Goal: Contribute content: Contribute content

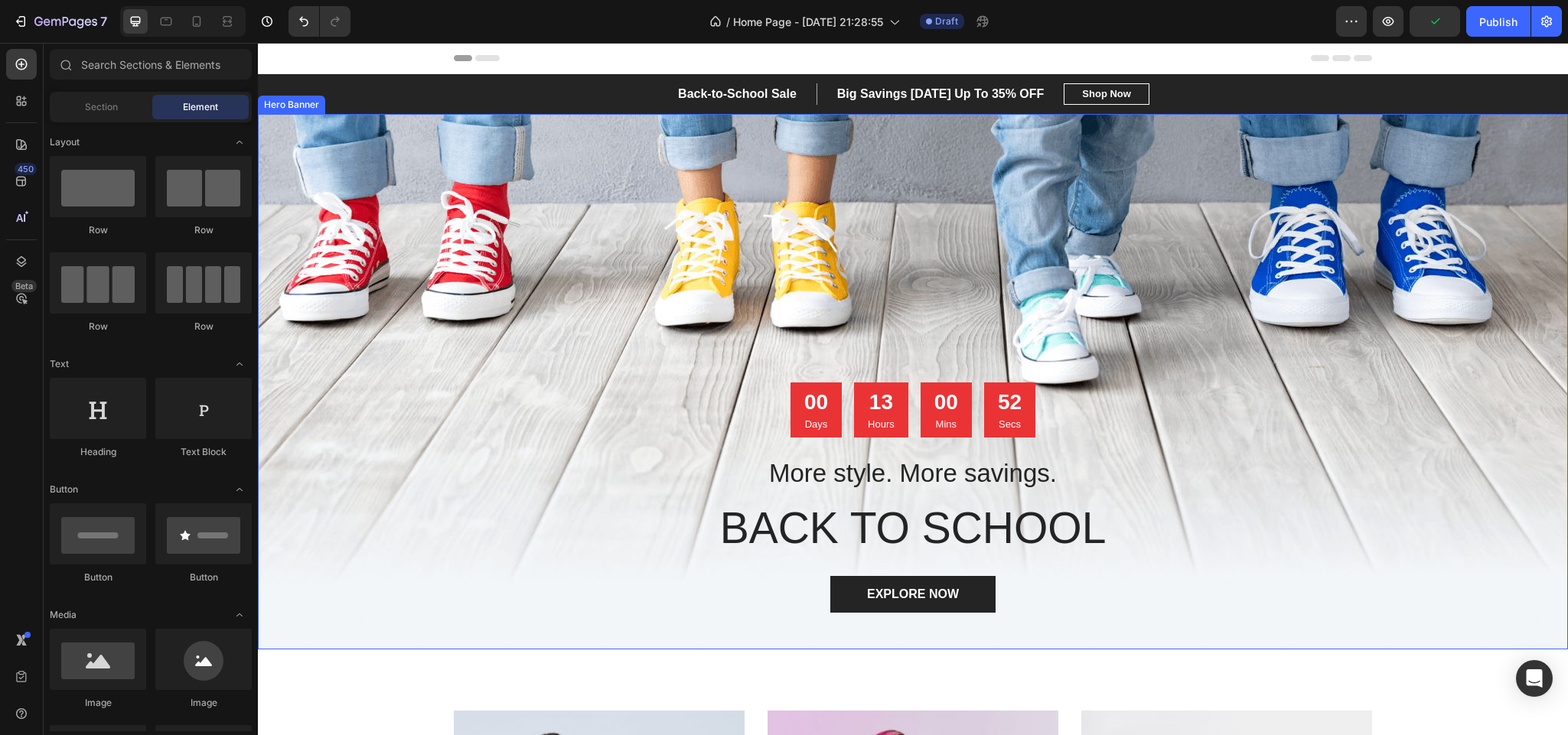
click at [492, 239] on div "Overlay" at bounding box center [913, 382] width 1310 height 535
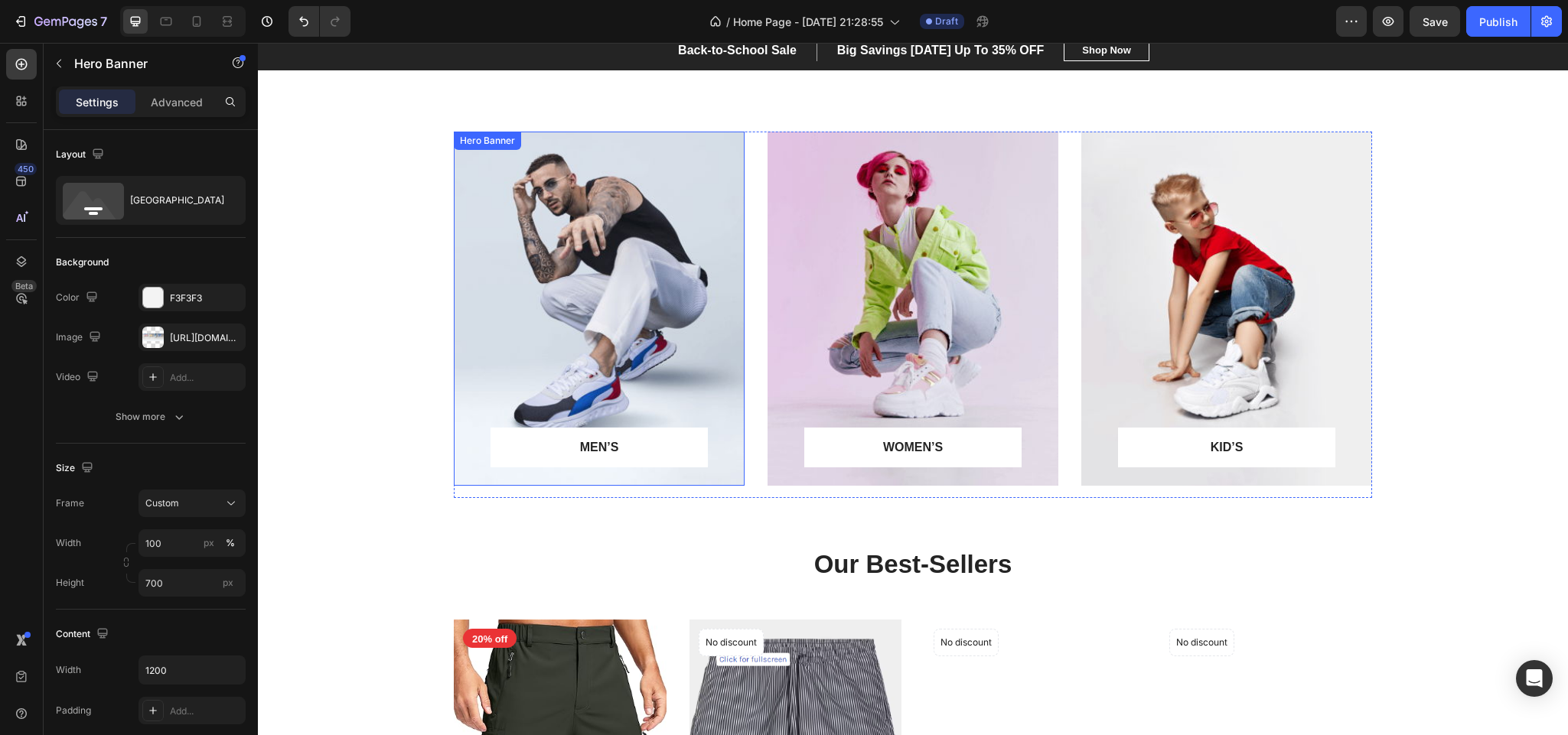
scroll to position [573, 0]
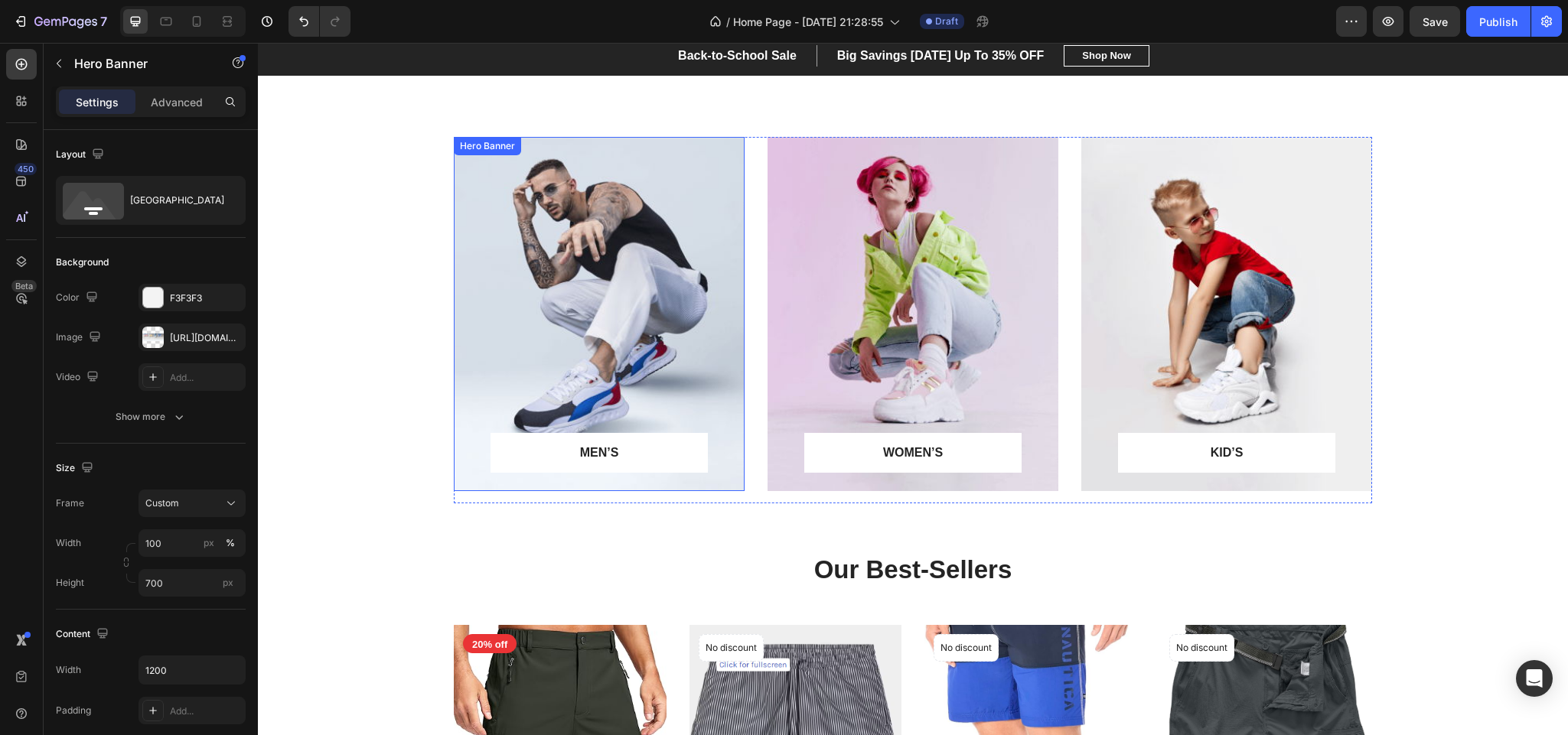
click at [625, 298] on div "Overlay" at bounding box center [599, 314] width 291 height 354
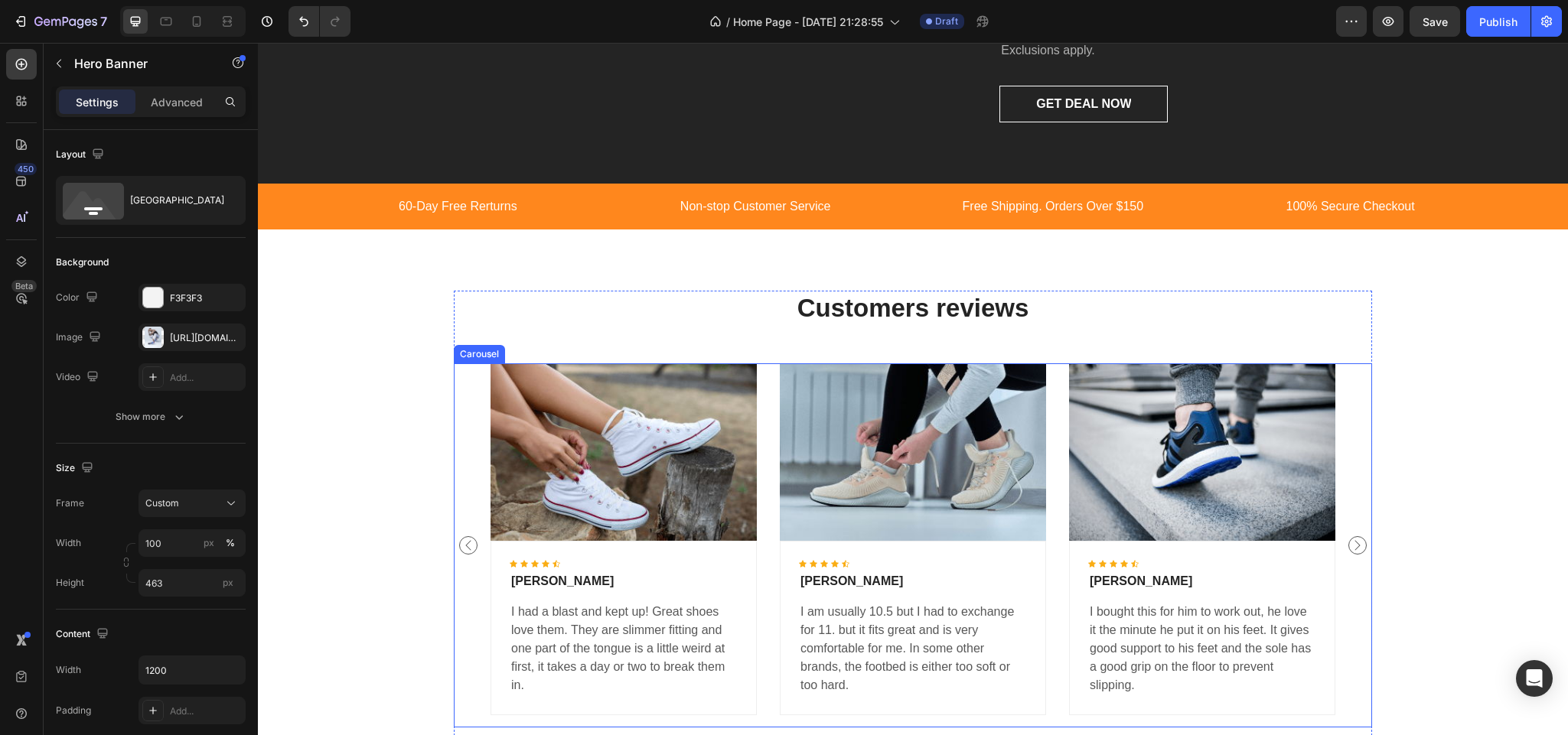
scroll to position [2341, 0]
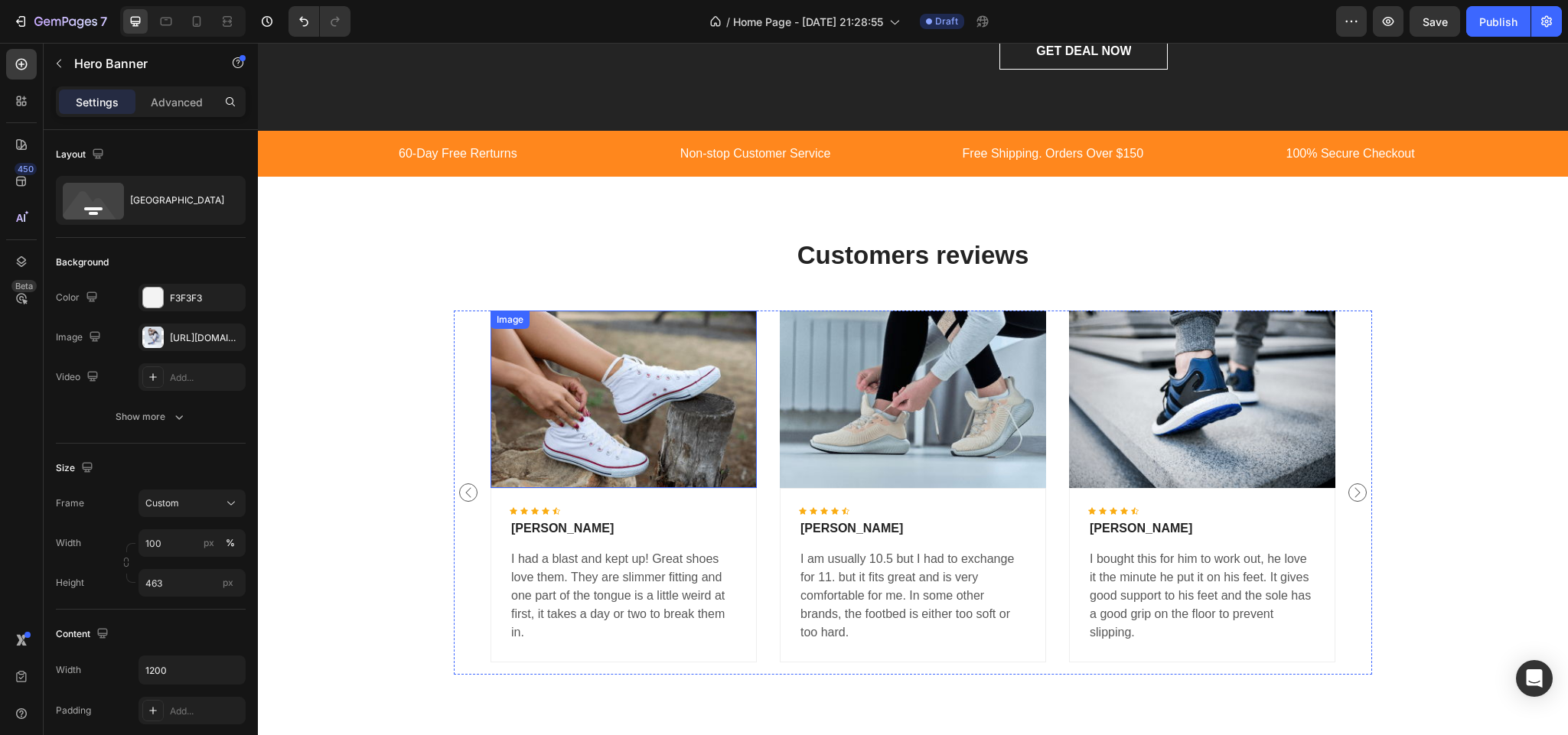
click at [636, 451] on img at bounding box center [623, 398] width 266 height 176
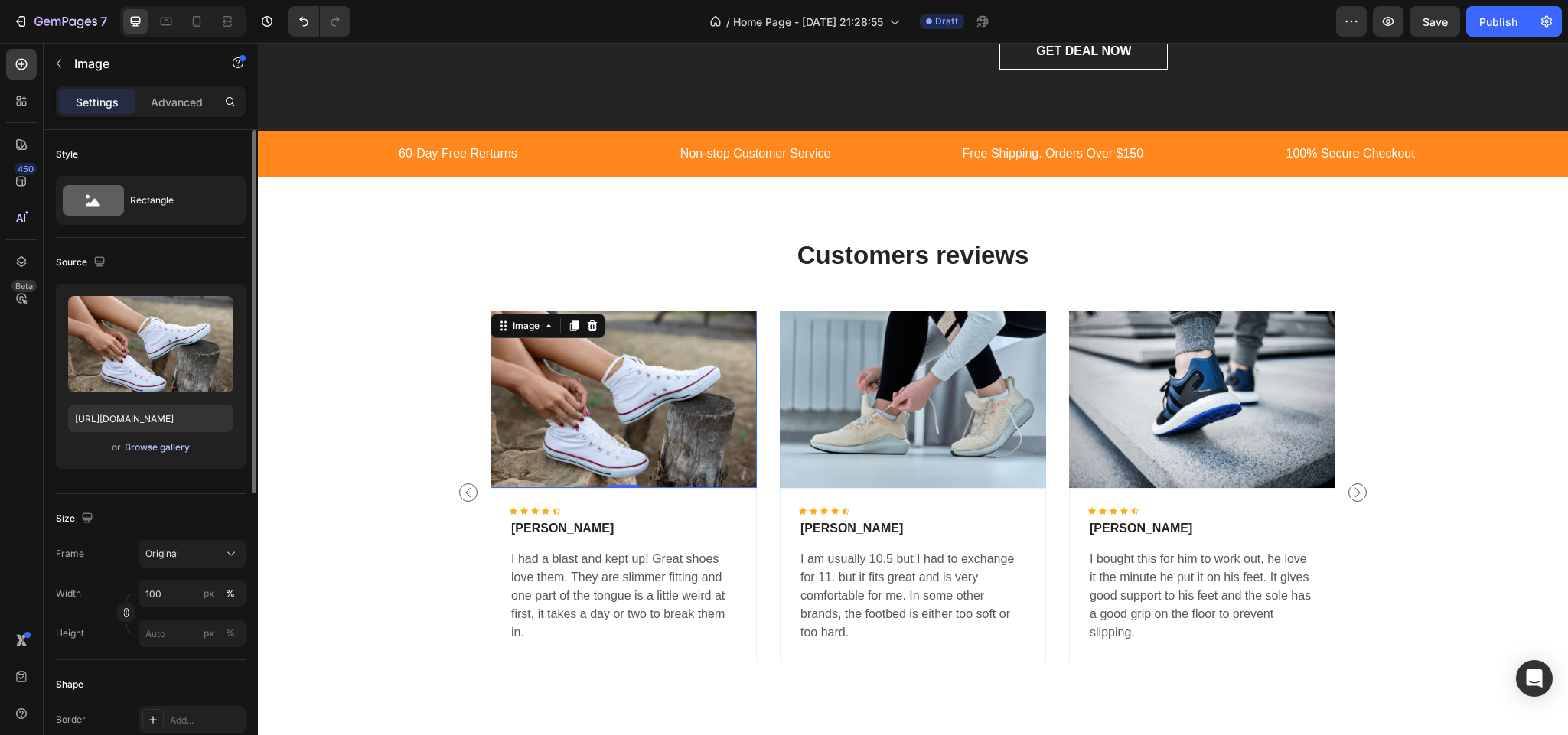
click at [175, 448] on div "Browse gallery" at bounding box center [157, 448] width 65 height 14
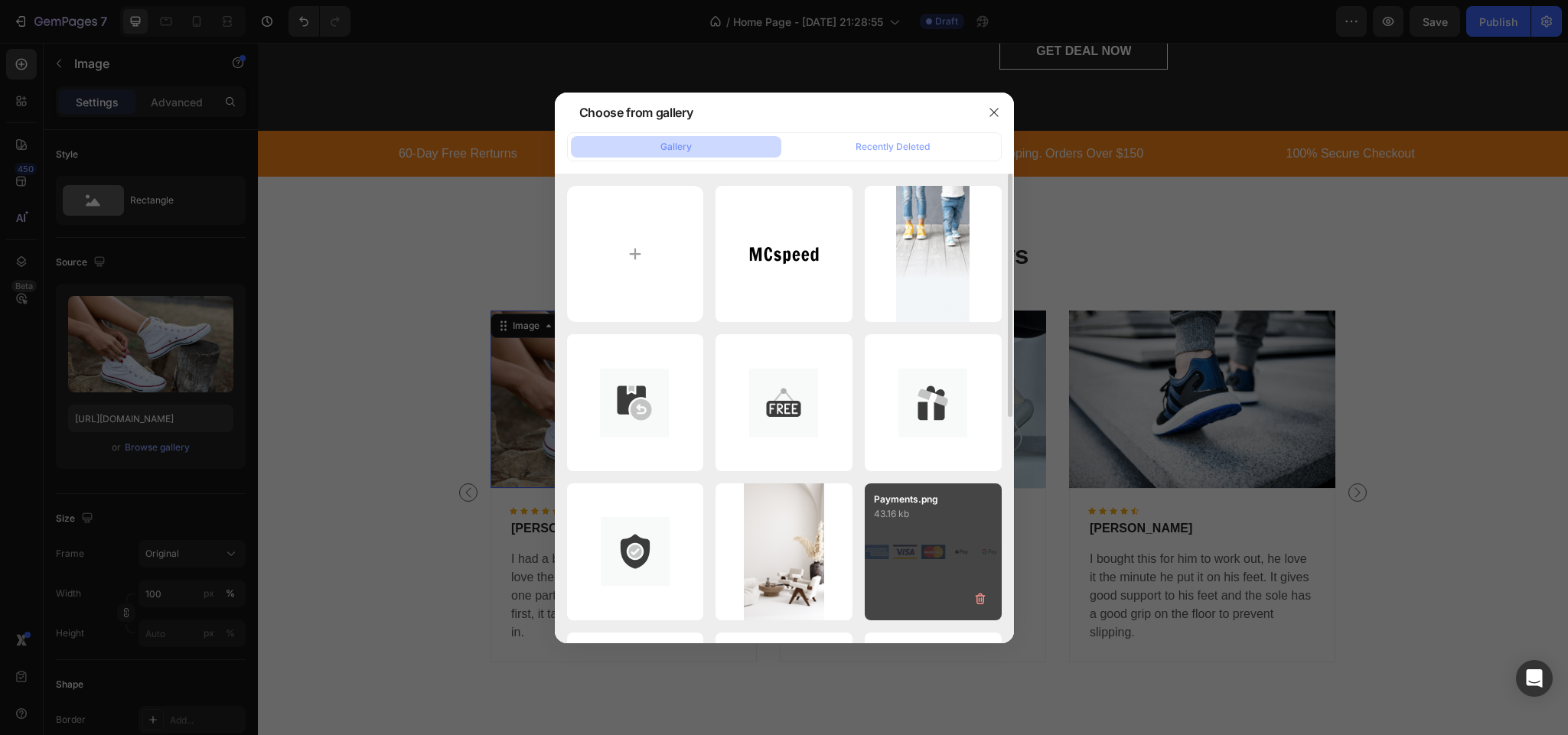
scroll to position [345, 0]
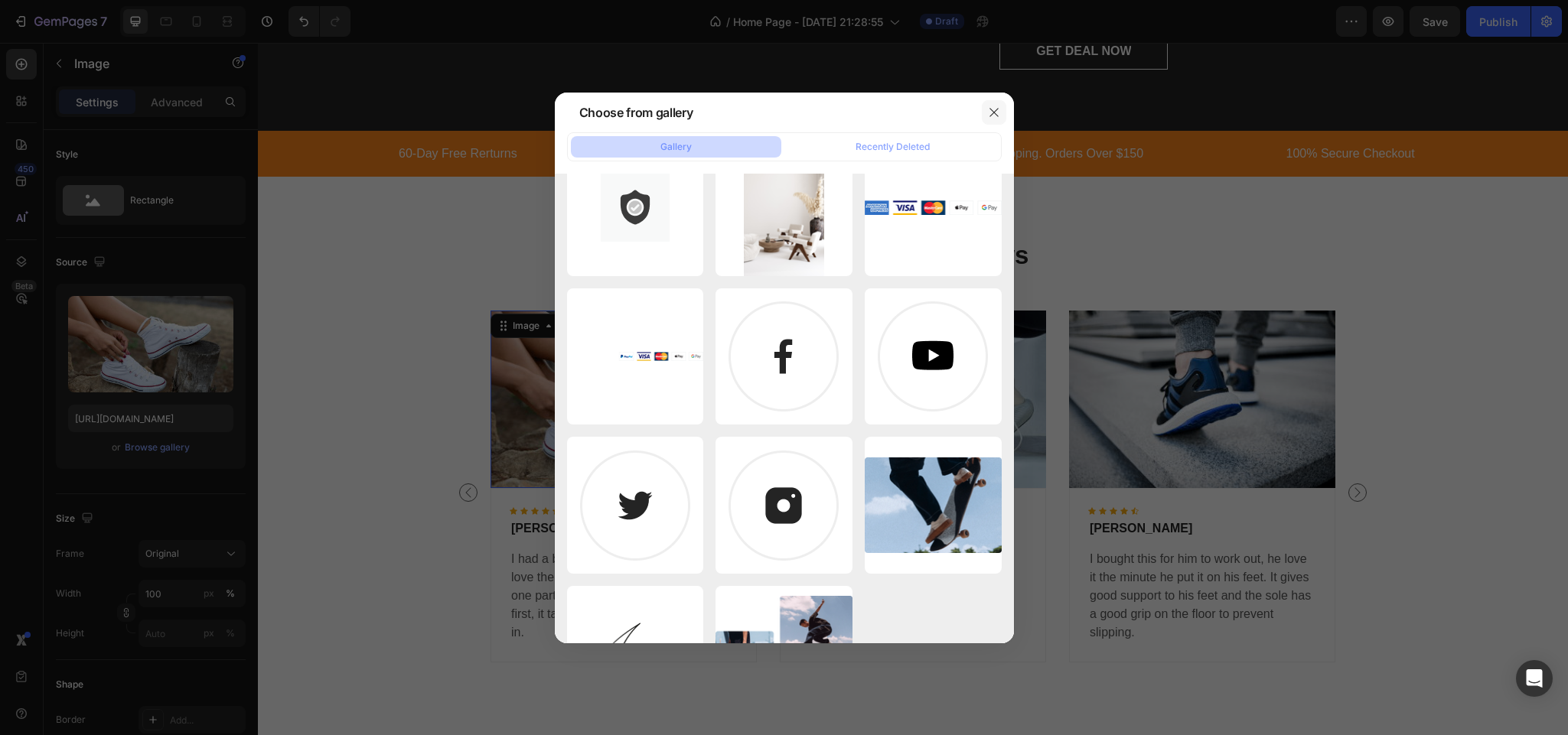
click at [988, 109] on icon "button" at bounding box center [993, 112] width 13 height 13
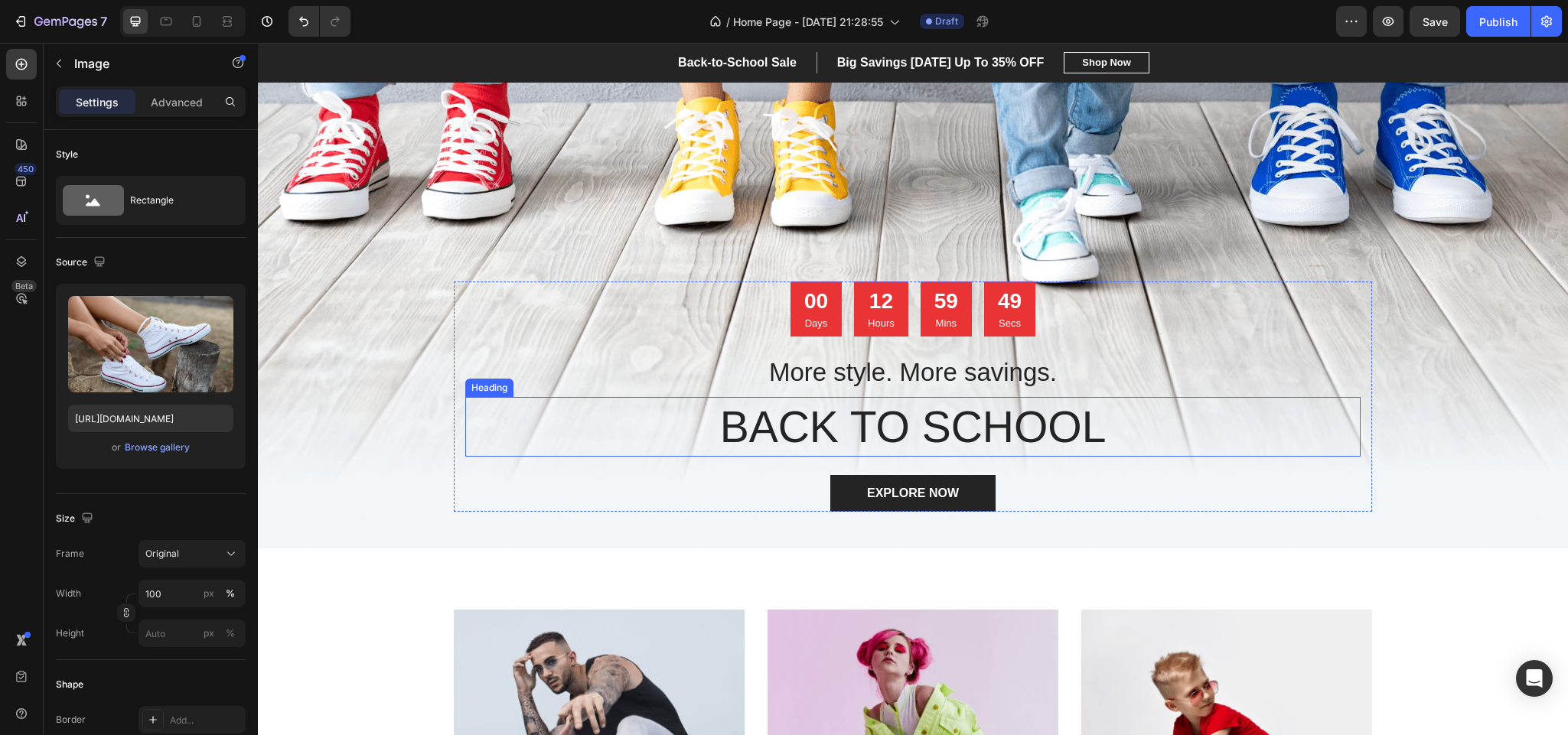
scroll to position [0, 0]
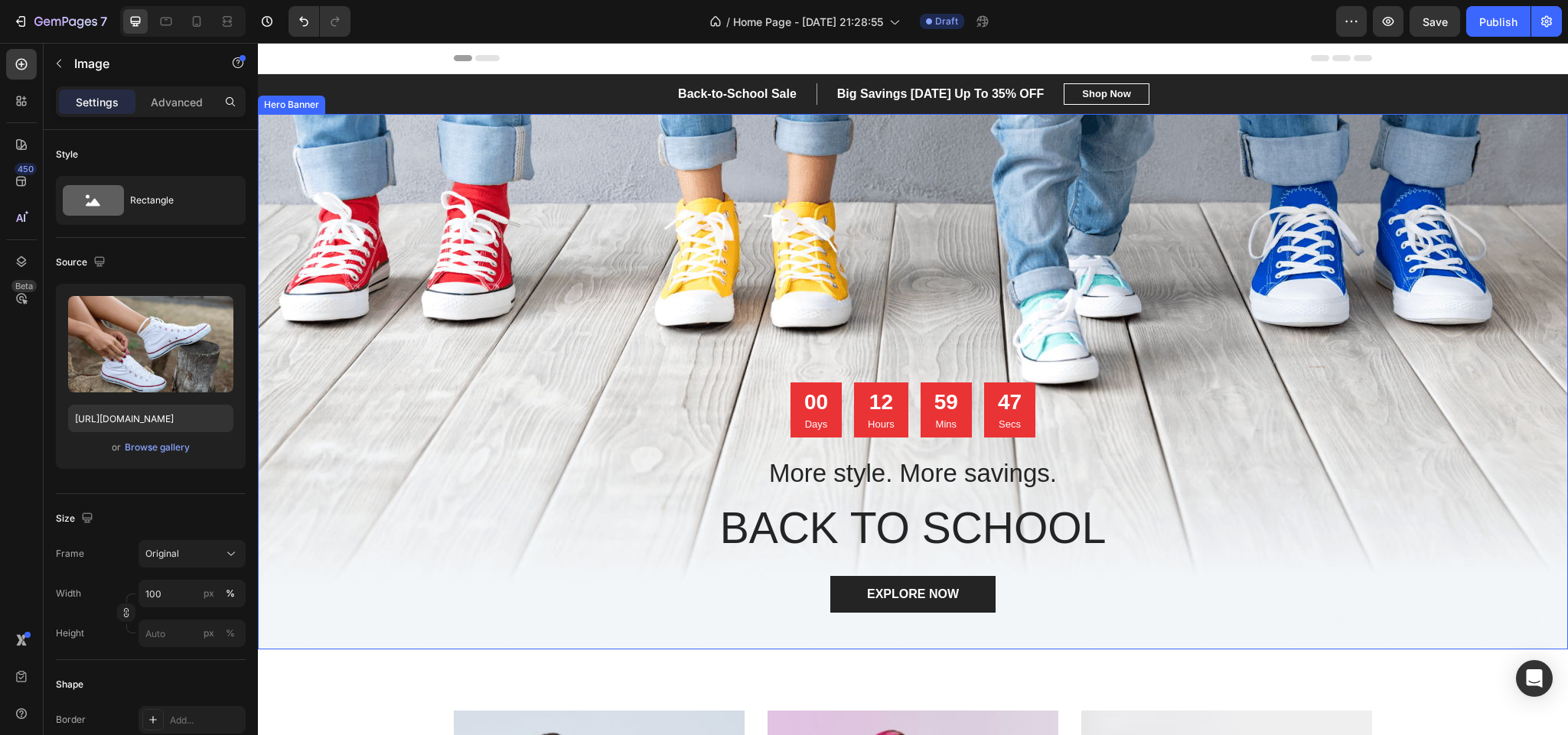
click at [416, 316] on div "Overlay" at bounding box center [913, 382] width 1310 height 535
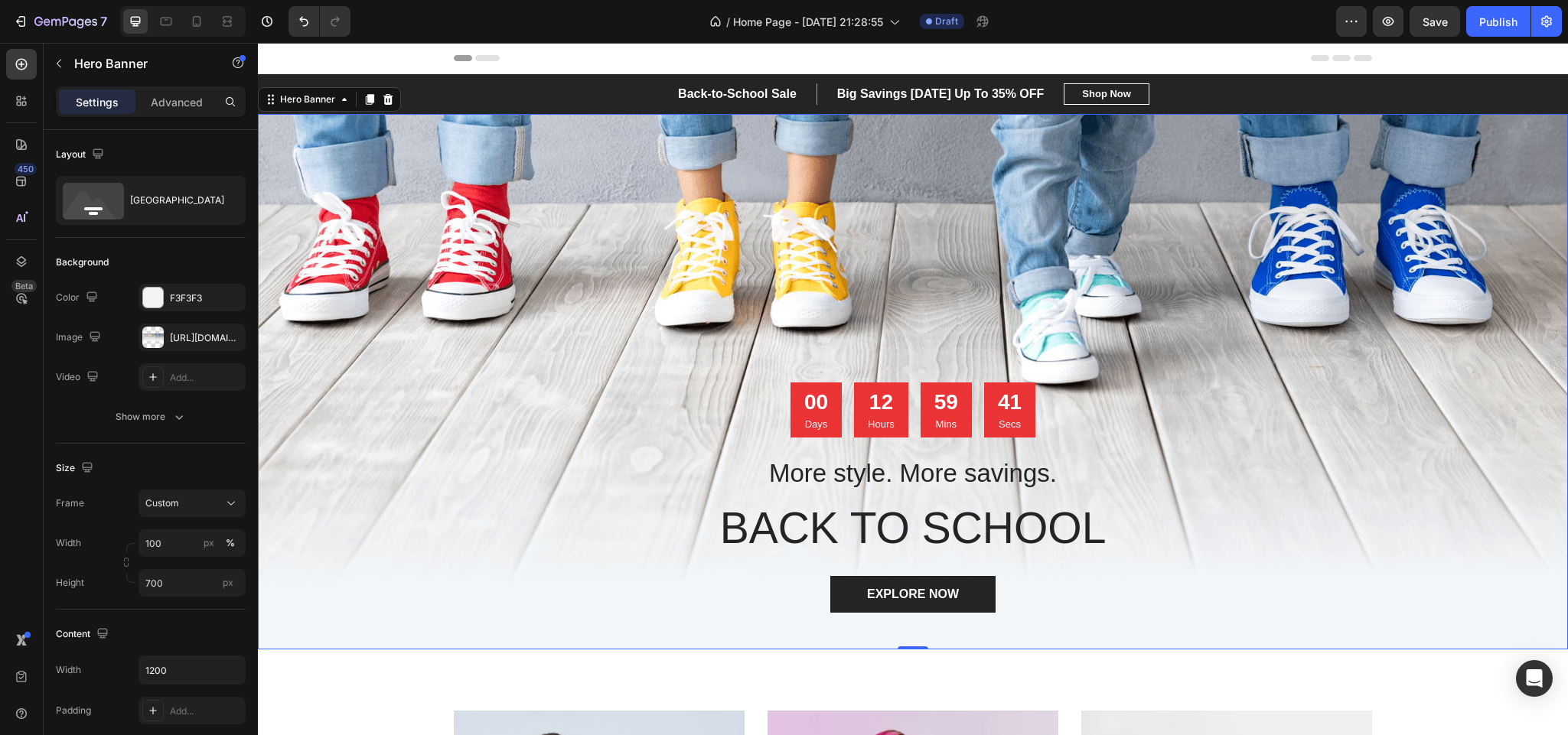
click at [473, 225] on div "Overlay" at bounding box center [913, 382] width 1310 height 535
click at [379, 216] on div "Overlay" at bounding box center [913, 382] width 1310 height 535
click at [221, 338] on button "button" at bounding box center [229, 337] width 19 height 18
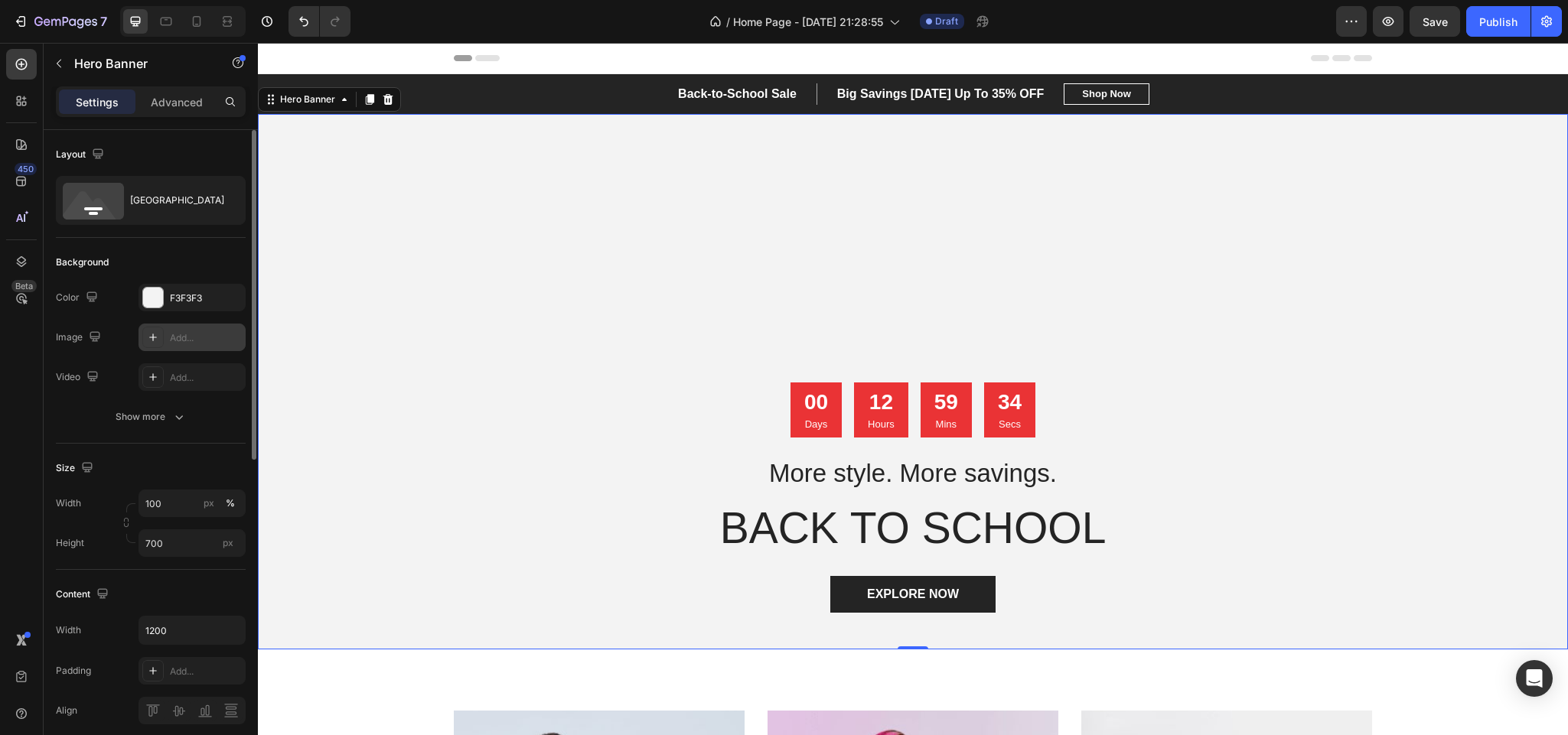
click at [173, 334] on div "Add..." at bounding box center [205, 338] width 72 height 14
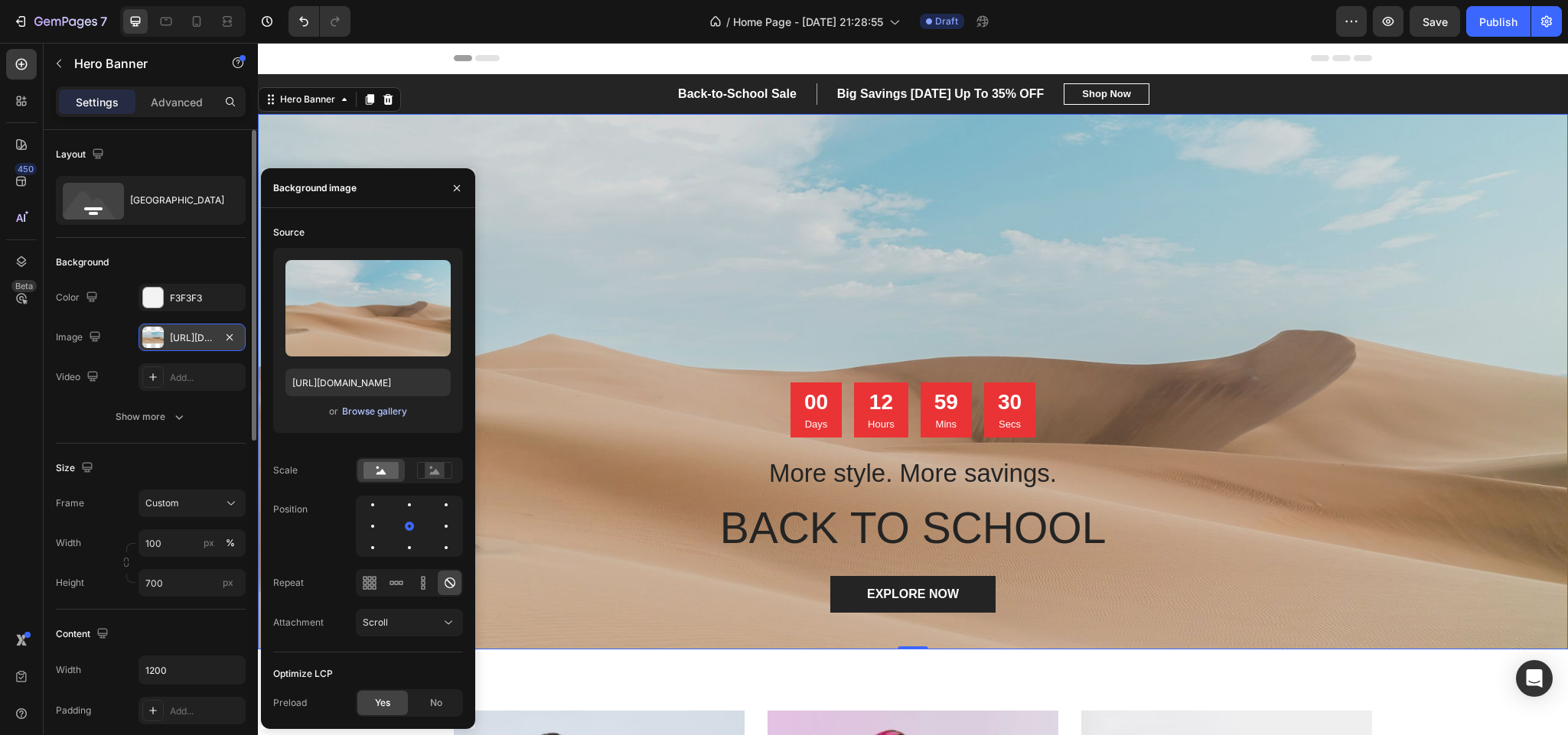
click at [355, 409] on div "Browse gallery" at bounding box center [374, 412] width 65 height 14
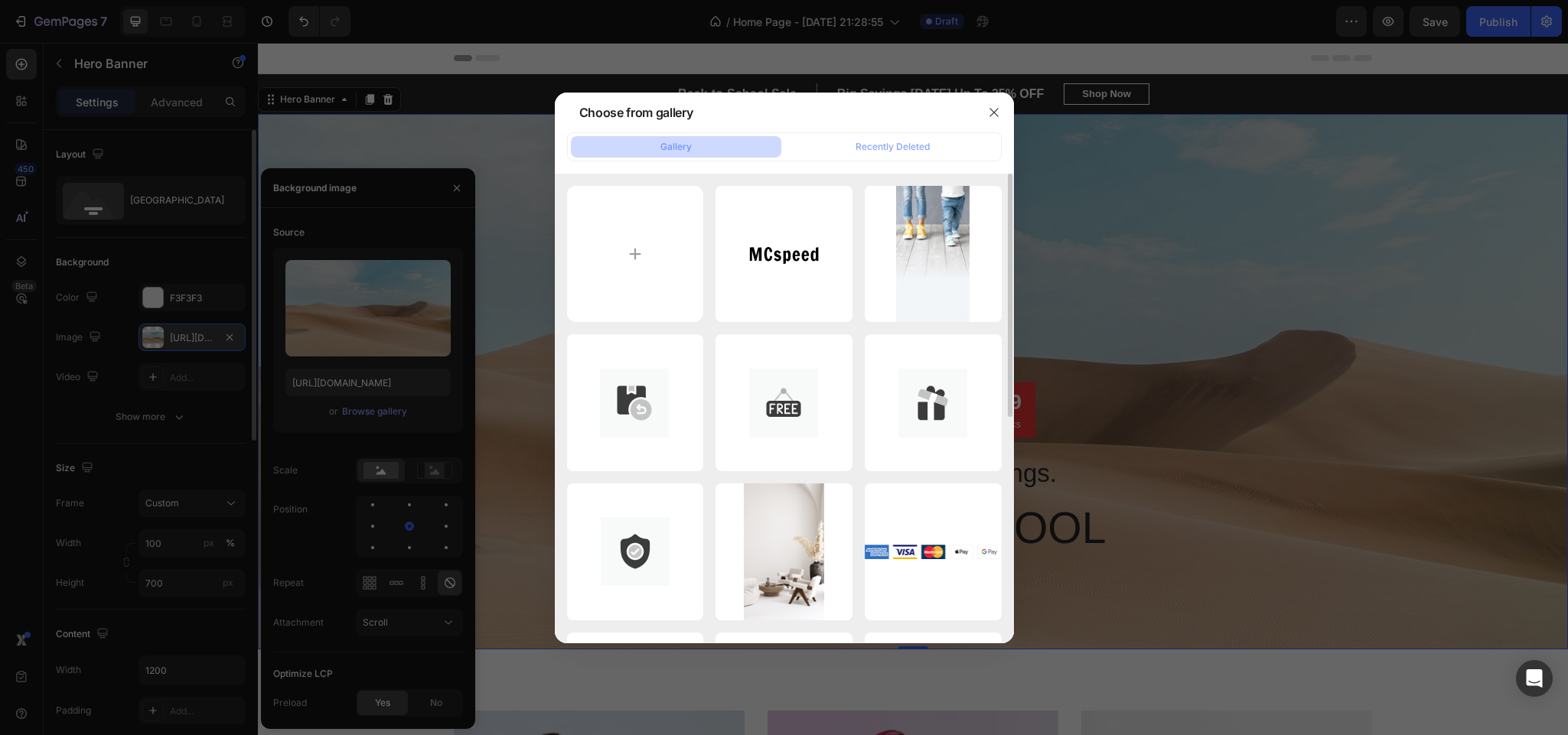
scroll to position [436, 0]
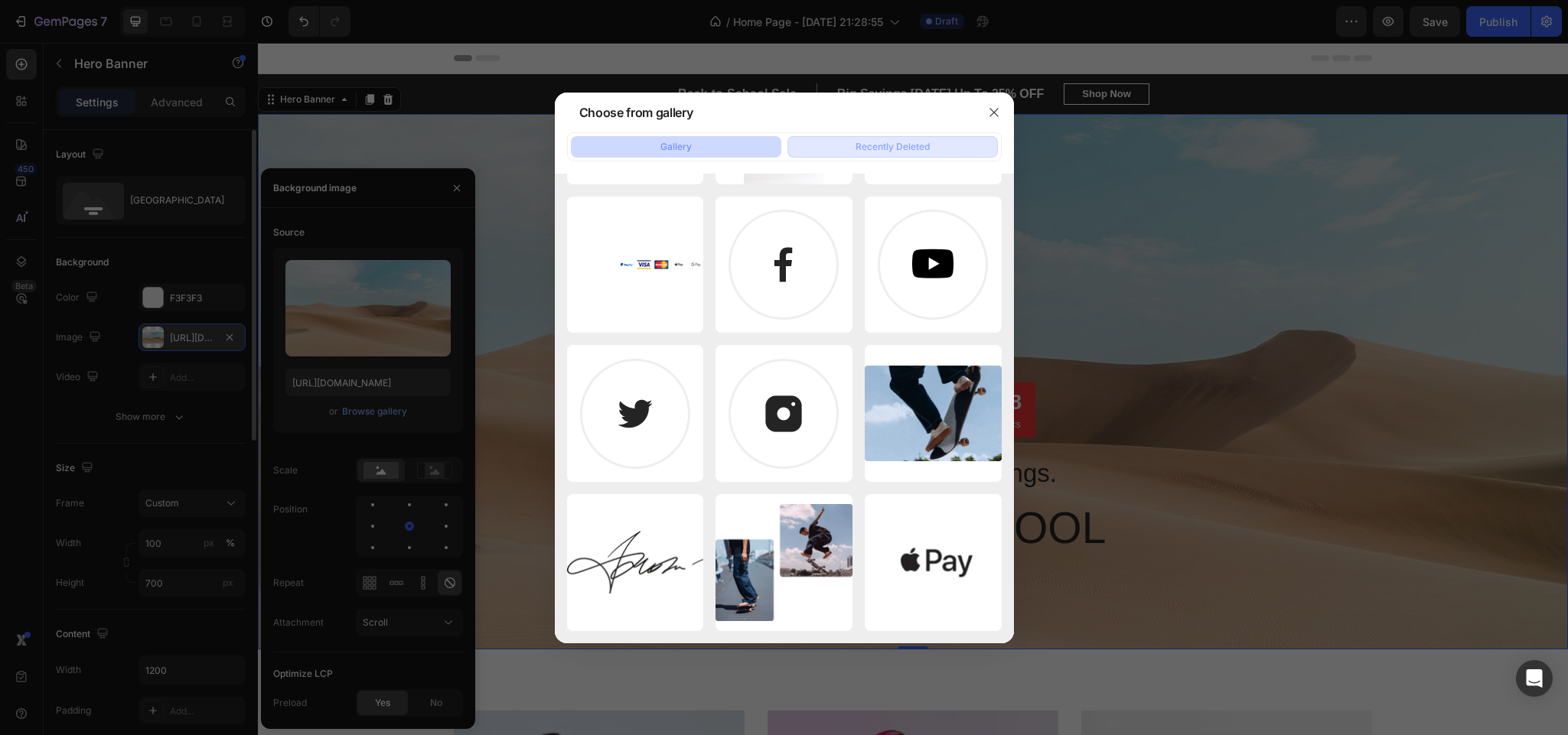
drag, startPoint x: 903, startPoint y: 138, endPoint x: 898, endPoint y: 150, distance: 13.0
click at [903, 137] on button "Recently Deleted" at bounding box center [892, 147] width 210 height 21
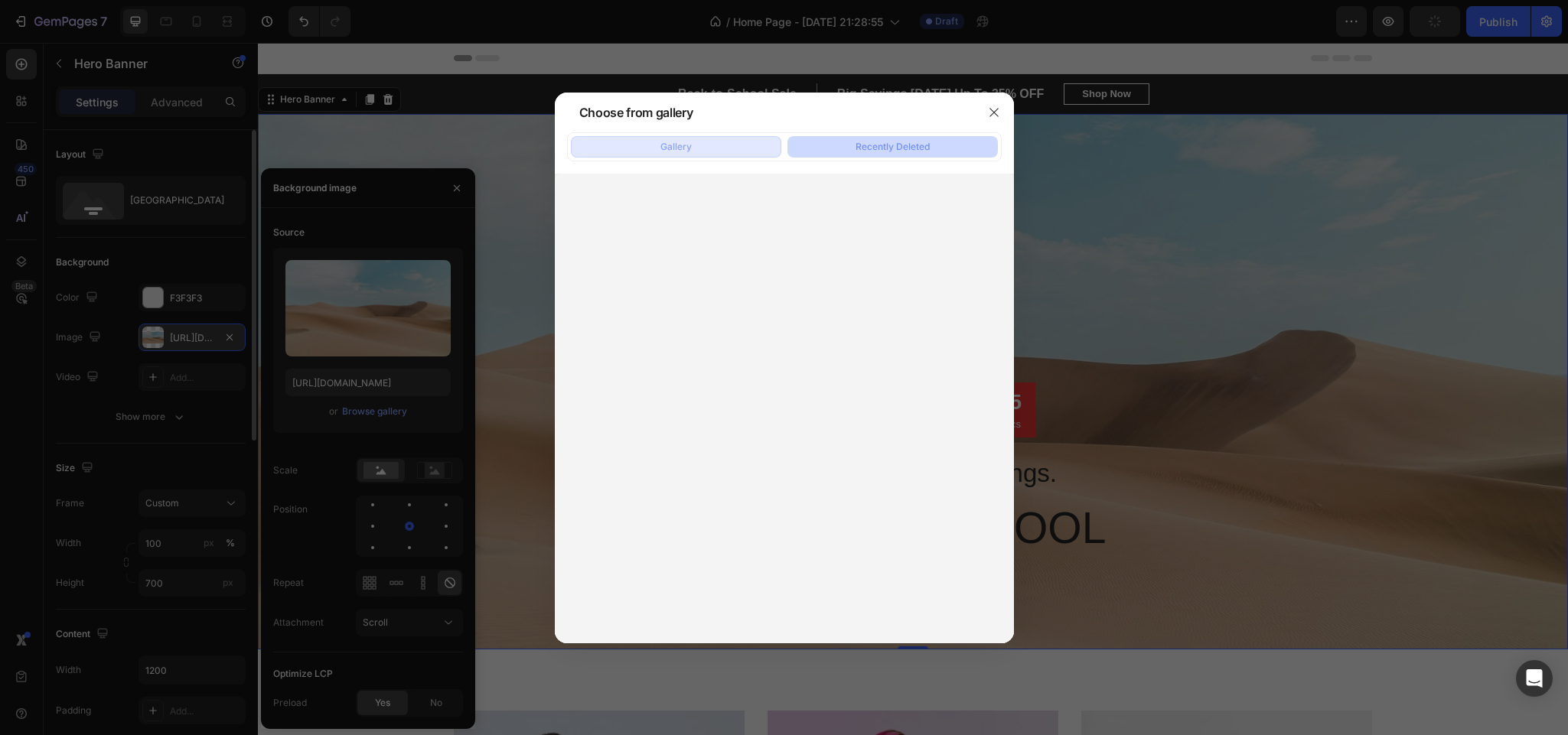
click at [665, 150] on div "Gallery" at bounding box center [676, 147] width 31 height 14
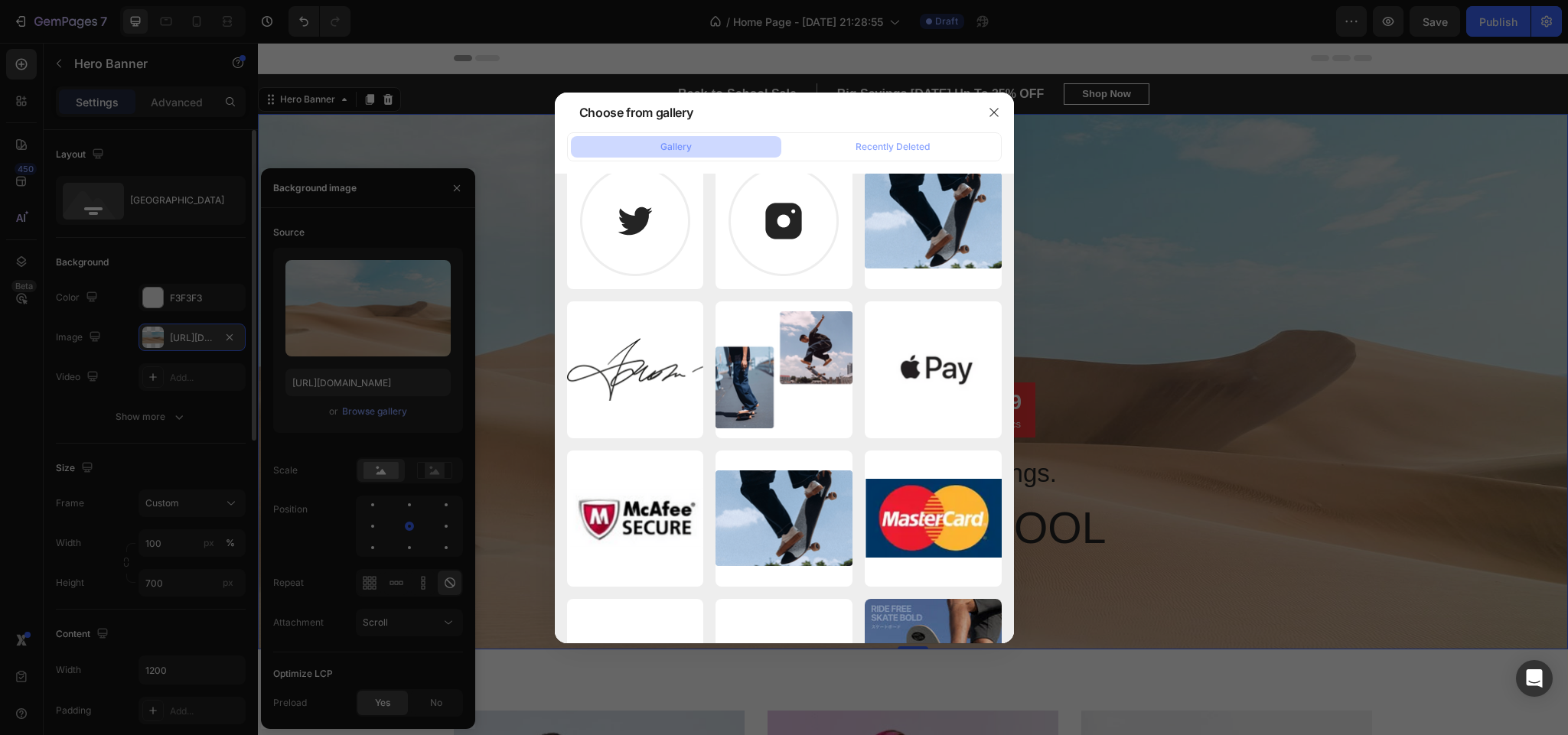
scroll to position [0, 0]
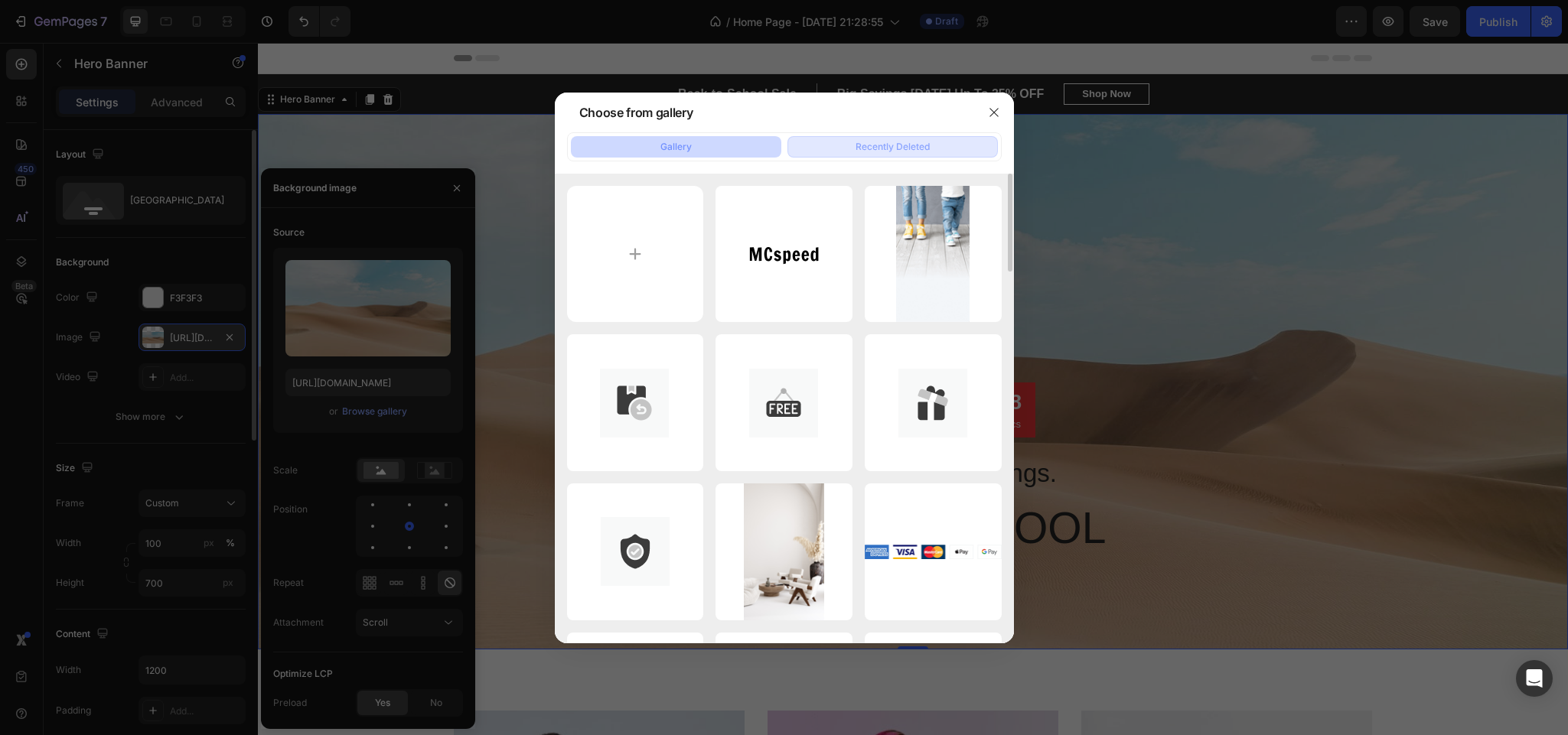
click at [890, 136] on button "Recently Deleted" at bounding box center [892, 147] width 210 height 21
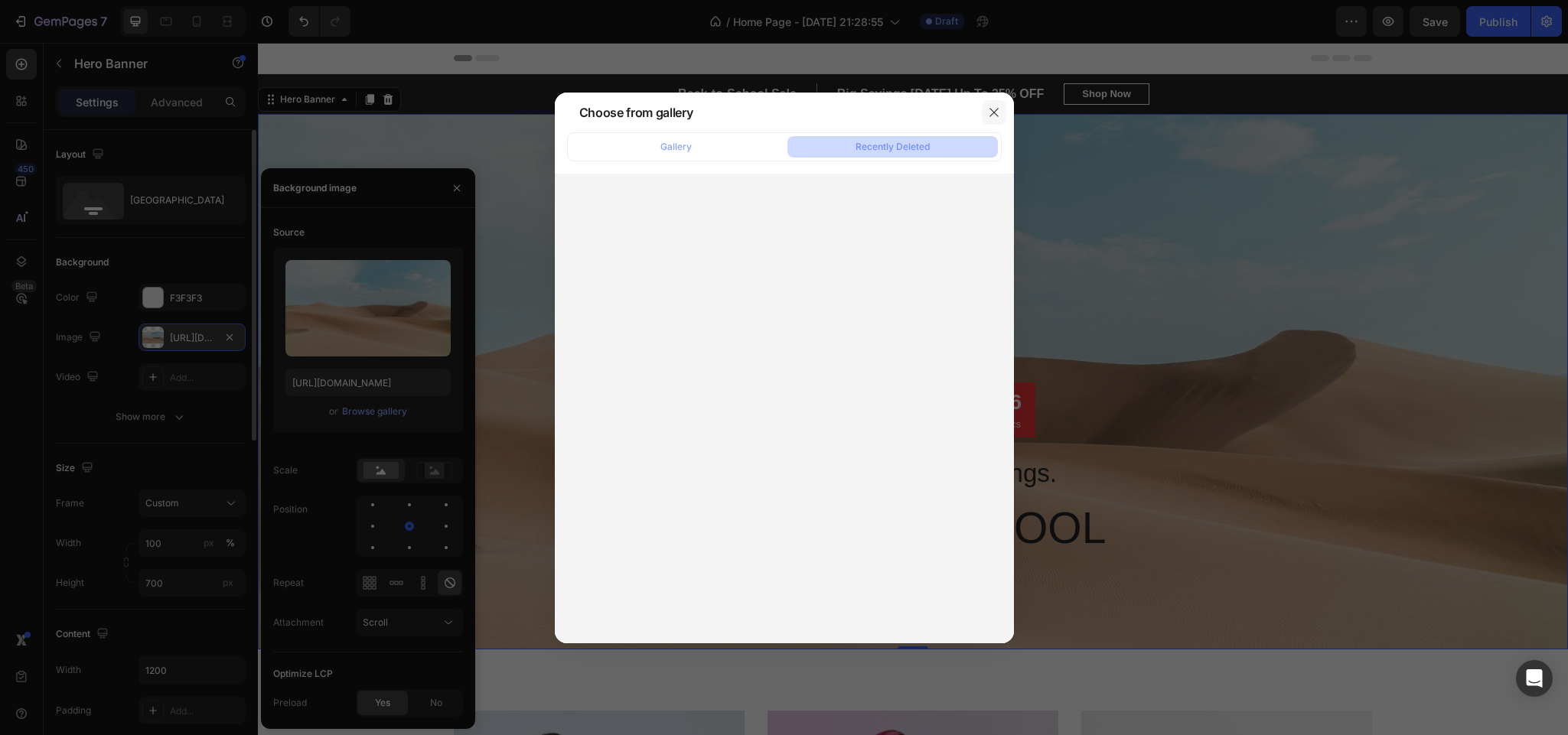
click at [994, 109] on icon "button" at bounding box center [993, 112] width 13 height 13
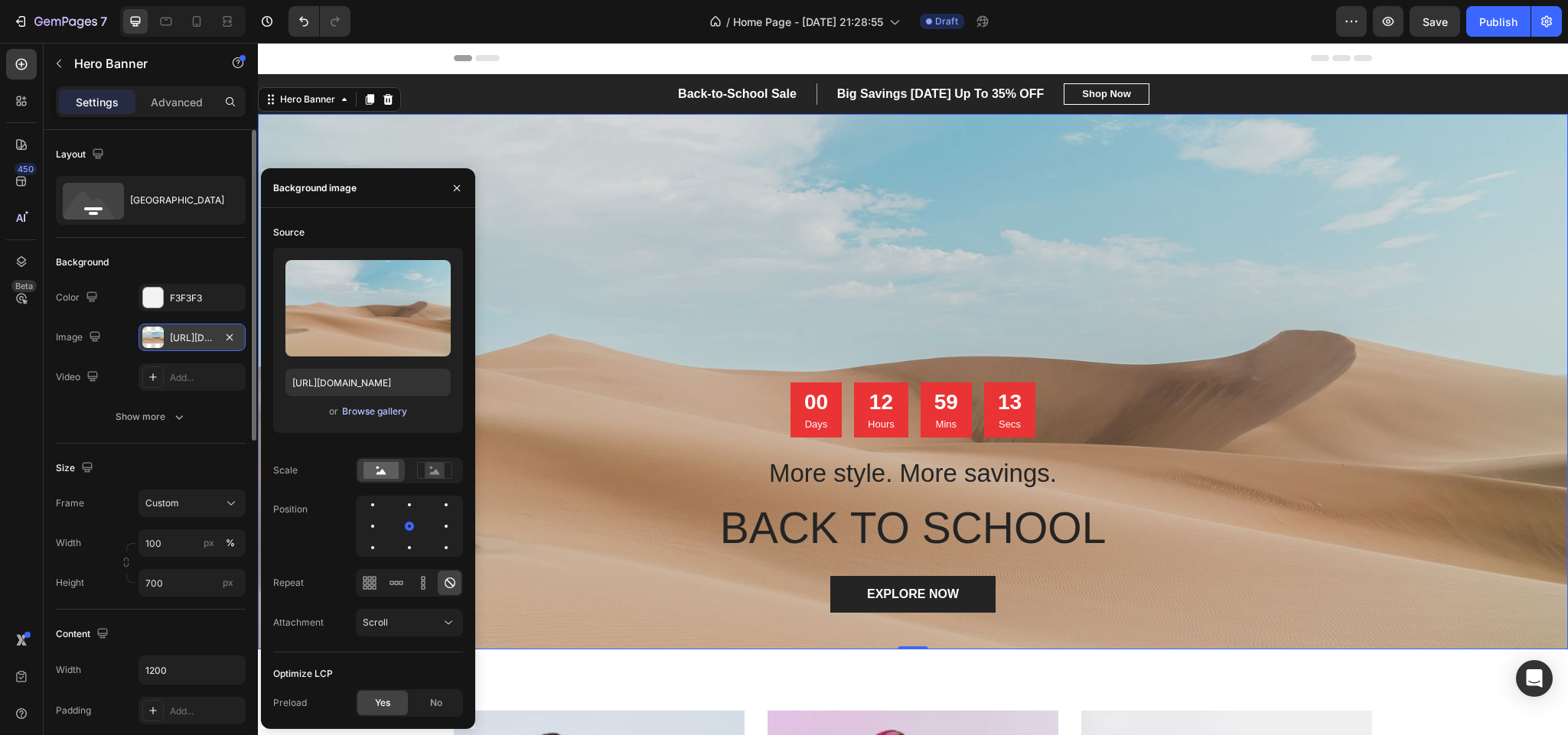
click at [377, 419] on button "Browse gallery" at bounding box center [374, 412] width 66 height 16
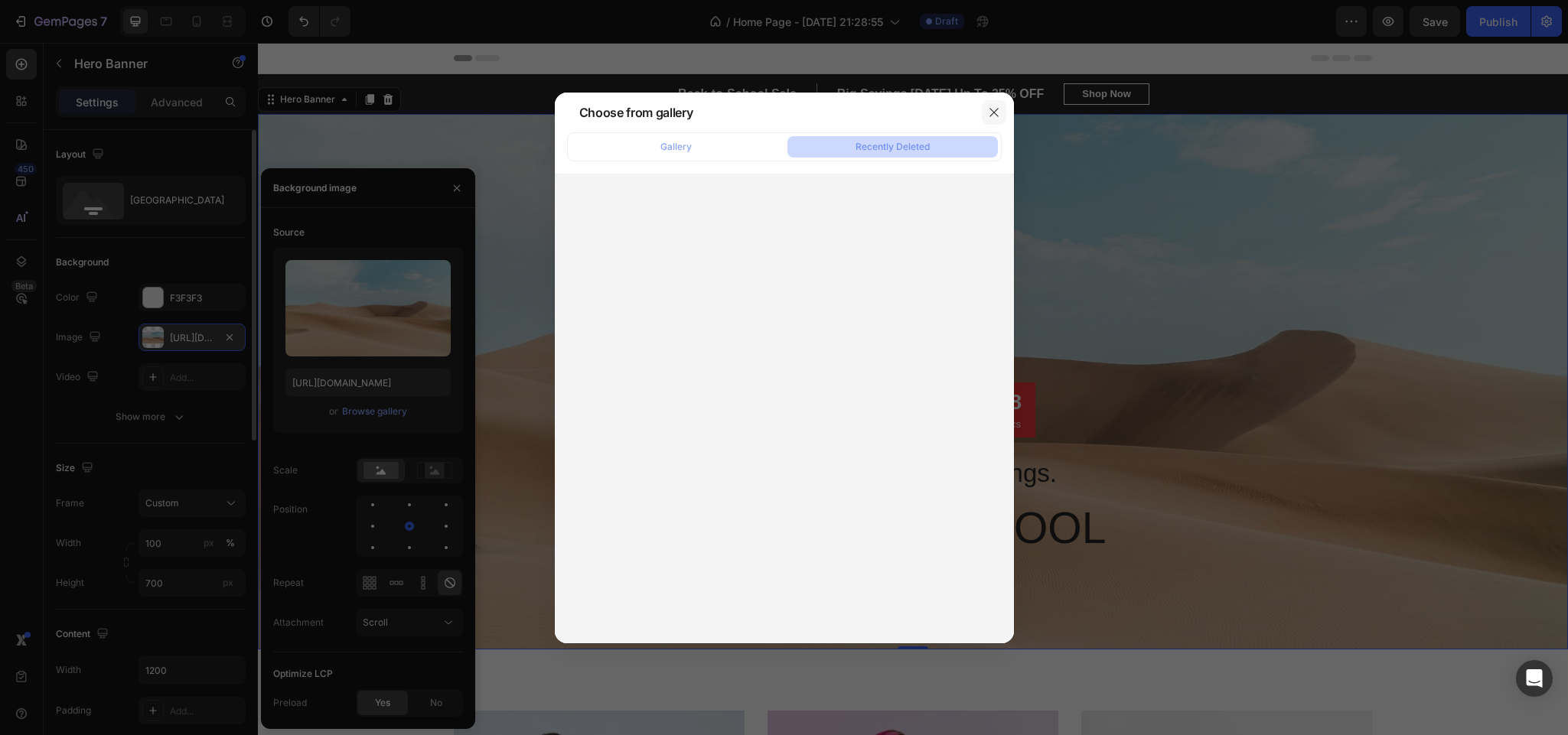
click at [997, 106] on icon "button" at bounding box center [993, 112] width 13 height 13
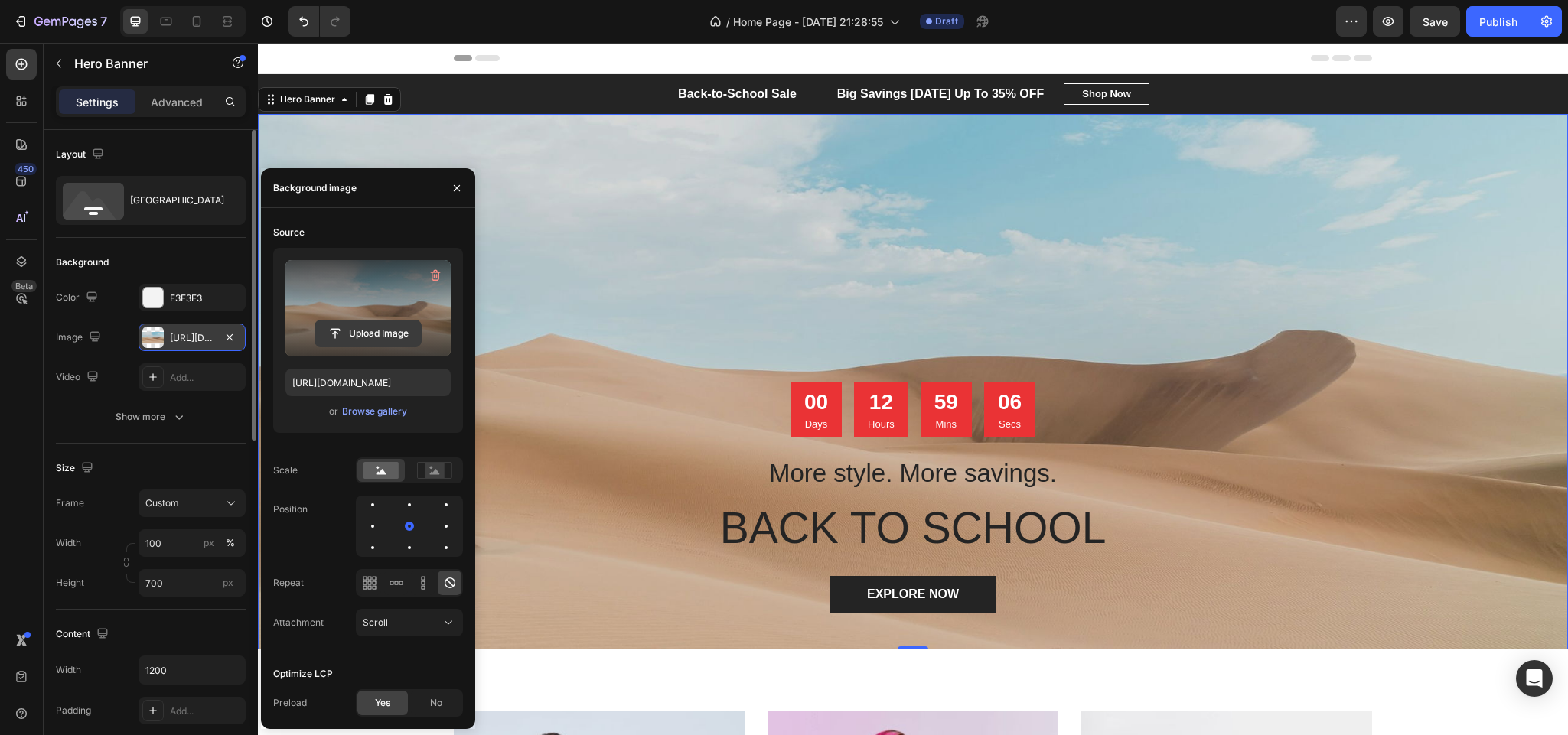
click at [388, 319] on button "Upload Image" at bounding box center [368, 333] width 107 height 27
click at [372, 335] on input "file" at bounding box center [368, 333] width 105 height 26
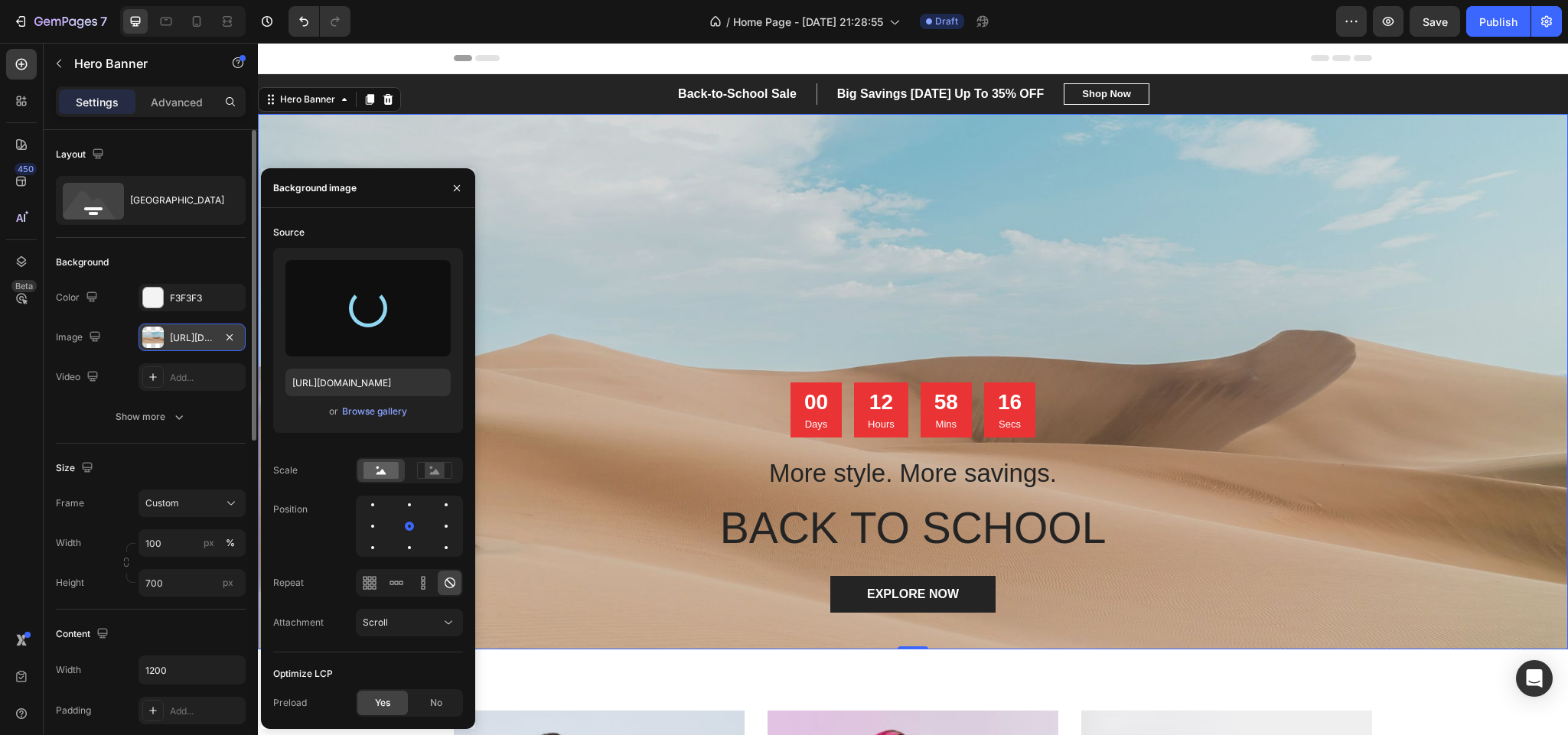
type input "https://cdn.shopify.com/s/files/1/0710/8683/3832/files/gempages_580636970850451…"
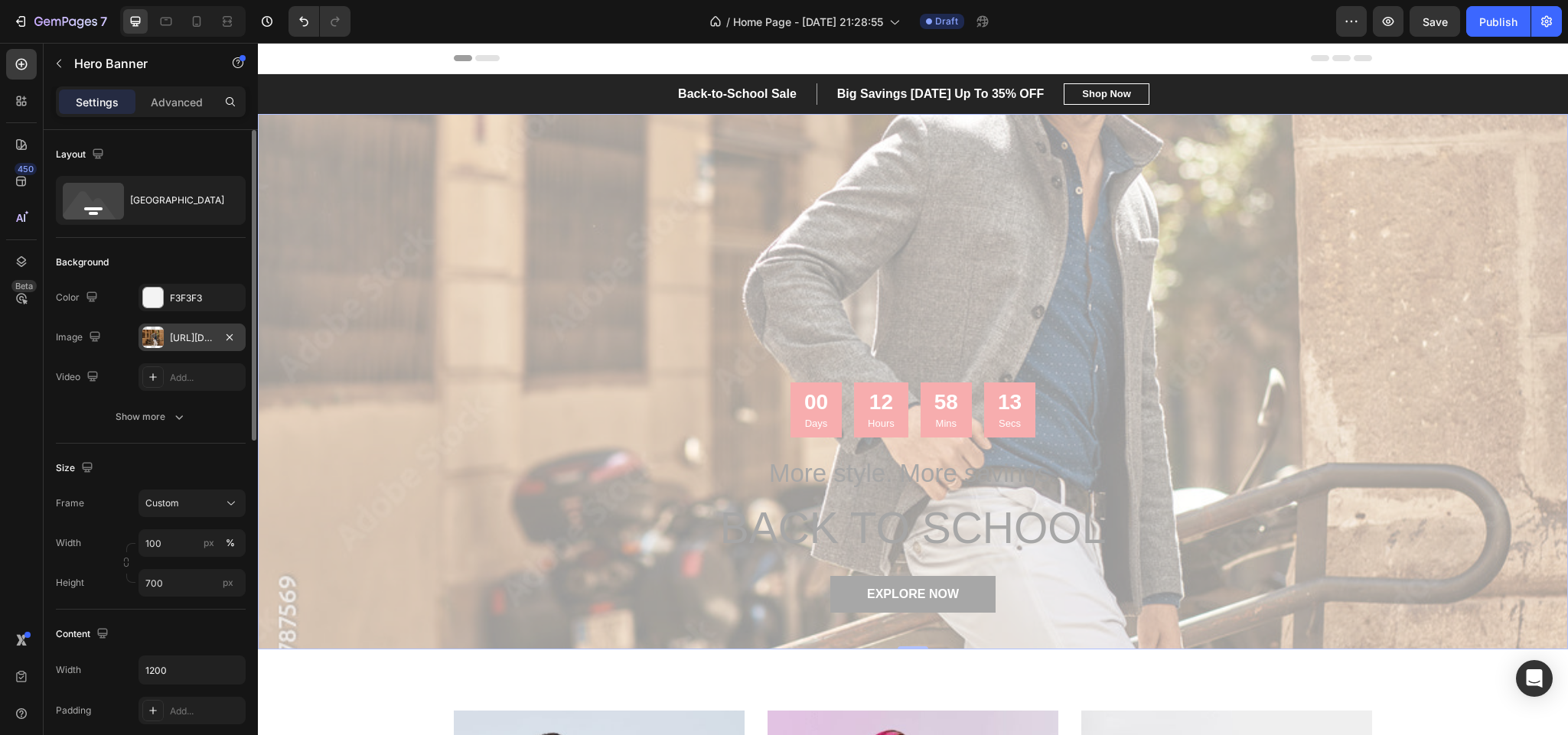
drag, startPoint x: 599, startPoint y: 274, endPoint x: 594, endPoint y: 316, distance: 42.3
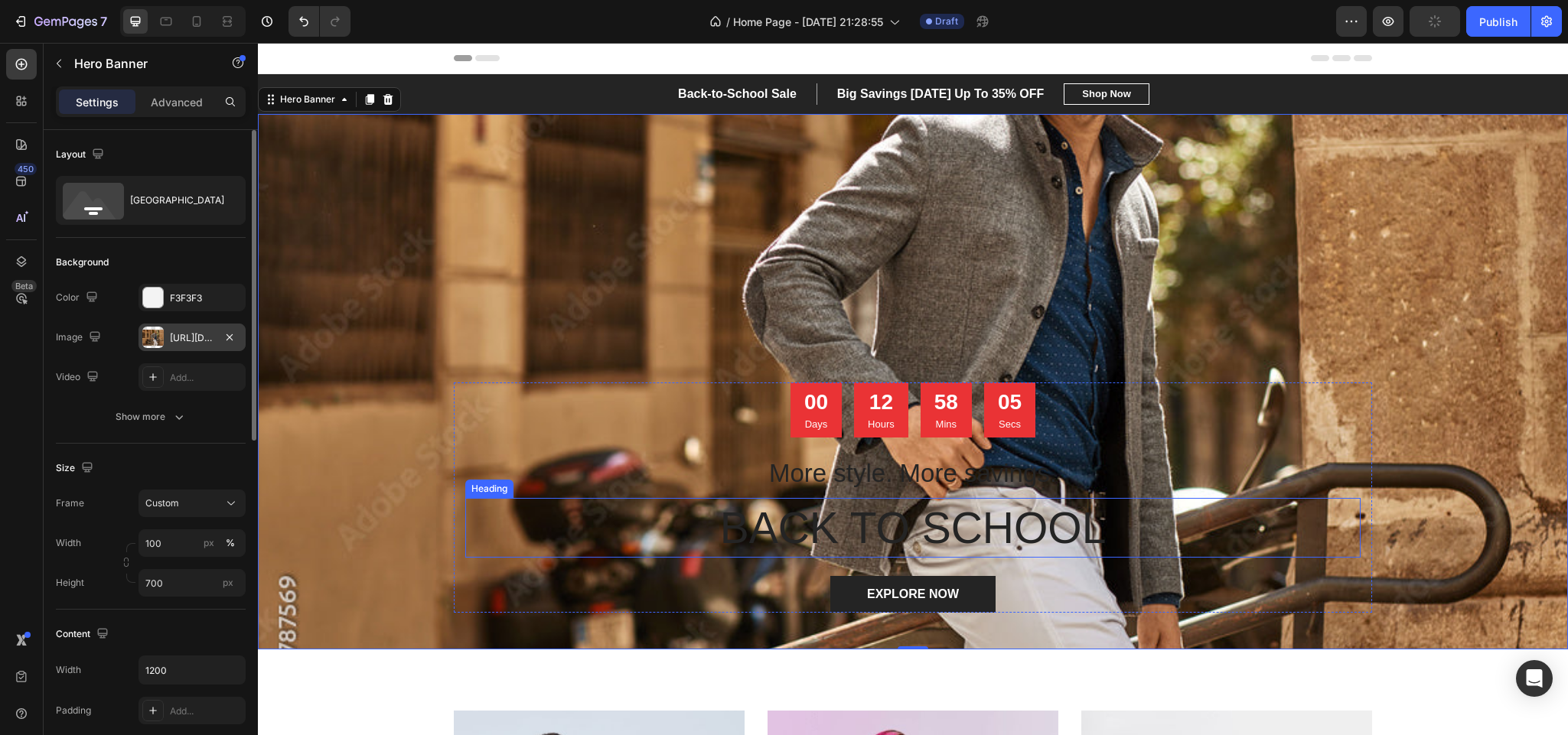
click at [1054, 533] on p "BACK TO SCHOOL" at bounding box center [913, 528] width 892 height 56
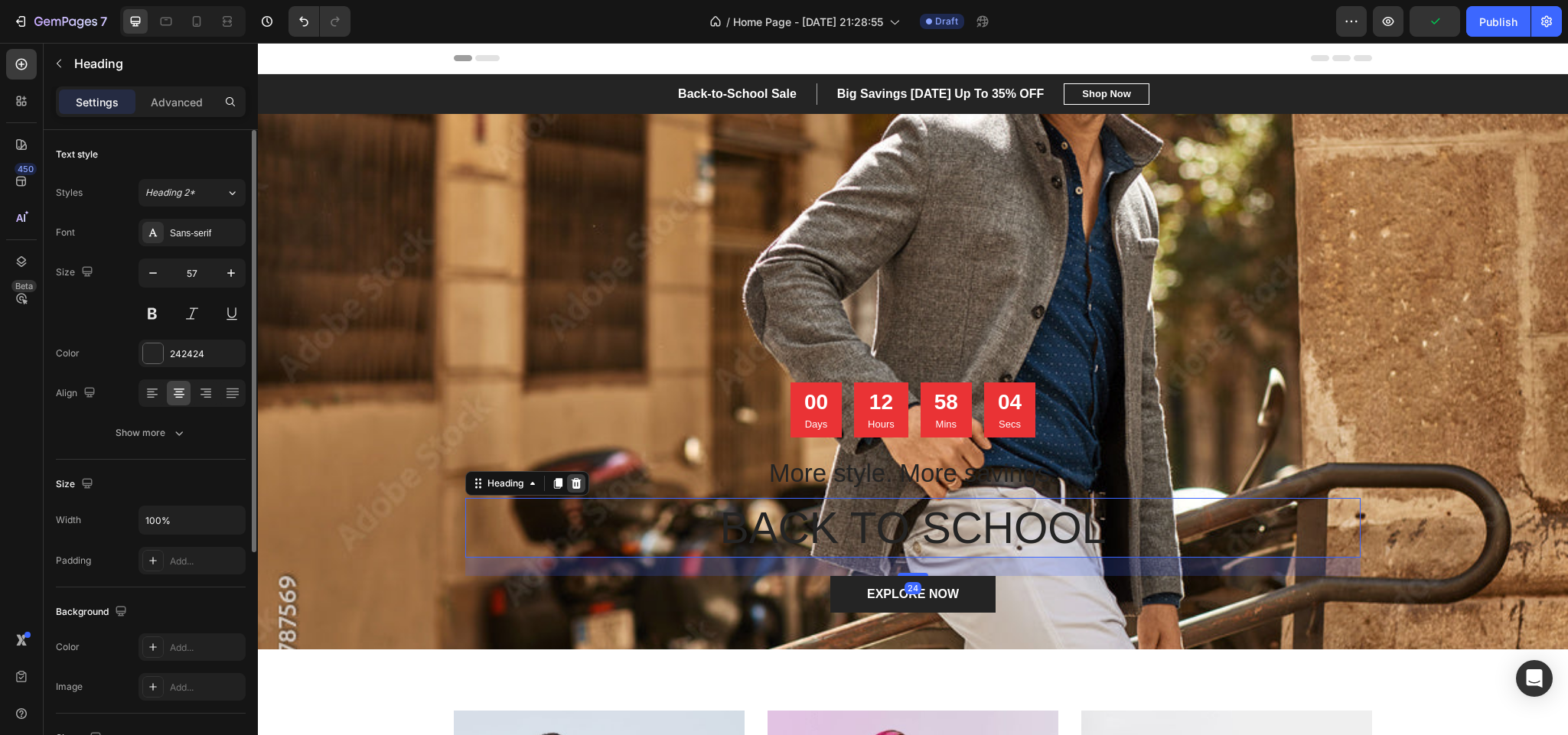
click at [577, 485] on div at bounding box center [576, 483] width 19 height 18
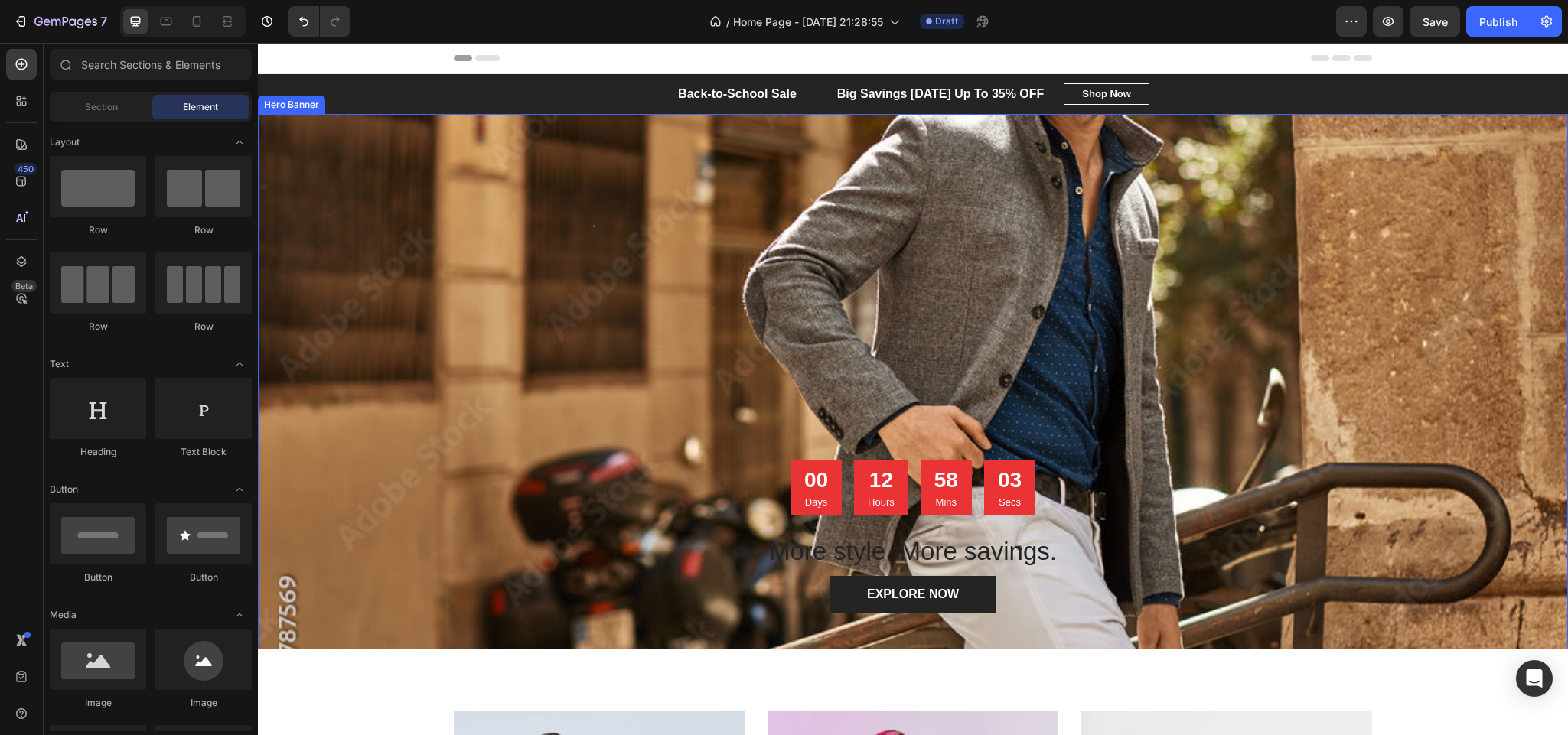
click at [1375, 351] on div "Overlay" at bounding box center [913, 382] width 1310 height 535
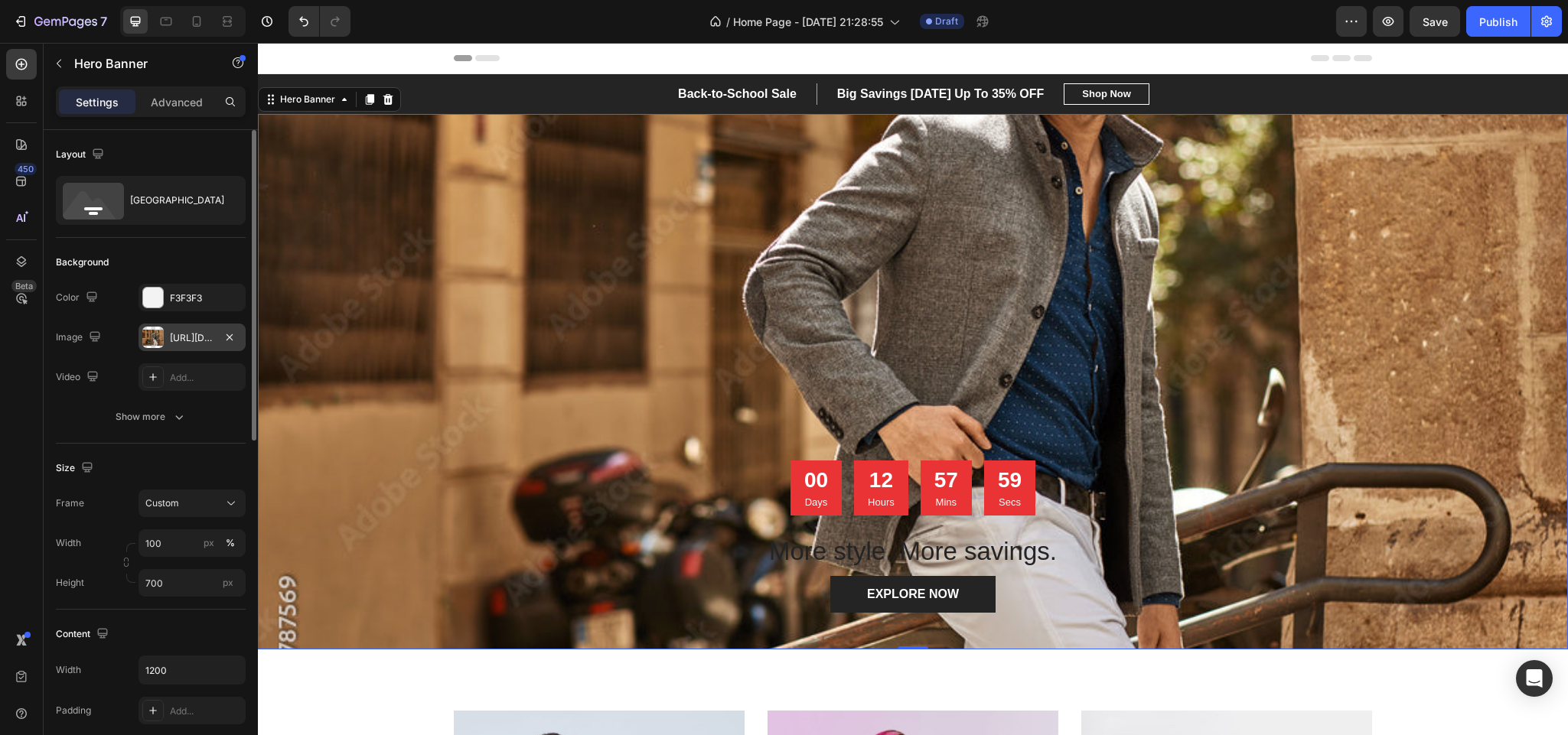
click at [179, 334] on div "https://cdn.shopify.com/s/files/1/0710/8683/3832/files/gempages_580636970850451…" at bounding box center [192, 338] width 45 height 14
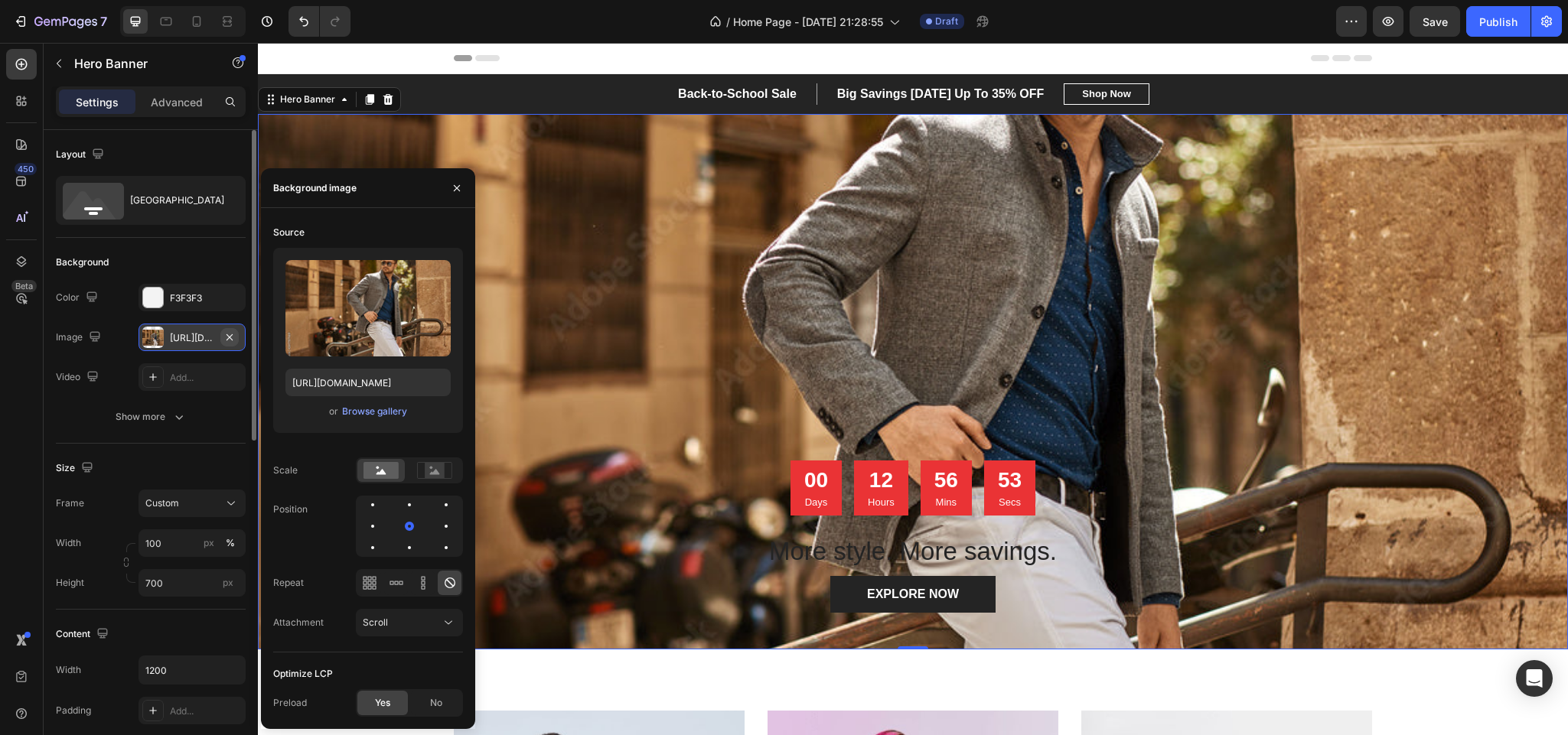
click at [230, 345] on button "button" at bounding box center [229, 337] width 19 height 18
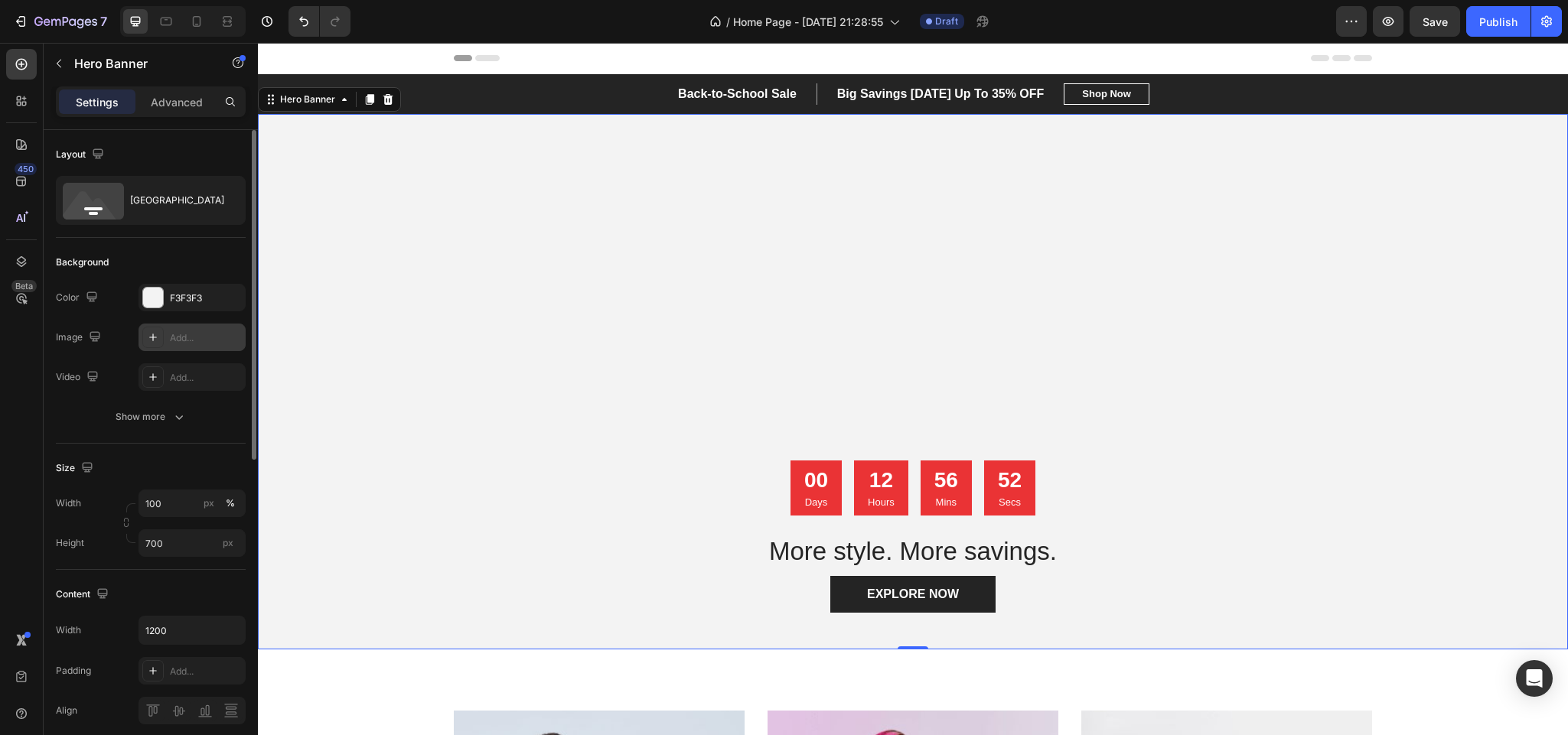
click at [198, 334] on div "Add..." at bounding box center [205, 338] width 72 height 14
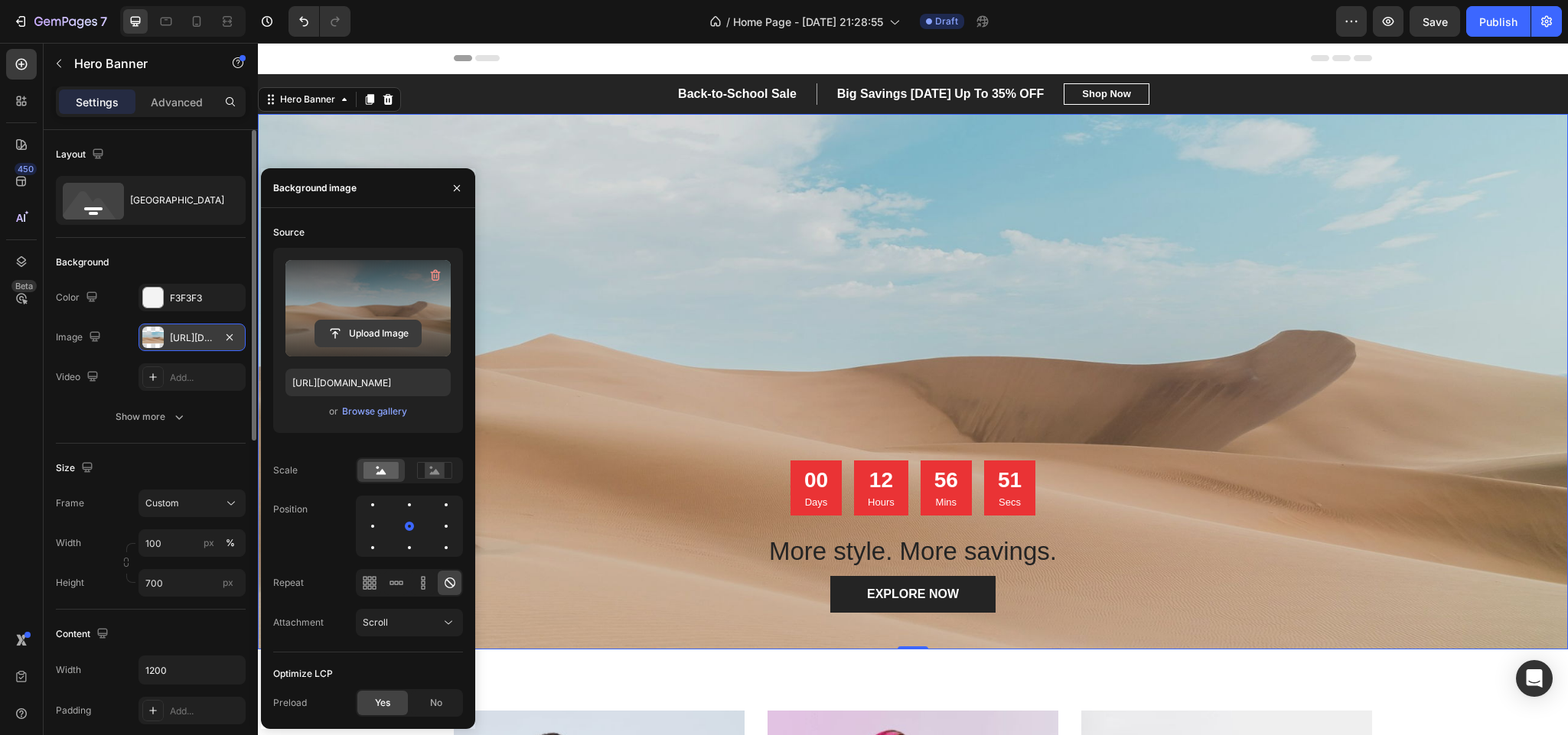
click at [356, 324] on input "file" at bounding box center [368, 333] width 105 height 26
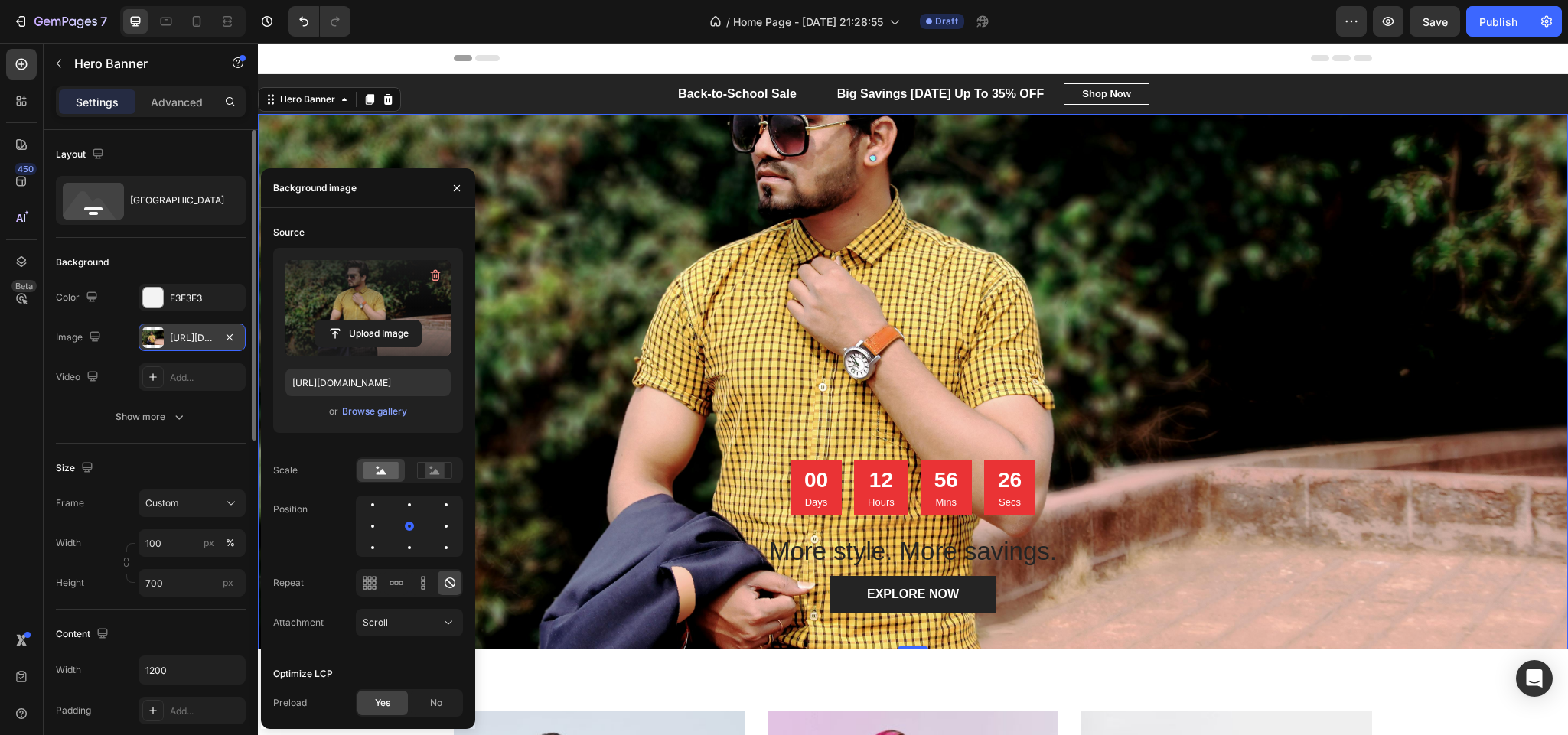
click at [1290, 312] on div "Overlay" at bounding box center [913, 382] width 1310 height 535
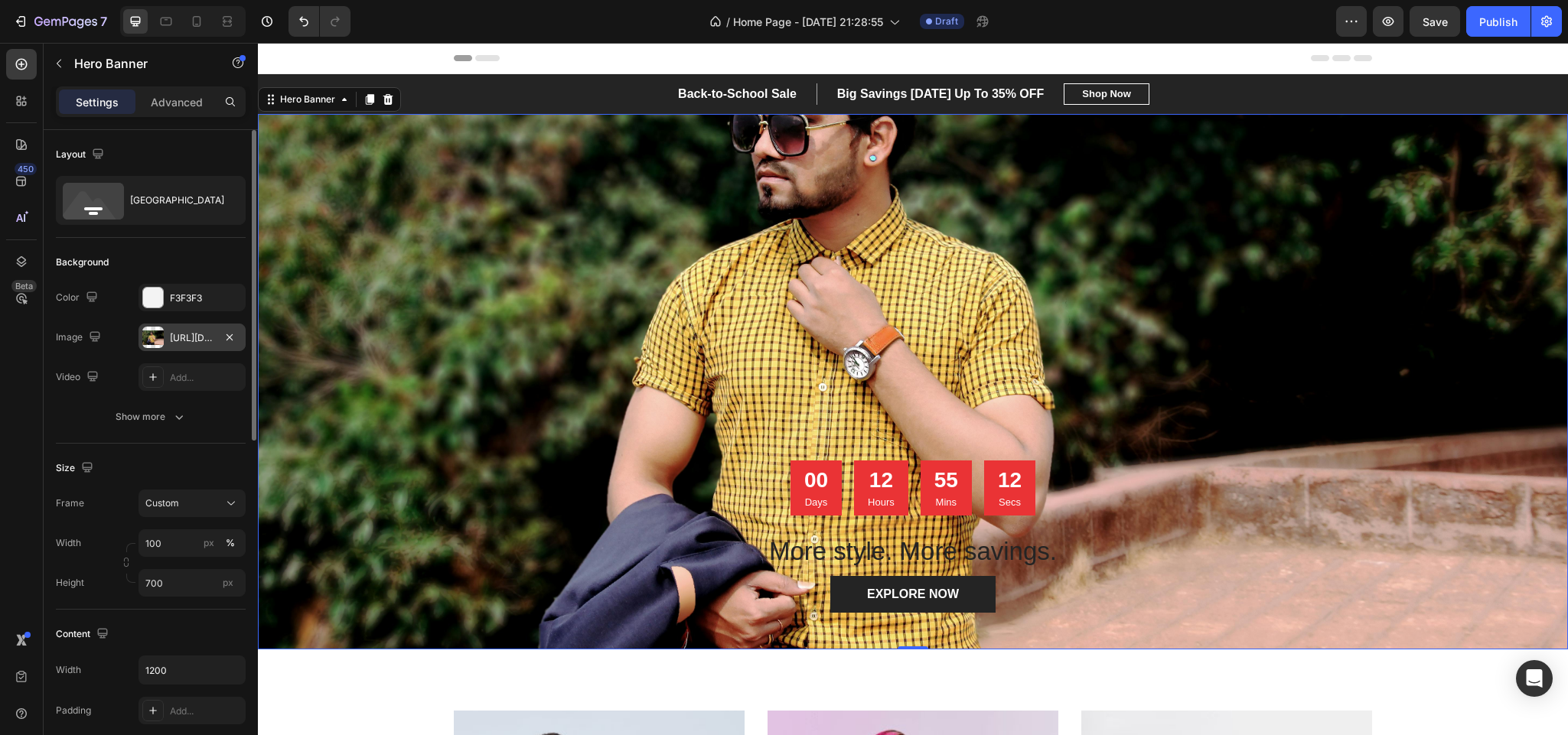
click at [166, 331] on div "https://cdn.shopify.com/s/files/1/0710/8683/3832/files/gempages_580636970850451…" at bounding box center [192, 337] width 107 height 27
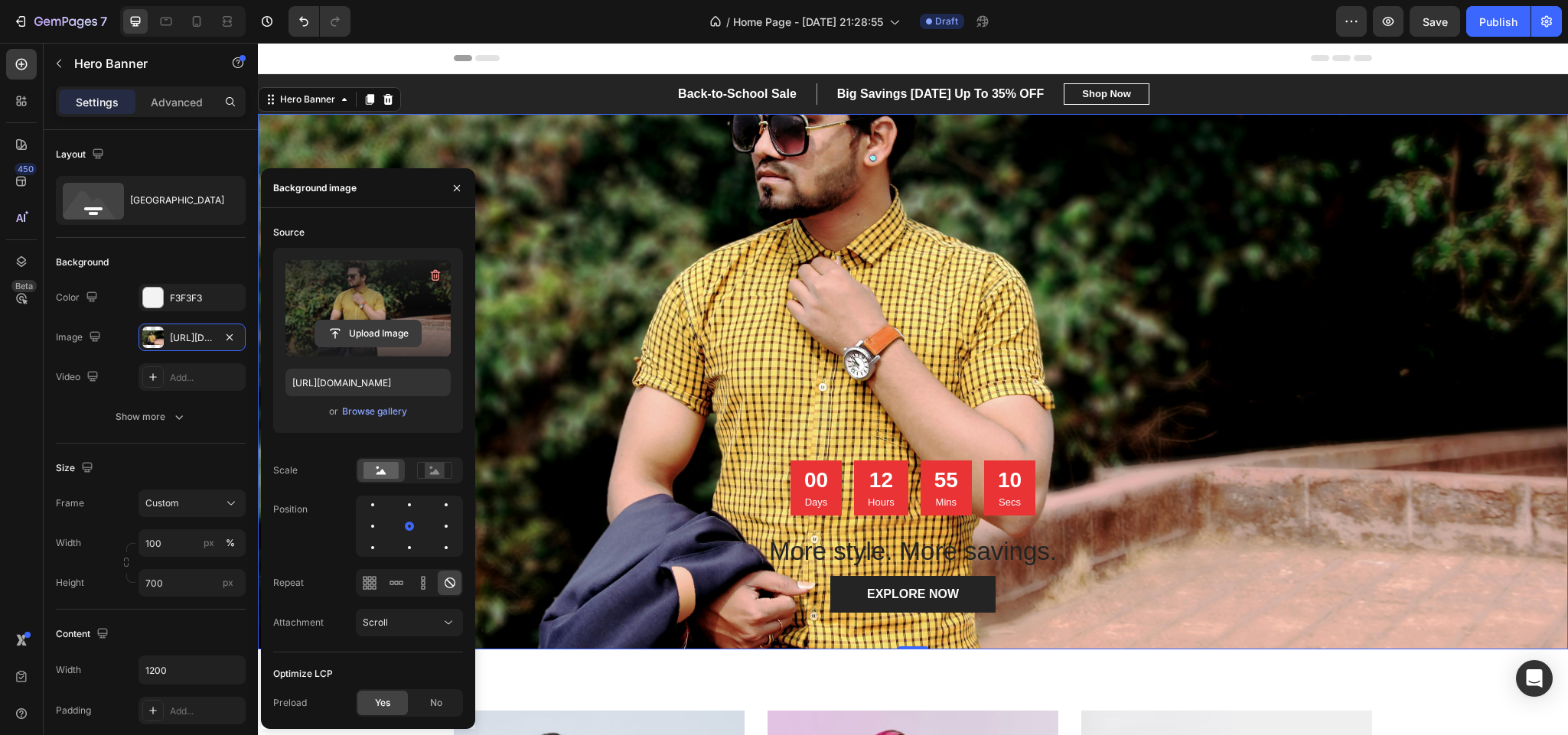
click at [361, 330] on input "file" at bounding box center [368, 333] width 105 height 26
type input "[URL][DOMAIN_NAME]"
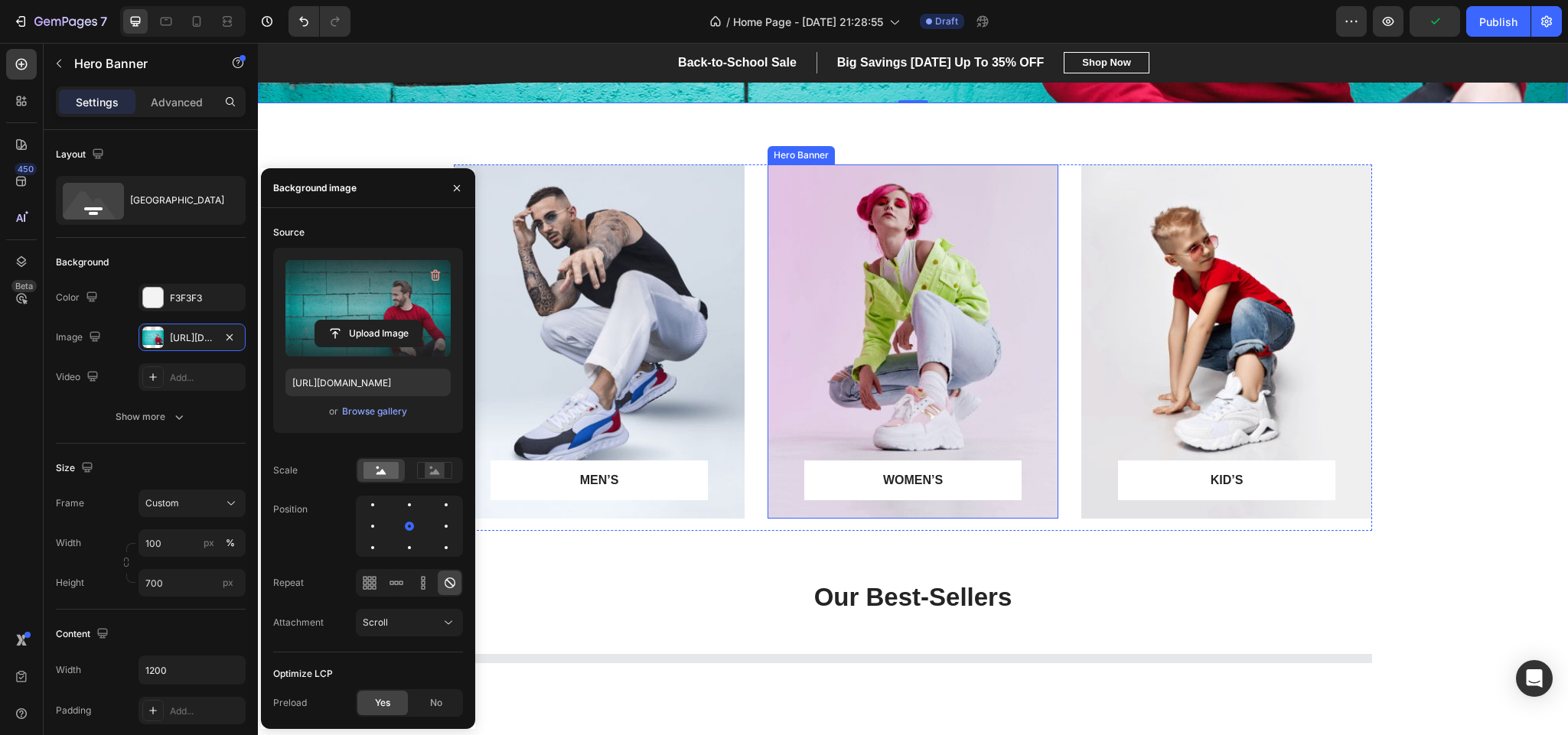
scroll to position [459, 0]
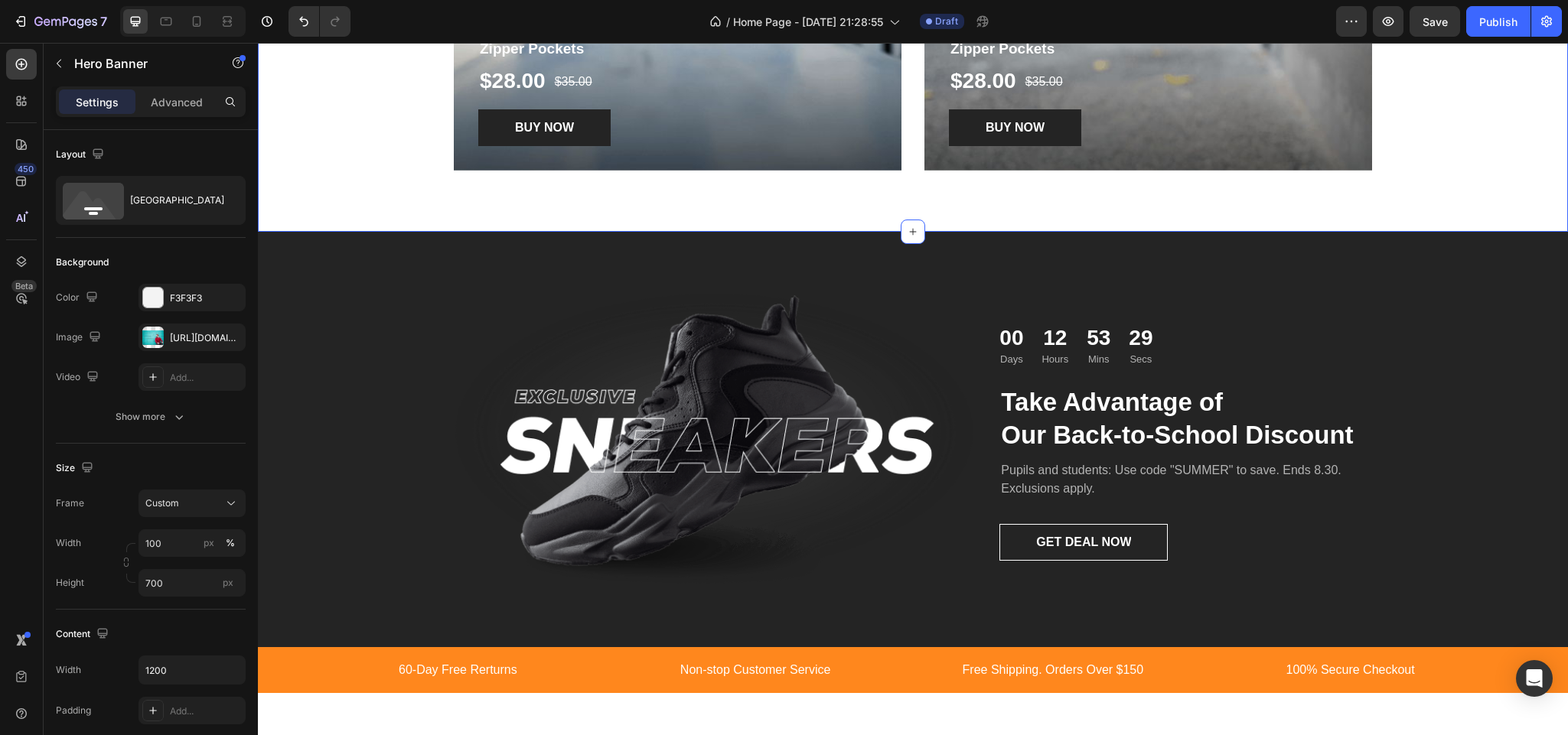
scroll to position [1835, 0]
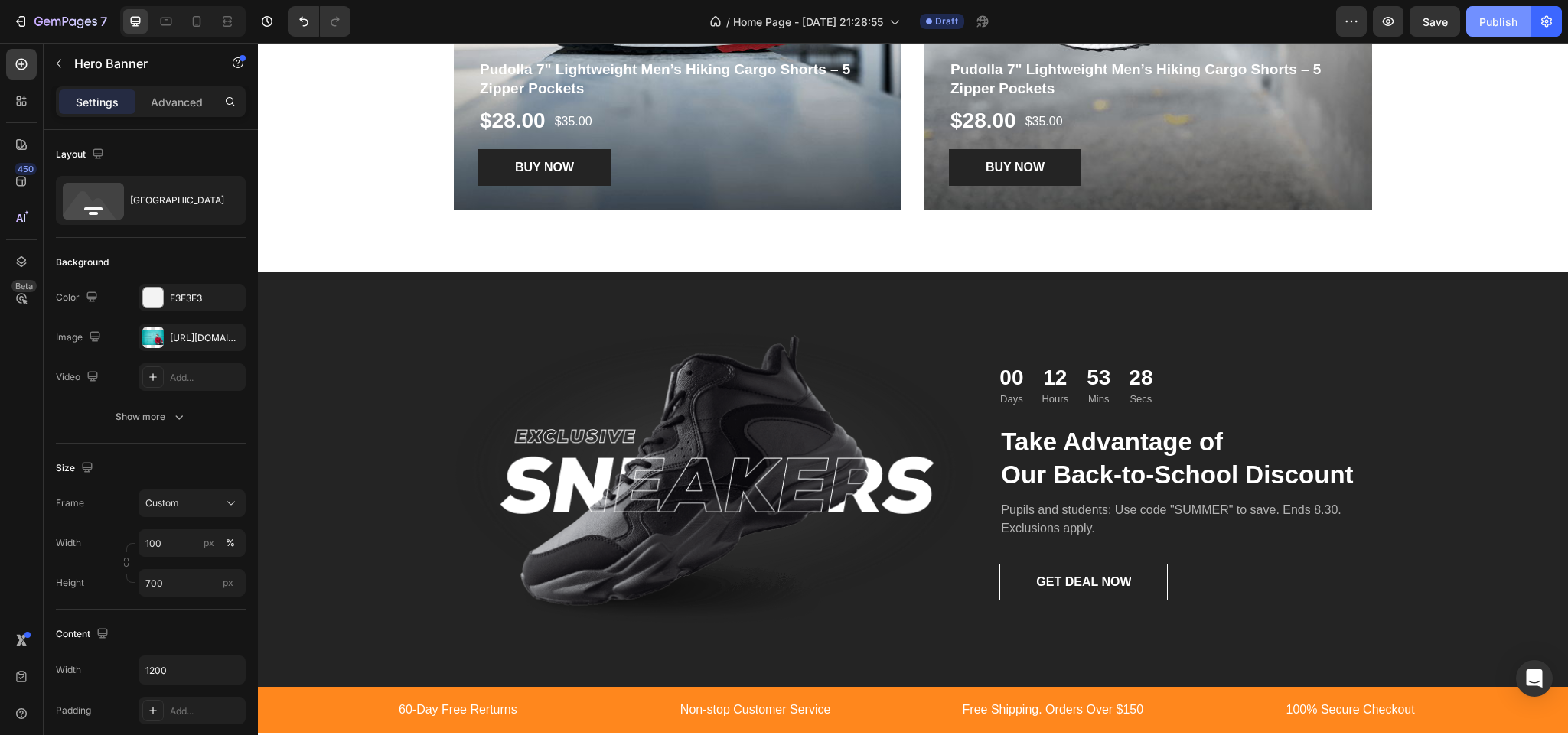
click at [1508, 6] on button "Publish" at bounding box center [1498, 20] width 64 height 30
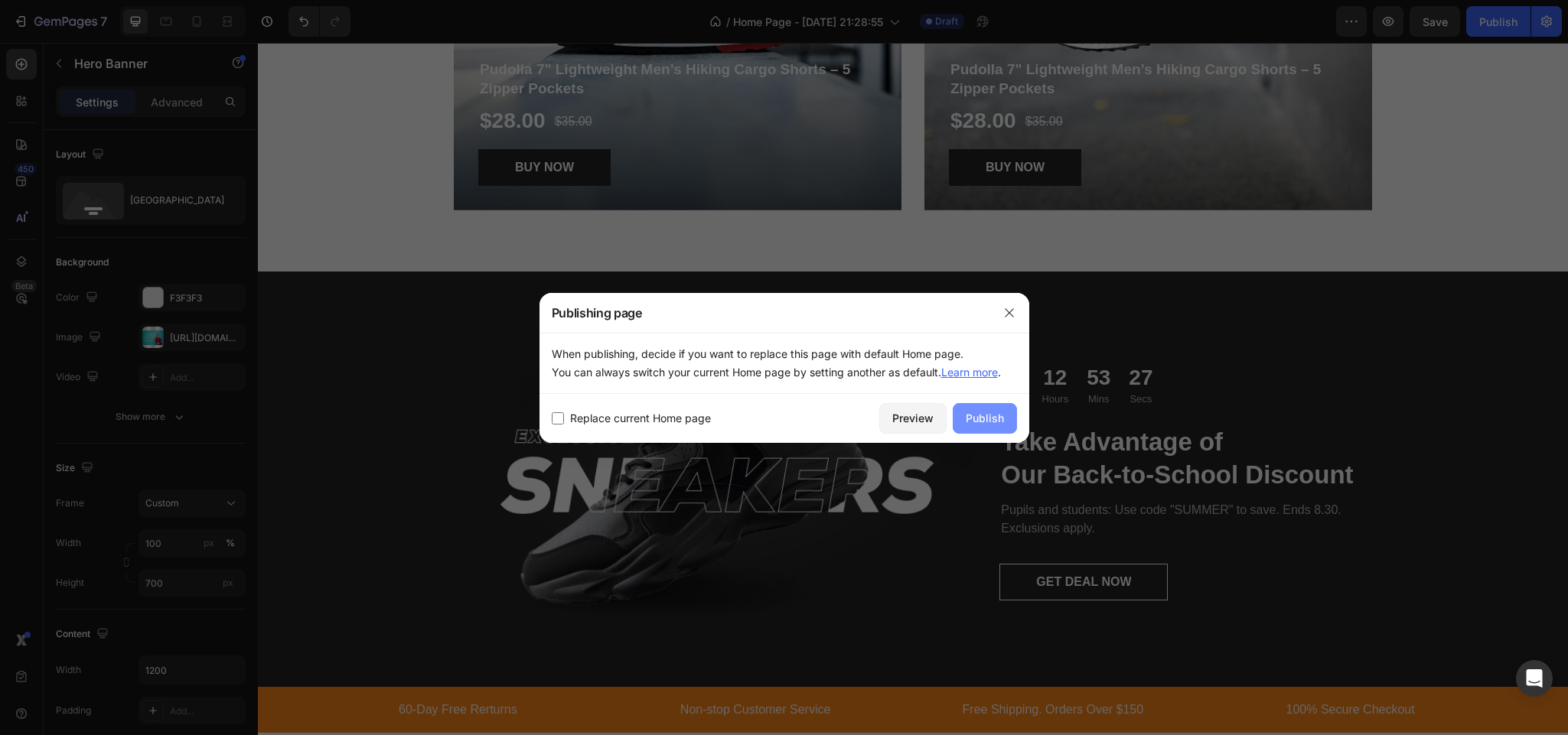
click at [986, 411] on div "Publish" at bounding box center [984, 418] width 38 height 16
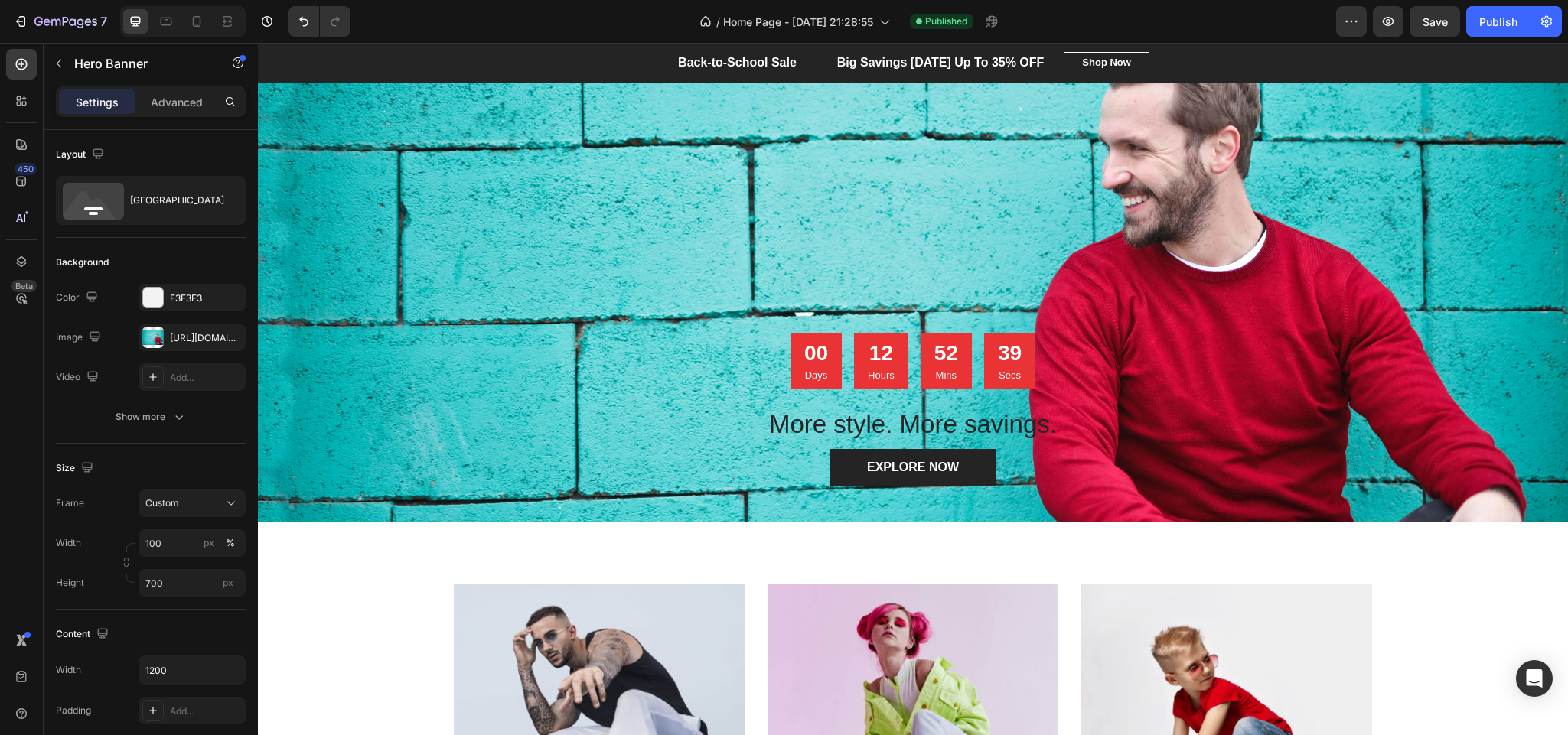
scroll to position [115, 0]
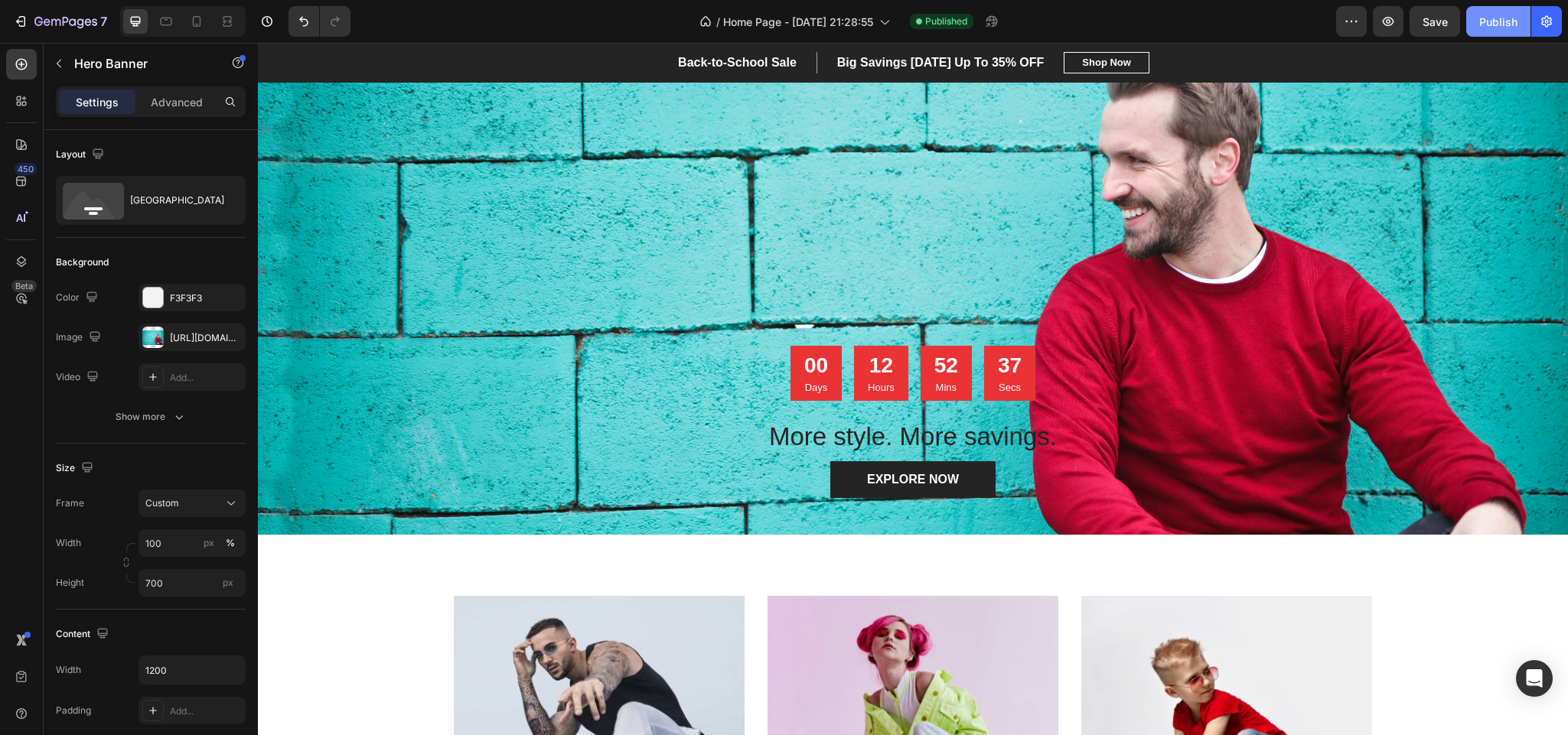
click at [1492, 23] on div "Publish" at bounding box center [1498, 21] width 38 height 16
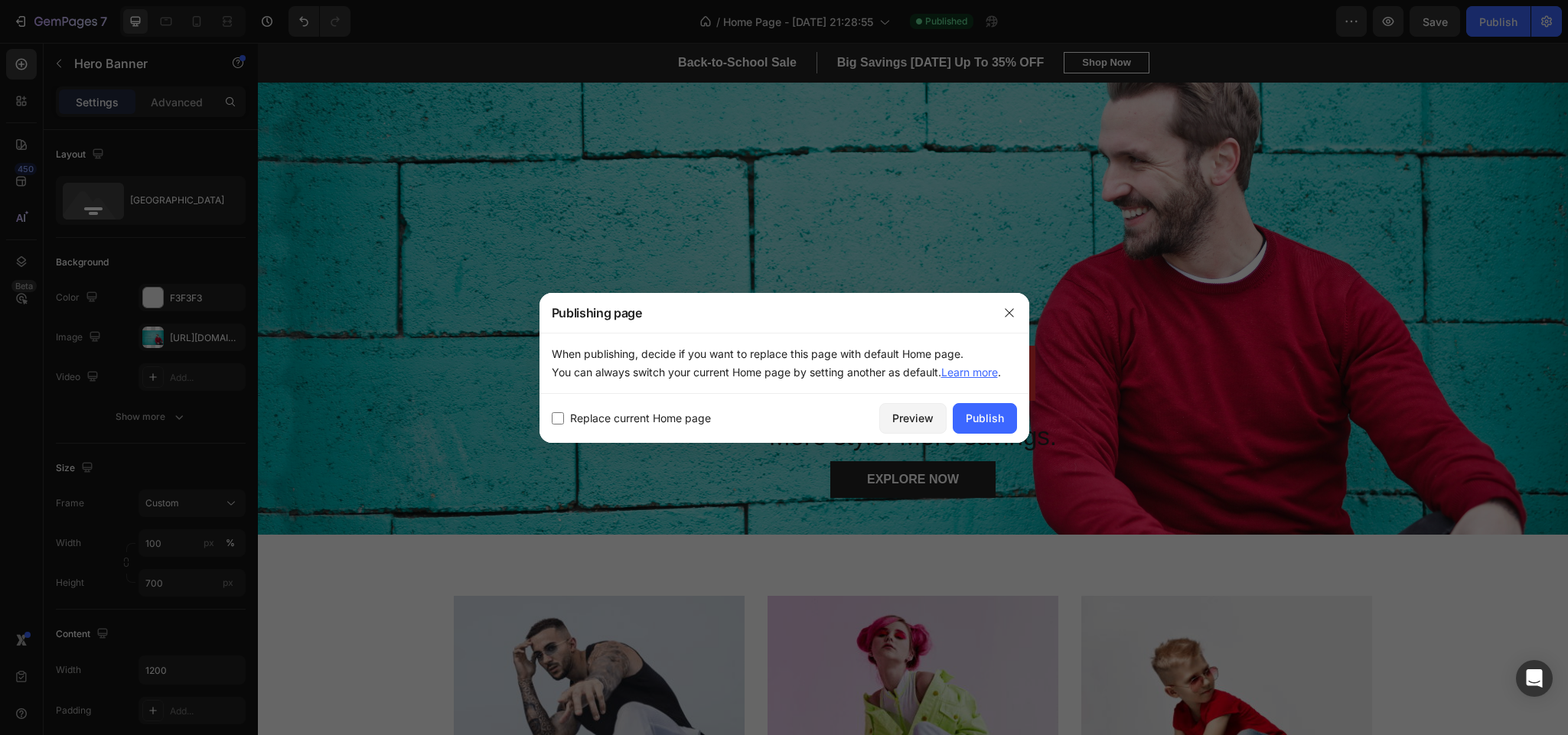
click at [564, 420] on label "Replace current Home page" at bounding box center [637, 418] width 147 height 18
checkbox input "true"
click at [991, 418] on div "Publish" at bounding box center [984, 418] width 38 height 16
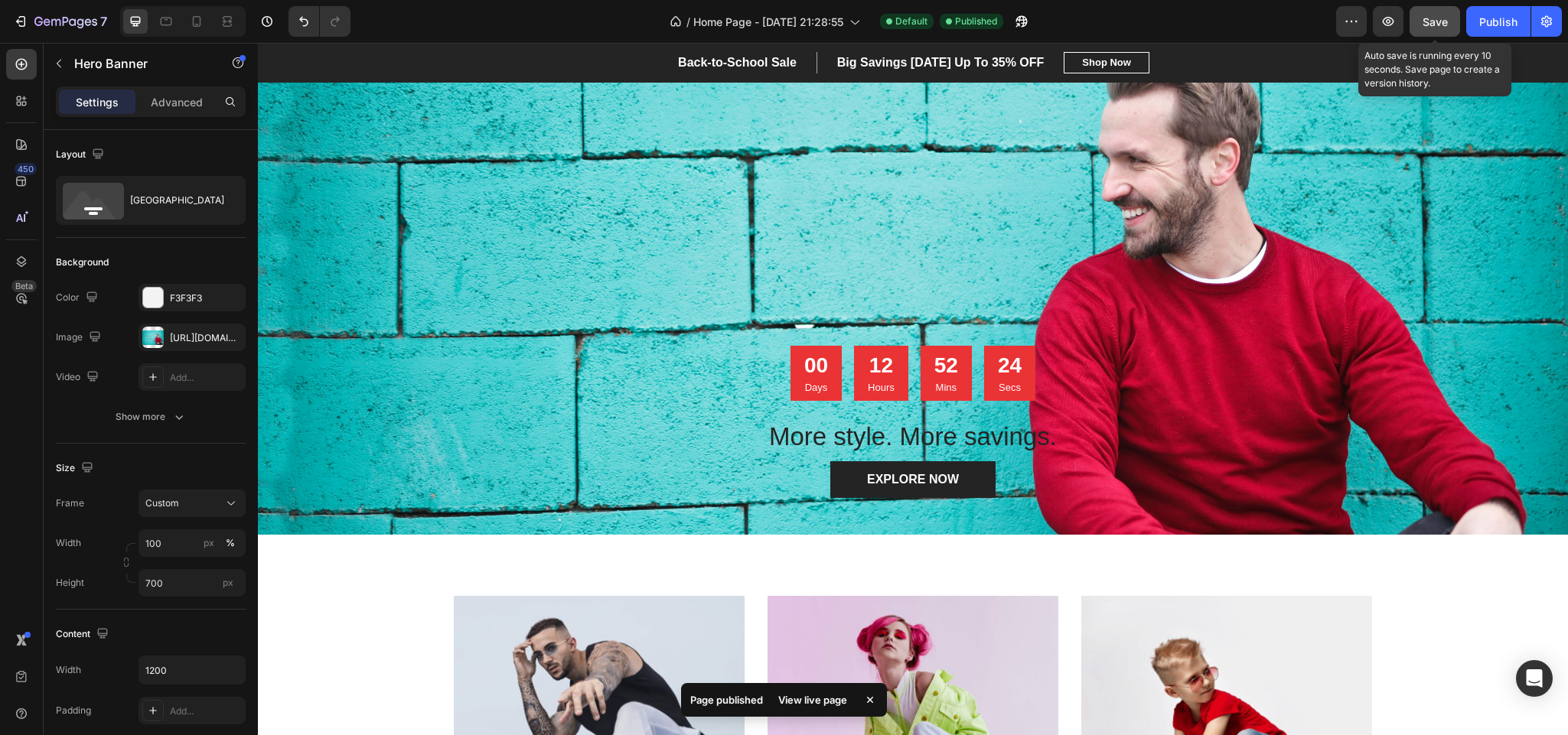
click at [1437, 19] on span "Save" at bounding box center [1435, 21] width 25 height 13
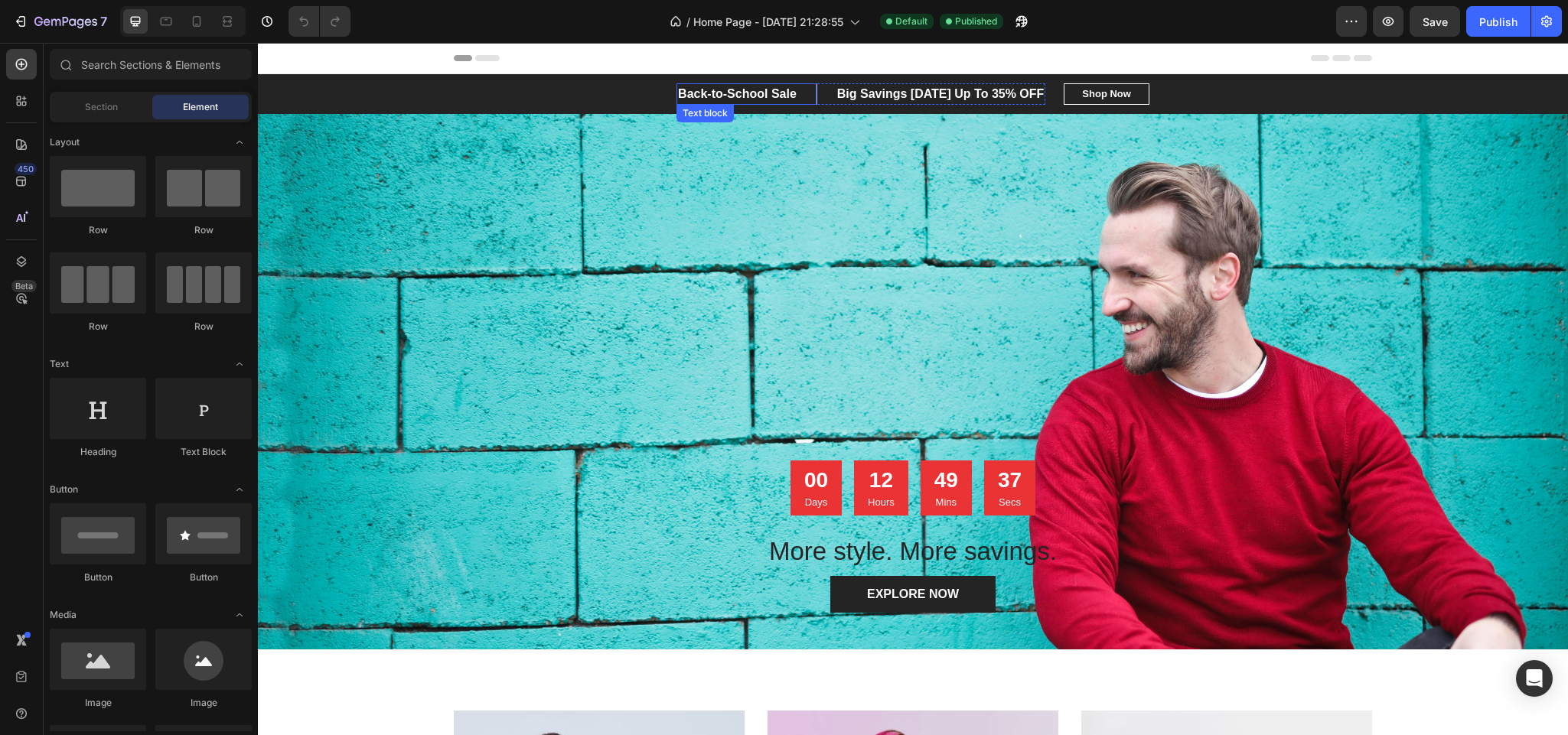
click at [707, 92] on p "Back-to-School Sale" at bounding box center [737, 93] width 119 height 18
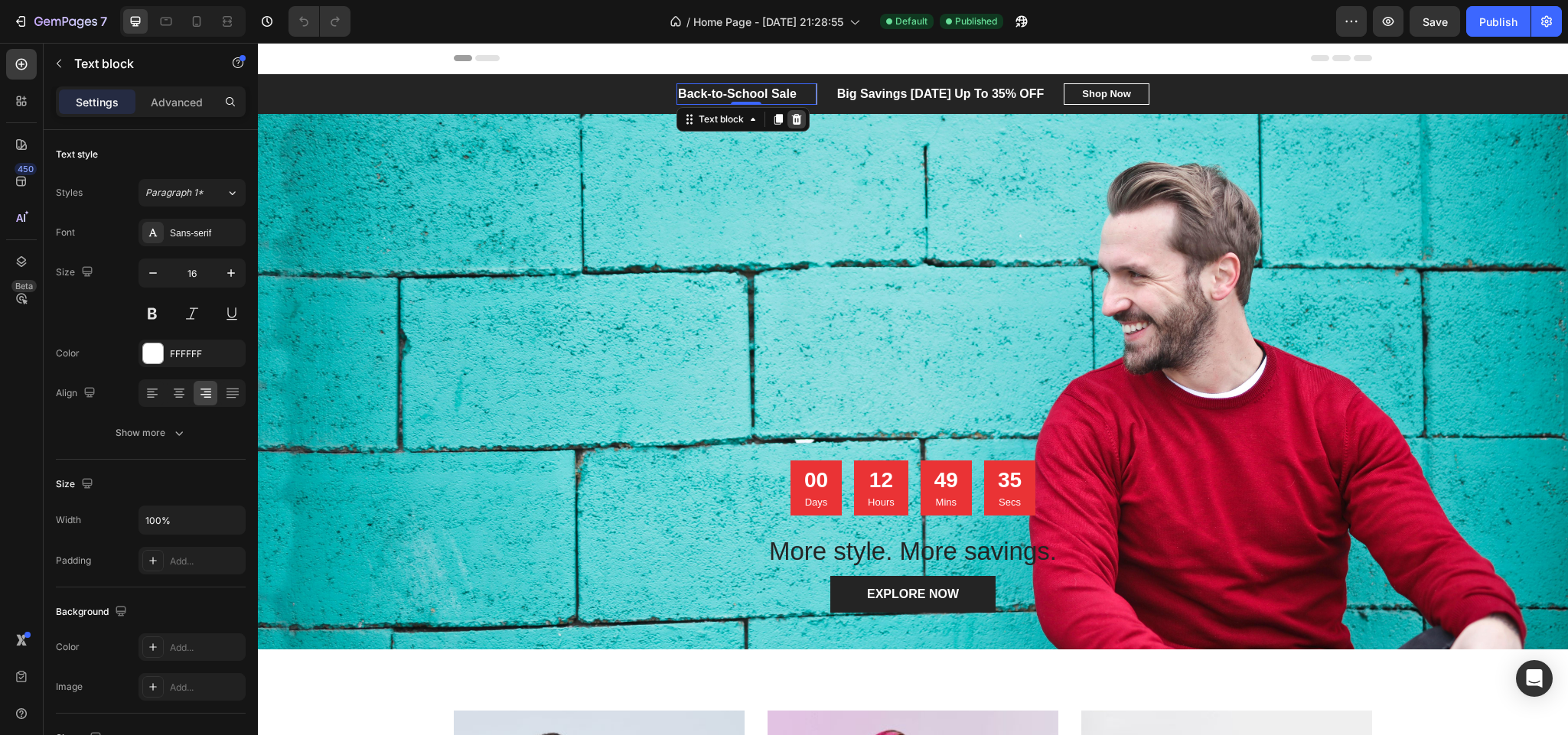
click at [793, 120] on icon at bounding box center [797, 119] width 10 height 11
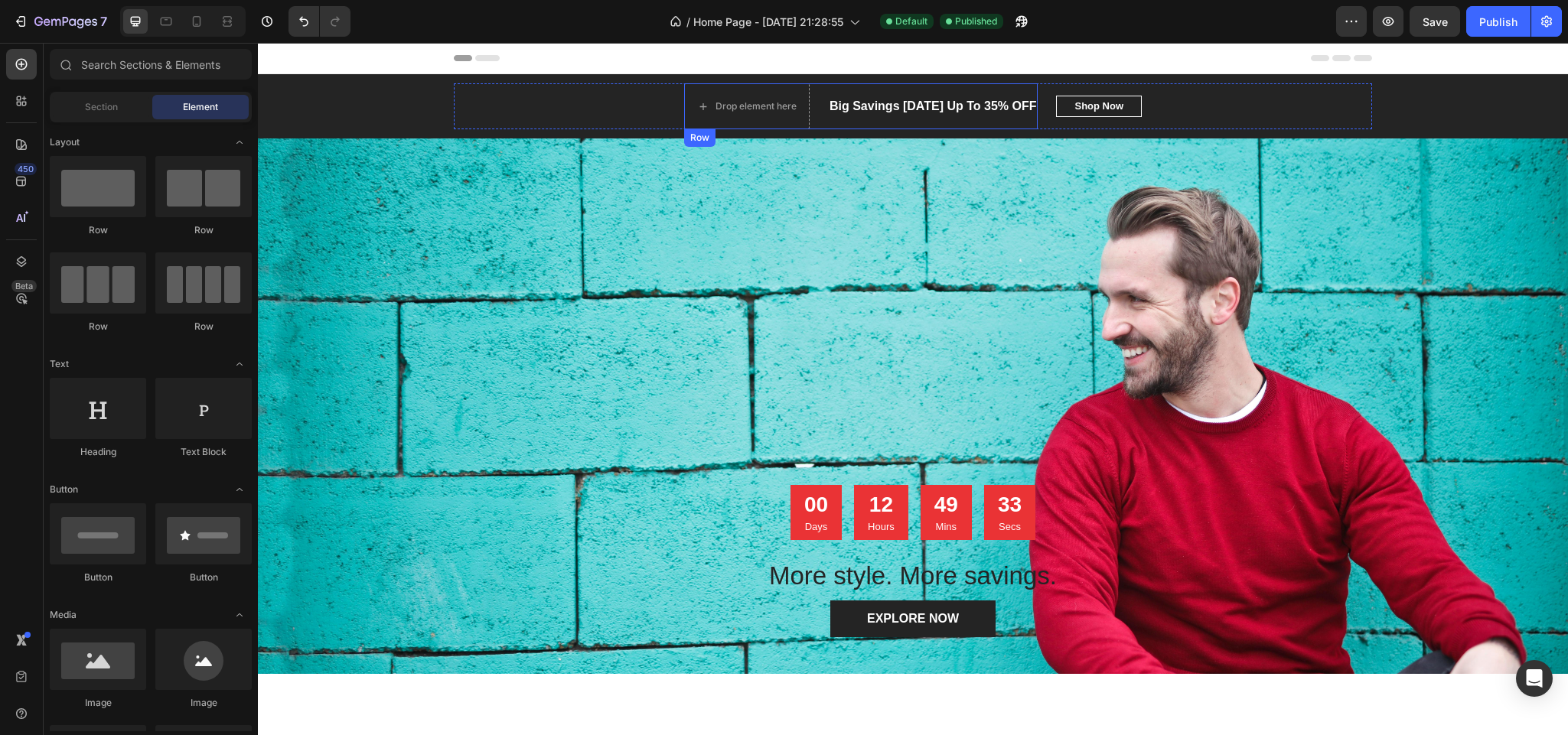
click at [893, 95] on div "Big Savings [DATE] Up To 35% OFF" at bounding box center [933, 106] width 210 height 21
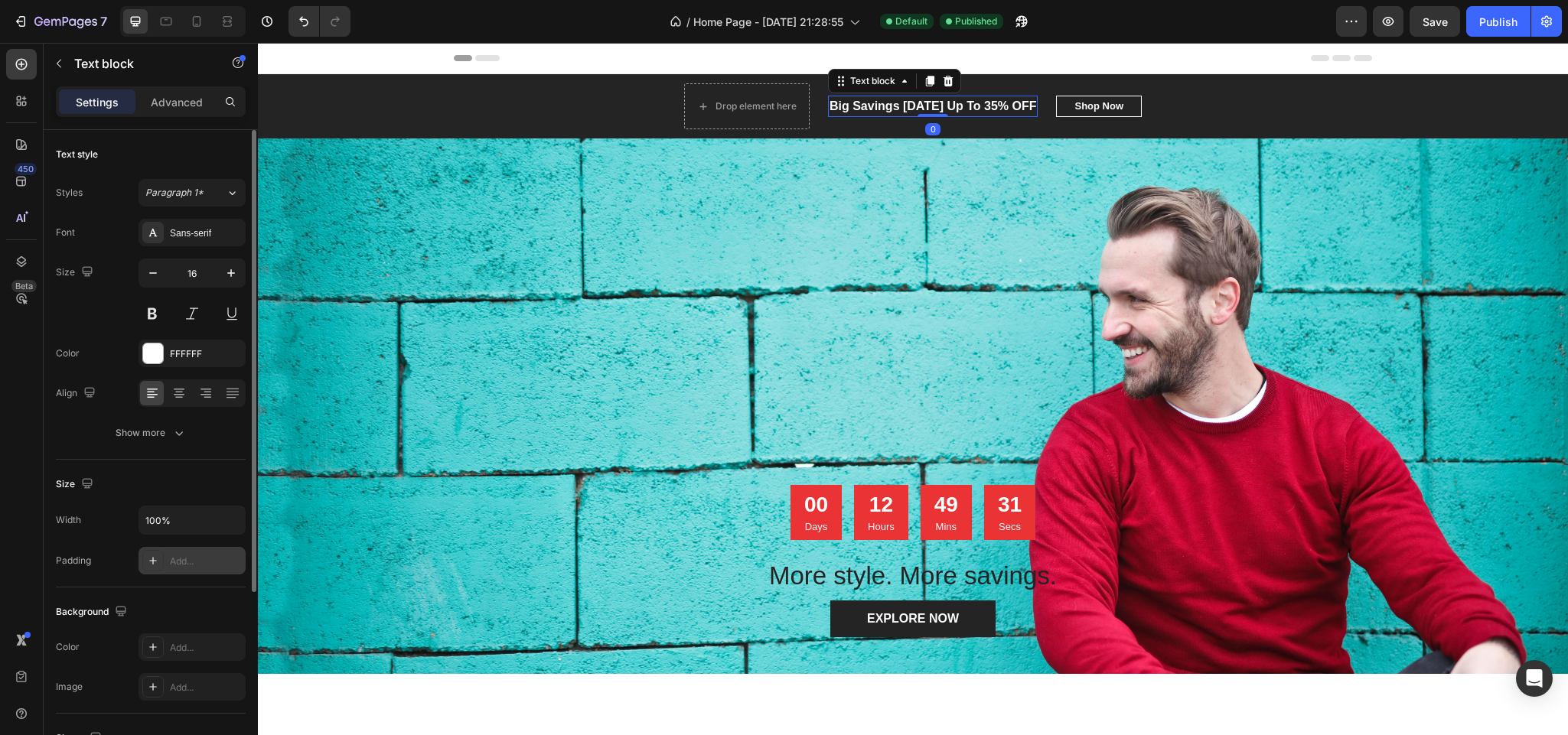
scroll to position [230, 0]
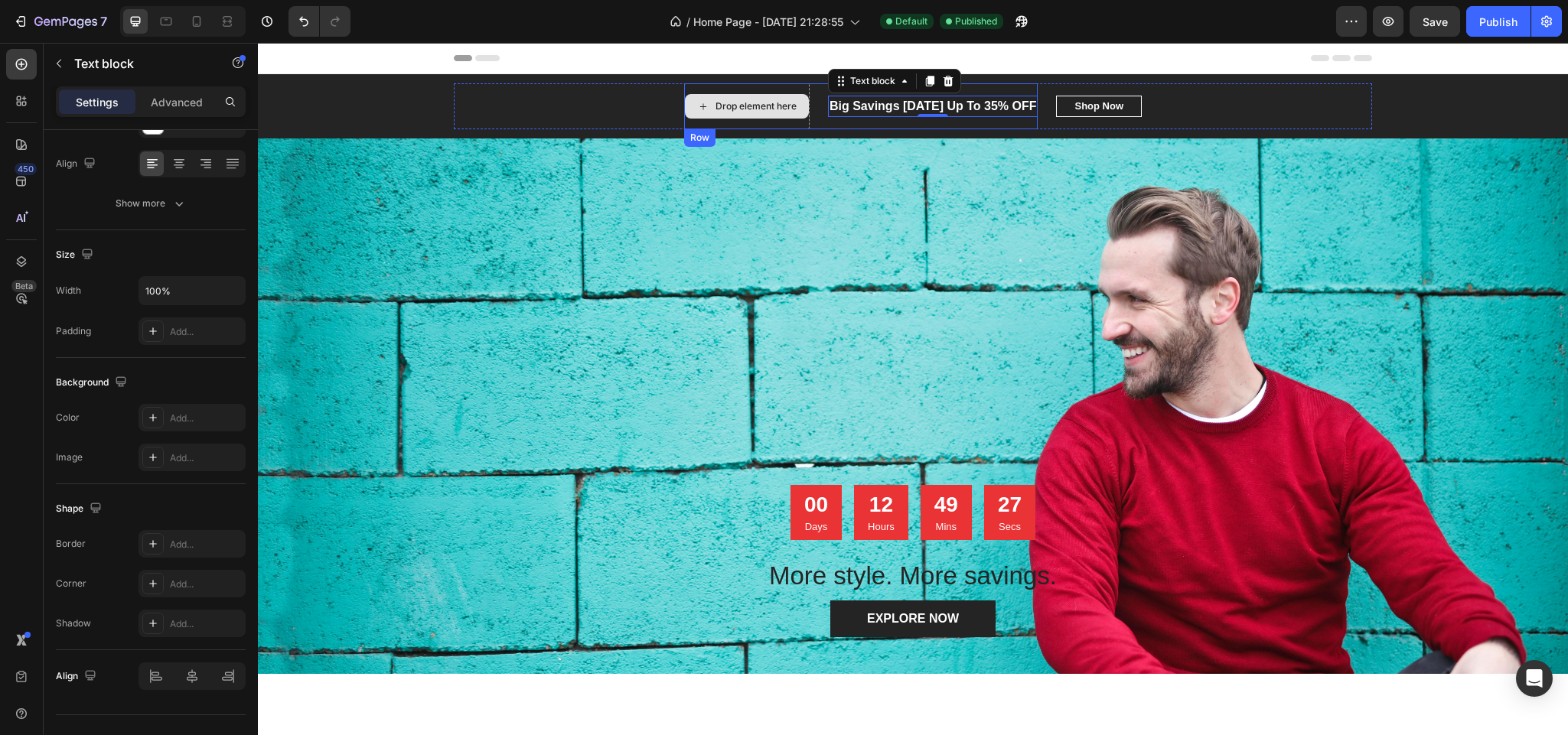
click at [747, 110] on div "Drop element here" at bounding box center [756, 106] width 81 height 13
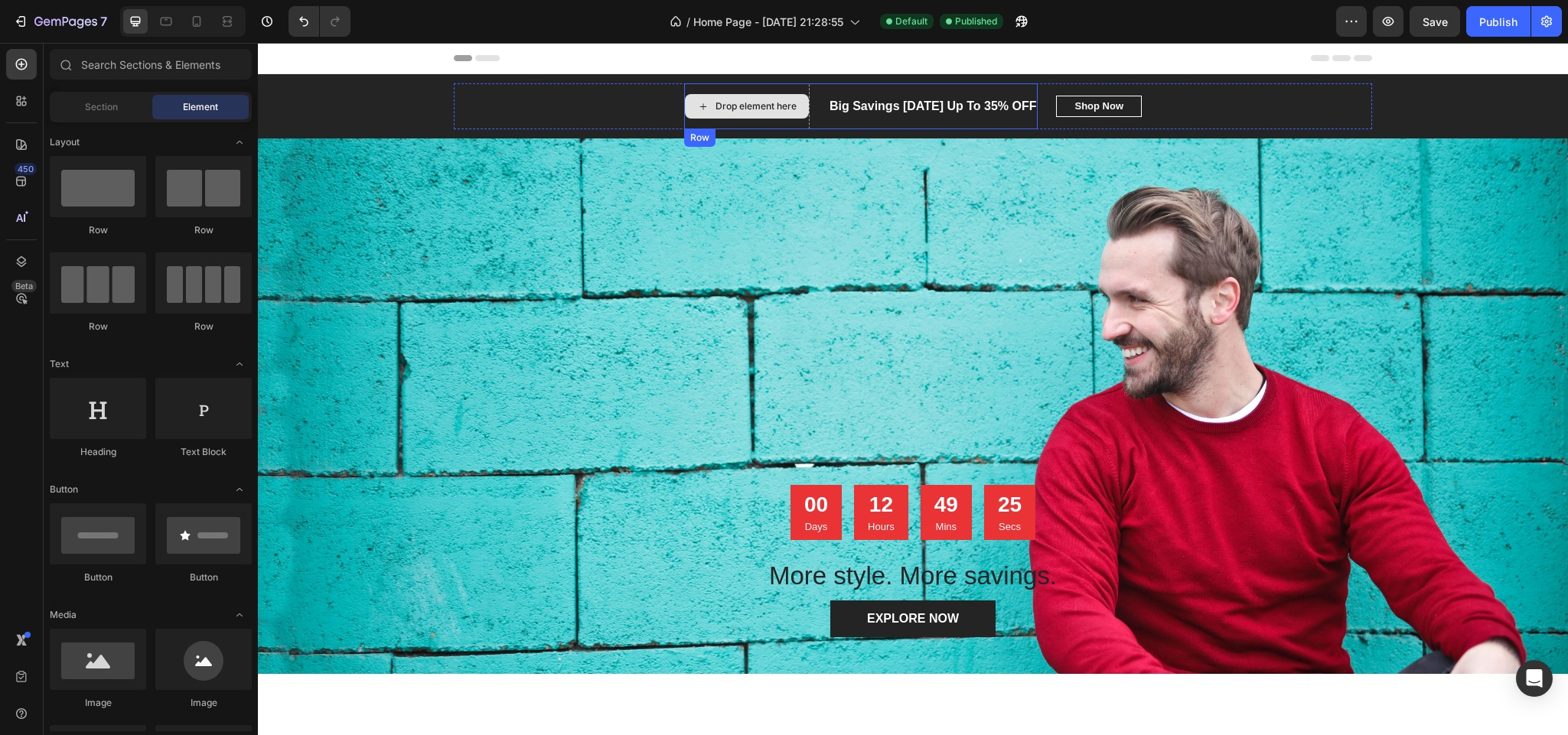
click at [705, 118] on div "Drop element here" at bounding box center [746, 106] width 124 height 24
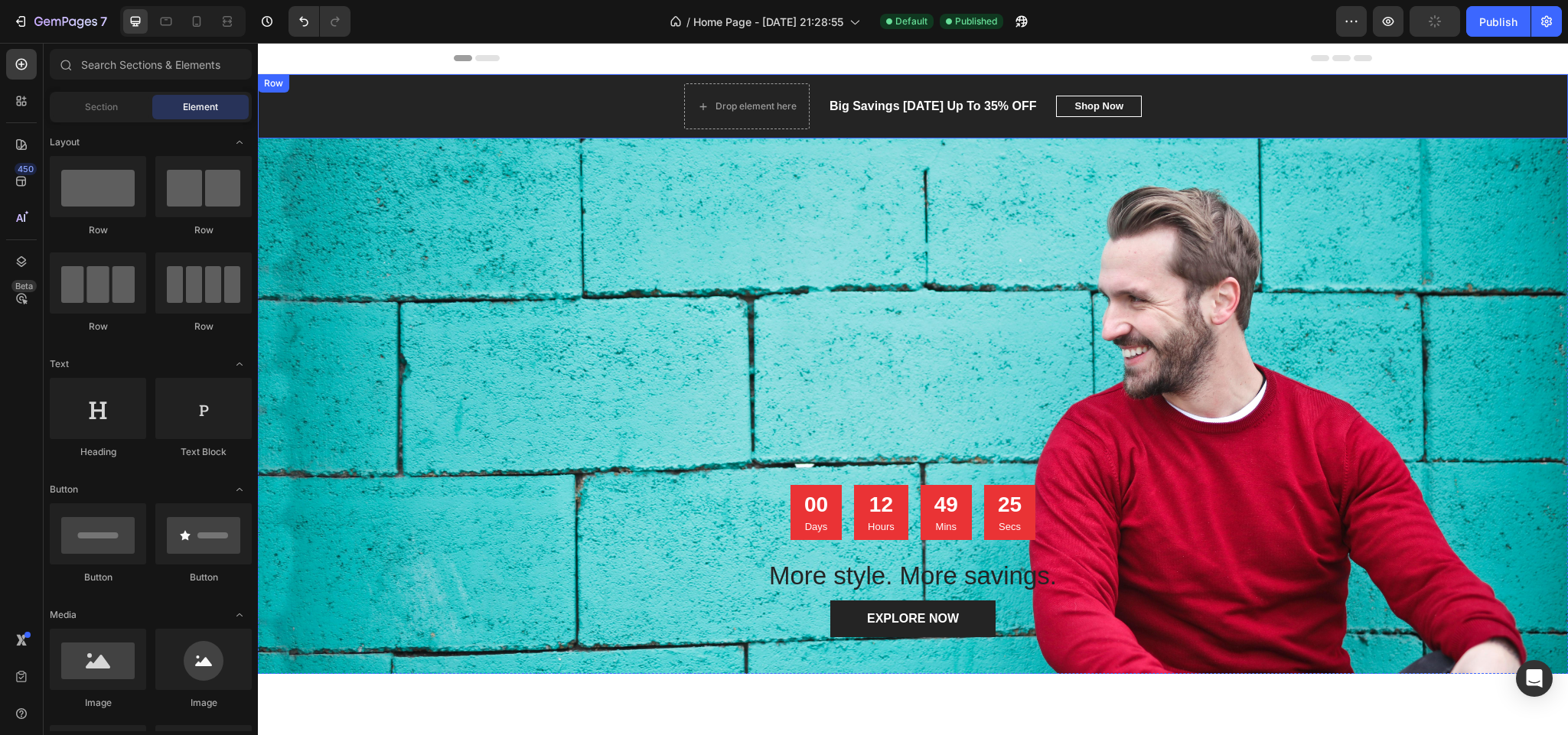
click at [765, 123] on div "Drop element here" at bounding box center [746, 106] width 126 height 46
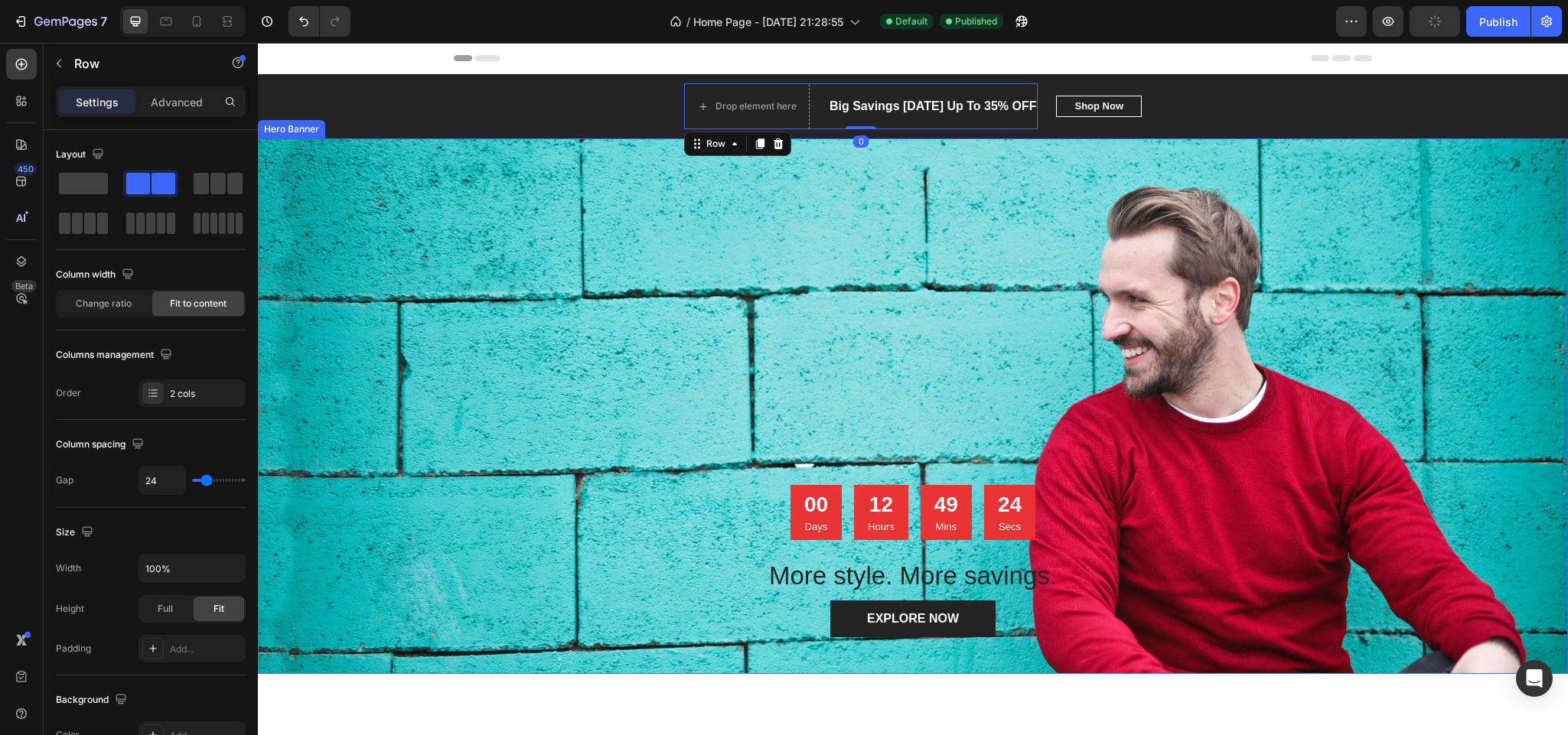
drag, startPoint x: 799, startPoint y: 157, endPoint x: 881, endPoint y: 157, distance: 82.0
click at [800, 159] on div "Overlay" at bounding box center [913, 406] width 1310 height 535
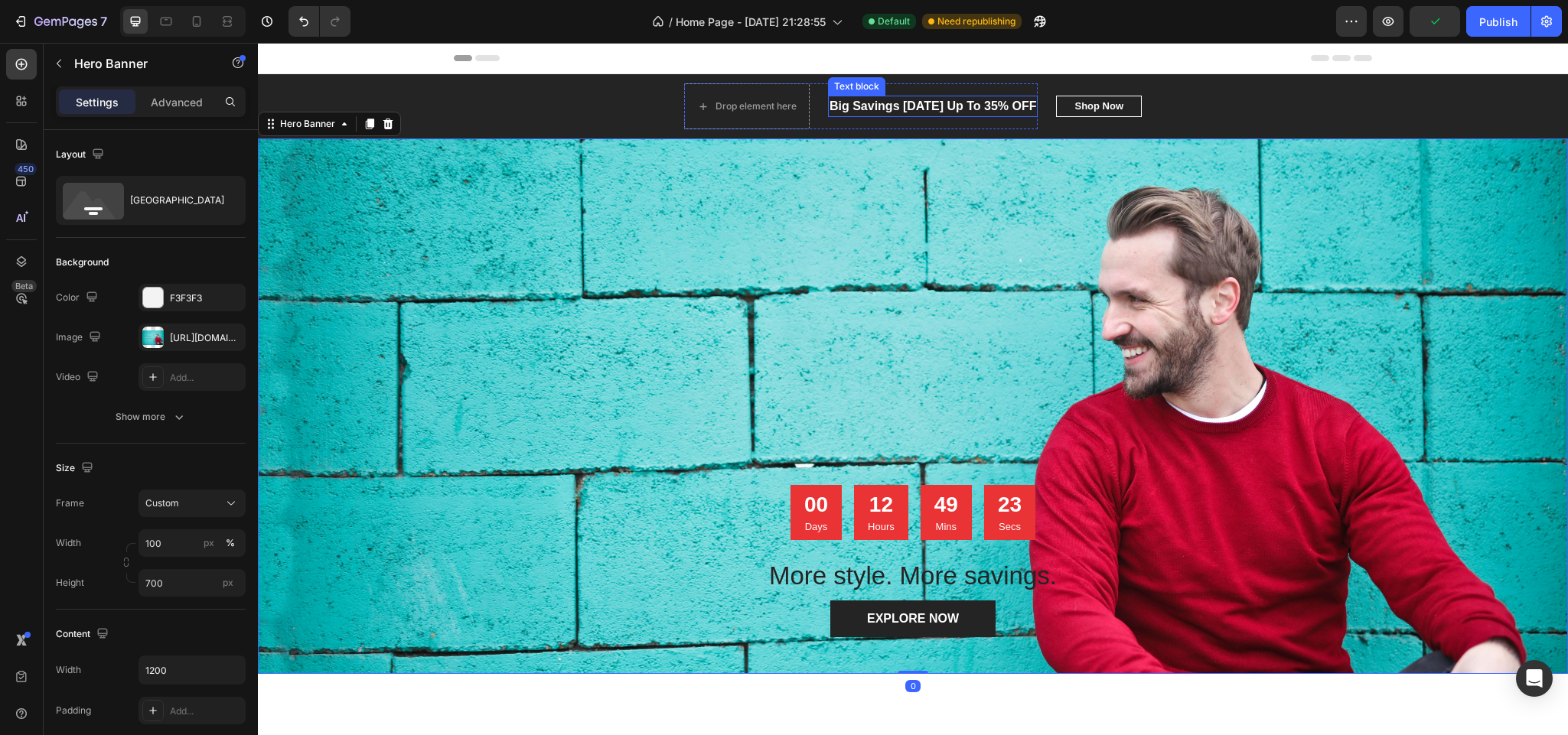
click at [898, 99] on p "Big Savings [DATE] Up To 35% OFF" at bounding box center [933, 106] width 207 height 18
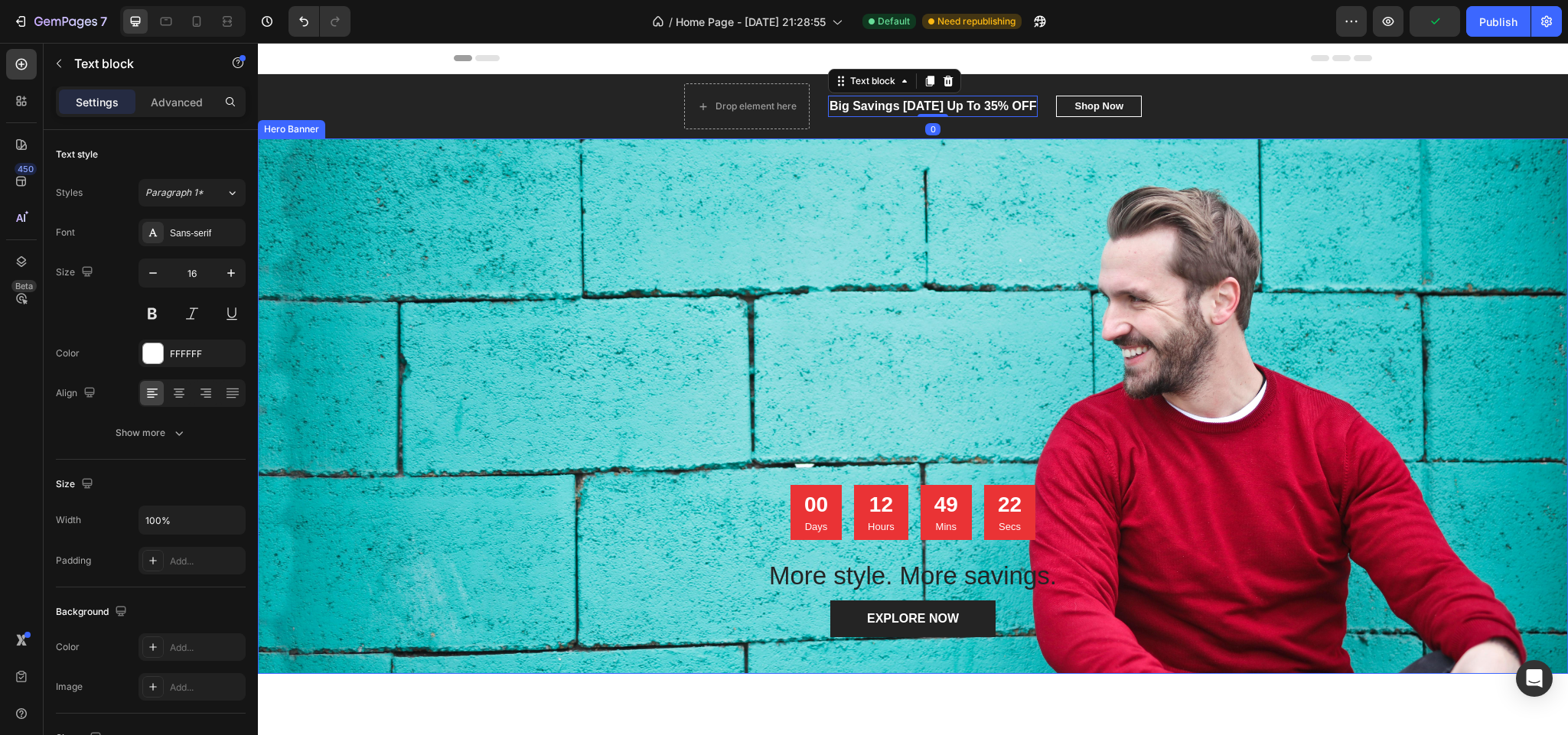
drag, startPoint x: 583, startPoint y: 419, endPoint x: 673, endPoint y: 259, distance: 183.6
click at [583, 419] on div "Overlay" at bounding box center [913, 406] width 1310 height 535
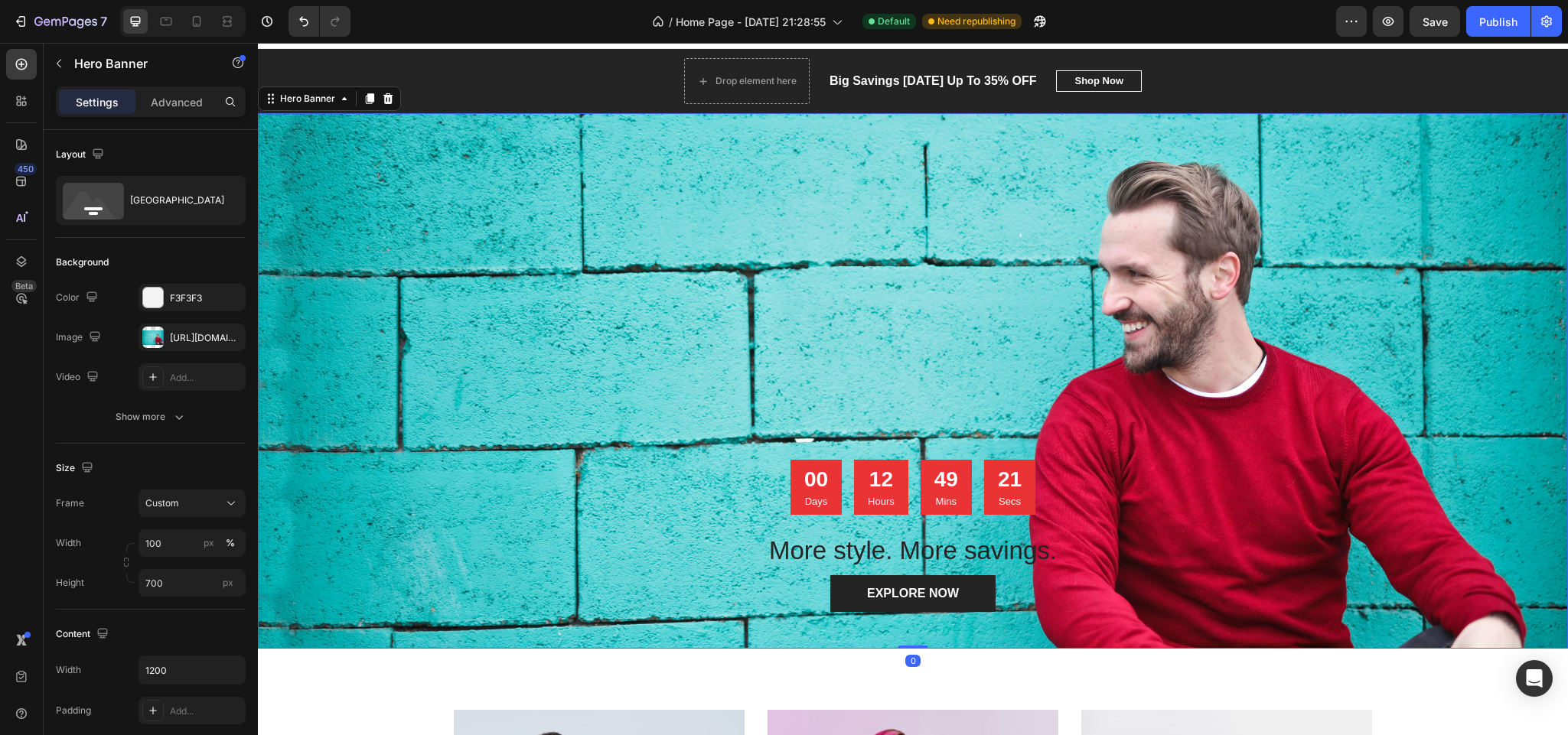
scroll to position [0, 0]
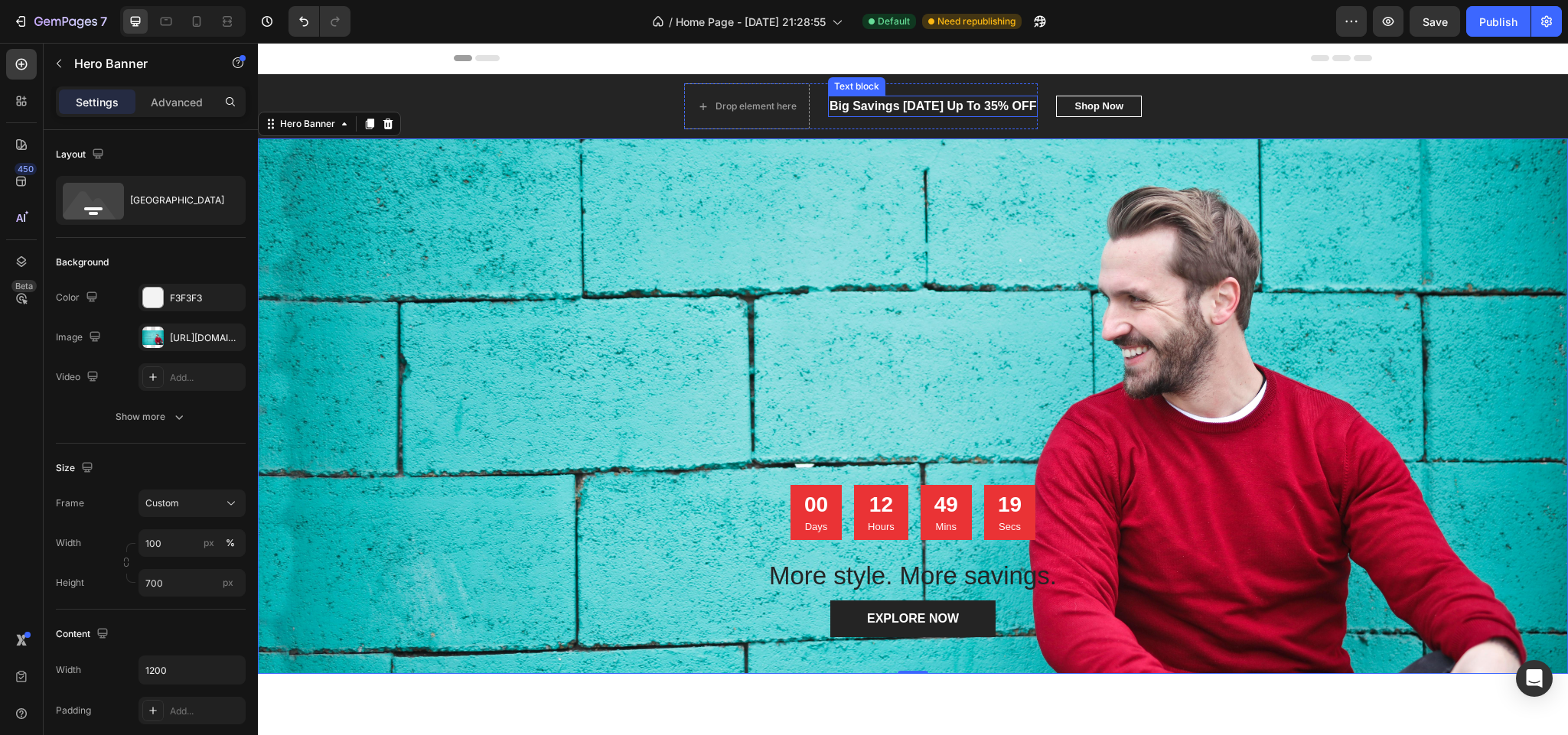
click at [930, 112] on p "Big Savings [DATE] Up To 35% OFF" at bounding box center [933, 106] width 207 height 18
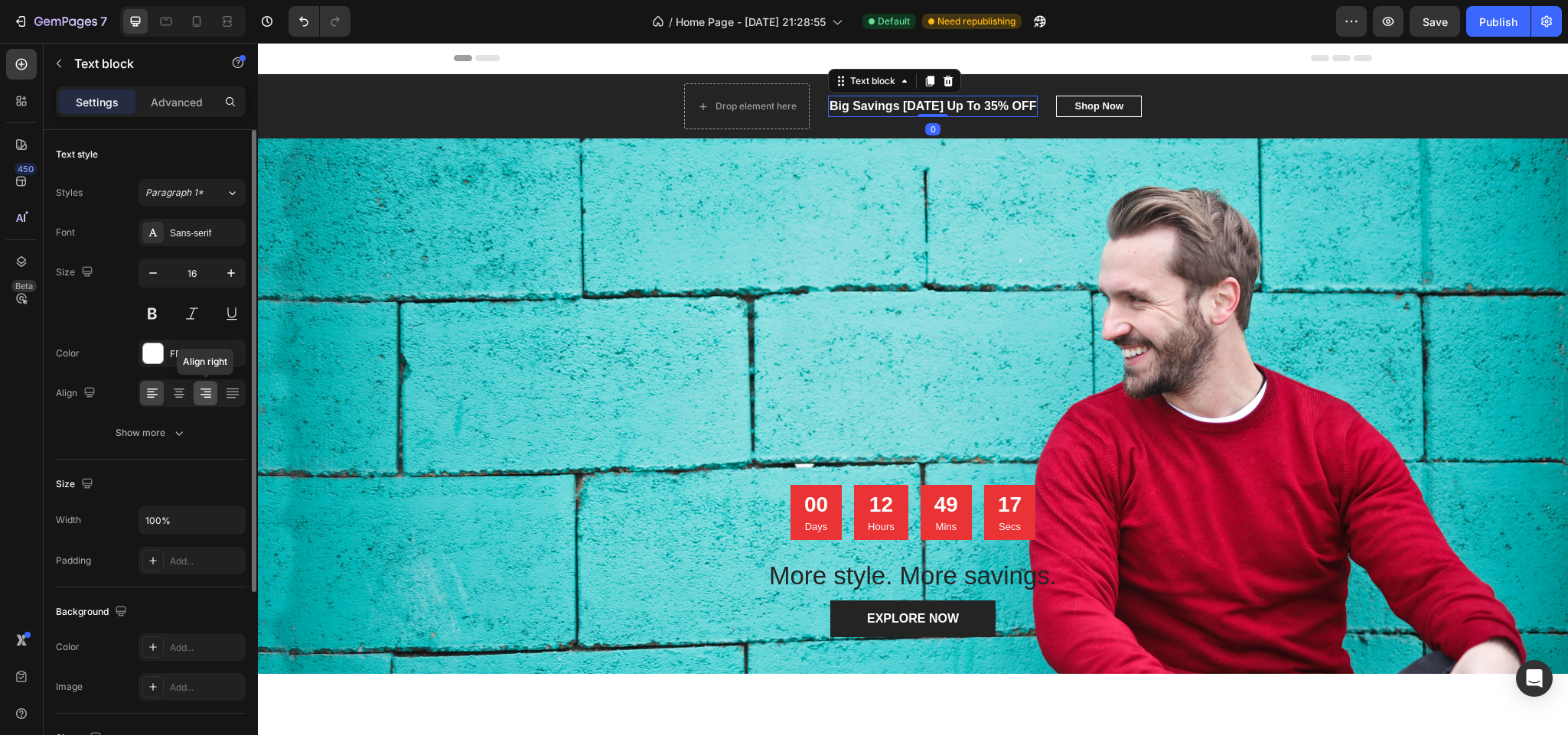
click at [201, 386] on icon at bounding box center [205, 393] width 16 height 16
click at [176, 397] on icon at bounding box center [179, 393] width 16 height 16
click at [202, 397] on icon at bounding box center [205, 393] width 16 height 16
click at [232, 394] on icon at bounding box center [232, 394] width 13 height 1
click at [232, 391] on icon at bounding box center [232, 390] width 13 height 1
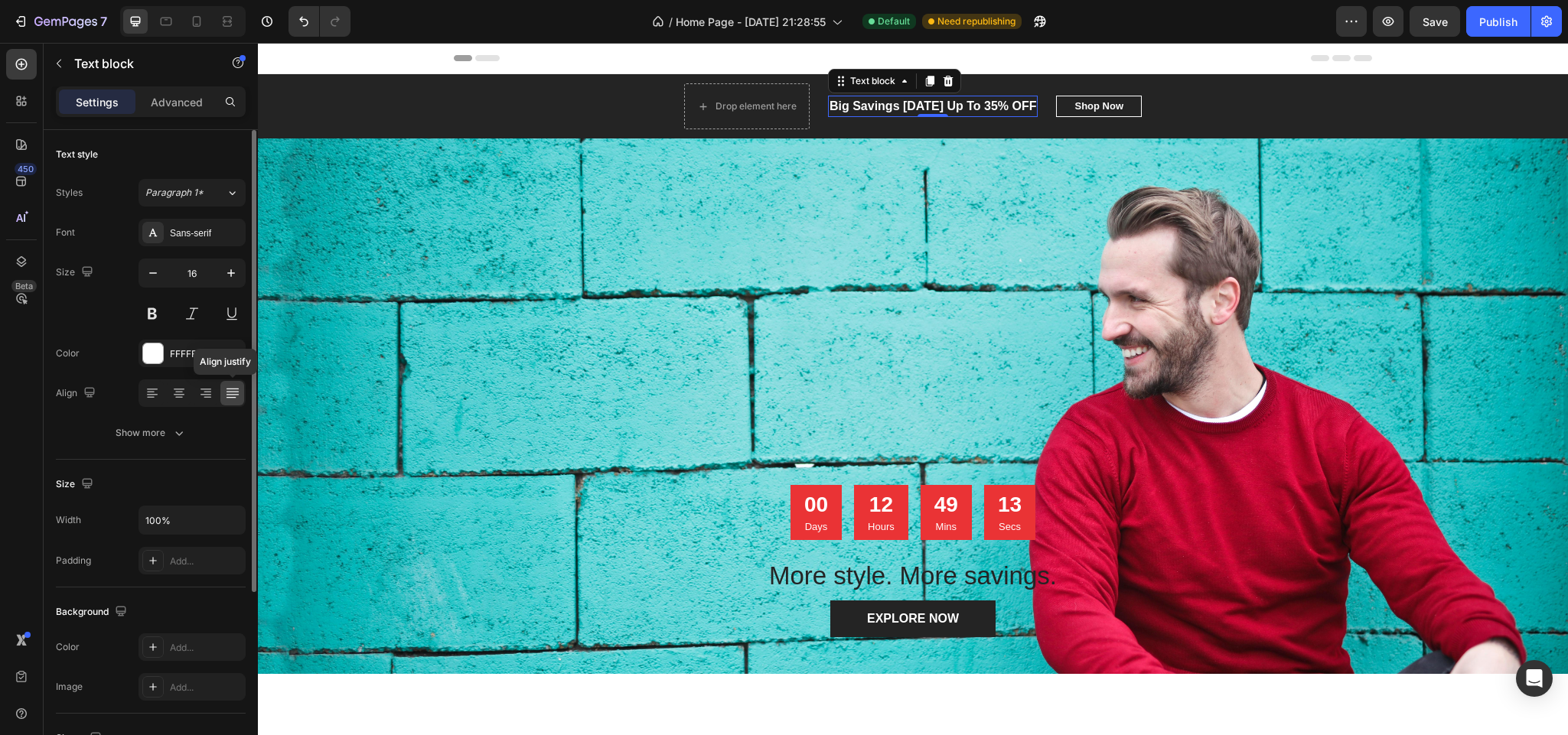
click at [232, 391] on icon at bounding box center [232, 390] width 13 height 1
click at [207, 400] on icon at bounding box center [205, 393] width 16 height 16
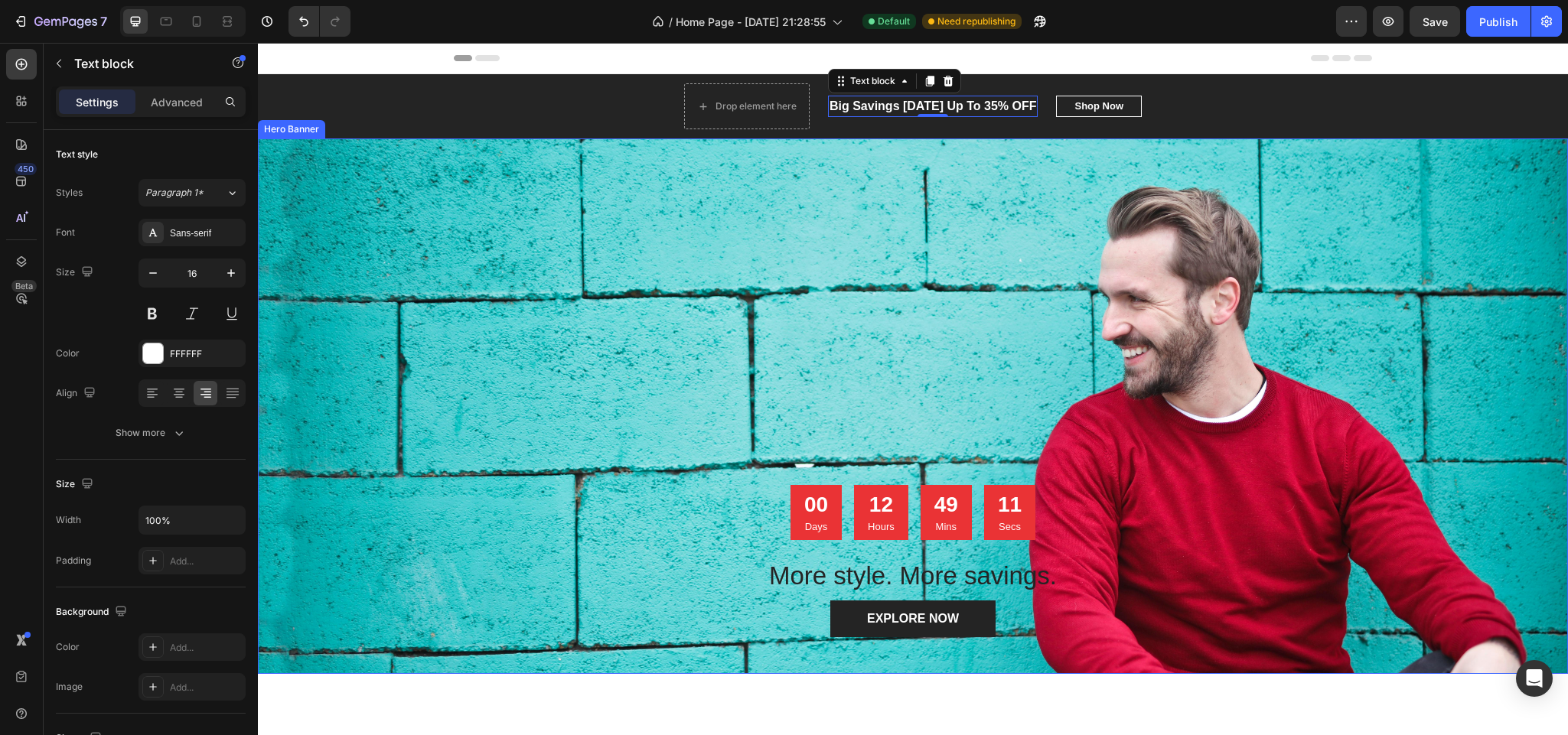
click at [818, 162] on div "Overlay" at bounding box center [913, 406] width 1310 height 535
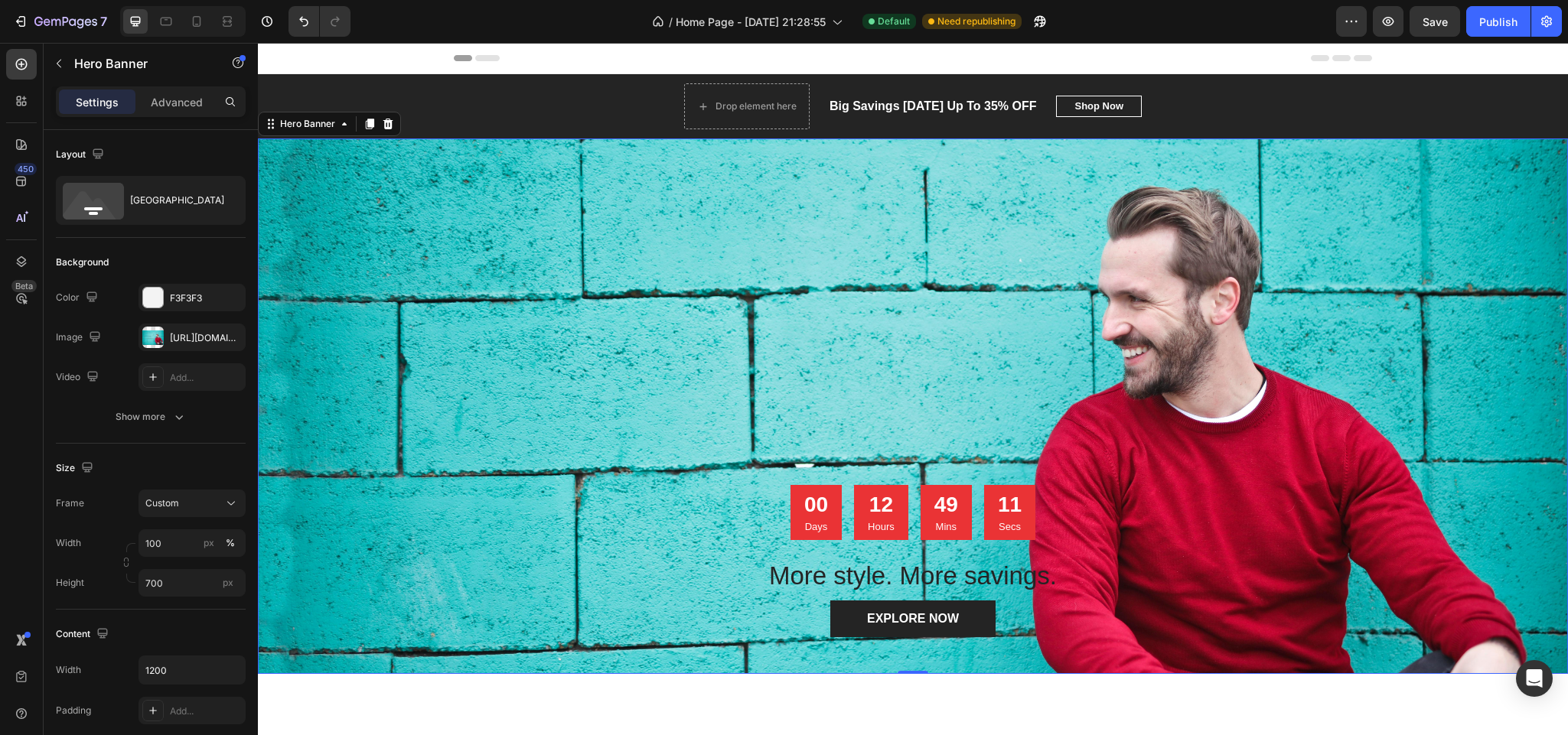
click at [1096, 243] on div "Overlay" at bounding box center [913, 406] width 1310 height 535
click at [464, 206] on div "Overlay" at bounding box center [913, 406] width 1310 height 535
click at [915, 110] on p "Big Savings [DATE] Up To 35% OFF" at bounding box center [933, 106] width 207 height 18
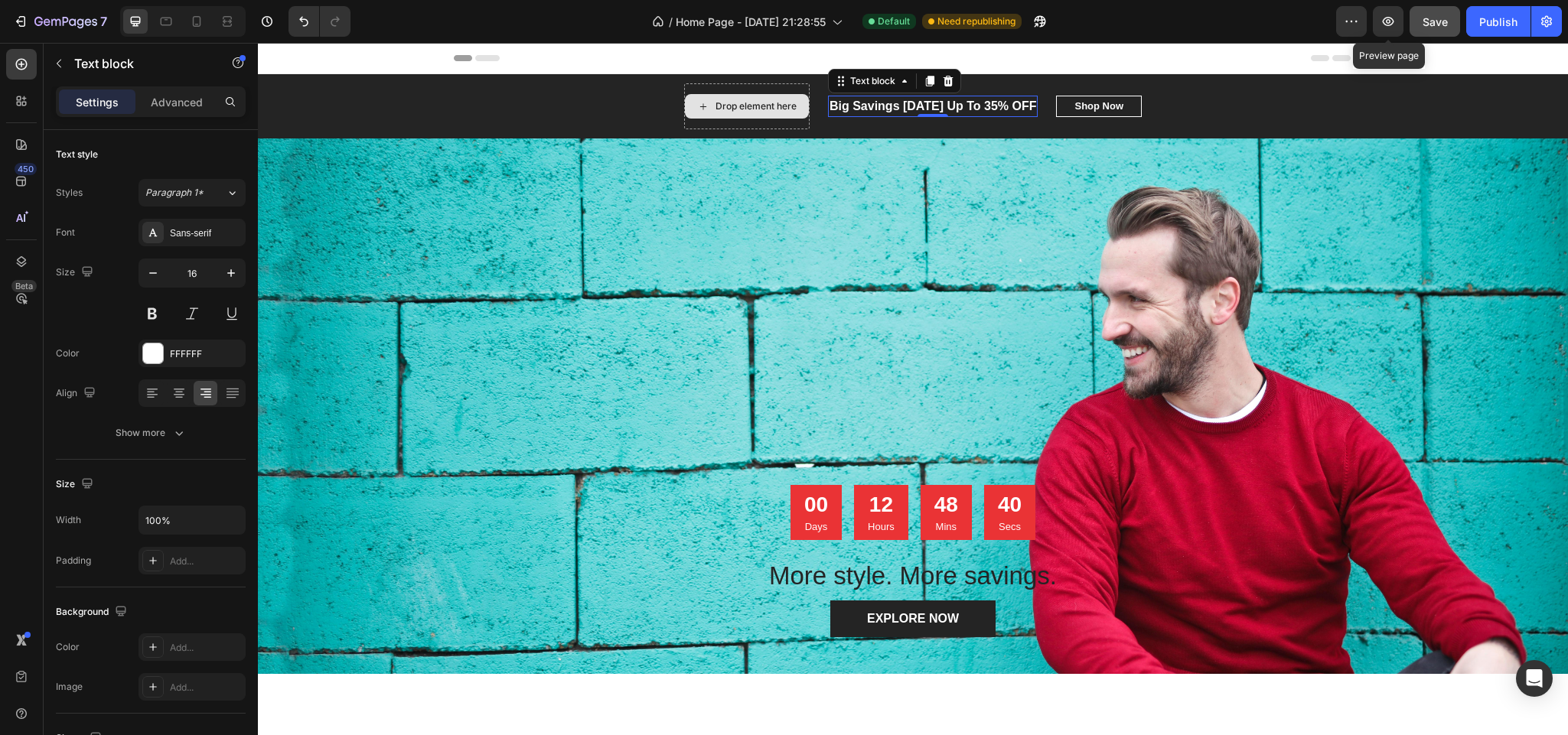
click at [1431, 16] on span "Save" at bounding box center [1435, 21] width 25 height 13
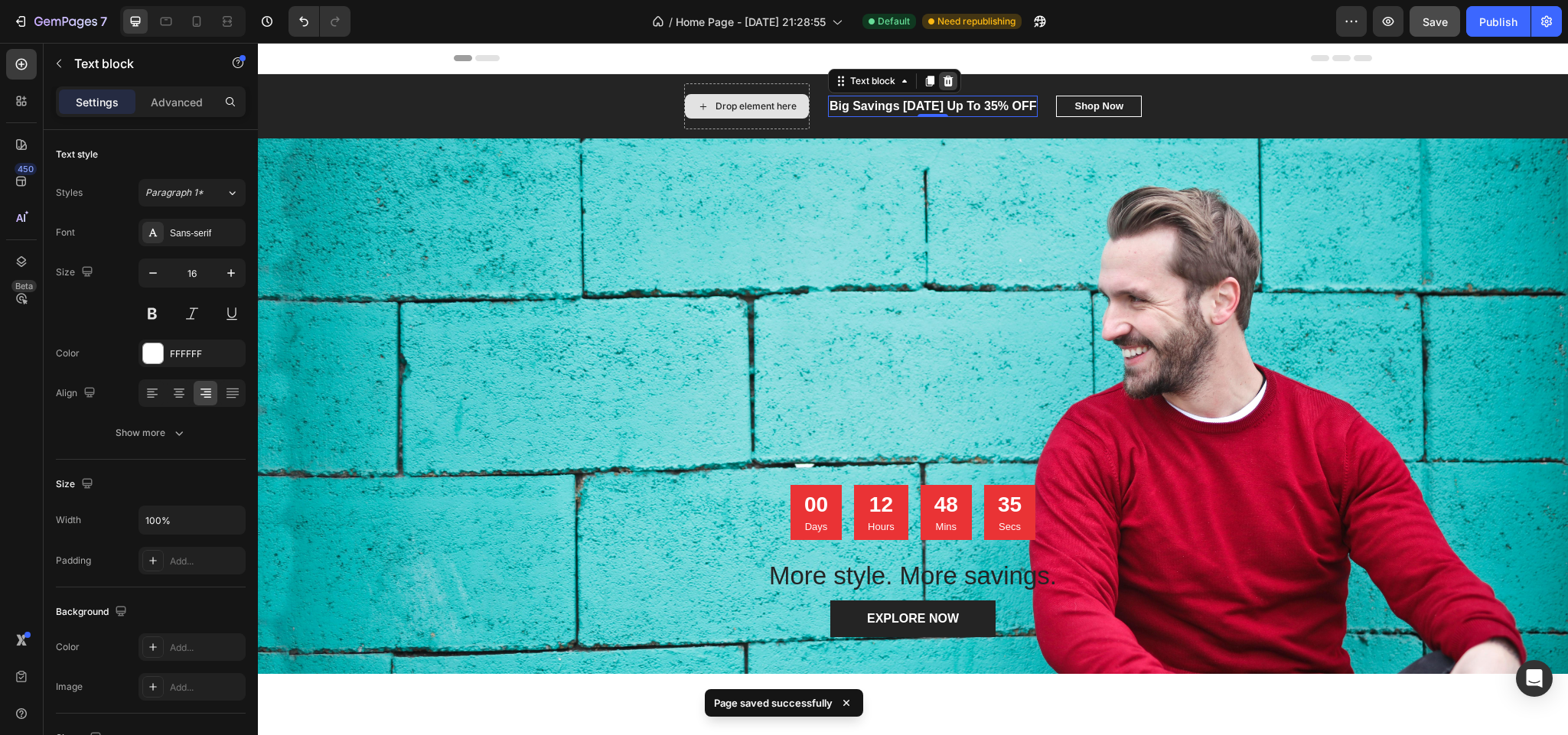
click at [944, 80] on icon at bounding box center [948, 81] width 10 height 11
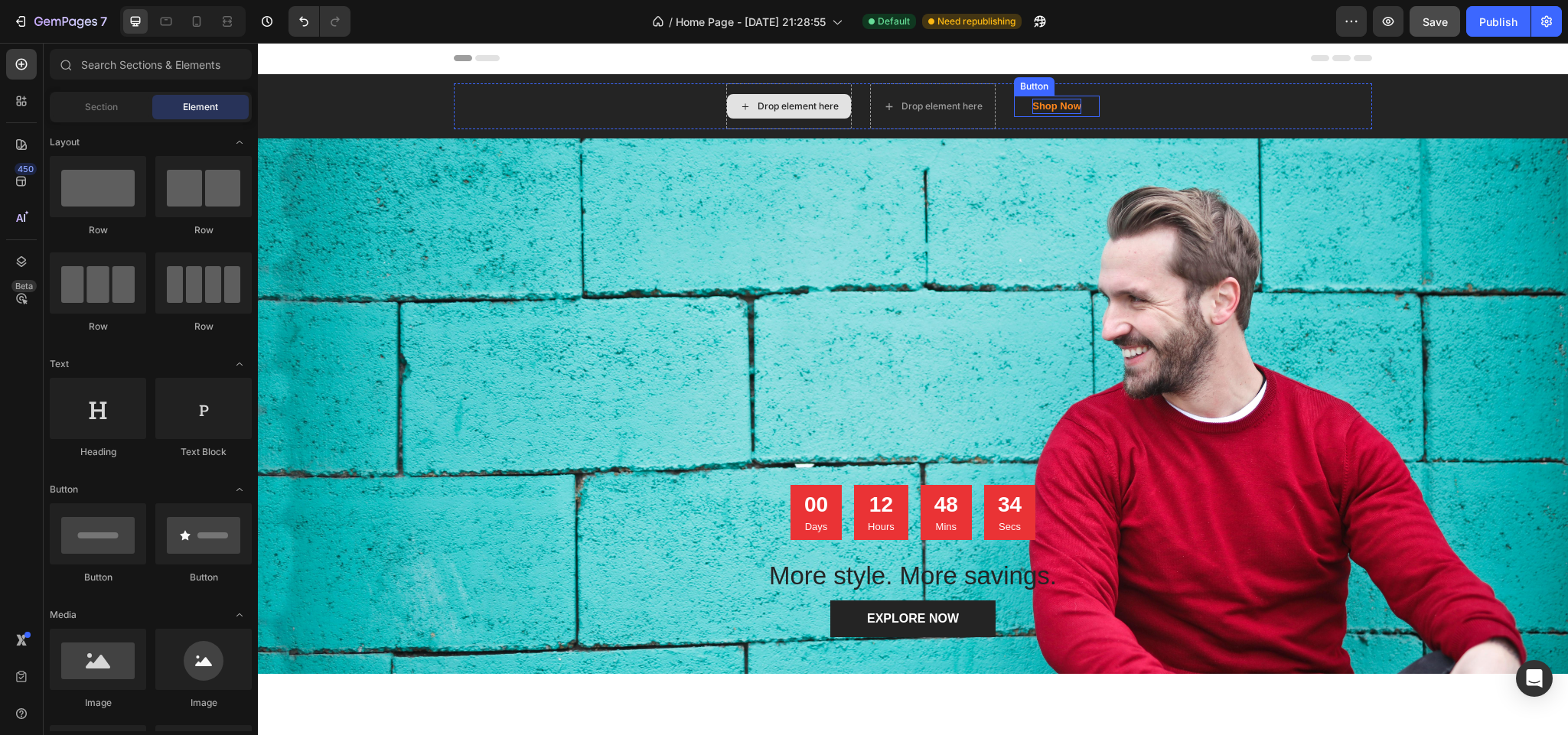
click at [1048, 101] on div "Shop Now" at bounding box center [1057, 106] width 49 height 16
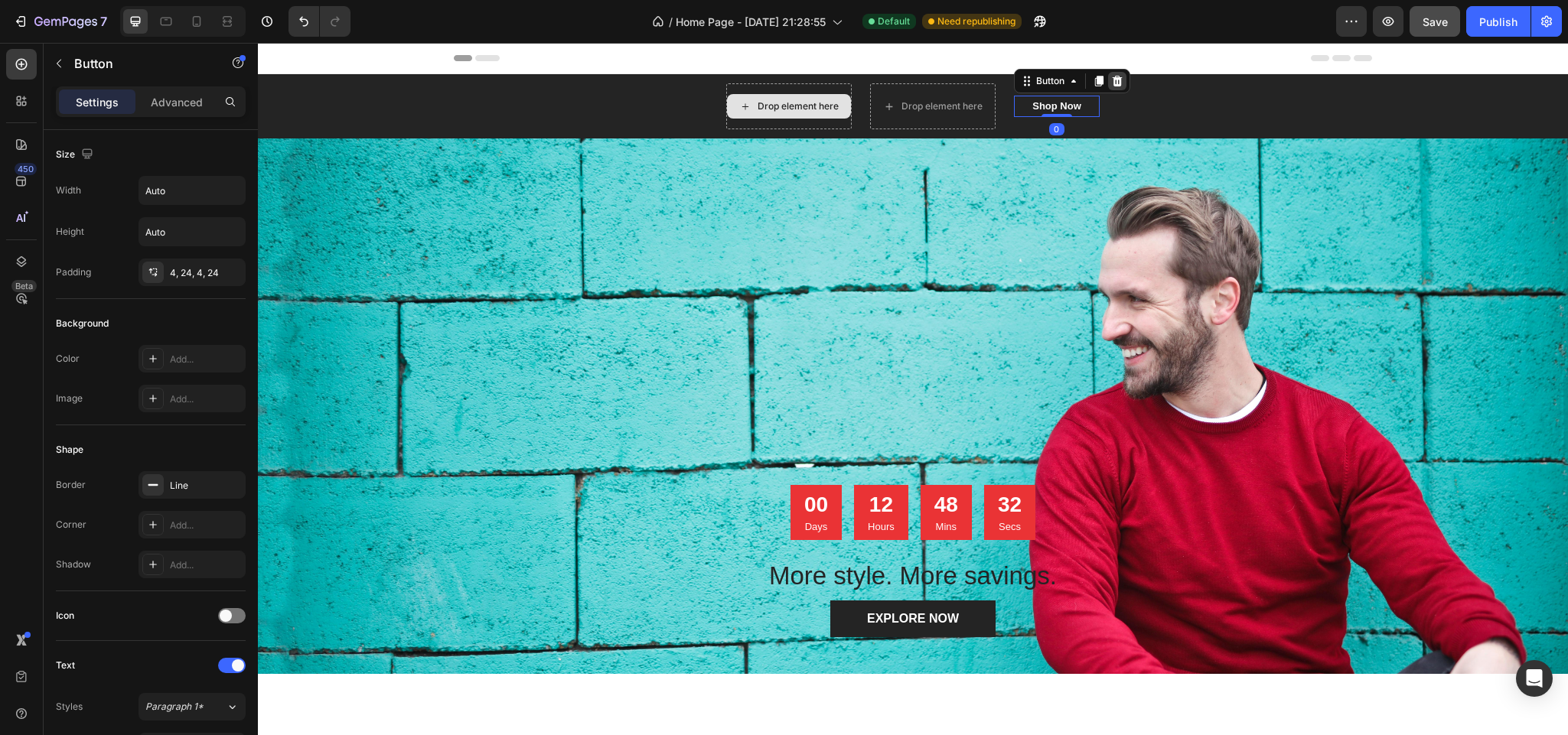
click at [1111, 81] on icon at bounding box center [1117, 81] width 13 height 13
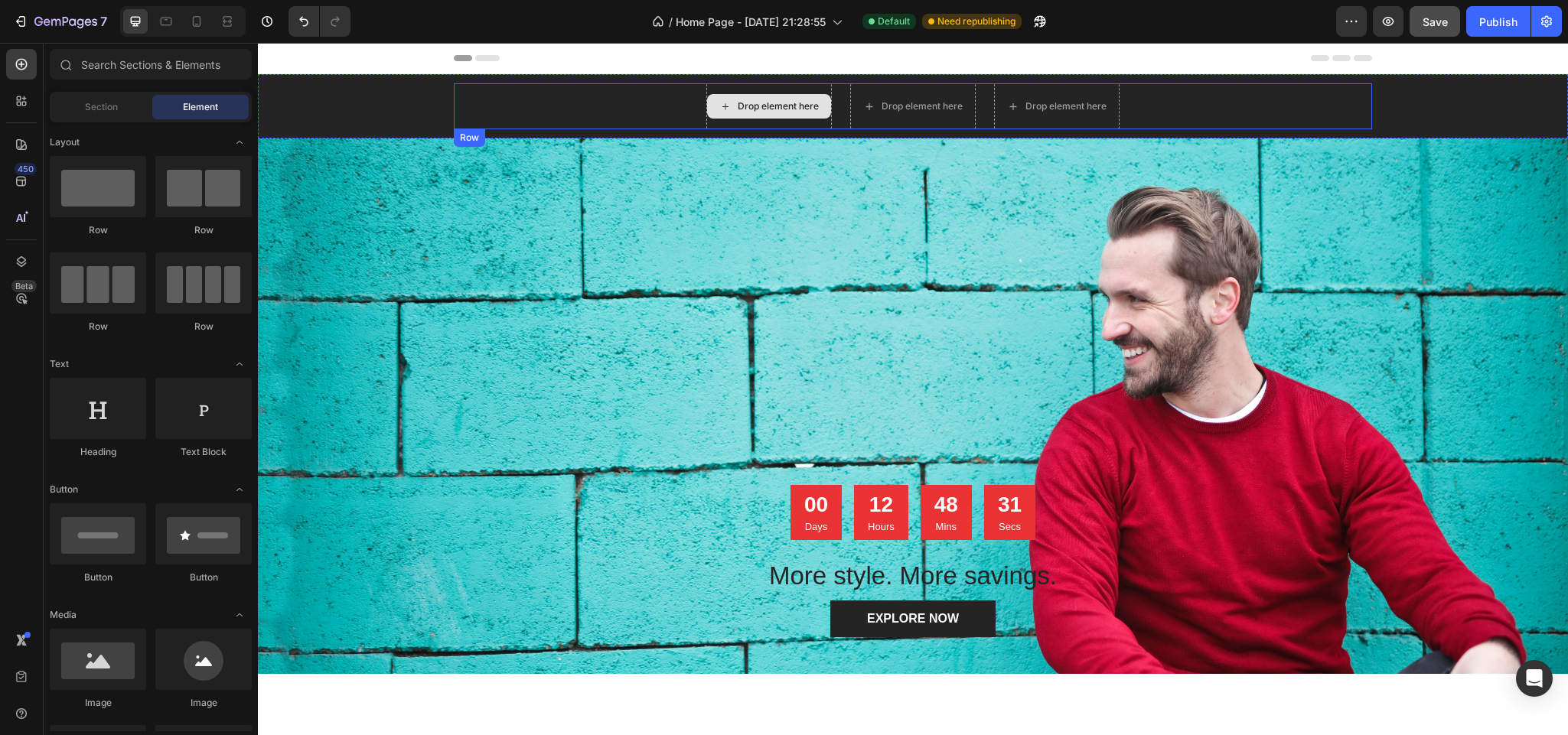
click at [1174, 109] on div "Drop element here Drop element here Row Back-to-School Sale Up To 35% OFF Text …" at bounding box center [913, 106] width 918 height 46
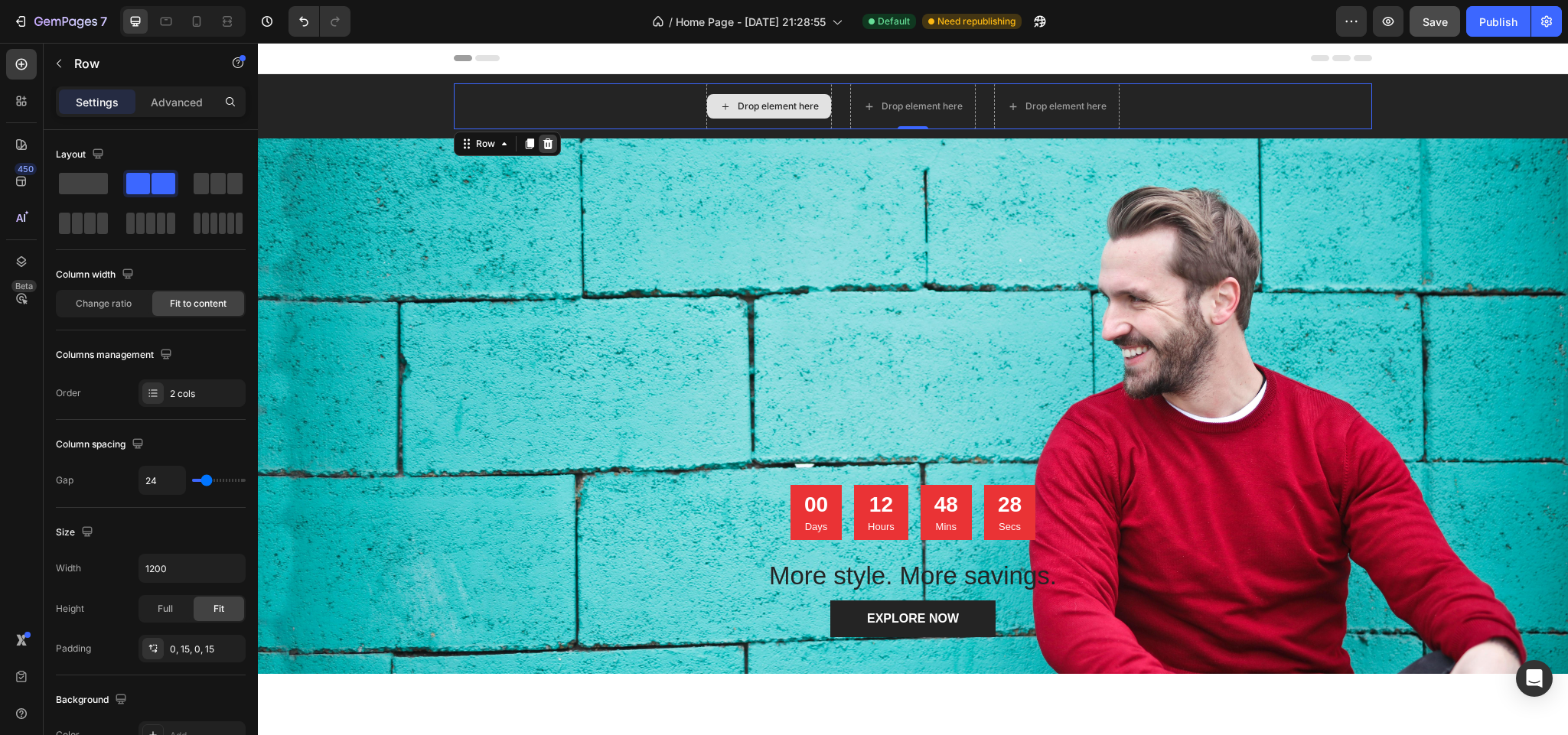
click at [541, 148] on icon at bounding box center [547, 143] width 13 height 13
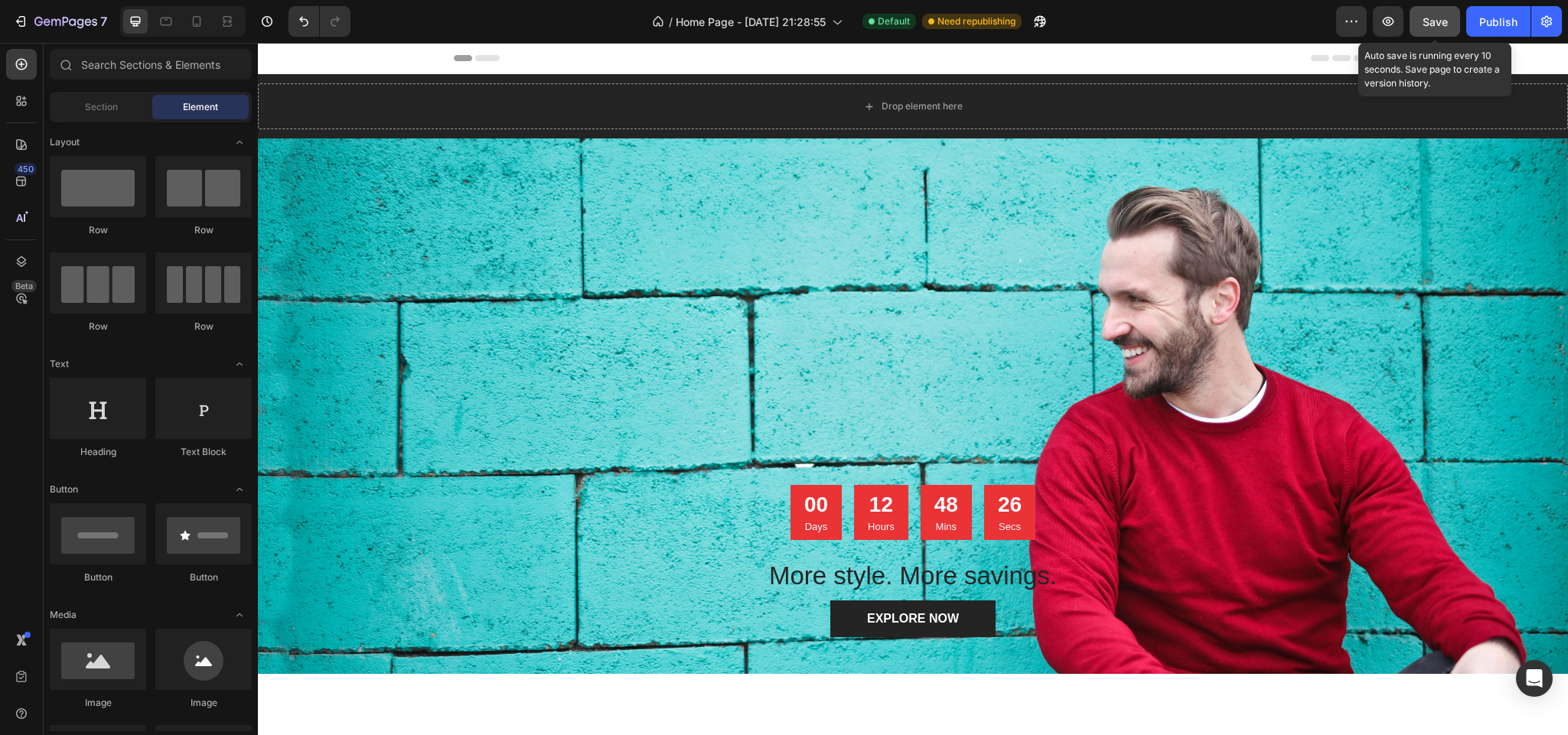
click at [1437, 23] on span "Save" at bounding box center [1435, 21] width 25 height 13
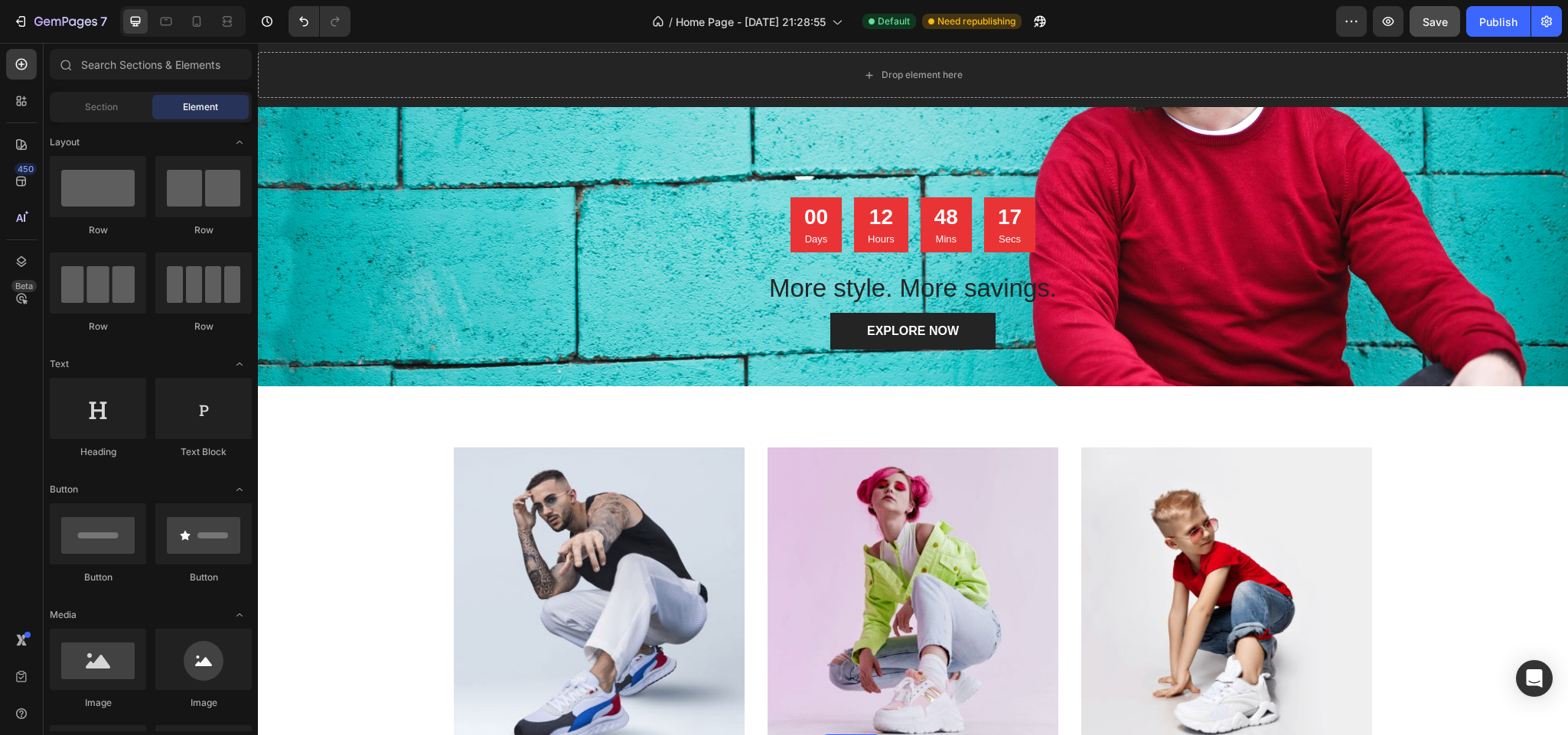
scroll to position [459, 0]
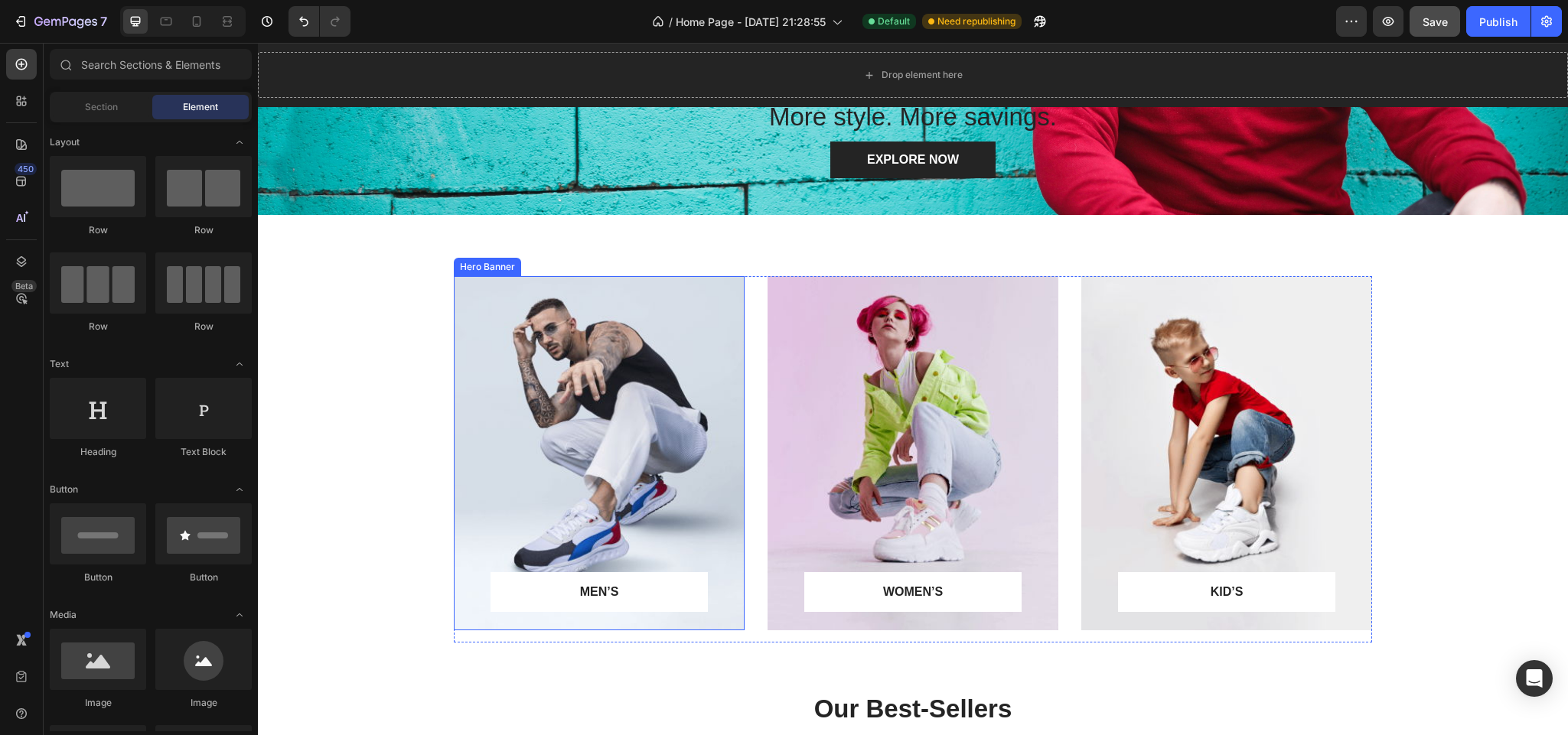
click at [624, 466] on div "Overlay" at bounding box center [599, 454] width 291 height 354
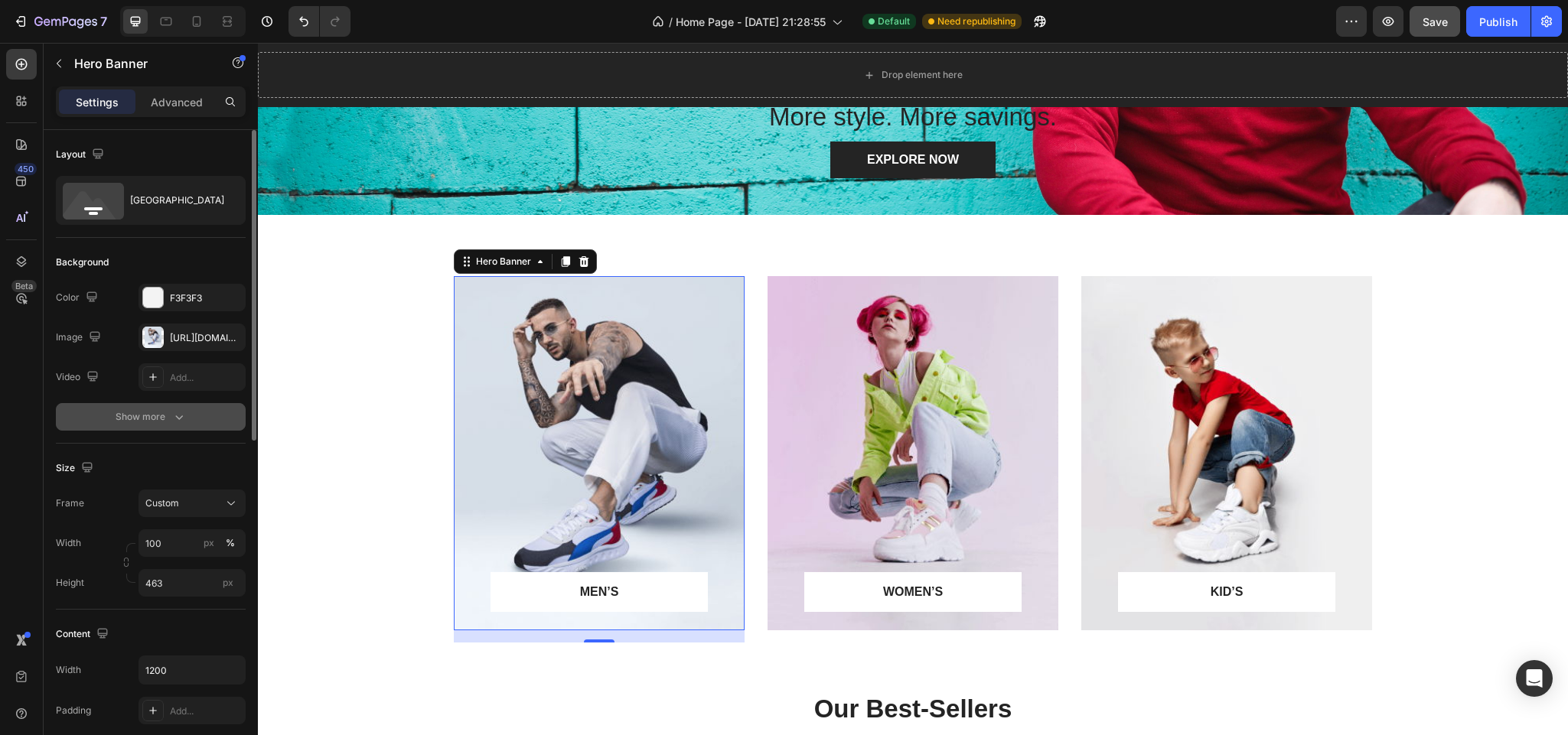
click at [191, 416] on button "Show more" at bounding box center [150, 417] width 190 height 27
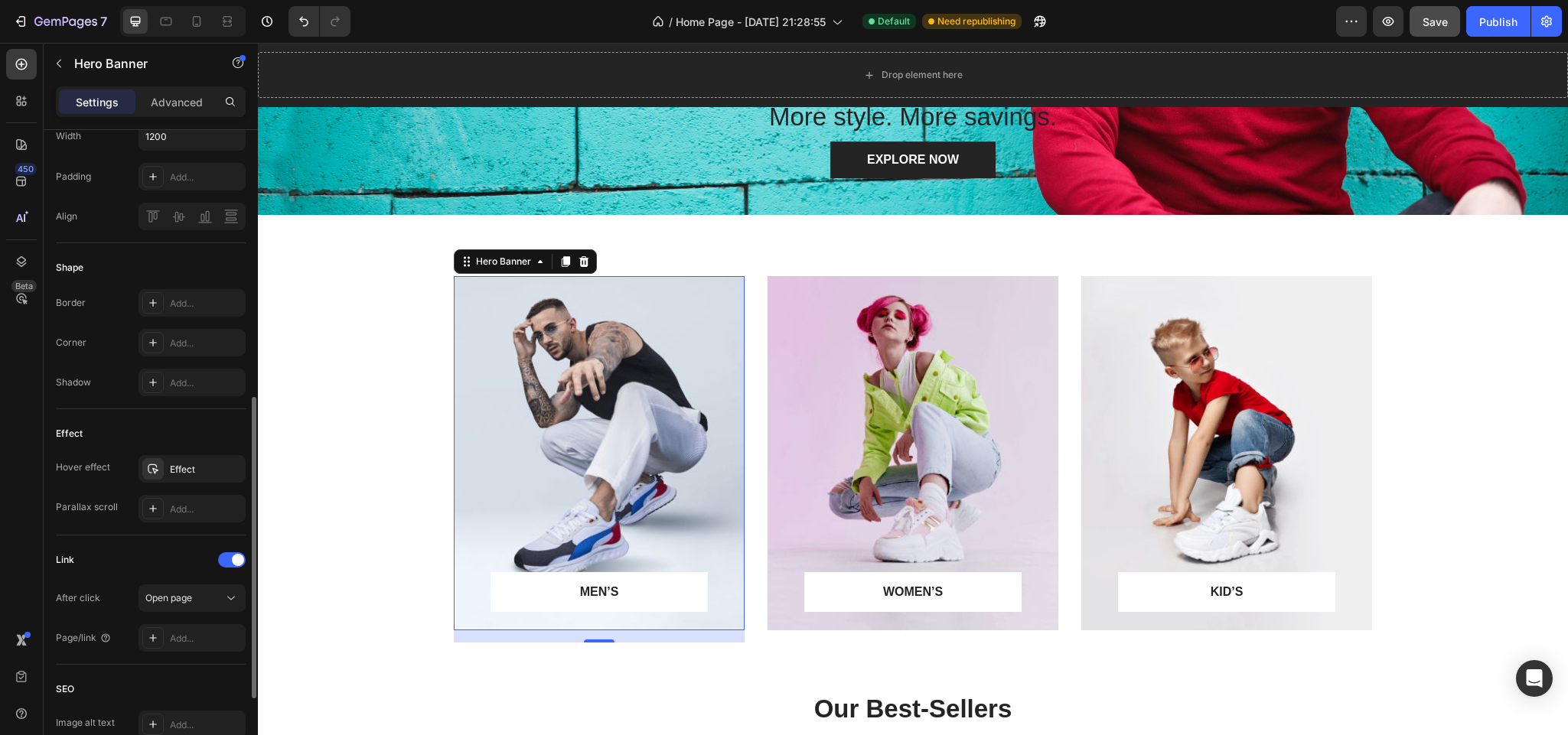
scroll to position [688, 0]
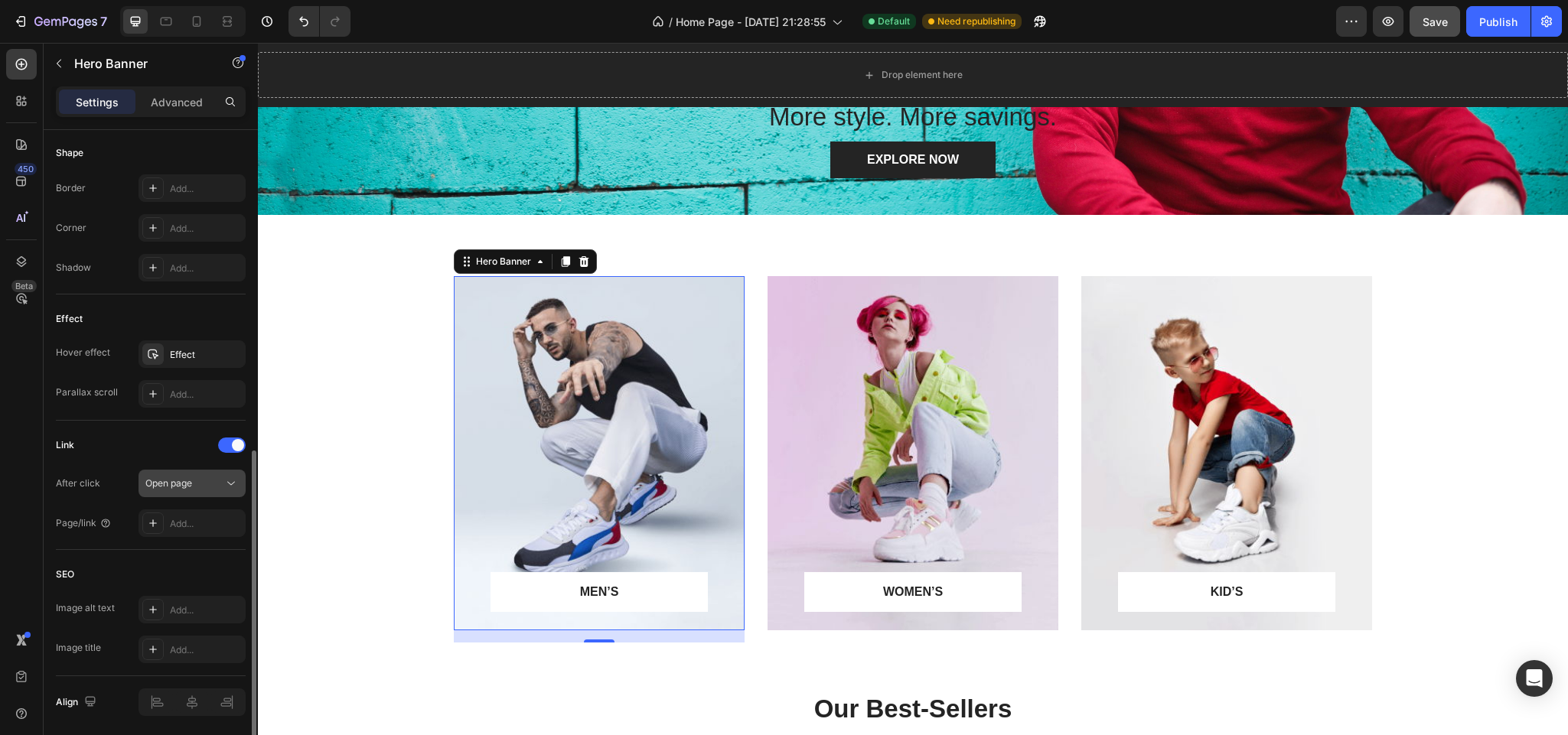
click at [209, 483] on div "Open page" at bounding box center [184, 483] width 78 height 14
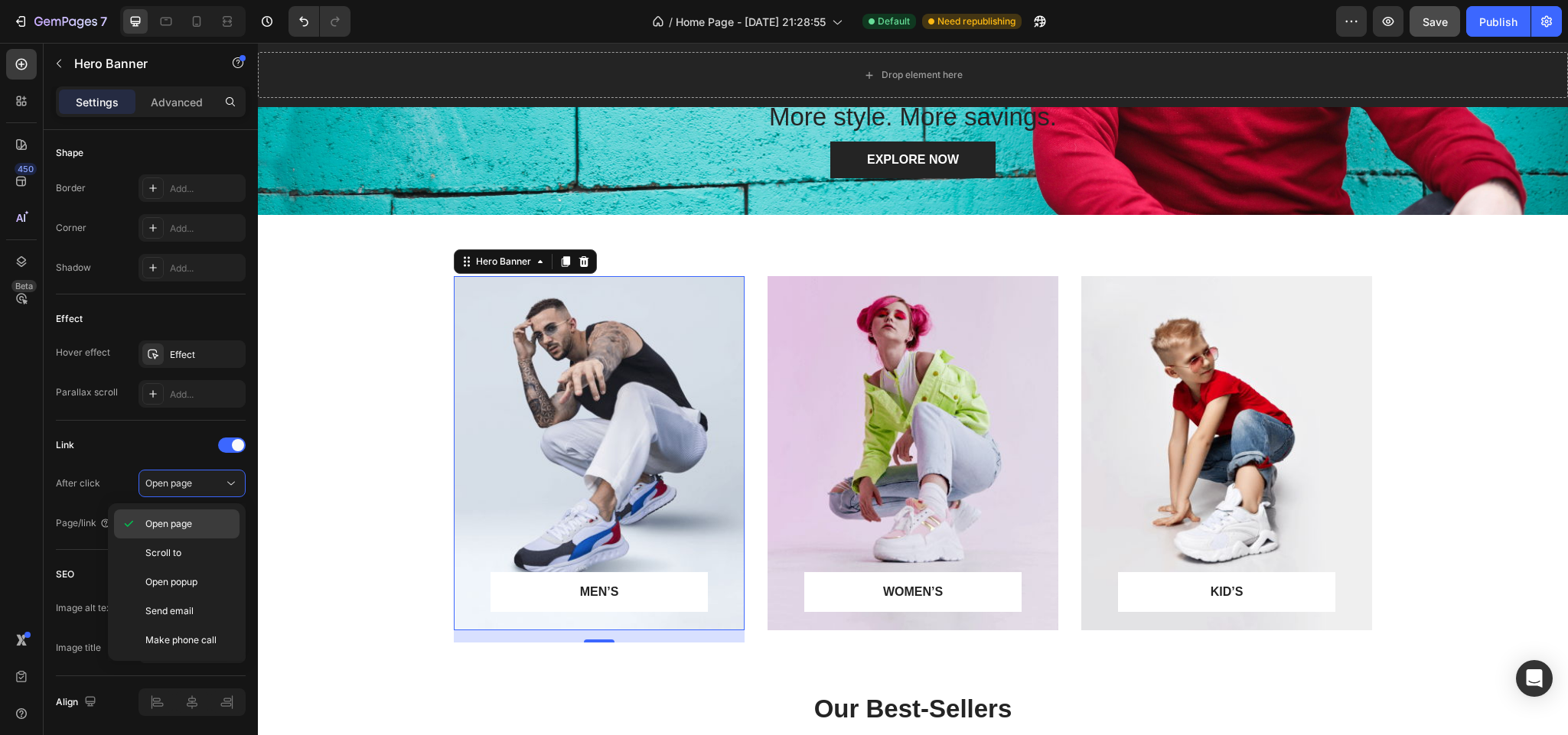
click at [195, 523] on p "Open page" at bounding box center [189, 524] width 88 height 14
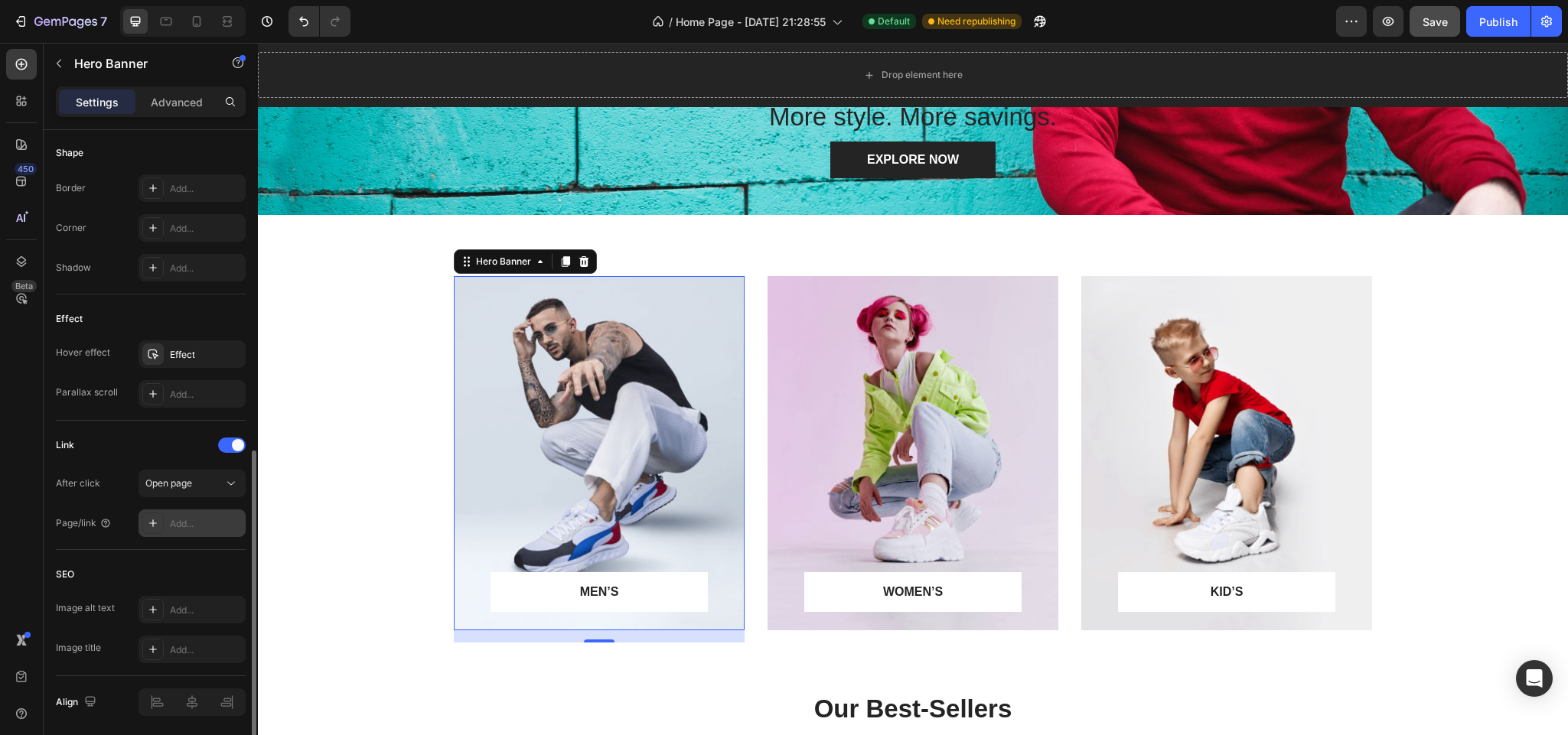
click at [189, 531] on div "Add..." at bounding box center [205, 524] width 72 height 14
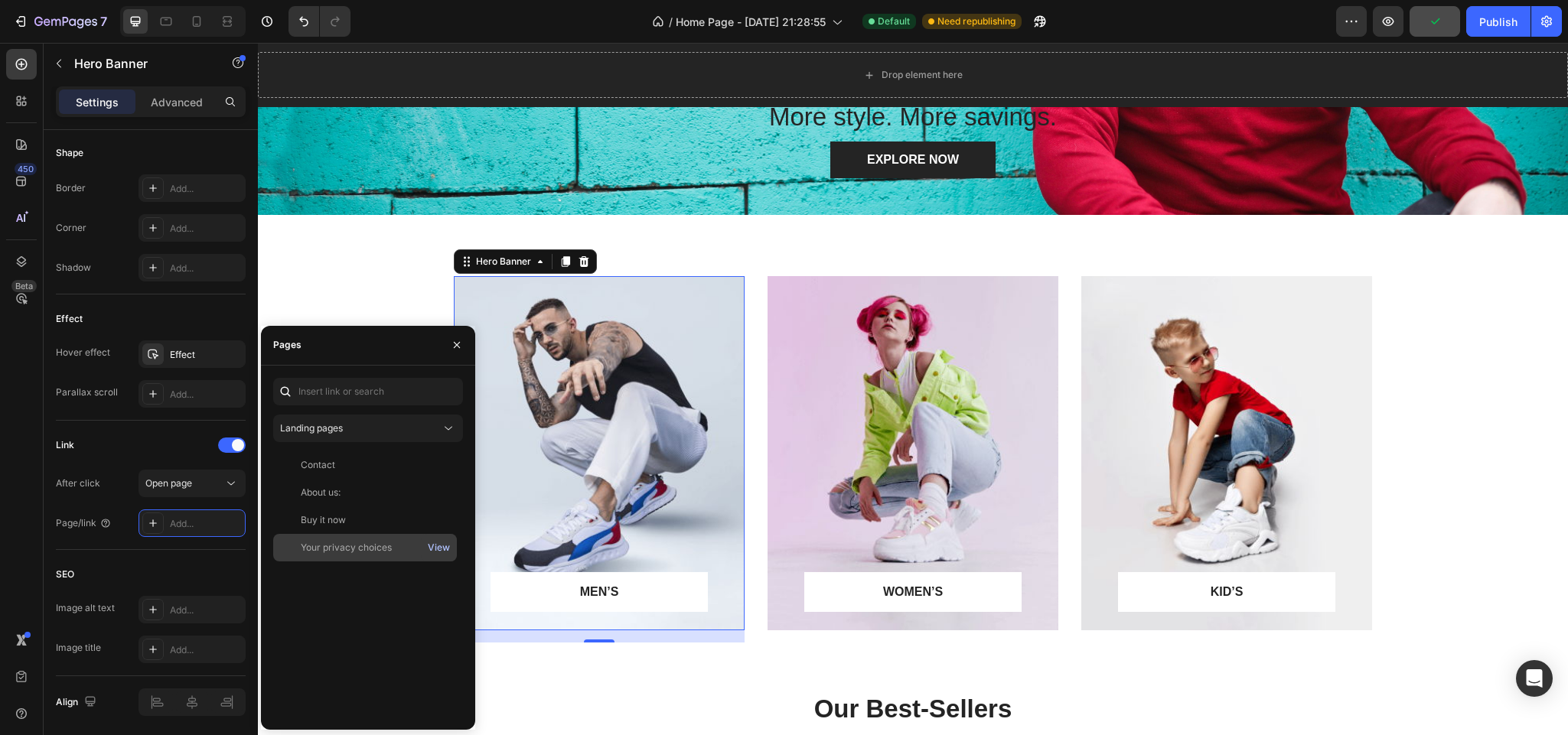
click at [446, 547] on div "View" at bounding box center [438, 547] width 22 height 14
click at [405, 390] on input "text" at bounding box center [367, 391] width 190 height 27
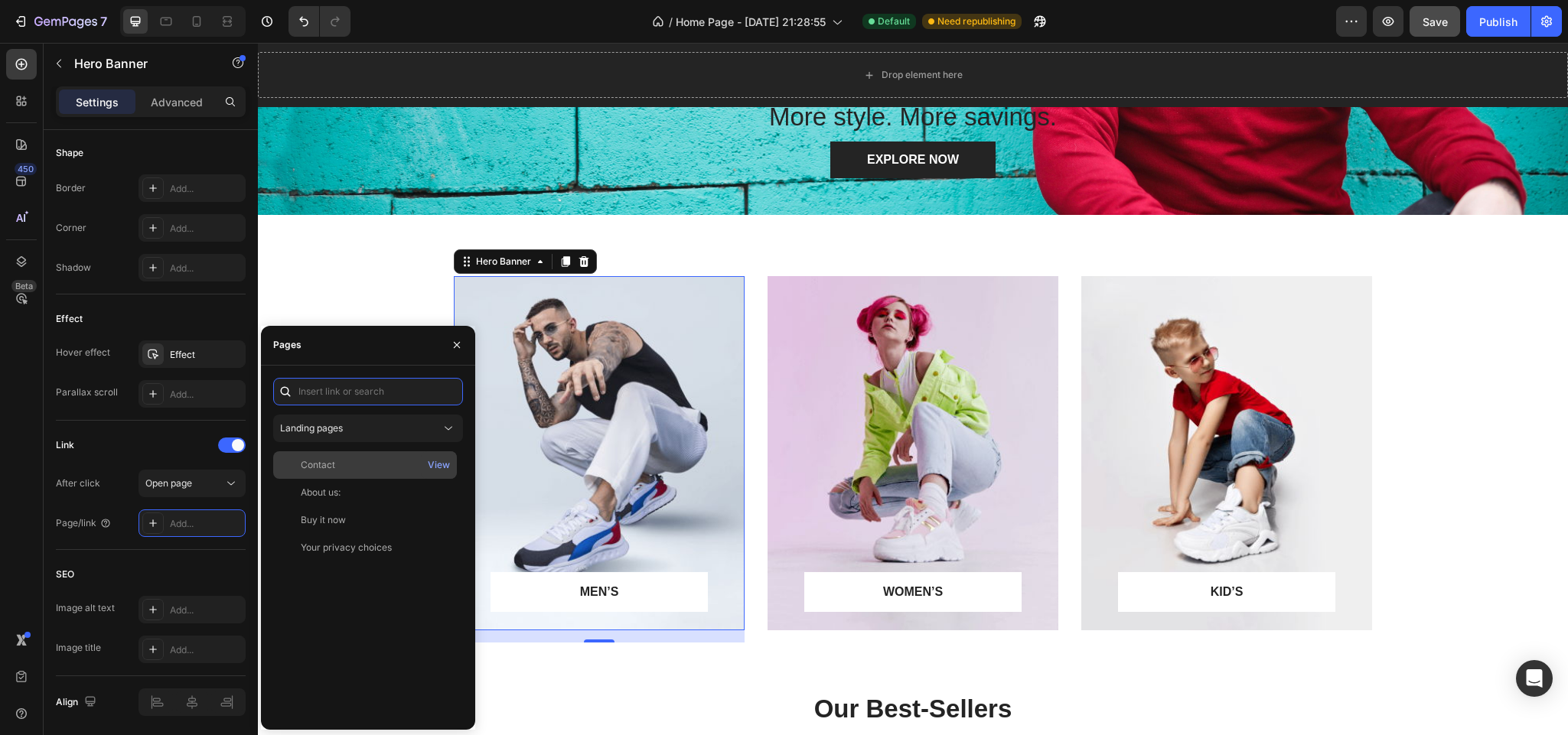
paste input "[URL][DOMAIN_NAME]"
type input "[URL][DOMAIN_NAME]"
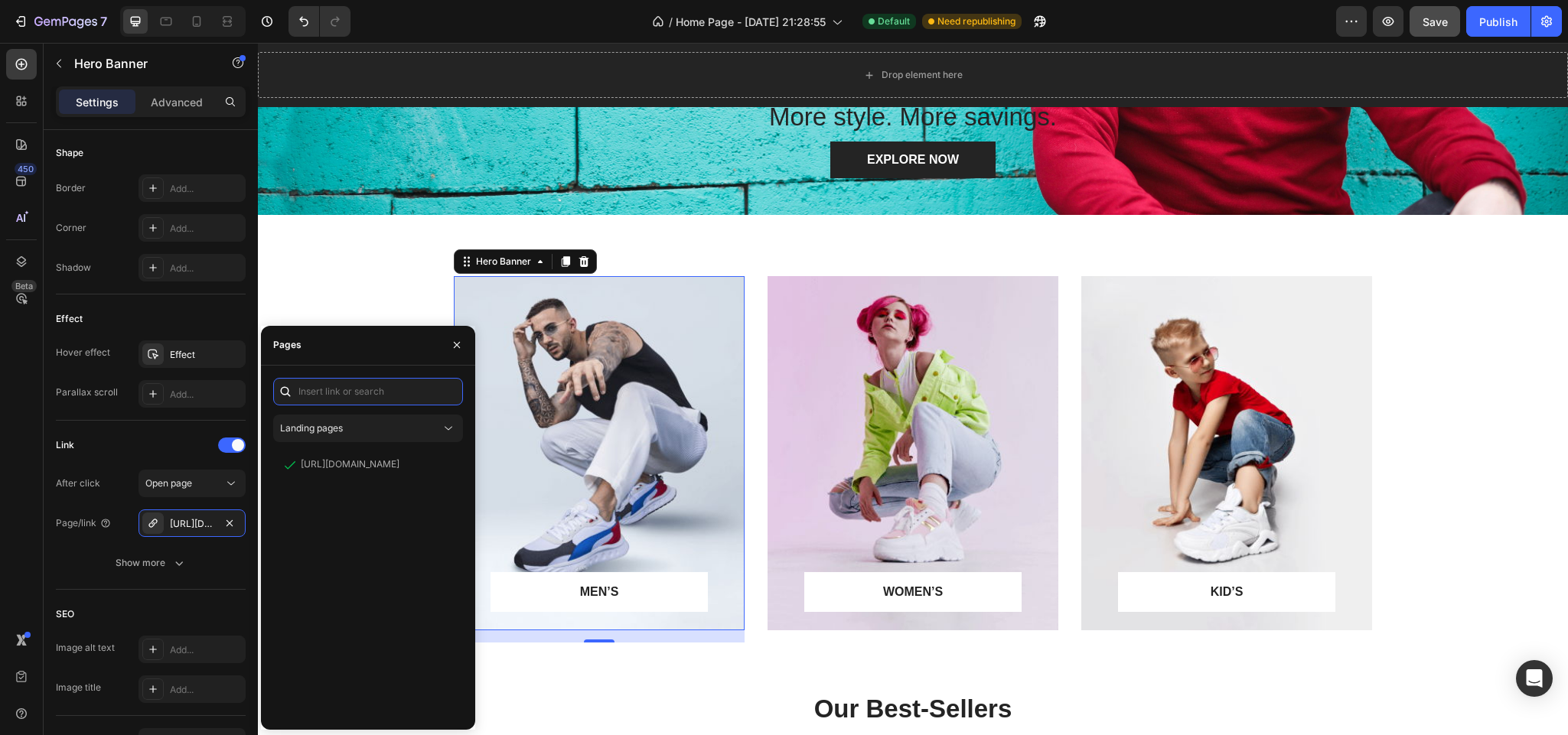
scroll to position [0, 0]
click at [1511, 443] on div "MEN’S Text block Row Row Hero Banner 16 WOMEN’S Text block Row Row Hero Banner …" at bounding box center [913, 465] width 1287 height 379
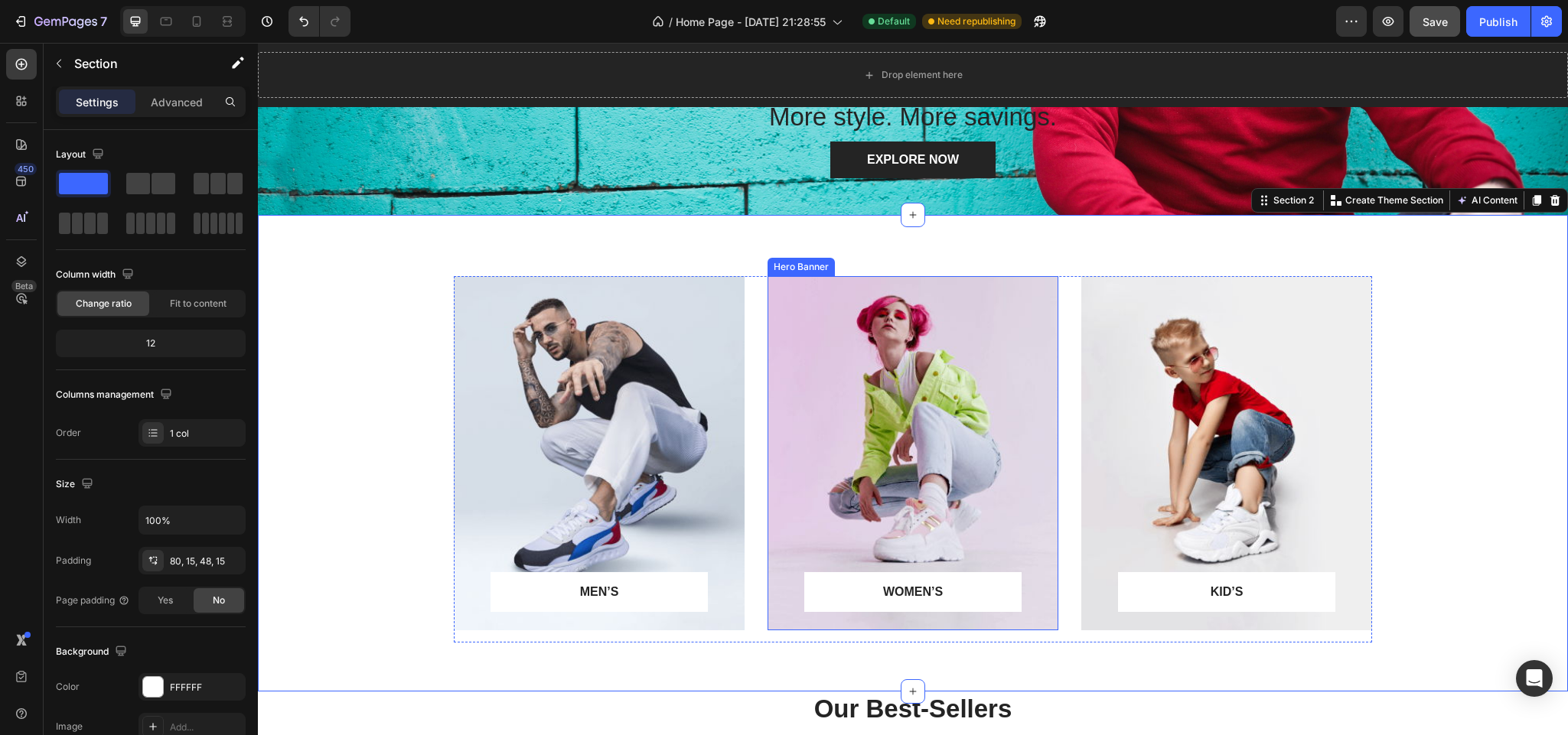
click at [840, 401] on div "Overlay" at bounding box center [913, 454] width 291 height 354
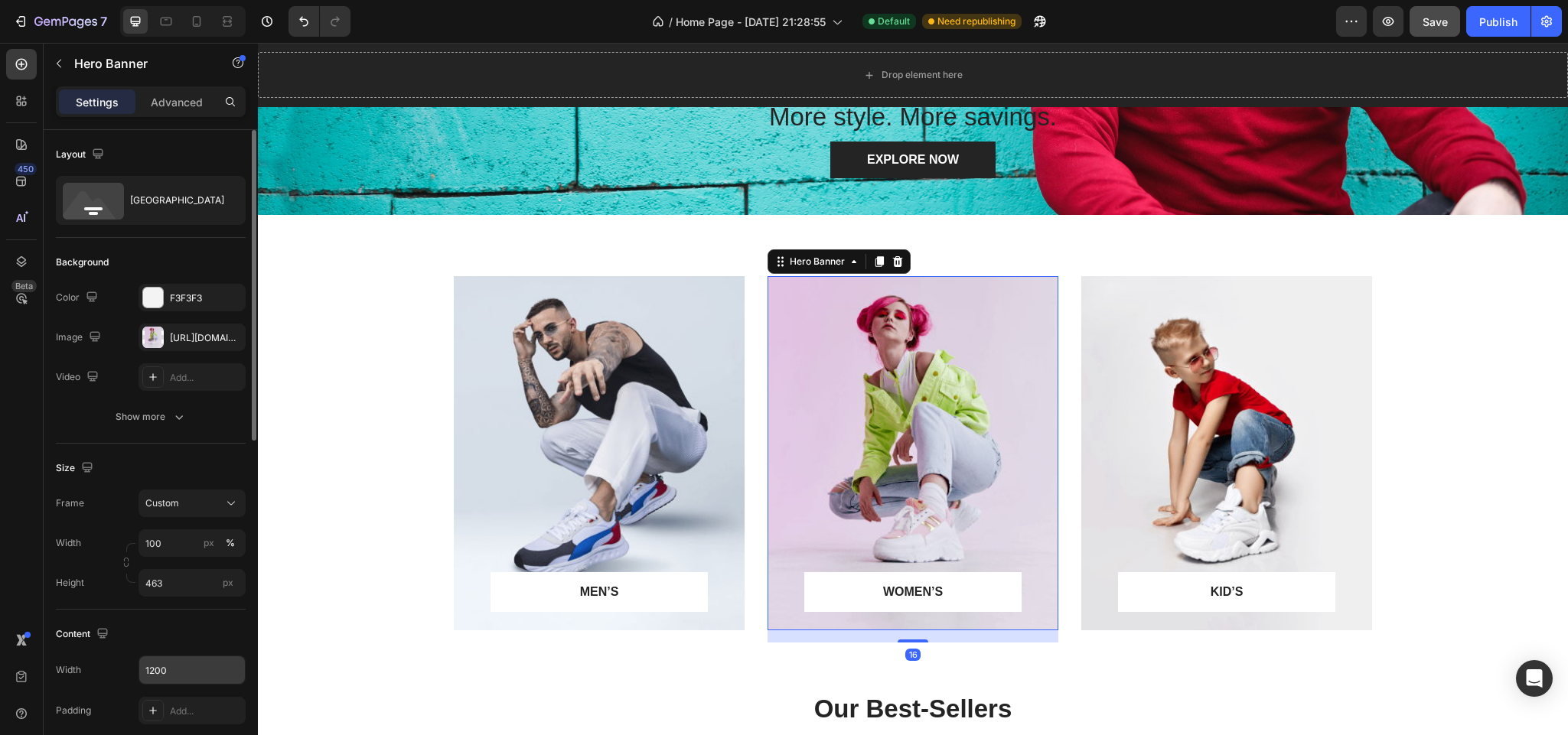
scroll to position [115, 0]
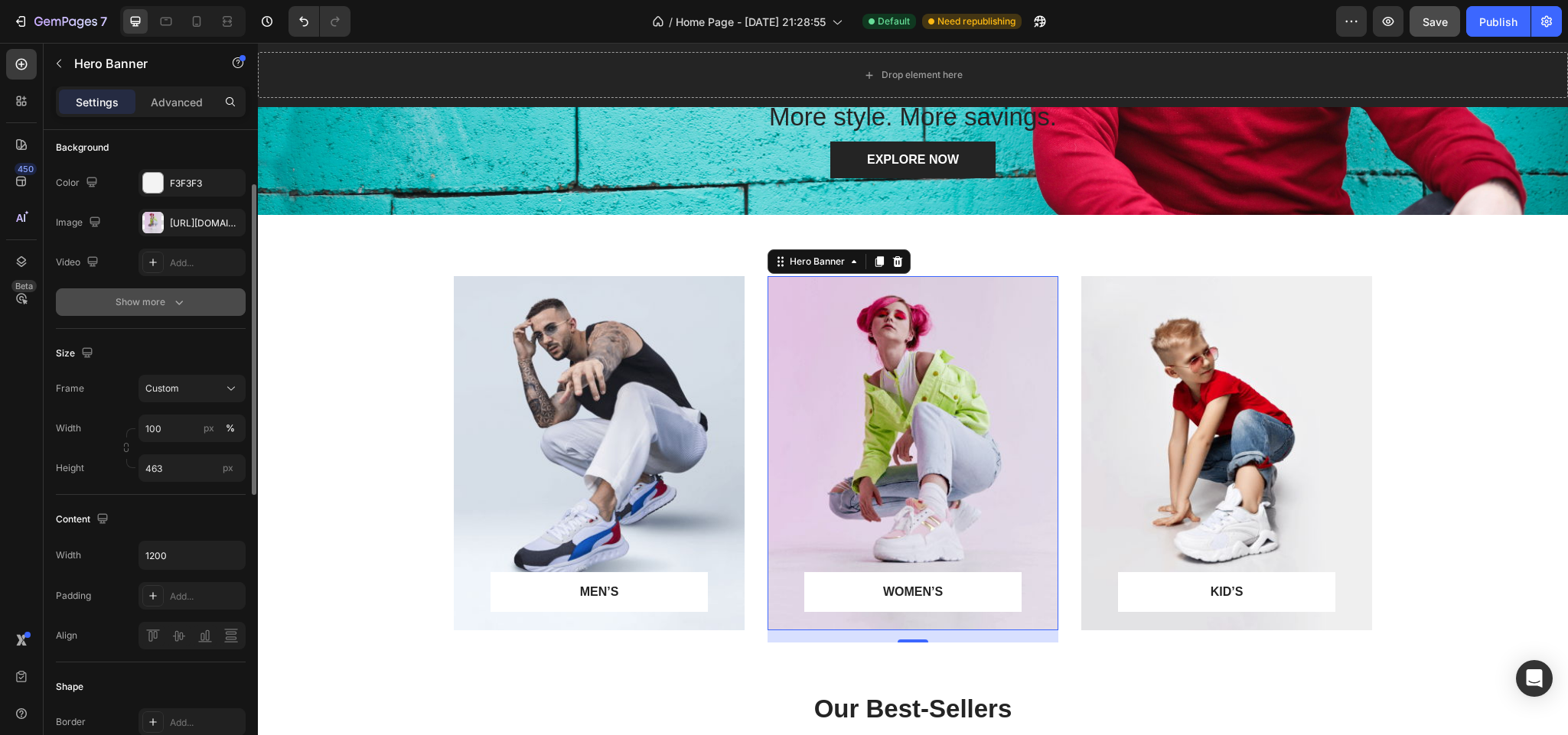
click at [168, 311] on button "Show more" at bounding box center [150, 302] width 190 height 27
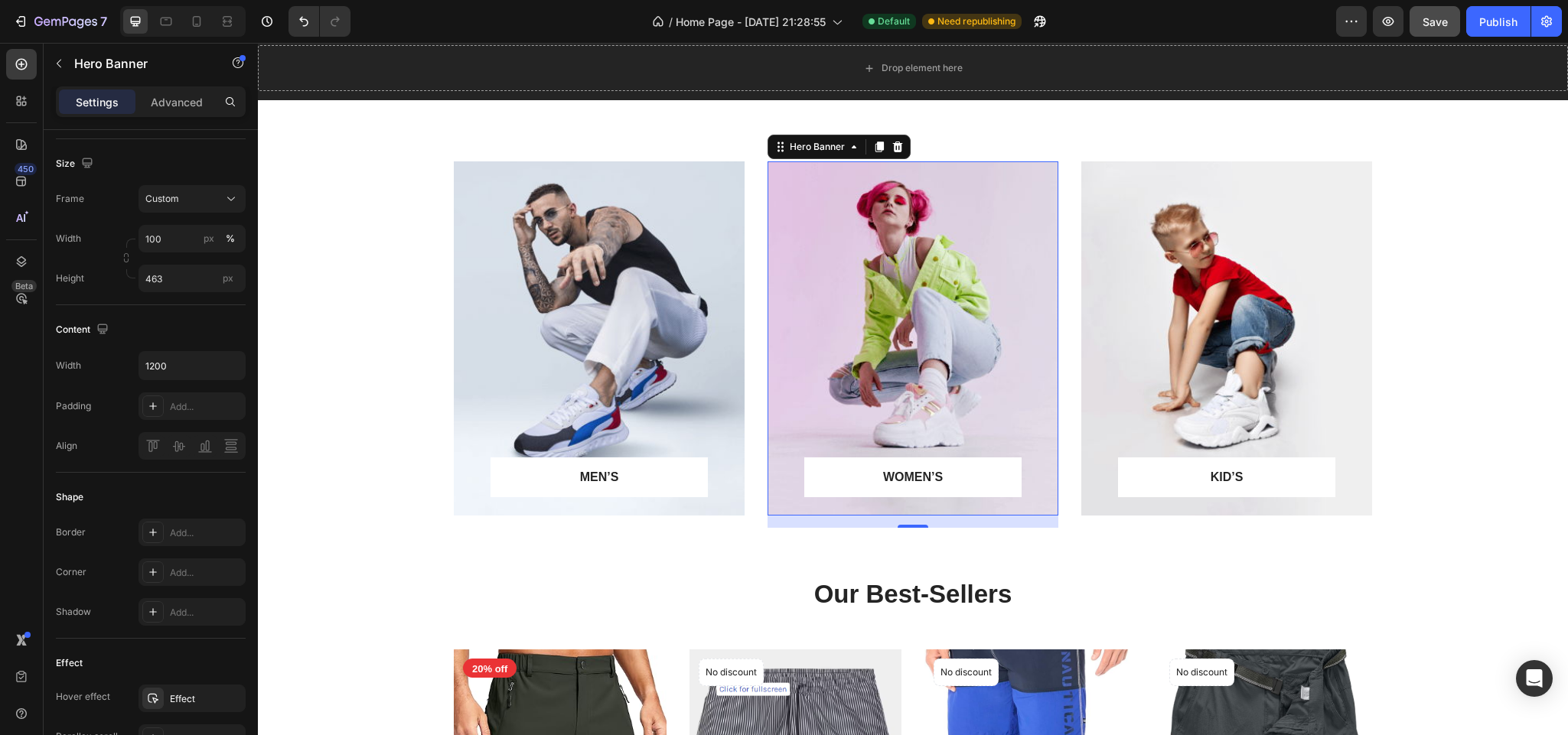
scroll to position [459, 0]
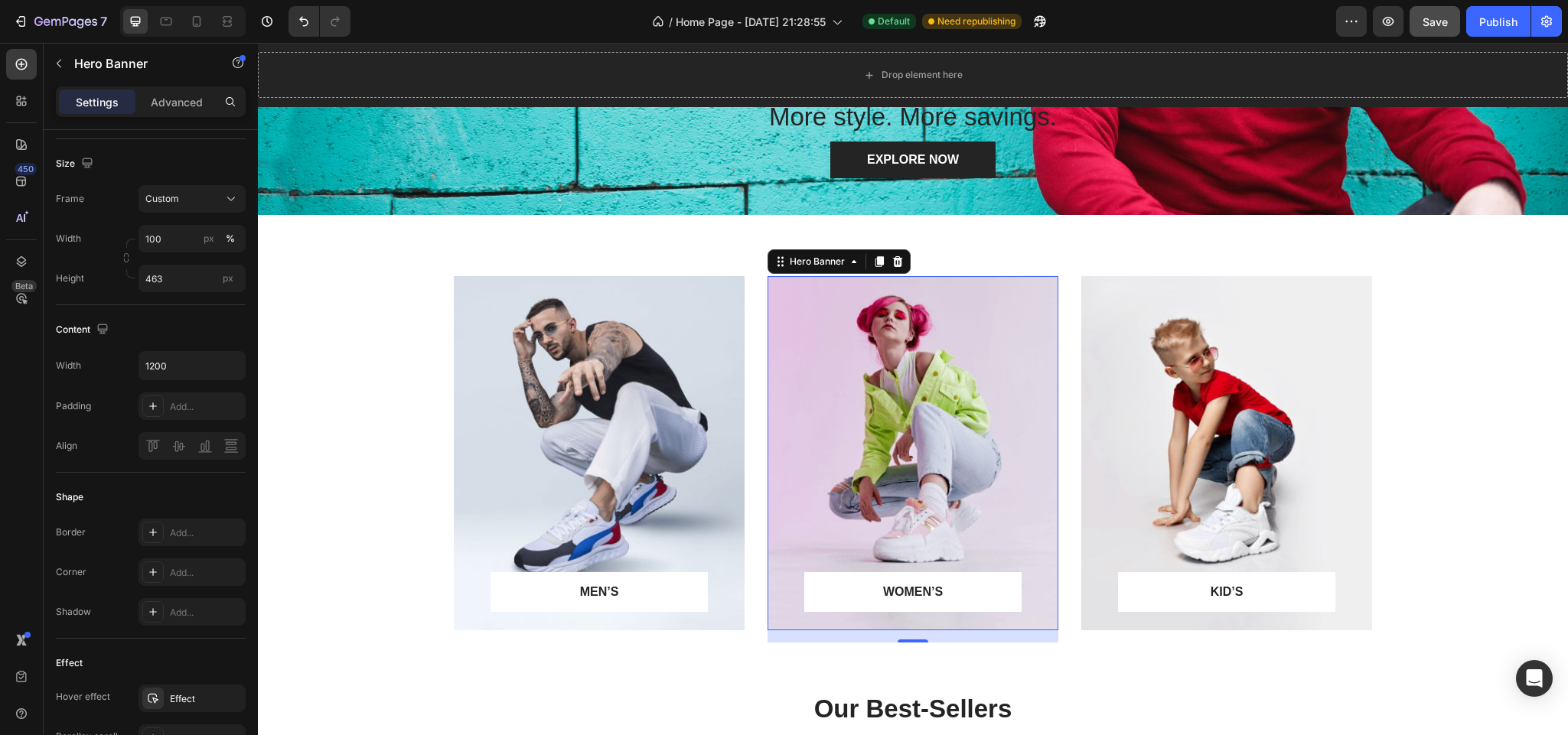
click at [847, 453] on div "Overlay" at bounding box center [913, 454] width 291 height 354
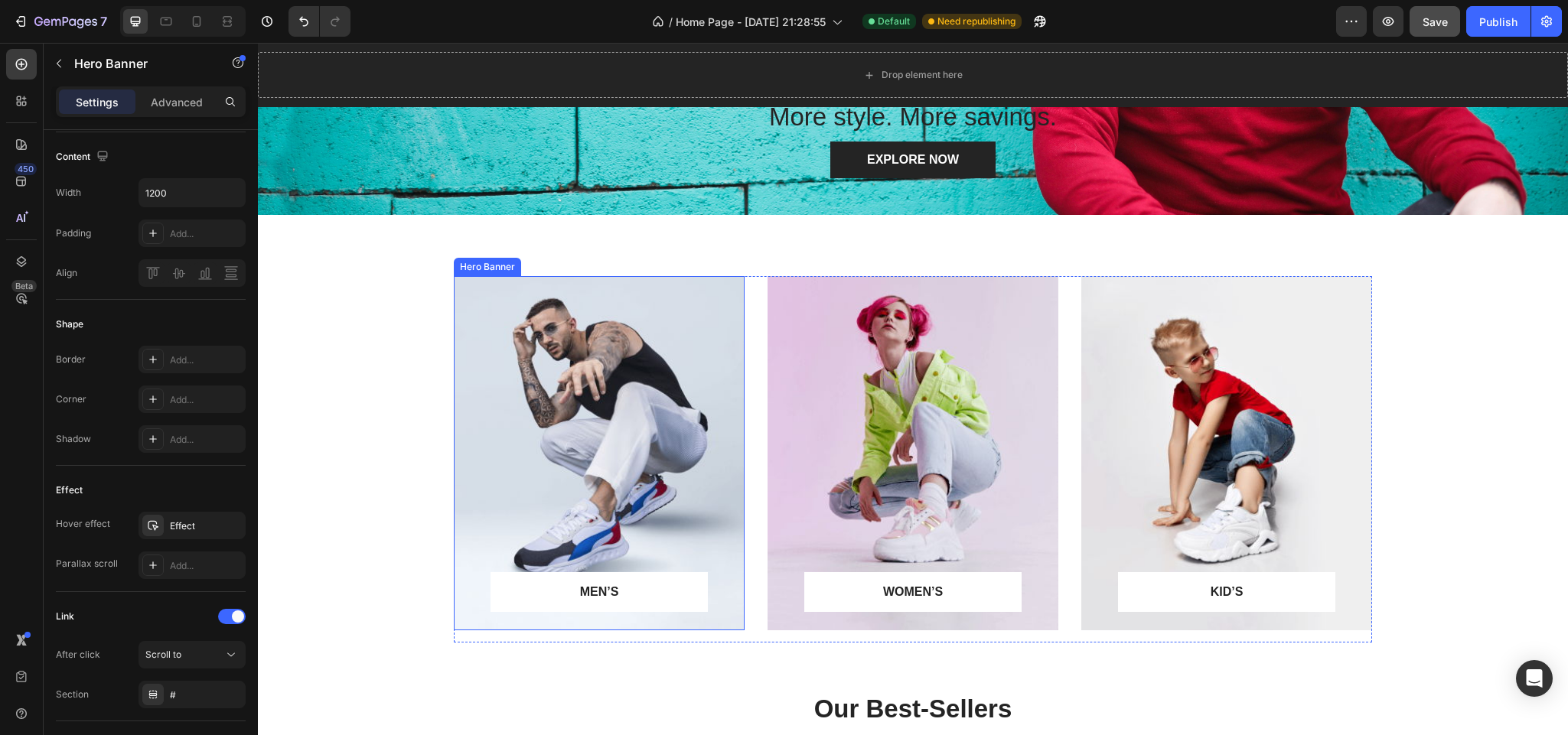
click at [494, 394] on div "Overlay" at bounding box center [599, 454] width 291 height 354
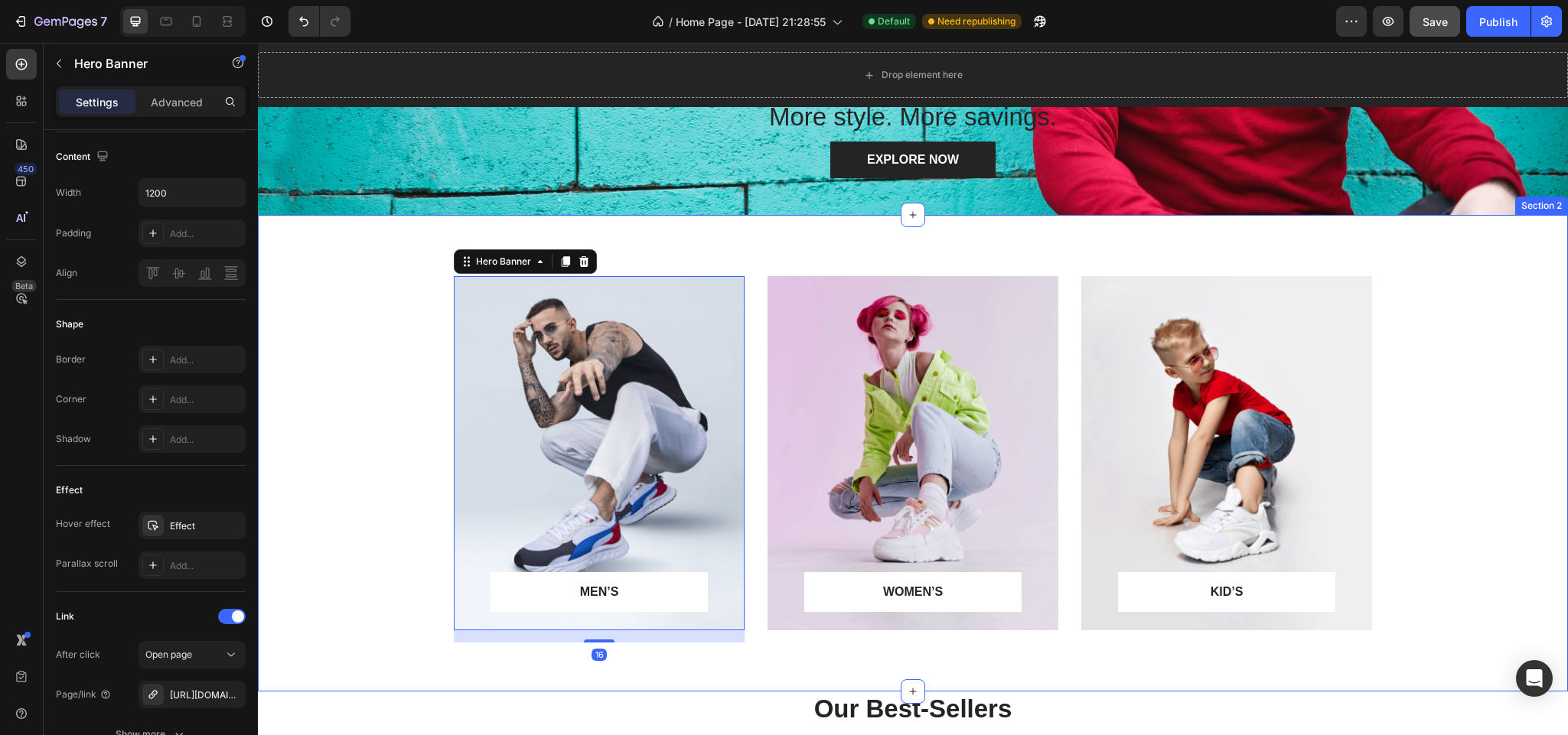
click at [336, 418] on div "MEN’S Text block Row Row Hero Banner 16 WOMEN’S Text block Row Row Hero Banner …" at bounding box center [913, 465] width 1287 height 379
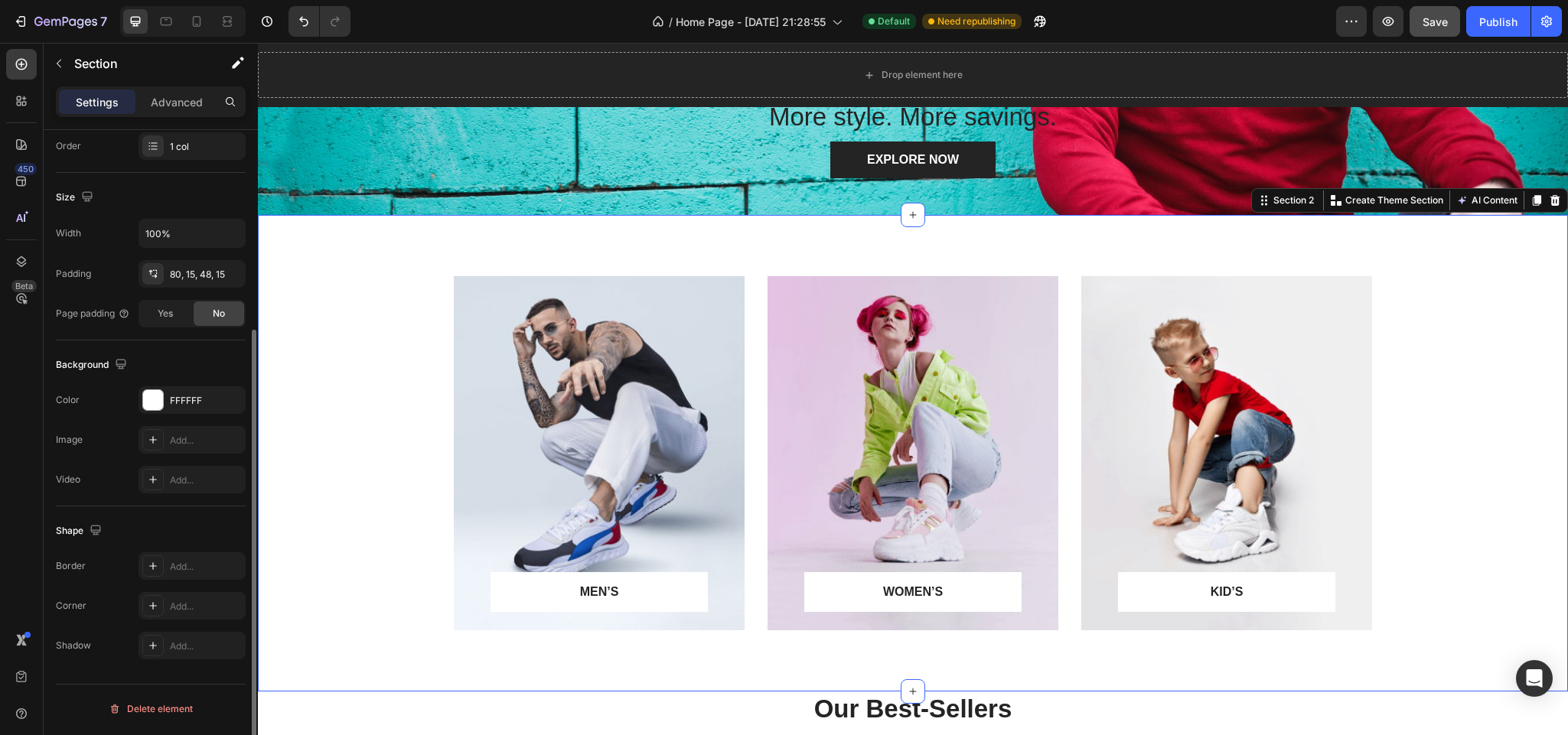
scroll to position [0, 0]
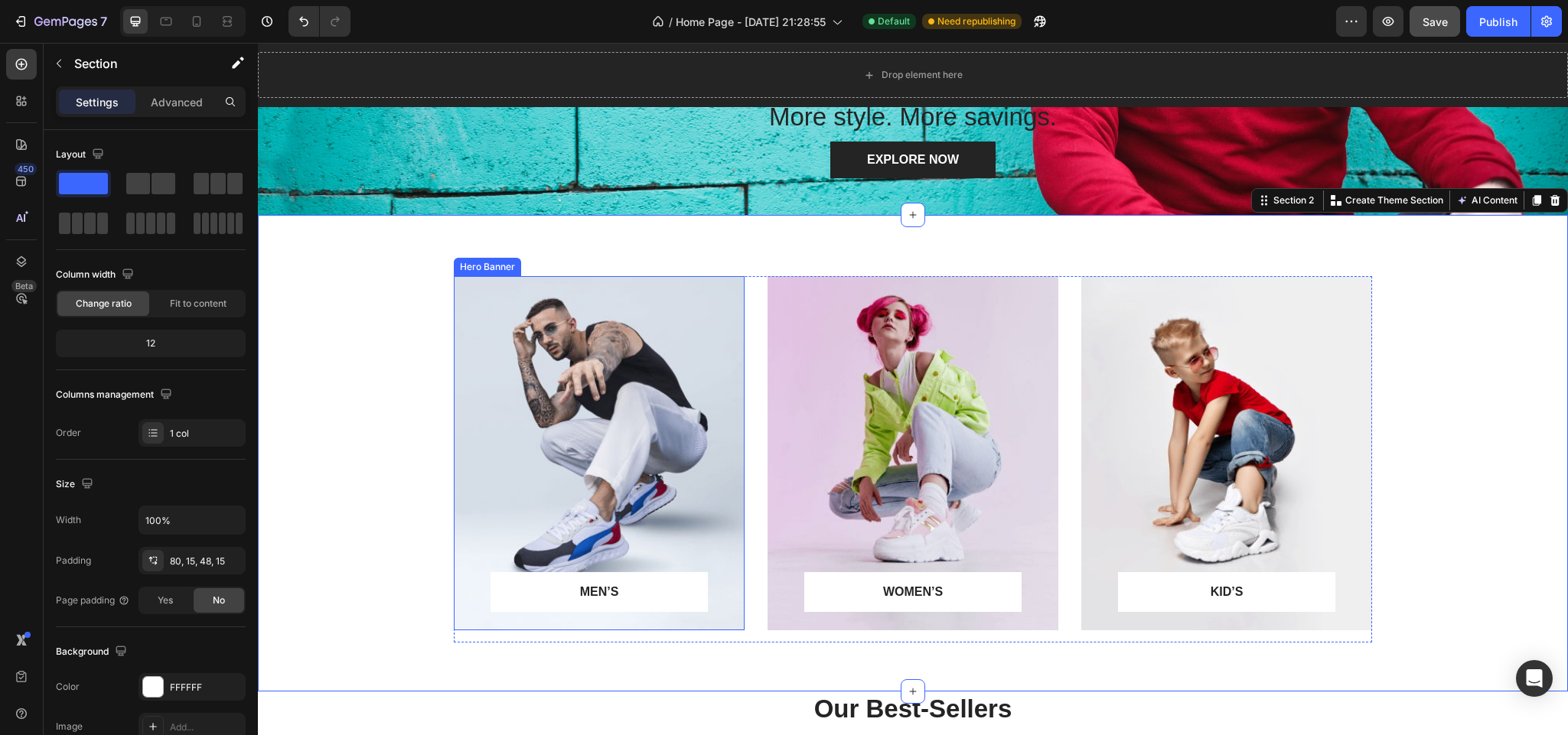
drag, startPoint x: 575, startPoint y: 420, endPoint x: 583, endPoint y: 432, distance: 14.4
click at [575, 423] on div "Overlay" at bounding box center [599, 454] width 291 height 354
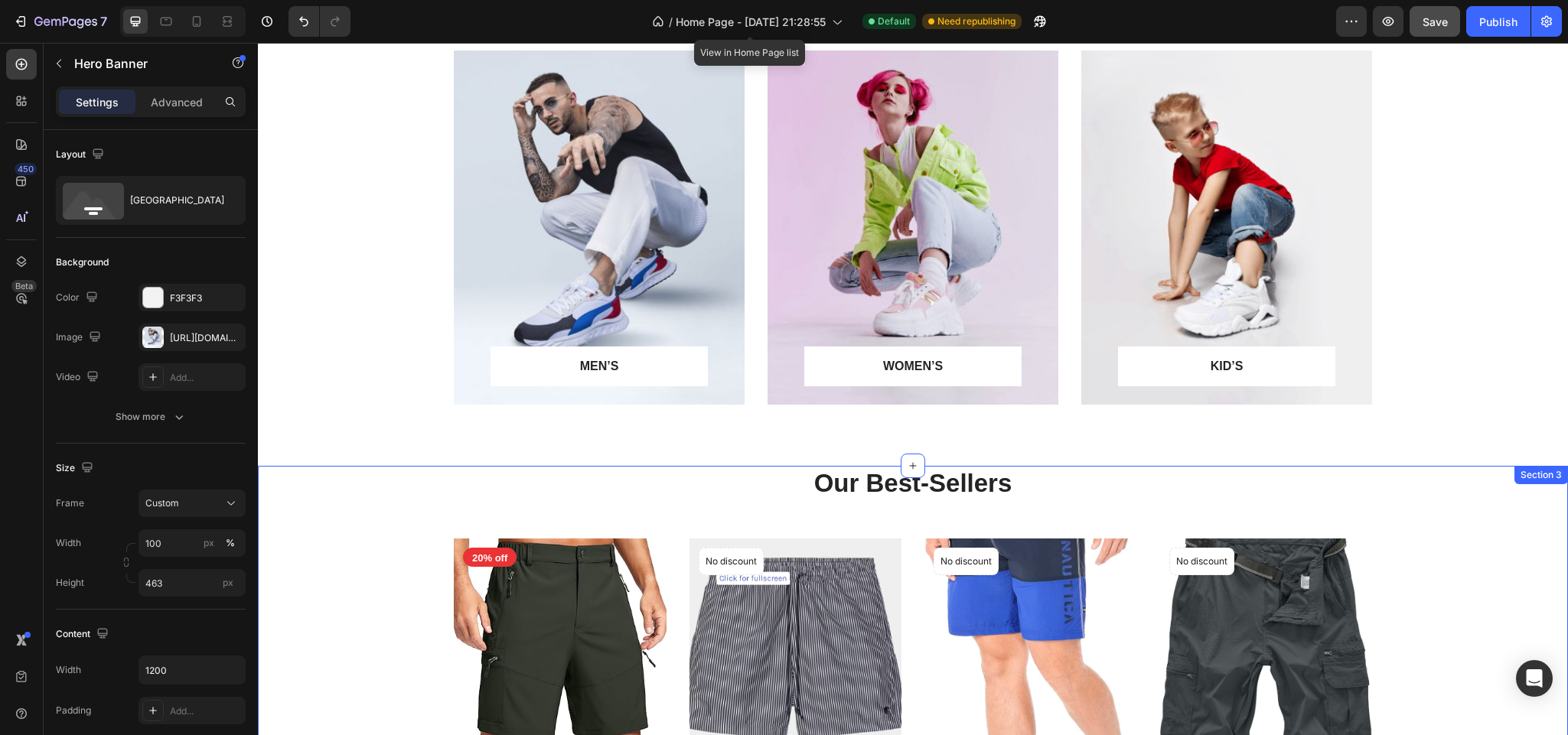
scroll to position [573, 0]
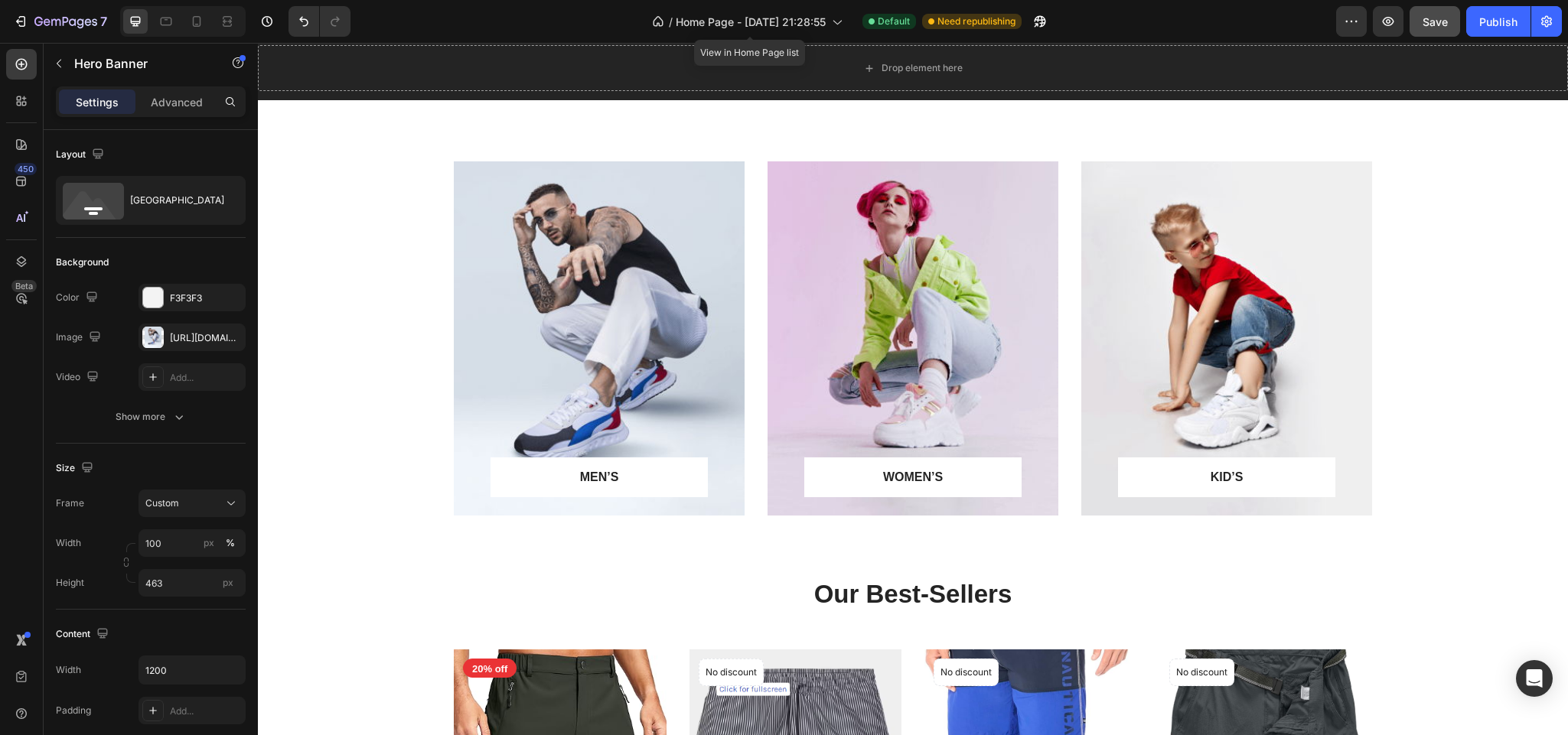
click at [617, 358] on div "Overlay" at bounding box center [599, 339] width 291 height 354
click at [616, 323] on div "Overlay" at bounding box center [599, 339] width 291 height 354
click at [613, 484] on p "MEN’S" at bounding box center [599, 477] width 177 height 18
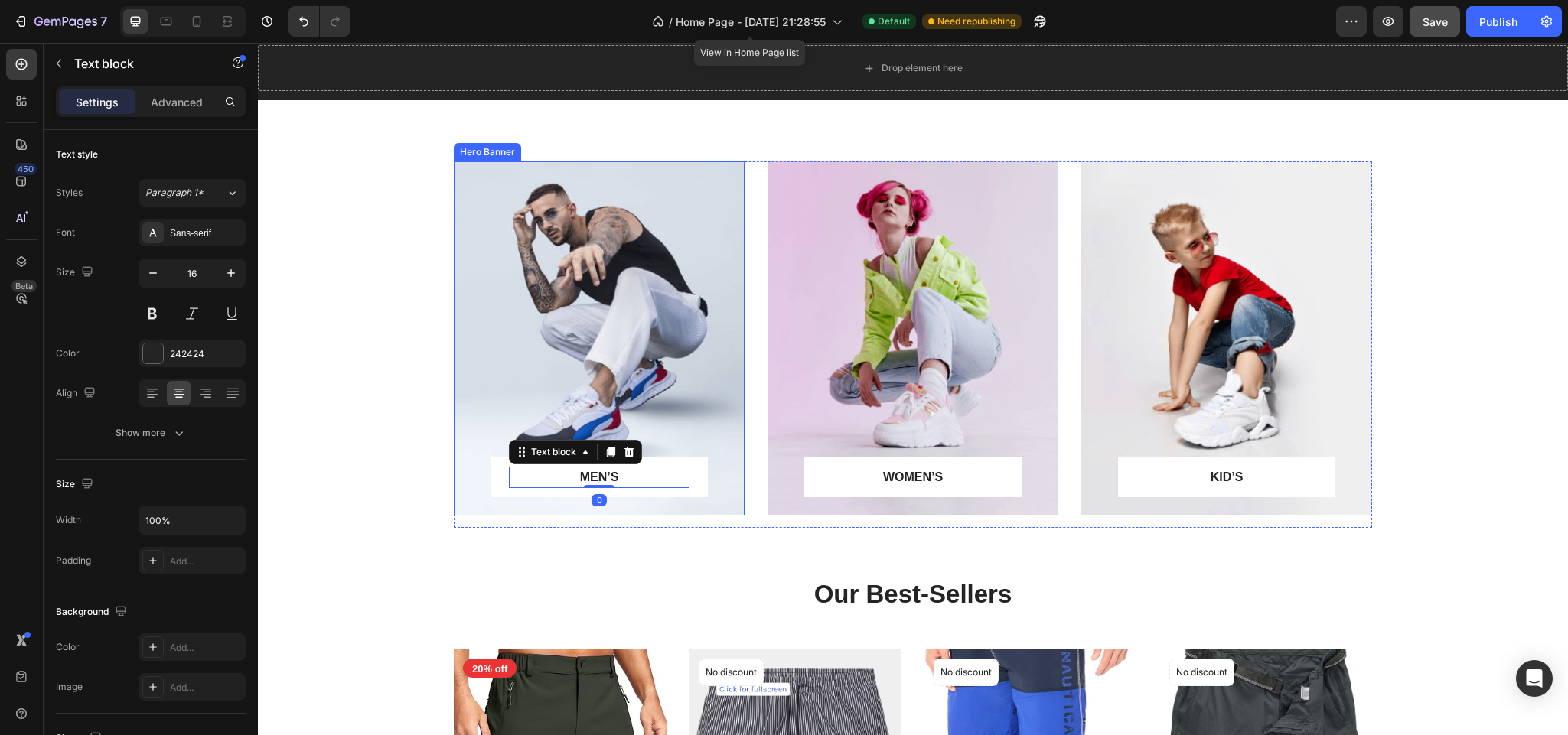
click at [622, 343] on div "Overlay" at bounding box center [599, 339] width 291 height 354
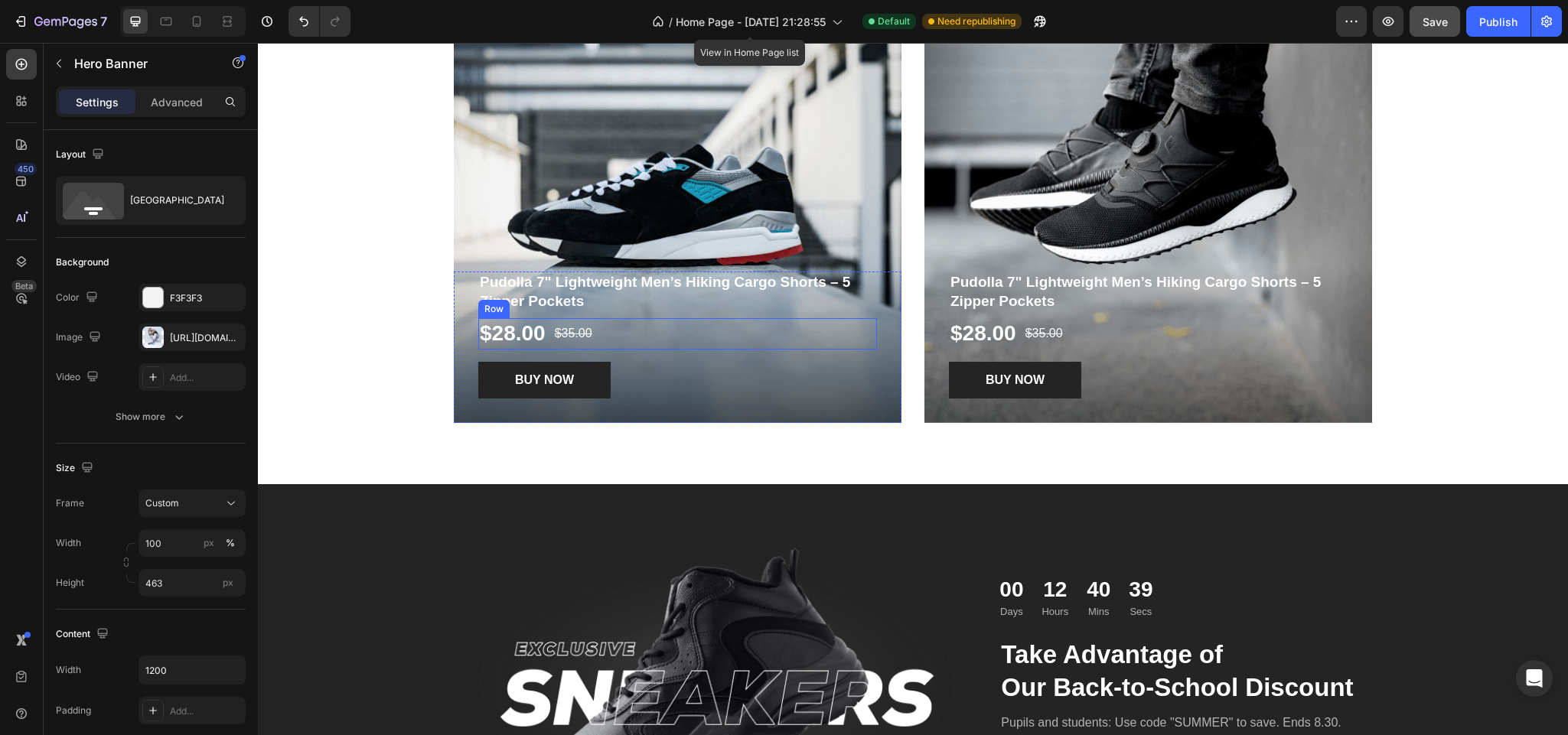
scroll to position [1377, 0]
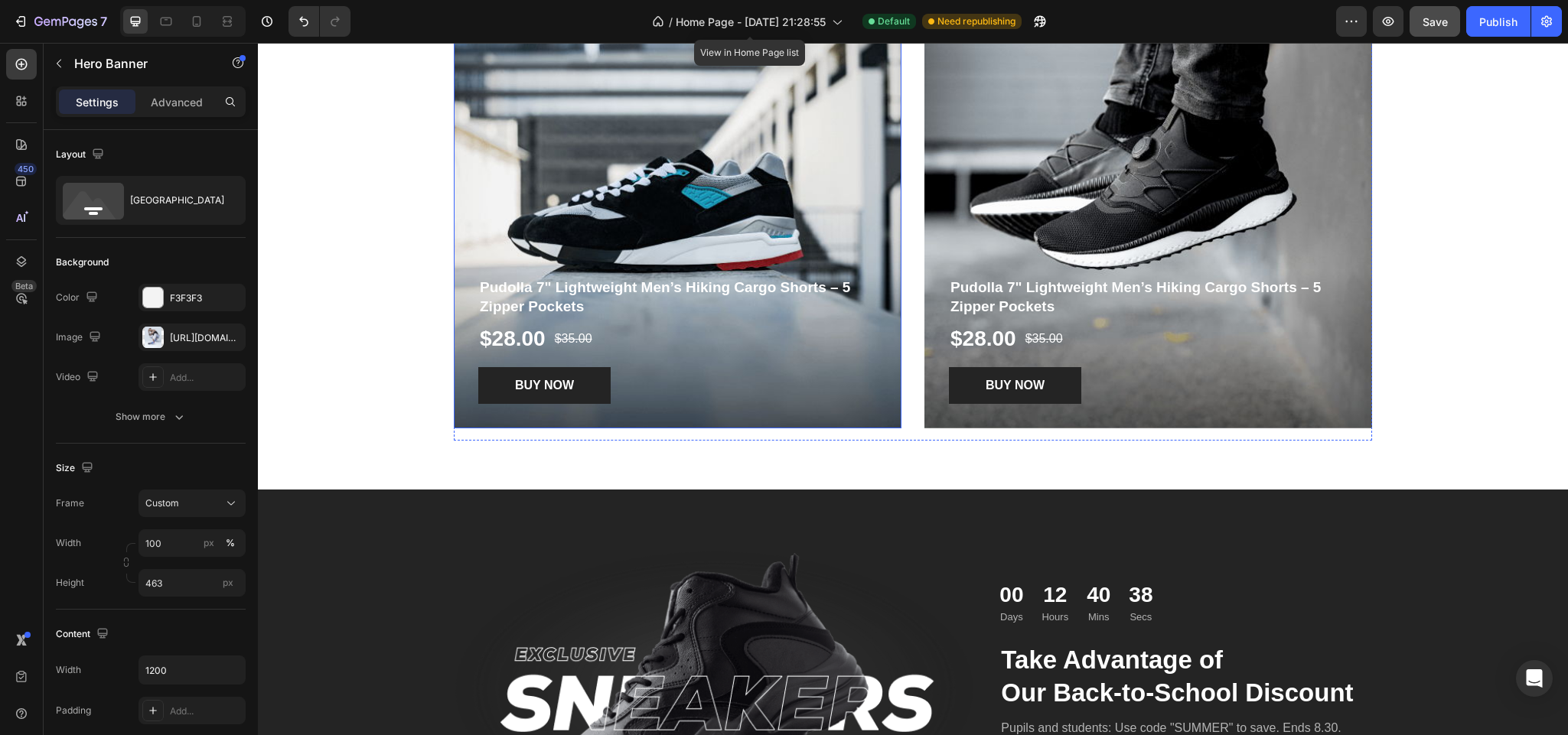
click at [733, 165] on div "Overlay" at bounding box center [678, 210] width 448 height 436
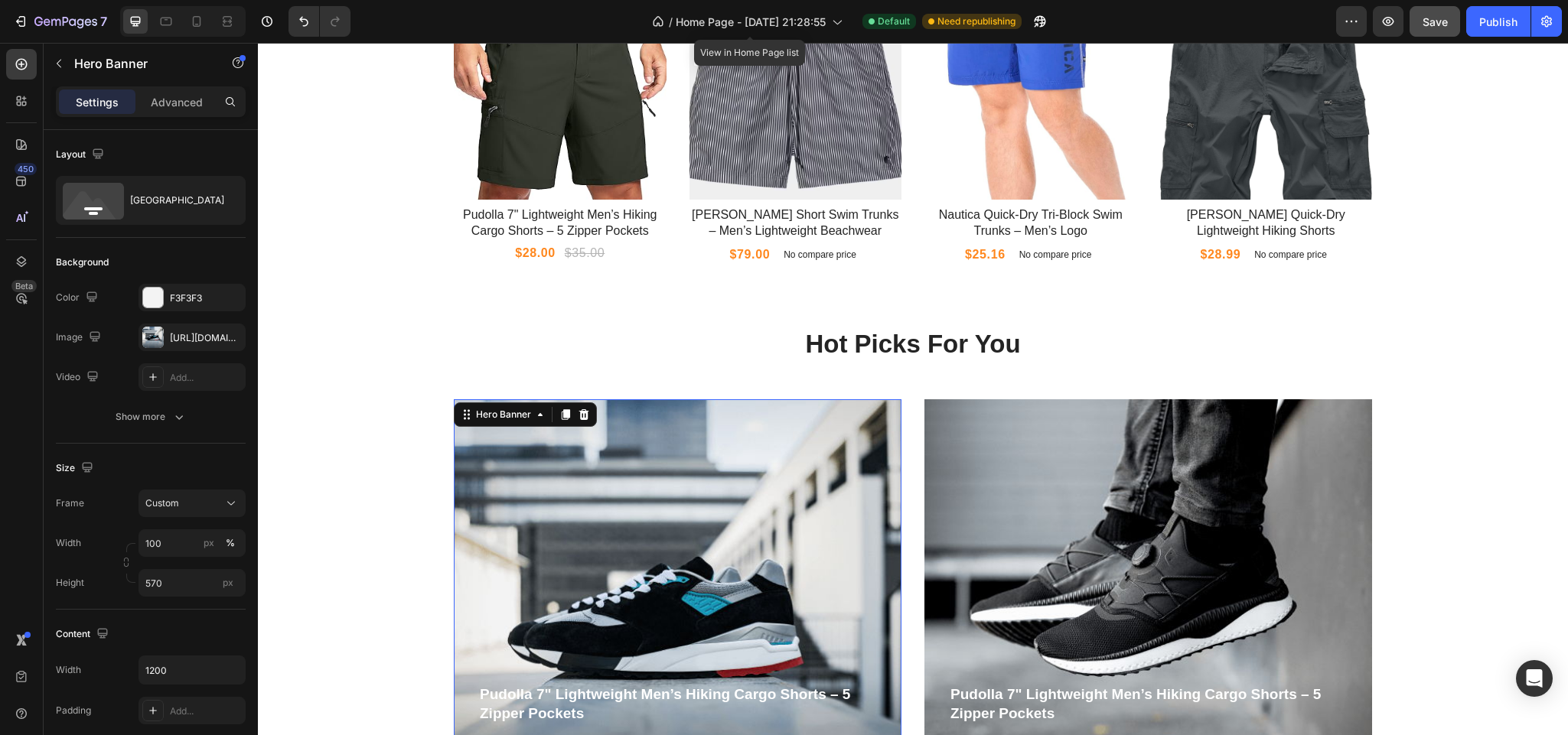
scroll to position [1262, 0]
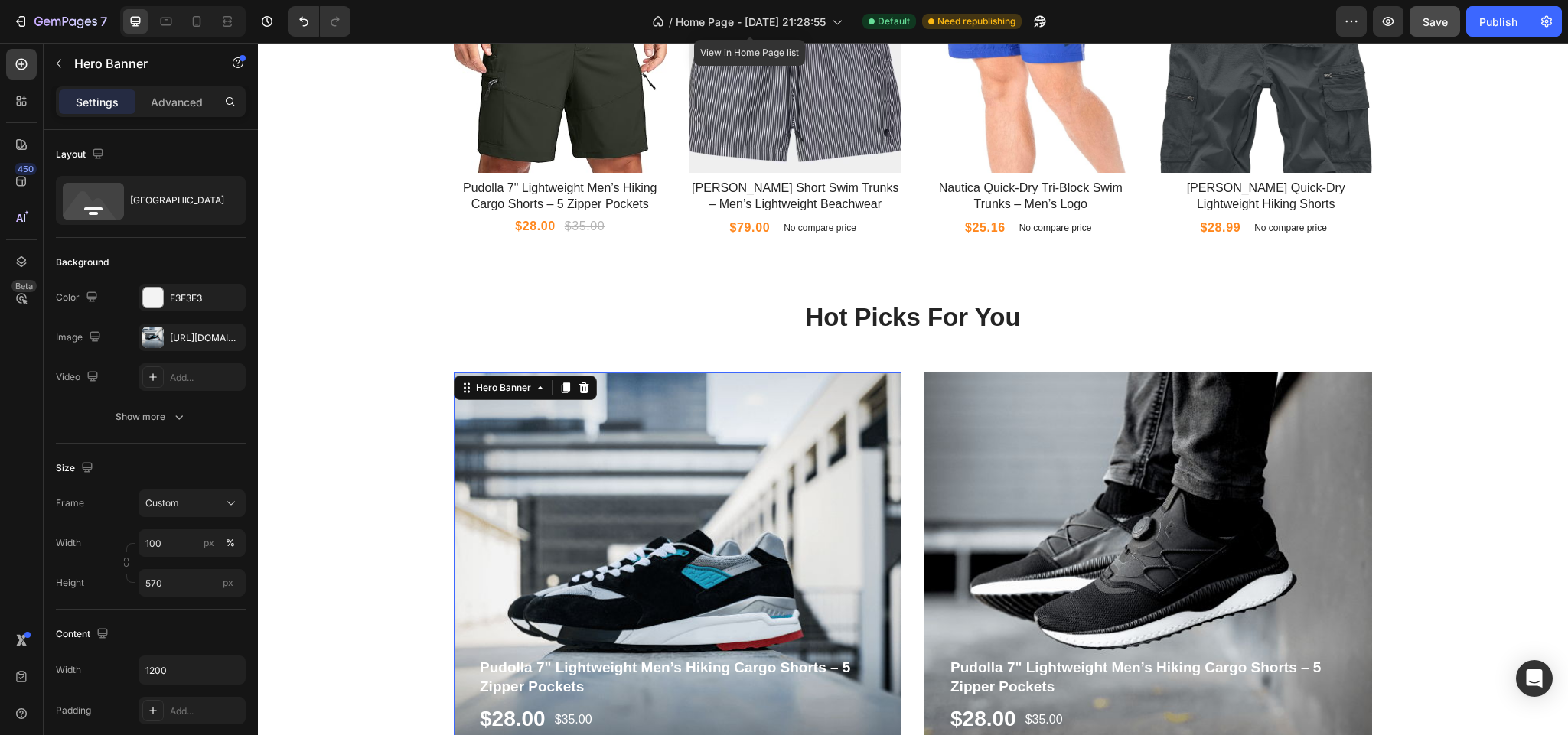
click at [641, 530] on div "Overlay" at bounding box center [678, 591] width 448 height 436
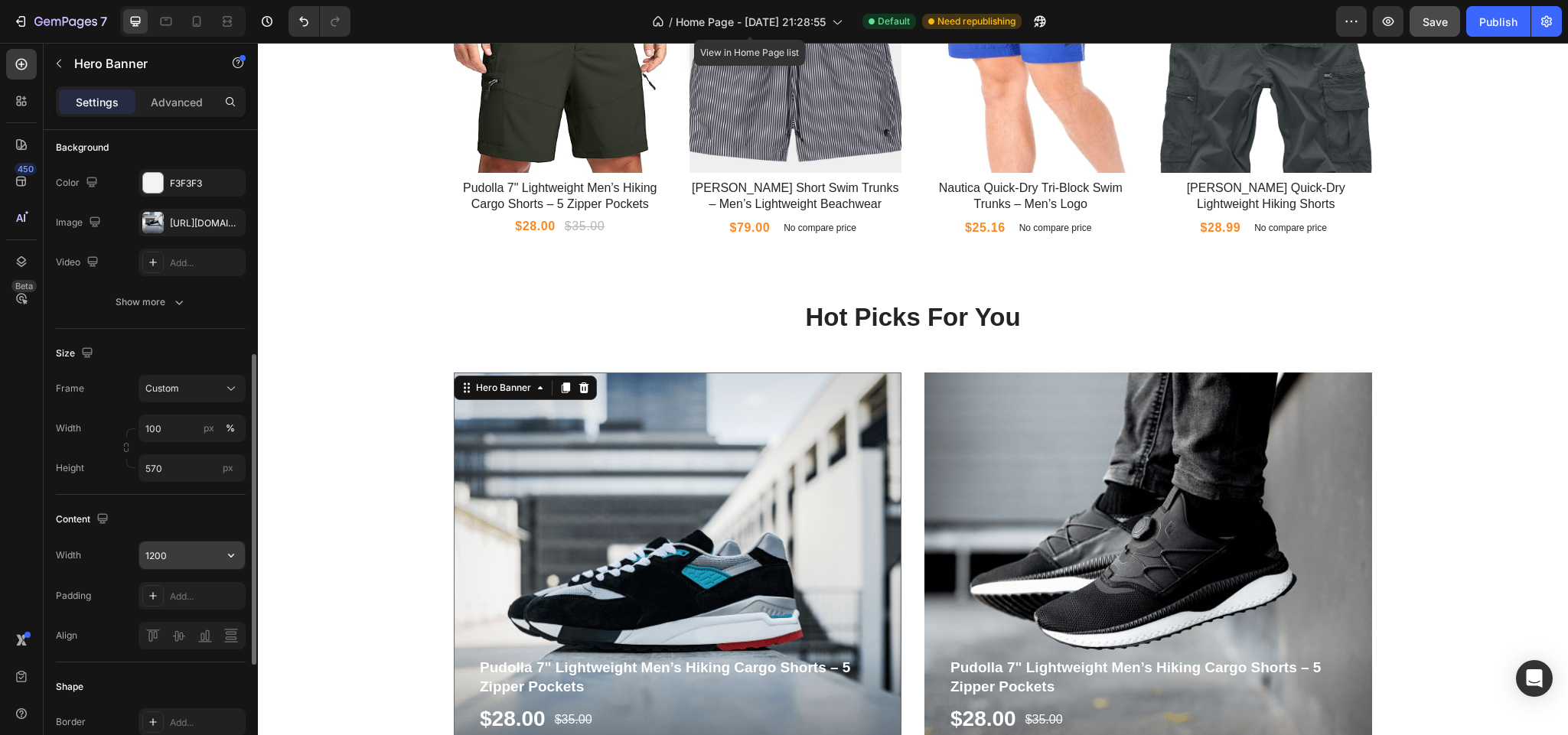
scroll to position [230, 0]
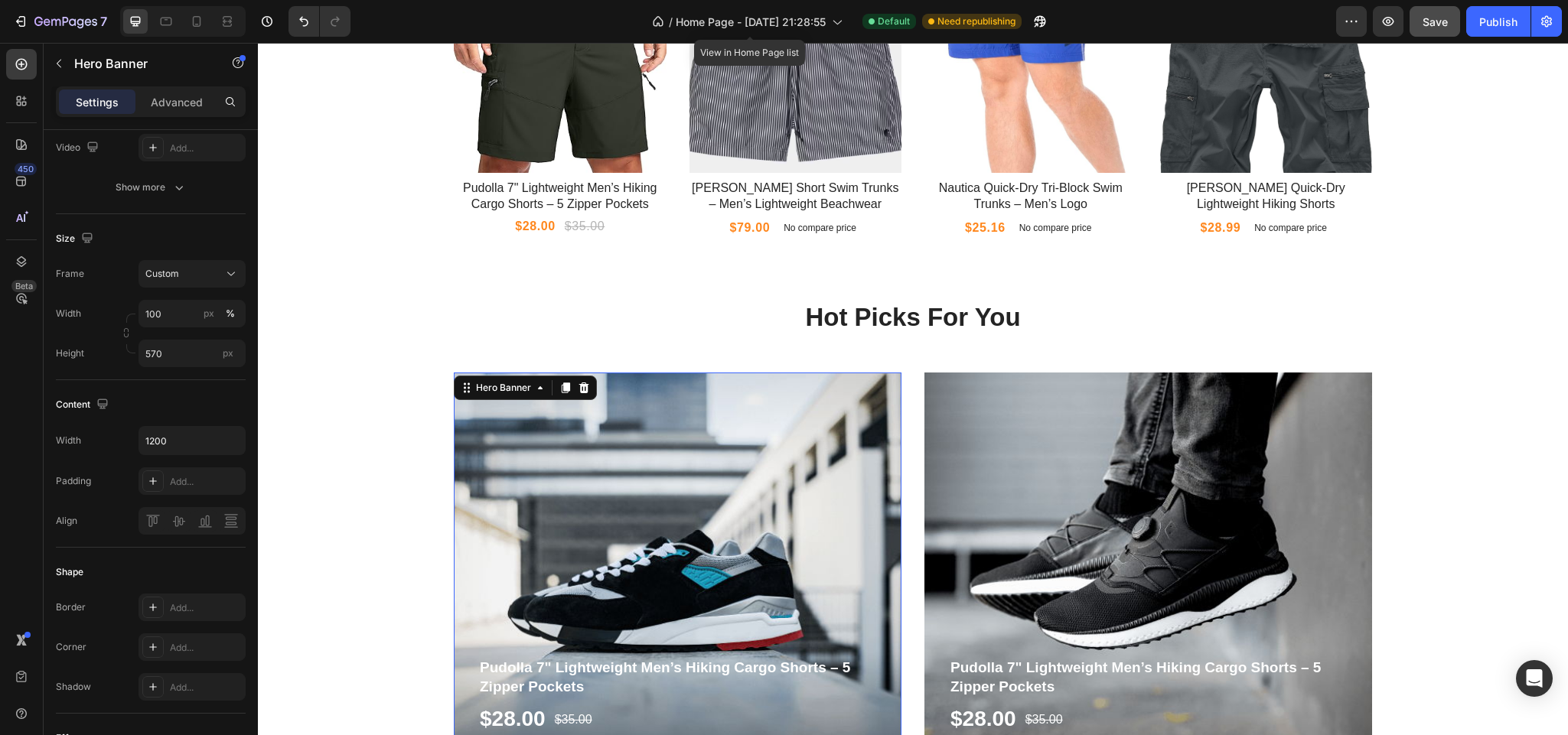
click at [573, 476] on div "Overlay" at bounding box center [678, 591] width 448 height 436
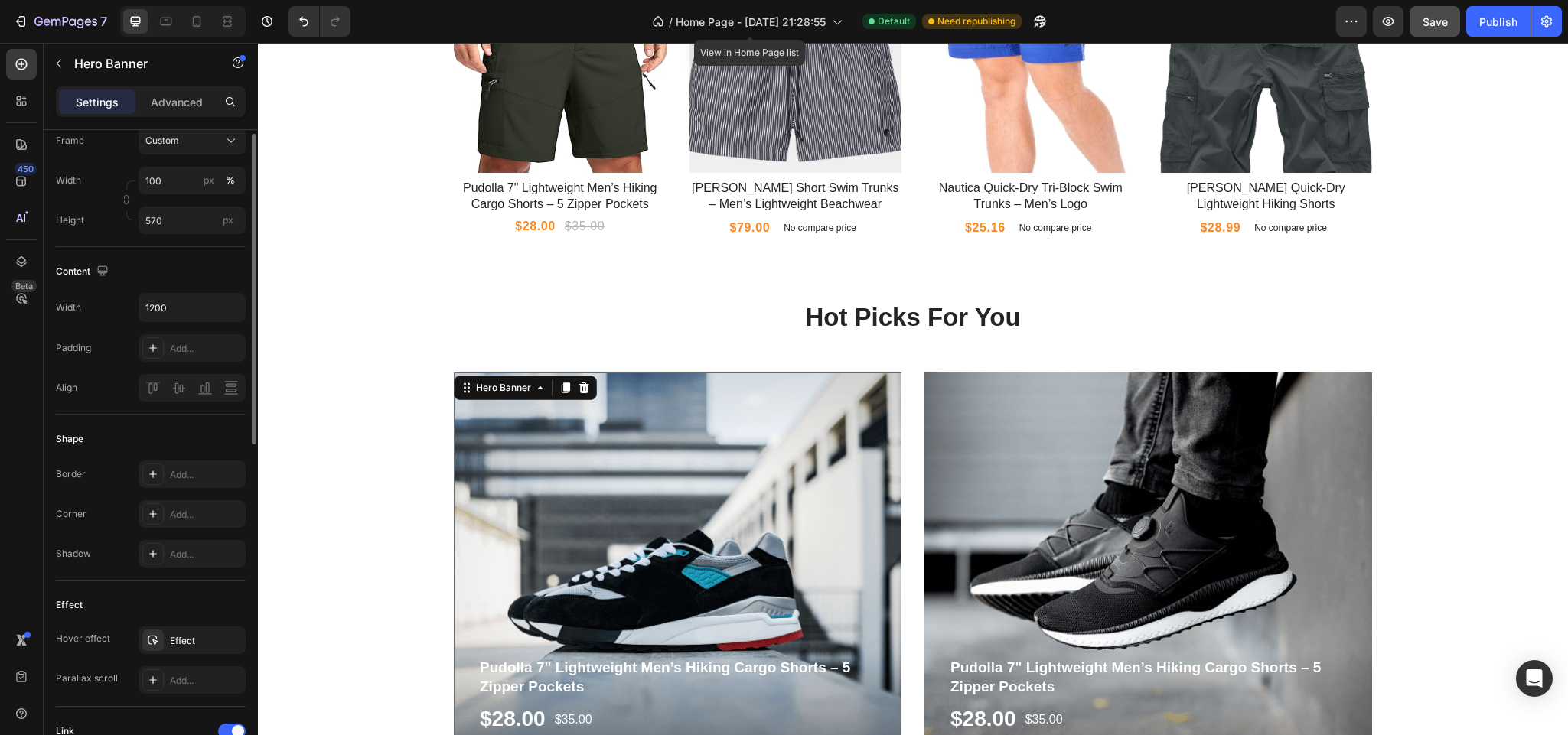
scroll to position [248, 0]
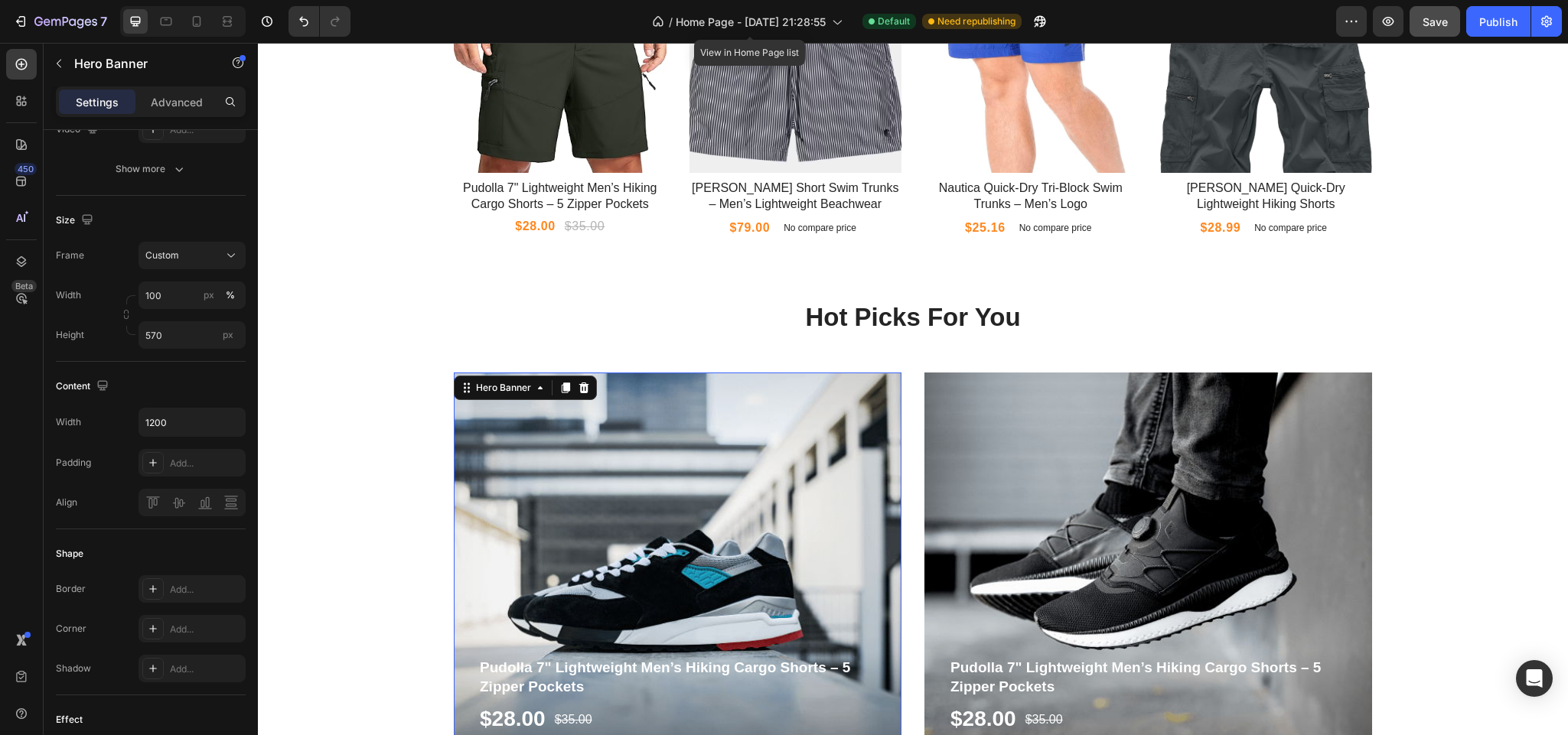
click at [538, 519] on div "Overlay" at bounding box center [678, 591] width 448 height 436
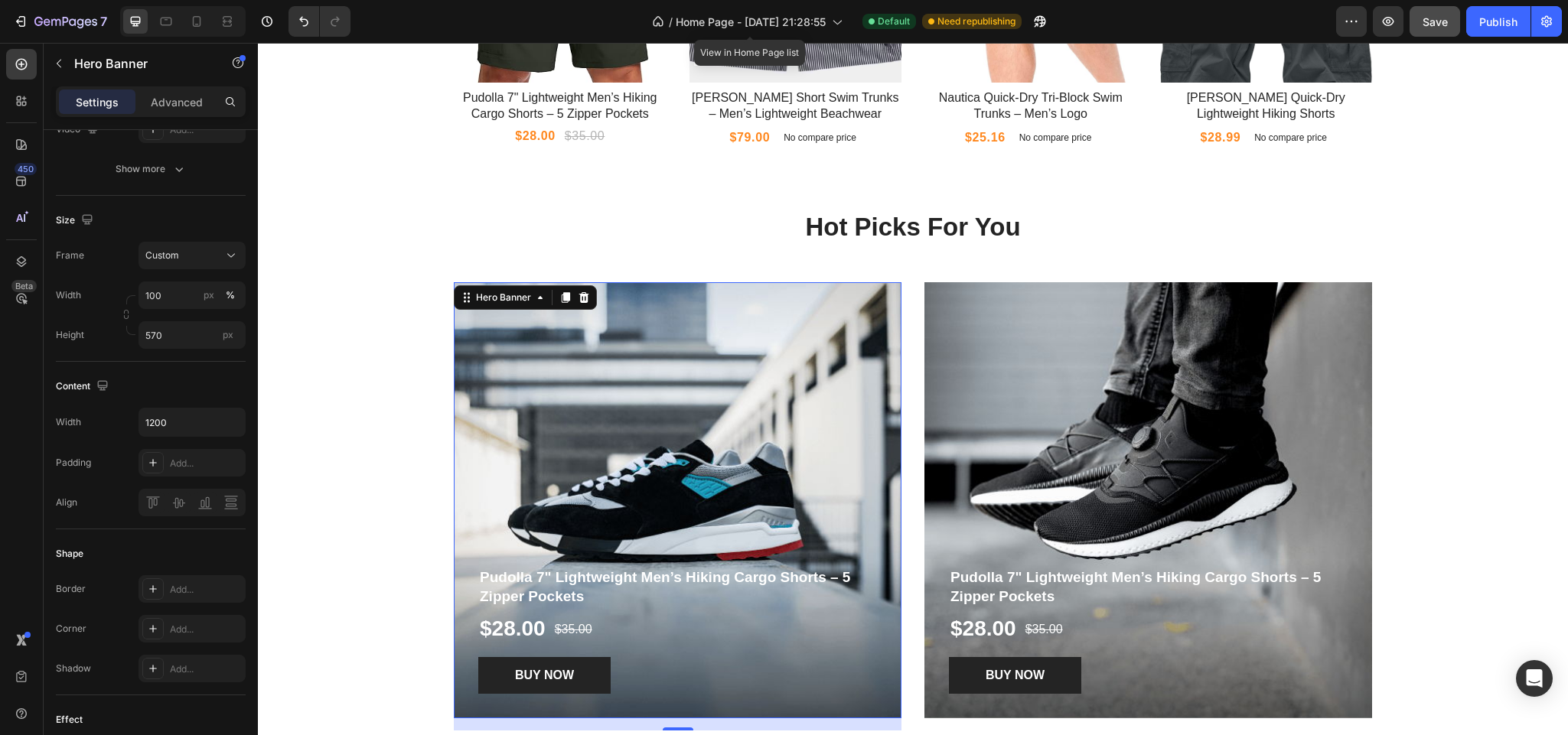
scroll to position [1377, 0]
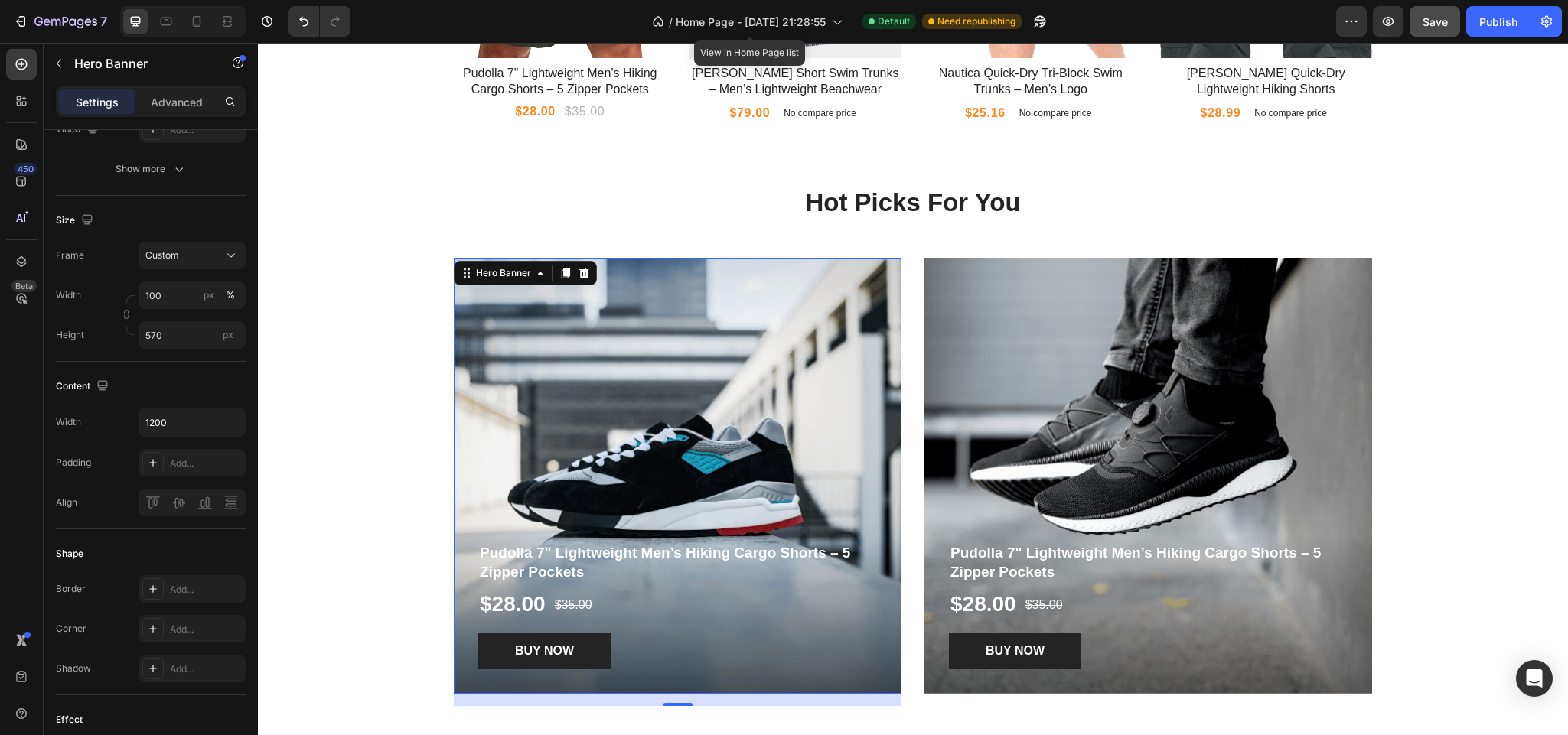
click at [583, 419] on div "Overlay" at bounding box center [678, 476] width 448 height 436
click at [1049, 464] on div "Overlay" at bounding box center [1148, 476] width 448 height 436
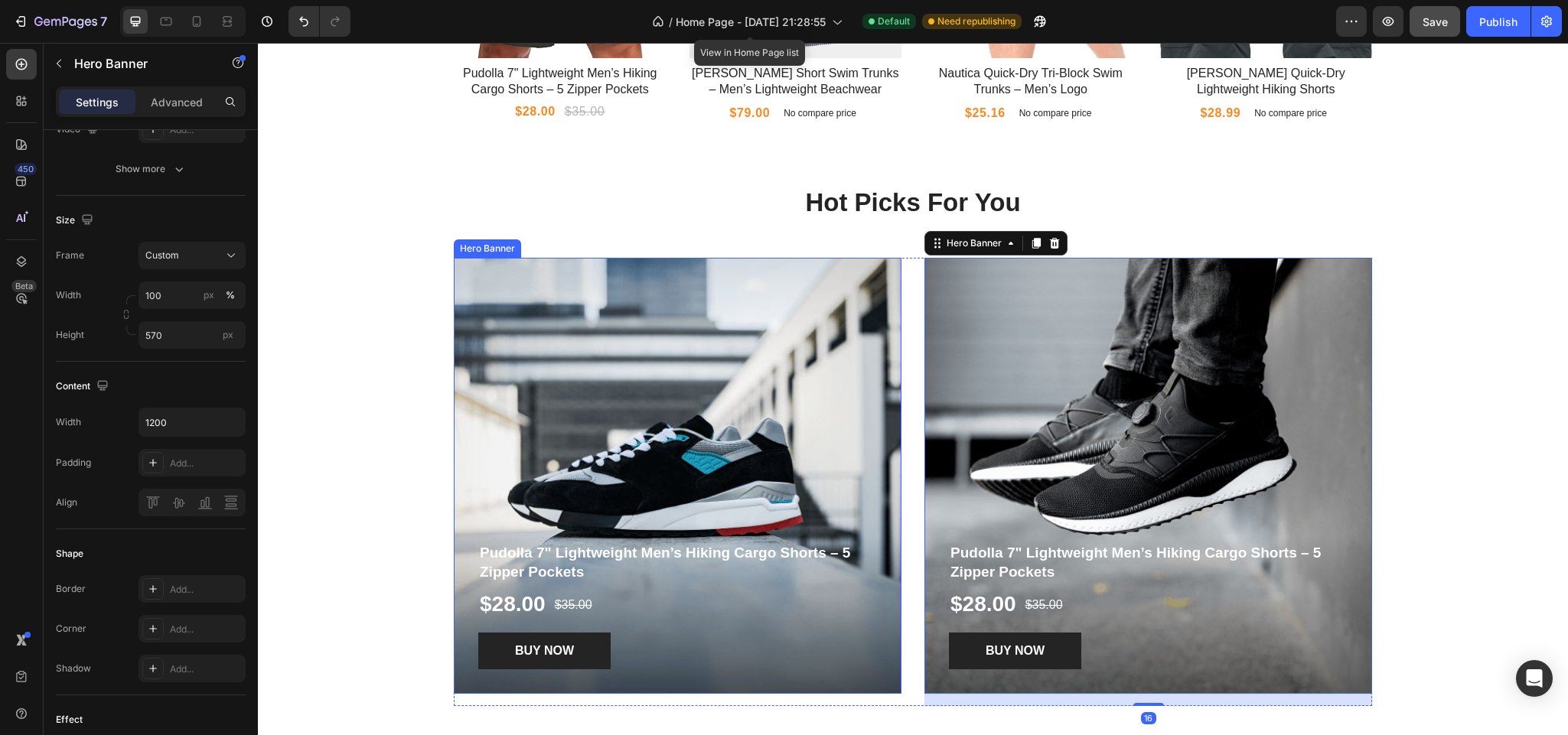
click at [614, 413] on div "Overlay" at bounding box center [678, 476] width 448 height 436
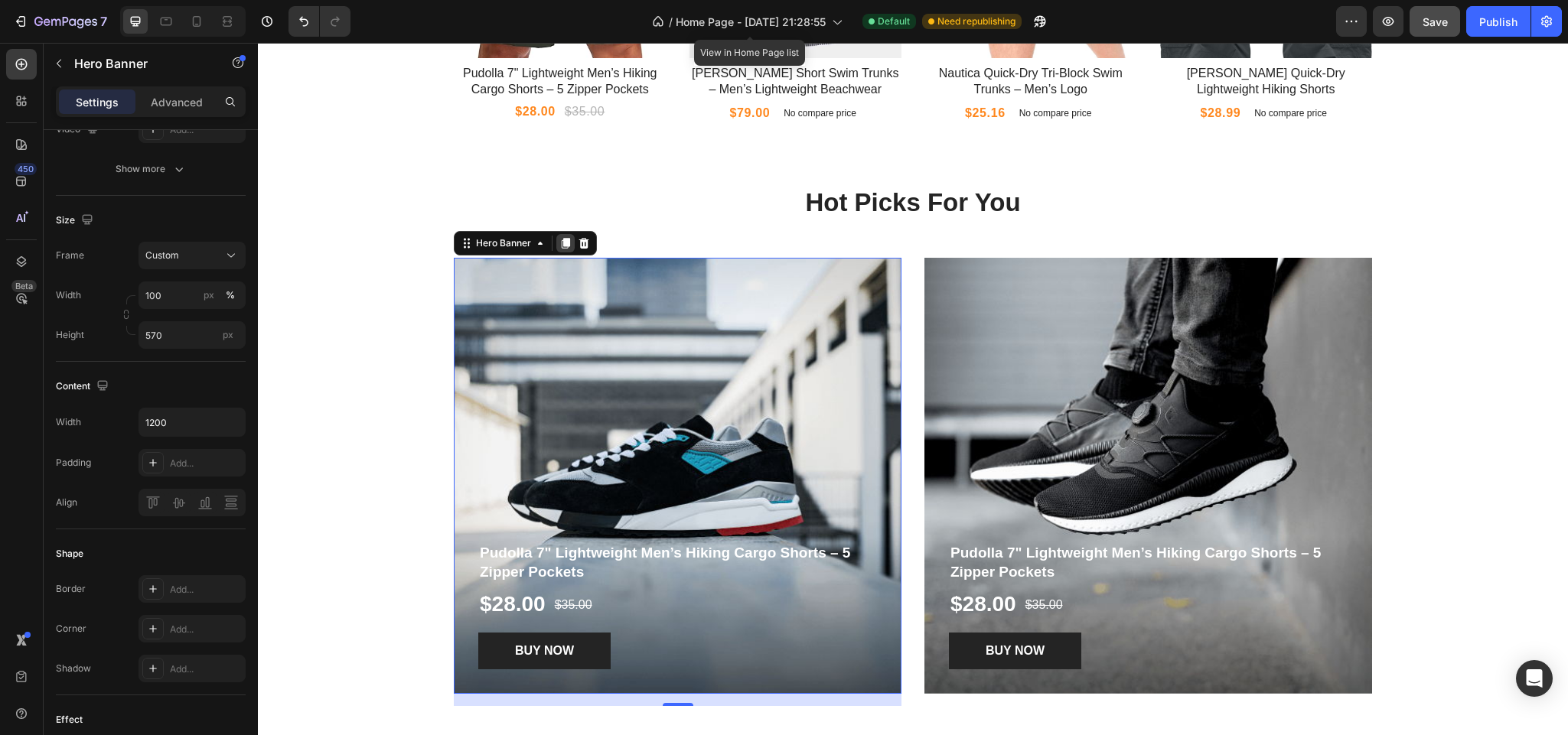
click at [562, 248] on icon at bounding box center [566, 242] width 9 height 11
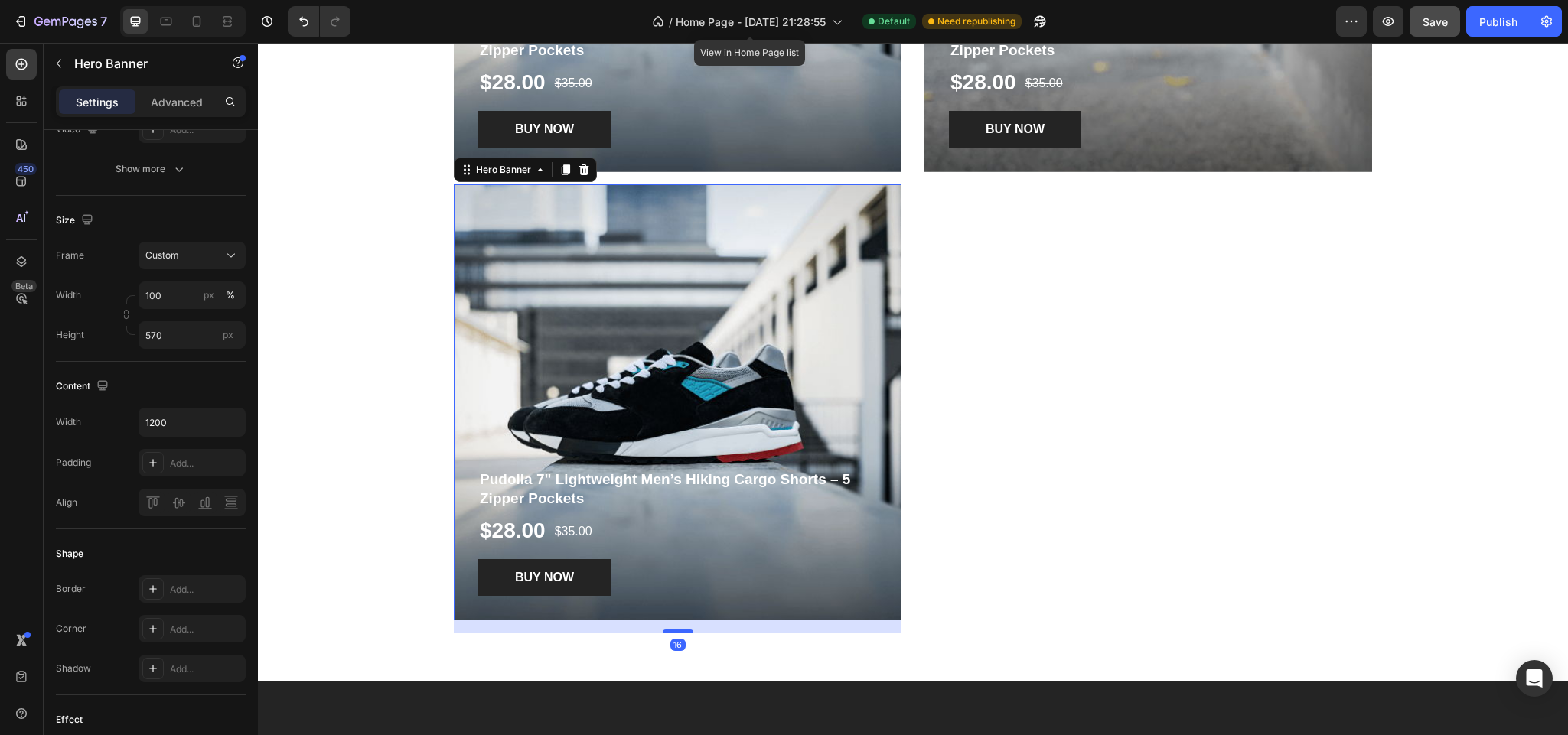
scroll to position [1985, 0]
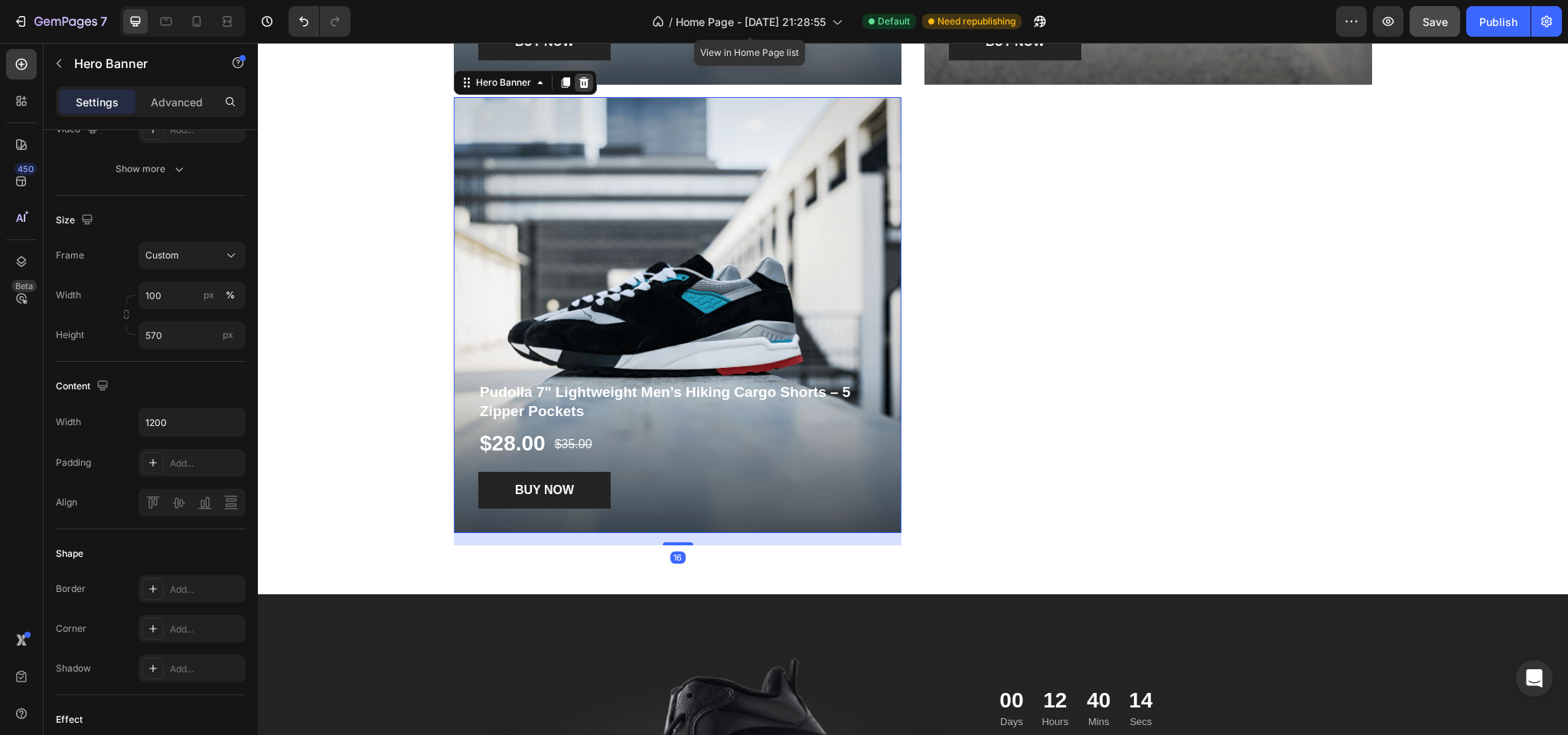
click at [578, 88] on icon at bounding box center [583, 83] width 13 height 13
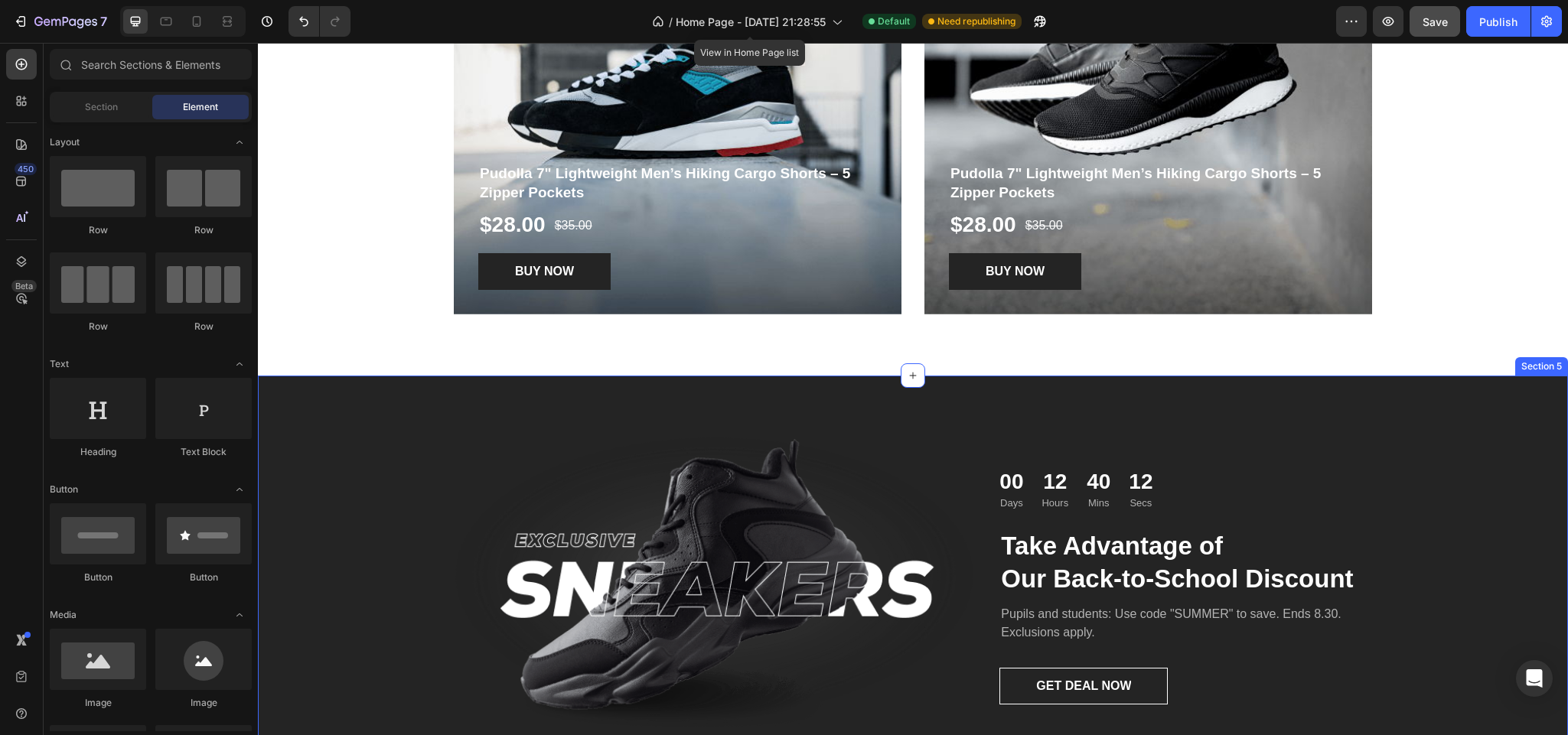
scroll to position [1526, 0]
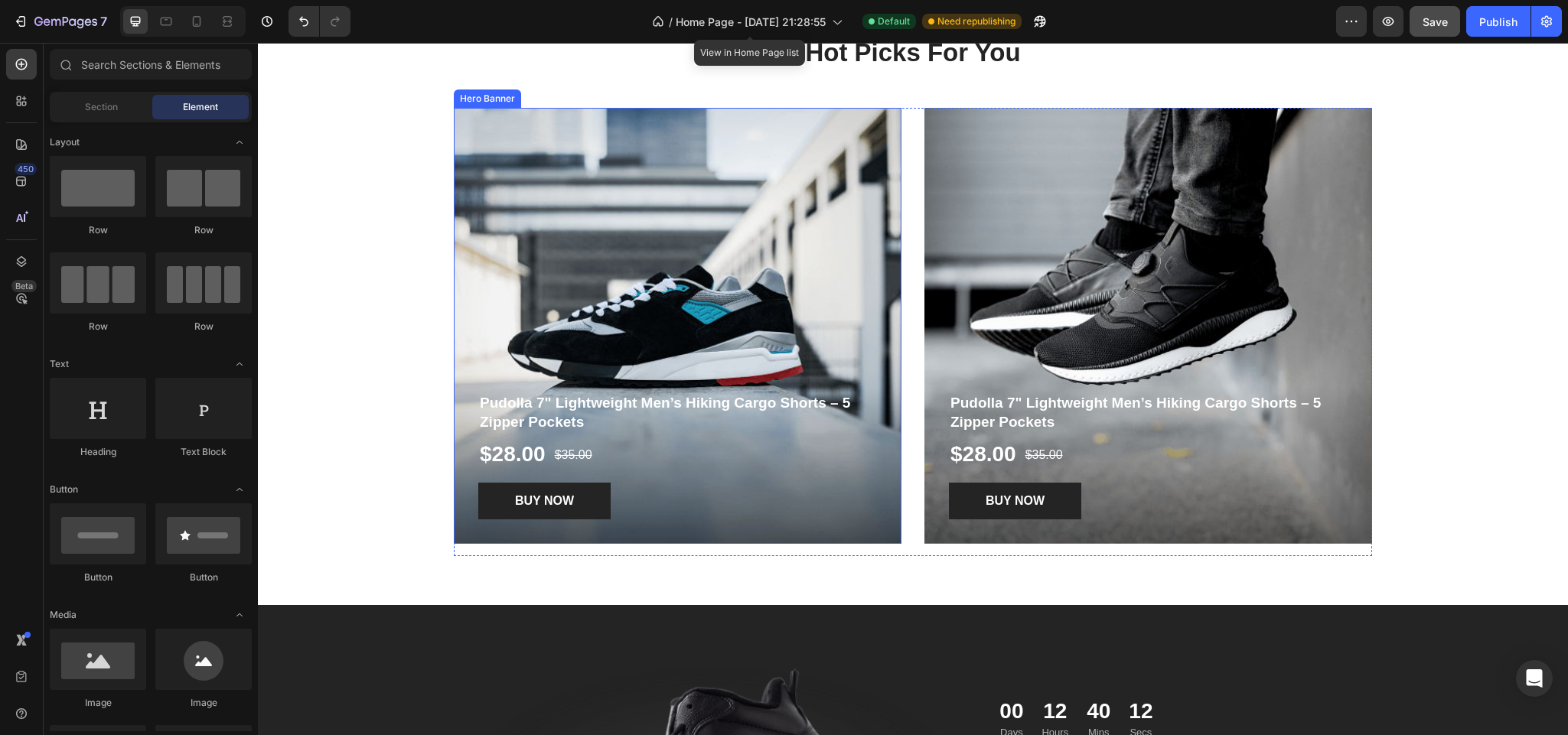
click at [664, 287] on div "Overlay" at bounding box center [678, 326] width 448 height 436
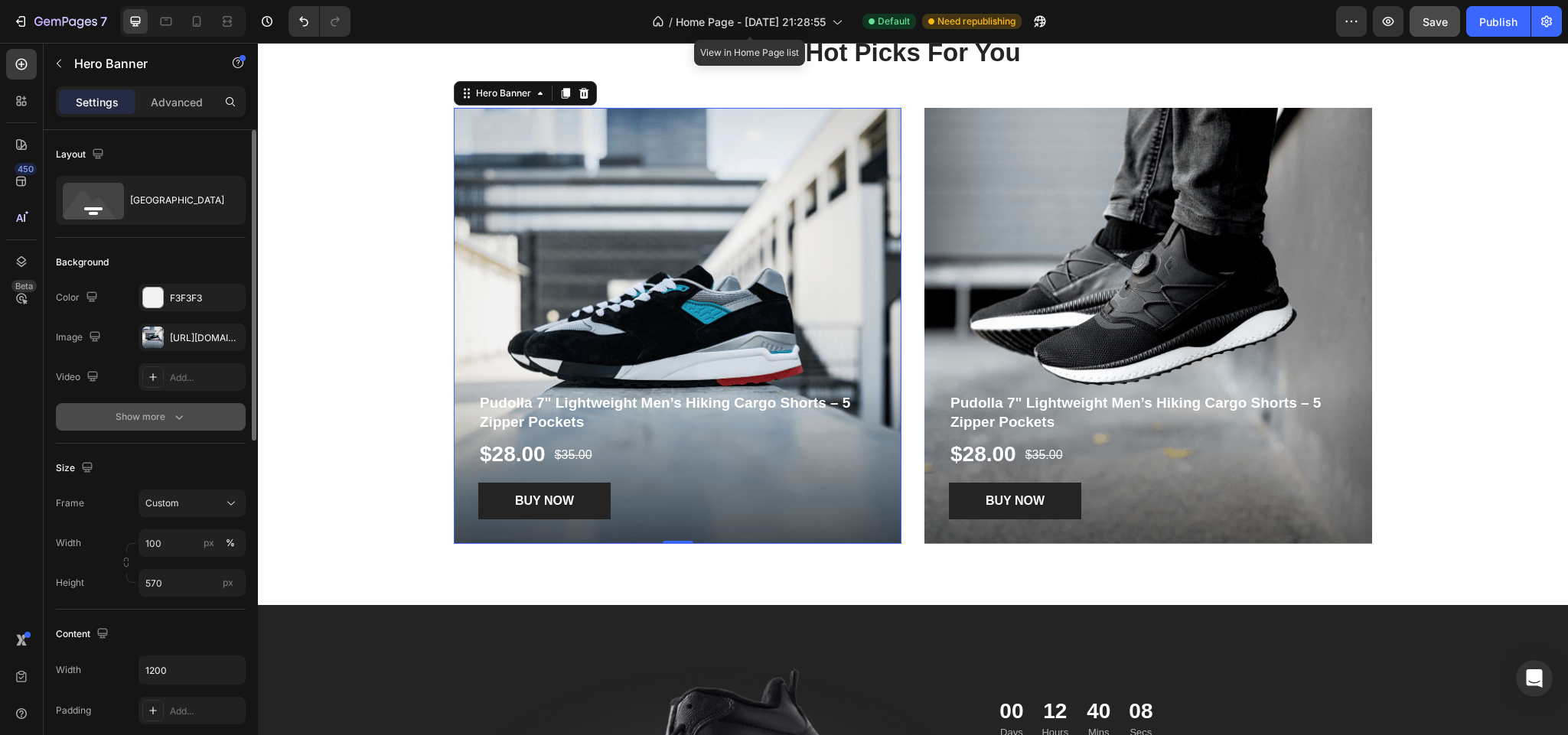
click at [175, 421] on icon "button" at bounding box center [179, 417] width 16 height 16
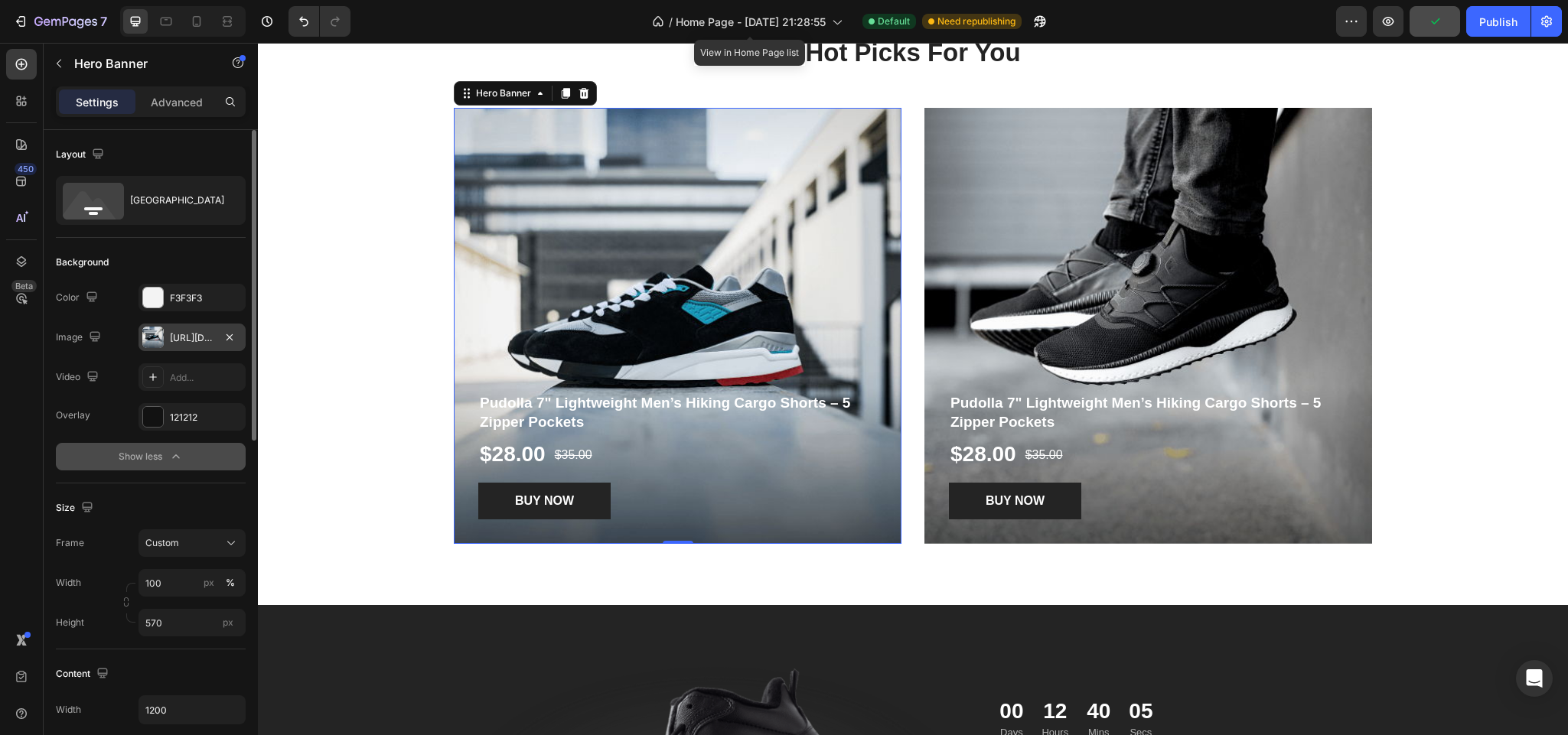
click at [189, 338] on div "[URL][DOMAIN_NAME]" at bounding box center [192, 338] width 45 height 14
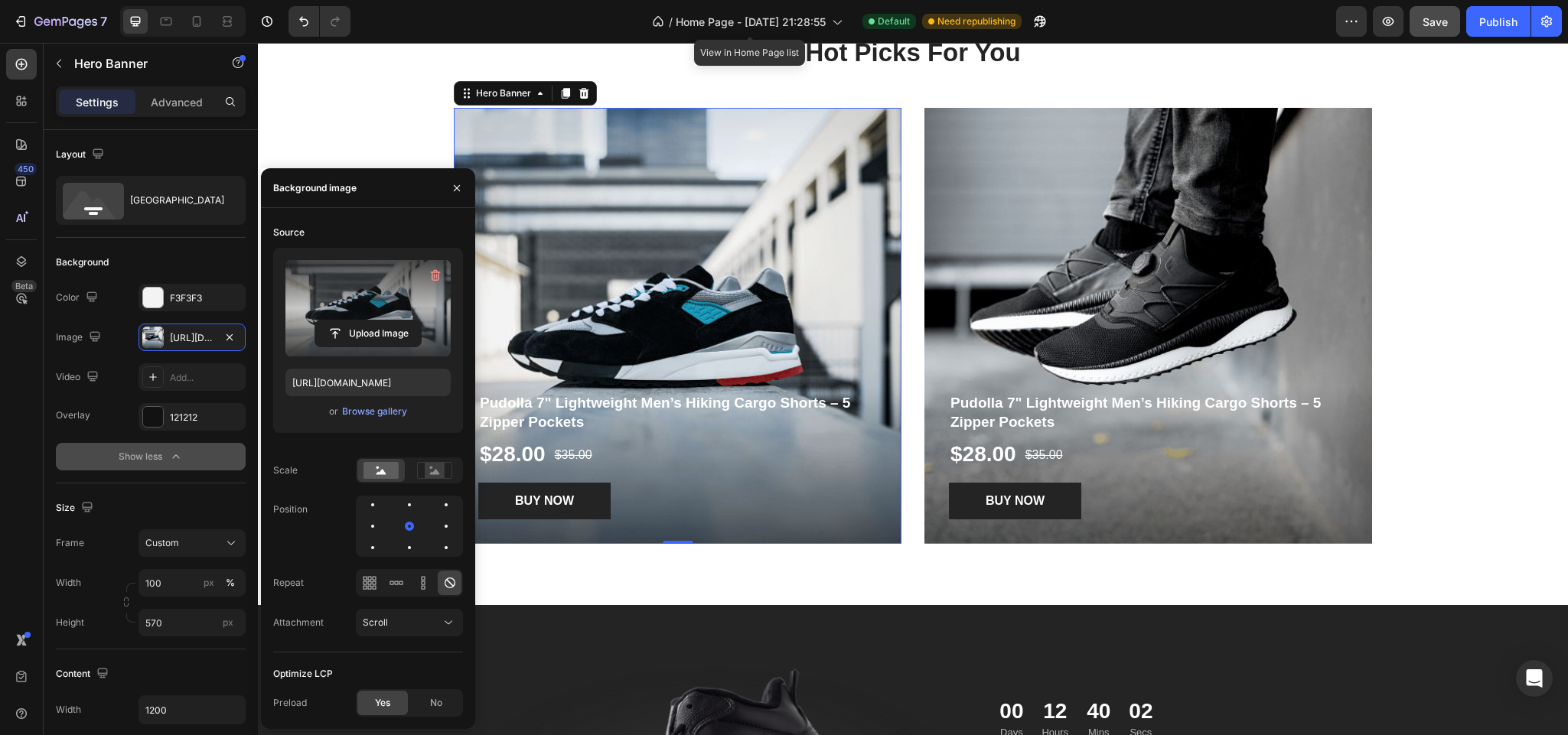
click at [367, 312] on label at bounding box center [368, 308] width 166 height 96
click at [367, 320] on input "file" at bounding box center [368, 333] width 105 height 26
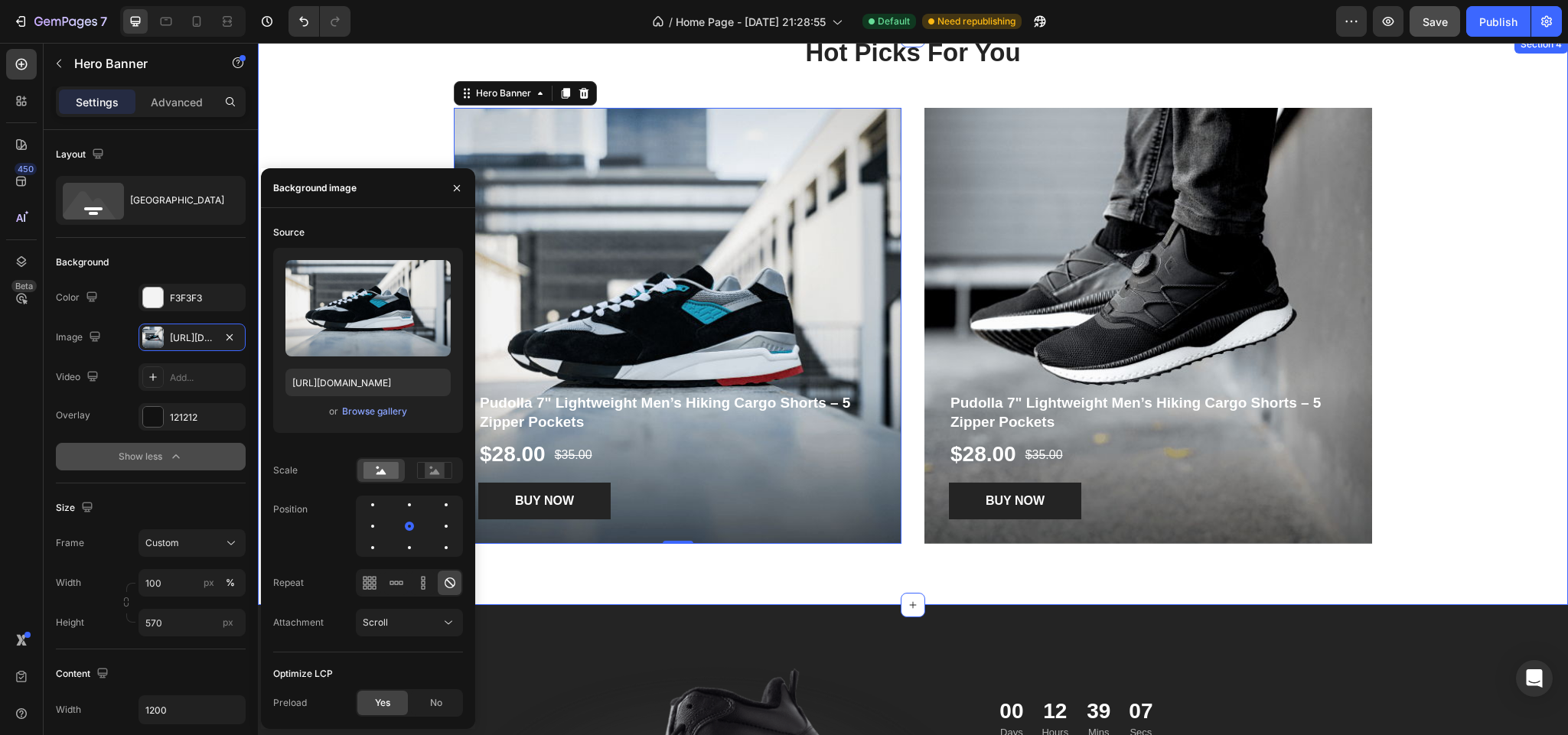
click at [391, 109] on div "Hot Picks For You Heading Row Pudolla 7" Lightweight Men’s Hiking Cargo Shorts …" at bounding box center [913, 302] width 1287 height 533
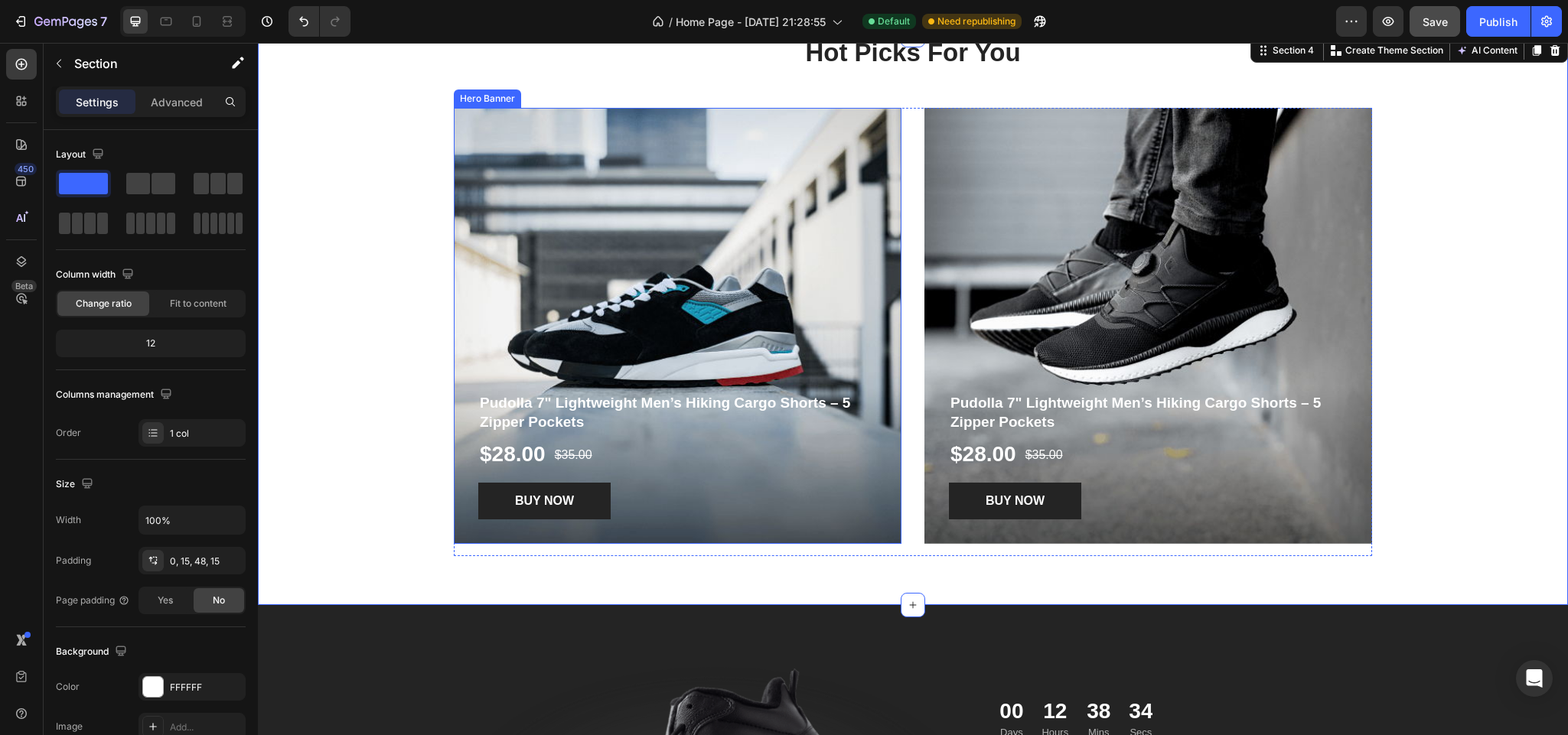
click at [622, 270] on div "Overlay" at bounding box center [678, 326] width 448 height 436
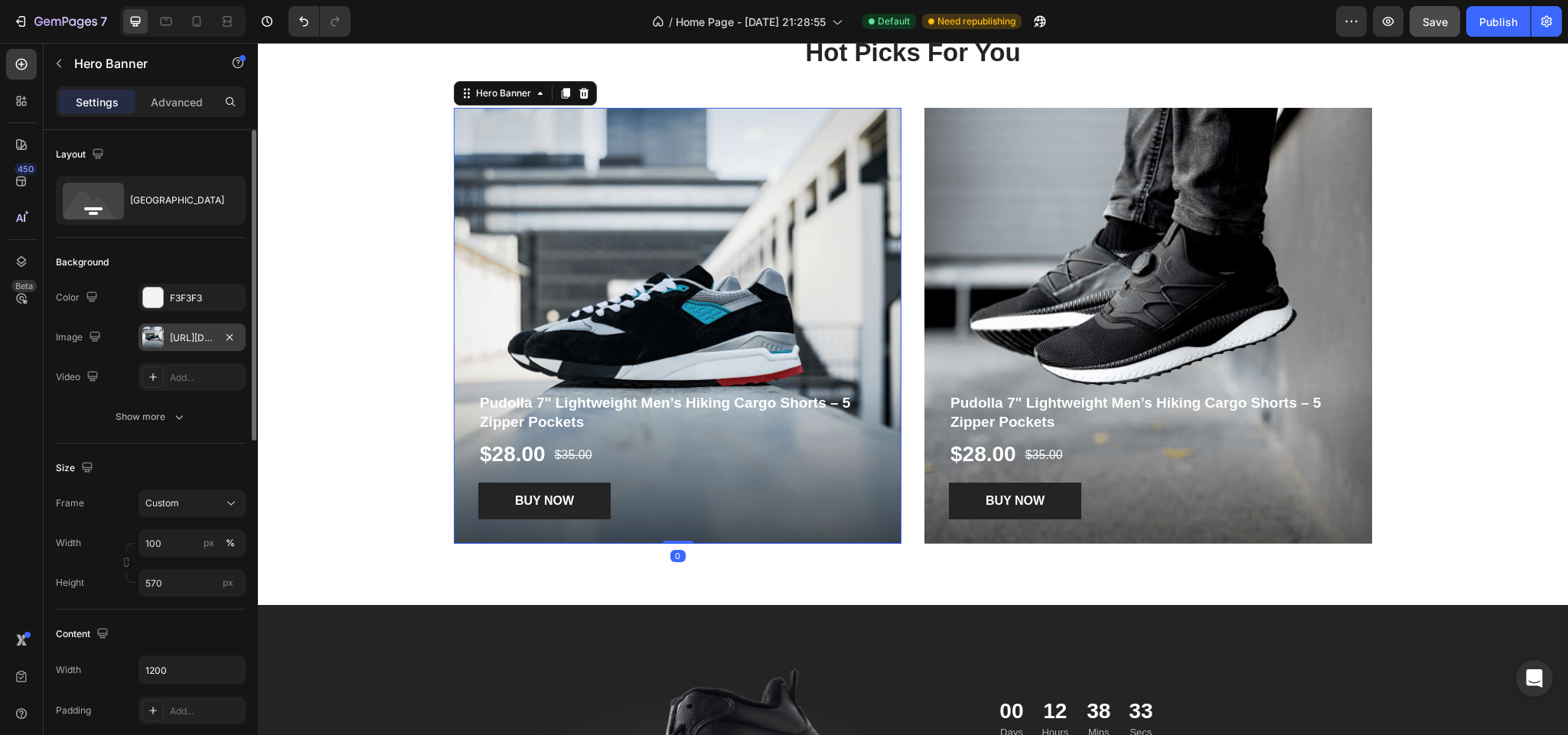
click at [166, 343] on div "[URL][DOMAIN_NAME]" at bounding box center [192, 337] width 107 height 27
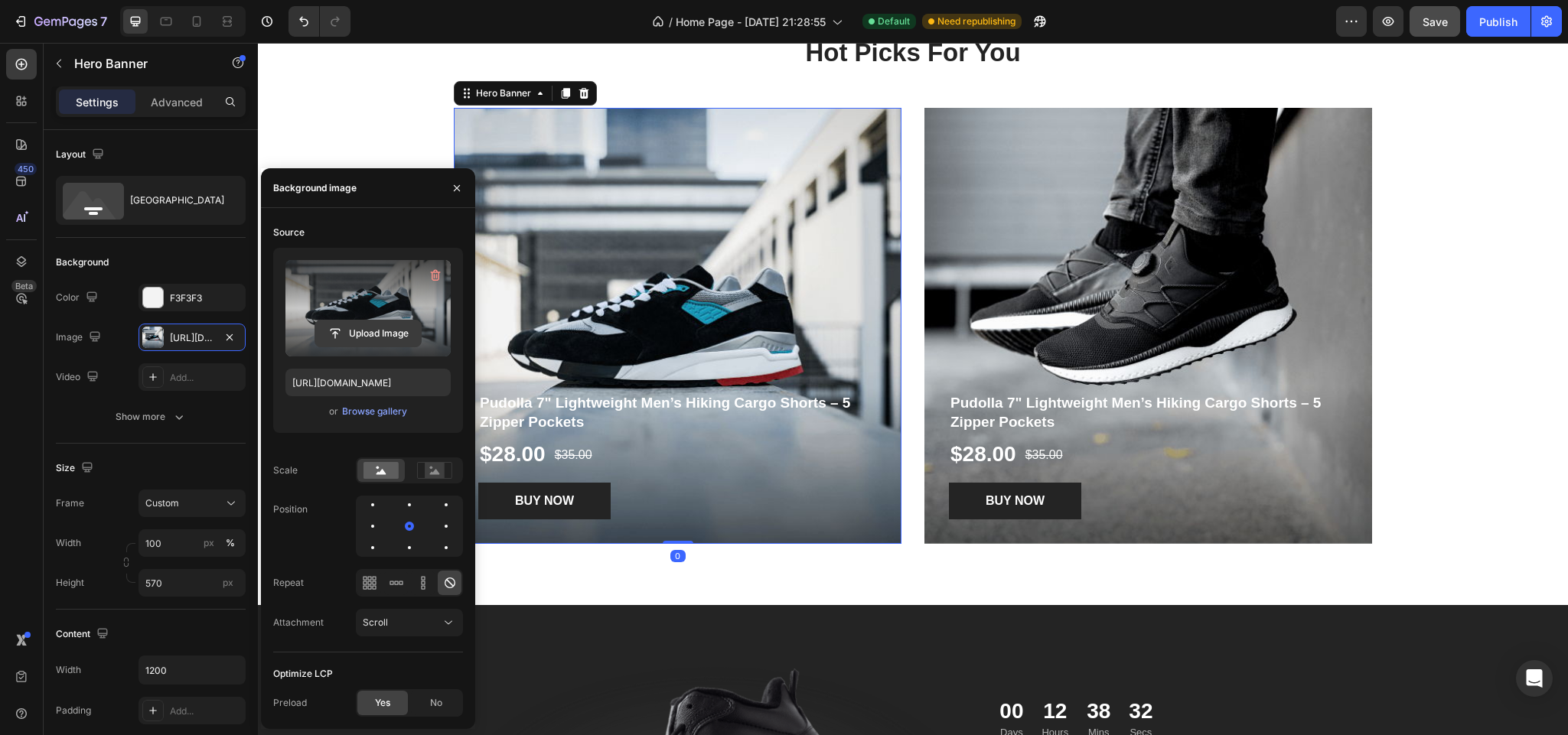
click at [370, 338] on input "file" at bounding box center [368, 333] width 105 height 26
click at [356, 329] on input "file" at bounding box center [368, 333] width 105 height 26
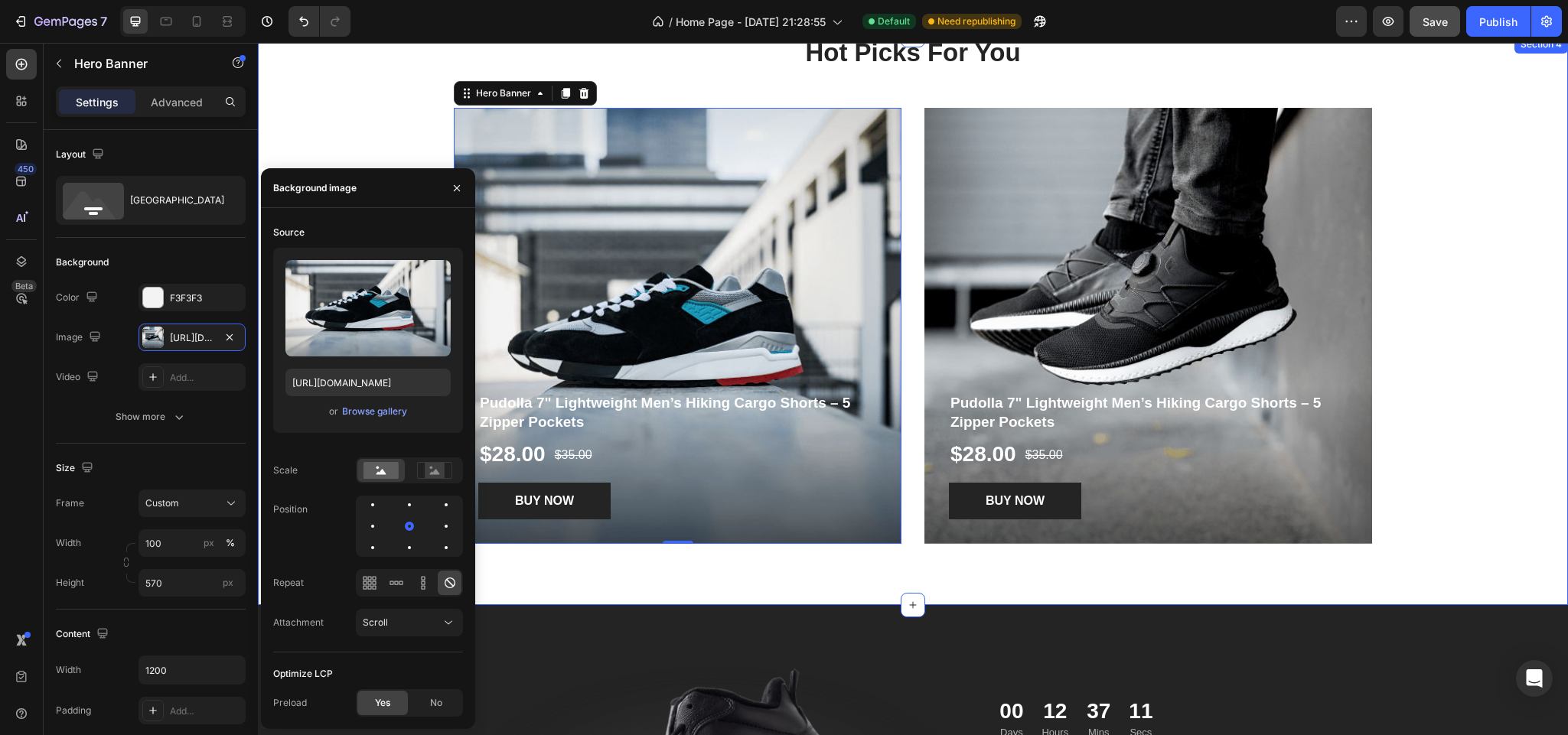
click at [1465, 193] on div "Hot Picks For You Heading Row Pudolla 7" Lightweight Men’s Hiking Cargo Shorts …" at bounding box center [913, 302] width 1287 height 533
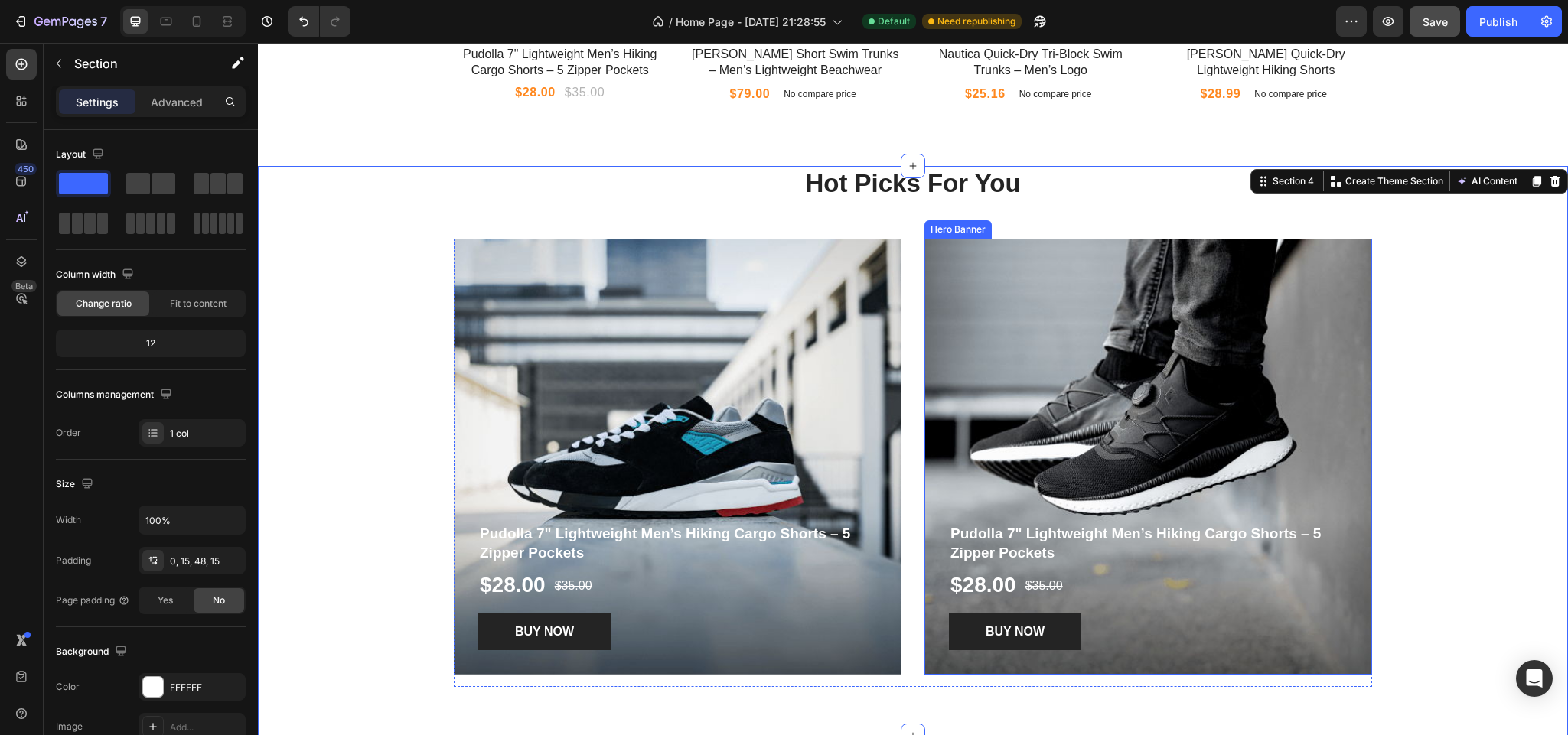
scroll to position [1412, 0]
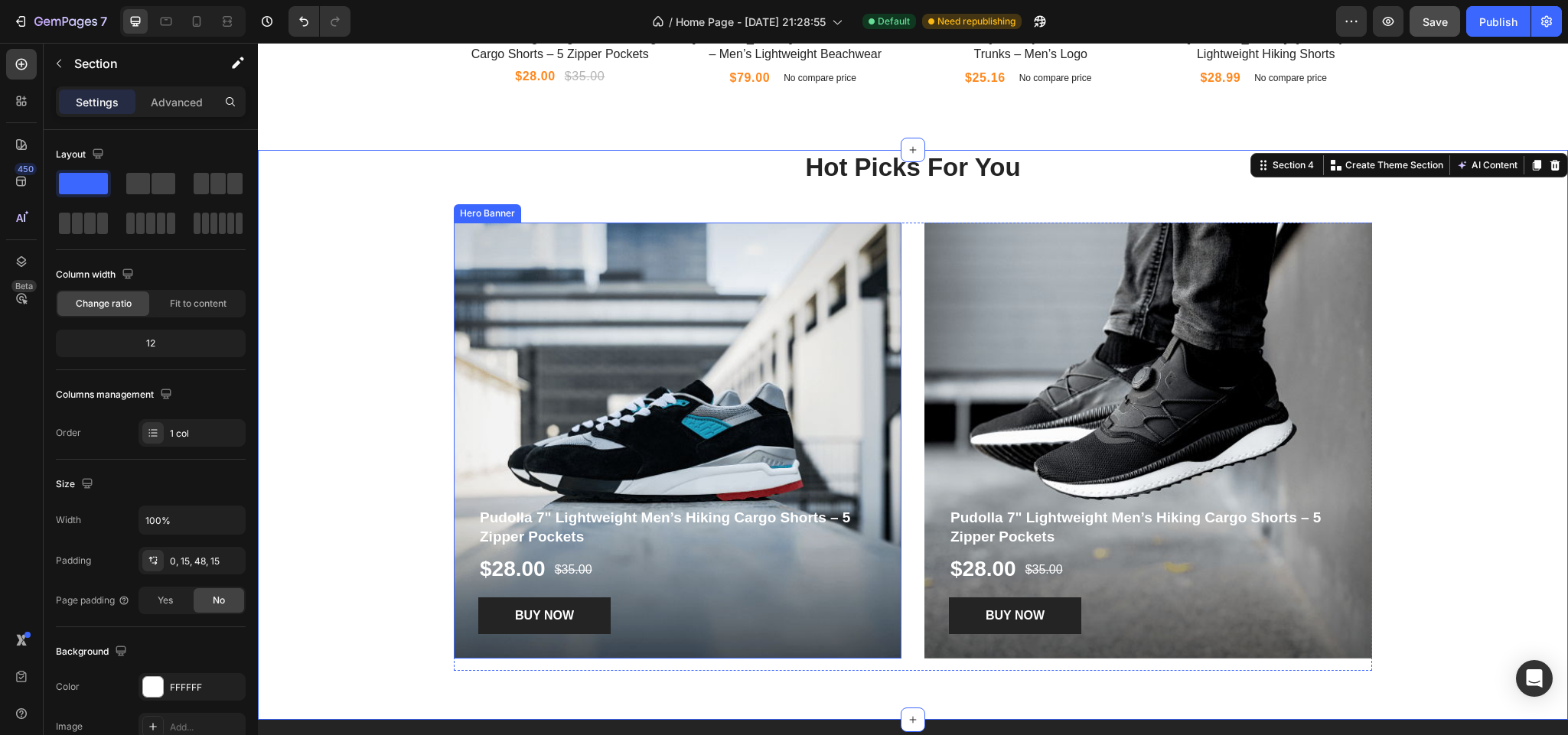
click at [600, 361] on div "Overlay" at bounding box center [678, 441] width 448 height 436
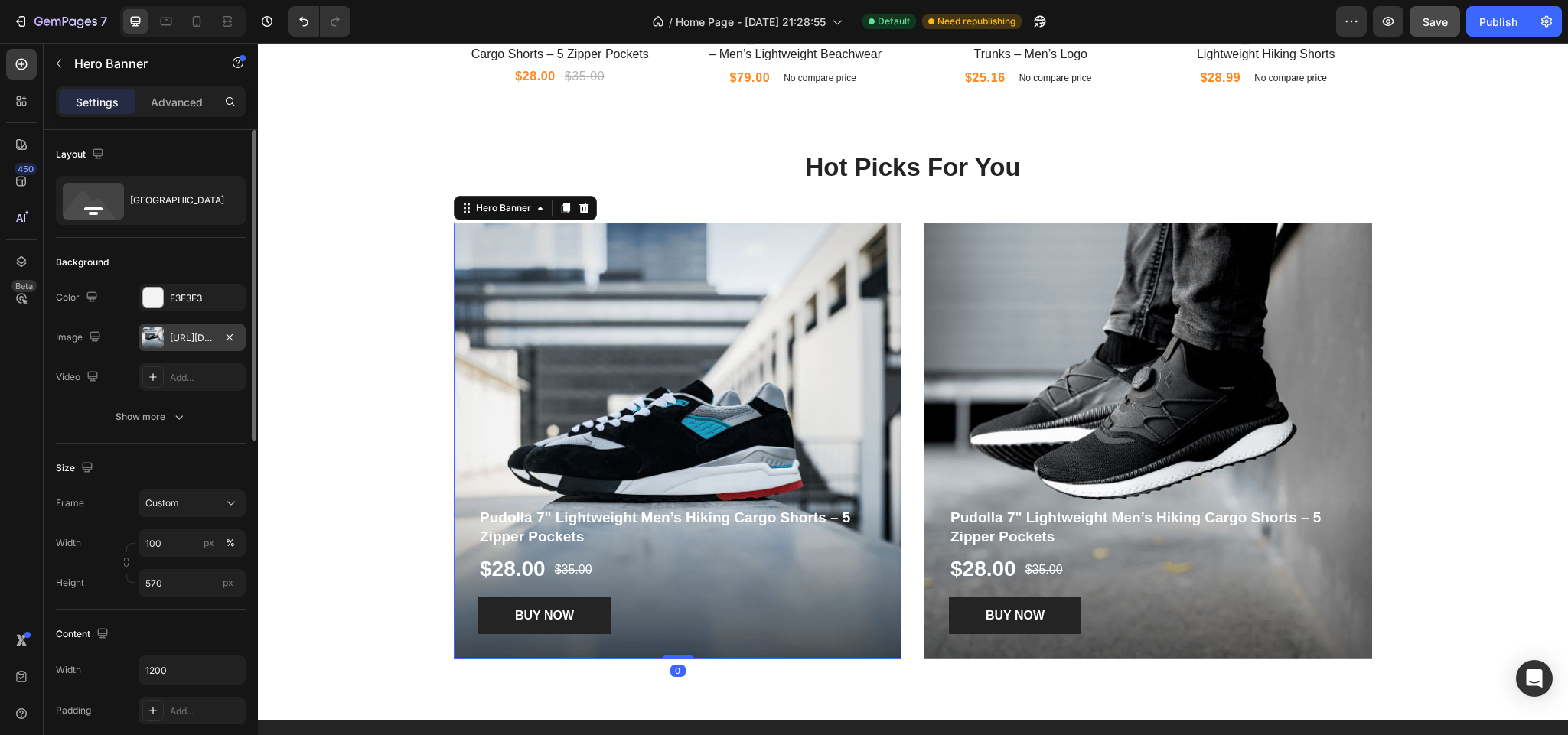
click at [191, 338] on div "[URL][DOMAIN_NAME]" at bounding box center [192, 338] width 45 height 14
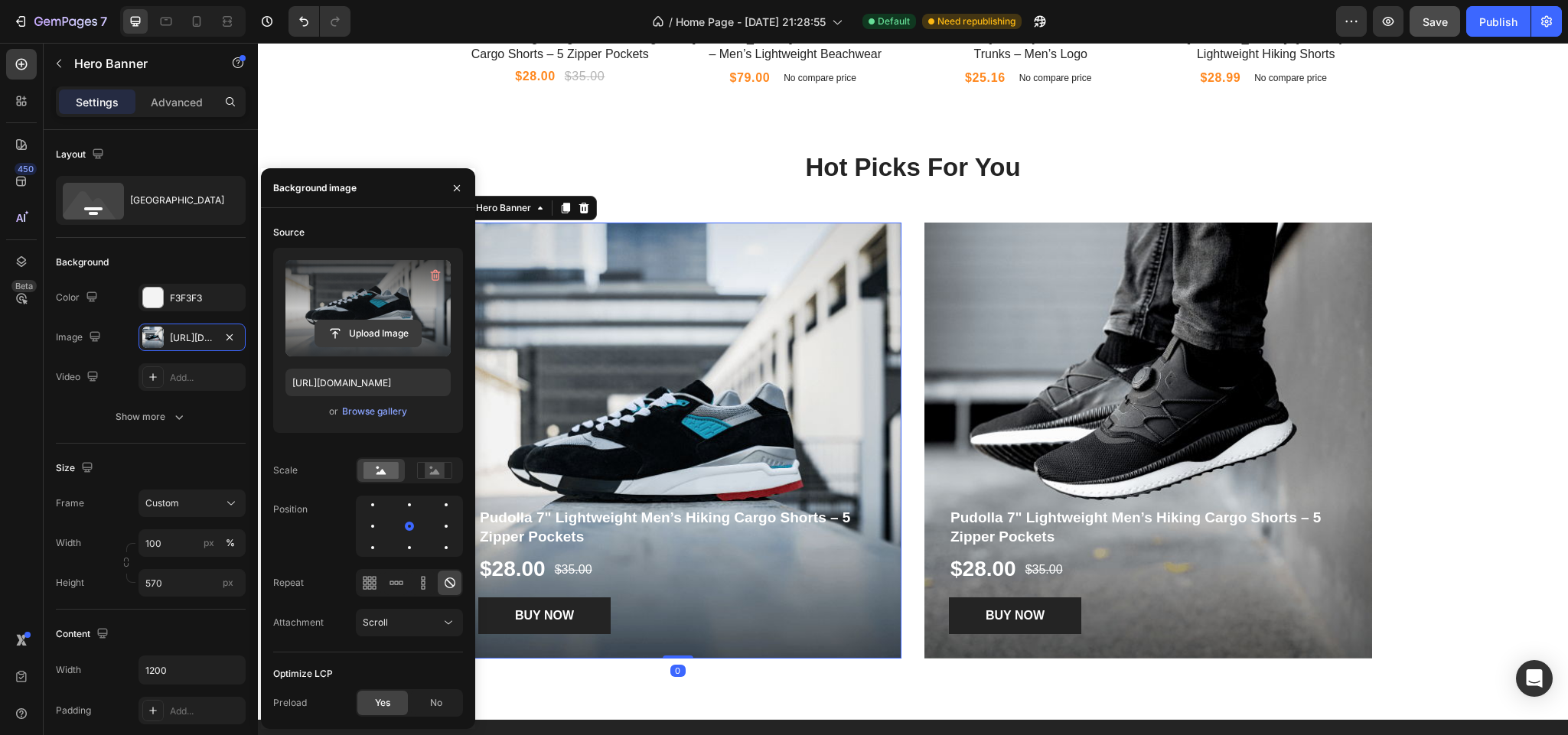
click at [386, 336] on input "file" at bounding box center [368, 333] width 105 height 26
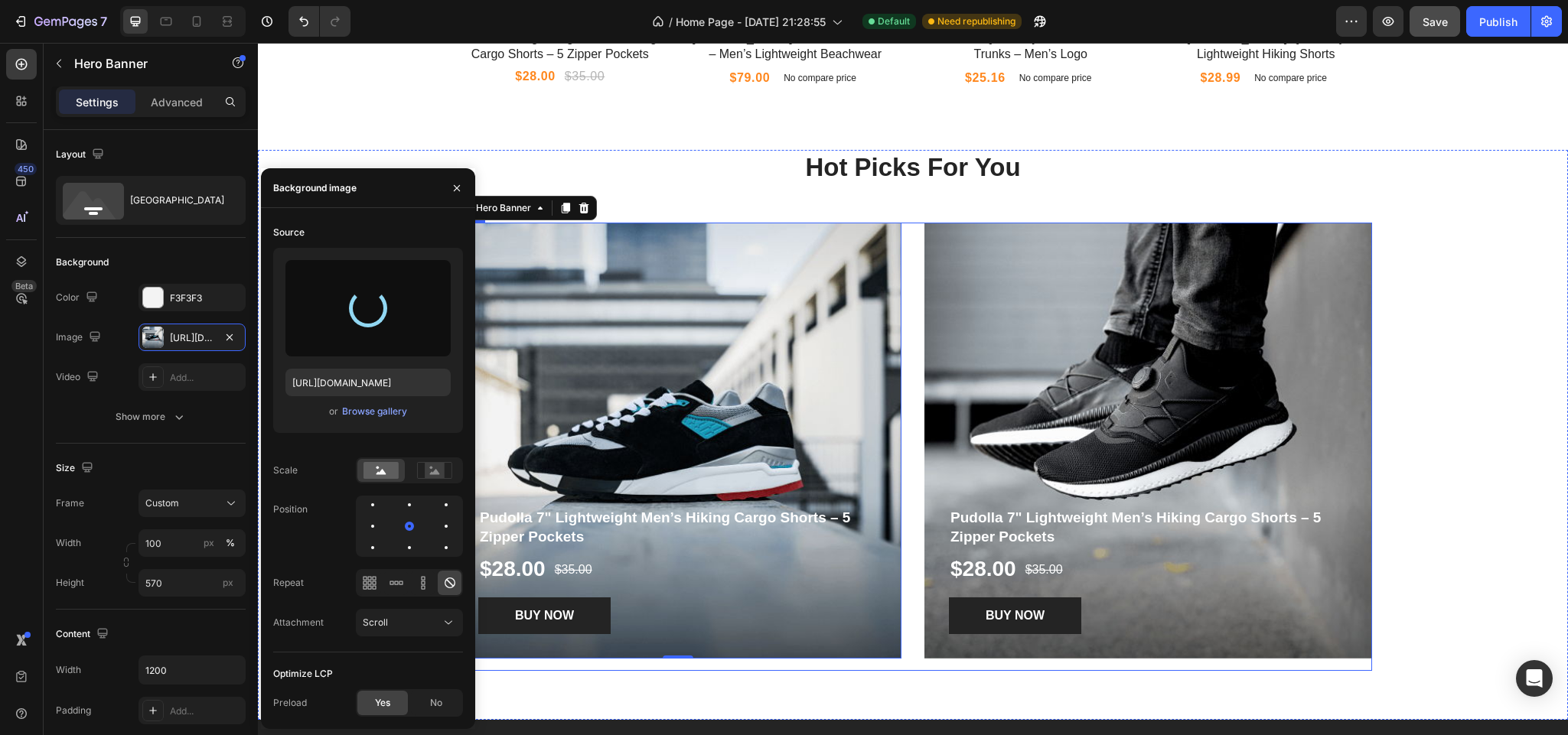
type input "[URL][DOMAIN_NAME]"
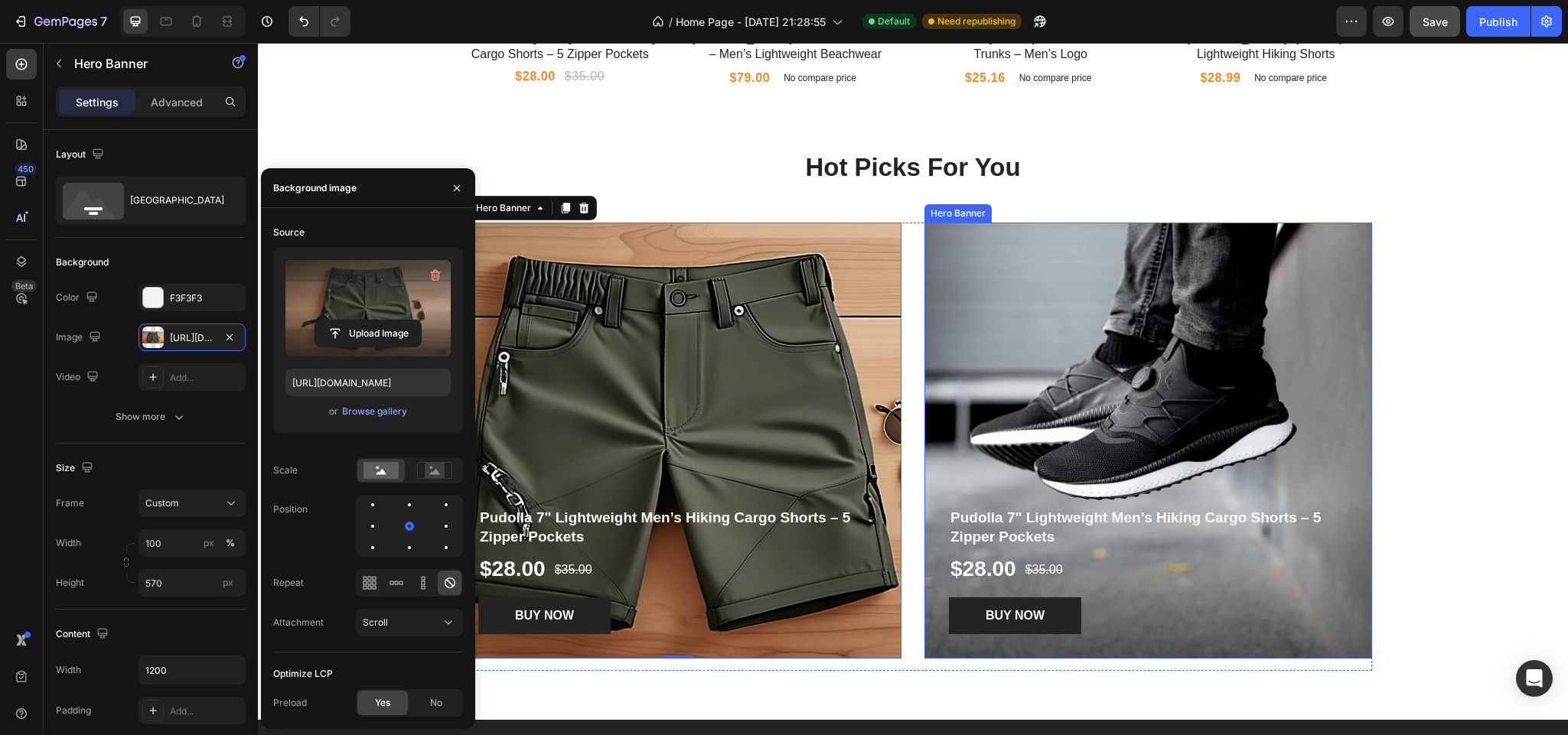
click at [1236, 387] on div "Overlay" at bounding box center [1148, 441] width 448 height 436
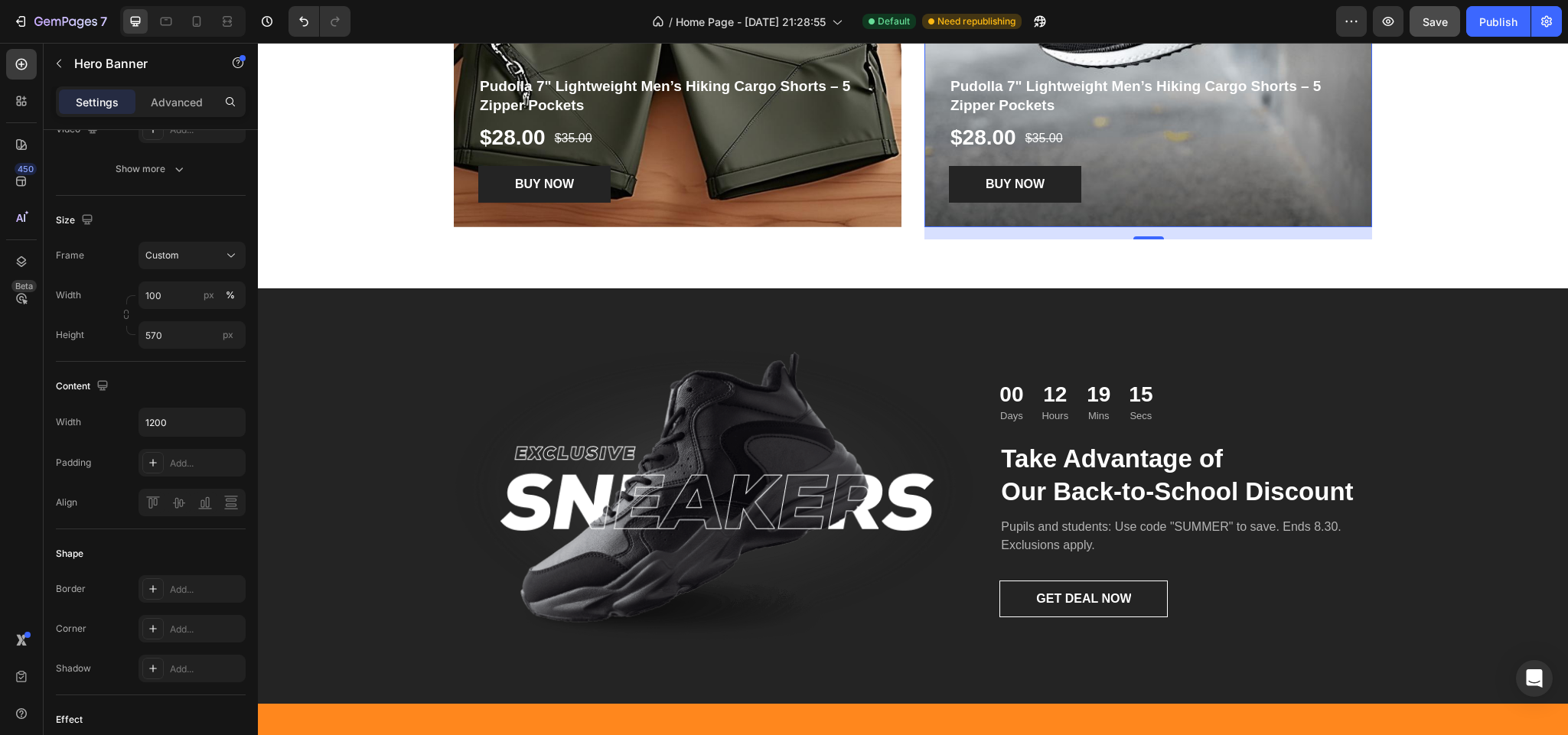
scroll to position [1526, 0]
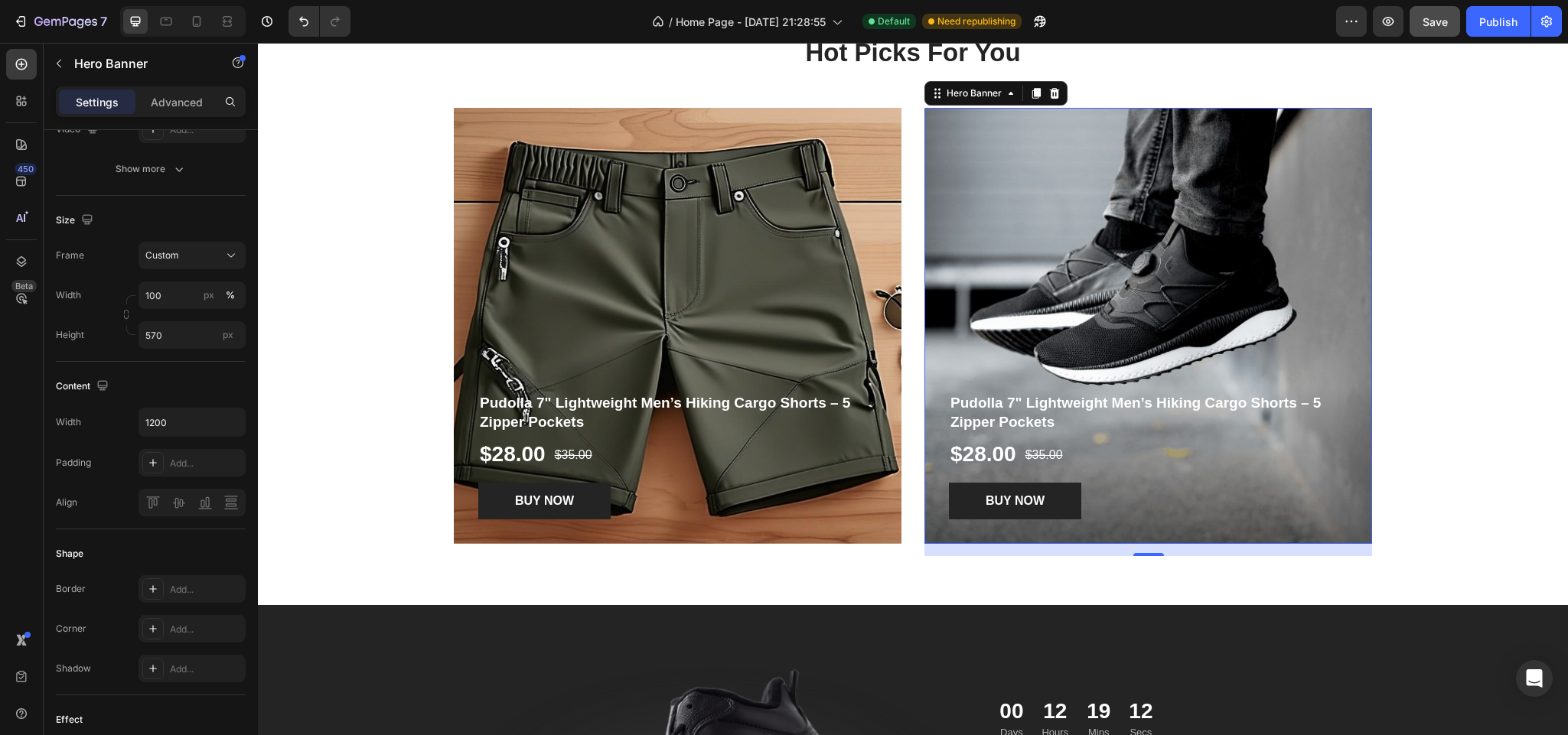
click at [1109, 299] on div "Overlay" at bounding box center [1148, 326] width 448 height 436
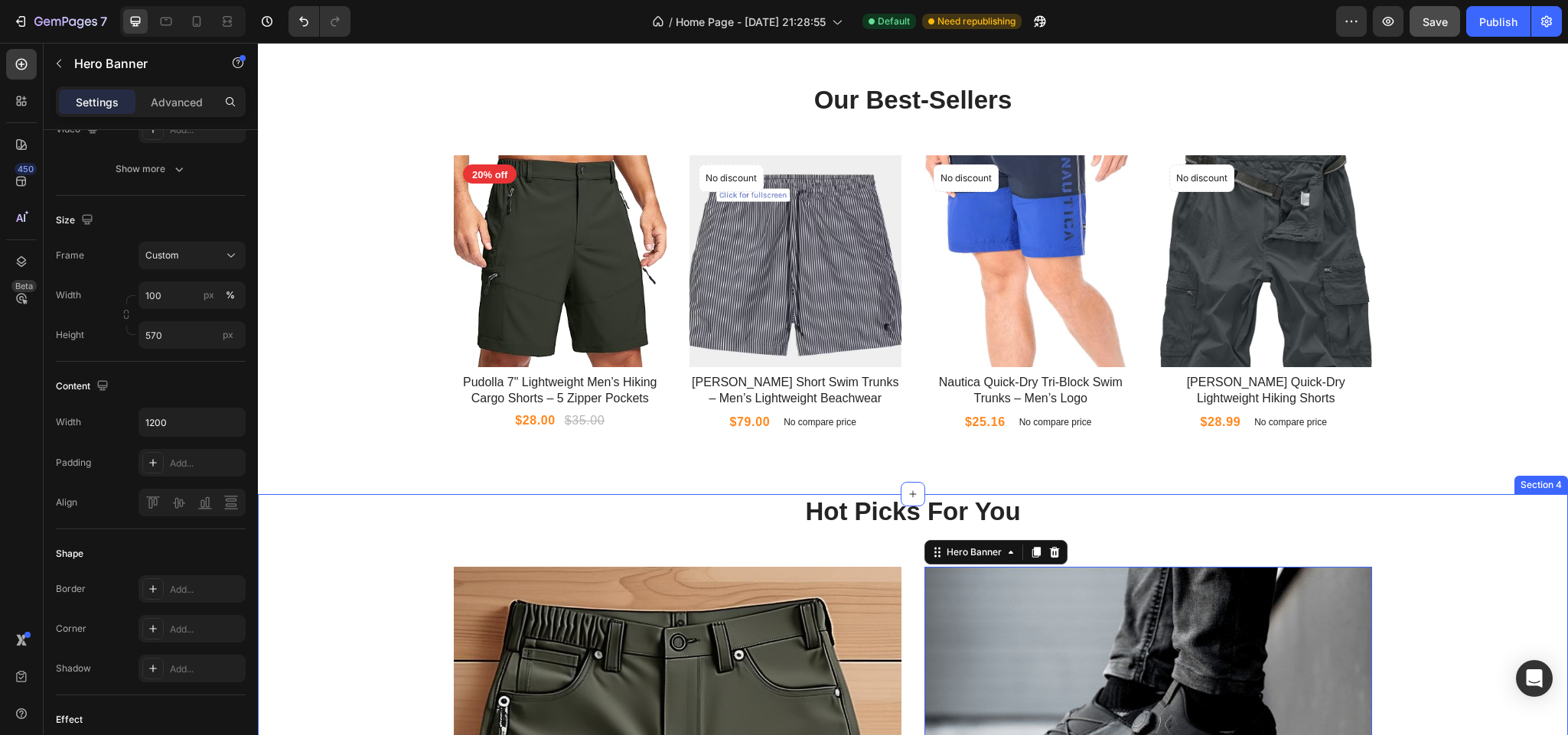
scroll to position [1412, 0]
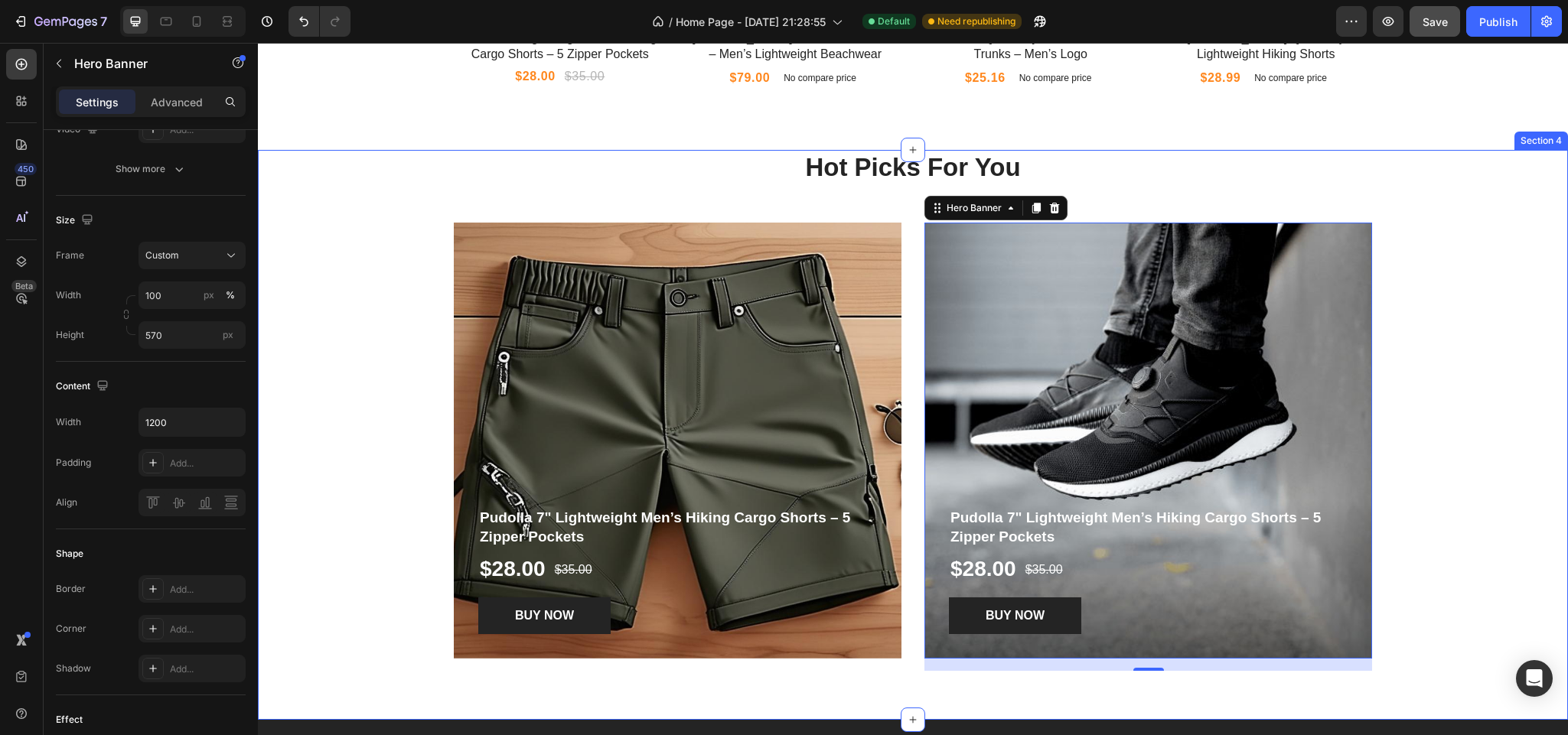
click at [1468, 358] on div "Hot Picks For You Heading Row Pudolla 7" Lightweight Men’s Hiking Cargo Shorts …" at bounding box center [913, 417] width 1287 height 533
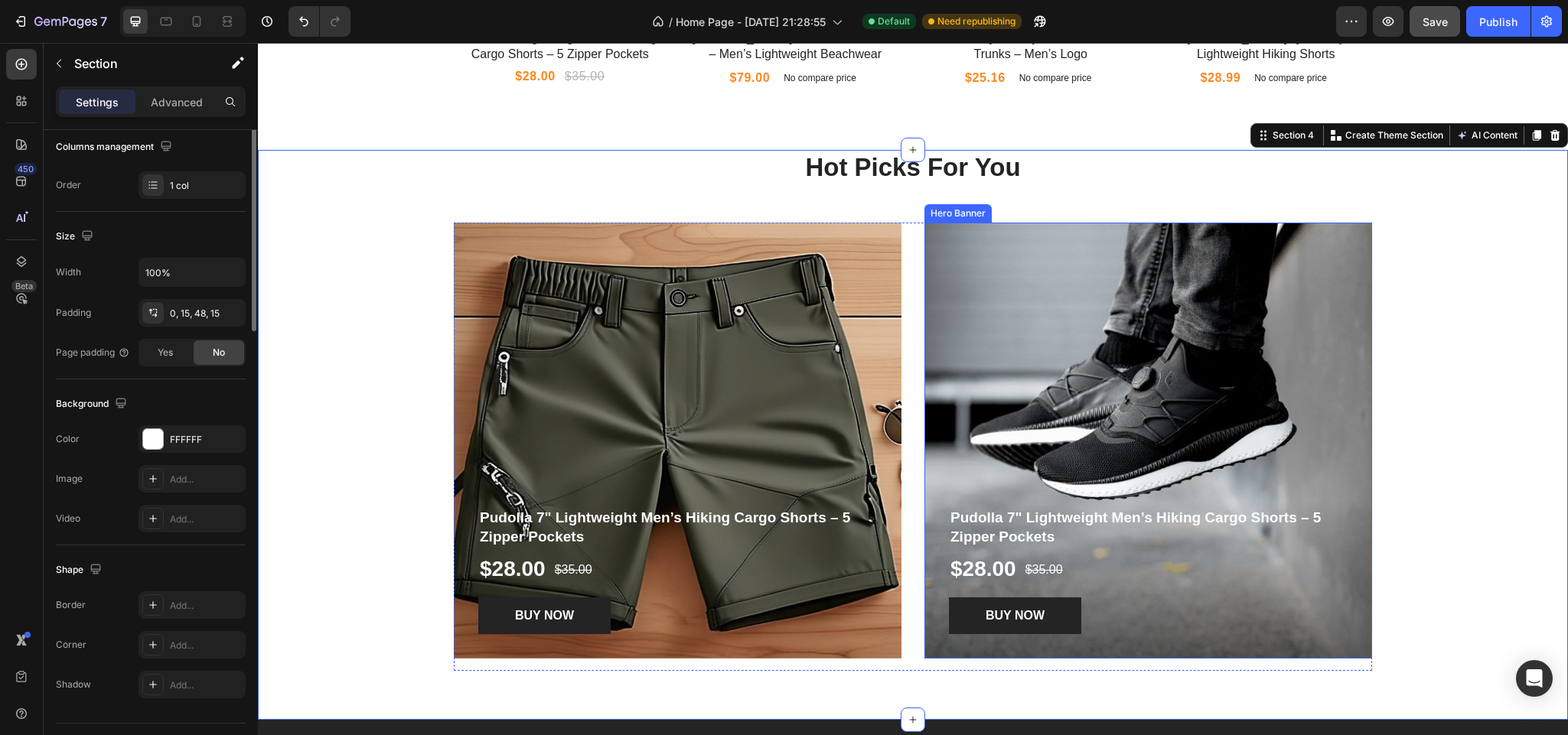
scroll to position [0, 0]
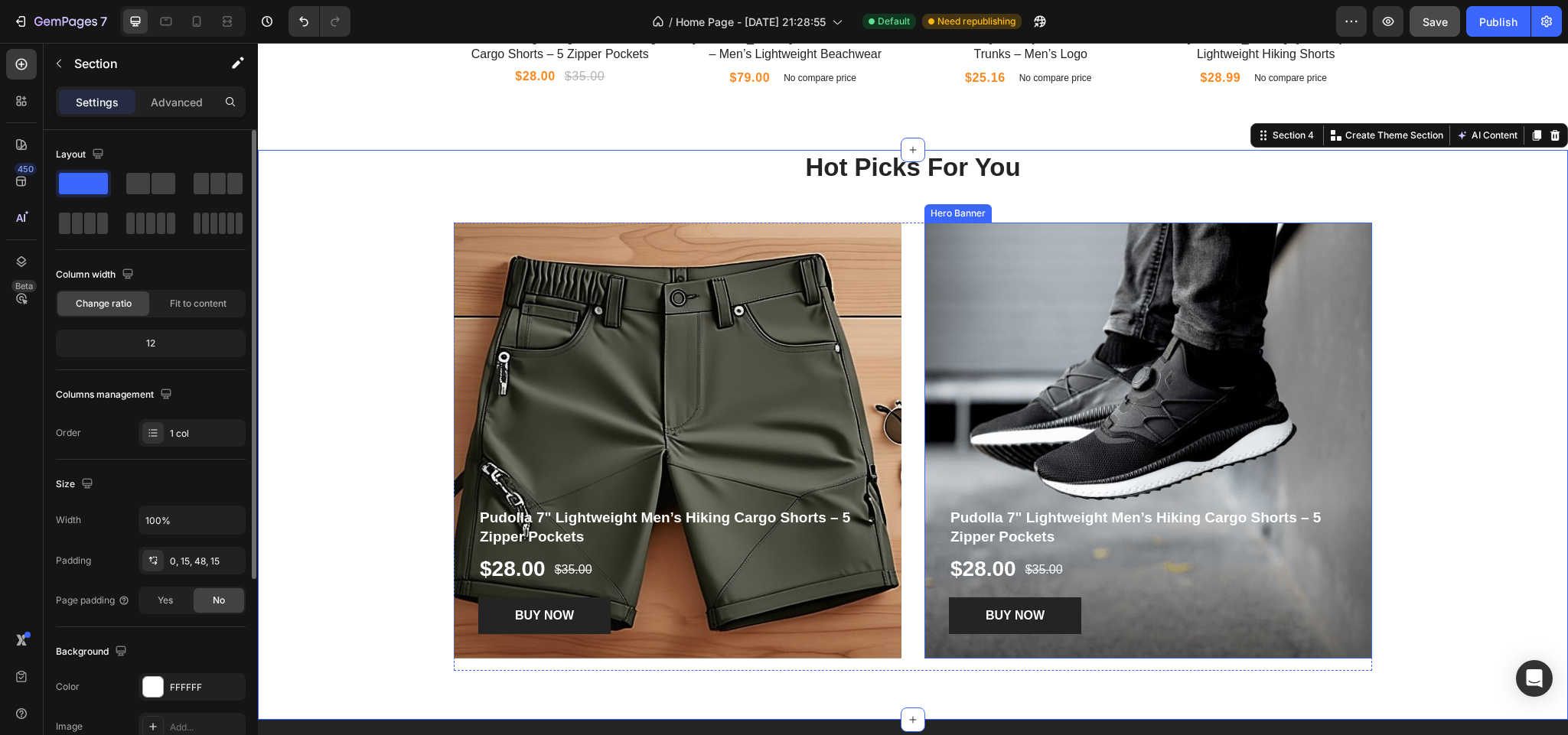
click at [1118, 397] on div "Overlay" at bounding box center [1148, 441] width 448 height 436
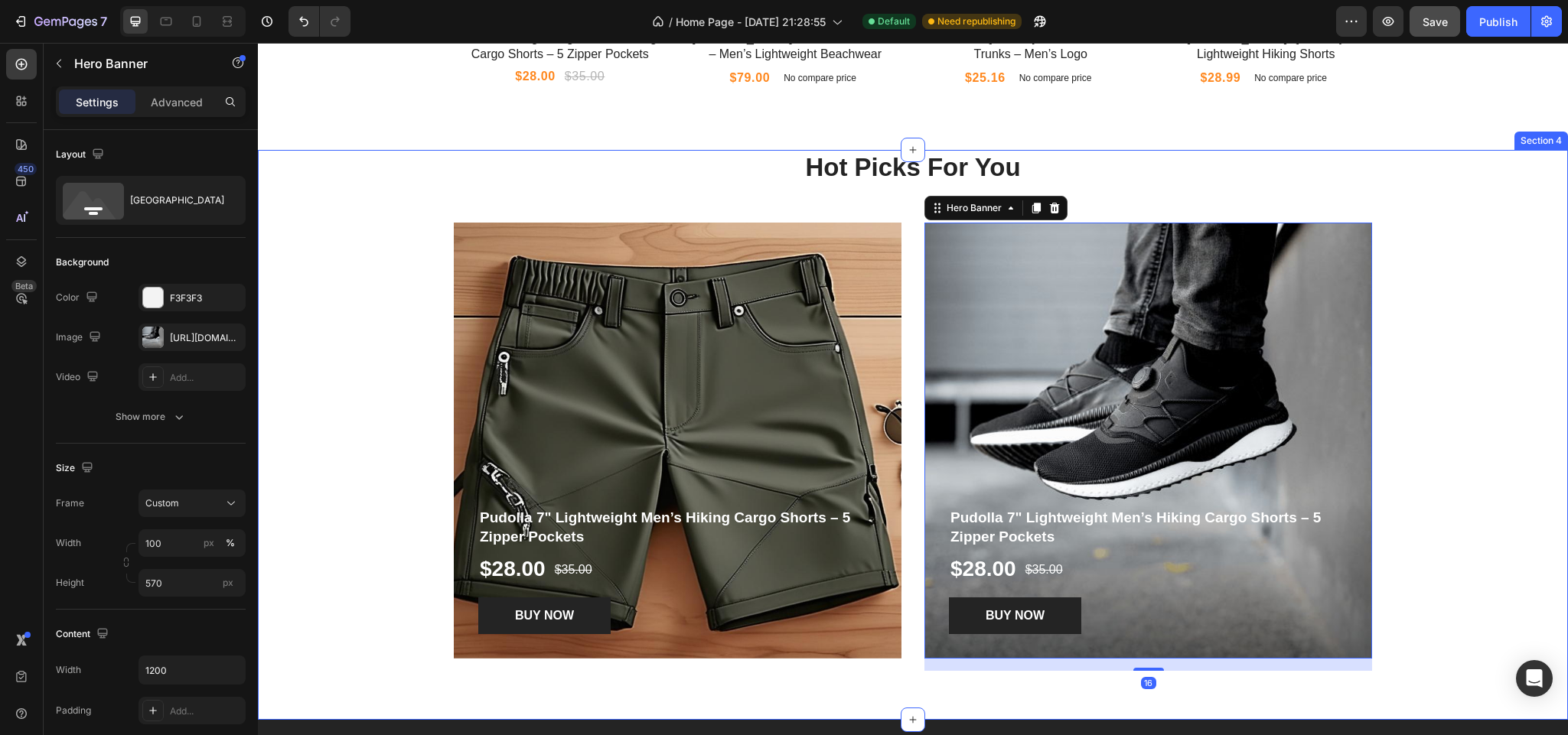
click at [1465, 399] on div "Hot Picks For You Heading Row Pudolla 7" Lightweight Men’s Hiking Cargo Shorts …" at bounding box center [913, 417] width 1287 height 533
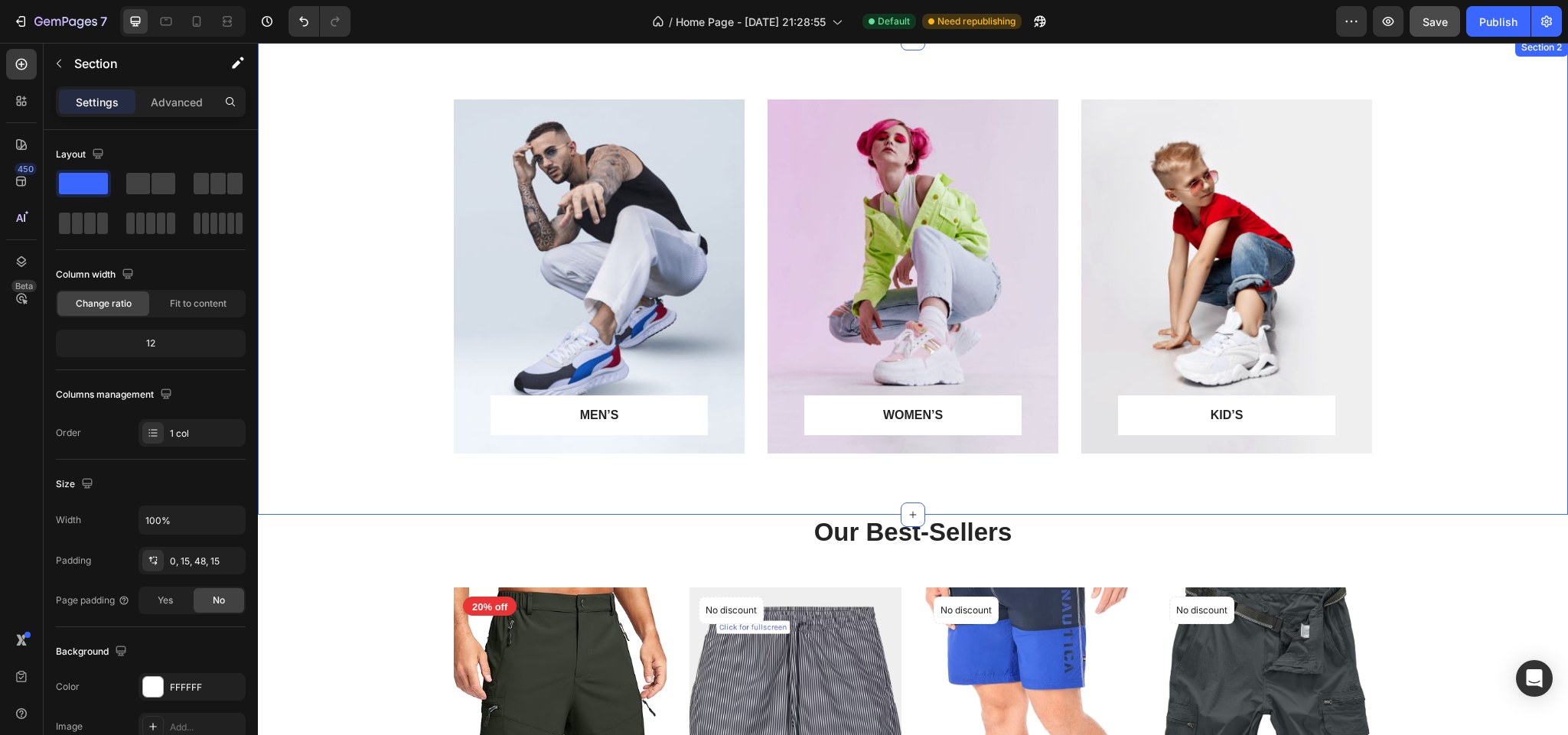
scroll to position [608, 0]
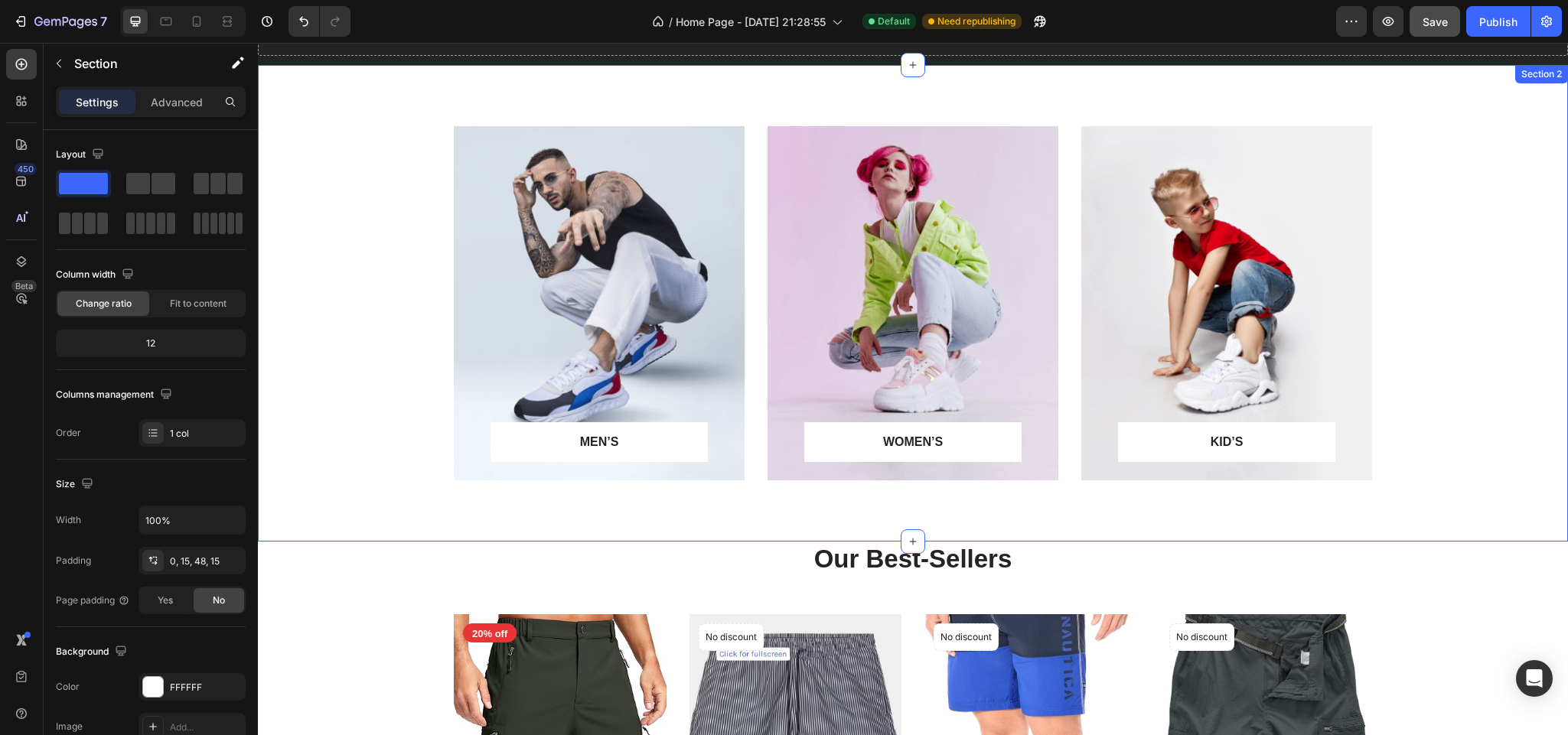
click at [356, 237] on div "MEN’S Text block Row Row Hero Banner WOMEN’S Text block Row Row Hero Banner KID…" at bounding box center [913, 315] width 1287 height 379
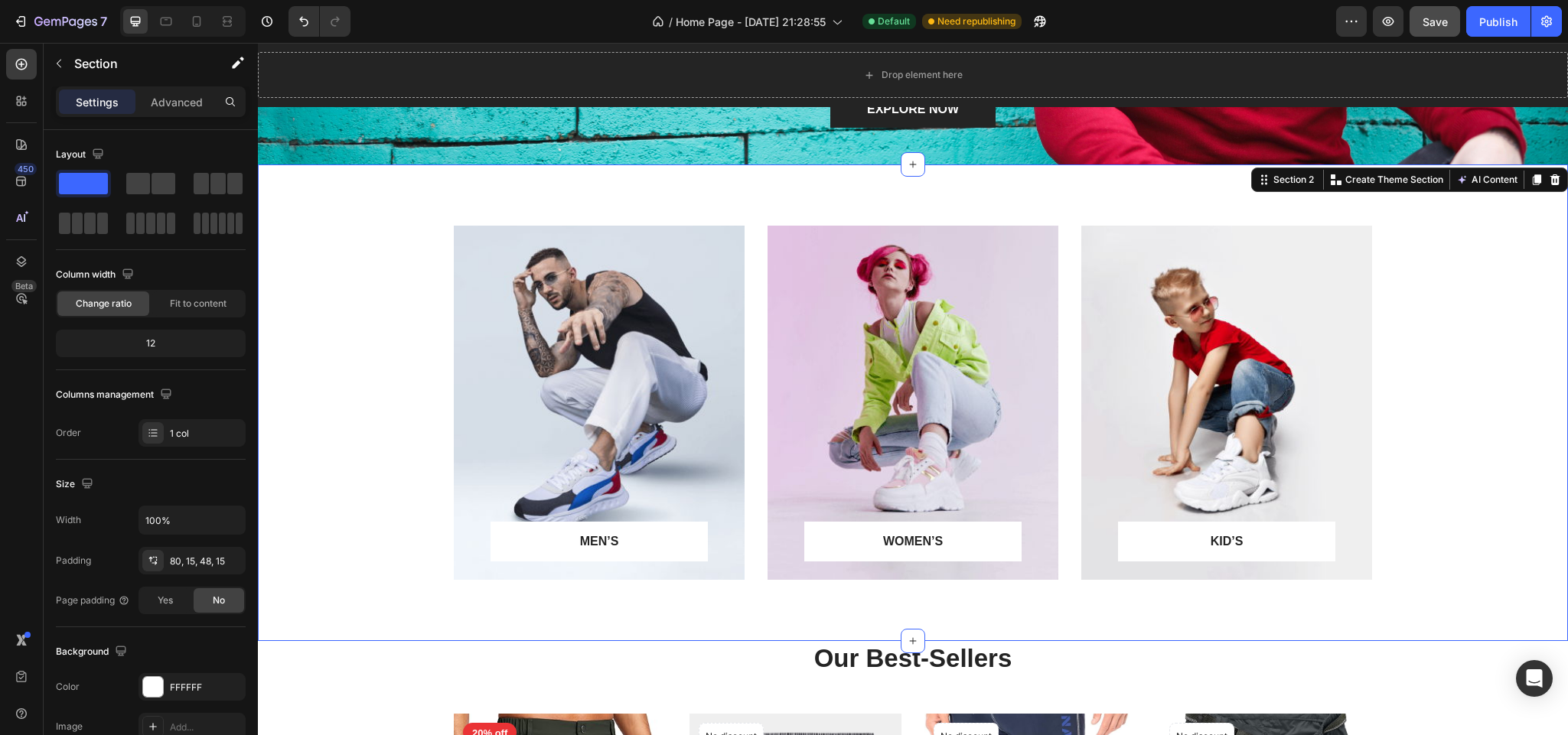
scroll to position [495, 0]
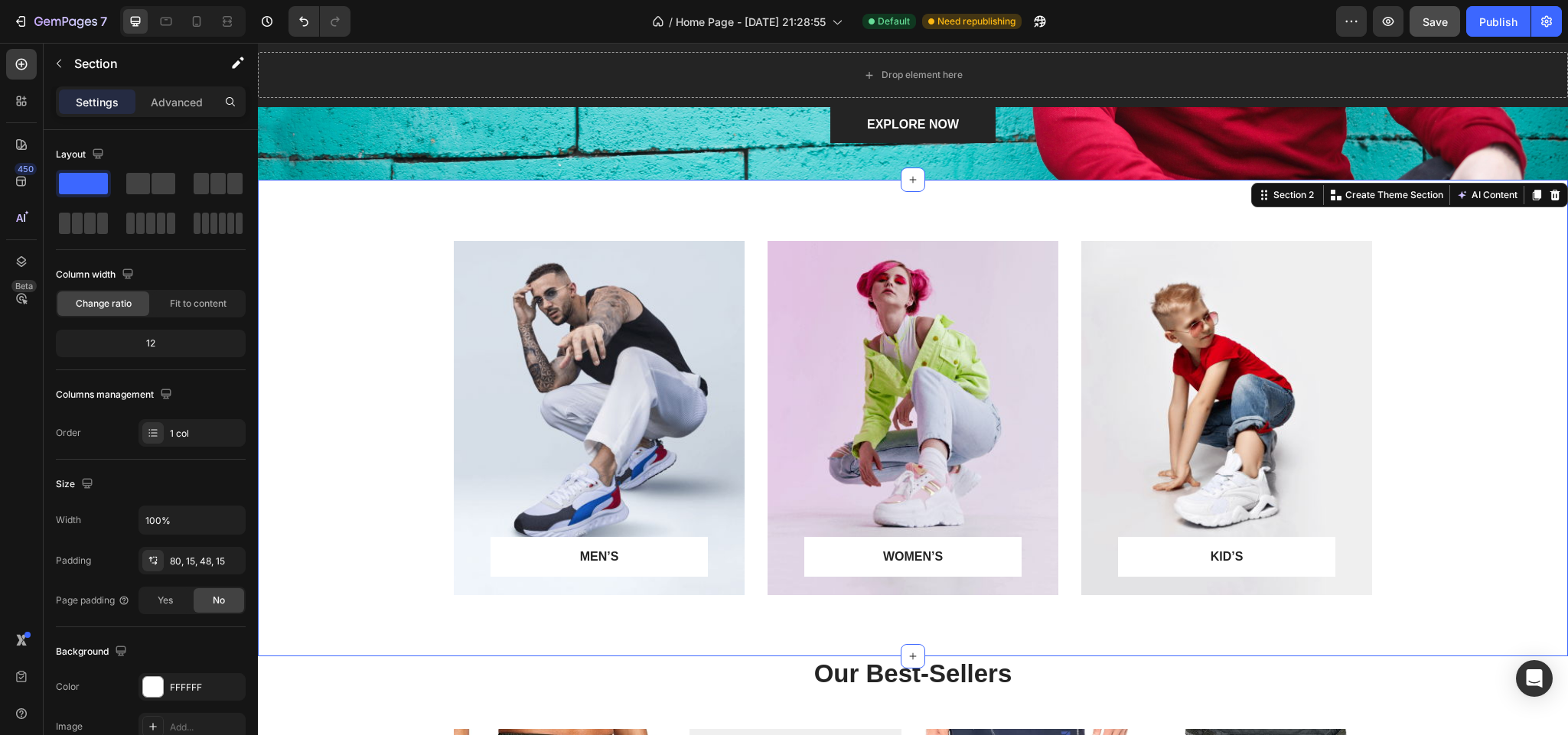
click at [370, 277] on div "MEN’S Text block Row Row Hero Banner WOMEN’S Text block Row Row Hero Banner KID…" at bounding box center [913, 429] width 1287 height 379
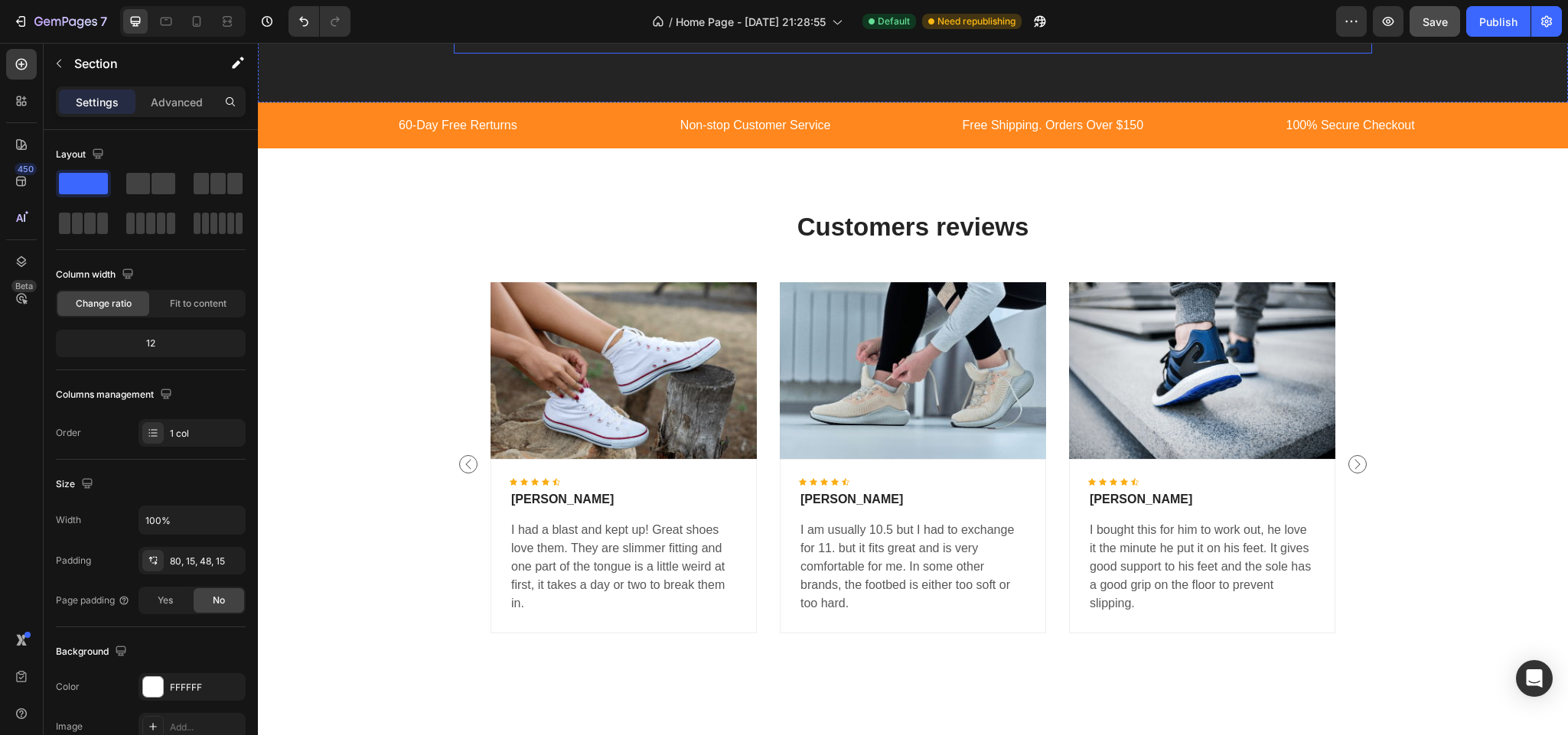
scroll to position [1985, 0]
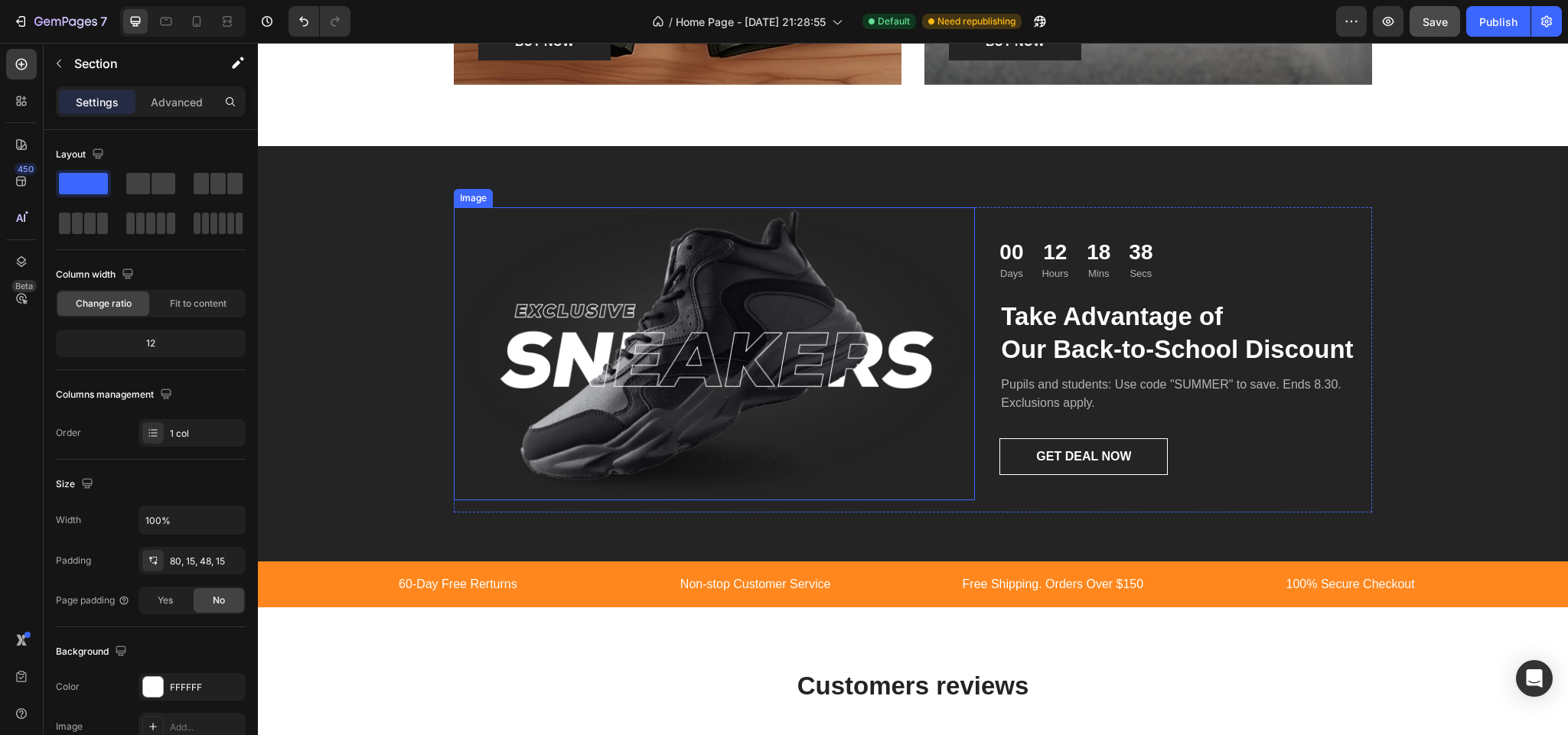
click at [792, 373] on img at bounding box center [714, 353] width 521 height 293
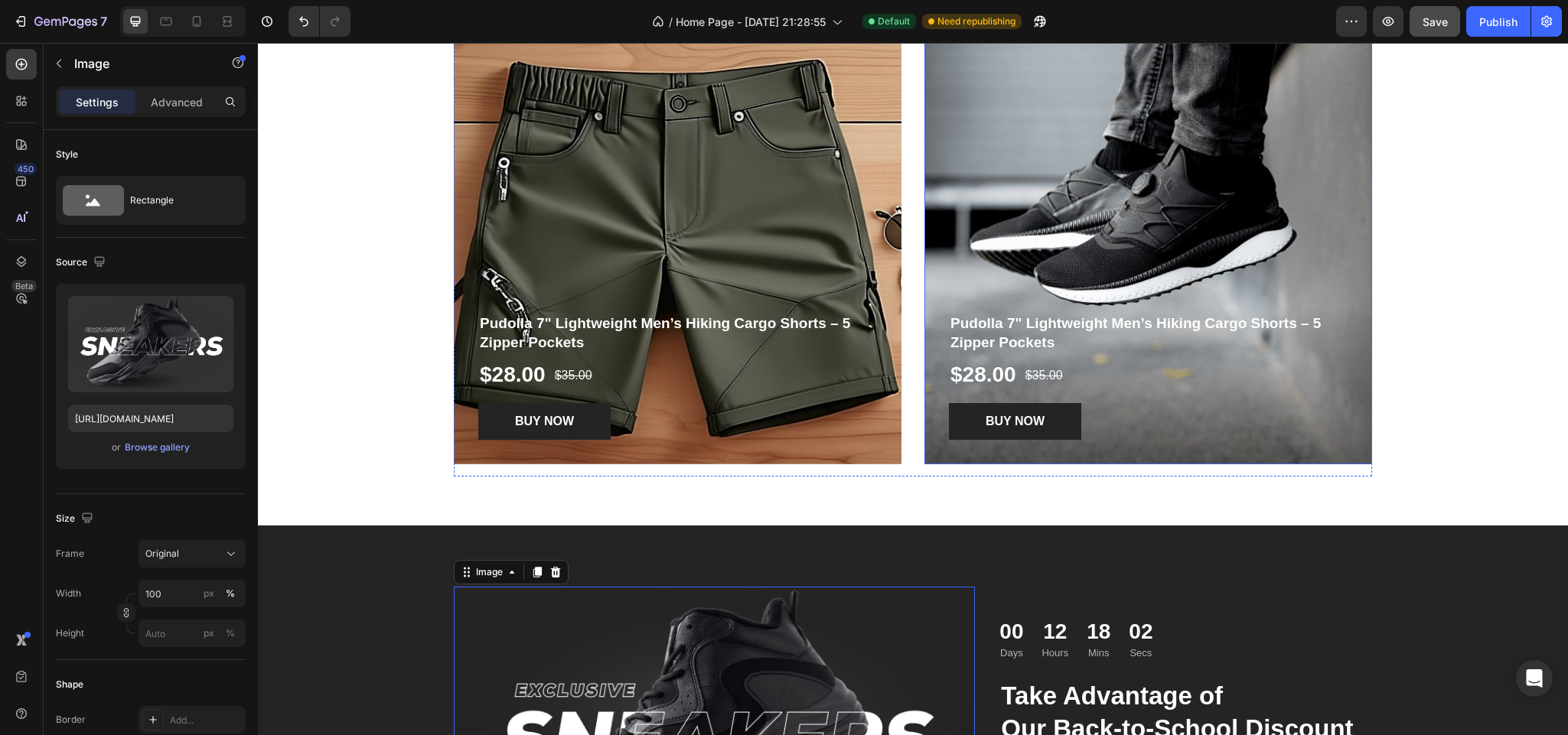
scroll to position [1641, 0]
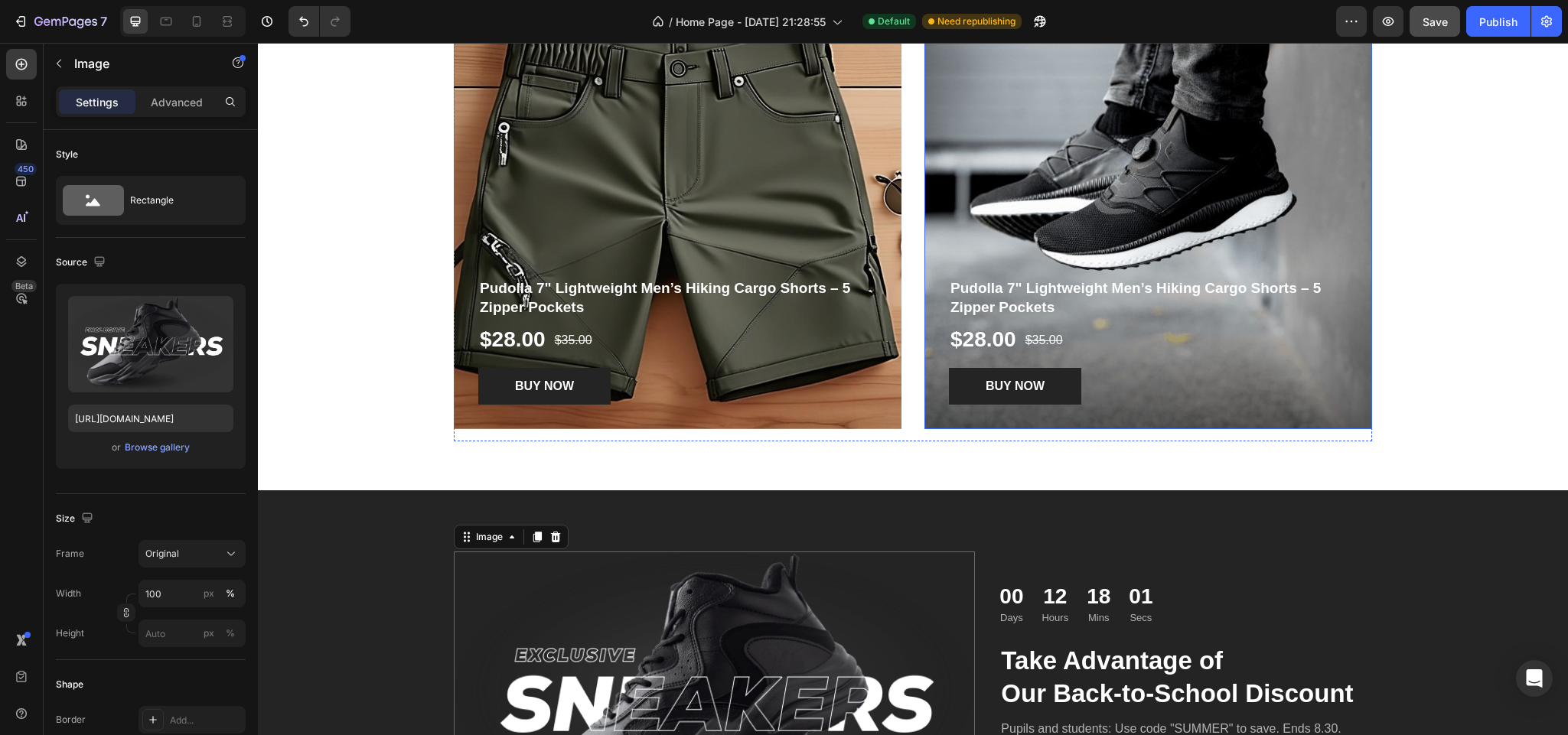
click at [1178, 182] on div "Overlay" at bounding box center [1148, 211] width 448 height 436
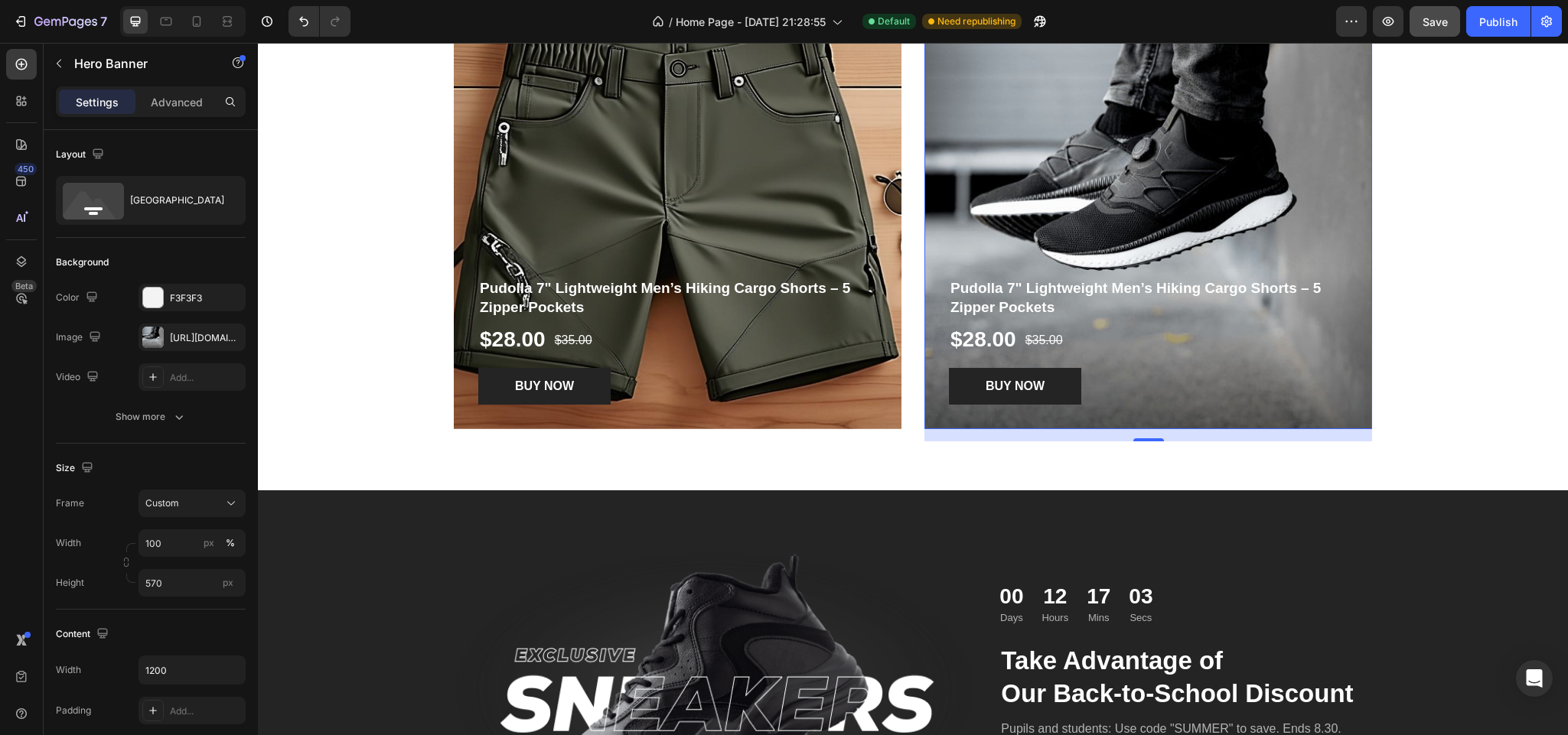
scroll to position [1526, 0]
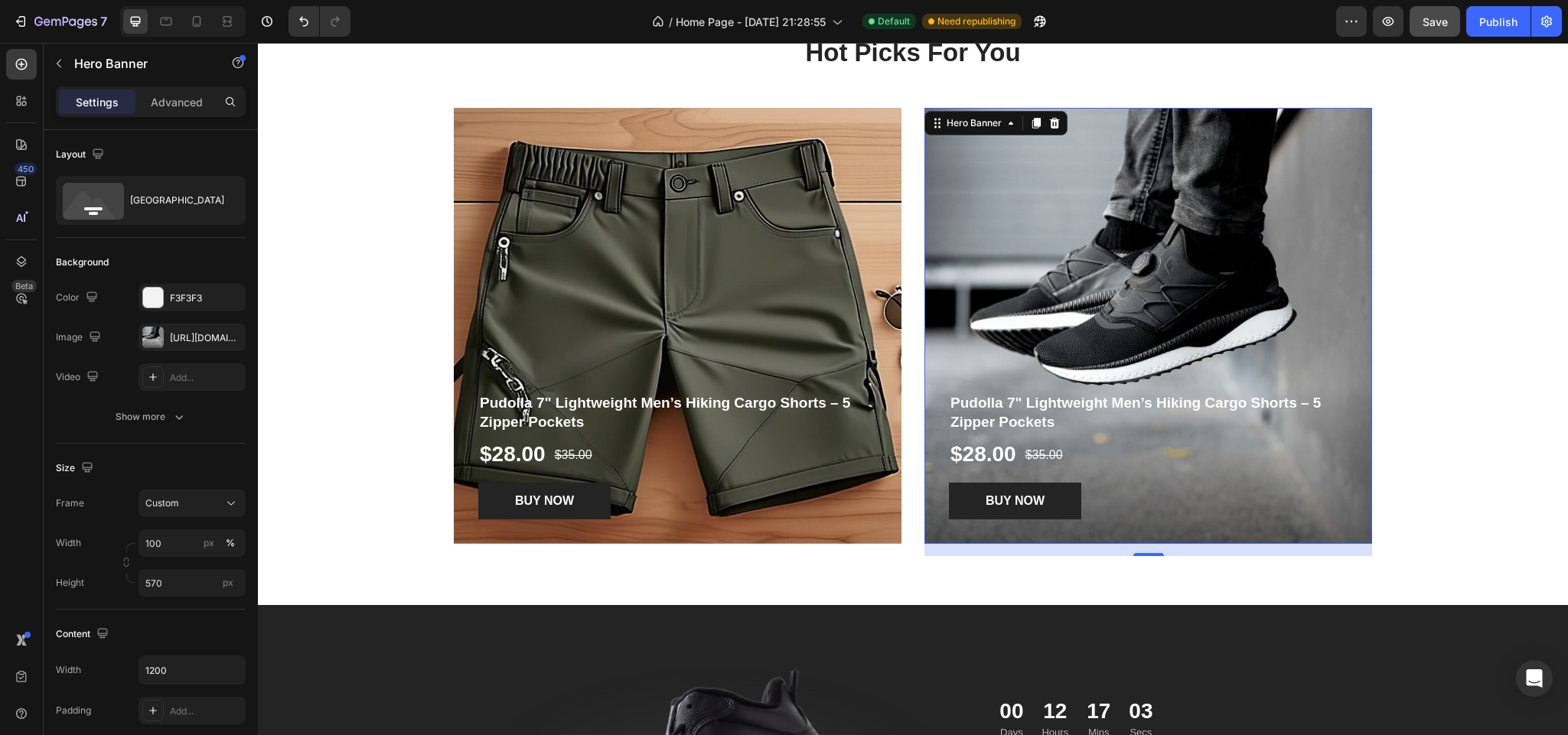
drag, startPoint x: 1127, startPoint y: 255, endPoint x: 1098, endPoint y: 296, distance: 50.2
click at [1127, 255] on div "Overlay" at bounding box center [1148, 326] width 448 height 436
click at [194, 340] on div "[URL][DOMAIN_NAME]" at bounding box center [192, 338] width 45 height 14
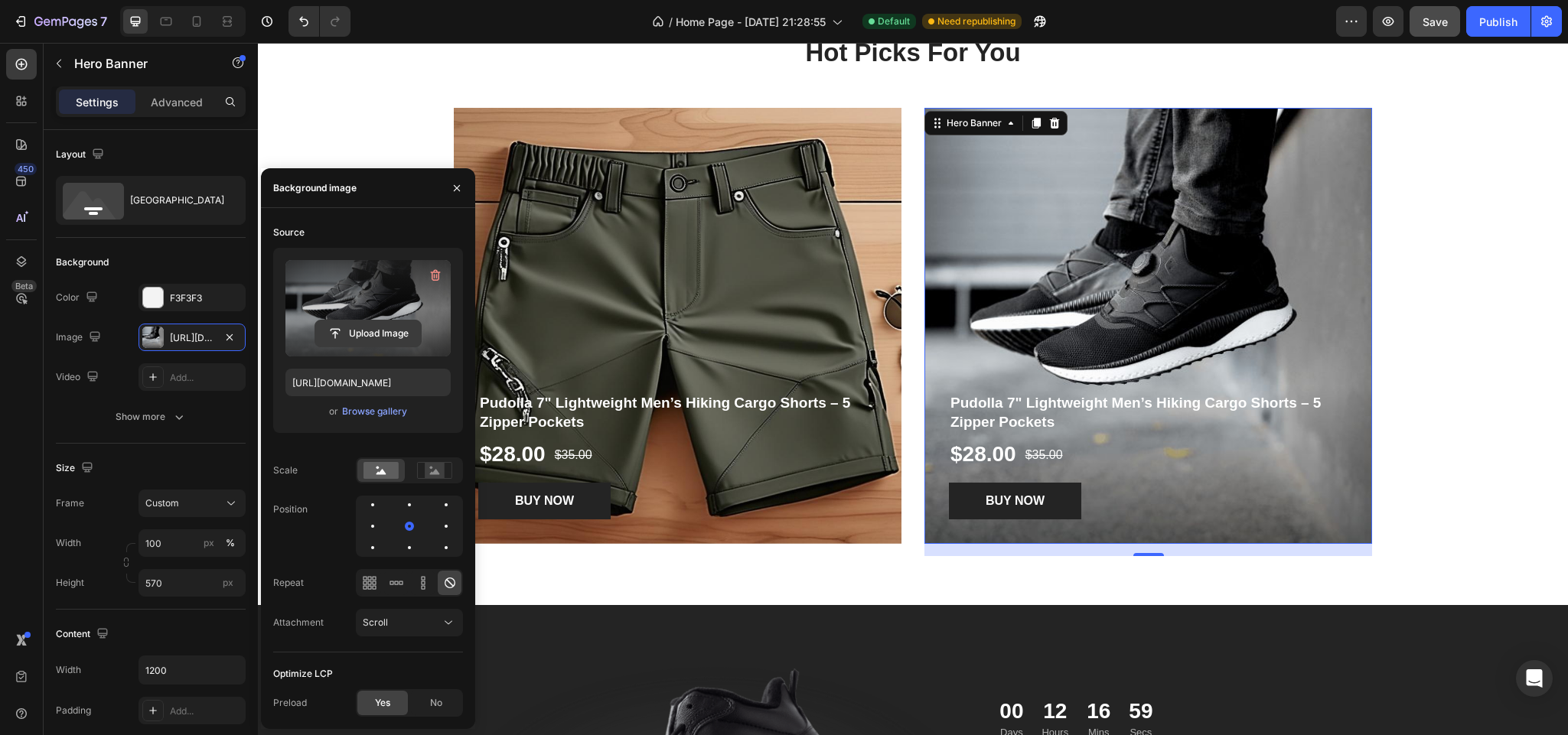
click at [358, 326] on input "file" at bounding box center [368, 333] width 105 height 26
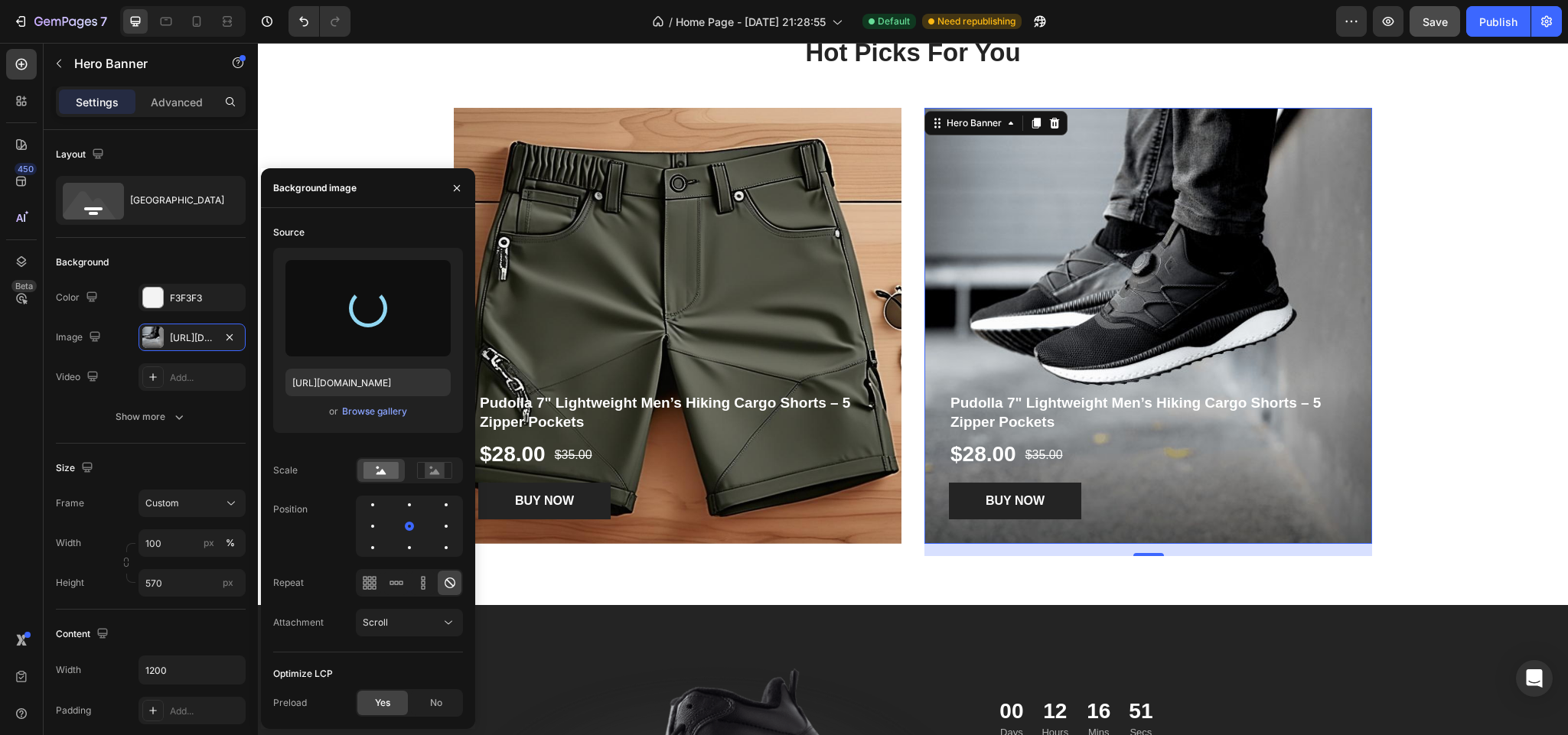
type input "[URL][DOMAIN_NAME]"
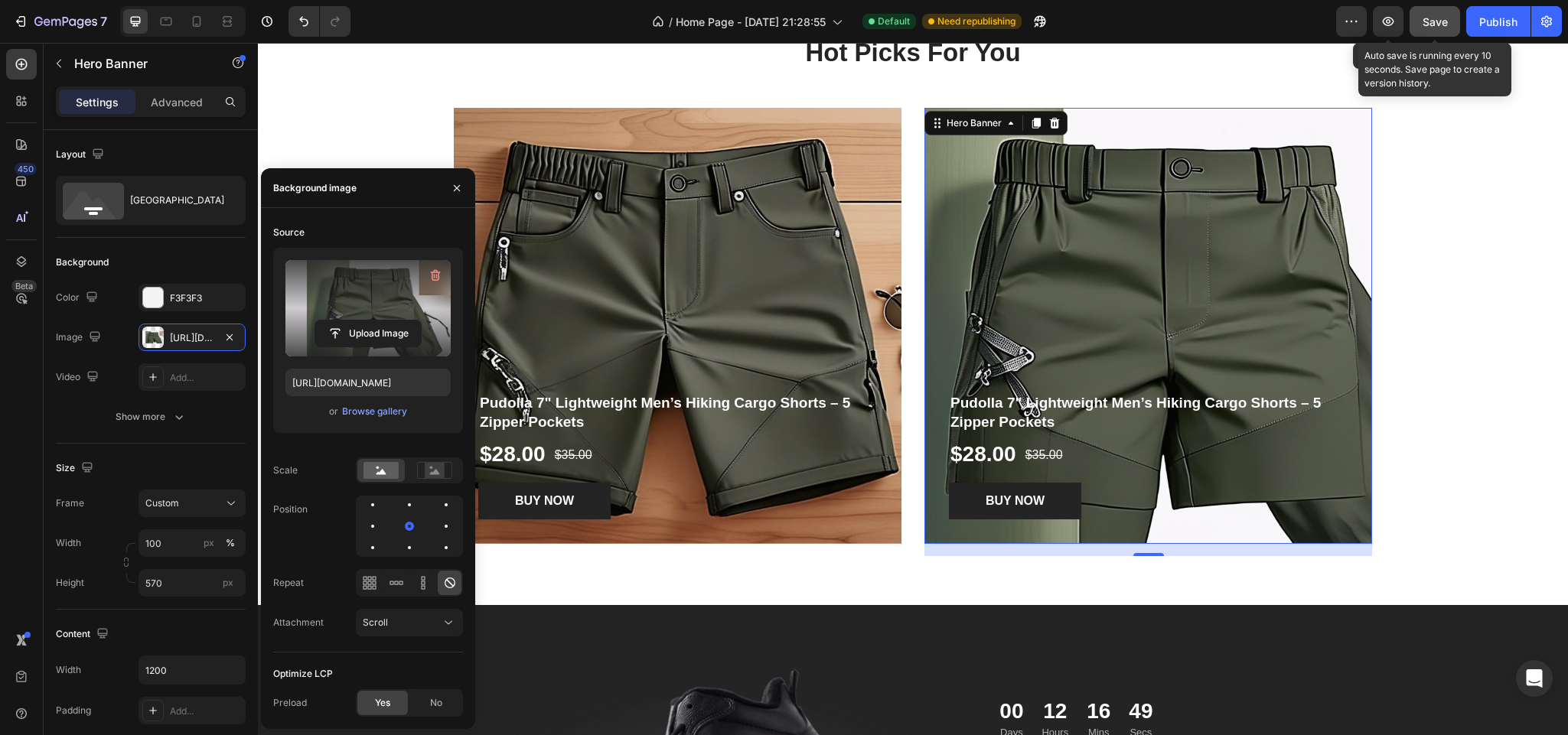
click at [1435, 16] on span "Save" at bounding box center [1435, 21] width 25 height 13
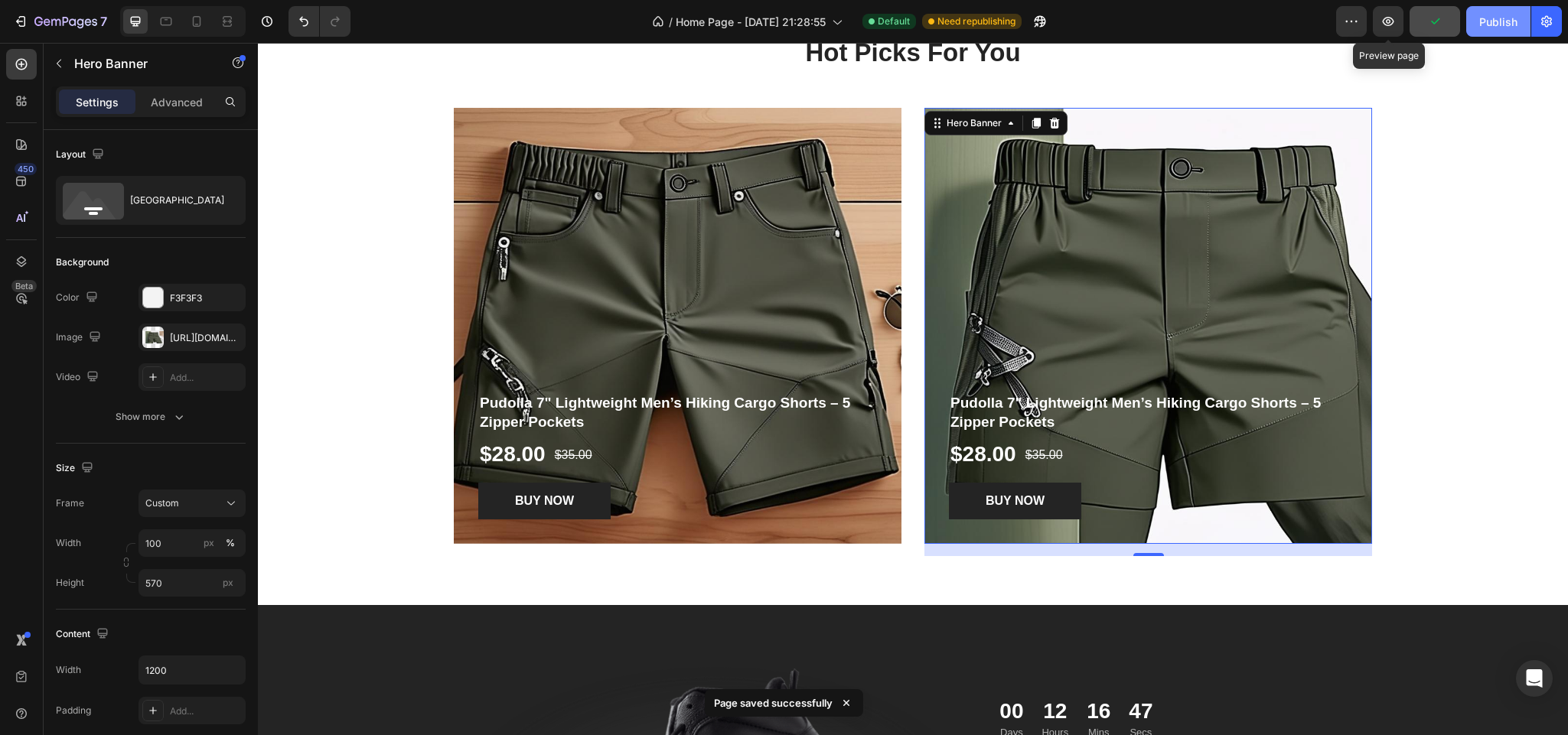
click at [1486, 21] on div "Publish" at bounding box center [1498, 21] width 38 height 16
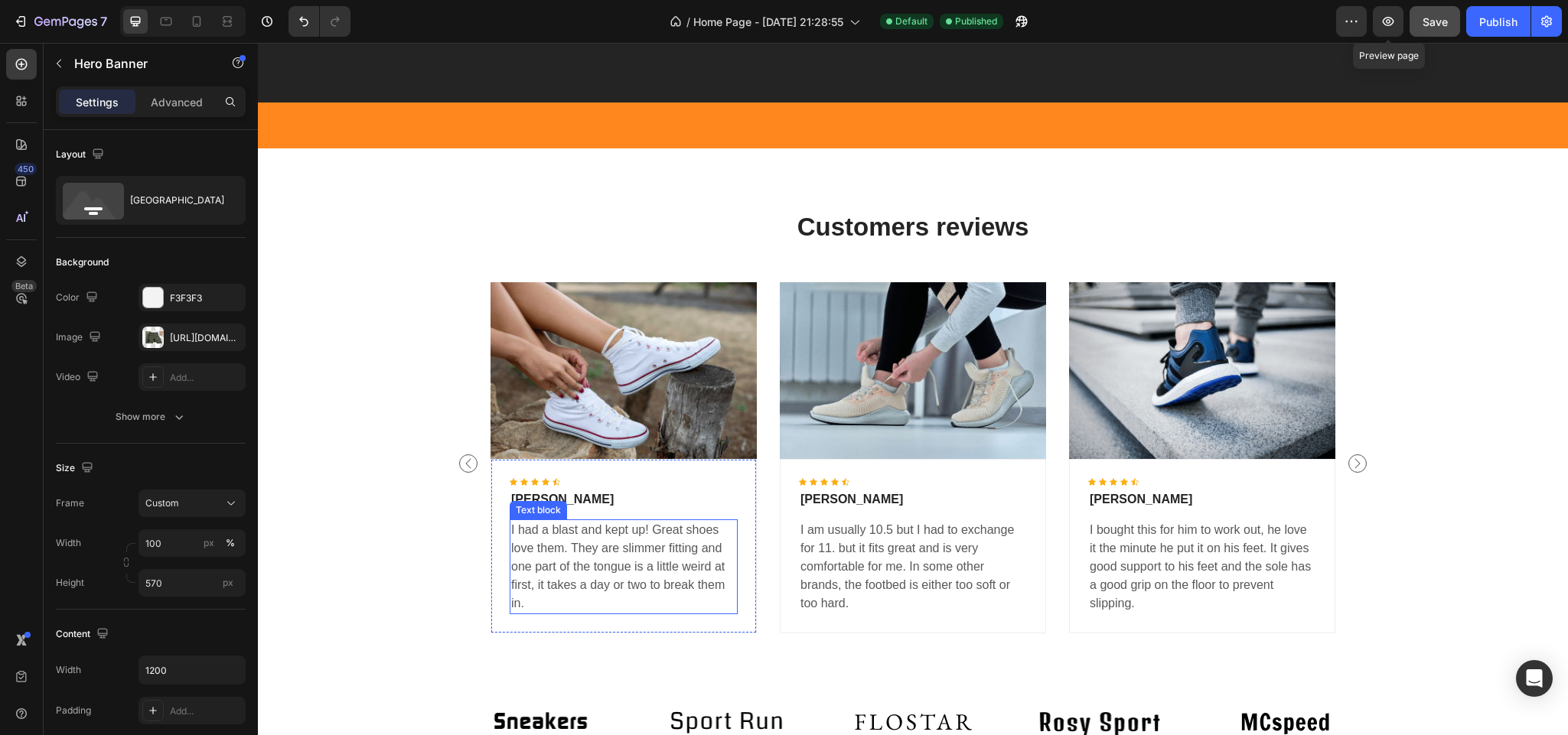
scroll to position [3018, 0]
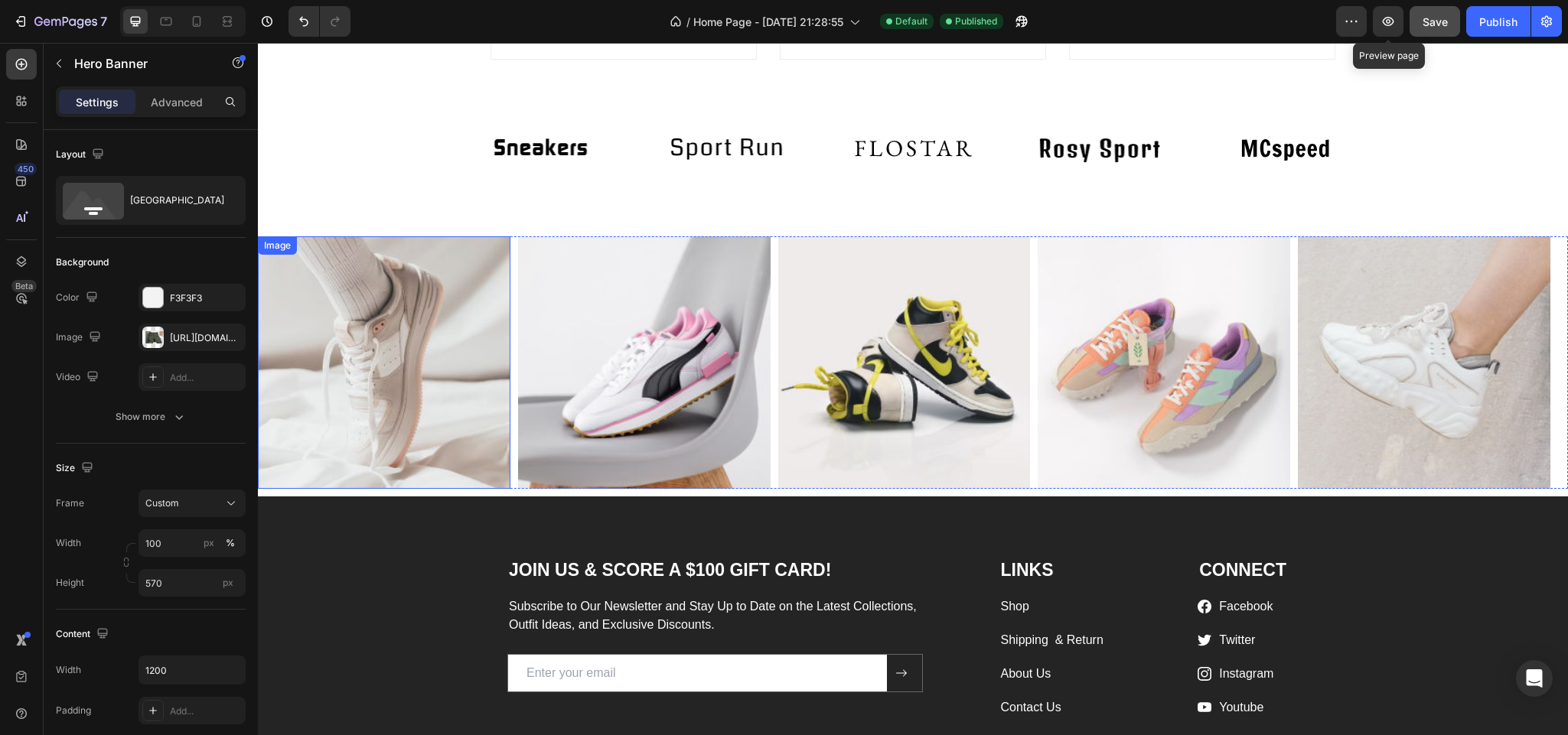
click at [501, 354] on img at bounding box center [384, 362] width 252 height 252
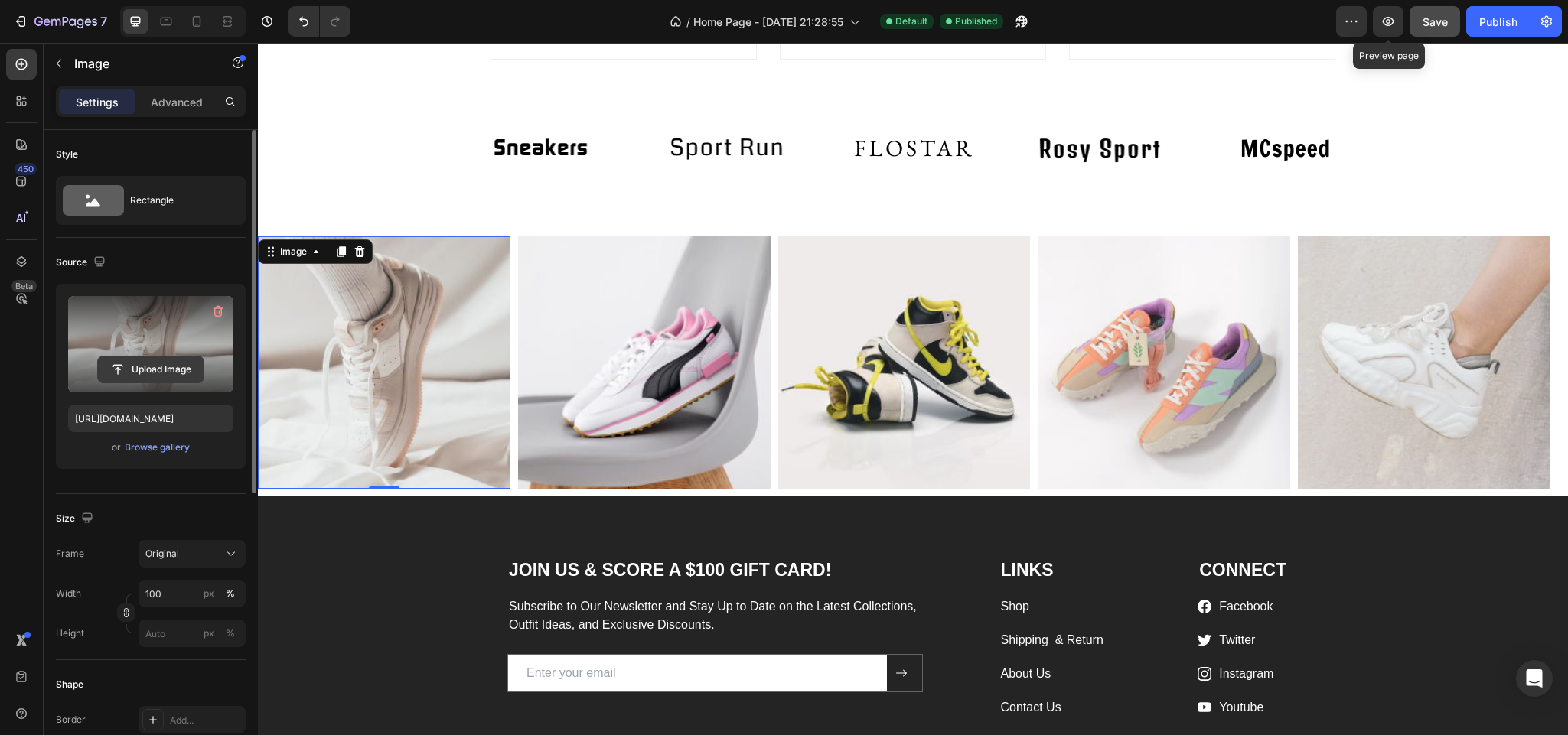
click at [152, 361] on input "file" at bounding box center [151, 369] width 105 height 26
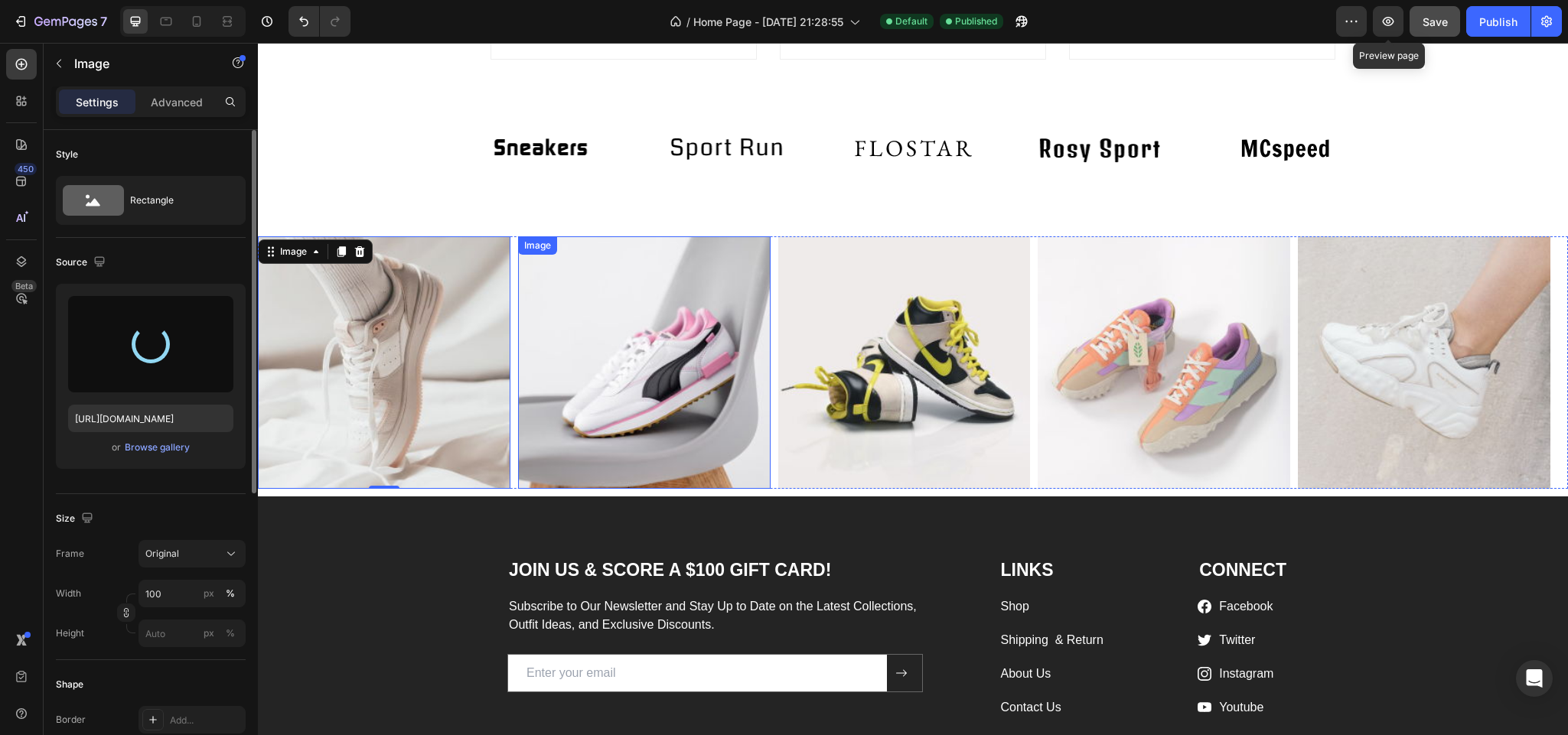
click at [659, 336] on img at bounding box center [644, 362] width 252 height 252
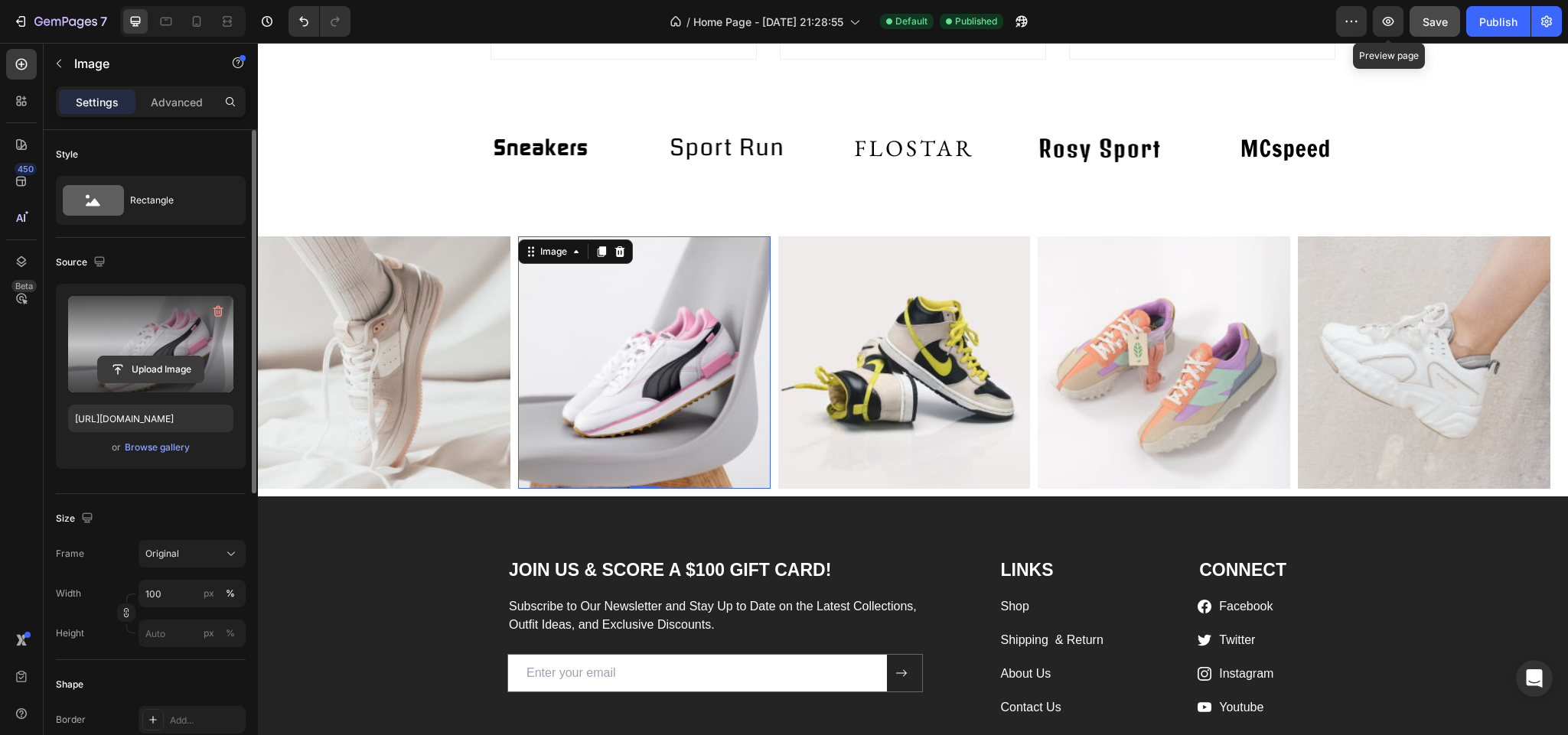
click at [142, 372] on input "file" at bounding box center [151, 369] width 105 height 26
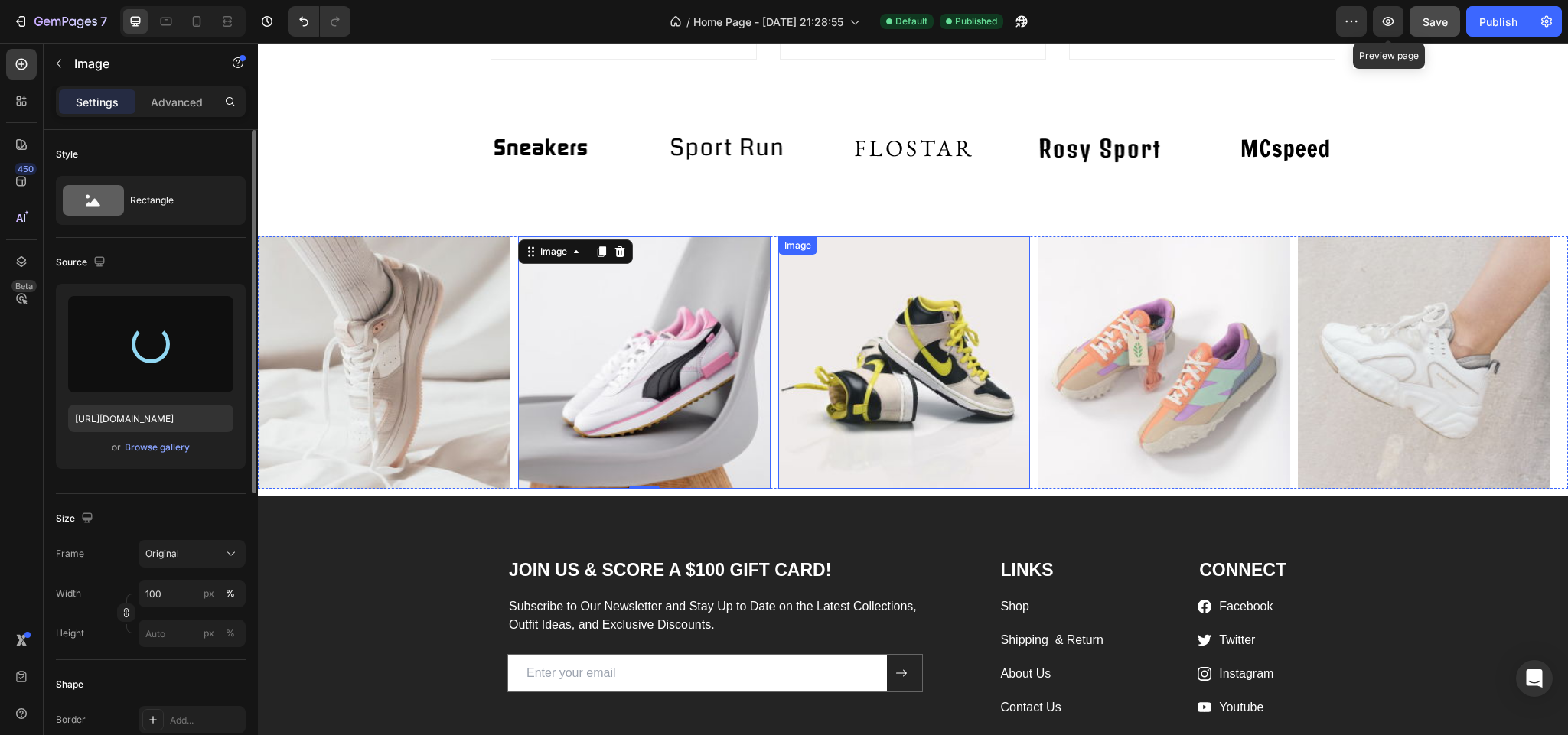
click at [877, 377] on img at bounding box center [904, 362] width 252 height 252
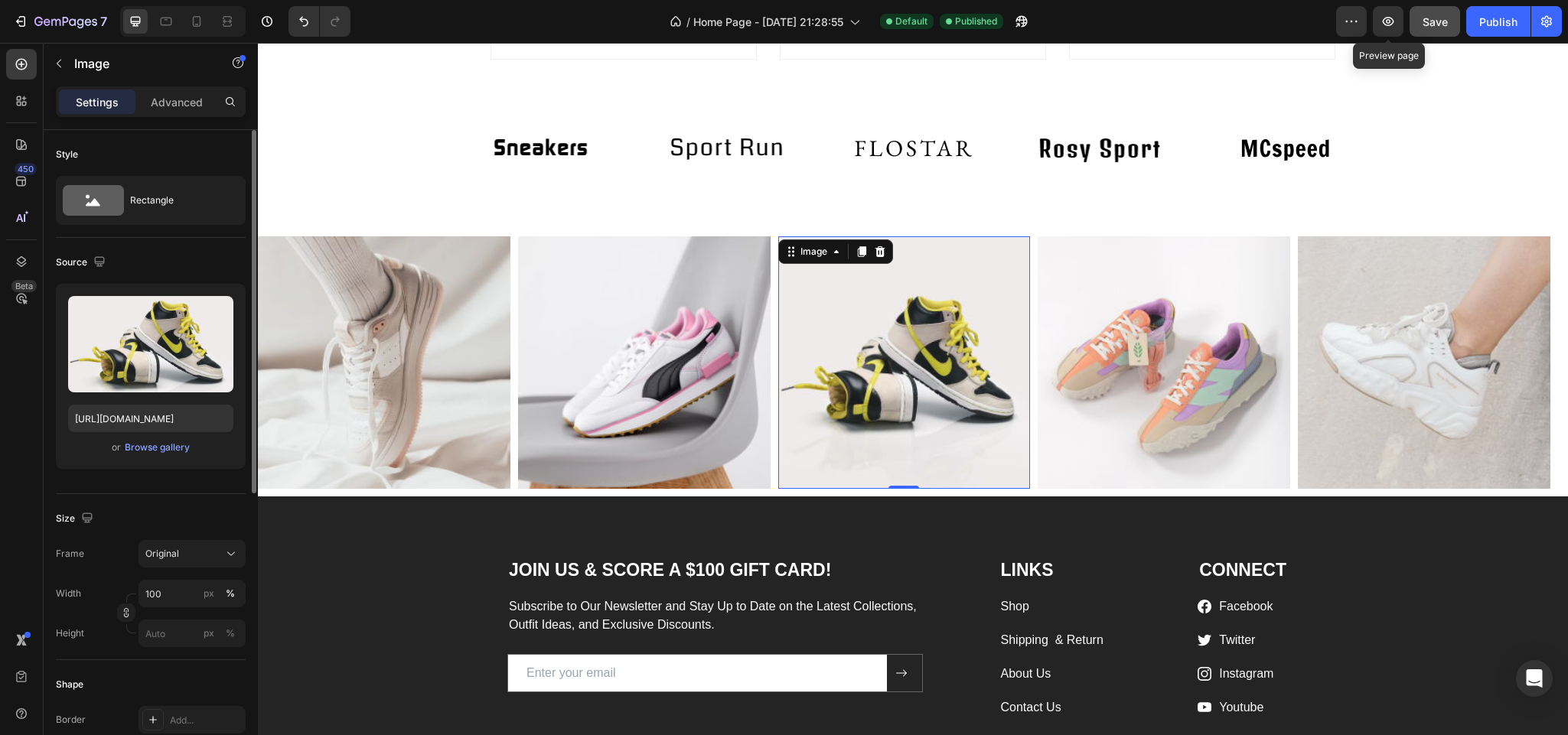
click at [870, 361] on img at bounding box center [904, 362] width 252 height 252
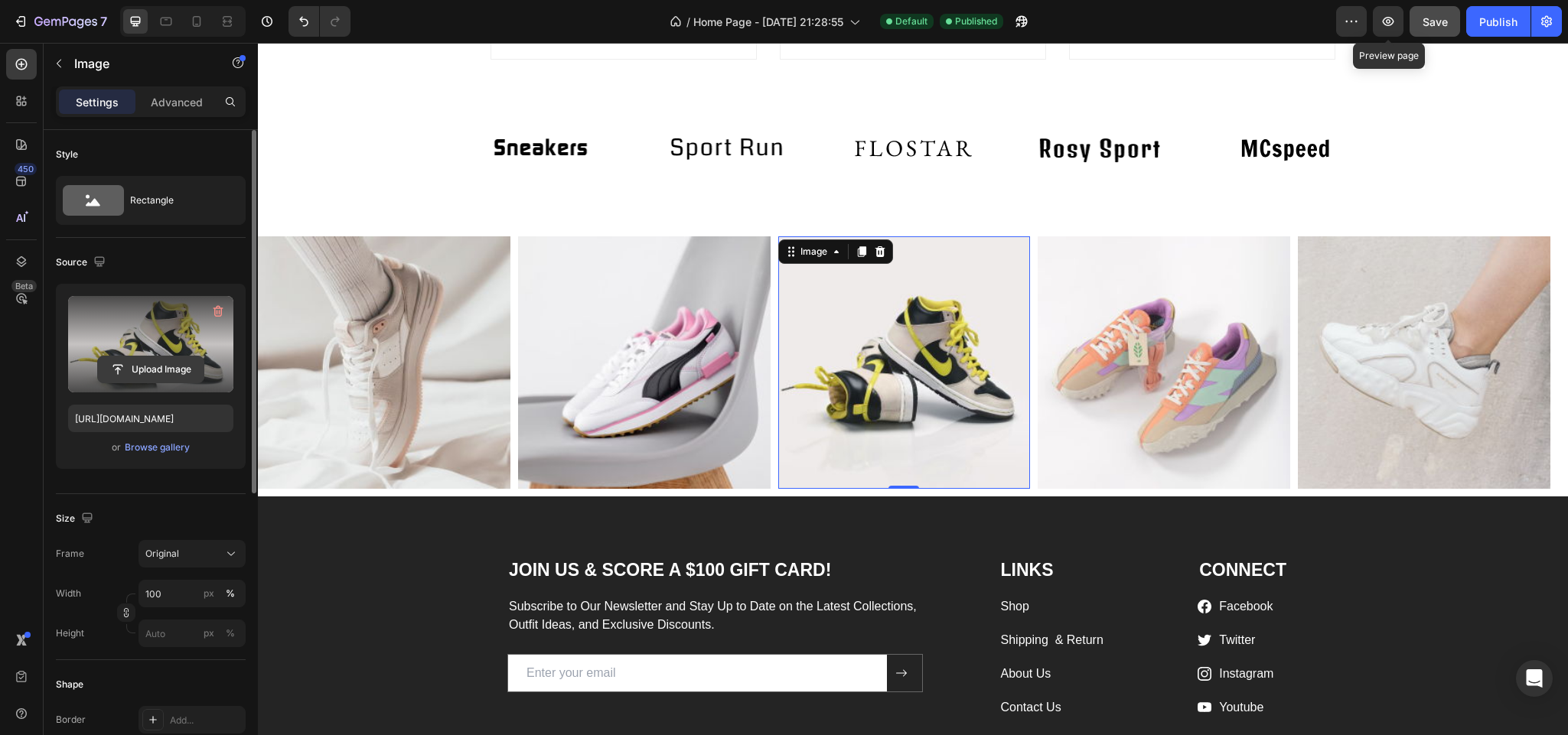
click at [169, 372] on input "file" at bounding box center [151, 369] width 105 height 26
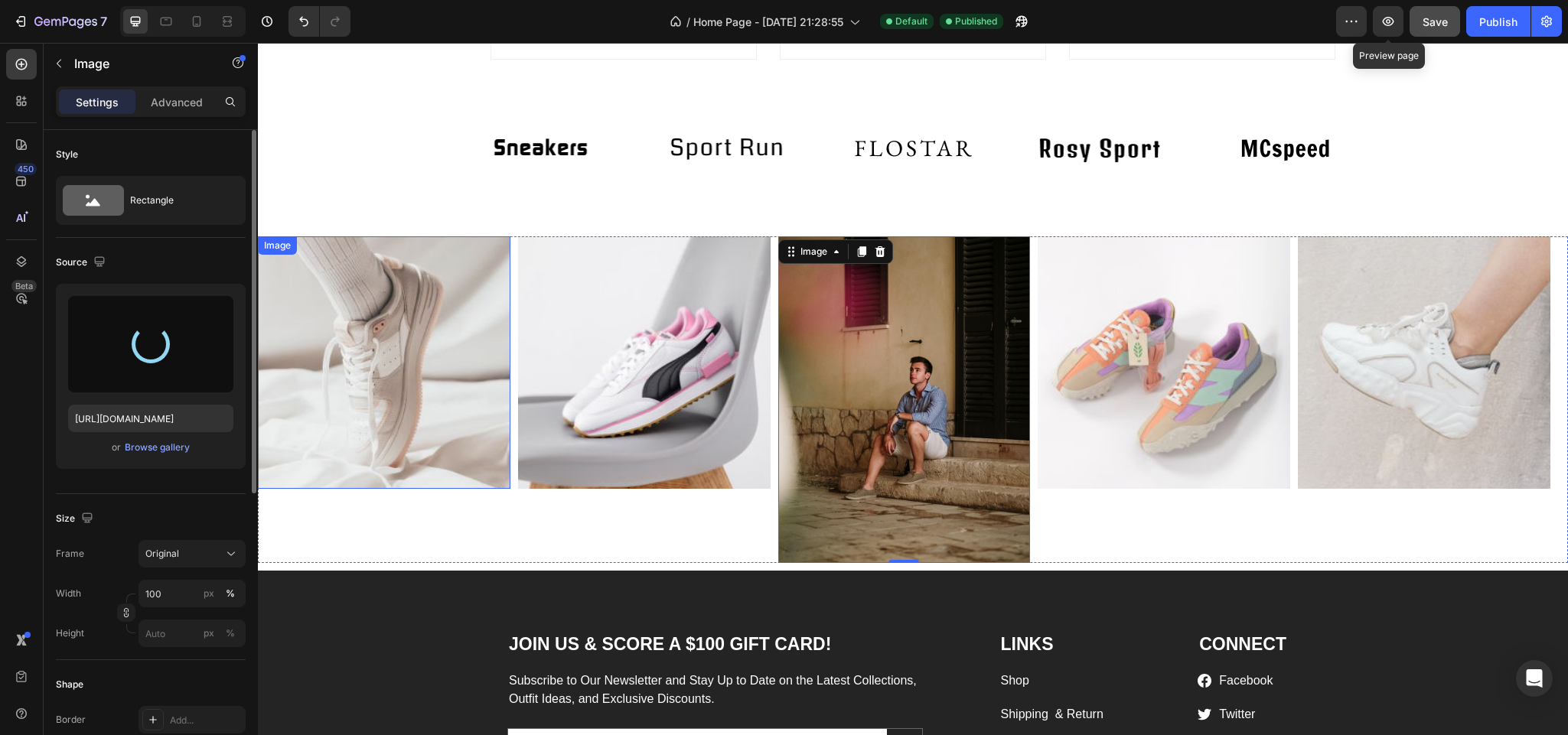
type input "[URL][DOMAIN_NAME]"
click at [350, 384] on img at bounding box center [384, 362] width 252 height 252
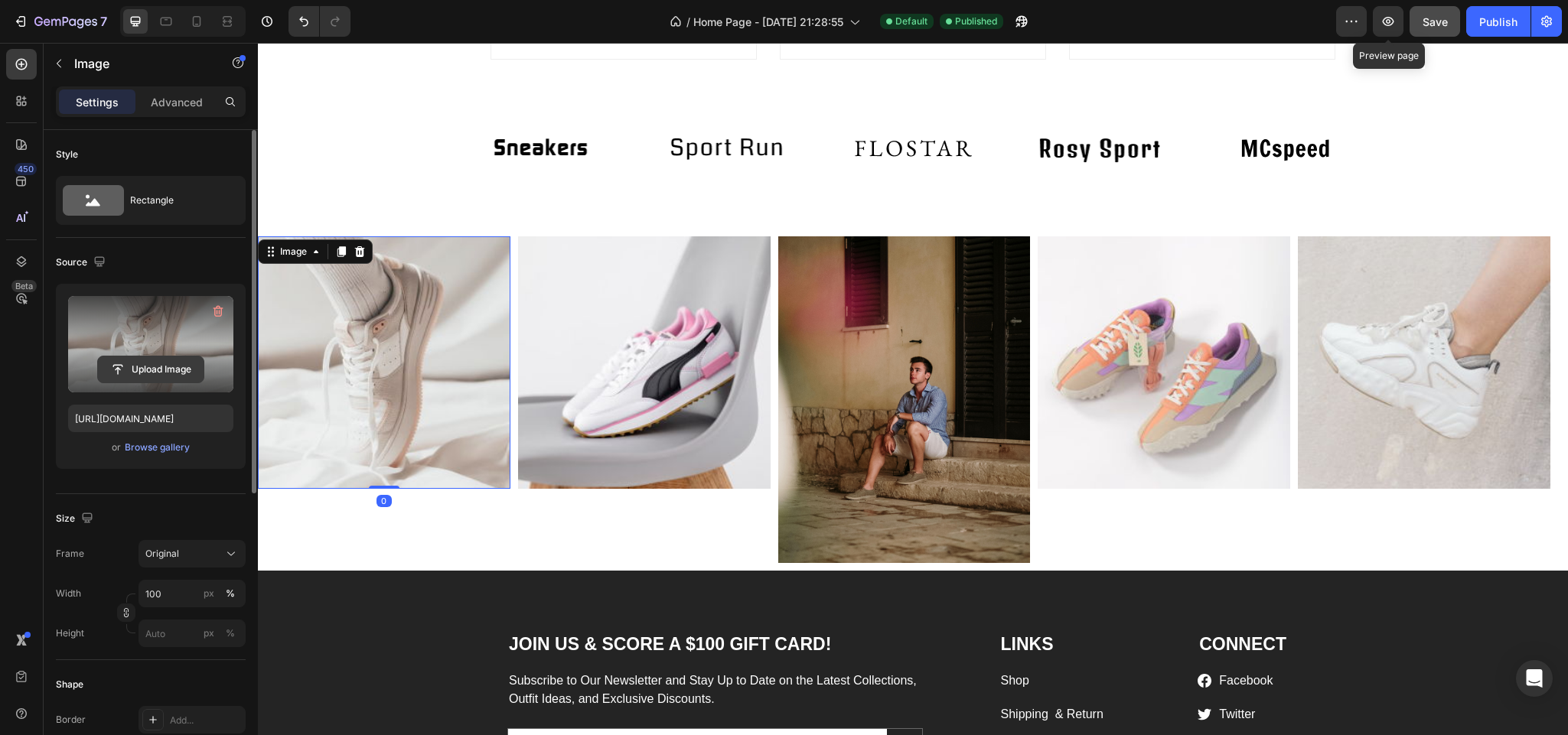
click at [149, 369] on input "file" at bounding box center [151, 369] width 105 height 26
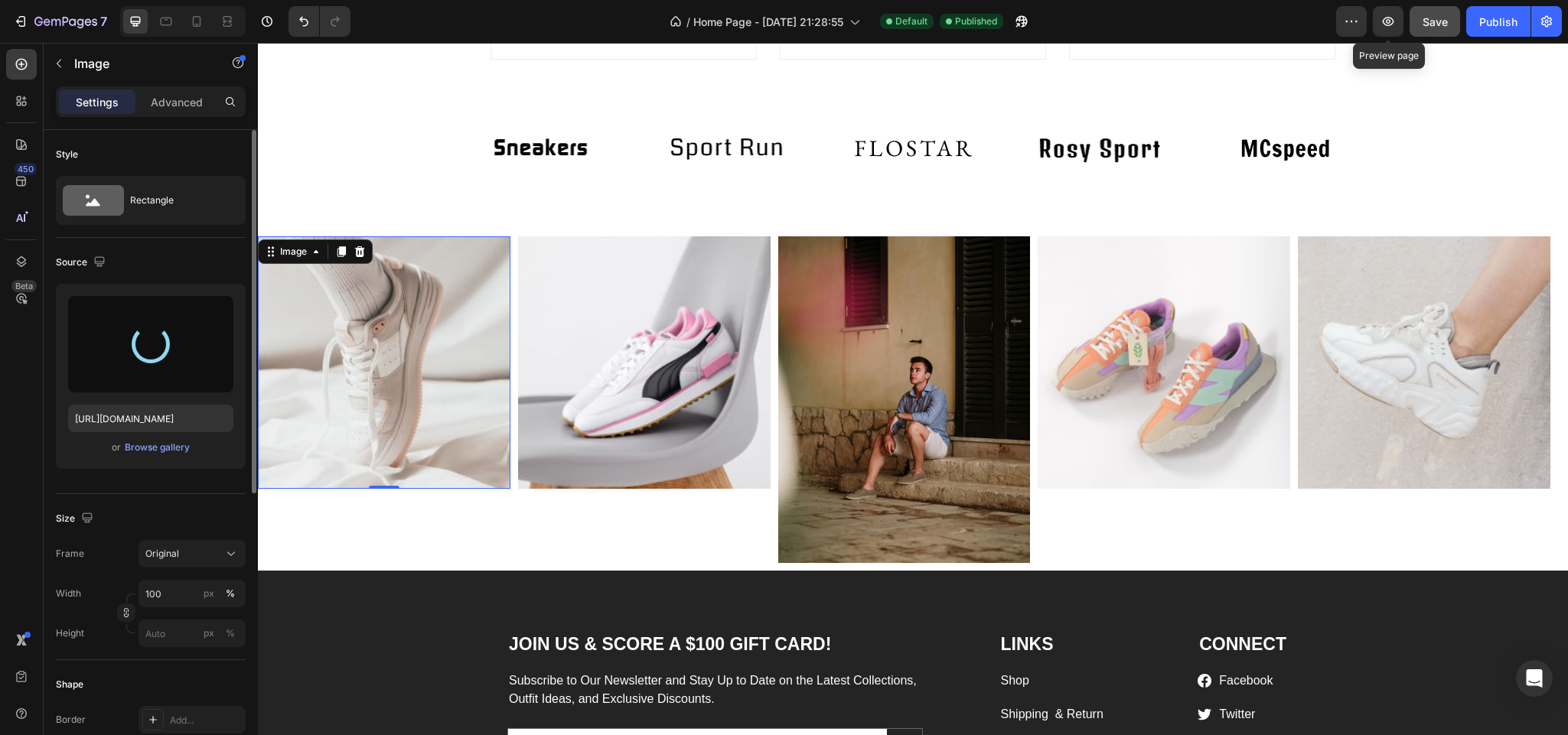
type input "[URL][DOMAIN_NAME]"
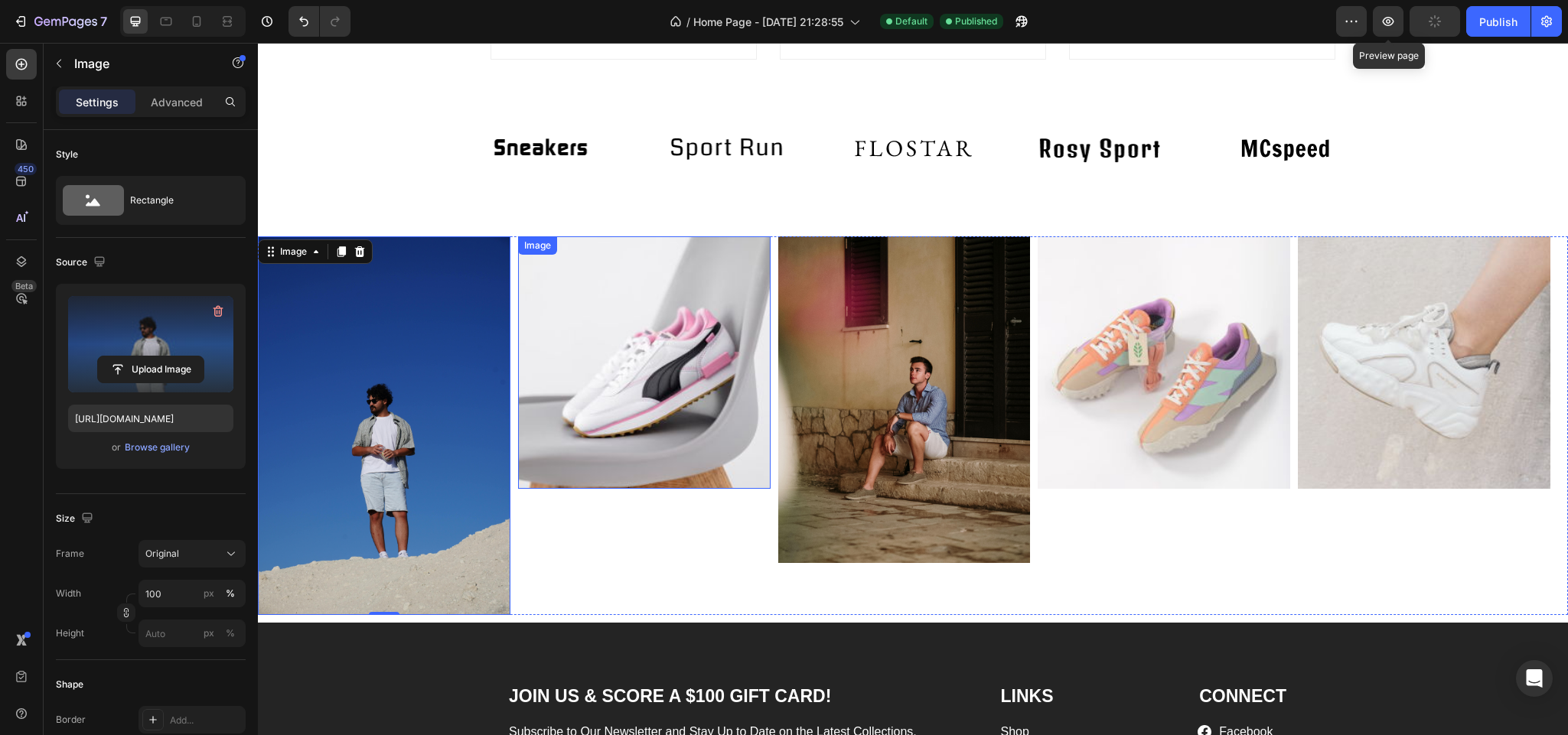
click at [689, 310] on img at bounding box center [644, 362] width 252 height 252
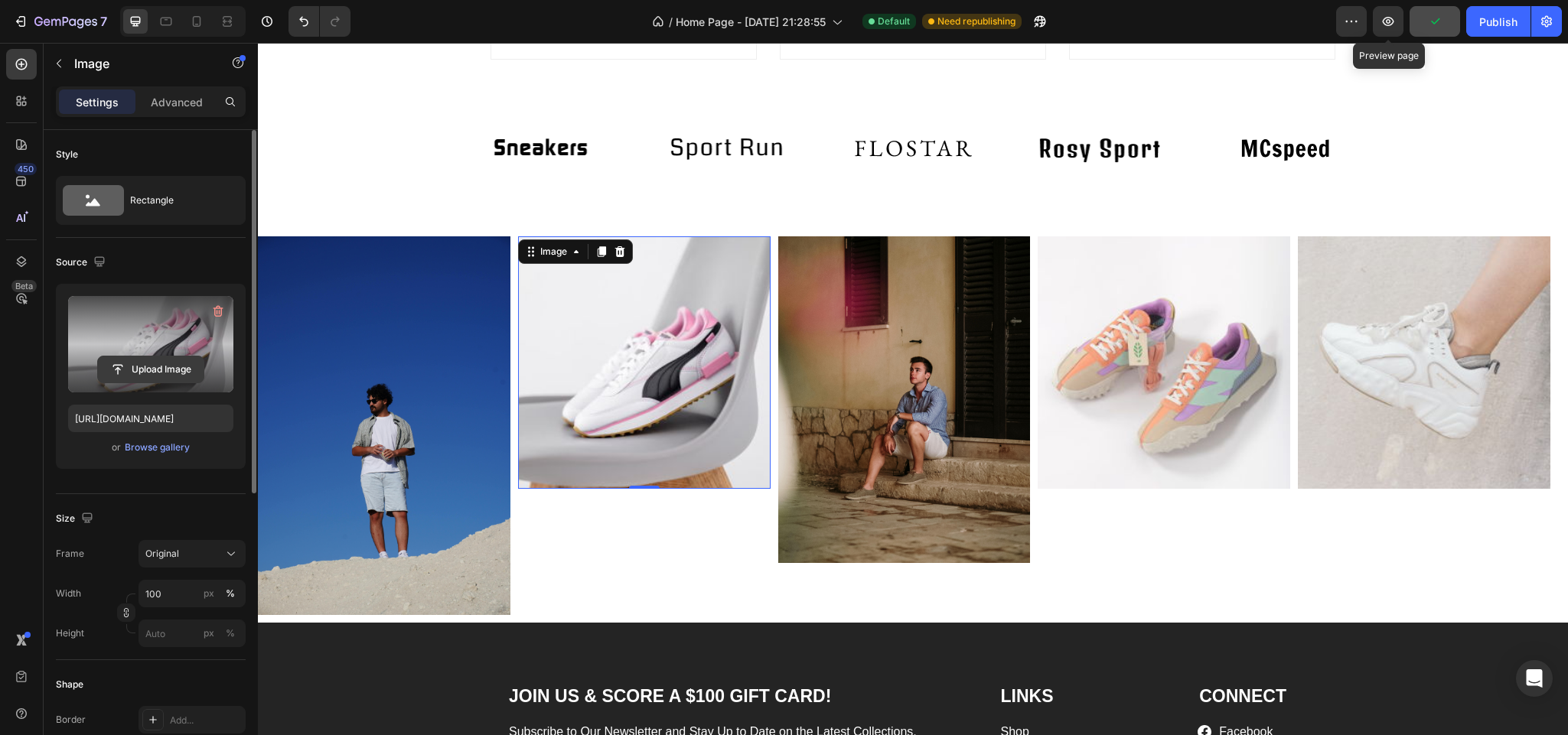
click at [162, 372] on input "file" at bounding box center [151, 369] width 105 height 26
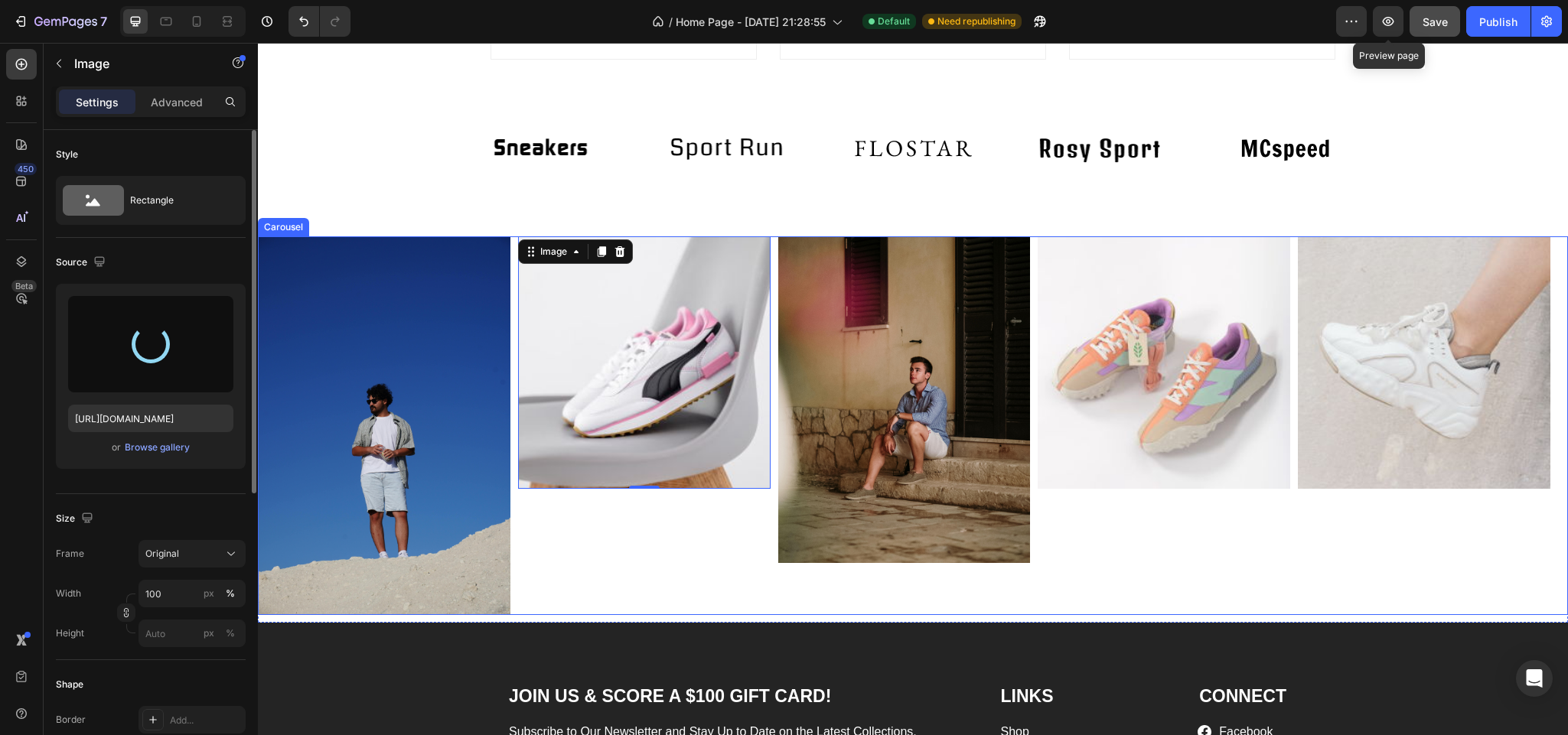
type input "[URL][DOMAIN_NAME]"
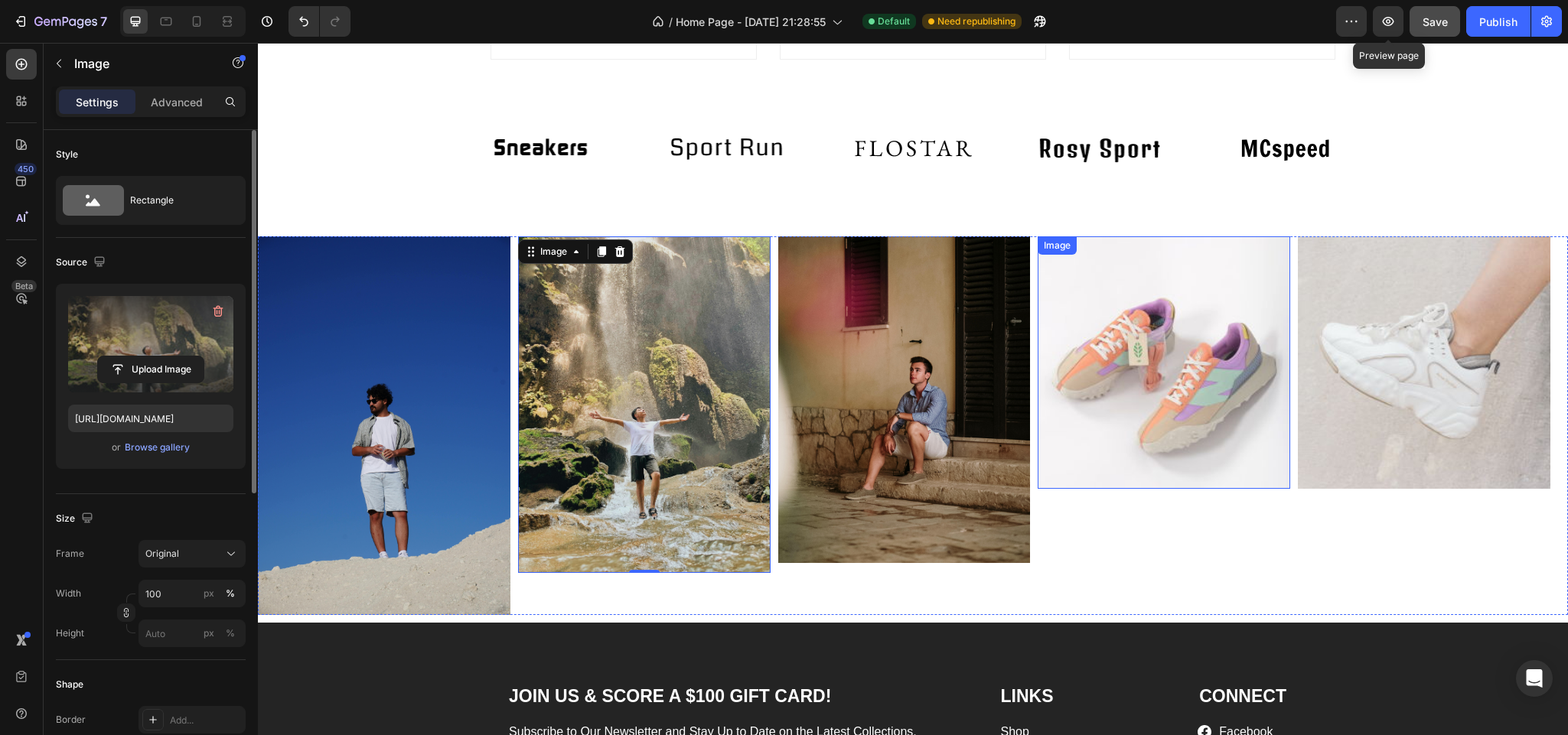
click at [1169, 413] on img at bounding box center [1163, 362] width 252 height 252
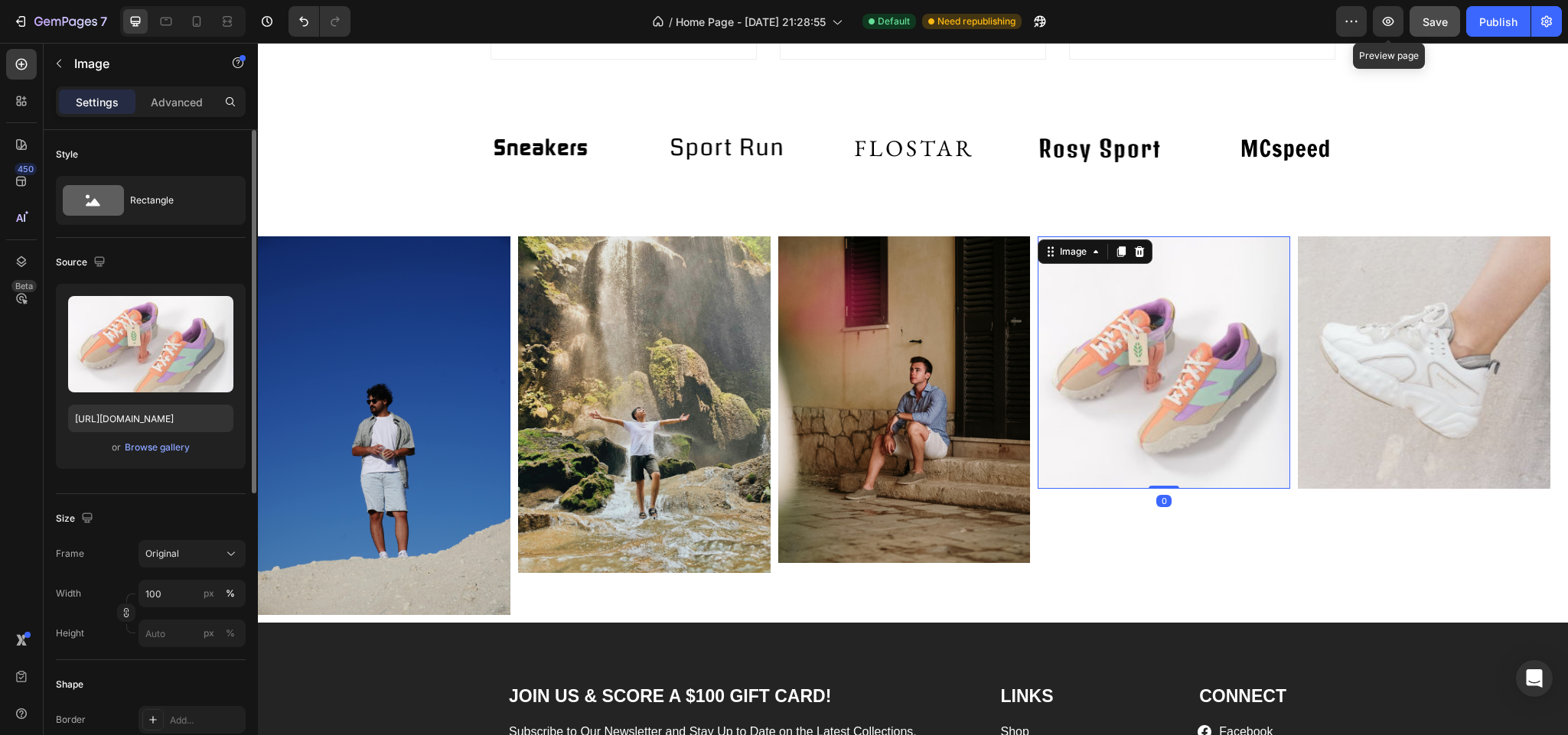
click at [1165, 405] on img at bounding box center [1163, 362] width 252 height 252
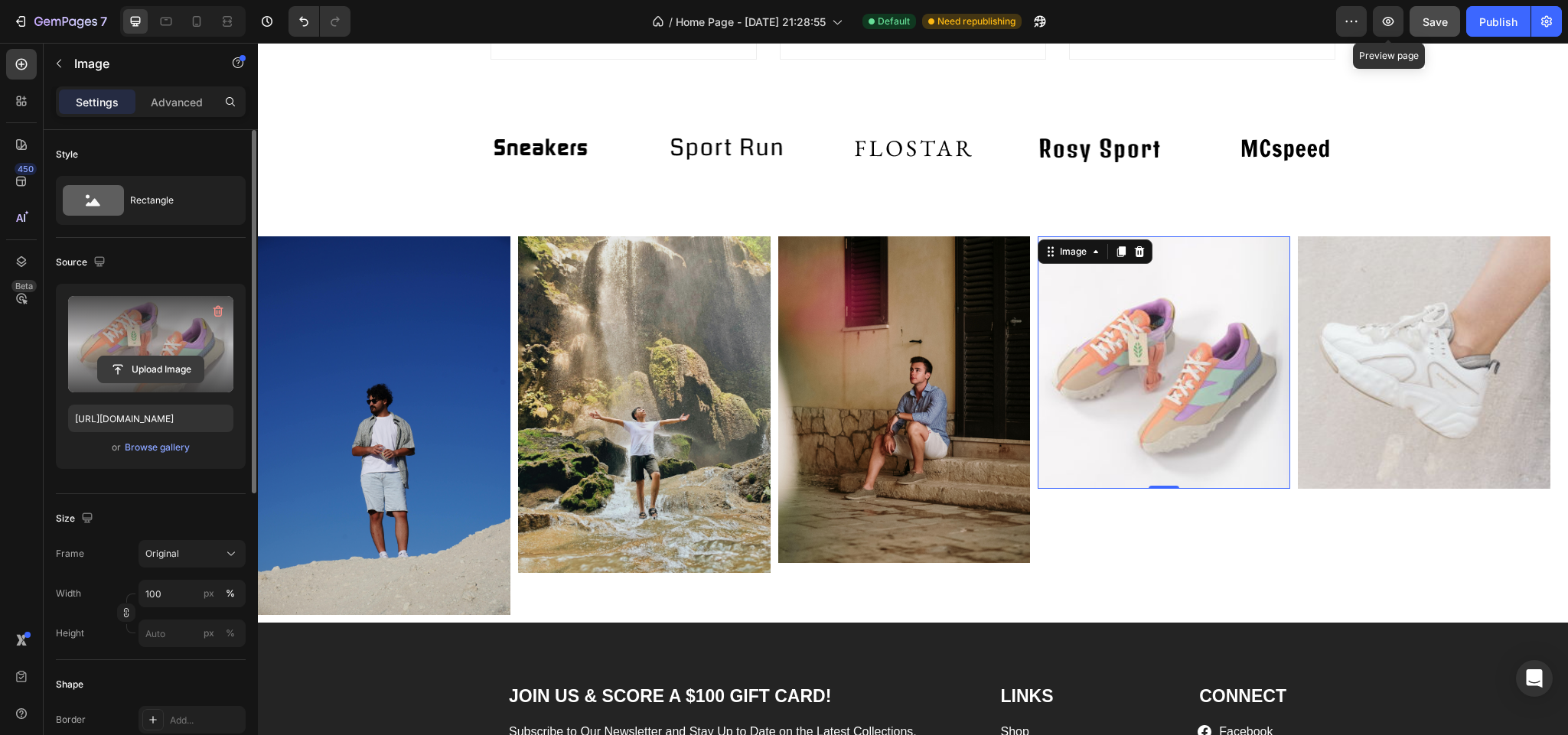
click at [159, 372] on input "file" at bounding box center [151, 369] width 105 height 26
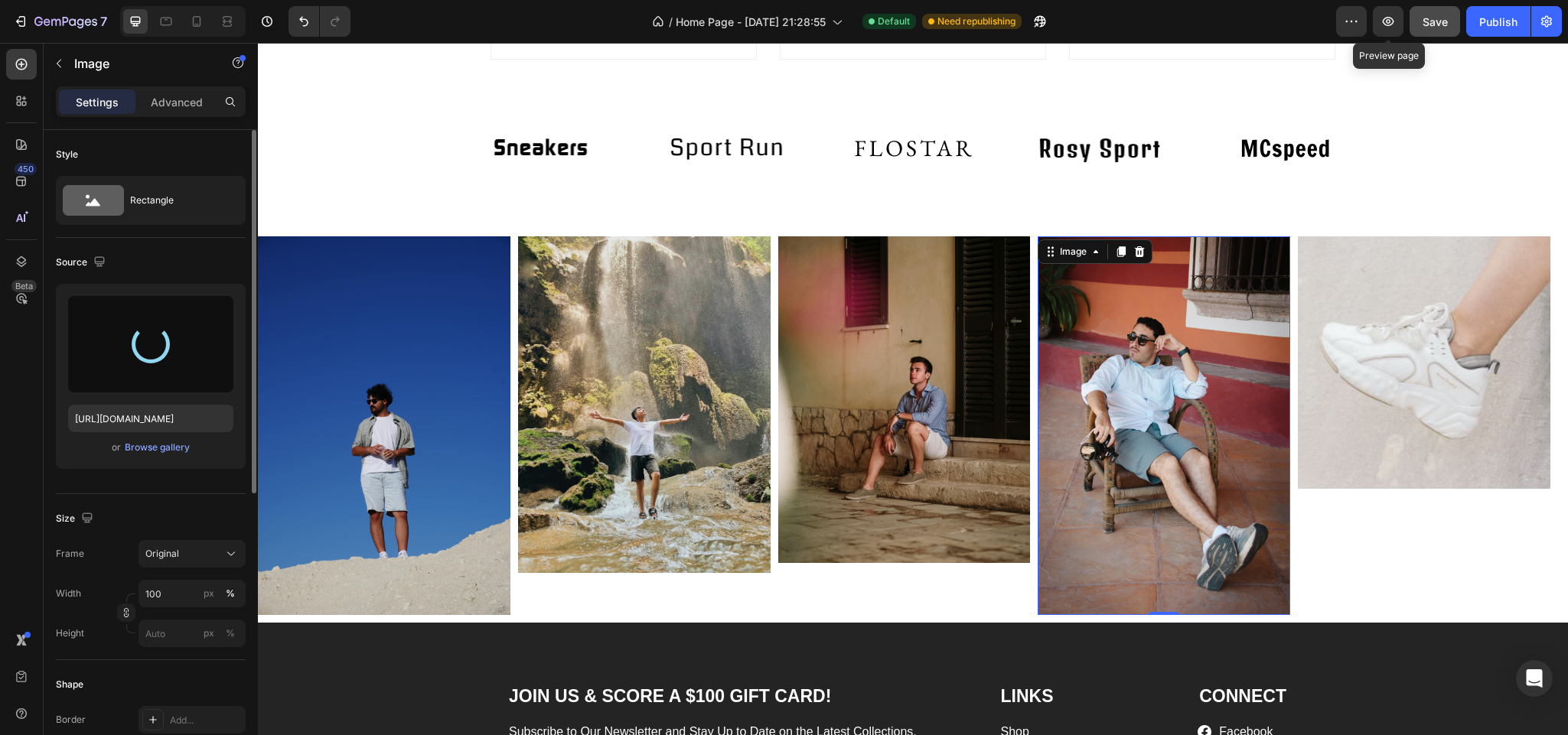
type input "[URL][DOMAIN_NAME]"
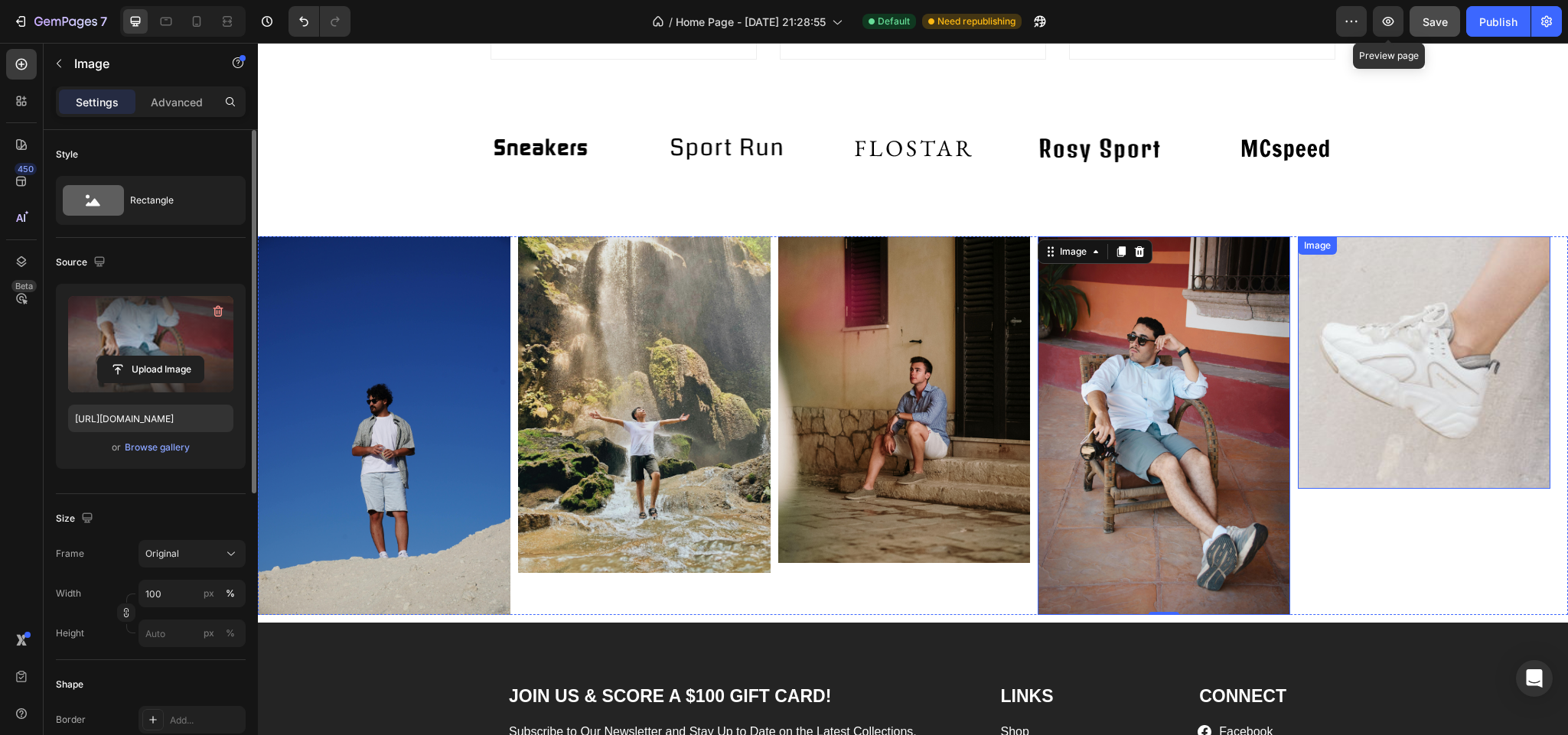
click at [1394, 412] on img at bounding box center [1423, 362] width 252 height 252
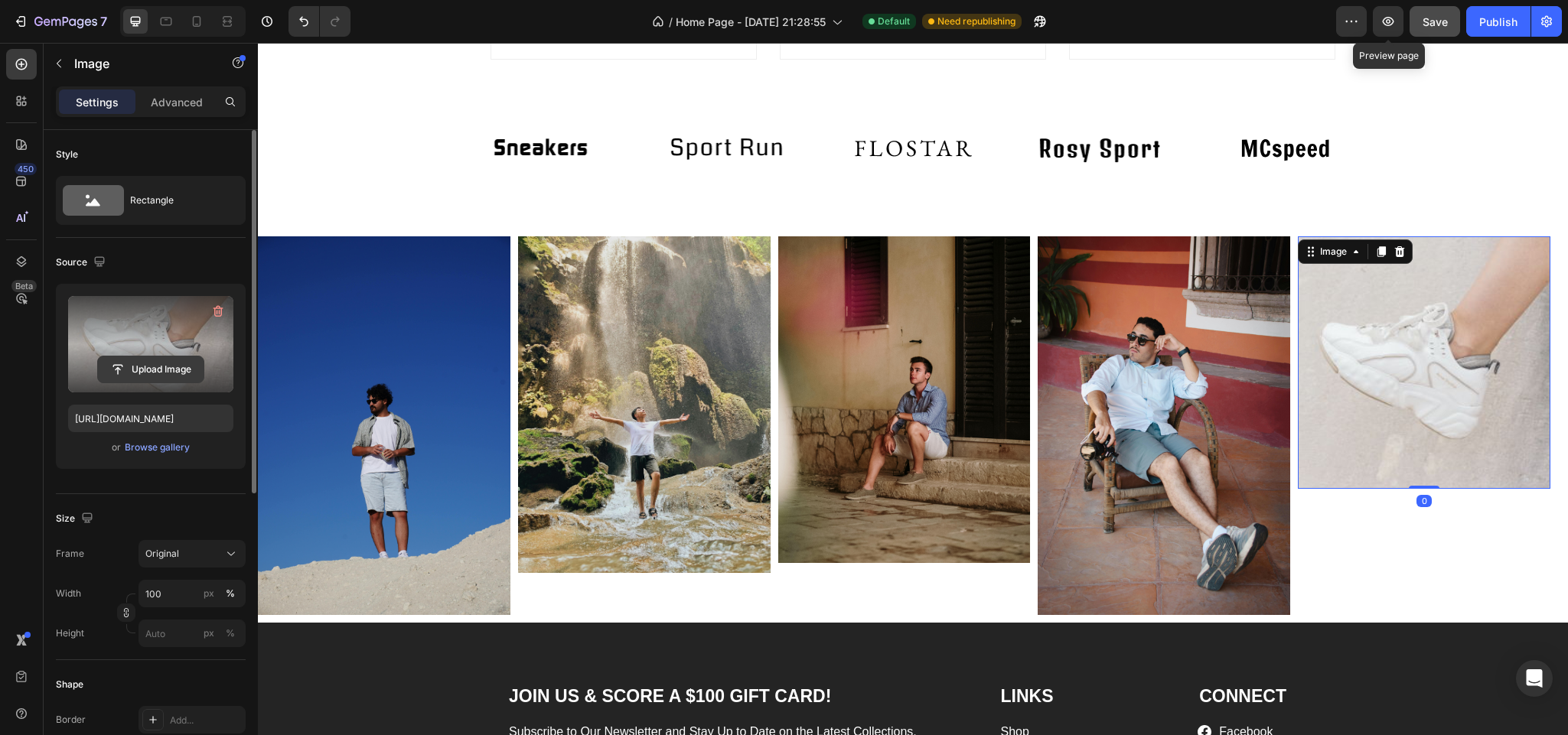
click at [156, 370] on input "file" at bounding box center [151, 369] width 105 height 26
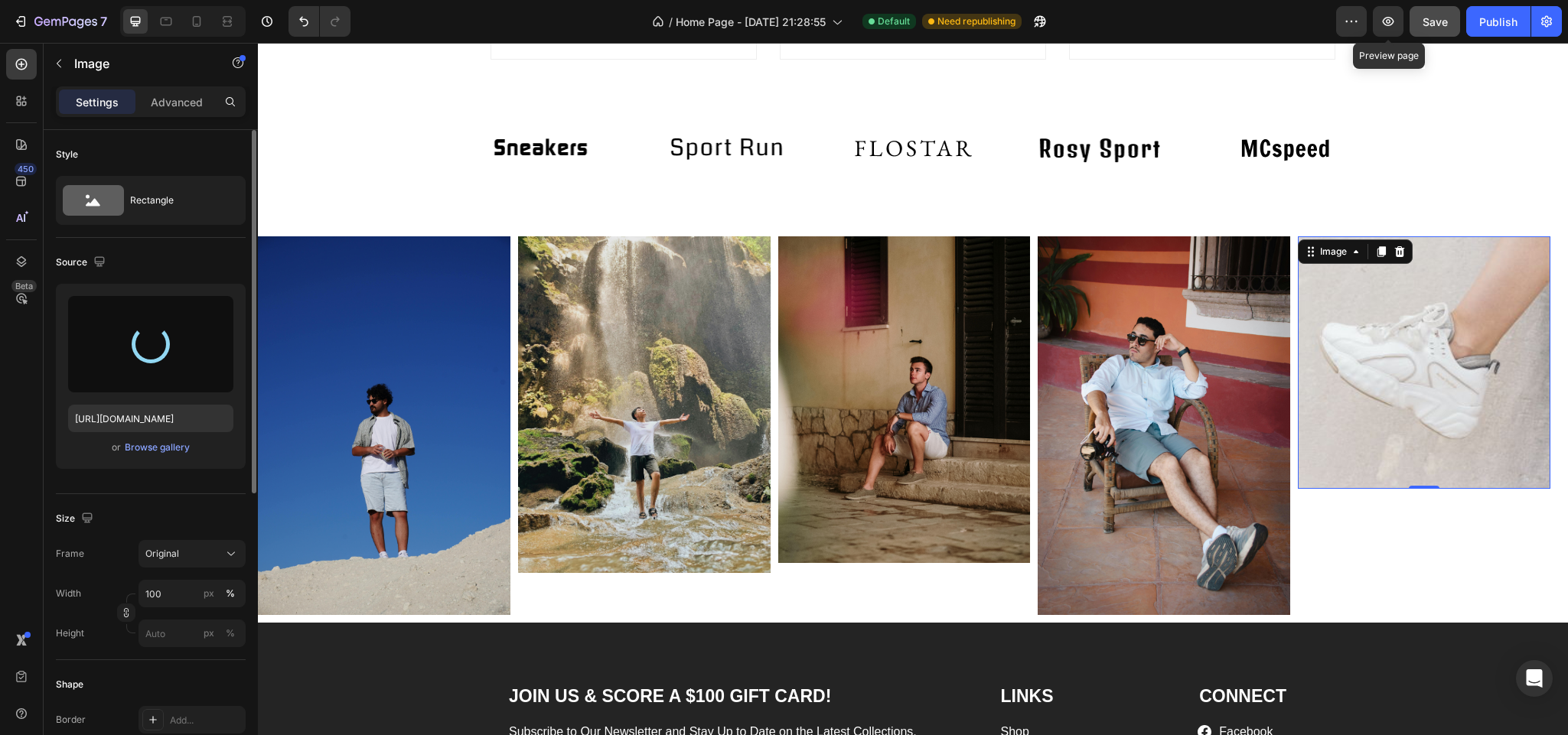
type input "[URL][DOMAIN_NAME]"
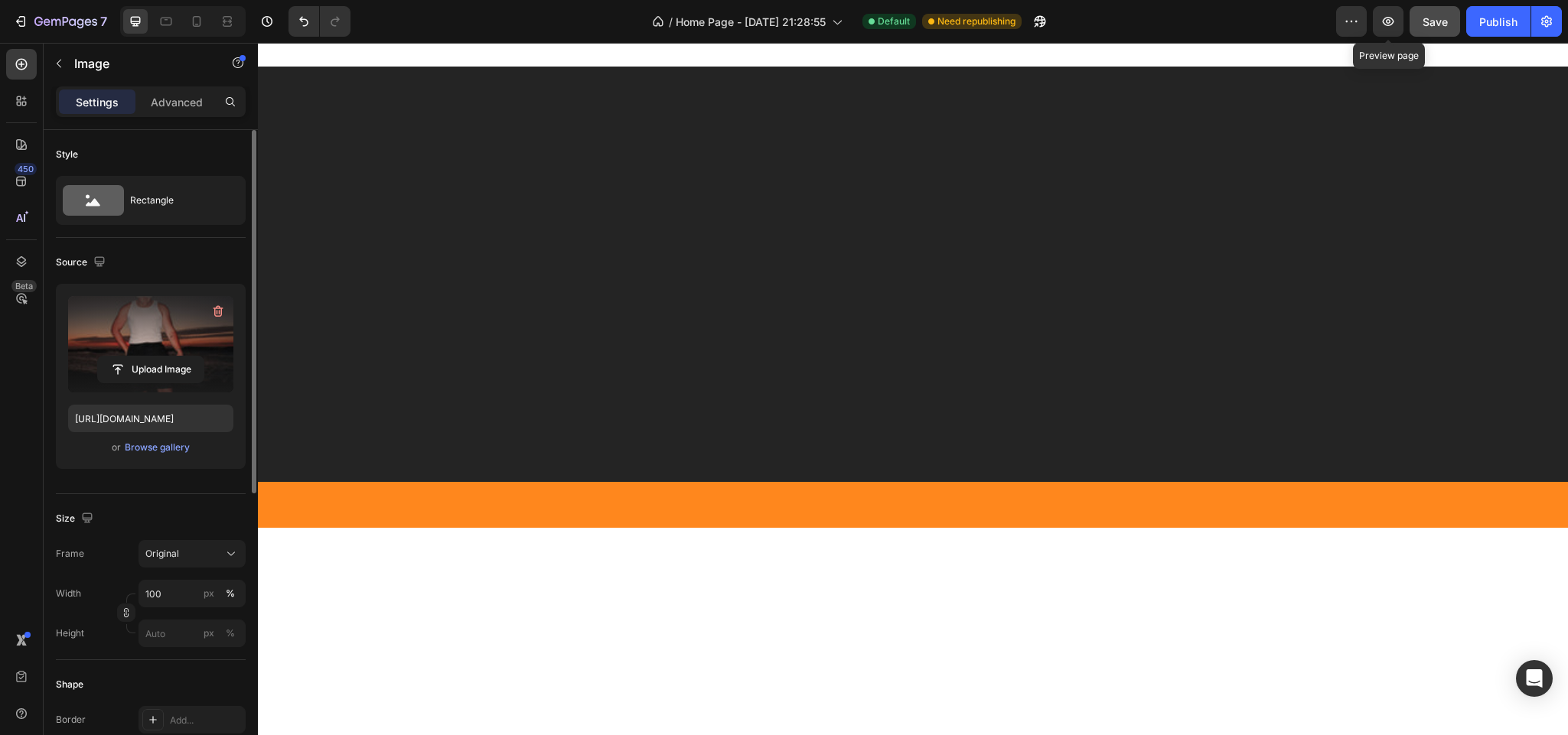
scroll to position [3176, 0]
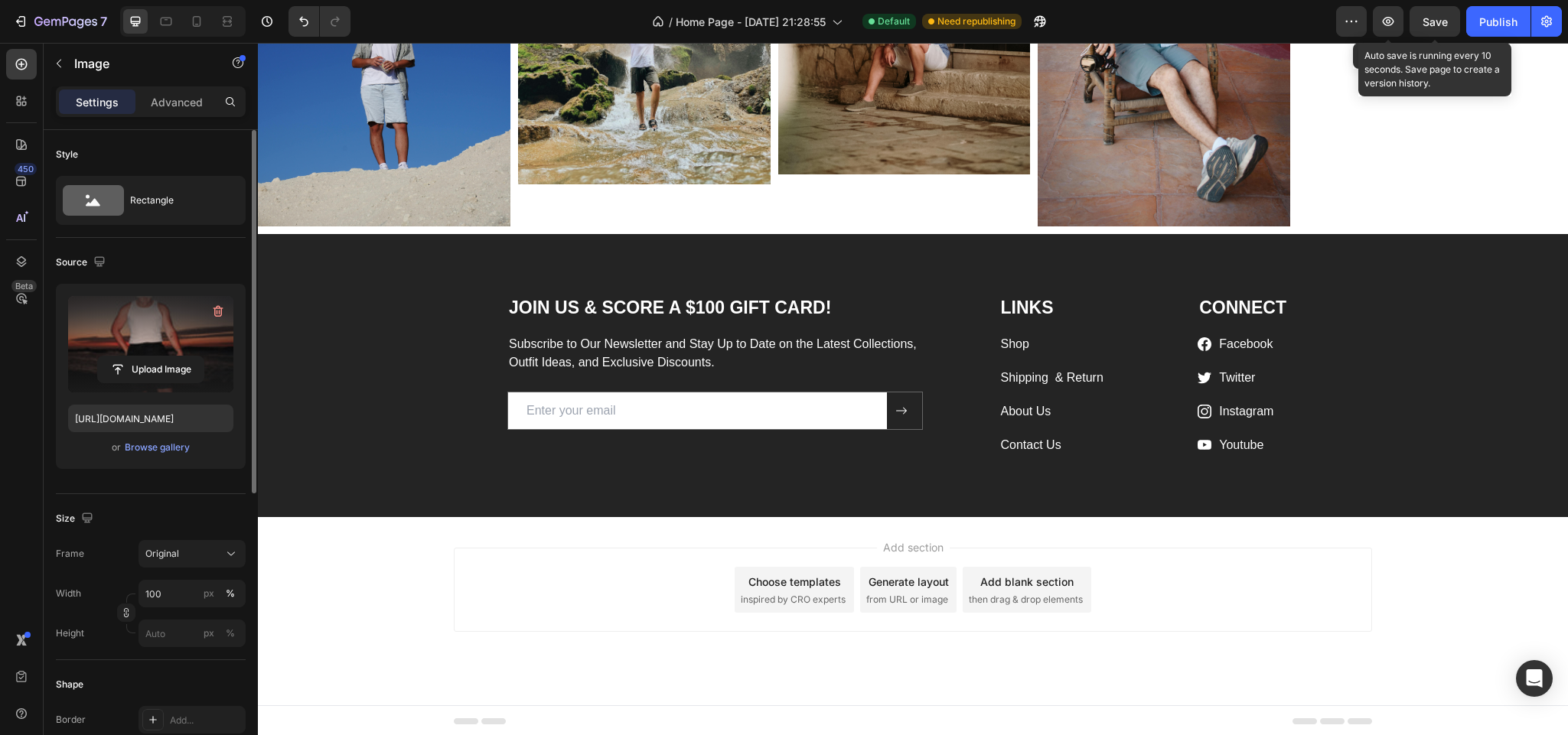
click at [1426, 16] on span "Save" at bounding box center [1435, 21] width 25 height 13
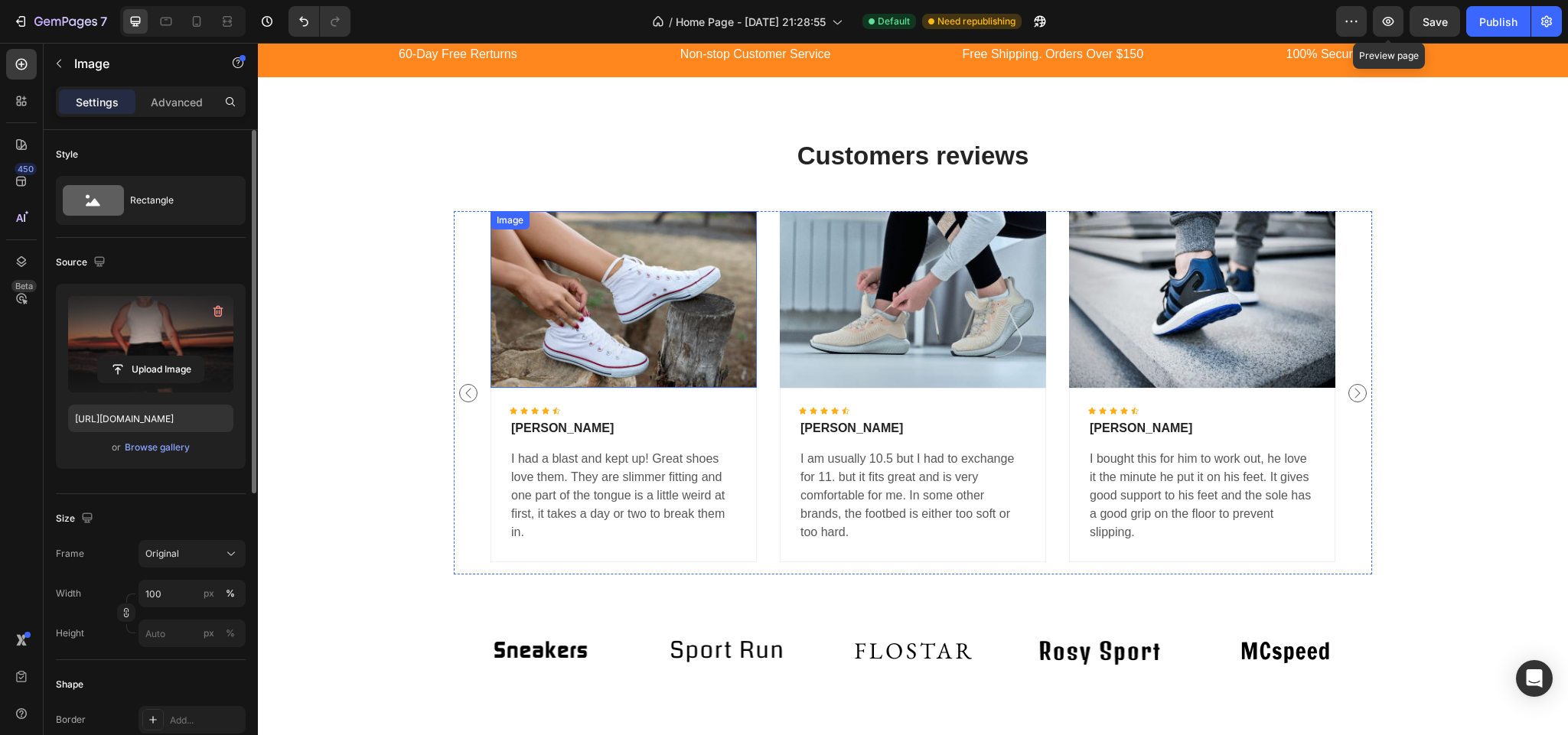
scroll to position [2479, 0]
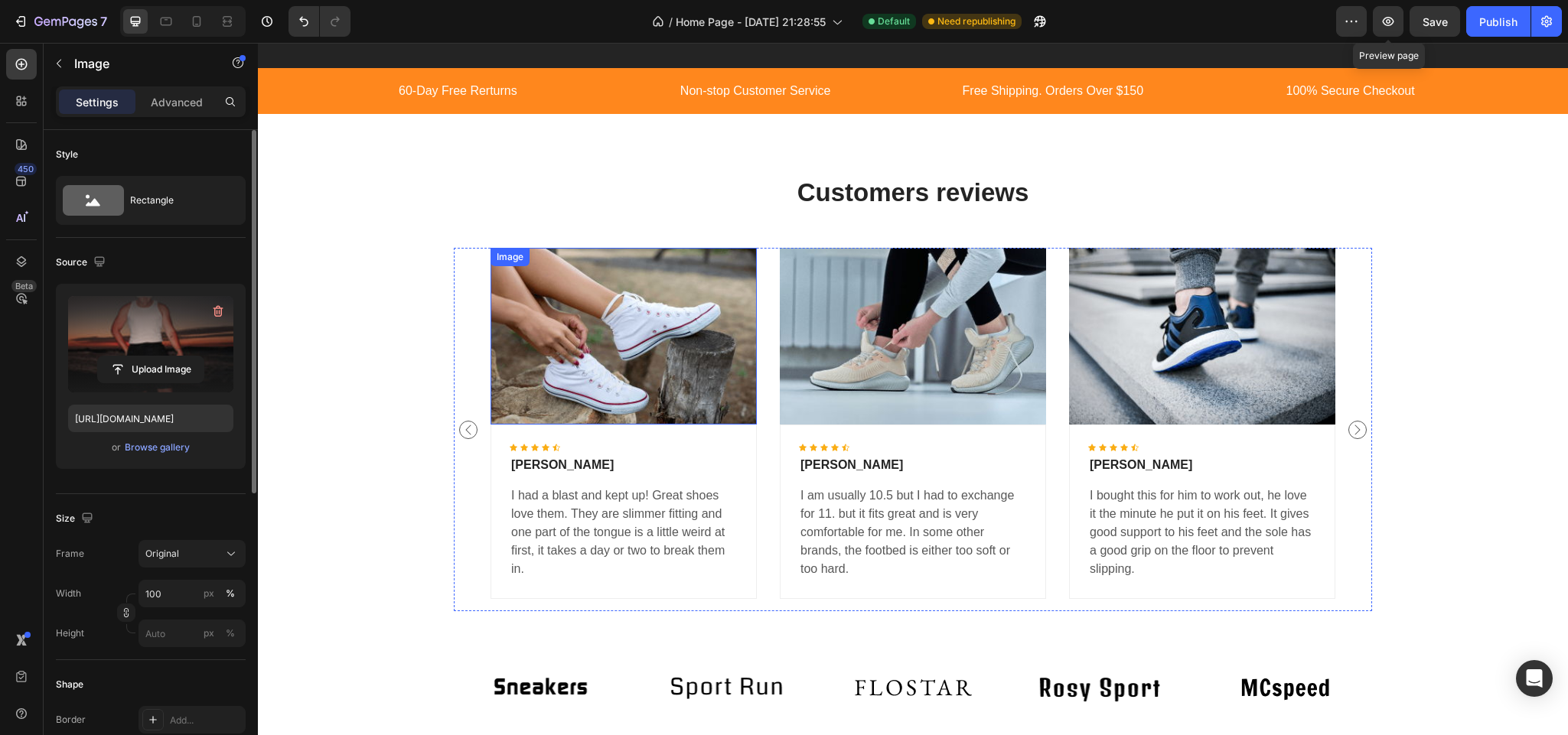
click at [612, 349] on img at bounding box center [623, 336] width 266 height 176
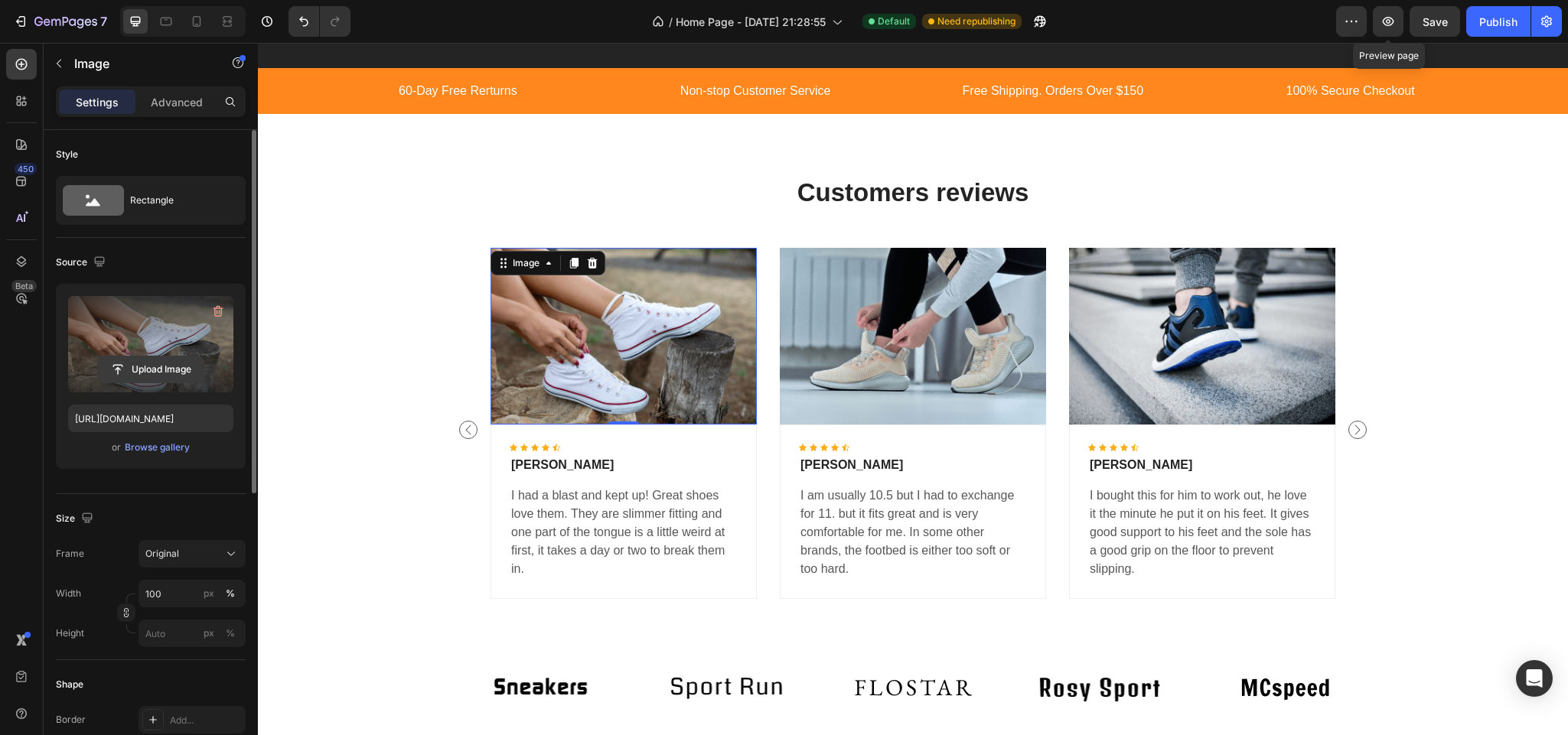
click at [162, 368] on input "file" at bounding box center [151, 369] width 105 height 26
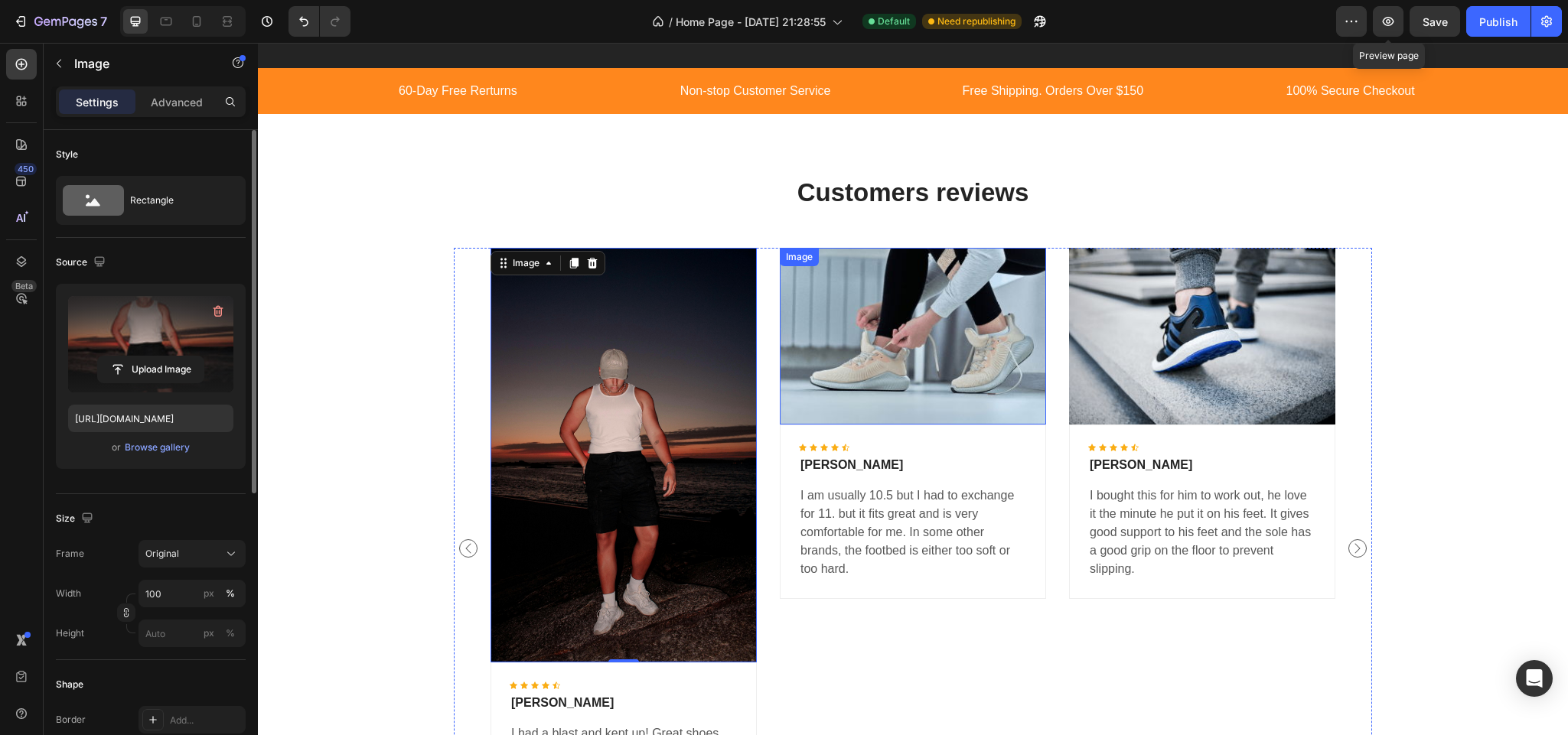
click at [888, 316] on img at bounding box center [913, 336] width 266 height 176
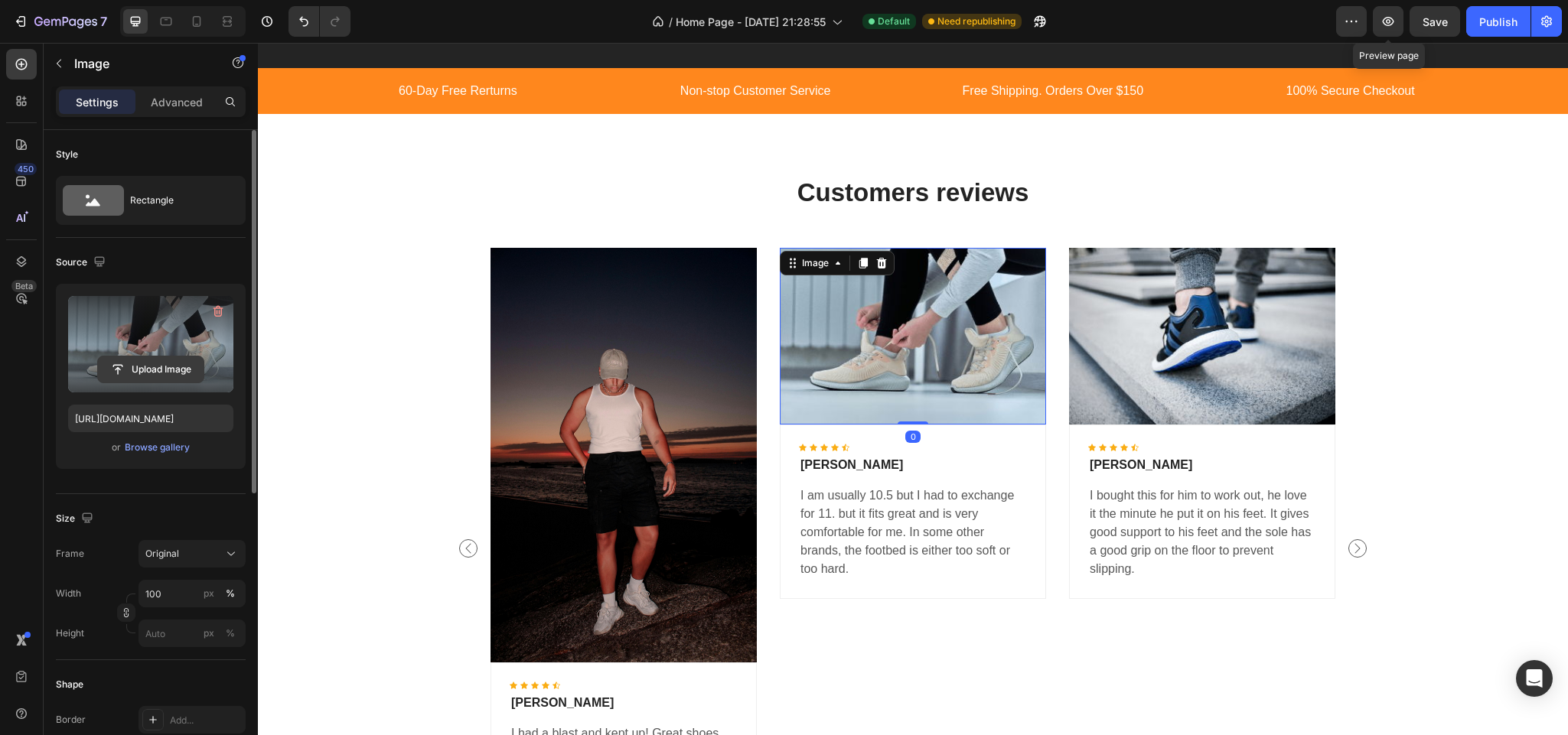
click at [181, 361] on input "file" at bounding box center [151, 369] width 105 height 26
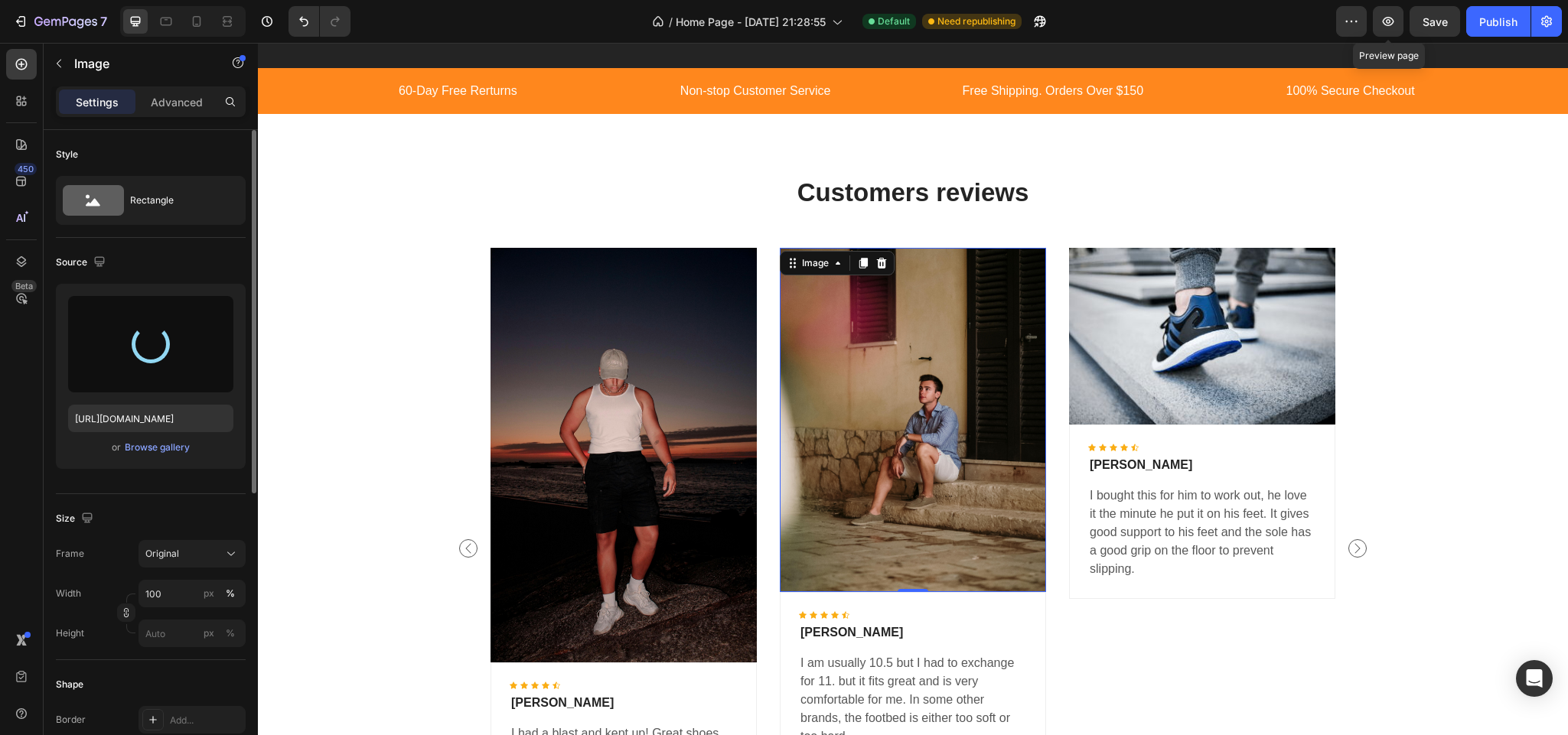
type input "[URL][DOMAIN_NAME]"
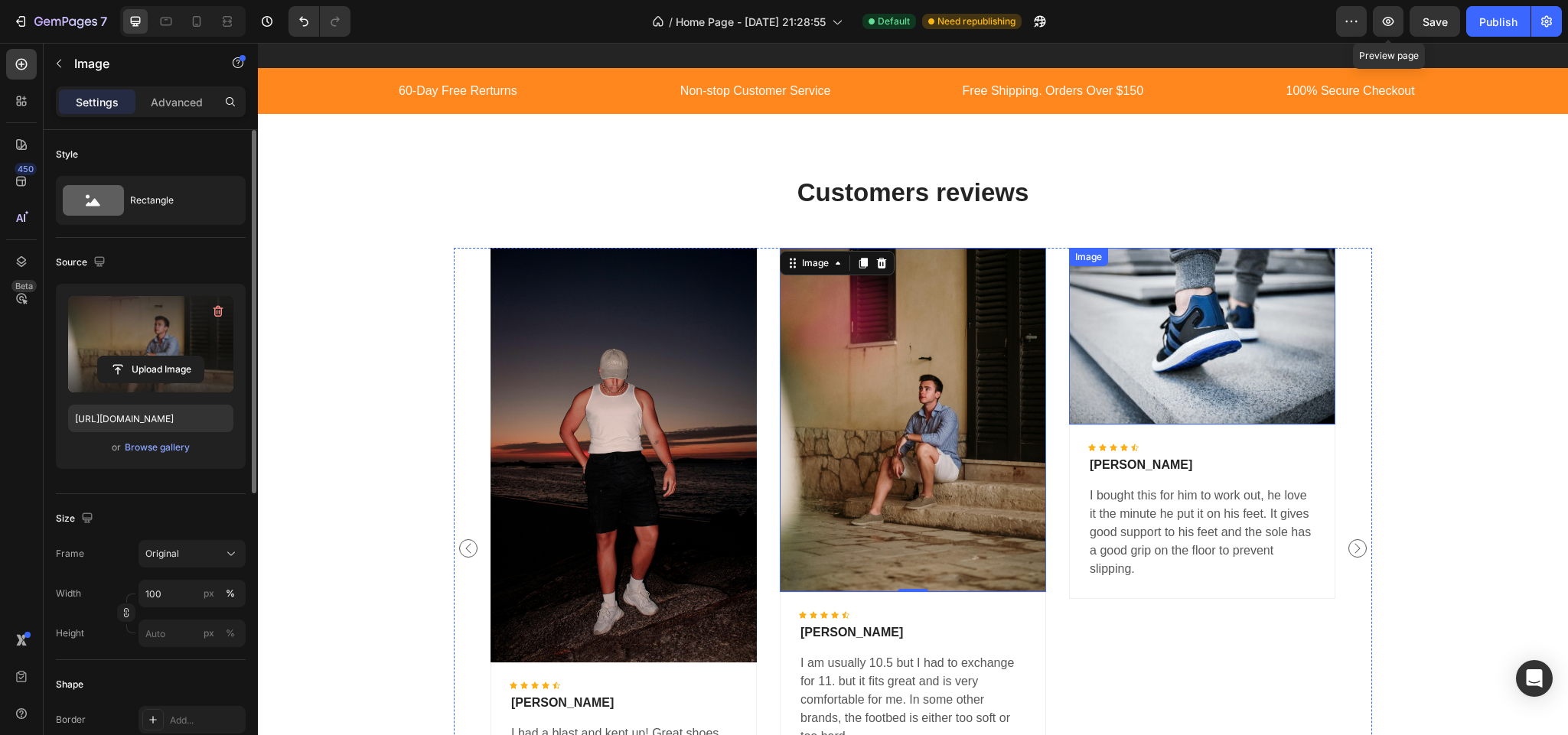
click at [1214, 336] on img at bounding box center [1202, 336] width 266 height 176
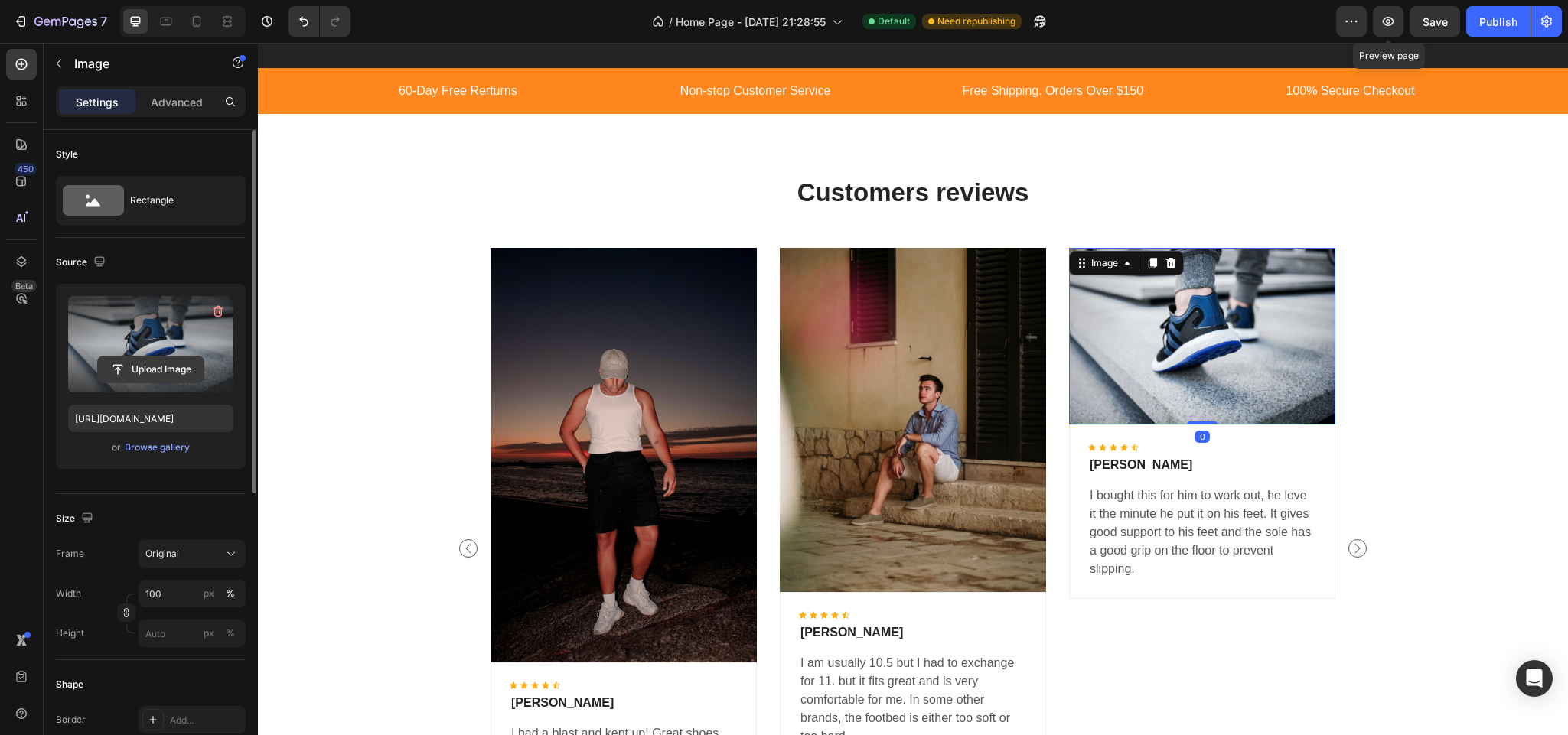
click at [168, 361] on input "file" at bounding box center [151, 369] width 105 height 26
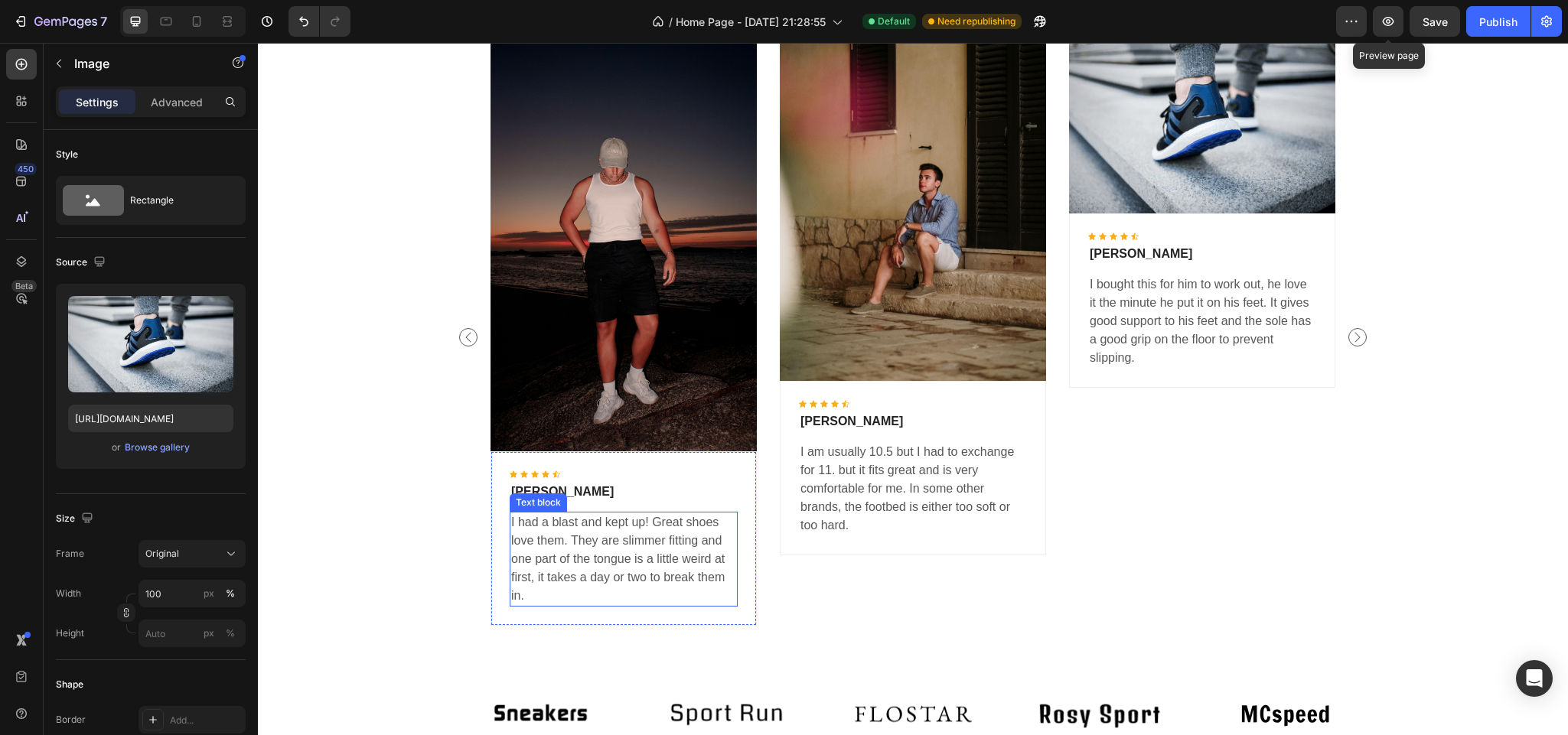
scroll to position [2812, 0]
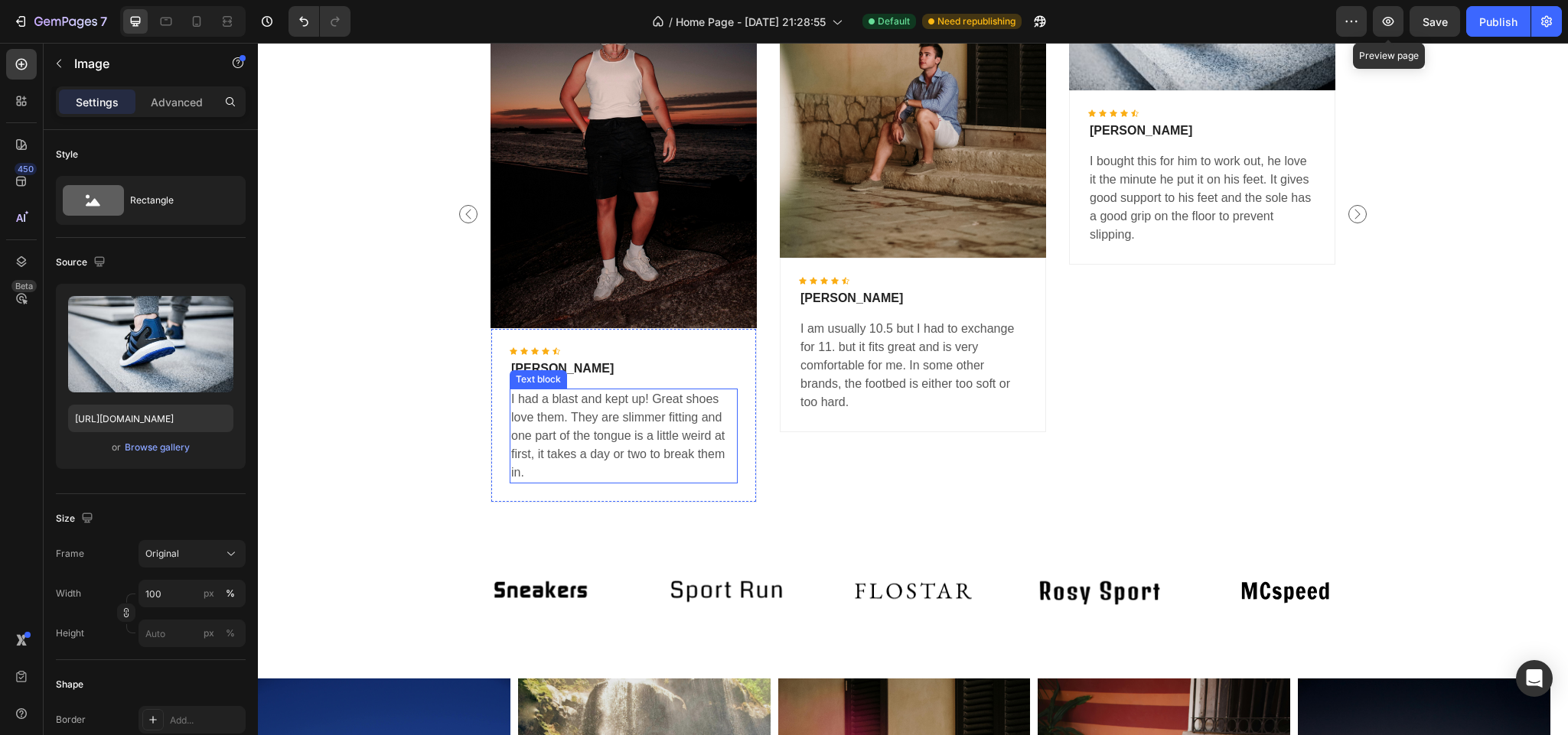
click at [563, 419] on p "I had a blast and kept up! Great shoes love them. They are slimmer fitting and …" at bounding box center [623, 436] width 225 height 92
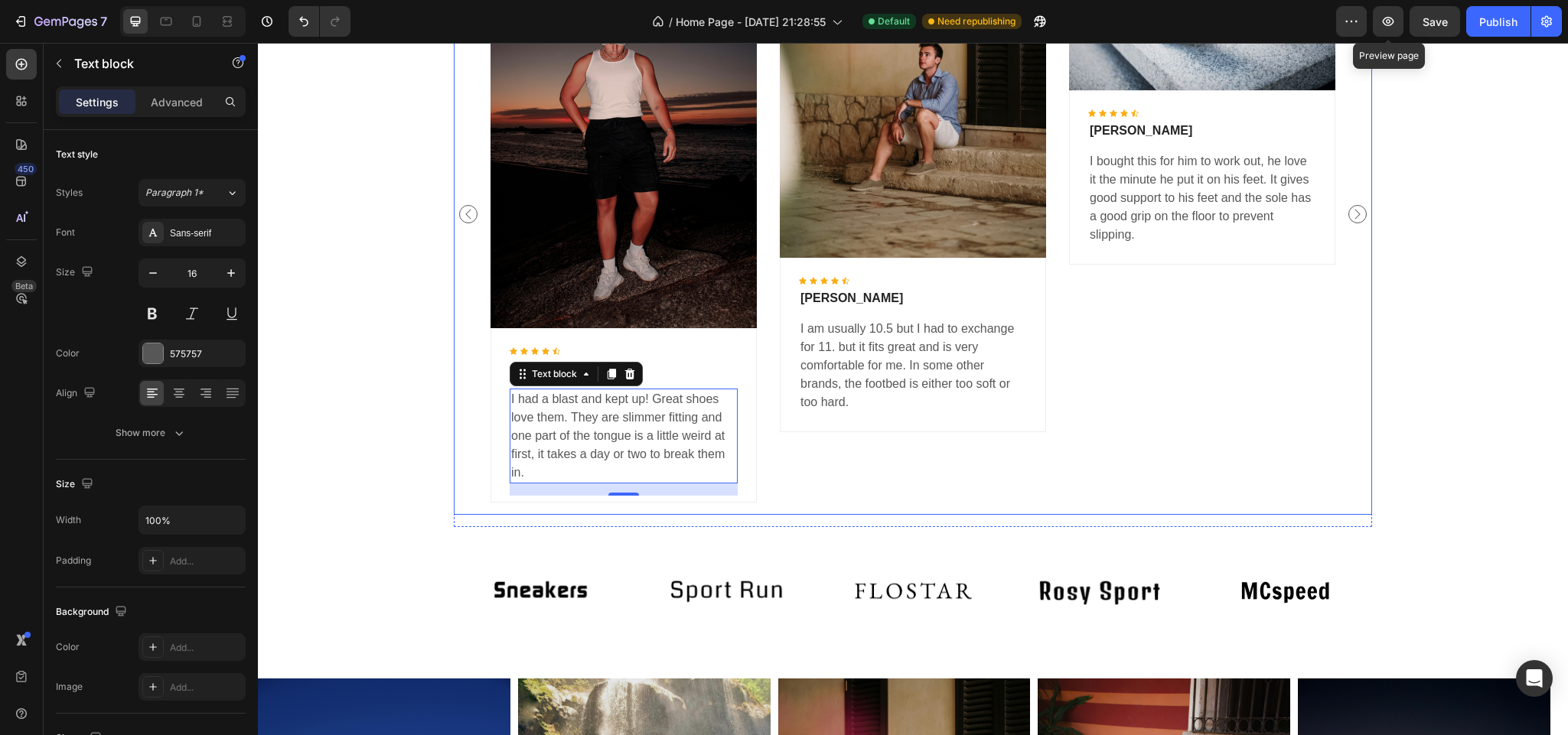
scroll to position [2584, 0]
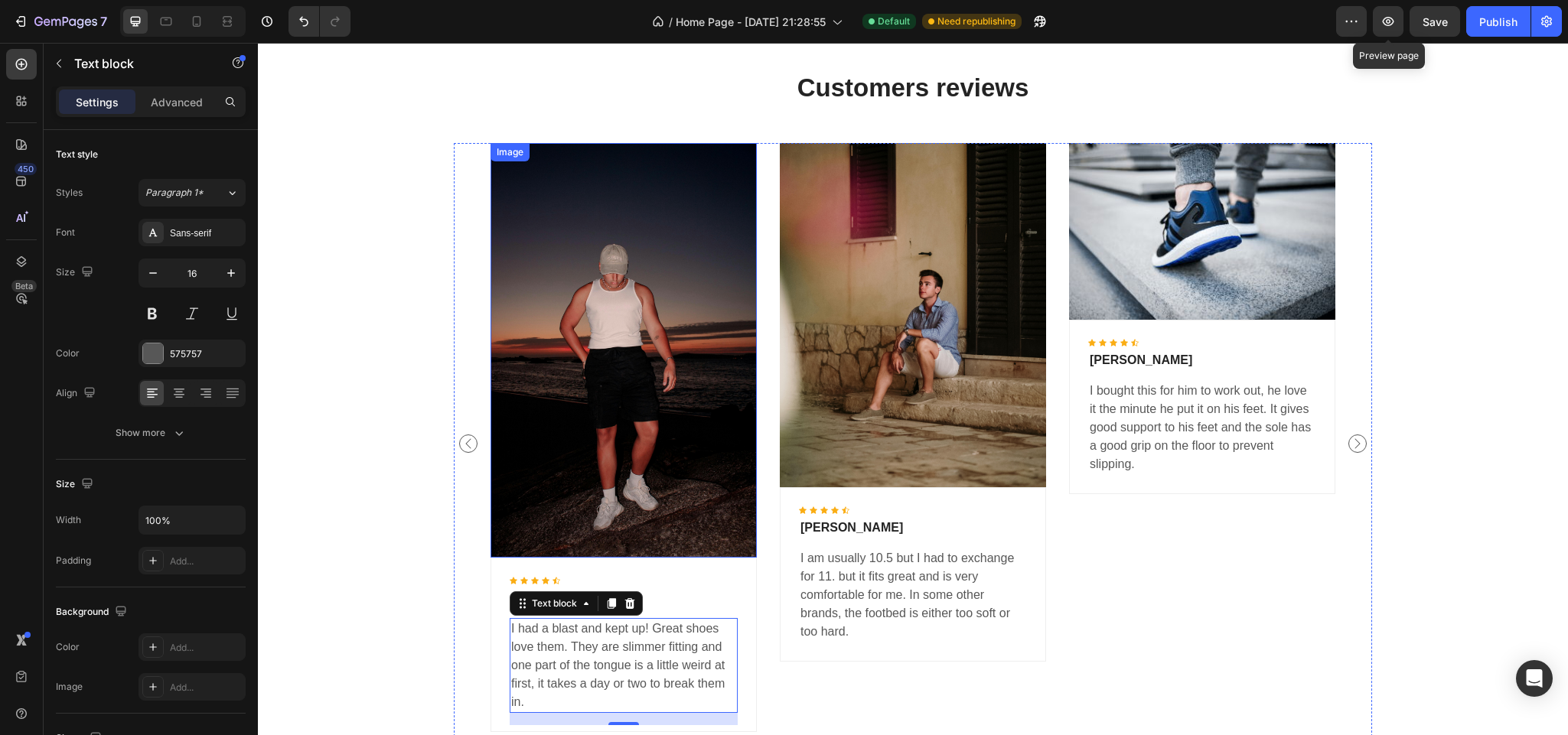
click at [611, 423] on img at bounding box center [623, 350] width 266 height 415
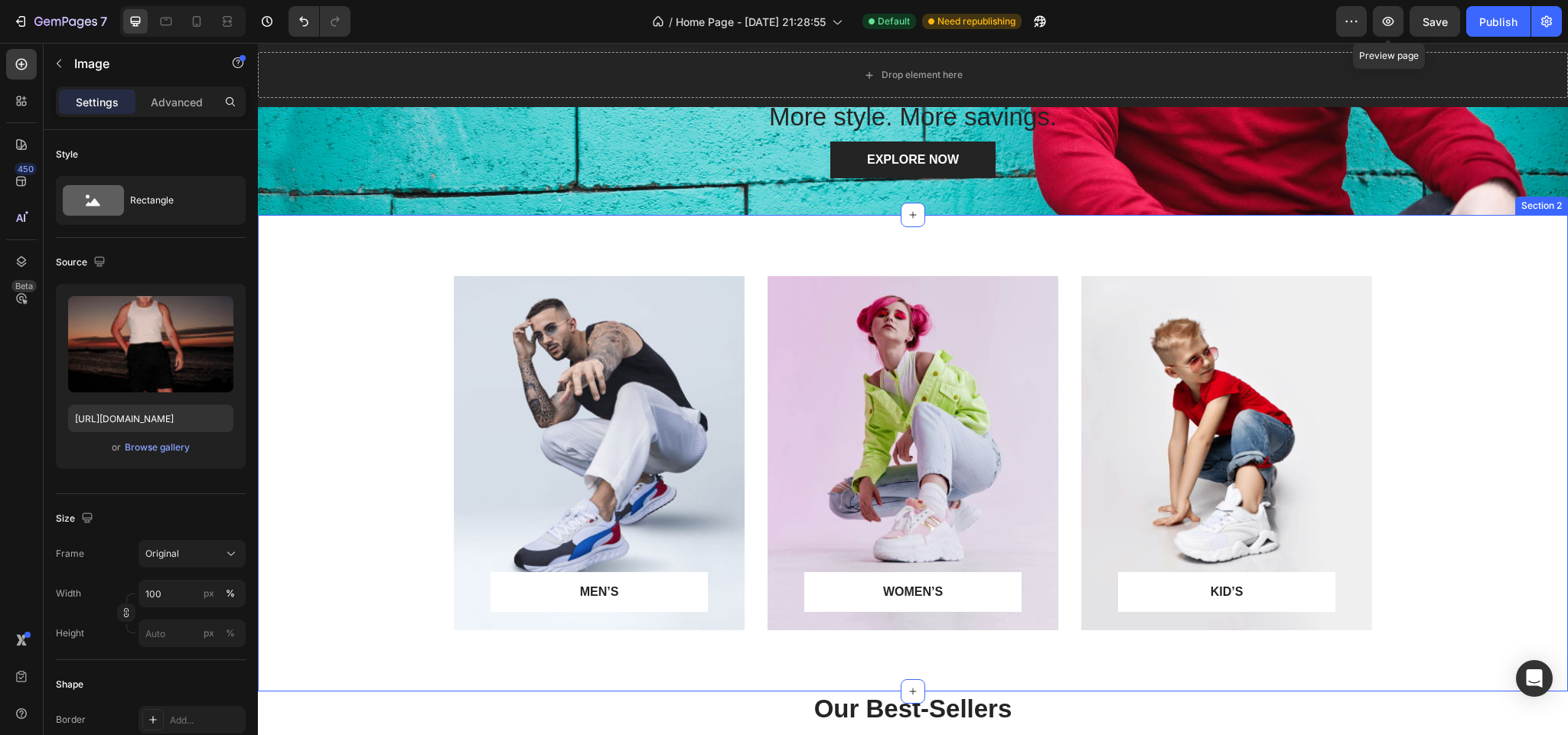
scroll to position [573, 0]
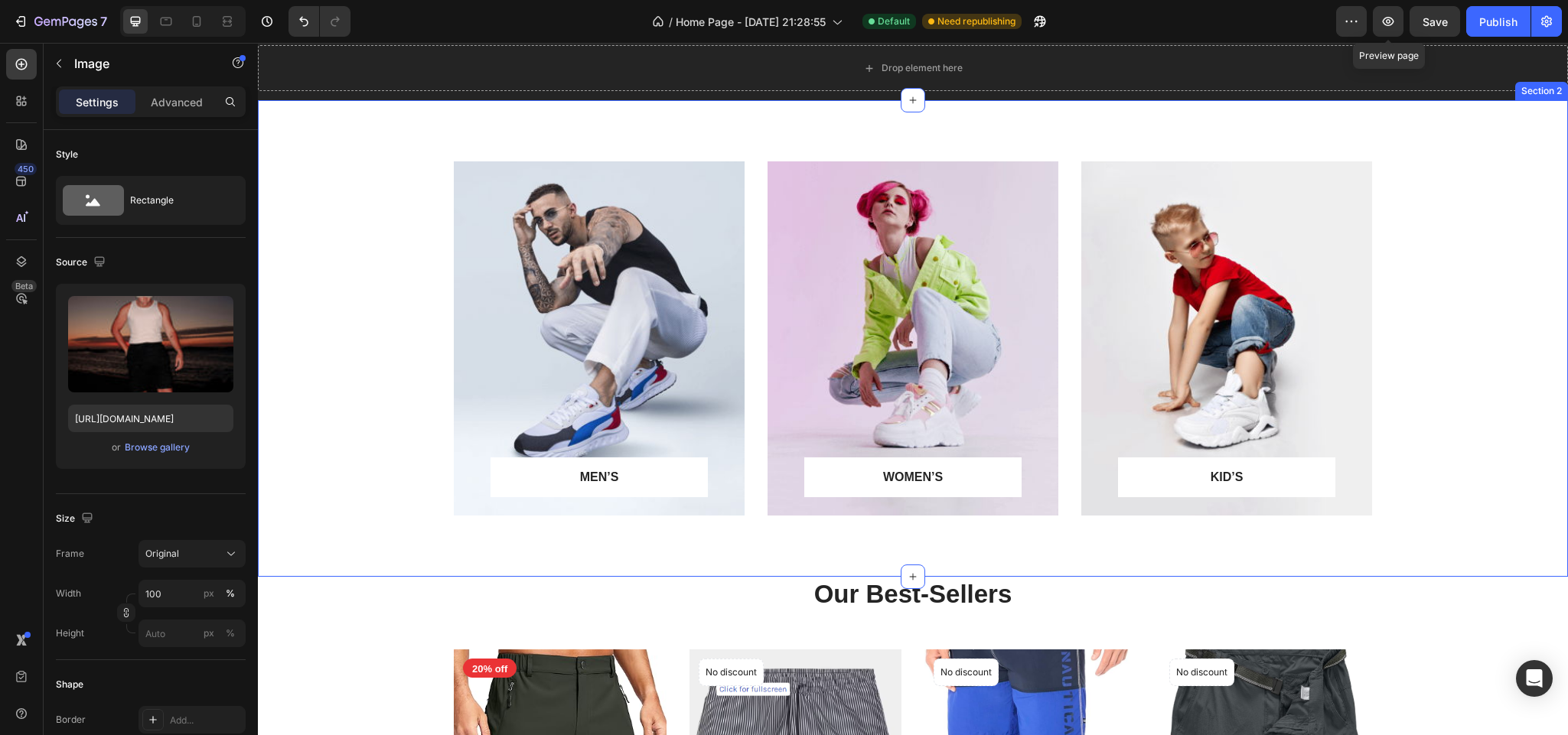
click at [1444, 354] on div "MEN’S Text block Row Row Hero Banner WOMEN’S Text block Row Row Hero Banner KID…" at bounding box center [913, 350] width 1287 height 379
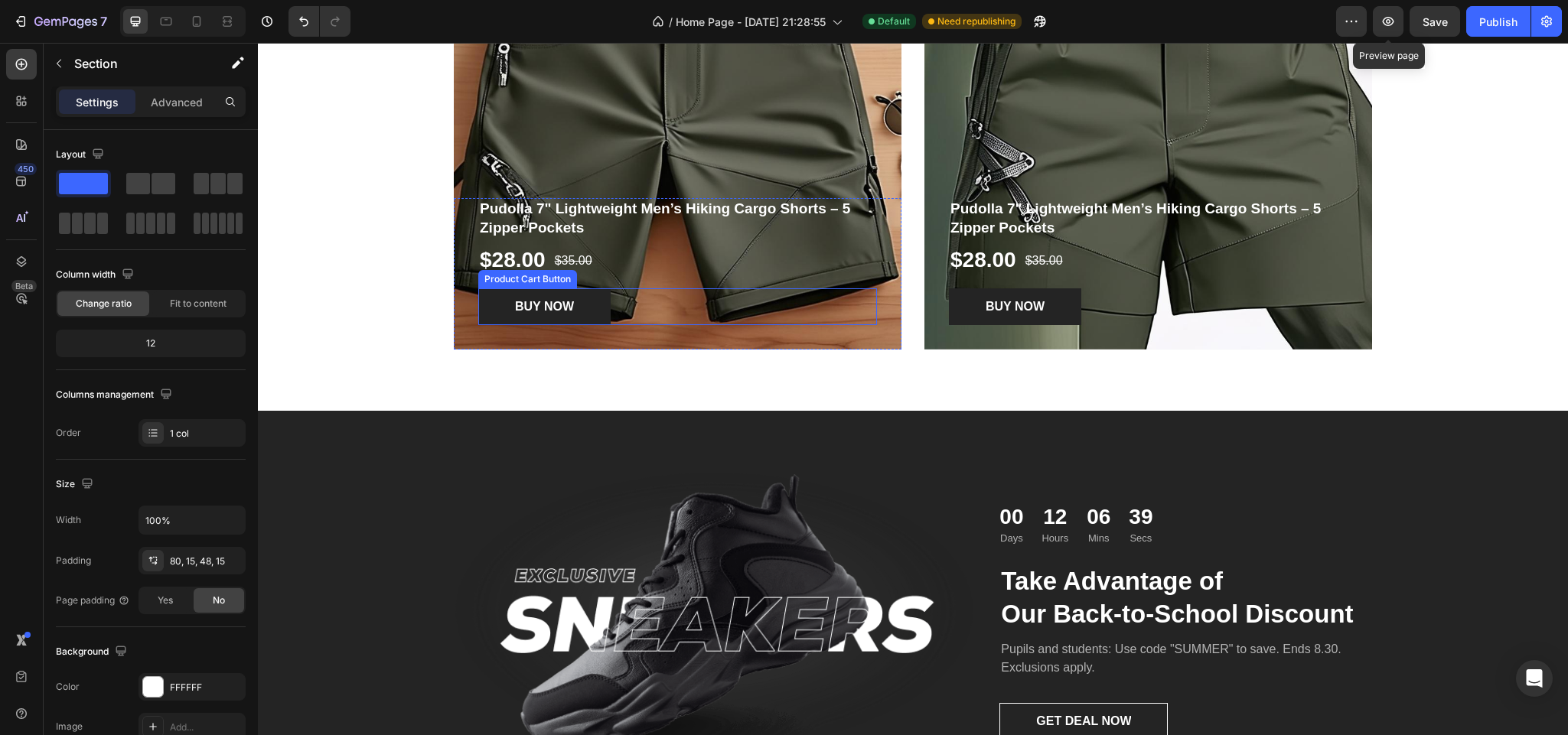
scroll to position [1554, 0]
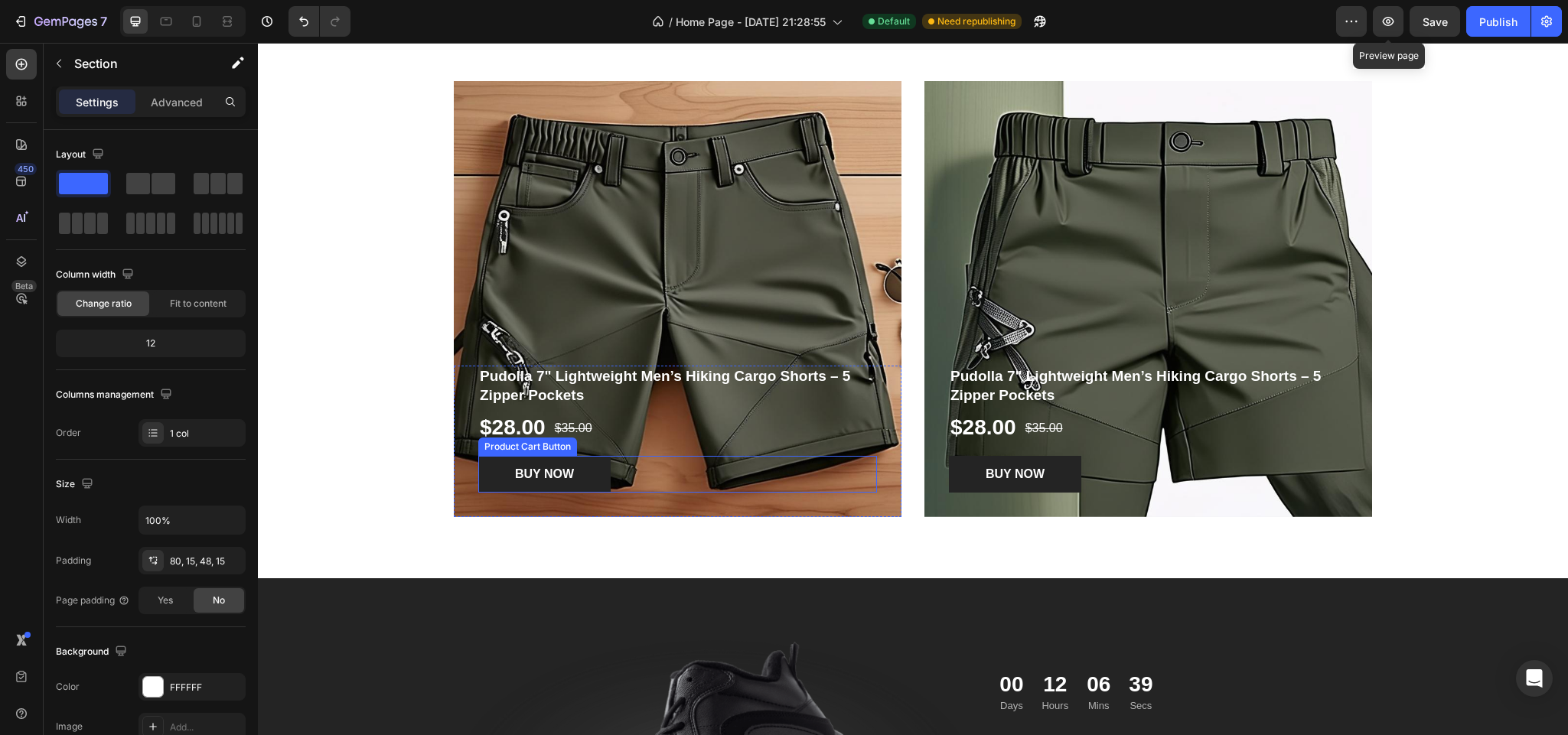
click at [680, 308] on div "Overlay" at bounding box center [678, 299] width 448 height 436
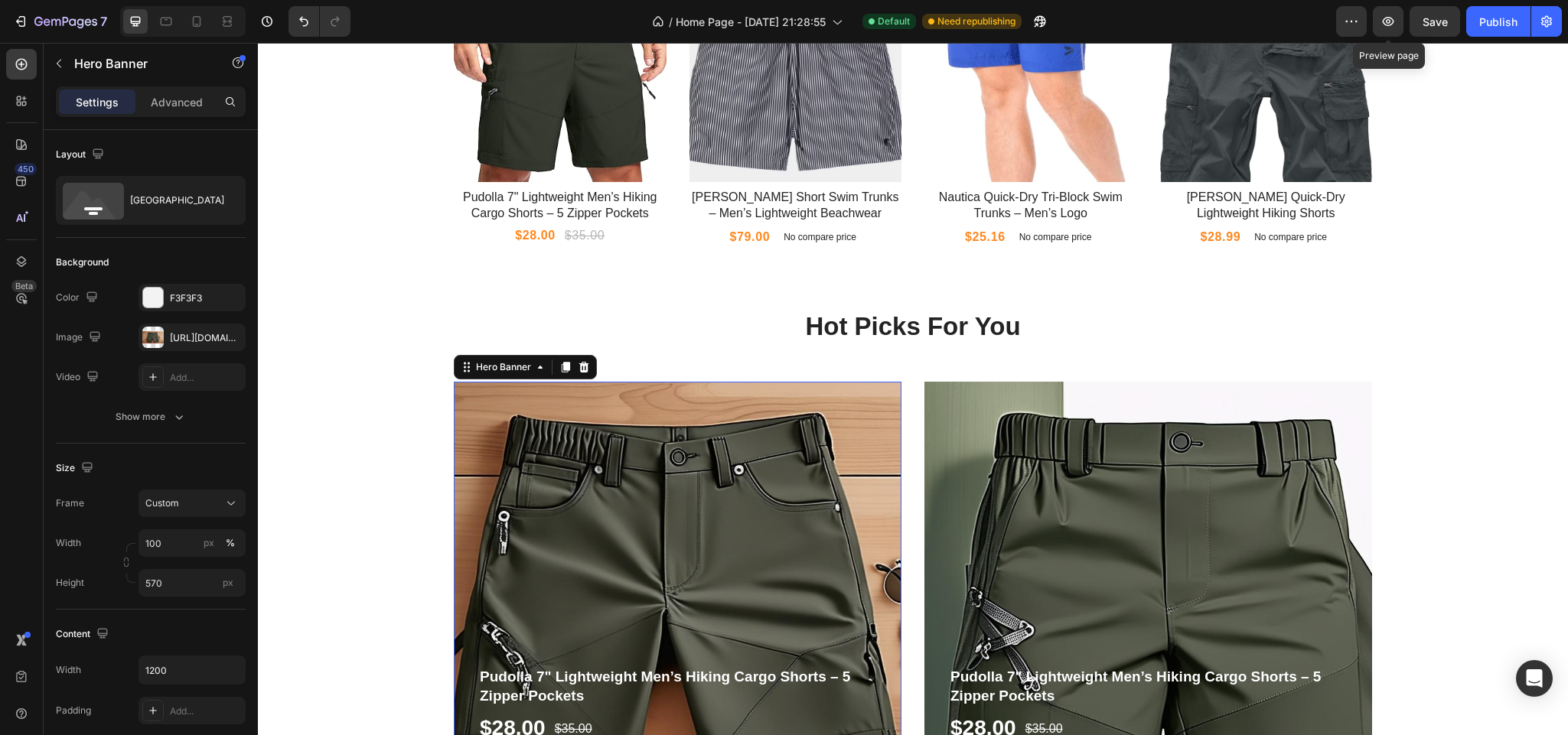
scroll to position [1262, 0]
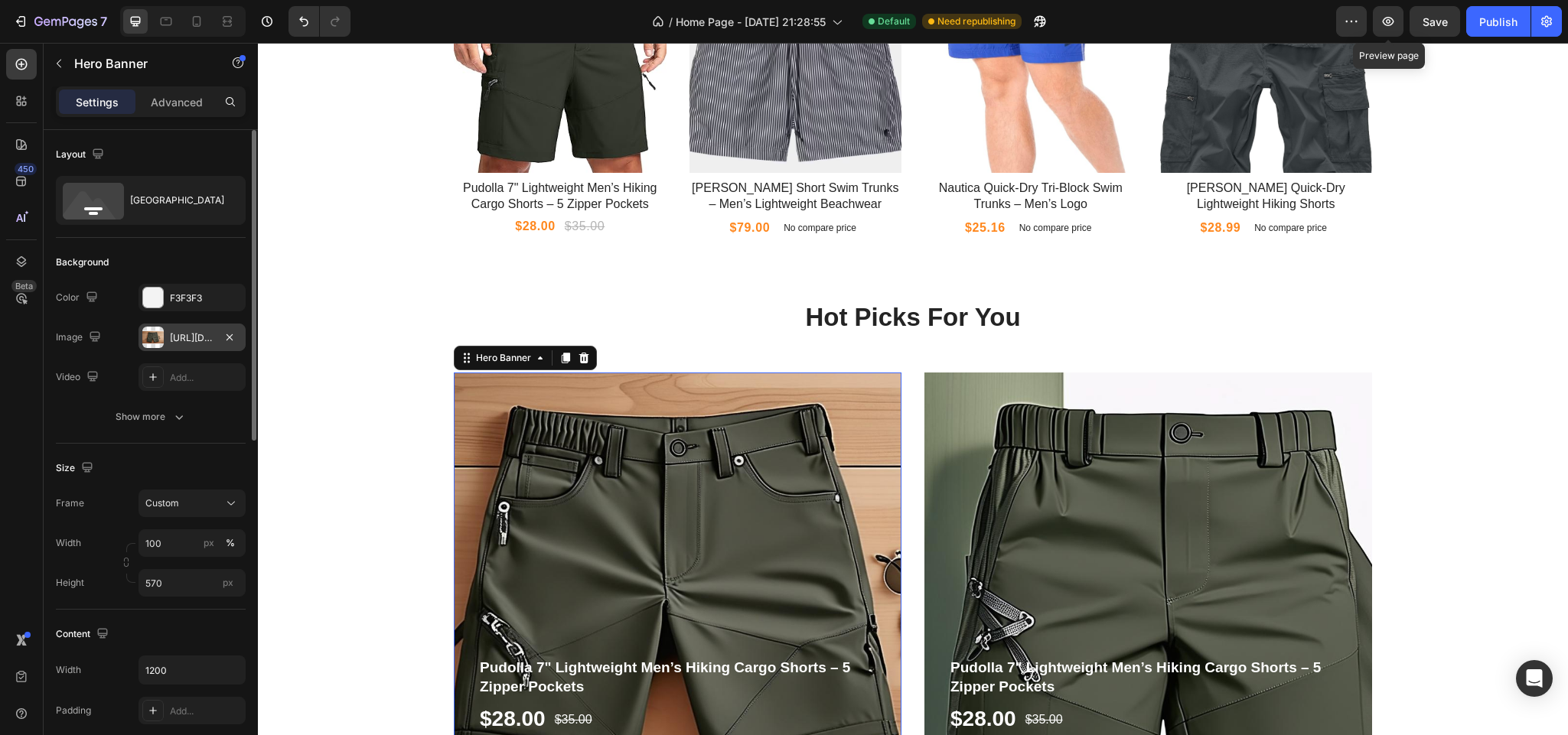
click at [173, 337] on div "[URL][DOMAIN_NAME]" at bounding box center [192, 338] width 45 height 14
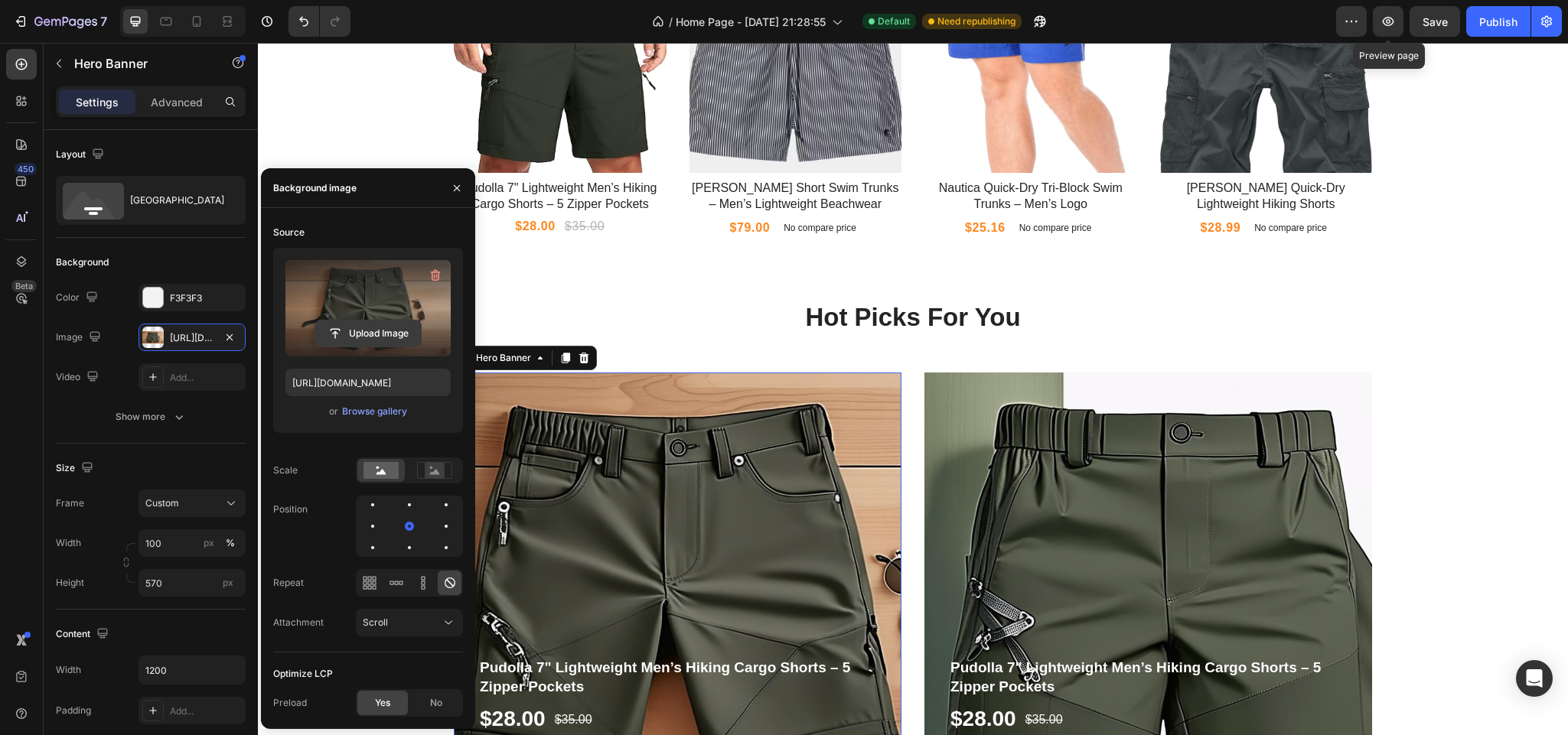
click at [362, 334] on input "file" at bounding box center [368, 333] width 105 height 26
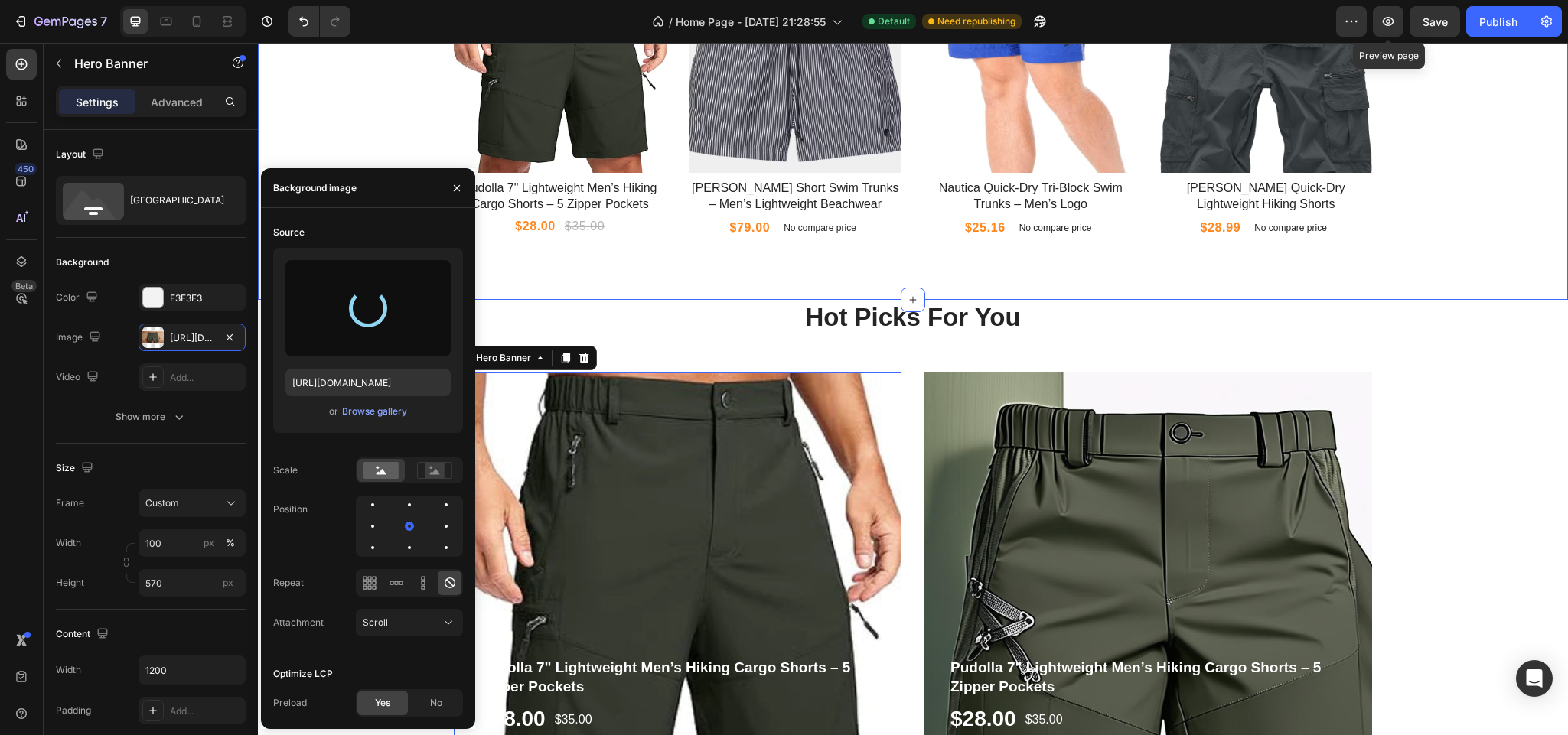
type input "[URL][DOMAIN_NAME]"
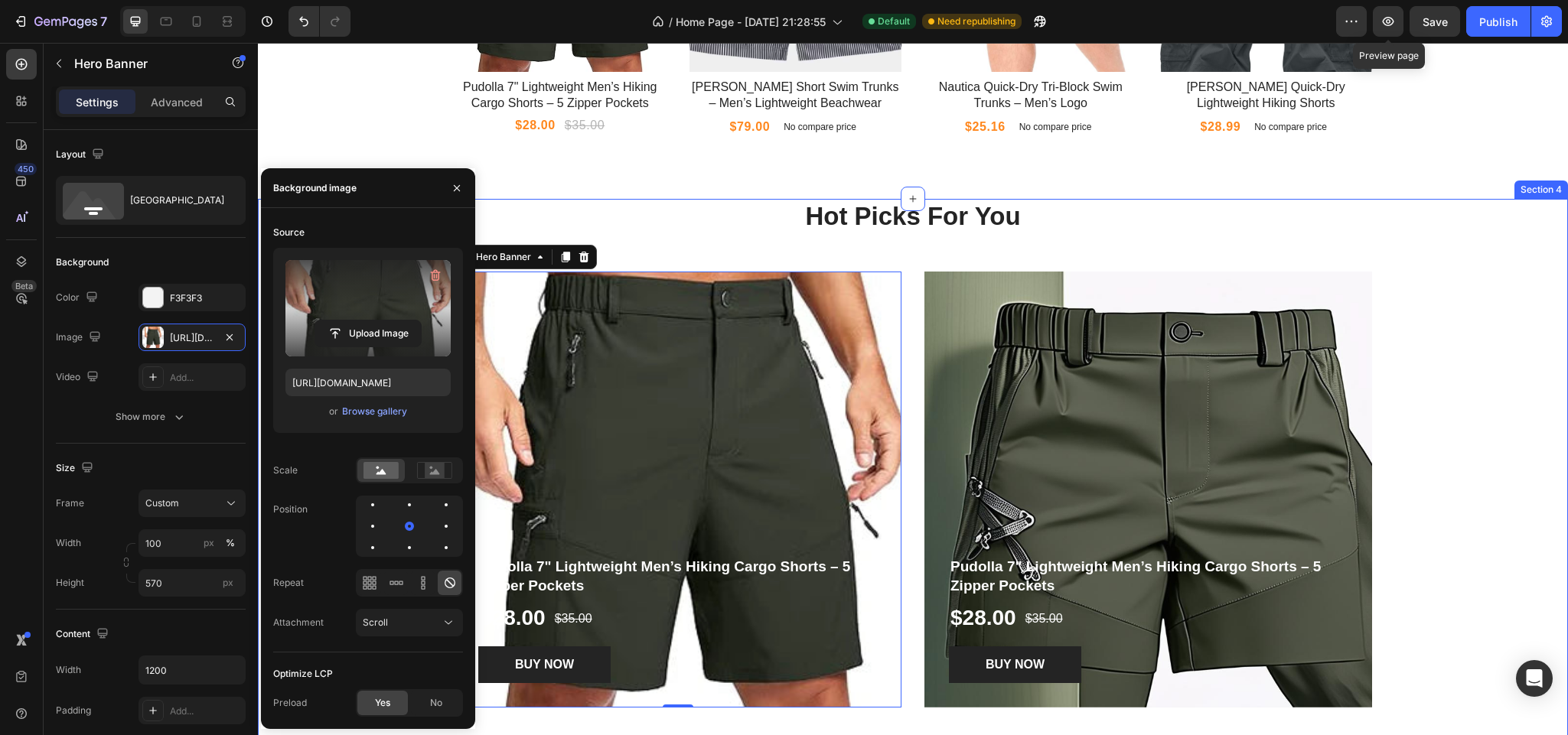
scroll to position [1377, 0]
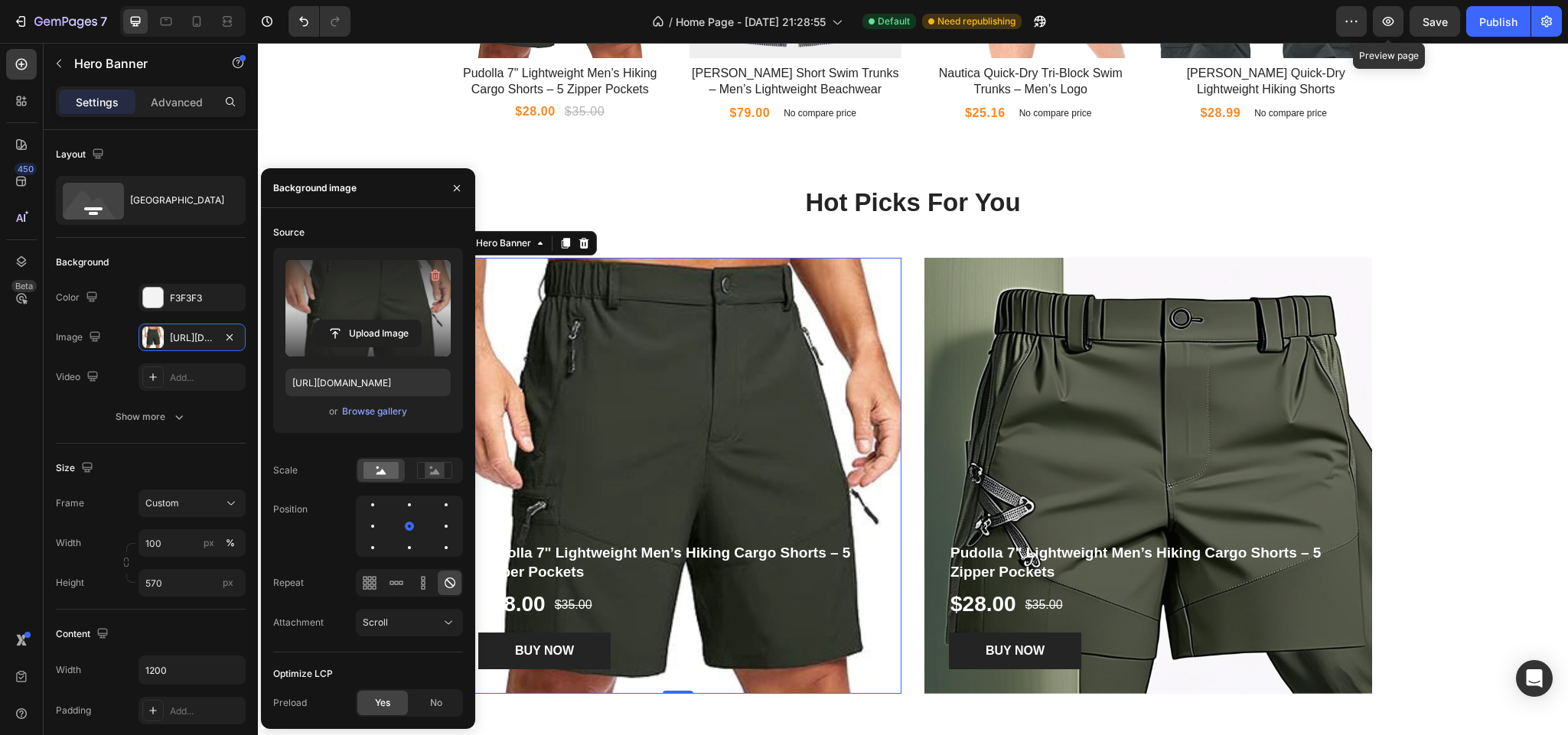
click at [1490, 516] on div "Hot Picks For You Heading Row Pudolla 7" Lightweight Men’s Hiking Cargo Shorts …" at bounding box center [913, 452] width 1287 height 533
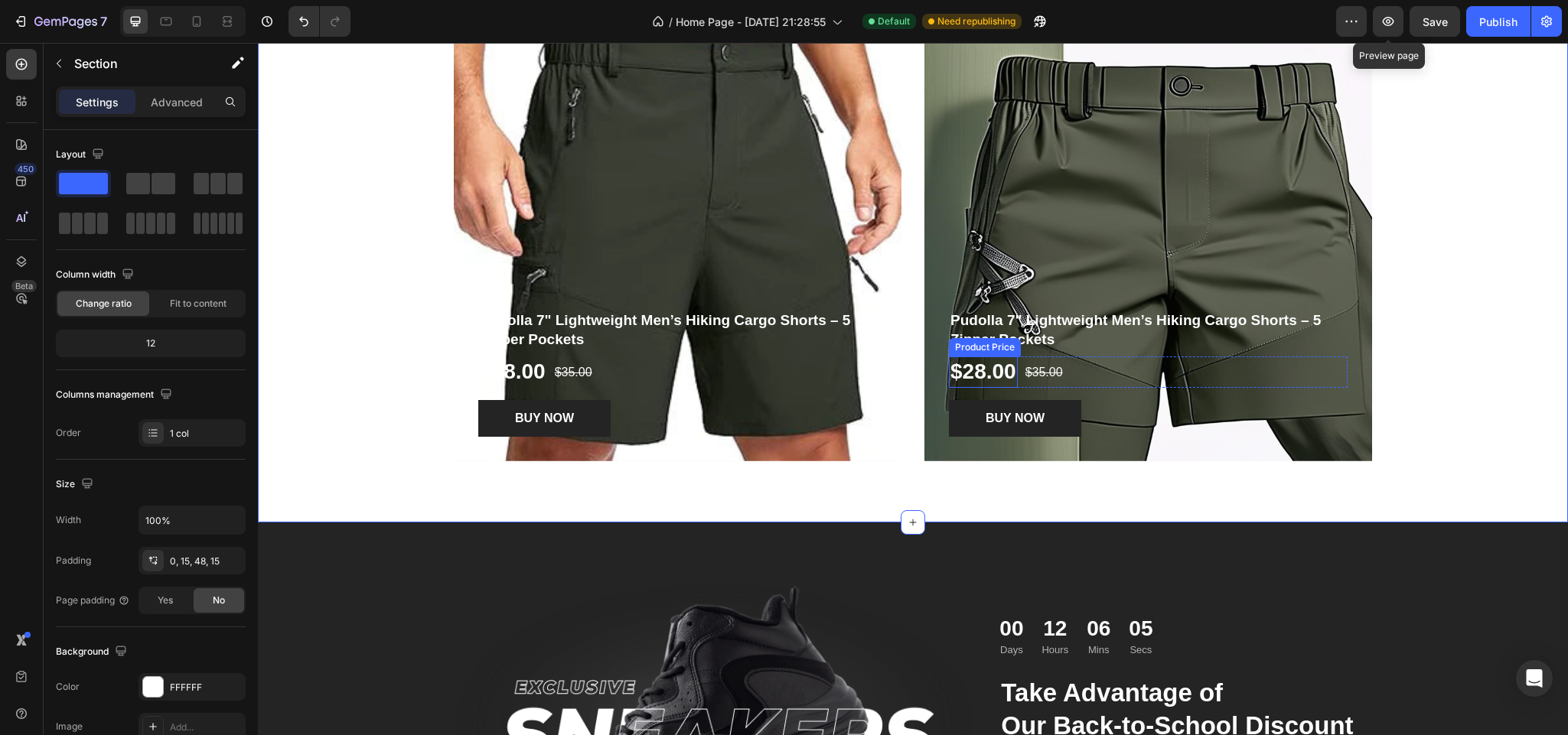
scroll to position [1606, 0]
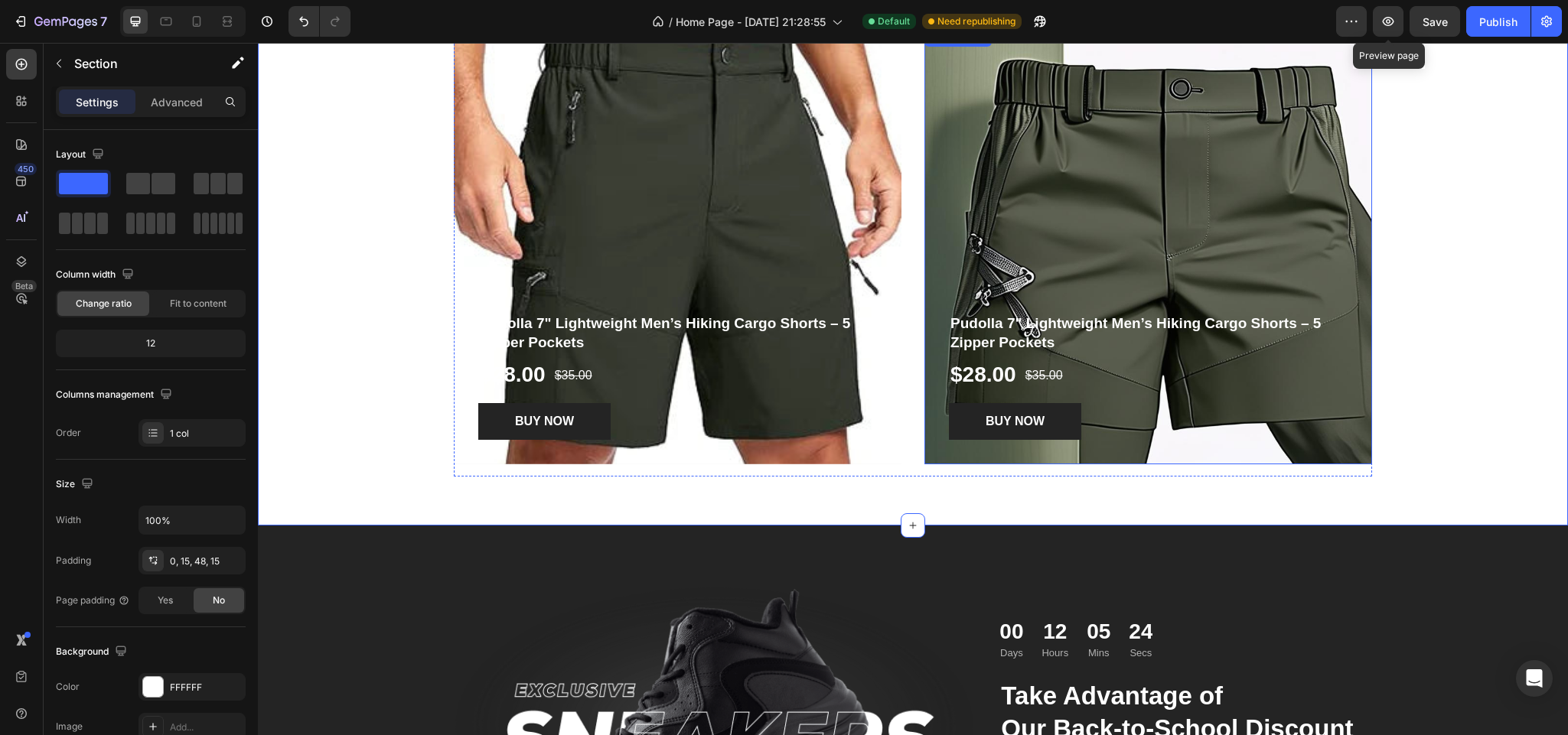
click at [1120, 191] on div "Overlay" at bounding box center [1148, 246] width 448 height 436
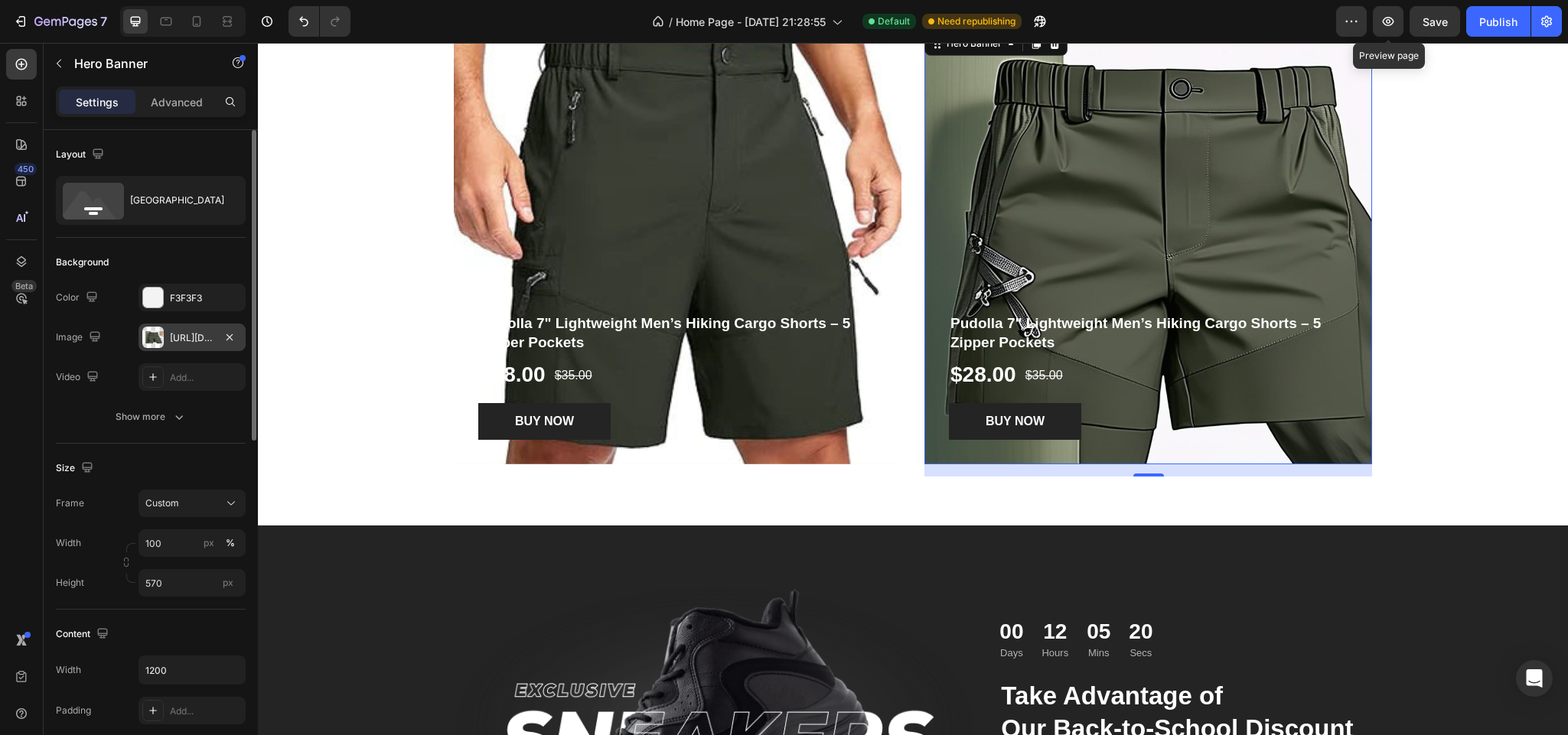
click at [162, 333] on div at bounding box center [153, 337] width 21 height 21
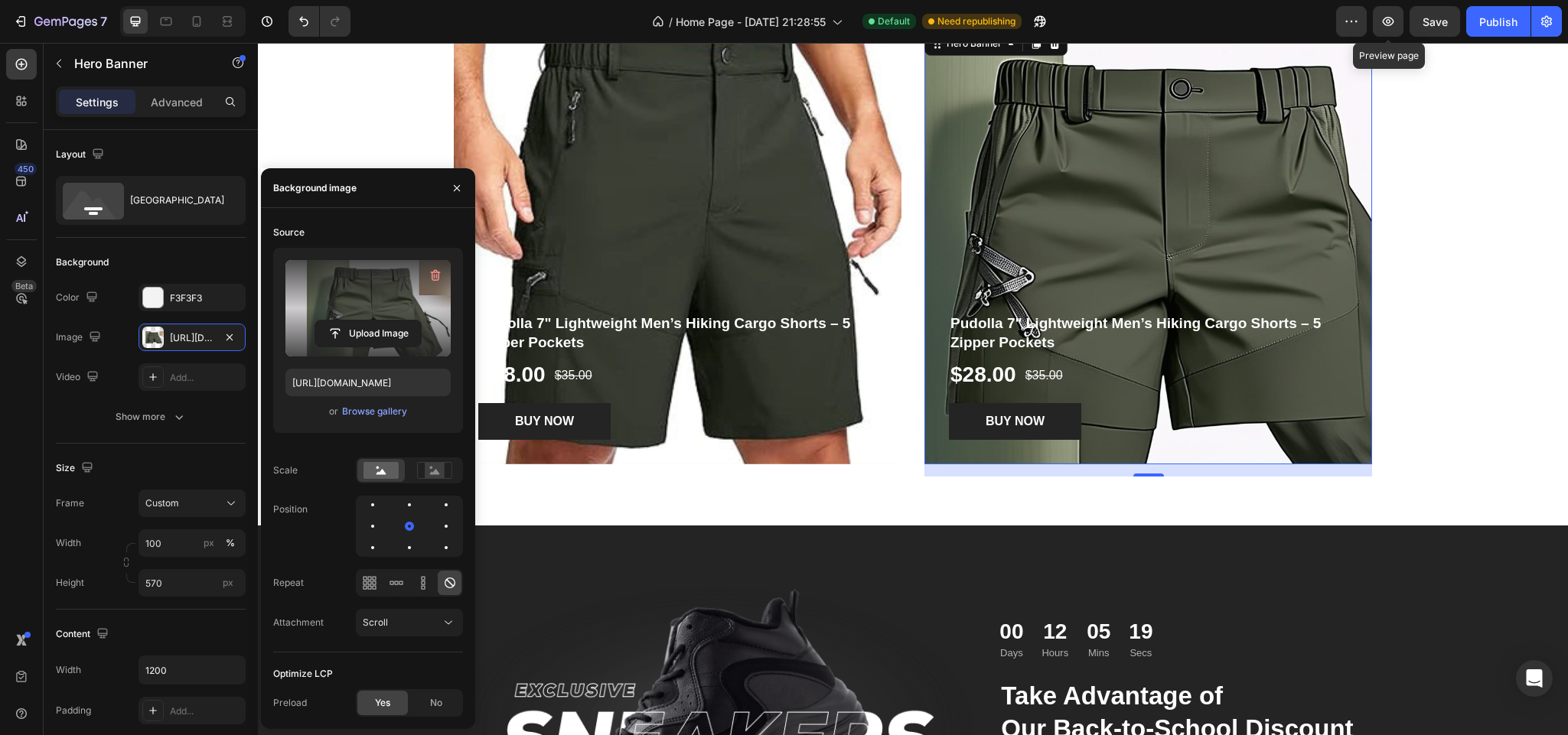
click at [349, 280] on label at bounding box center [368, 308] width 166 height 96
click at [349, 320] on input "file" at bounding box center [368, 333] width 105 height 26
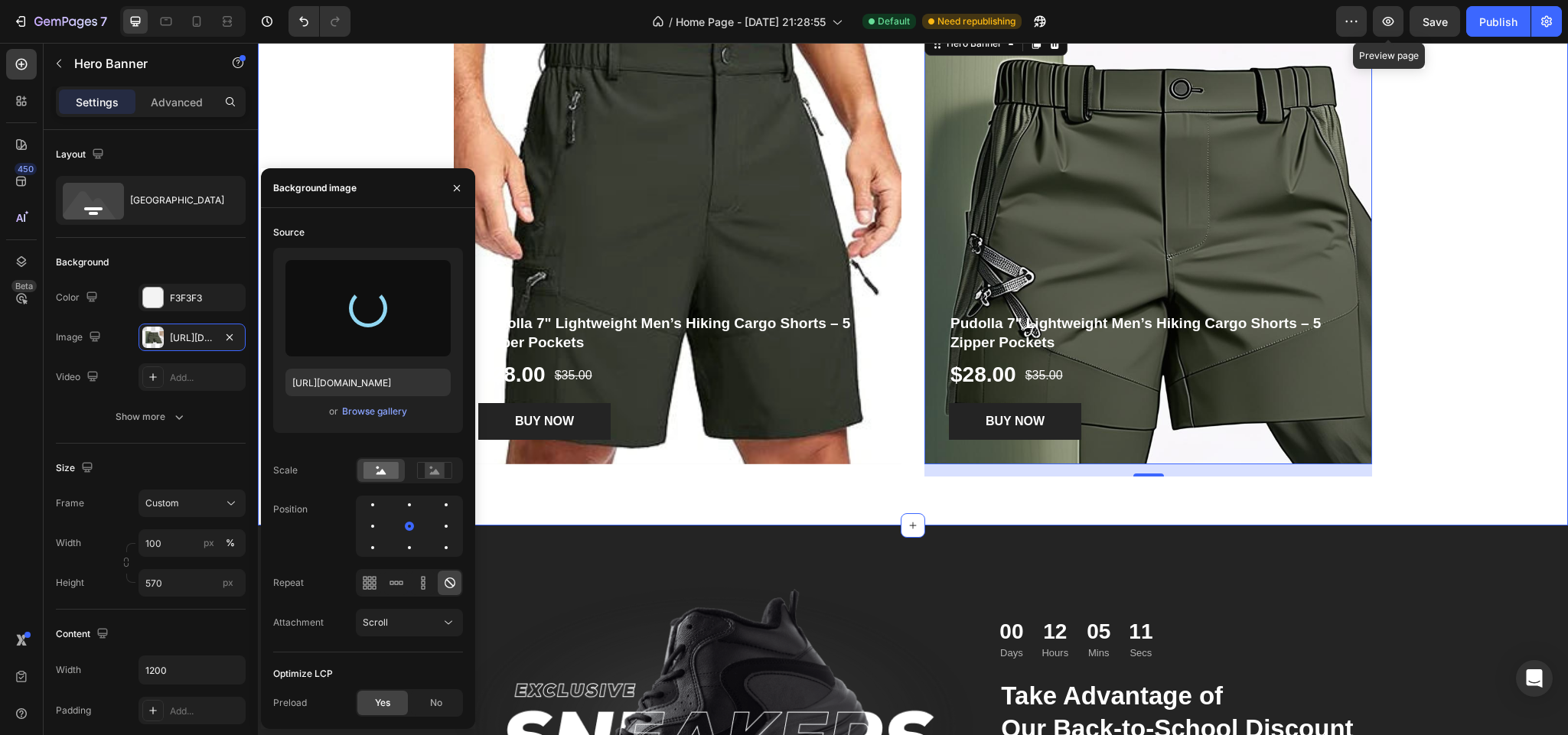
scroll to position [1579, 0]
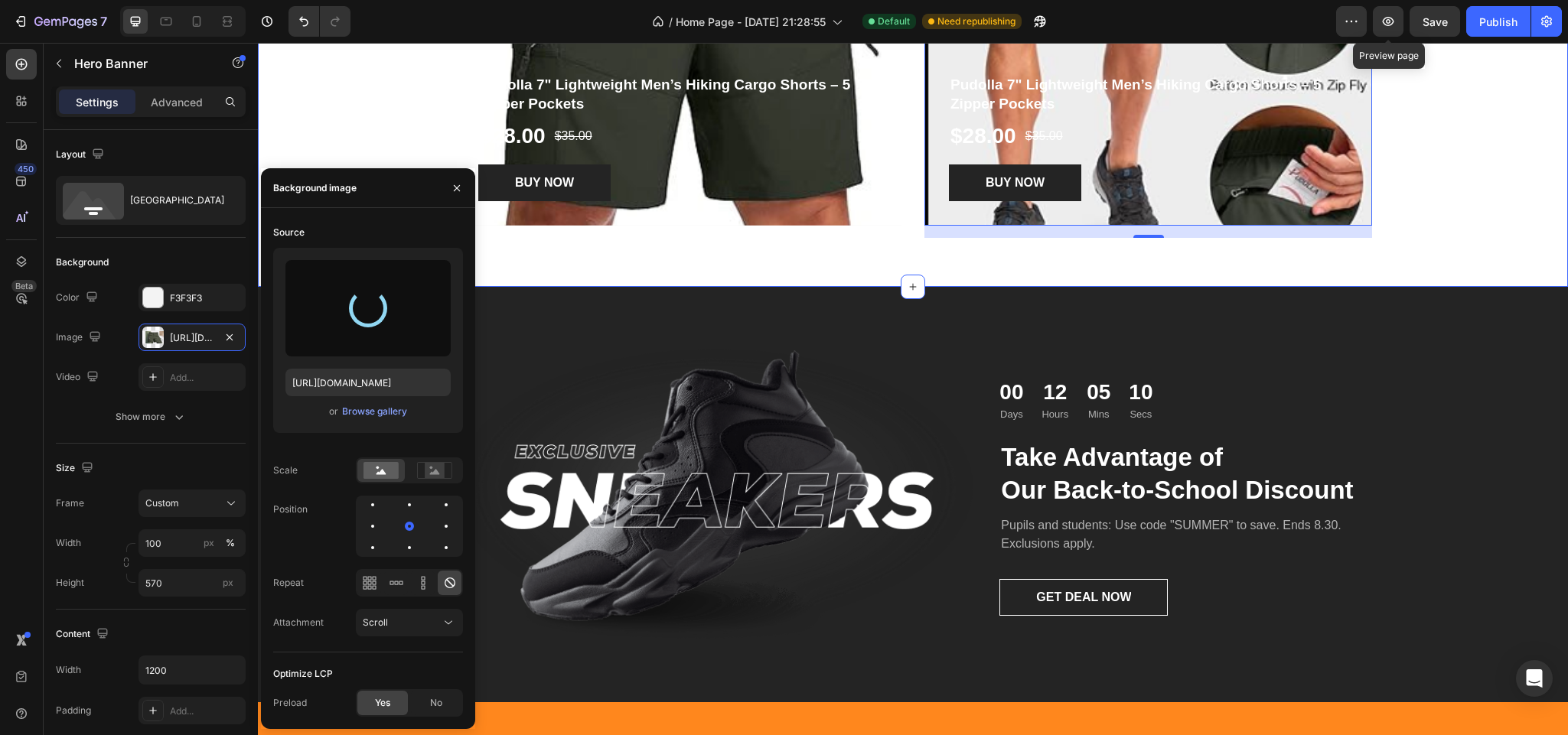
type input "[URL][DOMAIN_NAME]"
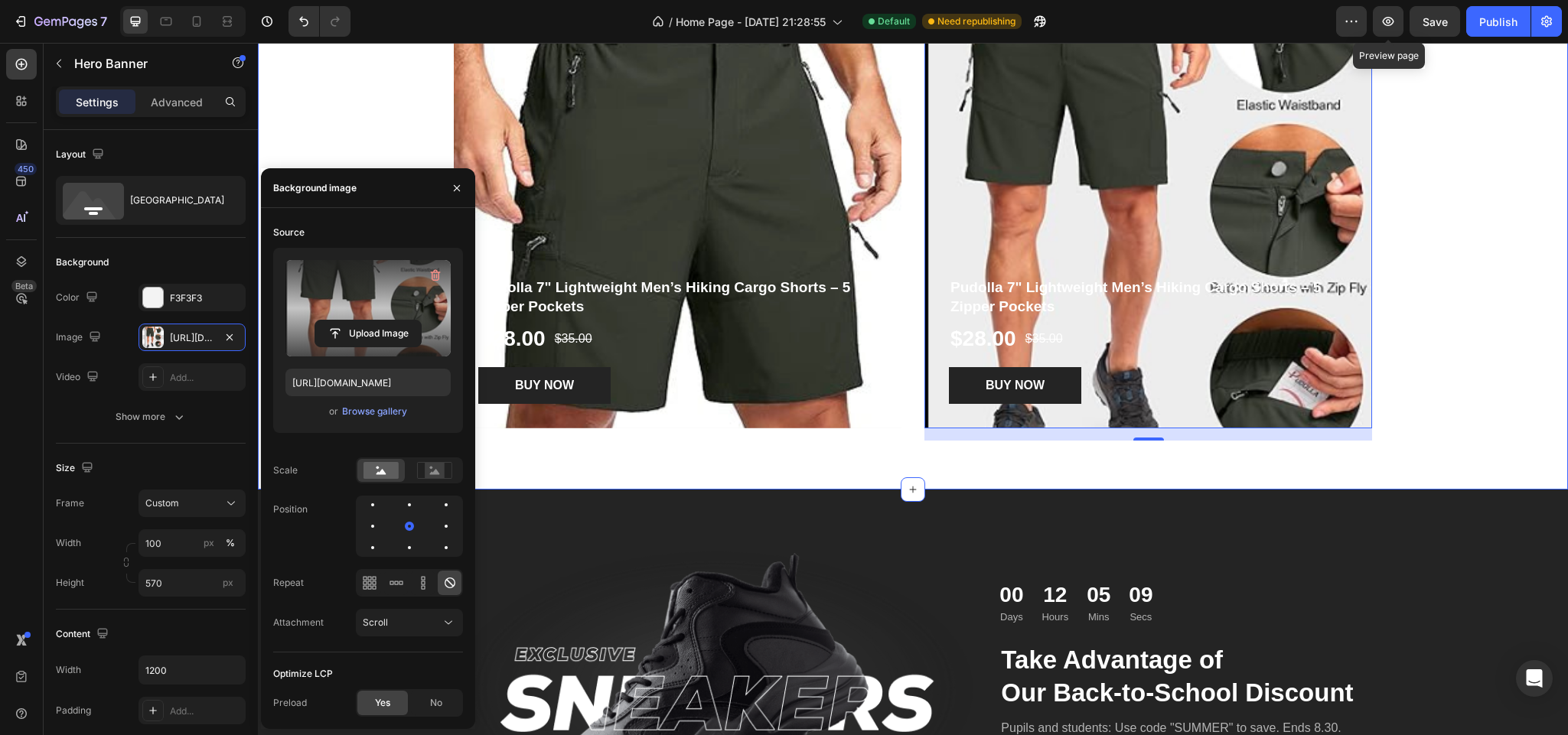
scroll to position [1178, 0]
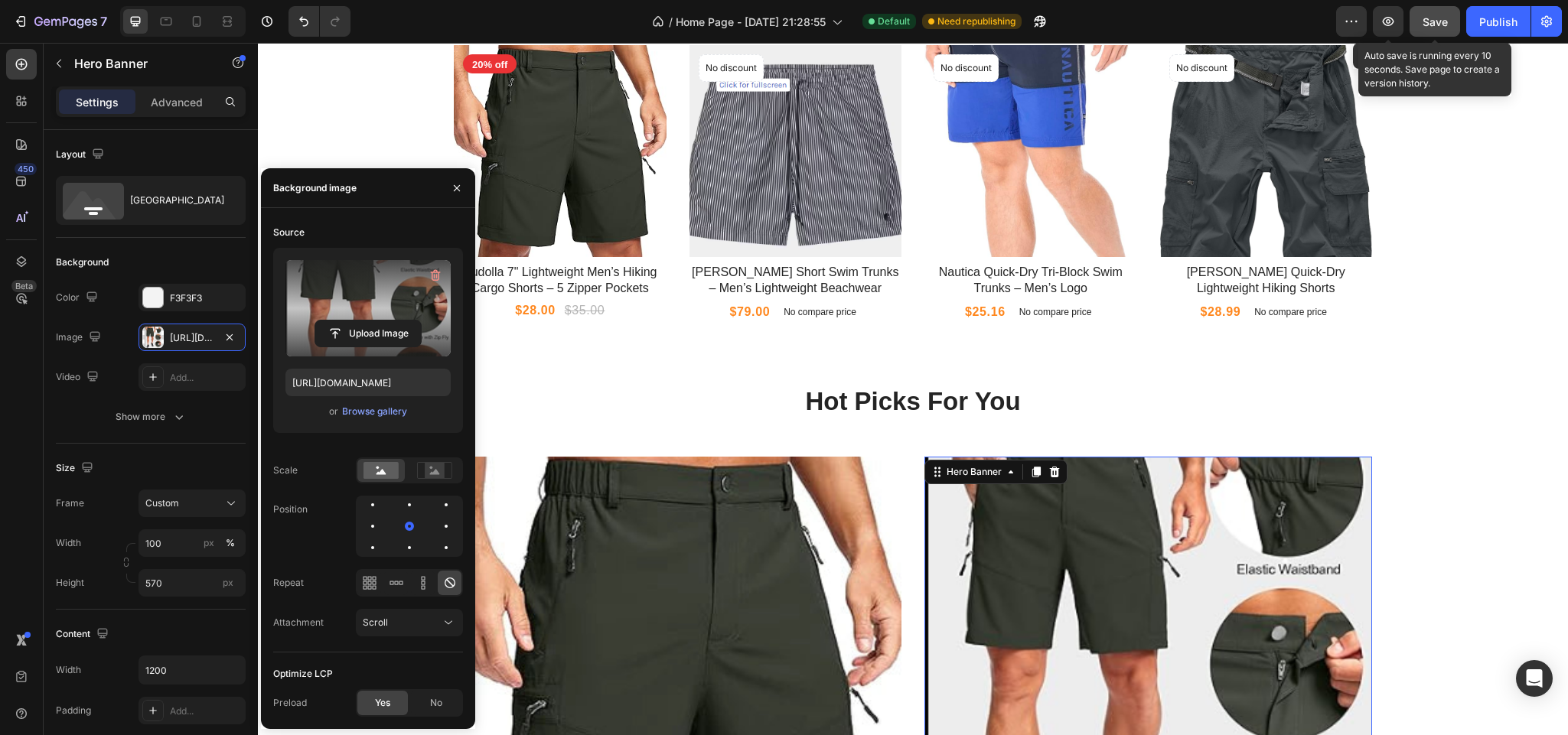
click at [1430, 23] on span "Save" at bounding box center [1435, 21] width 25 height 13
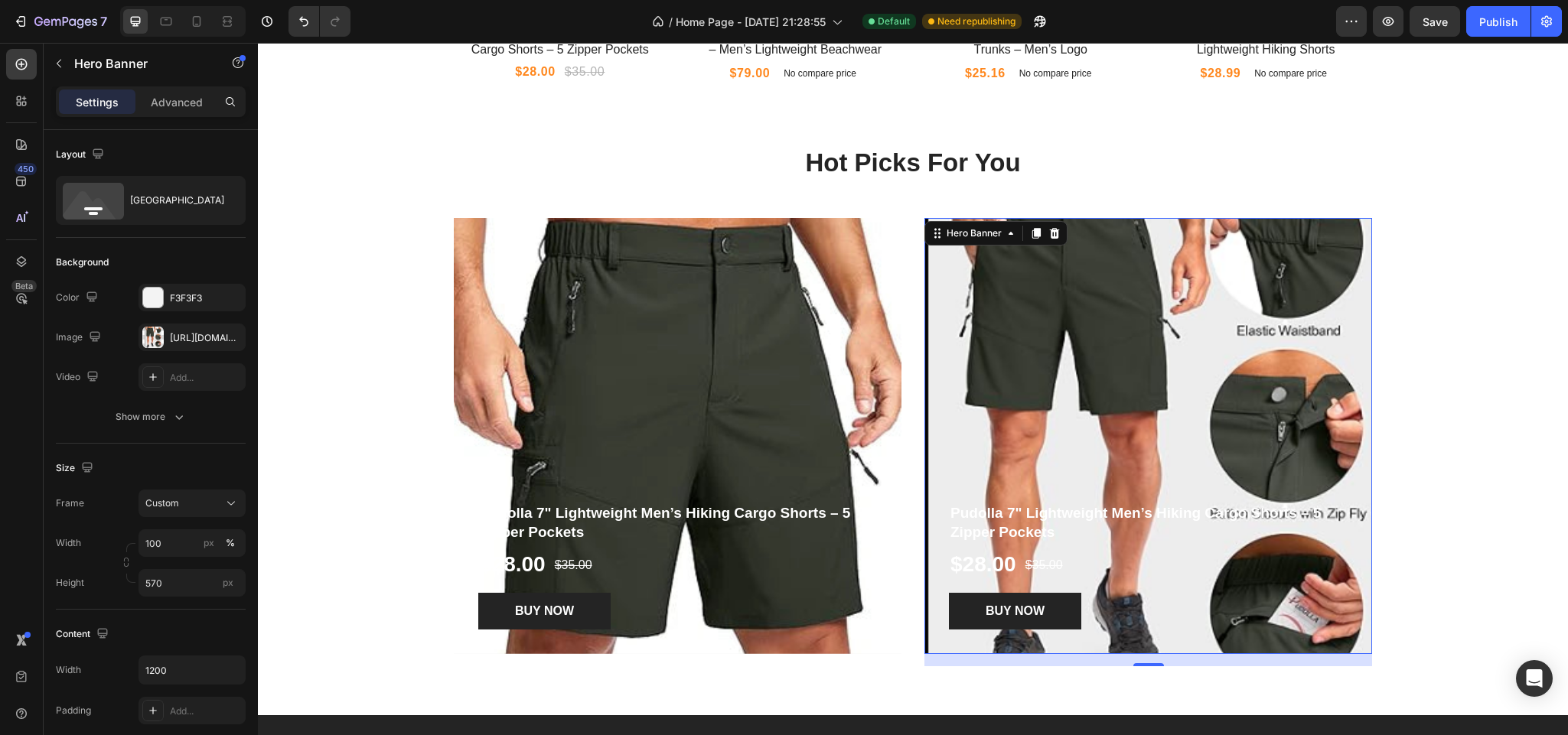
scroll to position [1377, 0]
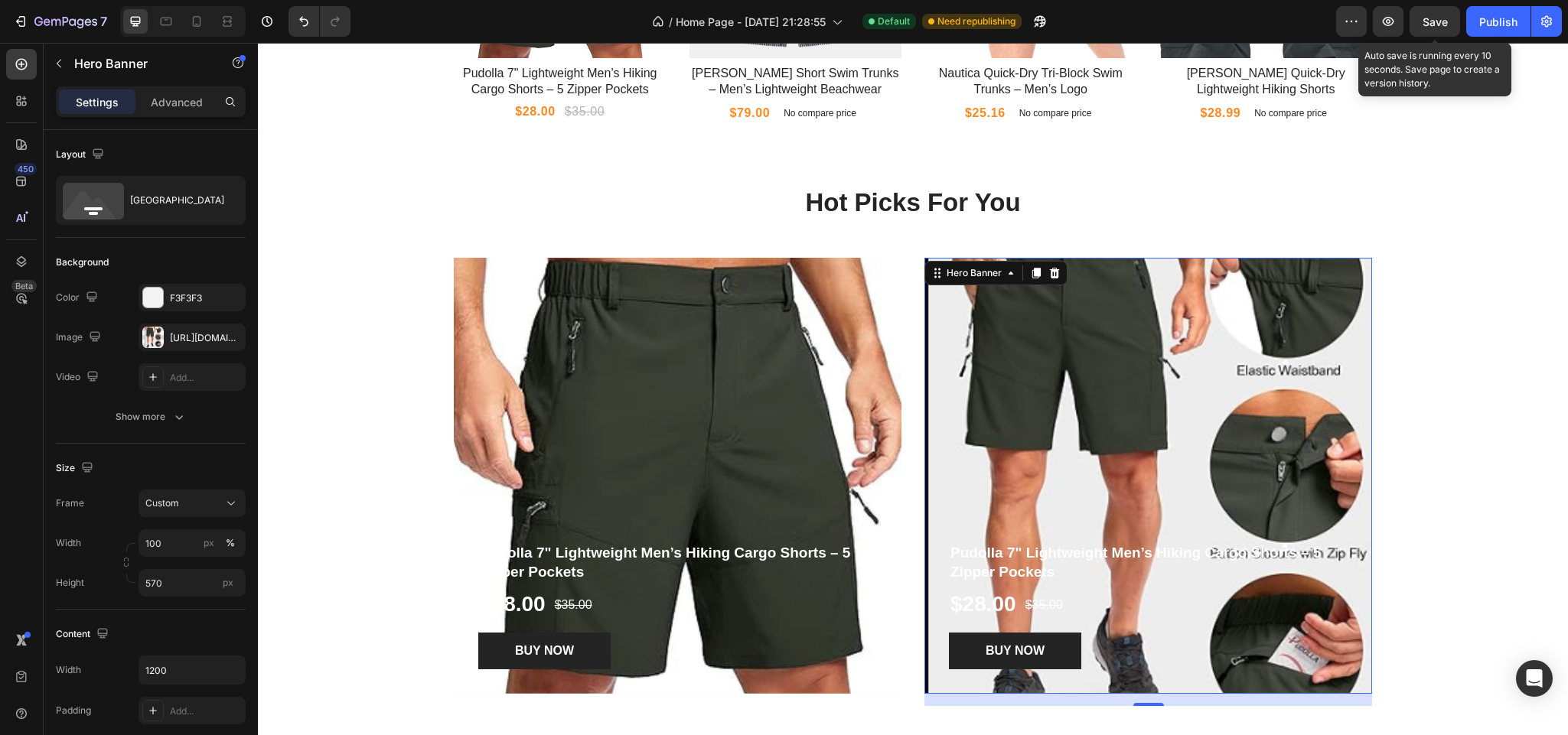
click at [1436, 16] on span "Save" at bounding box center [1435, 21] width 25 height 13
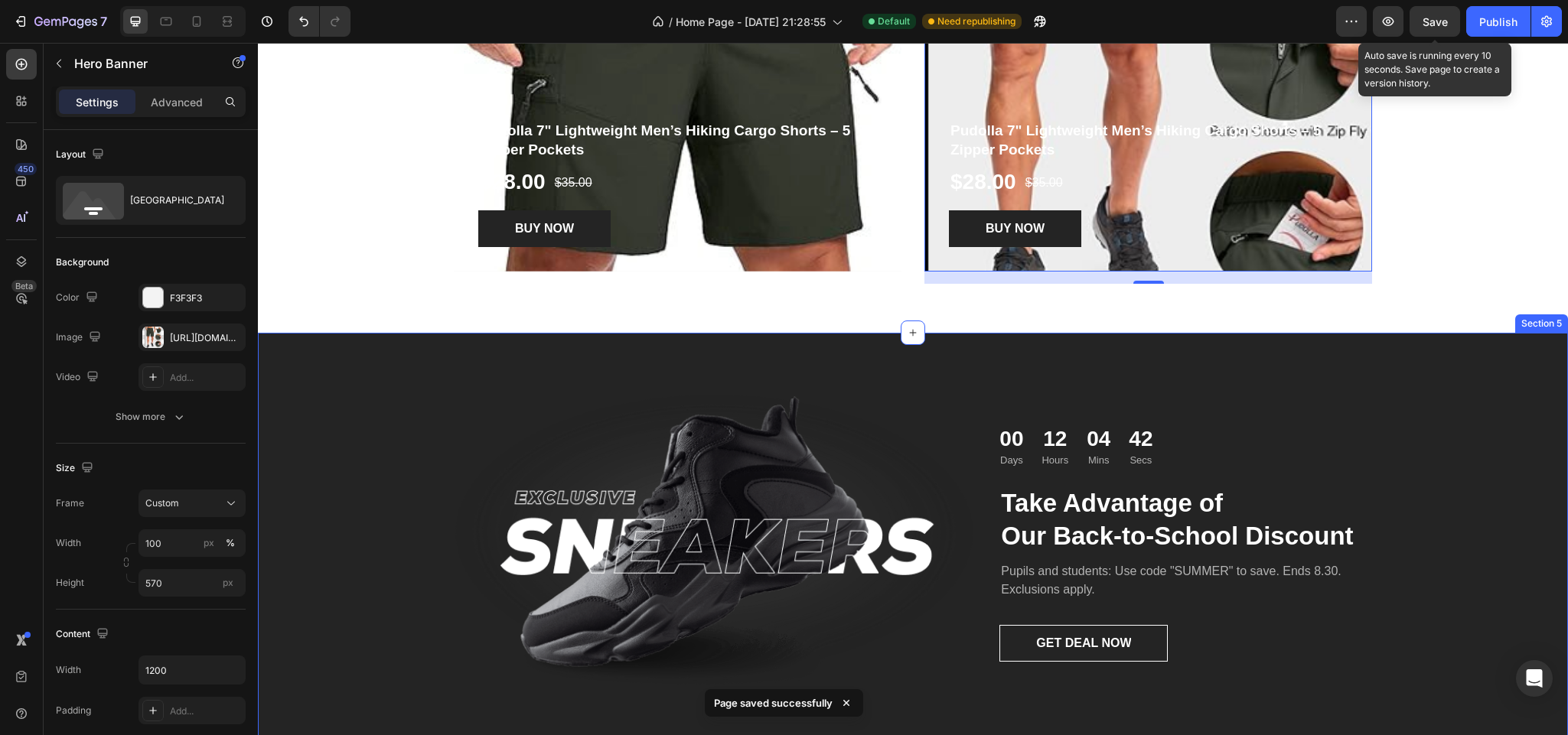
scroll to position [1835, 0]
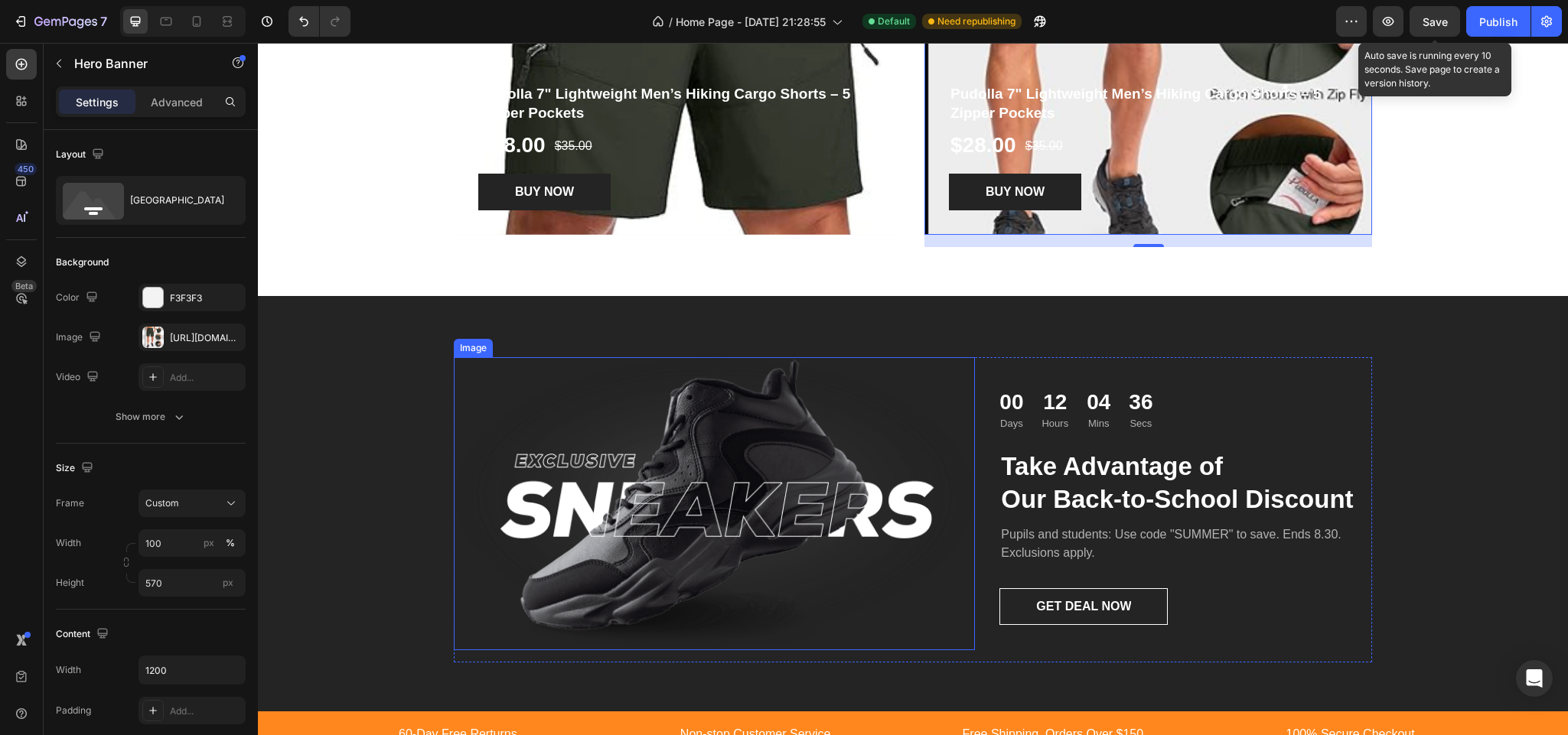
click at [662, 480] on img at bounding box center [714, 503] width 521 height 293
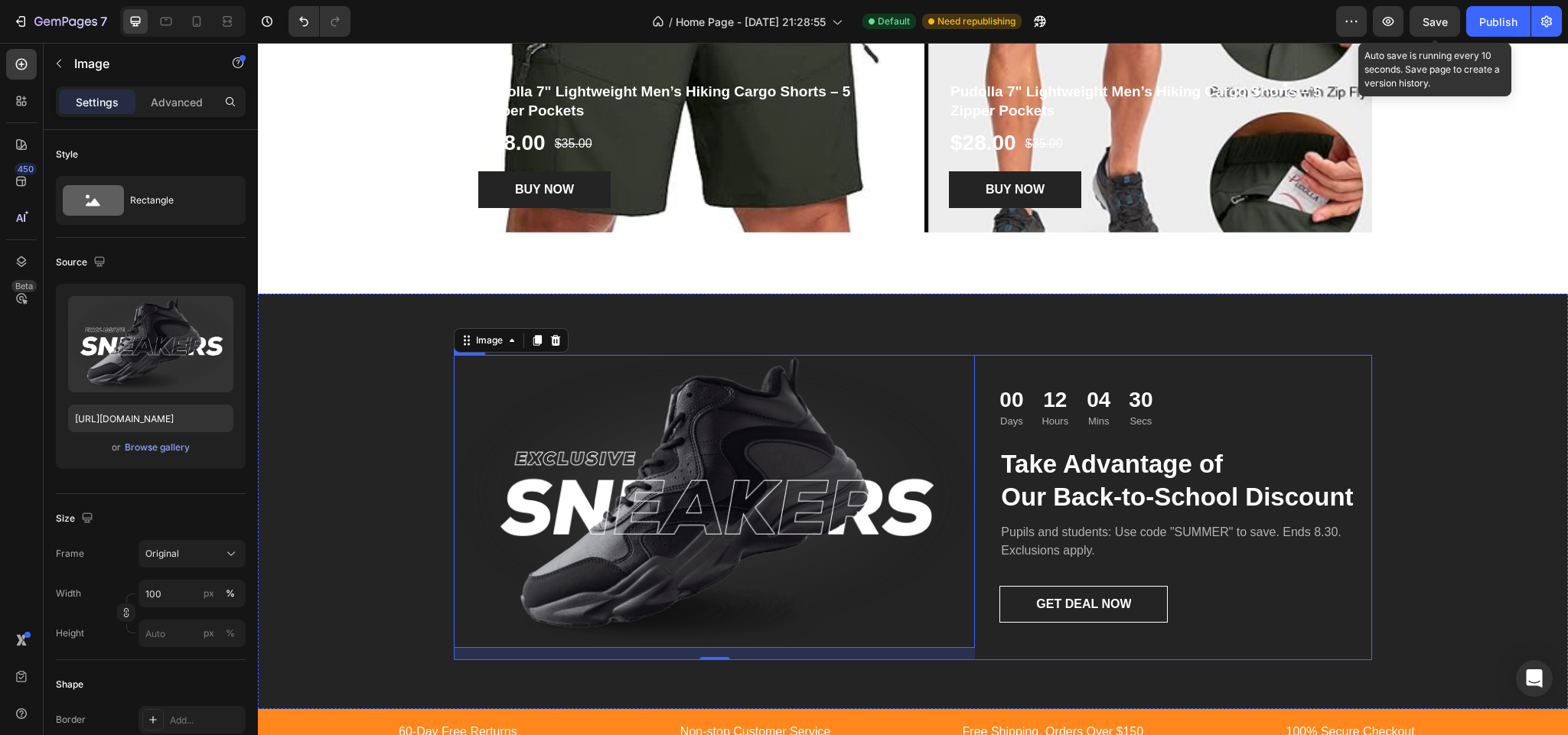
scroll to position [2065, 0]
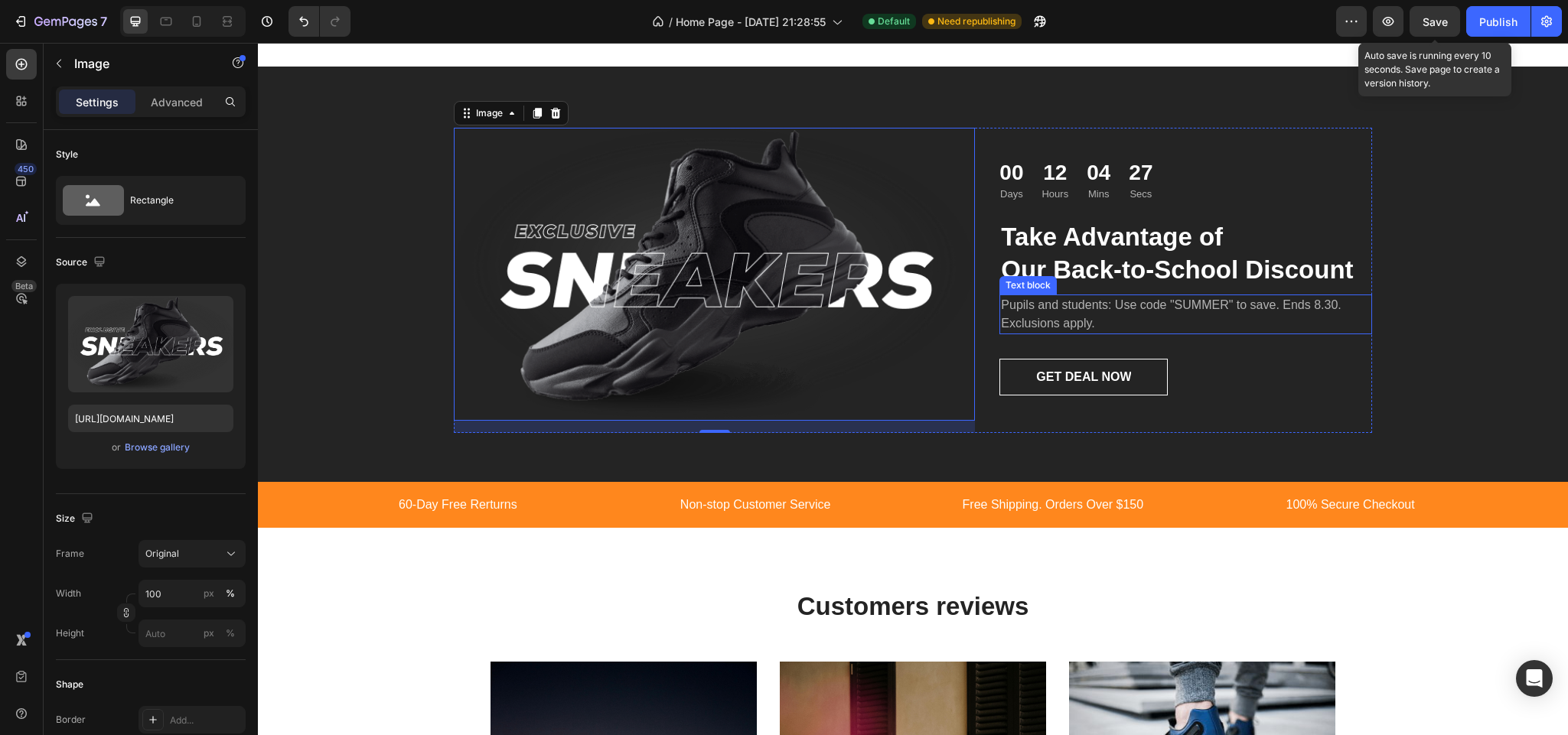
click at [1096, 319] on p "Pupils and students: Use code "SUMMER" to save. Ends 8.30. Exclusions apply." at bounding box center [1185, 314] width 369 height 37
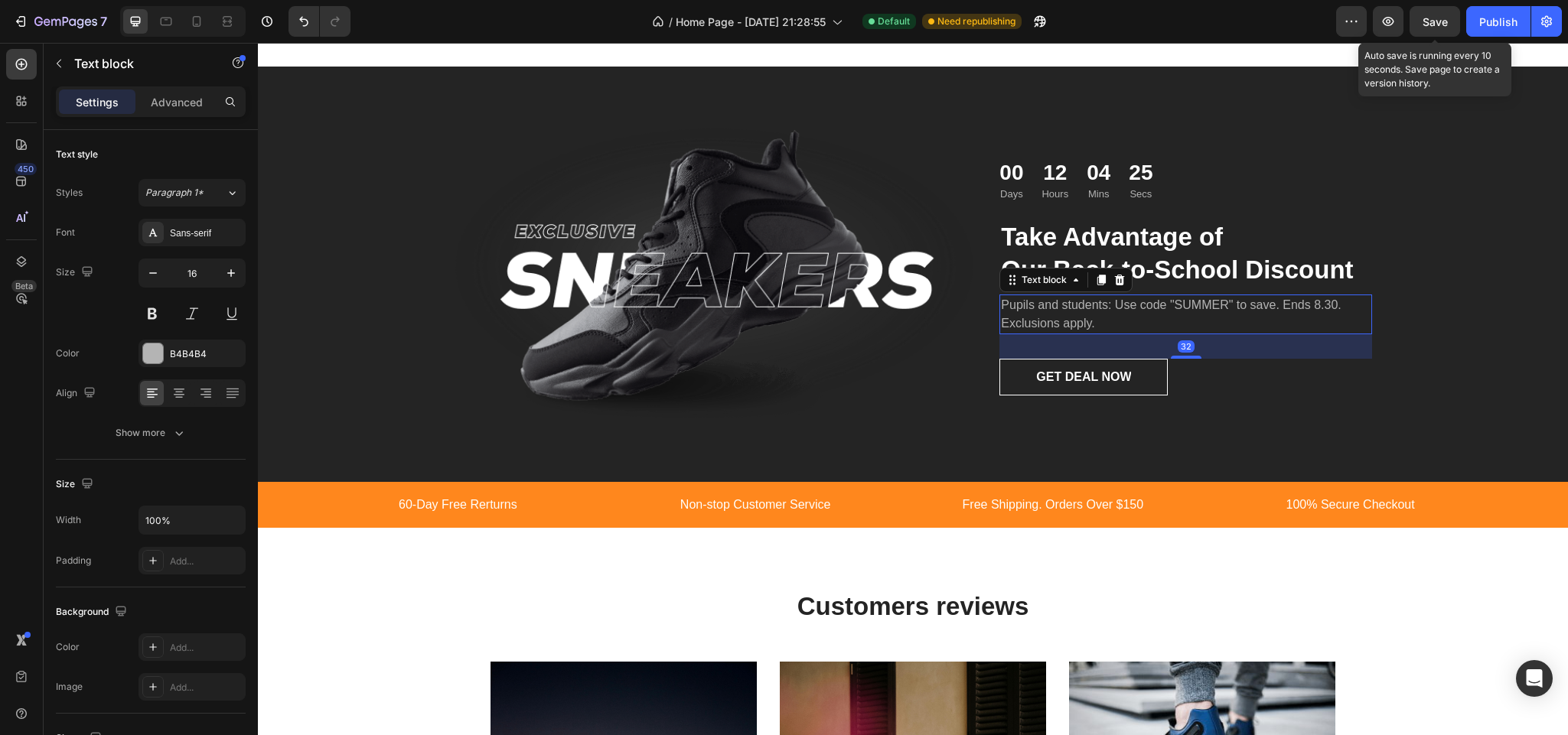
click at [1132, 324] on p "Pupils and students: Use code "SUMMER" to save. Ends 8.30. Exclusions apply." at bounding box center [1185, 314] width 369 height 37
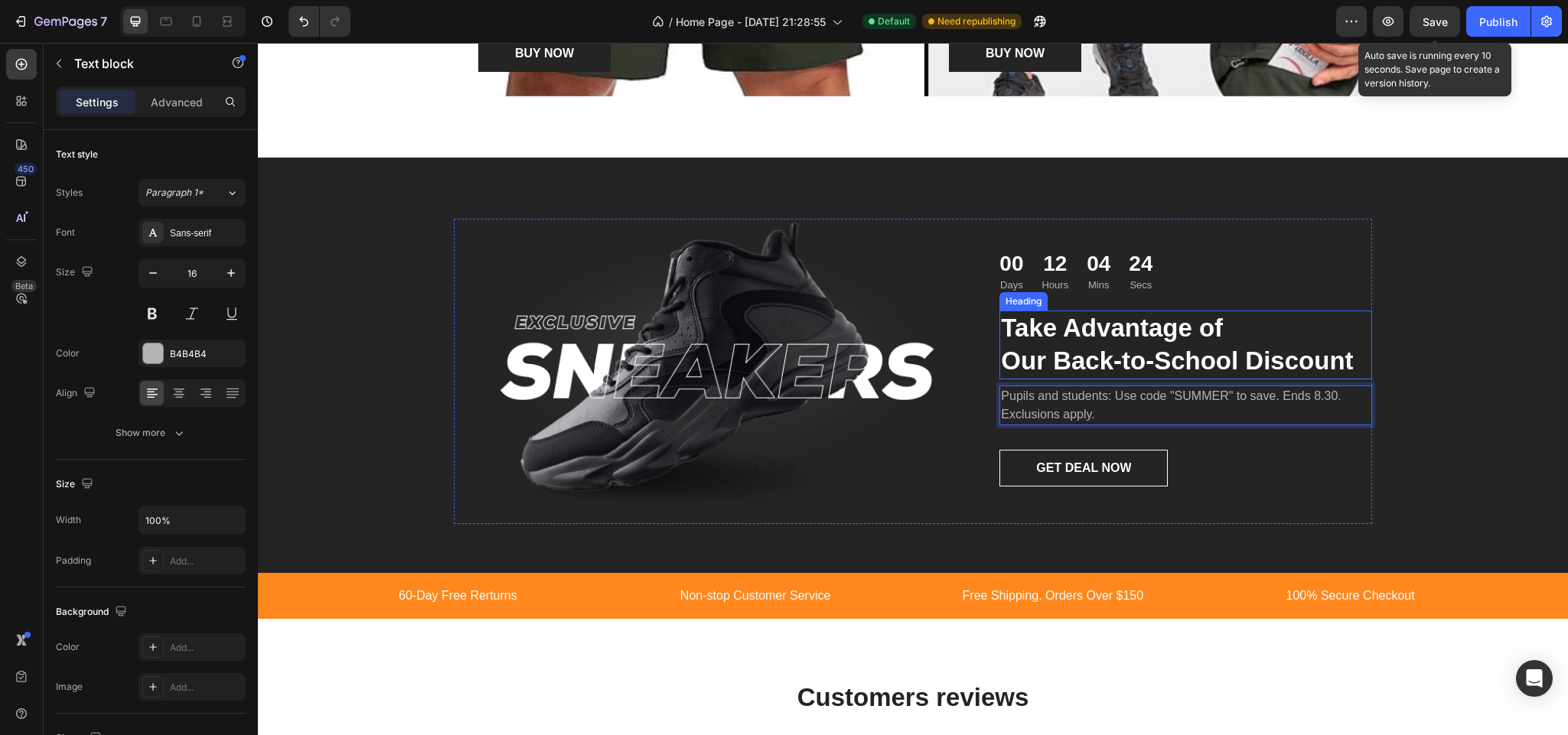
scroll to position [1950, 0]
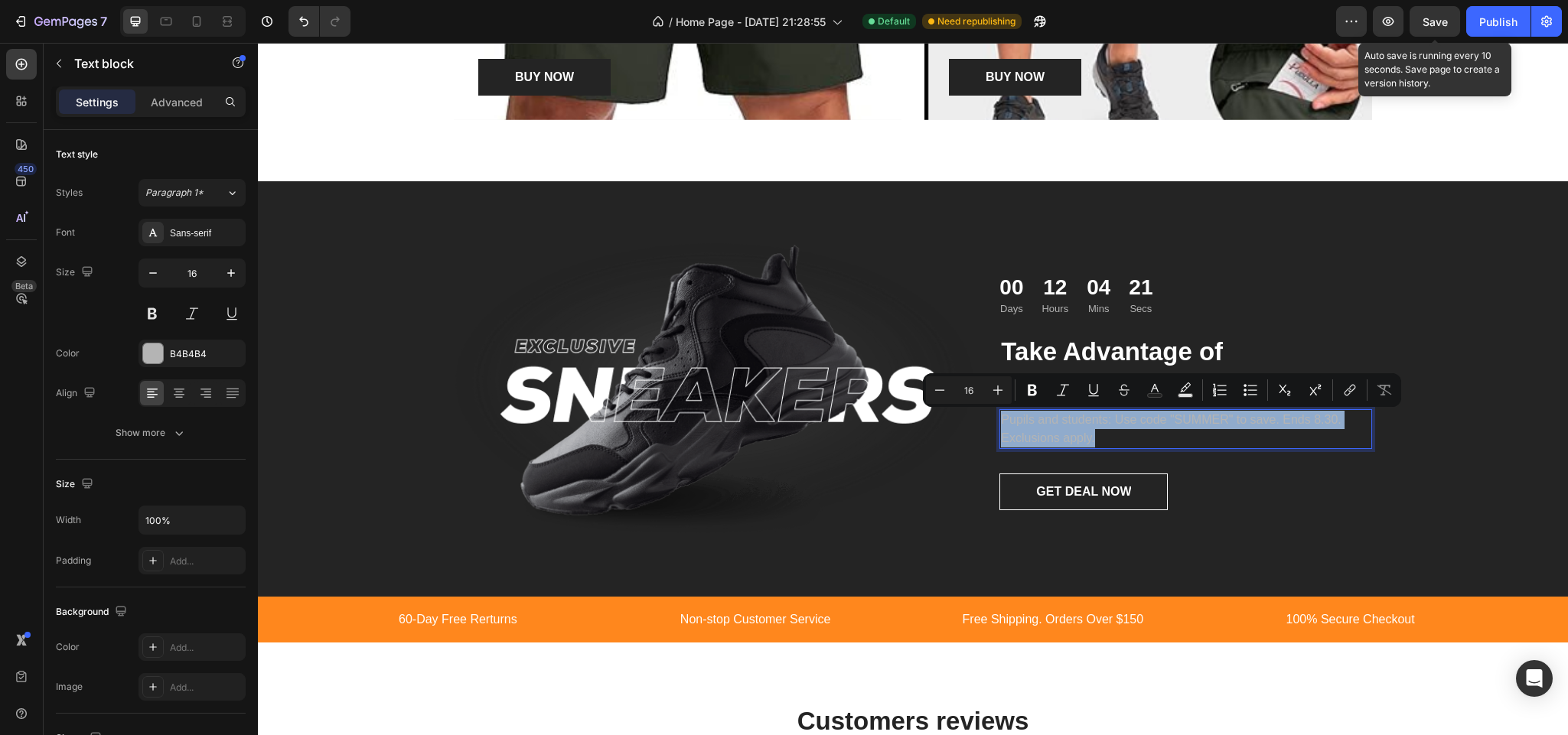
drag, startPoint x: 1101, startPoint y: 439, endPoint x: 990, endPoint y: 420, distance: 112.6
click at [999, 420] on div "Pupils and students: Use code "SUMMER" to save. Ends 8.30. Exclusions apply." at bounding box center [1185, 428] width 373 height 40
copy p "Pupils and students: Use code "SUMMER" to save. Ends 8.30. Exclusions apply."
click at [1242, 523] on div "00 Days 12 Hours 03 Mins 42 Secs Countdown Timer Take Advantage of Our Back-to-…" at bounding box center [1185, 394] width 373 height 305
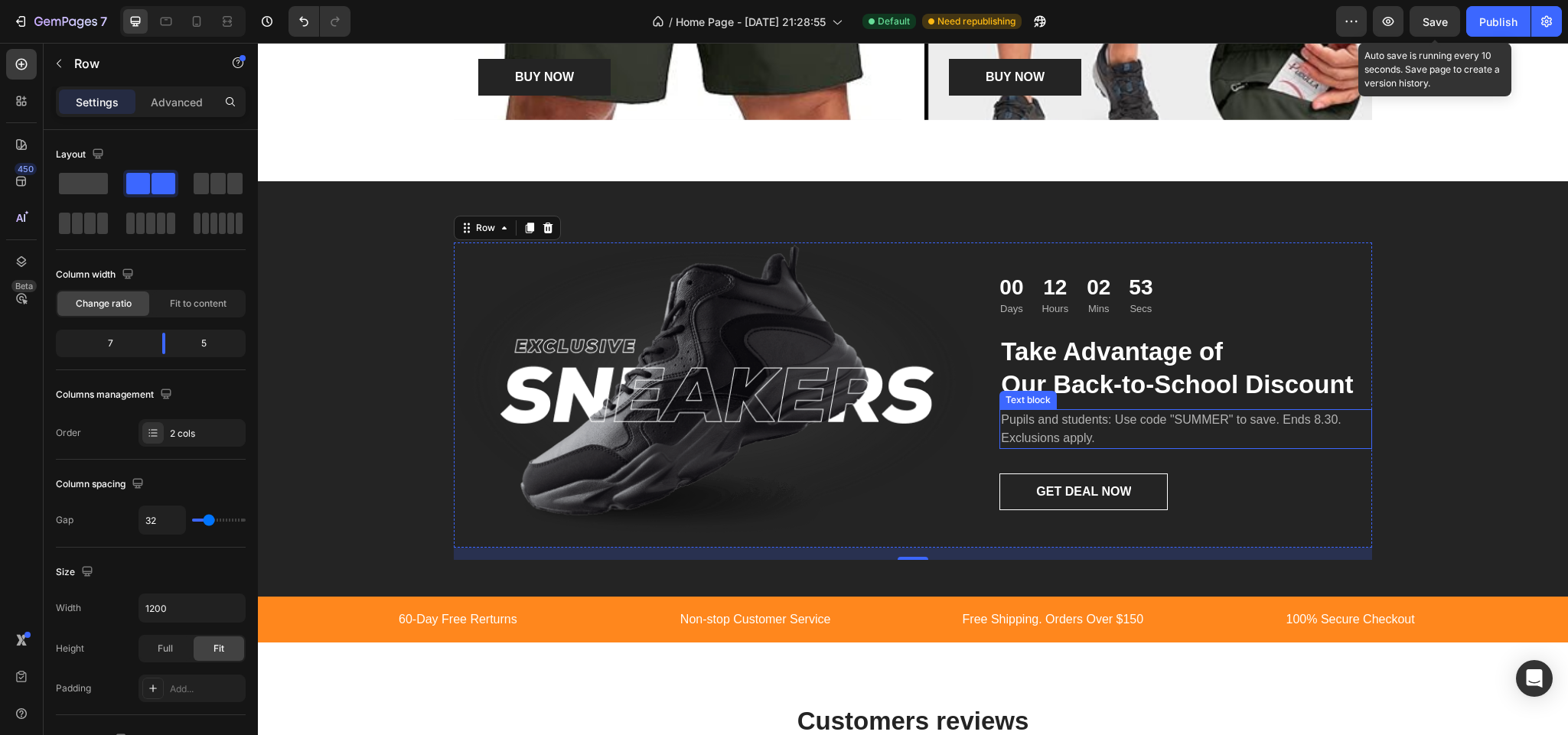
click at [1106, 421] on p "Pupils and students: Use code "SUMMER" to save. Ends 8.30. Exclusions apply." at bounding box center [1185, 429] width 369 height 37
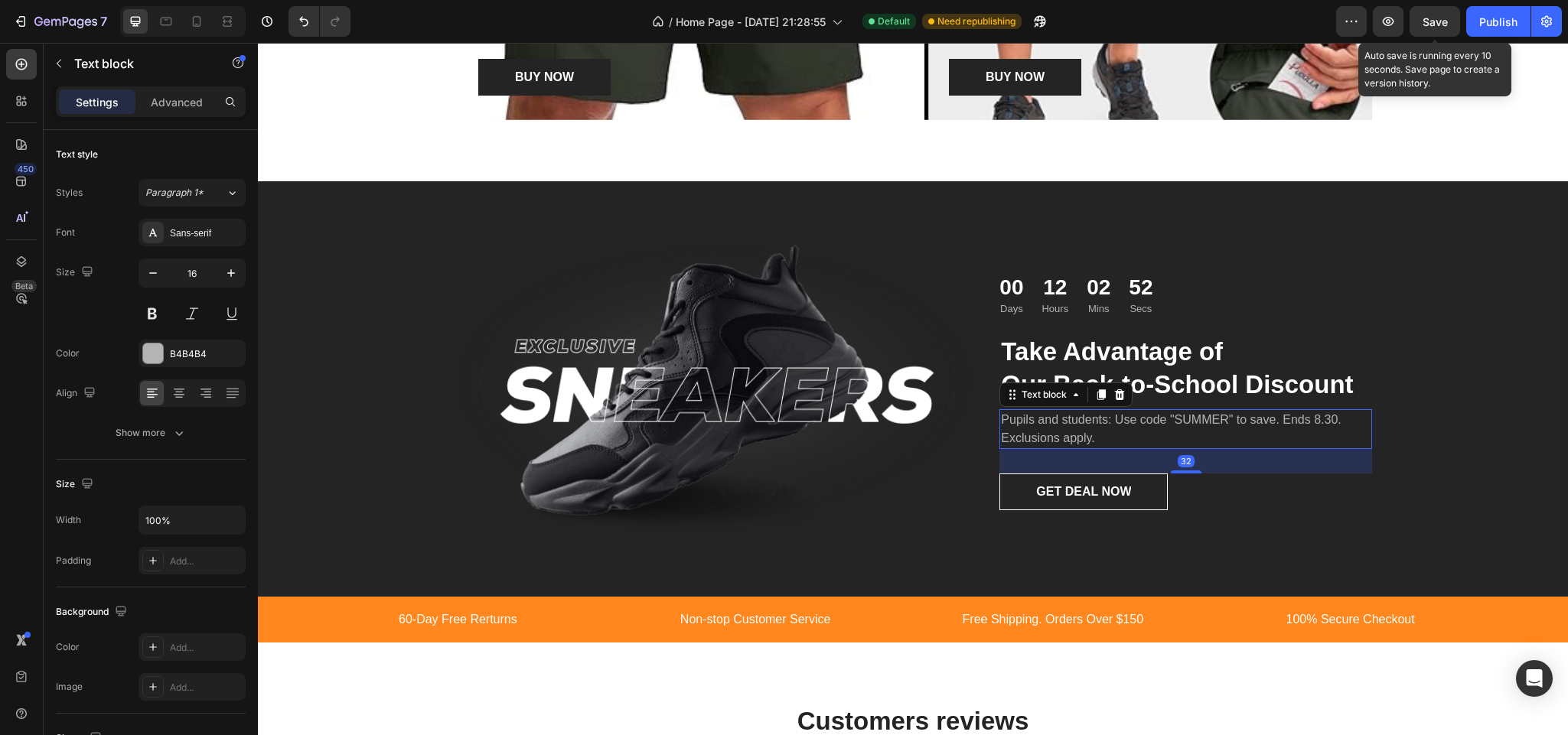
click at [1089, 441] on p "Pupils and students: Use code "SUMMER" to save. Ends 8.30. Exclusions apply." at bounding box center [1185, 429] width 369 height 37
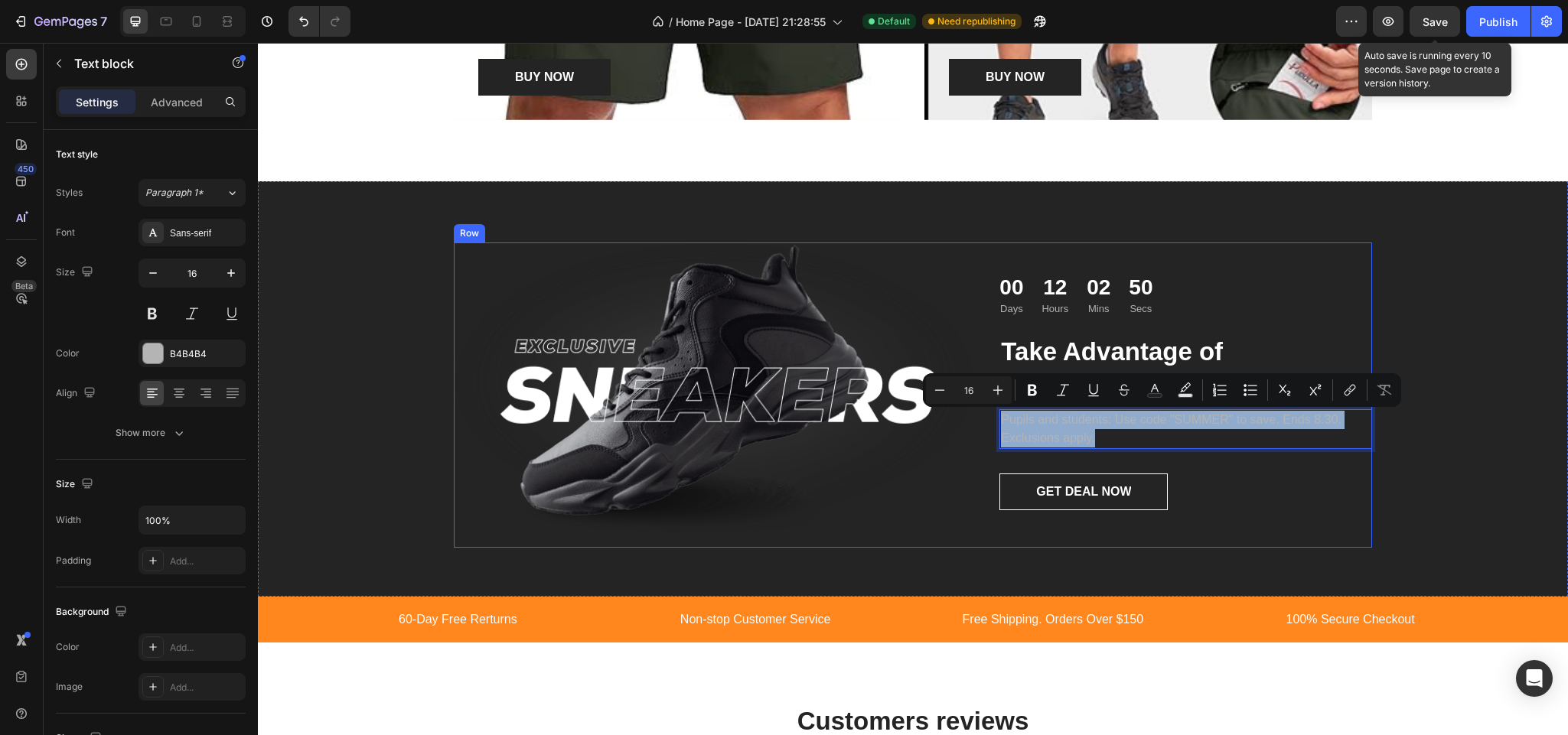
drag, startPoint x: 1086, startPoint y: 434, endPoint x: 984, endPoint y: 424, distance: 102.5
click at [984, 421] on div "Image 00 Days 12 Hours 02 Mins 50 Secs Countdown Timer Take Advantage of Our Ba…" at bounding box center [913, 394] width 918 height 305
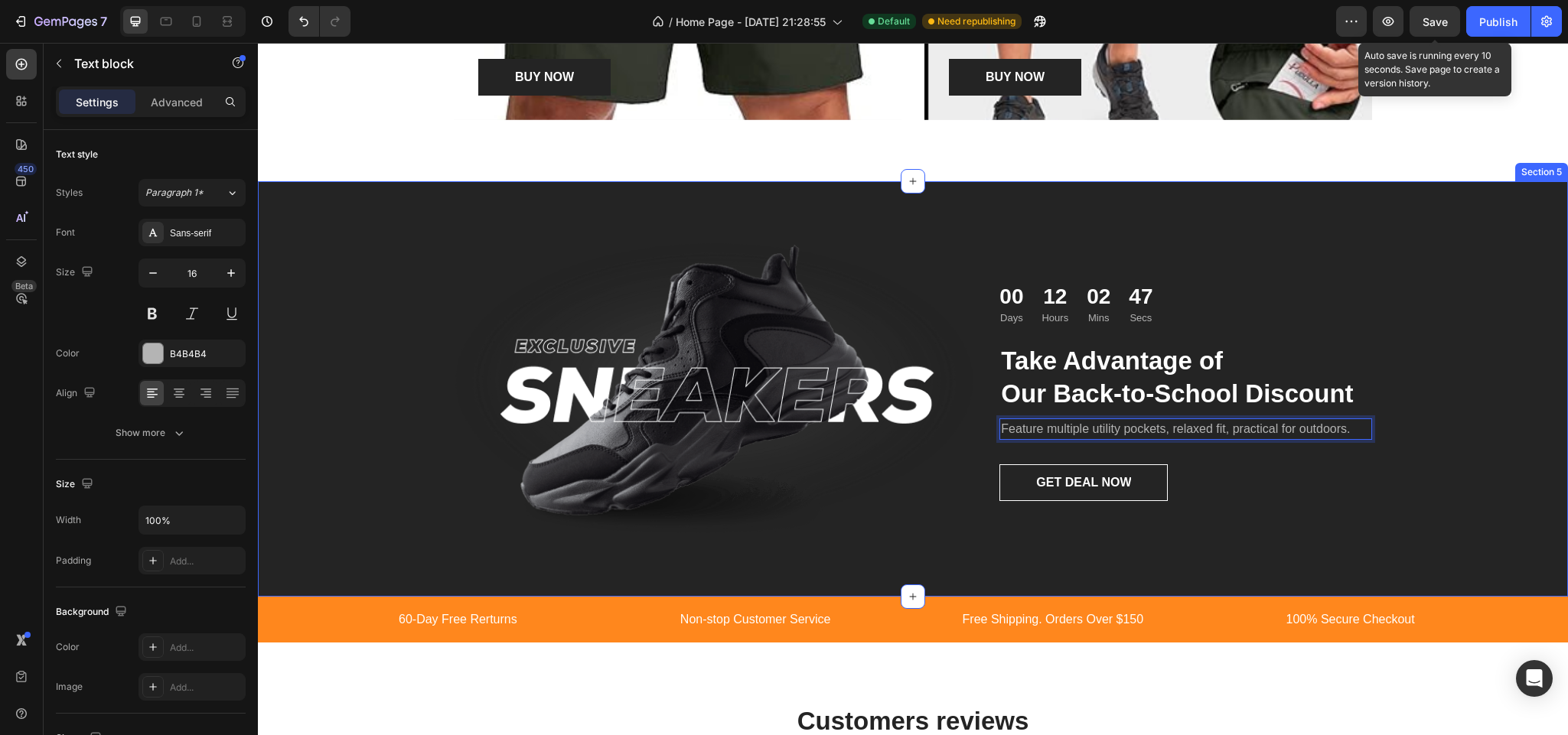
click at [1442, 462] on div "Image 00 Days 12 Hours 02 Mins 47 Secs Countdown Timer Take Advantage of Our Ba…" at bounding box center [913, 401] width 1287 height 317
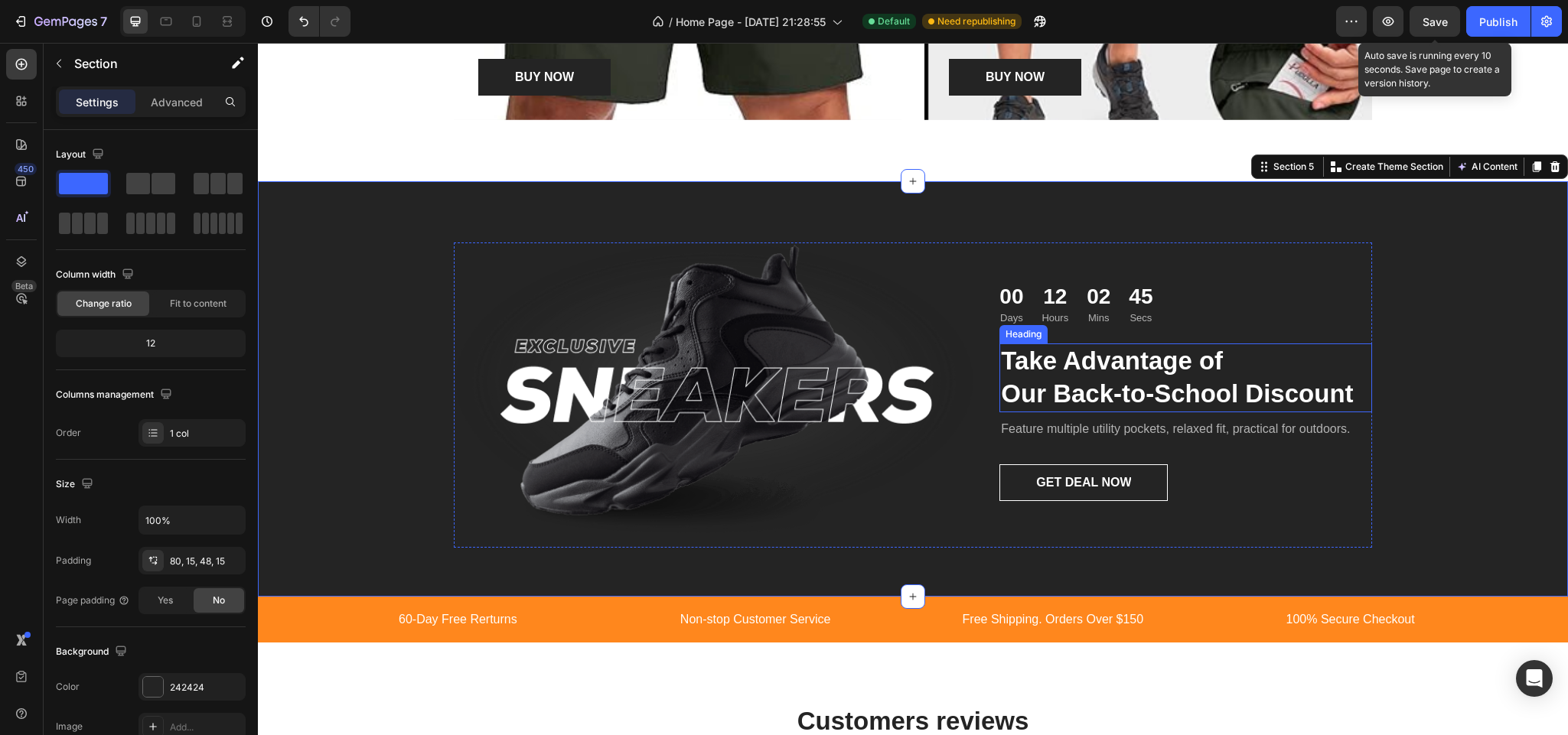
click at [1229, 394] on p "Take Advantage of Our Back-to-School Discount" at bounding box center [1185, 378] width 369 height 66
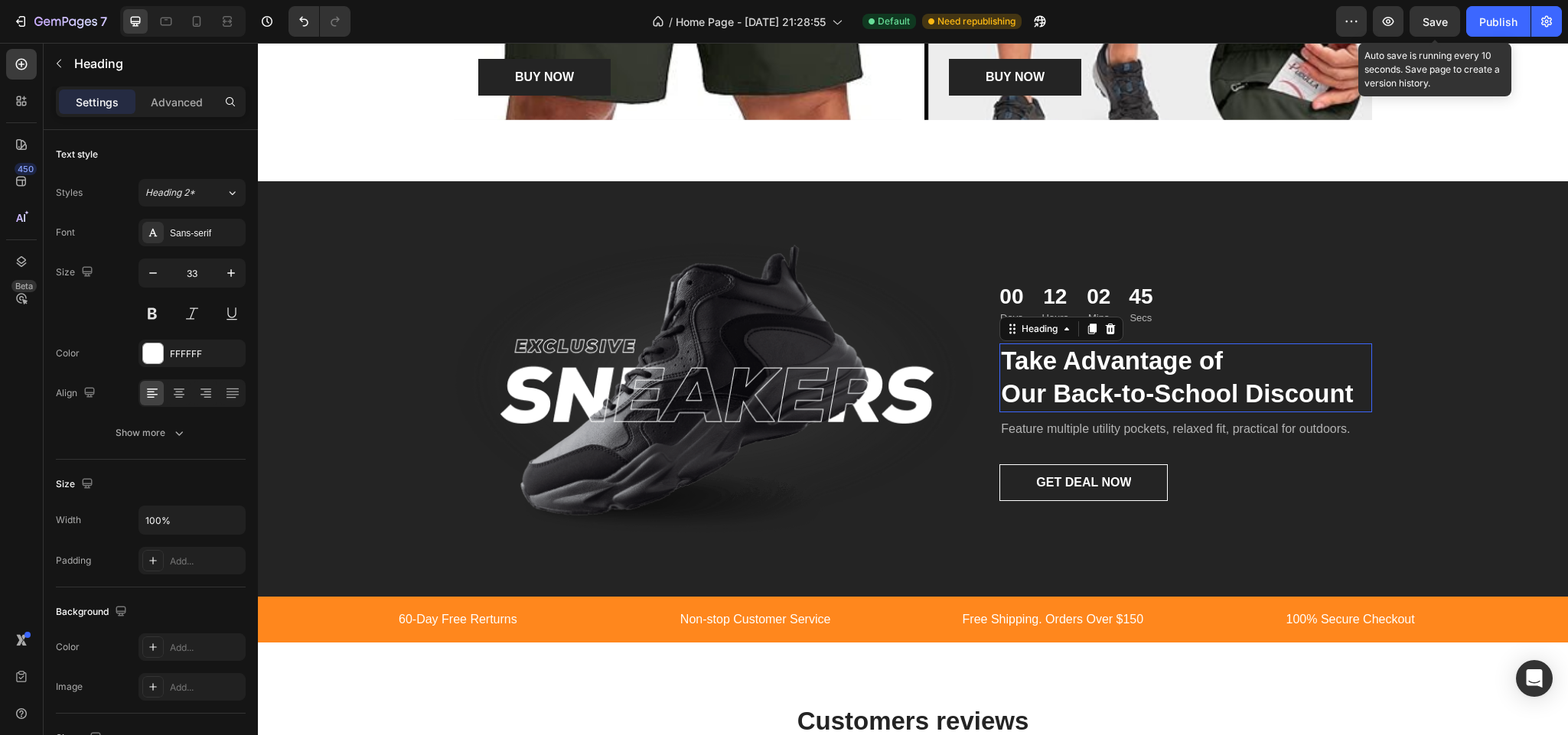
click at [1229, 394] on p "Take Advantage of Our Back-to-School Discount" at bounding box center [1185, 378] width 369 height 66
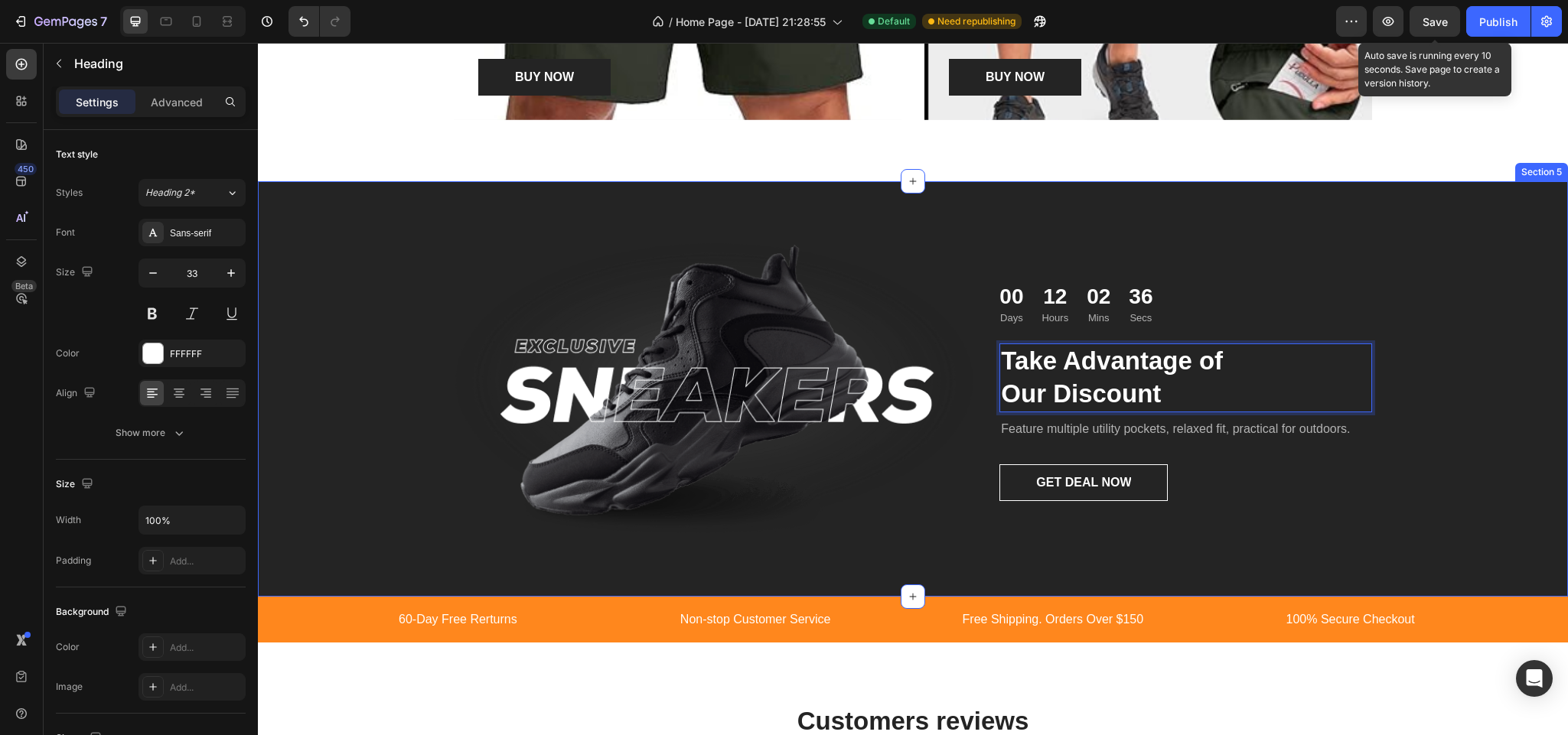
click at [1442, 458] on div "Image 00 Days 12 Hours 02 Mins 36 Secs Countdown Timer Take Advantage of Our Di…" at bounding box center [913, 401] width 1287 height 317
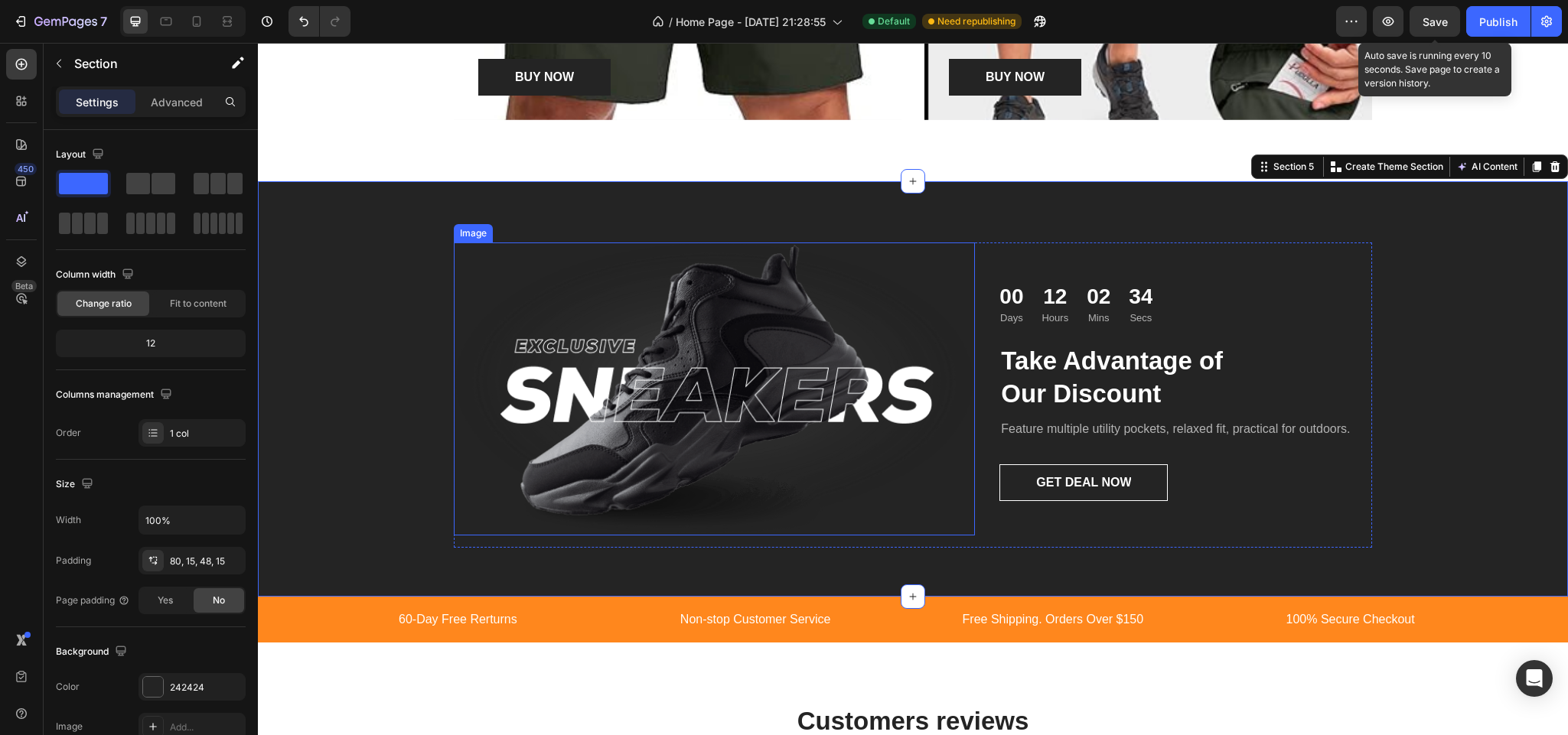
click at [633, 399] on img at bounding box center [714, 388] width 521 height 293
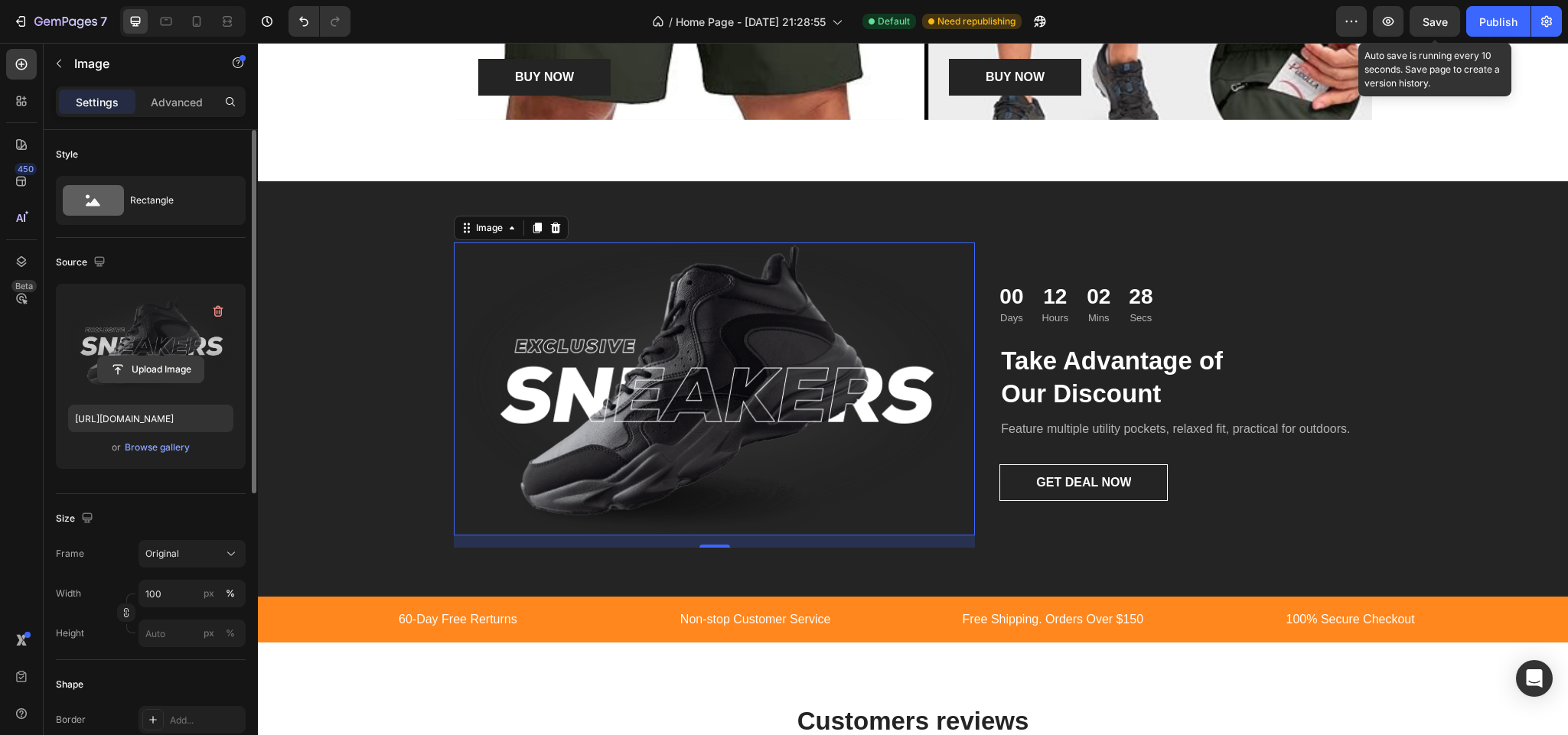
click at [145, 368] on input "file" at bounding box center [151, 369] width 105 height 26
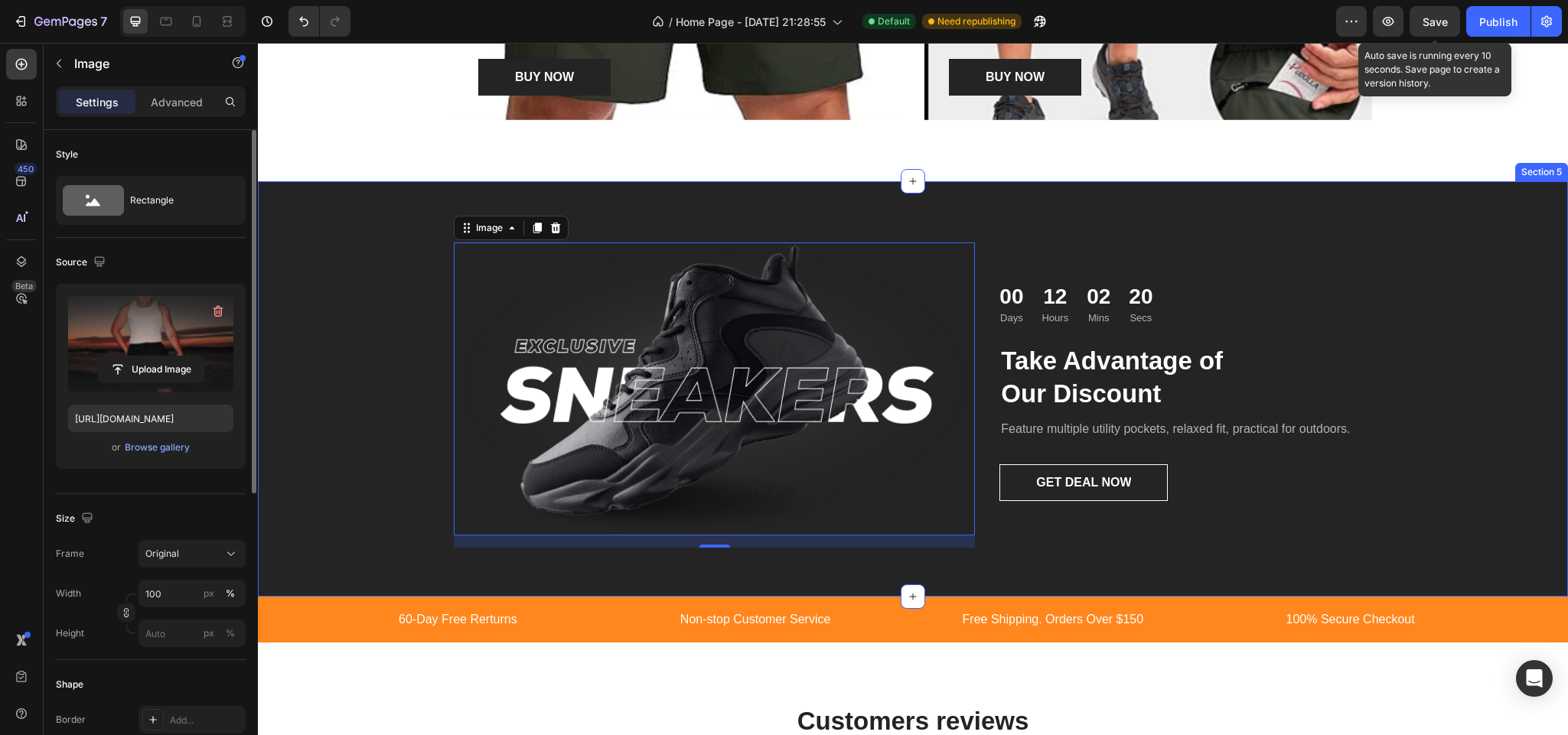
type input "[URL][DOMAIN_NAME]"
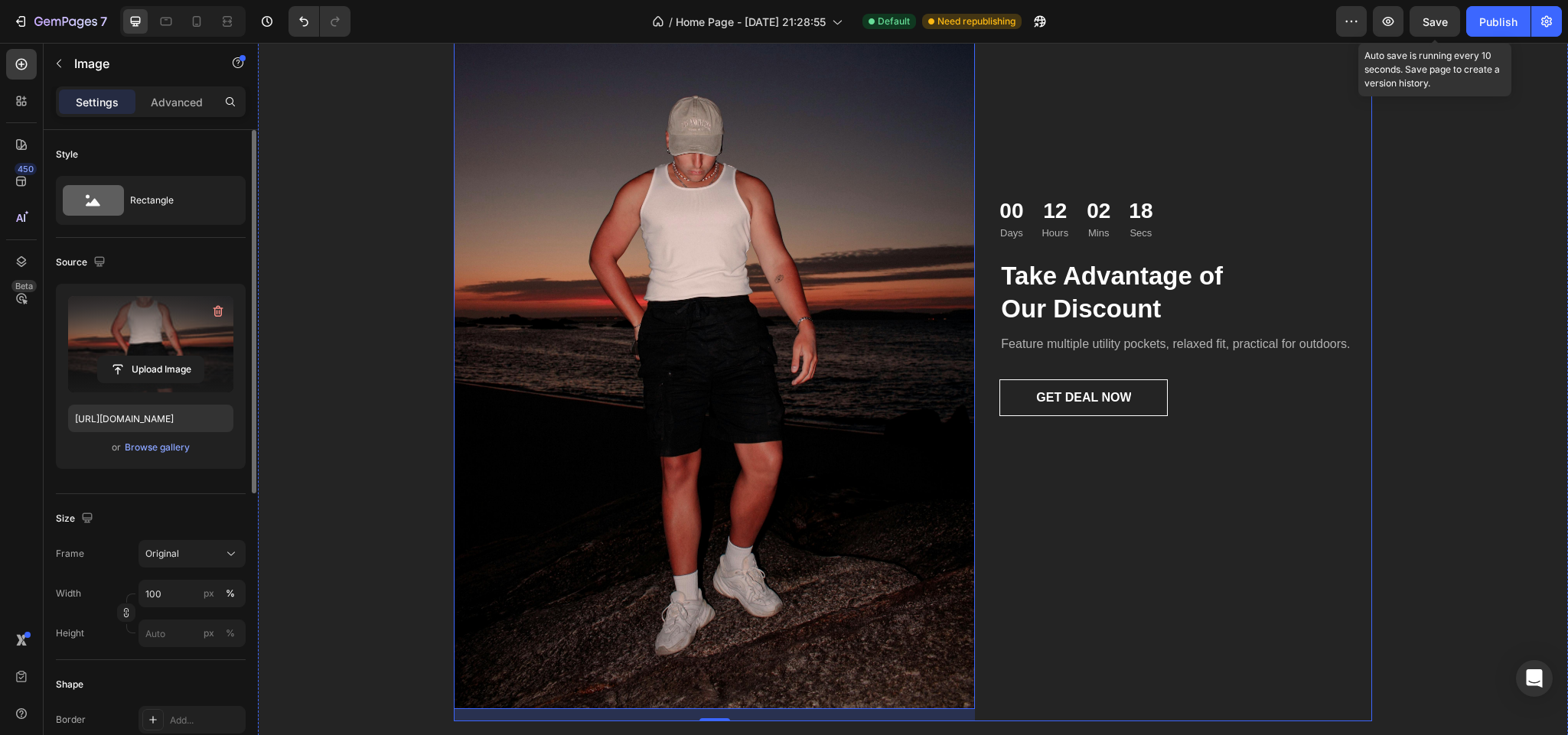
scroll to position [2353, 0]
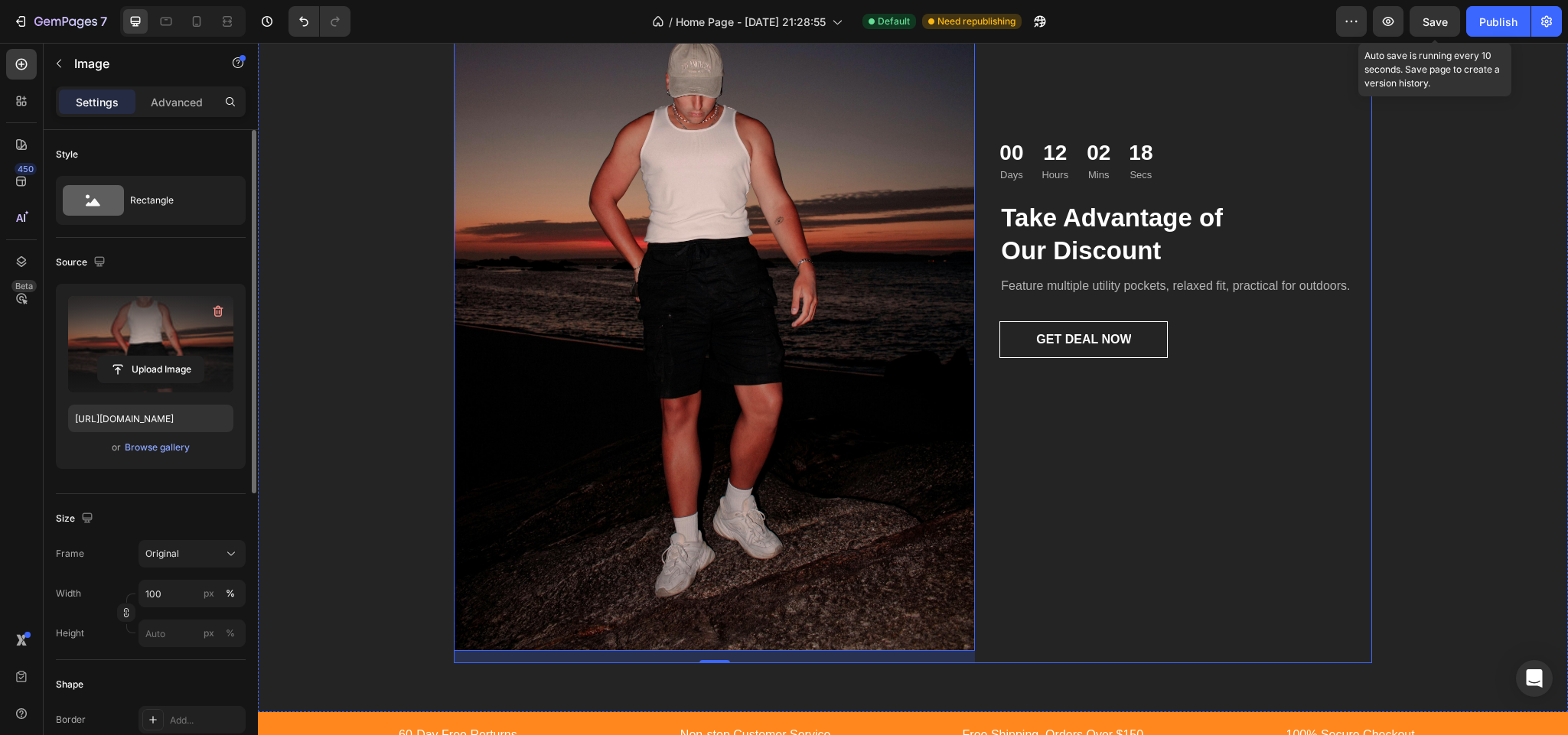
click at [1507, 429] on div "Image 16 00 Days 12 Hours 02 Mins 18 Secs Countdown Timer Take Advantage of Our…" at bounding box center [913, 258] width 1287 height 836
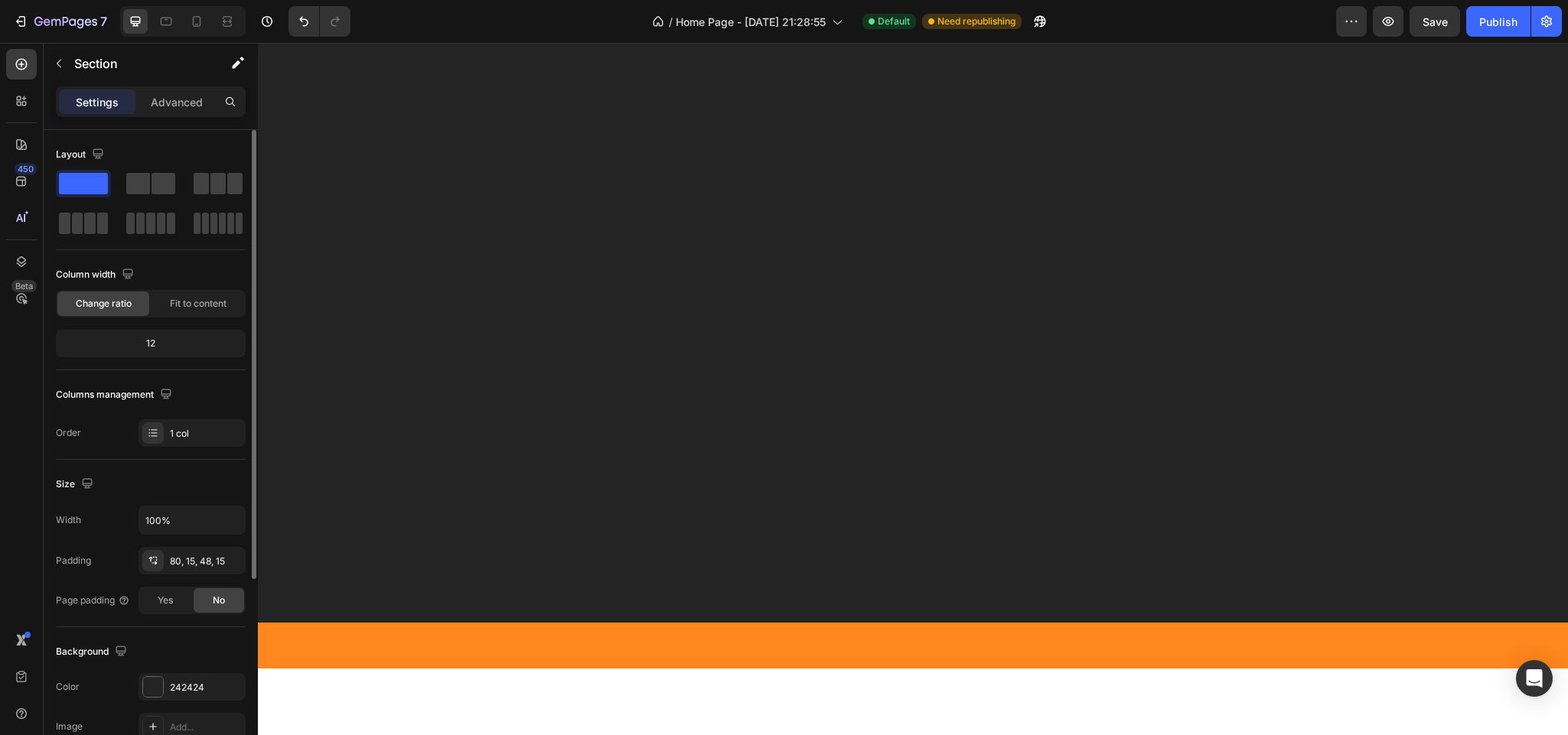
scroll to position [4179, 0]
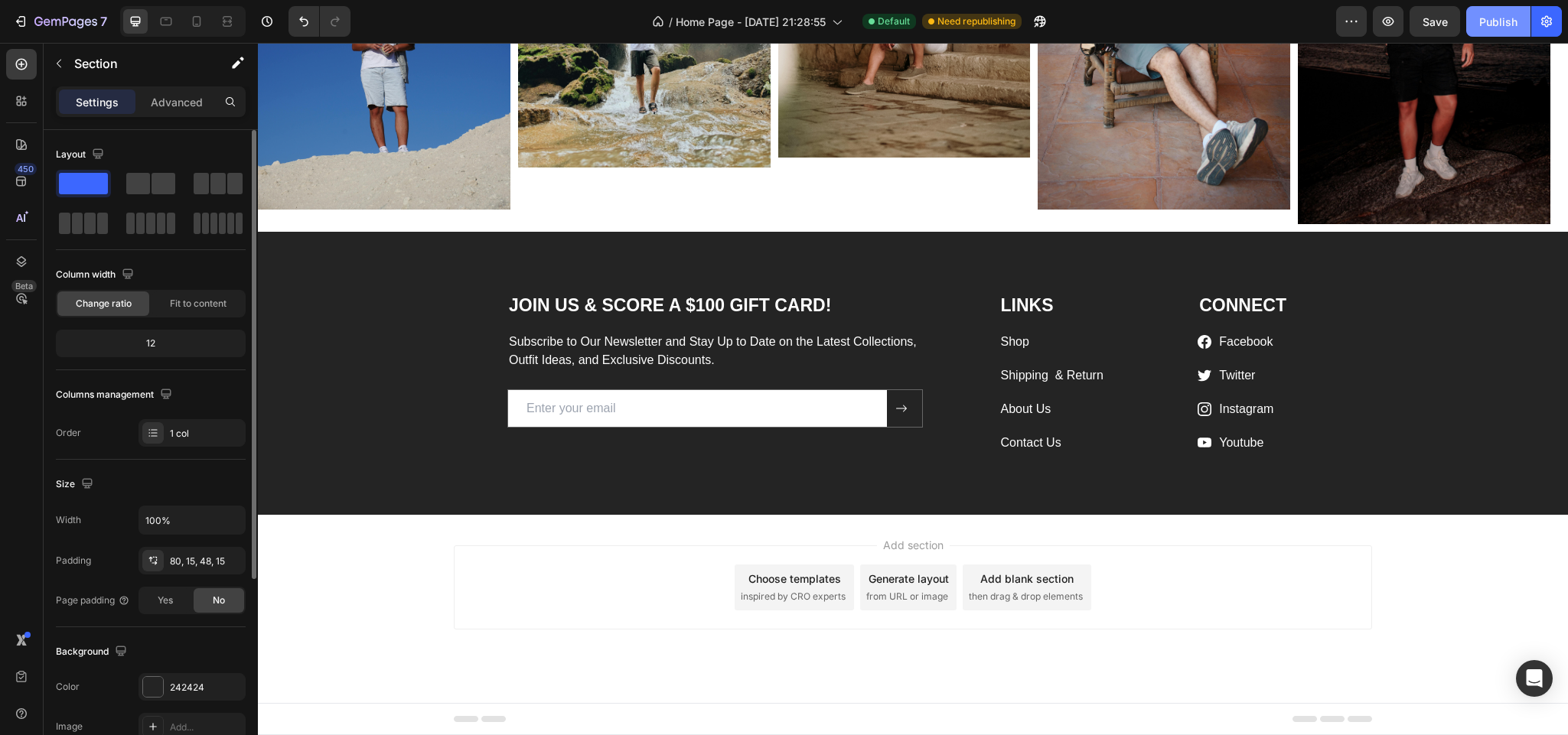
click at [1439, 18] on span "Save" at bounding box center [1435, 21] width 25 height 13
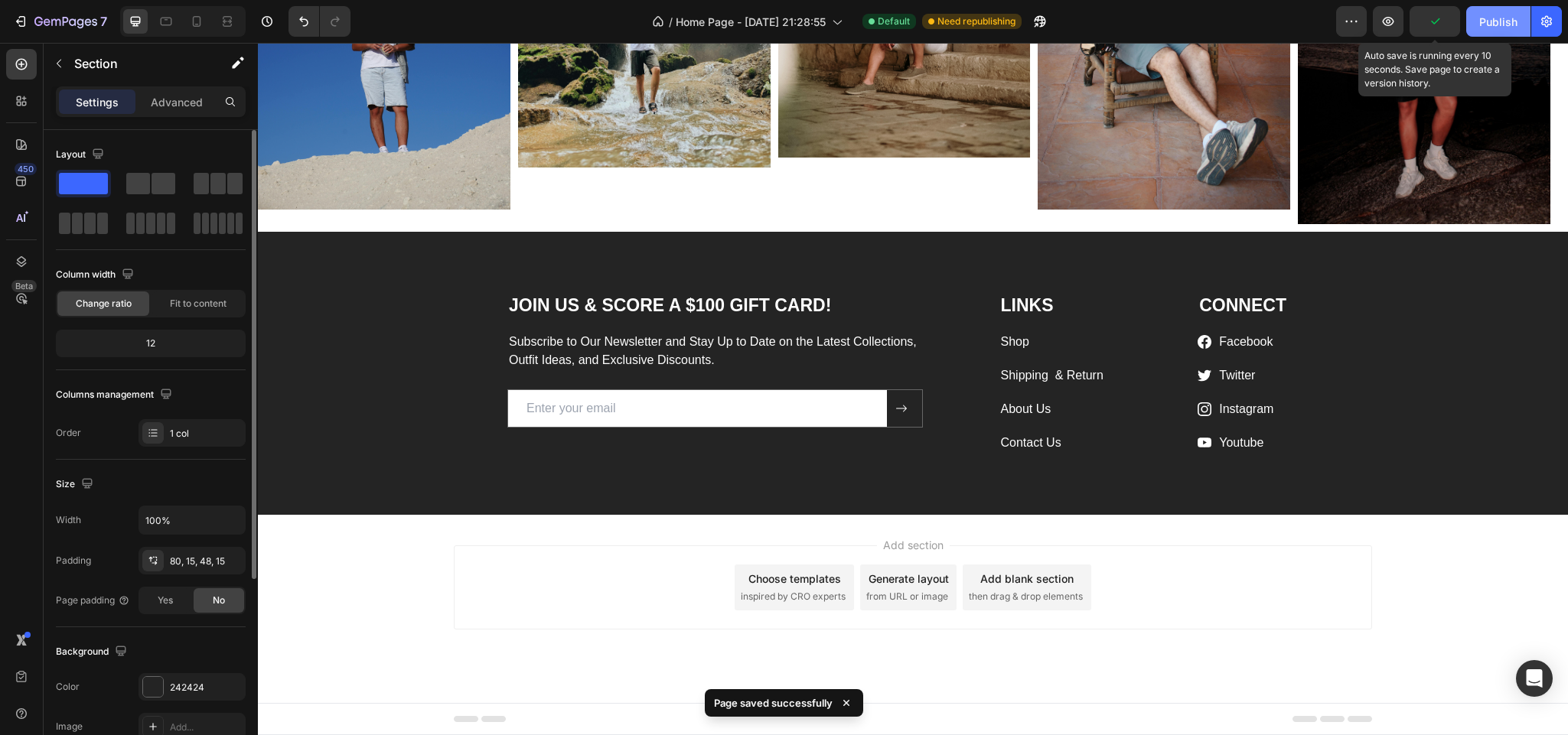
scroll to position [3950, 0]
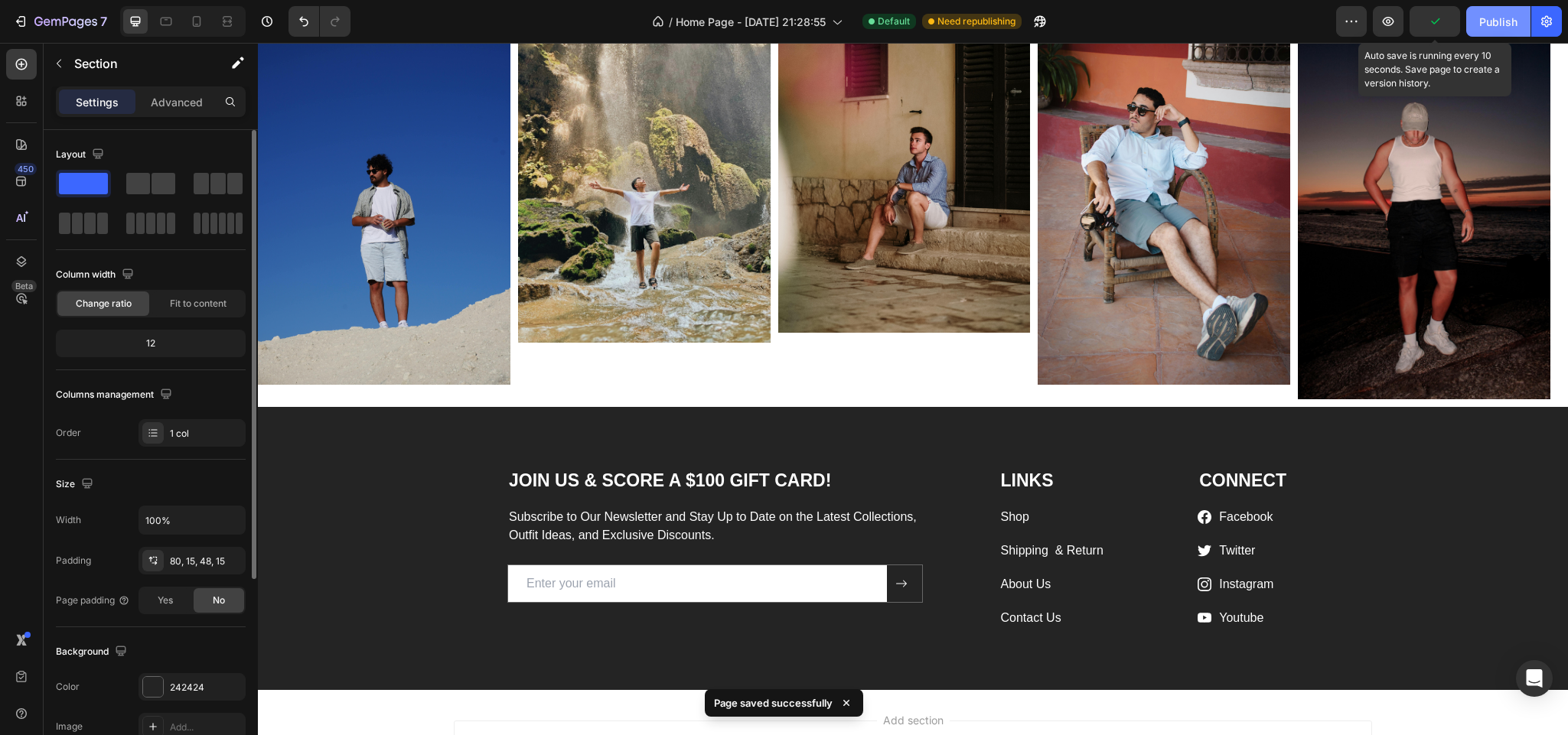
click at [1506, 17] on div "Publish" at bounding box center [1498, 21] width 38 height 16
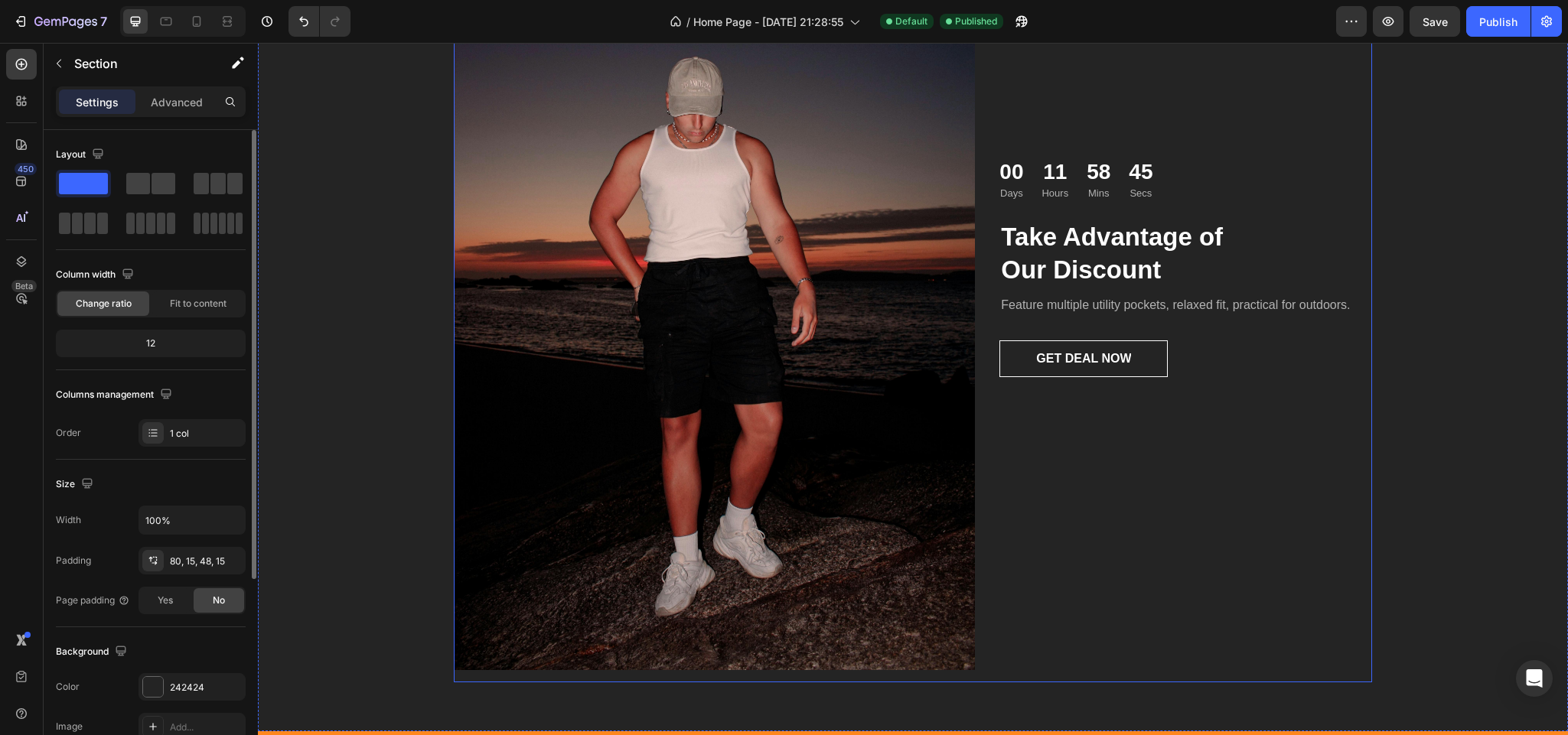
scroll to position [1950, 0]
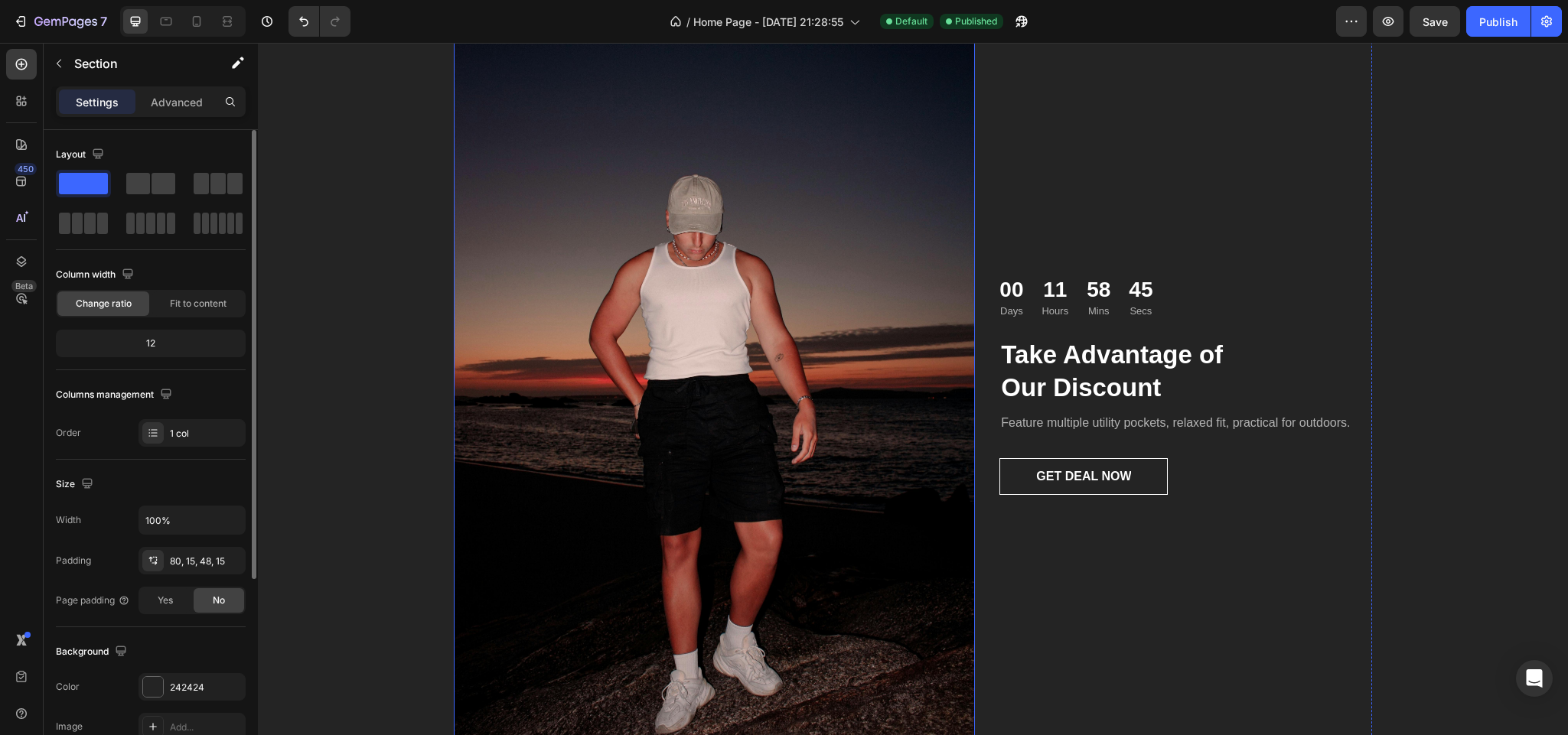
click at [639, 424] on img at bounding box center [714, 383] width 521 height 812
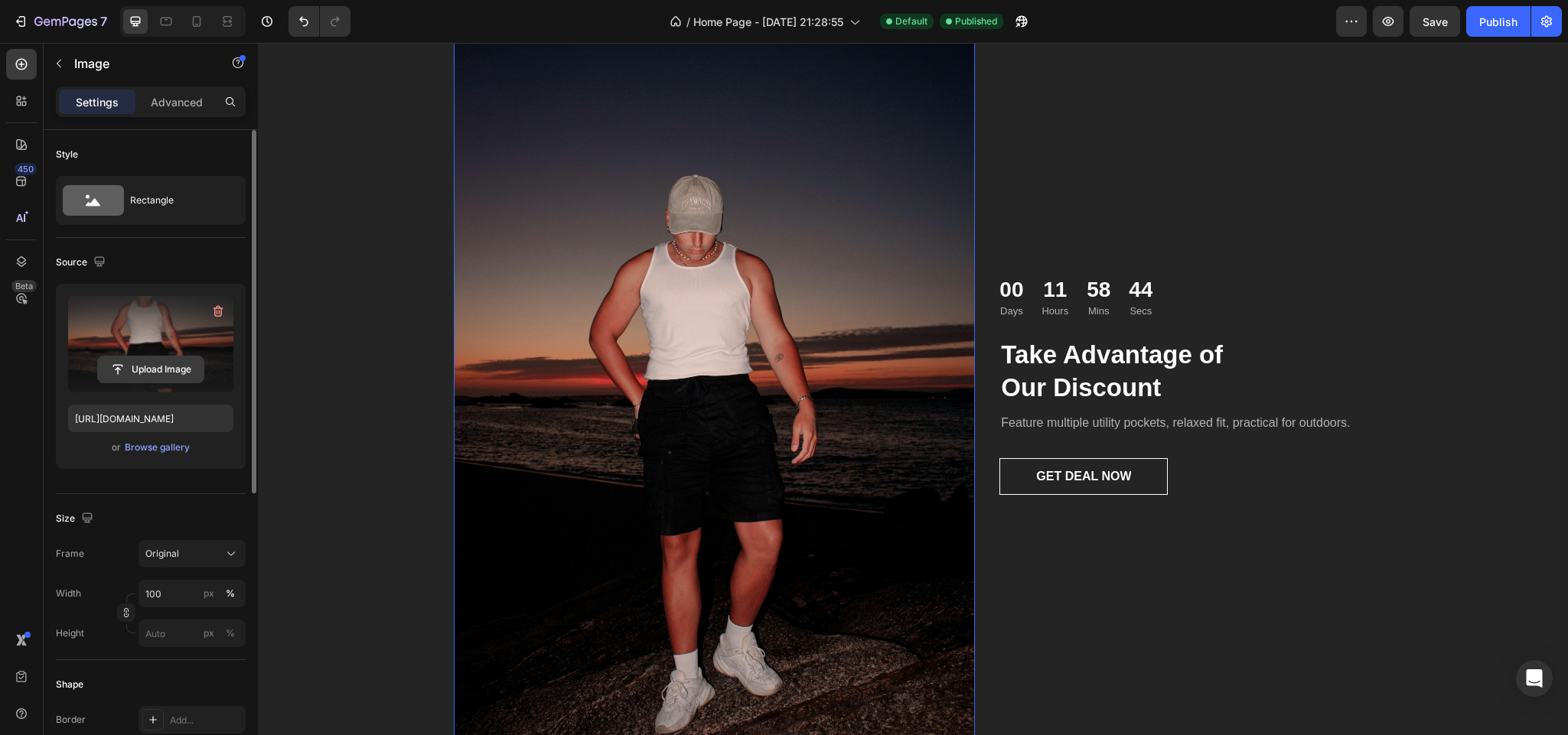
click at [164, 368] on input "file" at bounding box center [151, 369] width 105 height 26
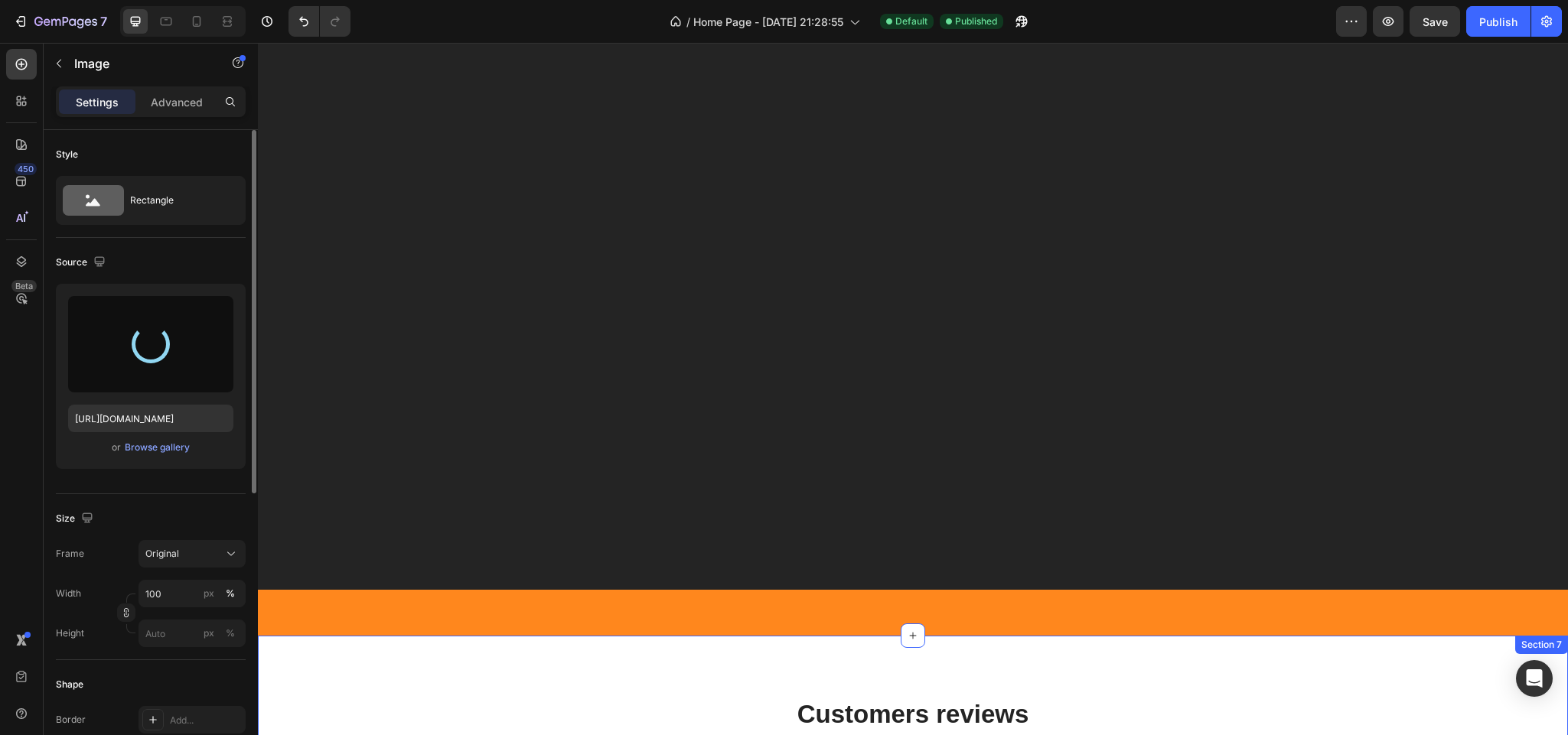
scroll to position [2753, 0]
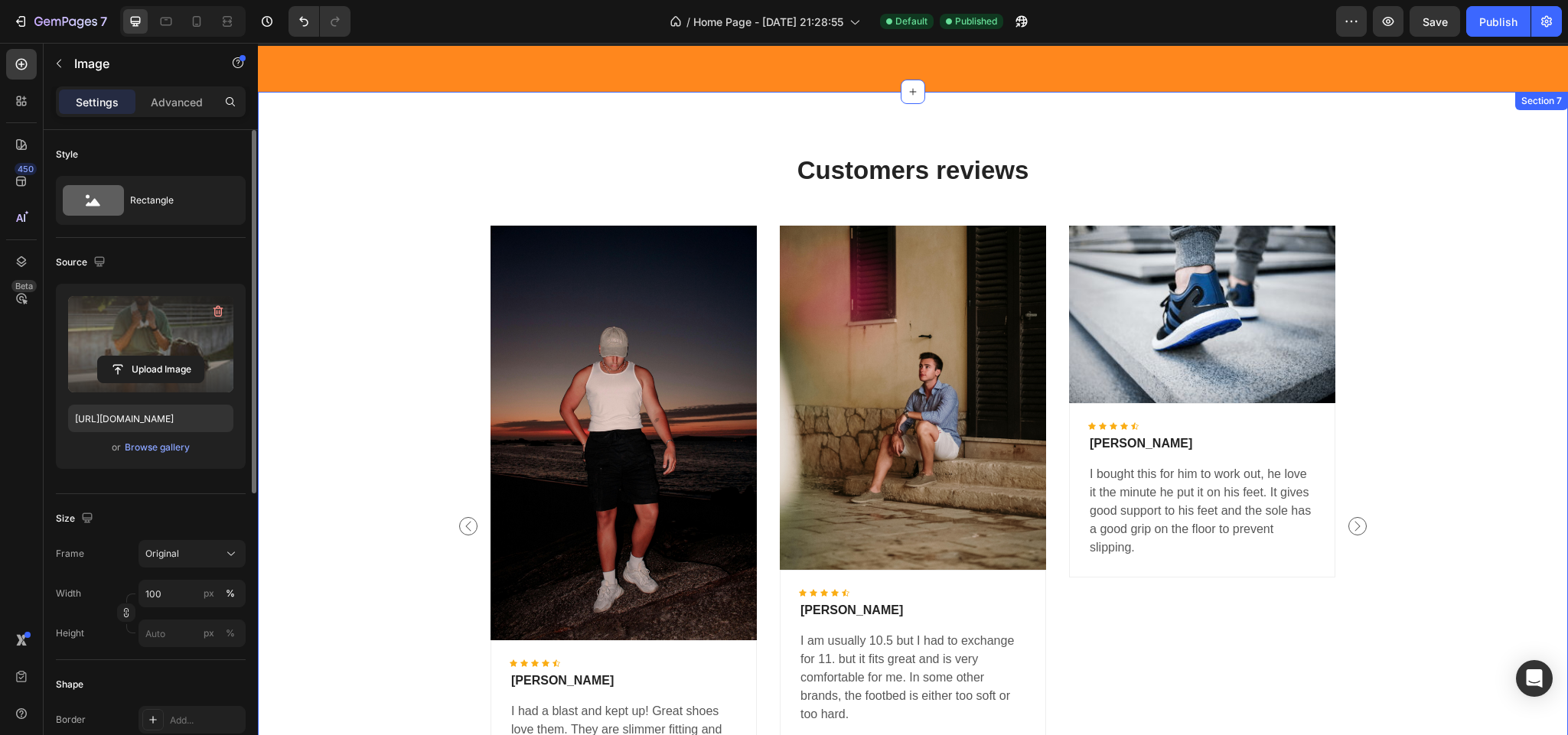
type input "[URL][DOMAIN_NAME]"
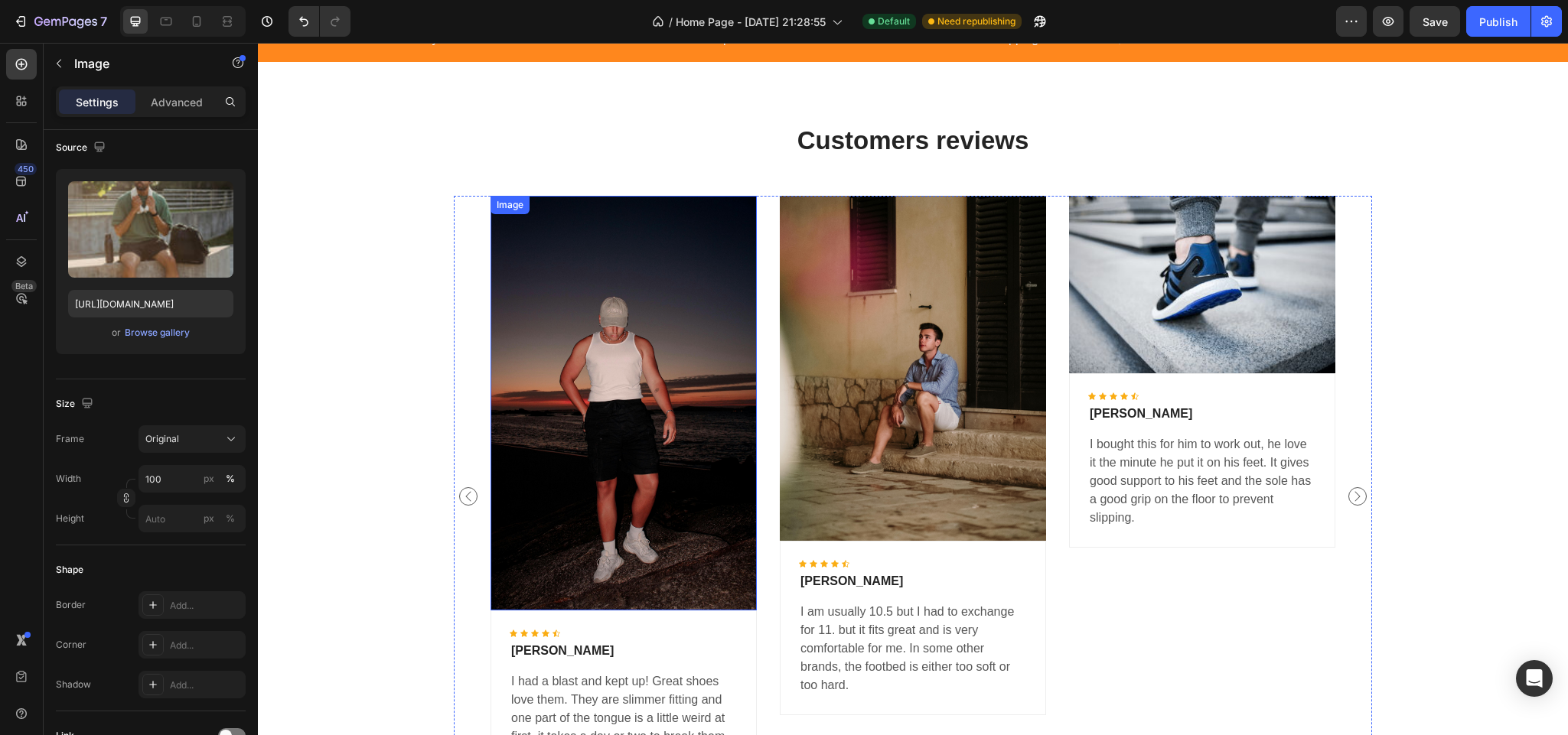
click at [641, 432] on img at bounding box center [623, 403] width 266 height 415
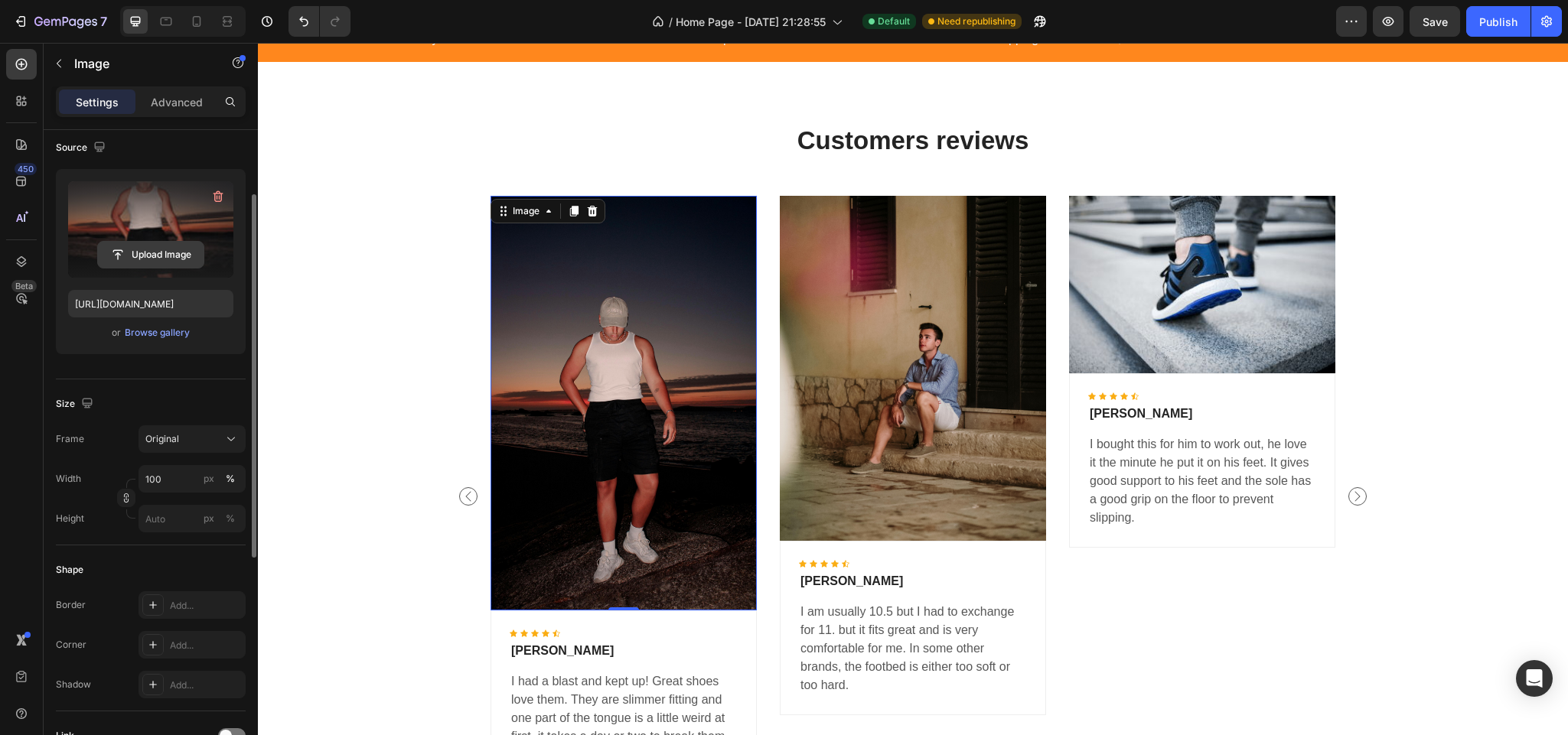
click at [166, 262] on input "file" at bounding box center [151, 254] width 105 height 26
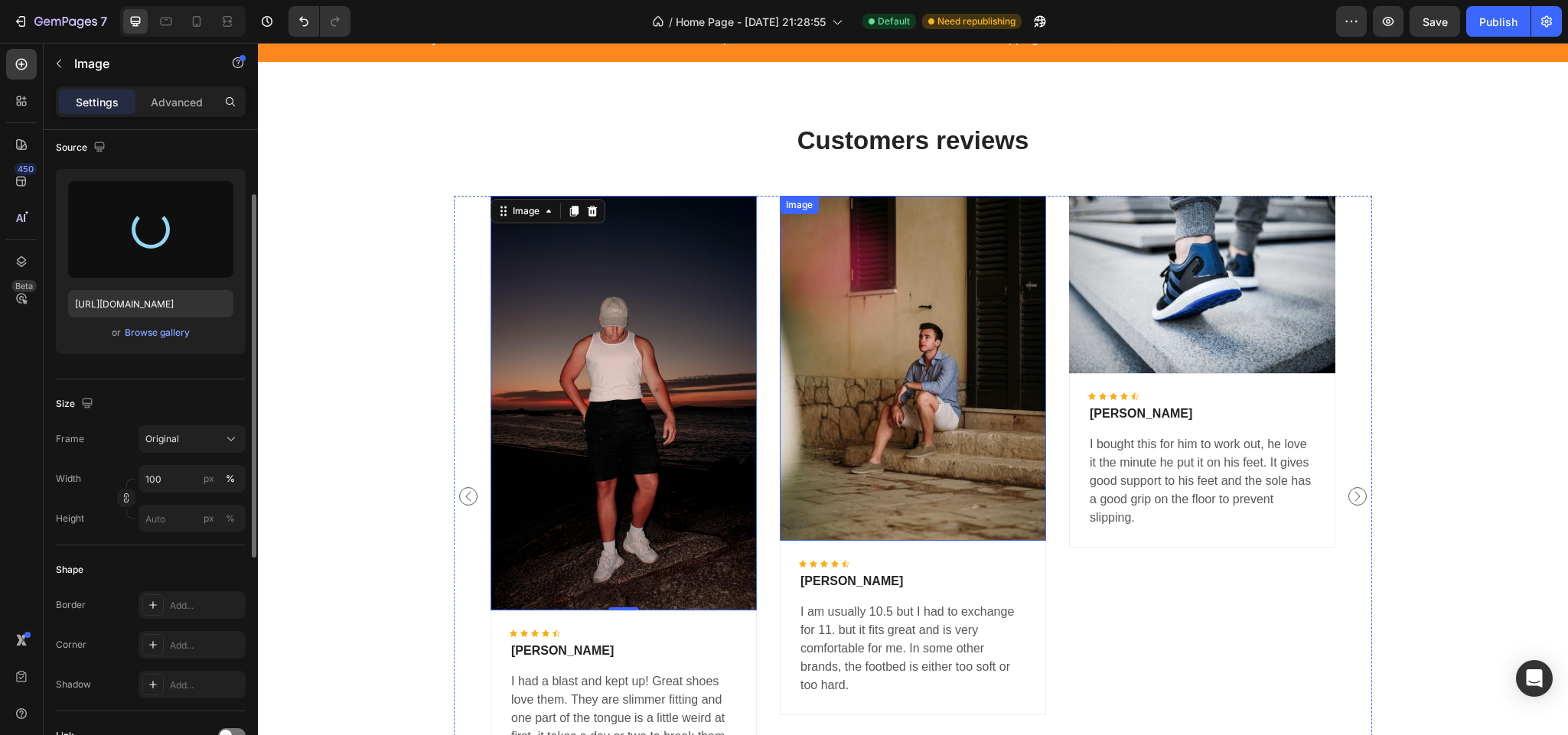
click at [952, 375] on img at bounding box center [913, 368] width 266 height 345
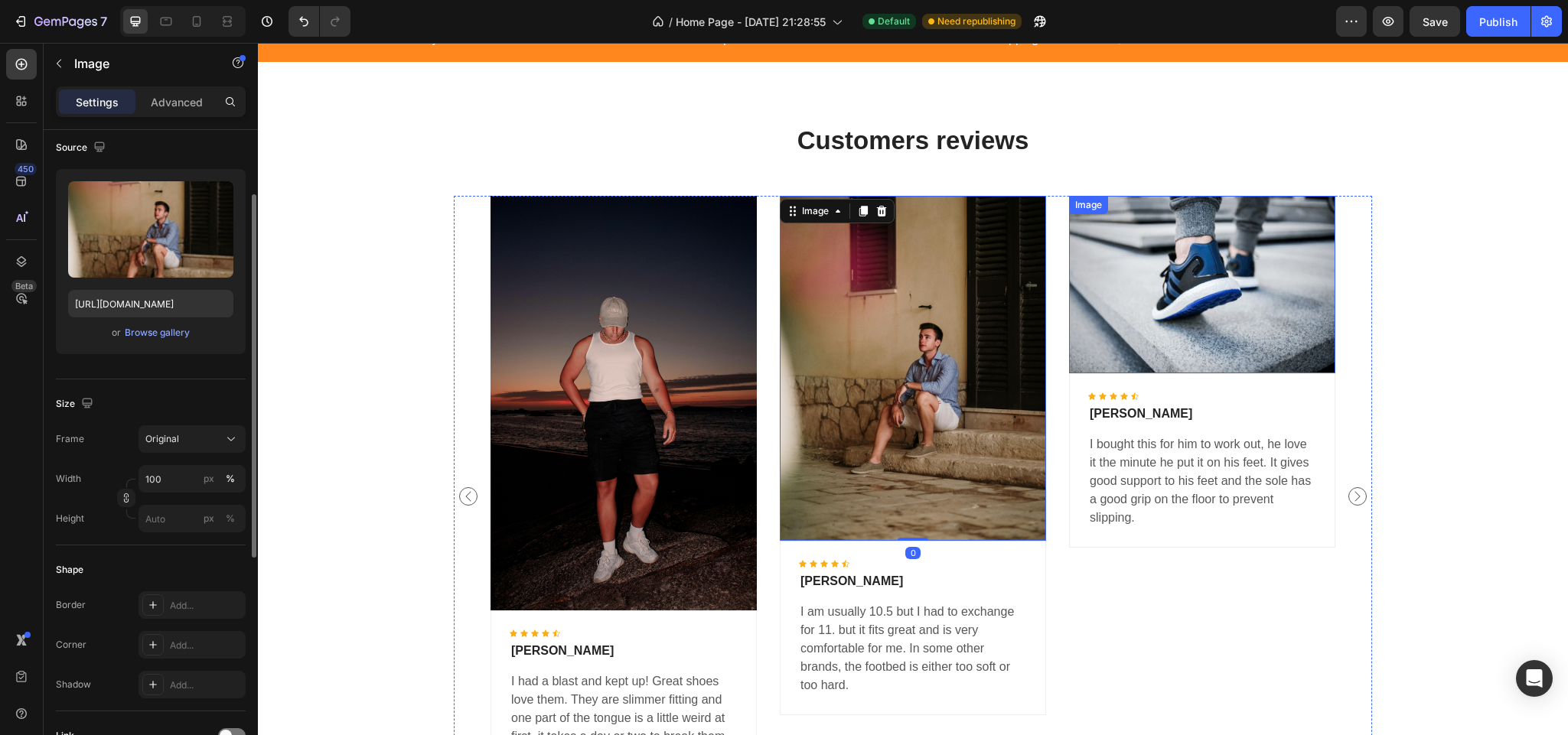
click at [1155, 292] on img at bounding box center [1202, 283] width 266 height 176
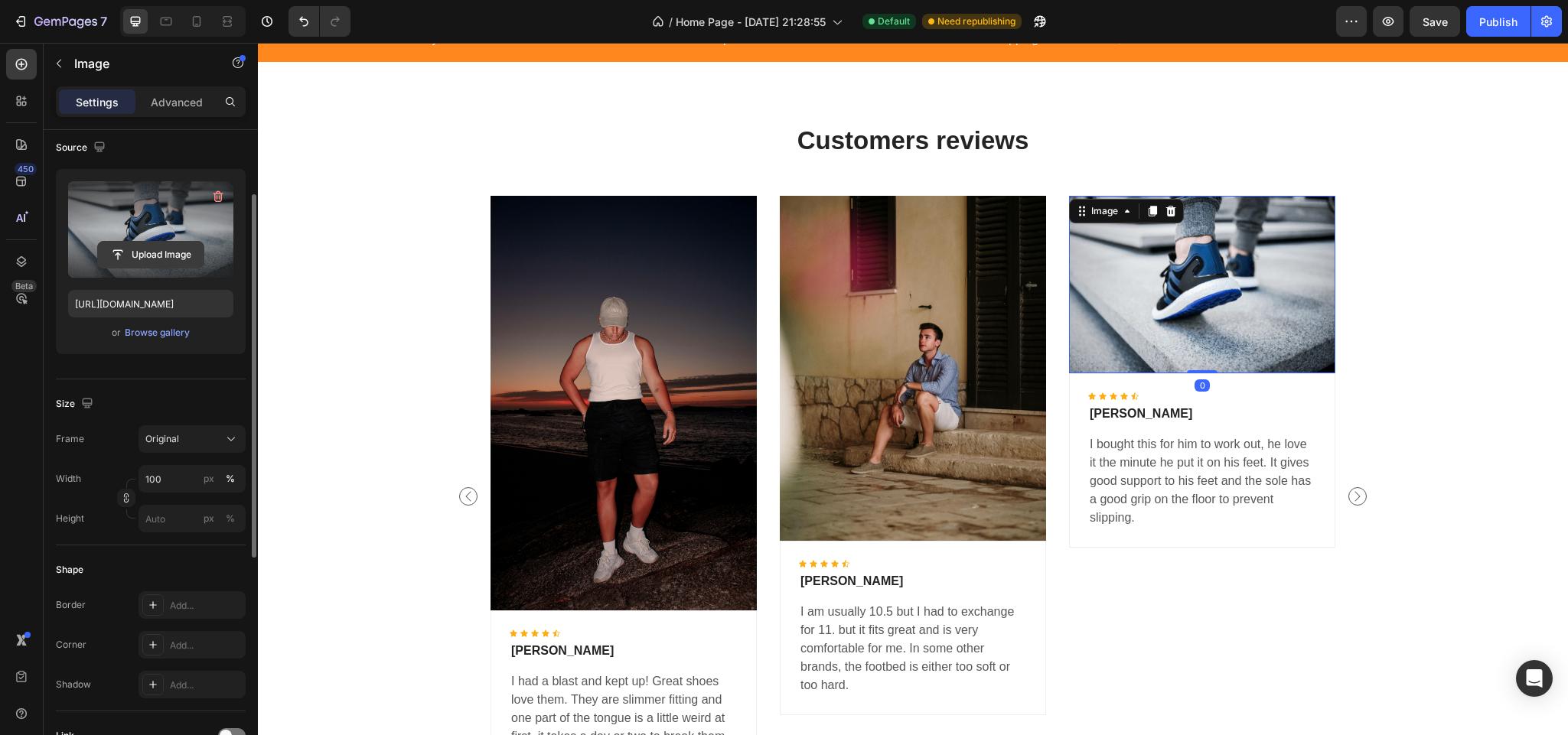
click at [159, 252] on input "file" at bounding box center [151, 254] width 105 height 26
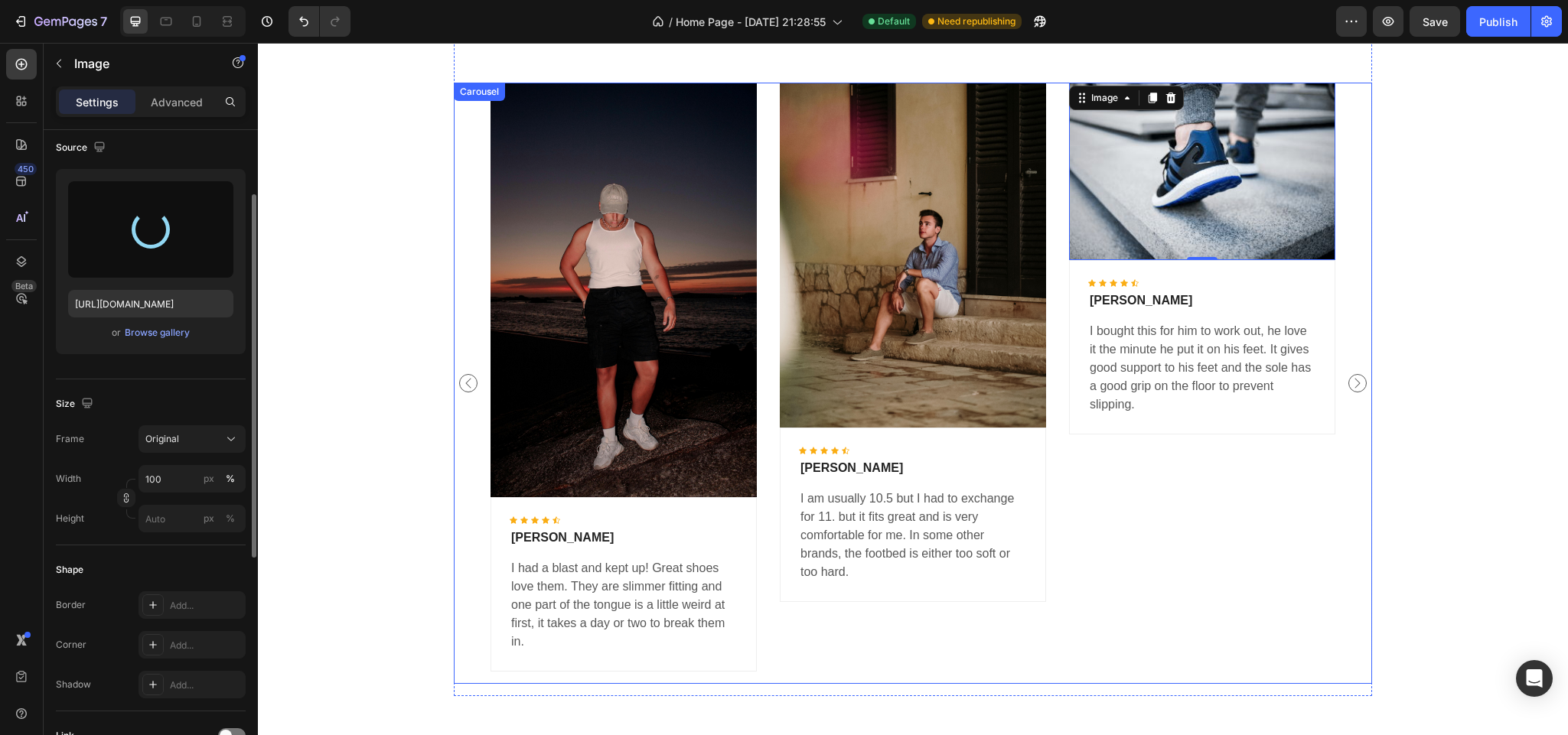
scroll to position [2983, 0]
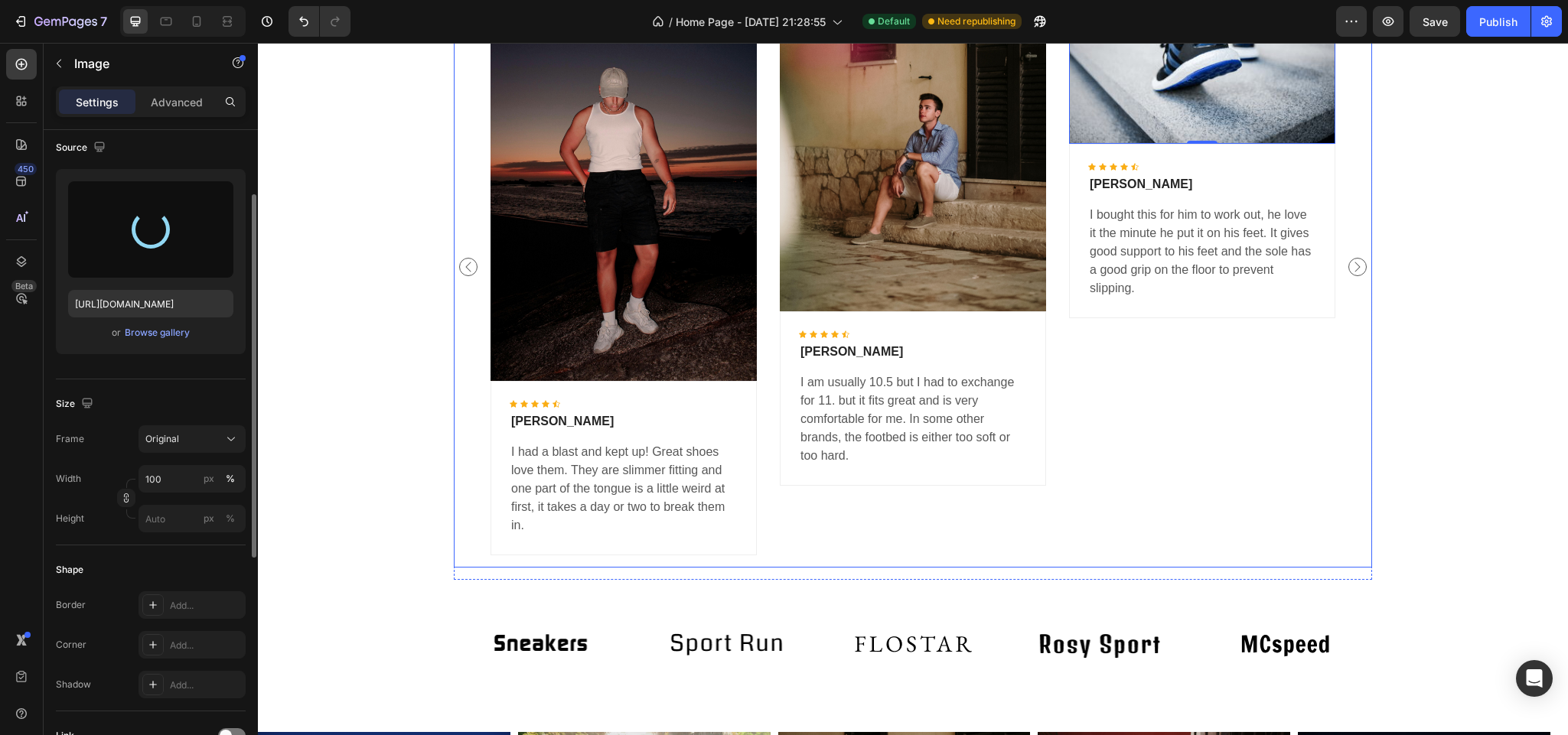
click at [1348, 265] on icon "Carousel Next Arrow" at bounding box center [1357, 267] width 19 height 18
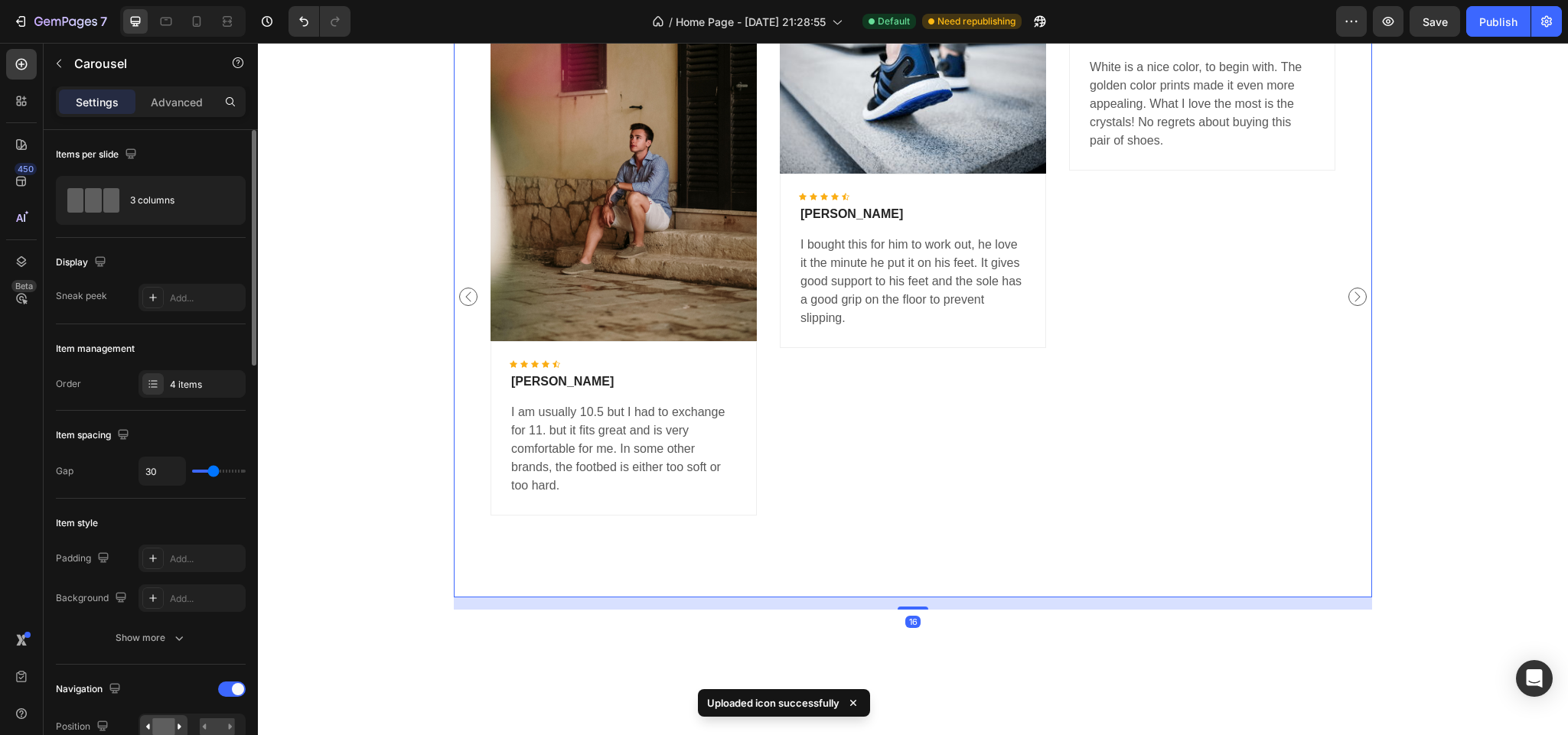
scroll to position [2753, 0]
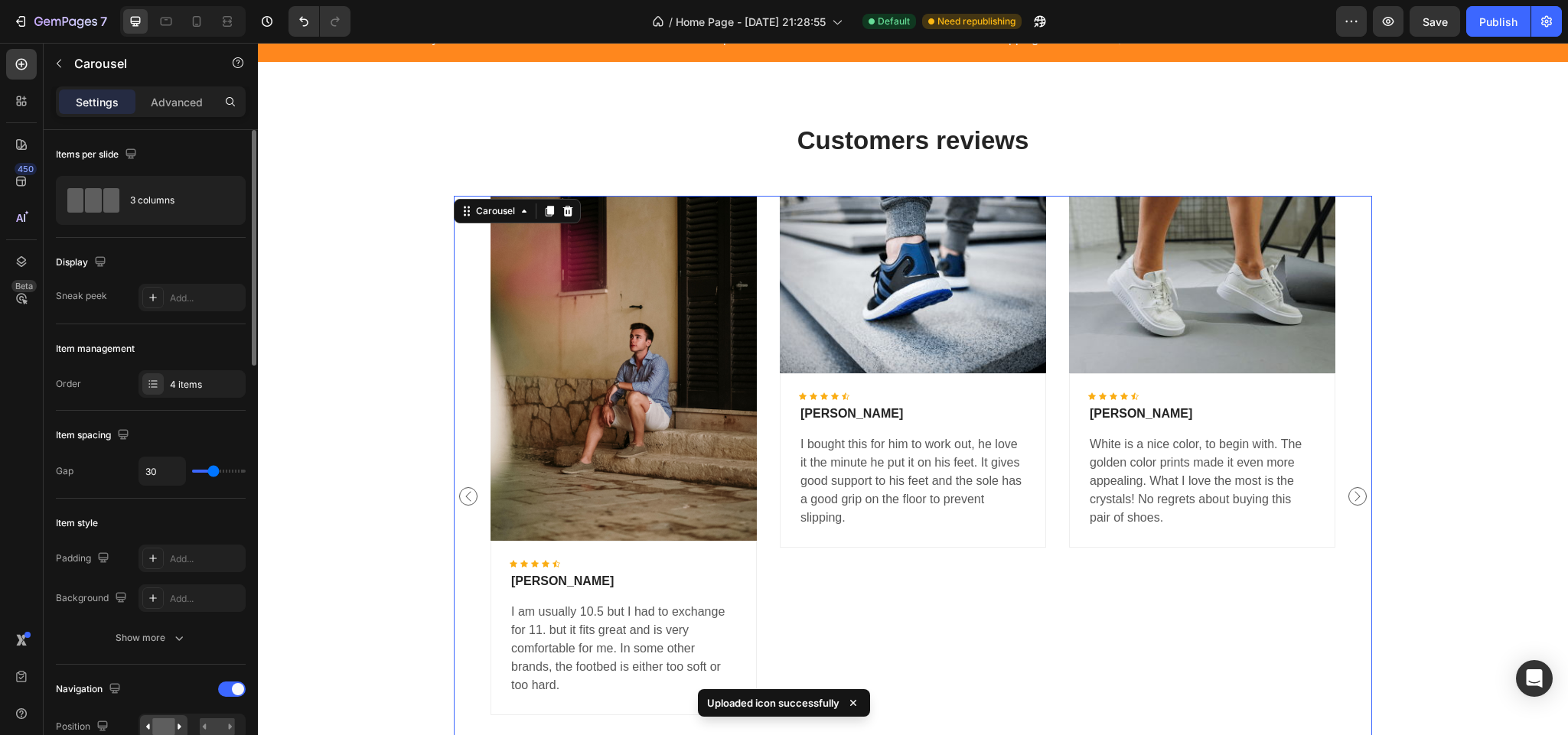
click at [1350, 490] on icon "Carousel Next Arrow" at bounding box center [1357, 496] width 19 height 18
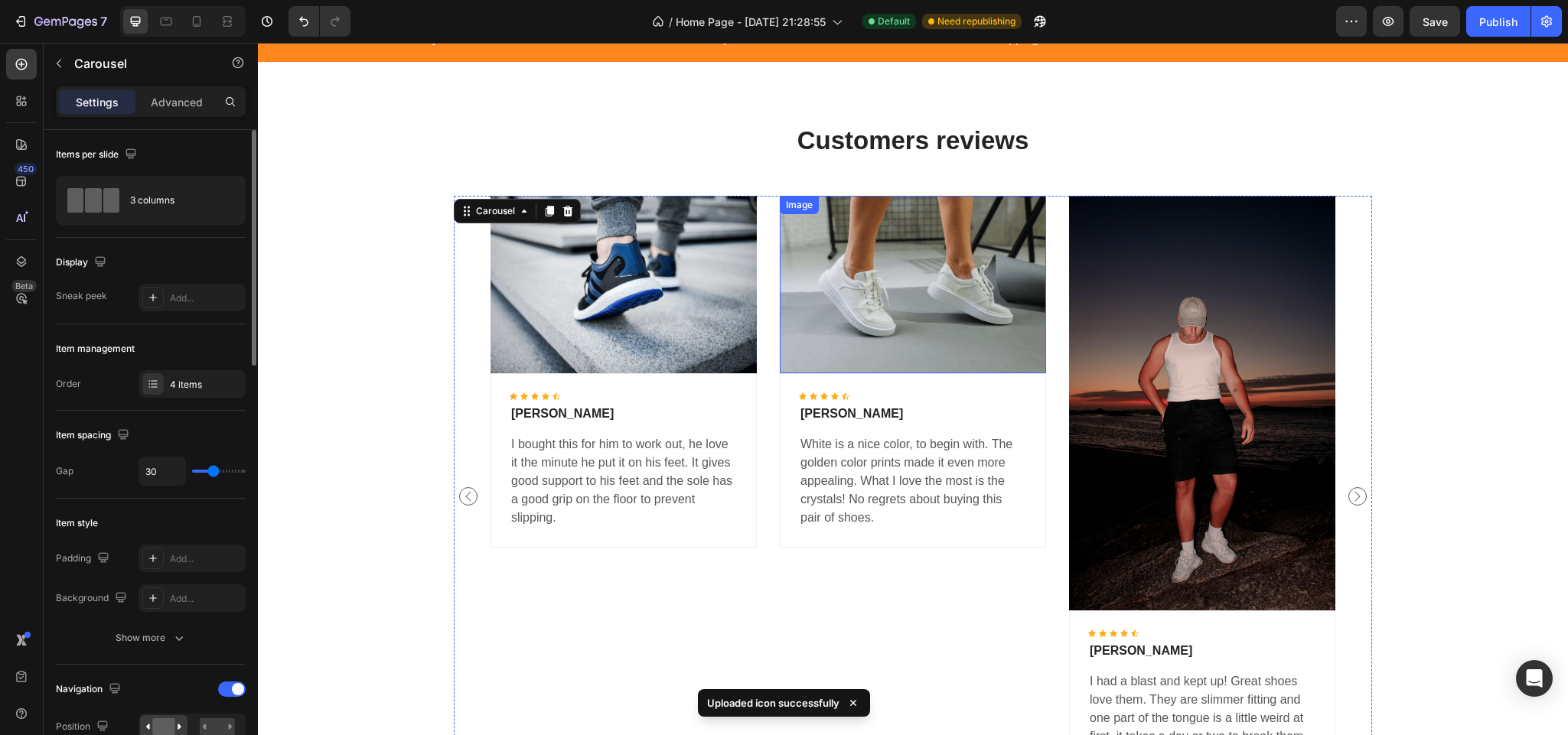
click at [908, 302] on img at bounding box center [913, 283] width 266 height 176
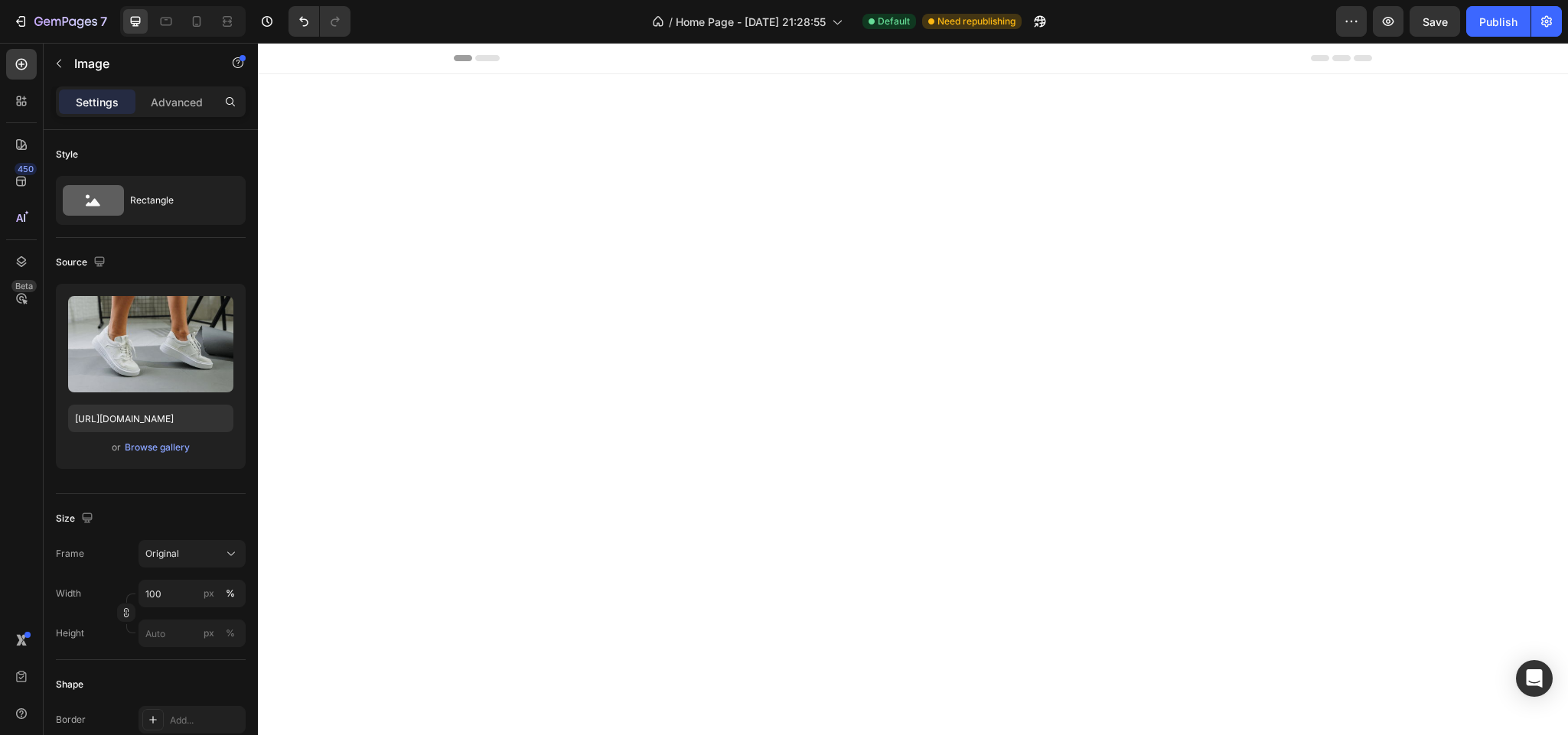
scroll to position [2753, 0]
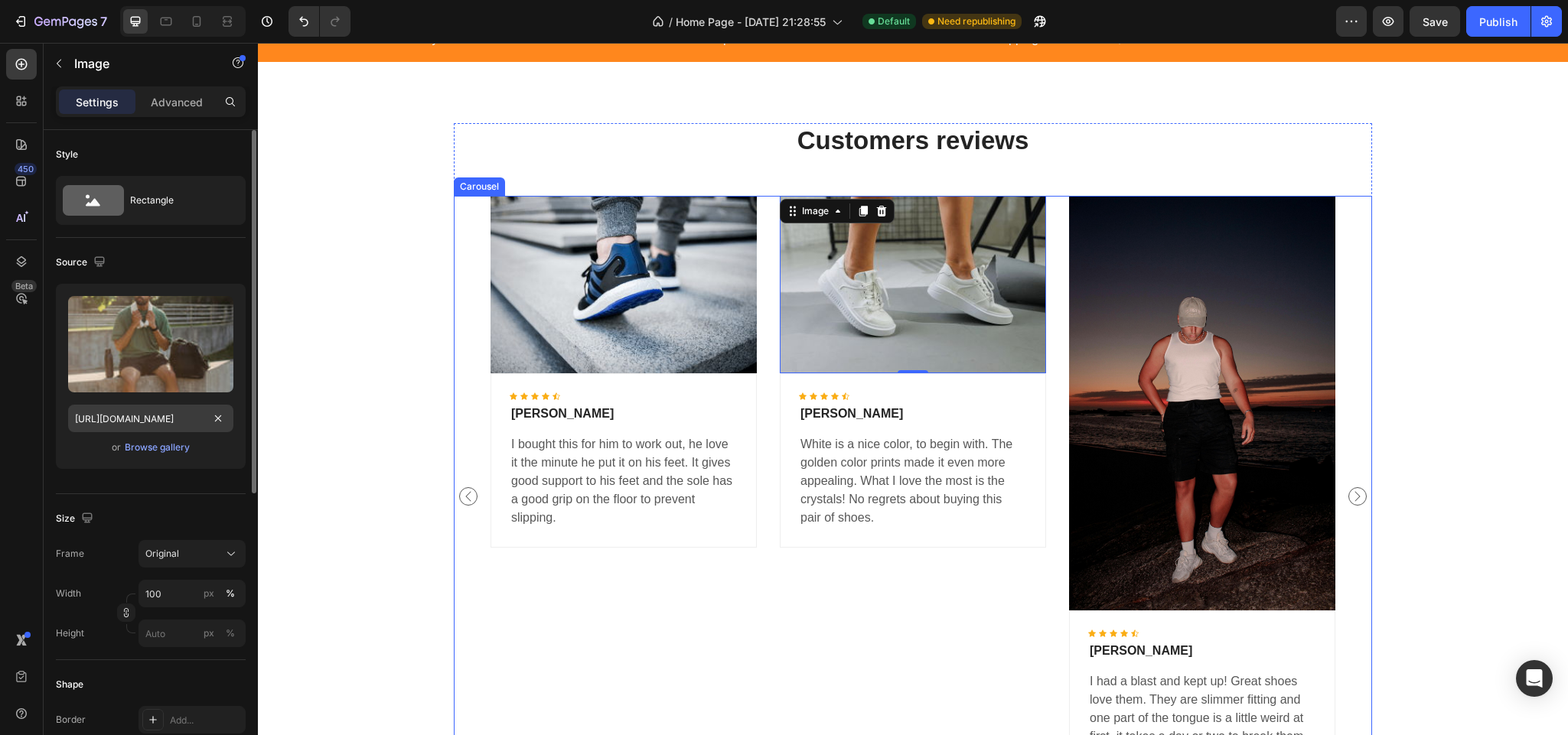
type input "[URL][DOMAIN_NAME]"
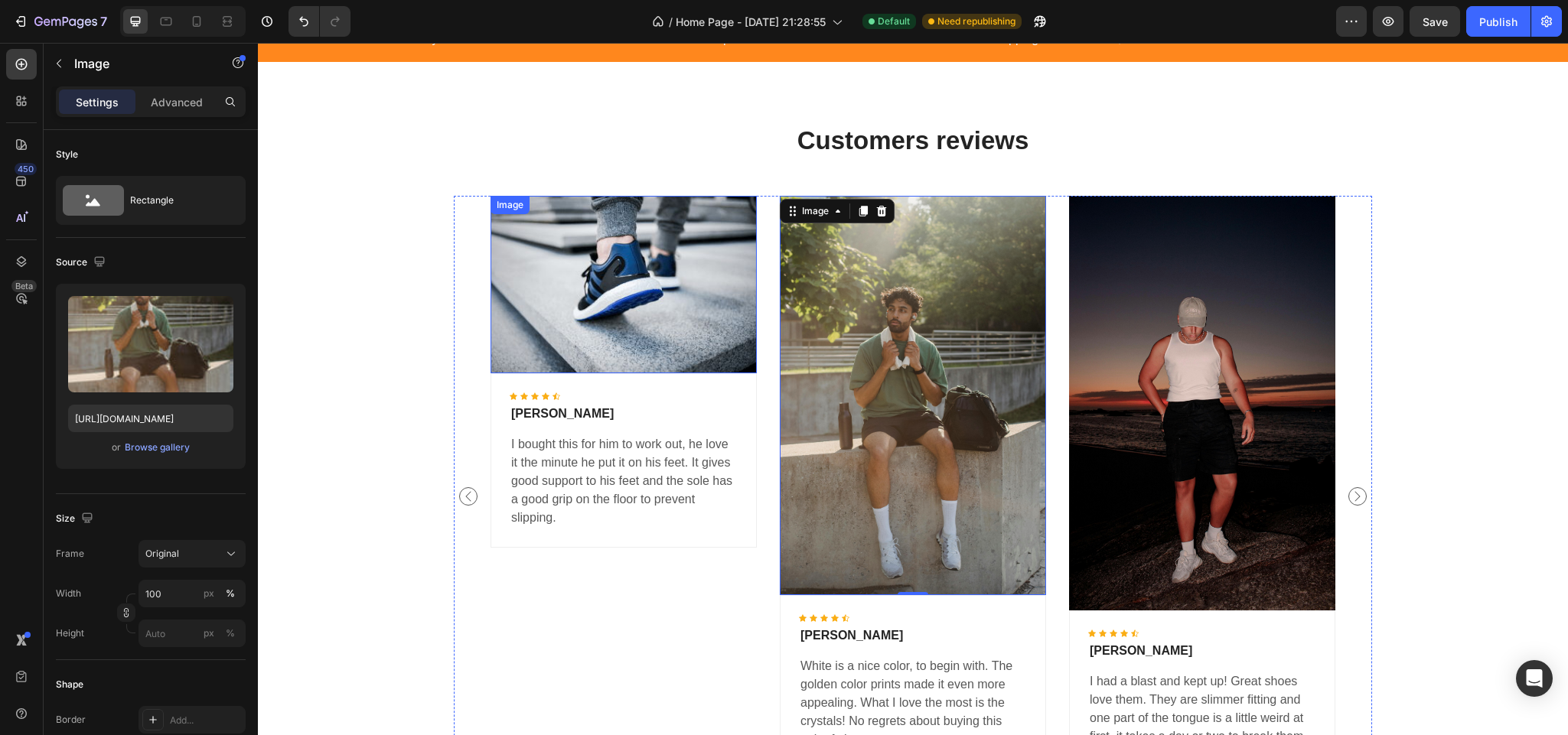
click at [535, 277] on img at bounding box center [623, 283] width 266 height 176
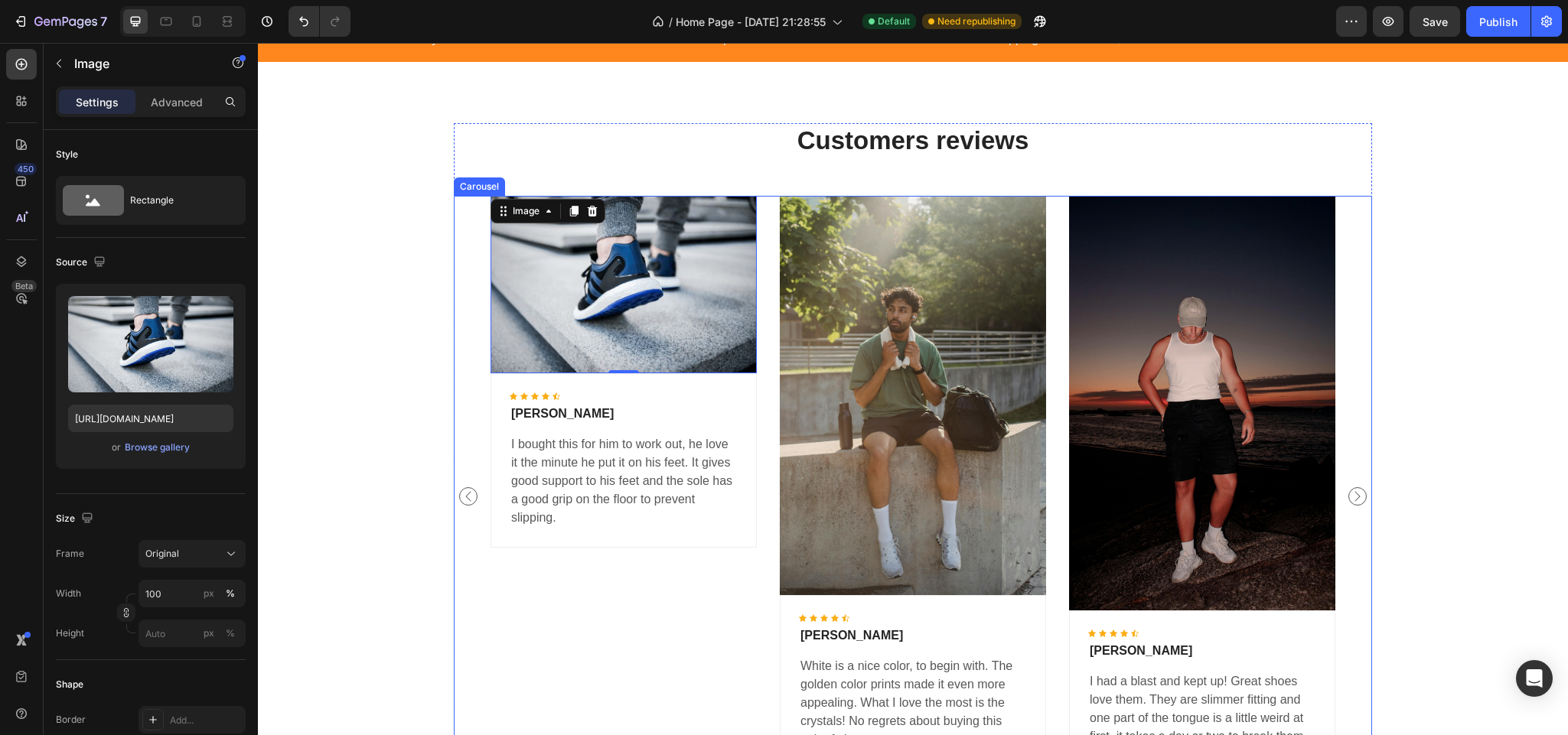
click at [459, 490] on icon "Carousel Back Arrow" at bounding box center [467, 496] width 19 height 18
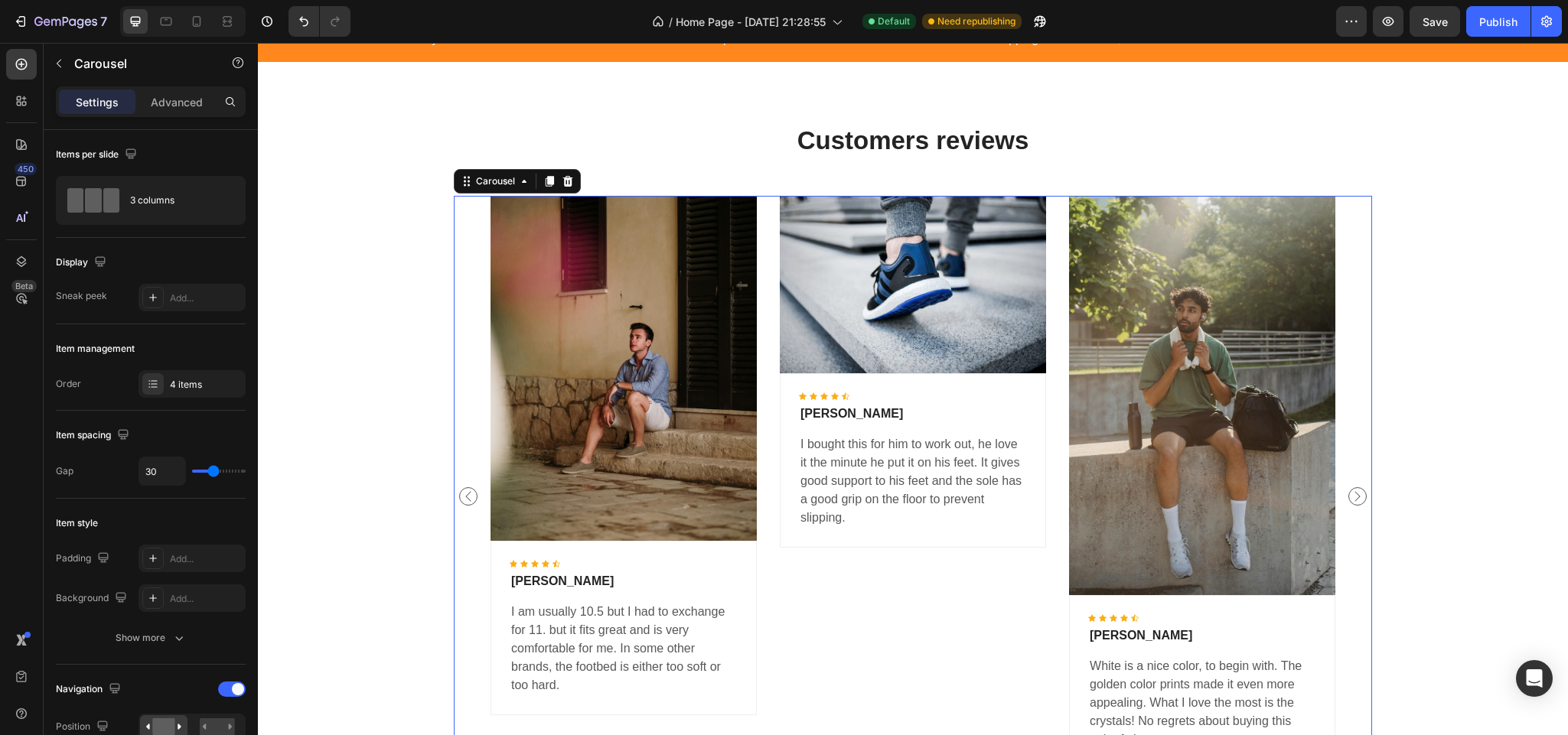
click at [462, 505] on icon "Carousel Back Arrow" at bounding box center [467, 496] width 19 height 18
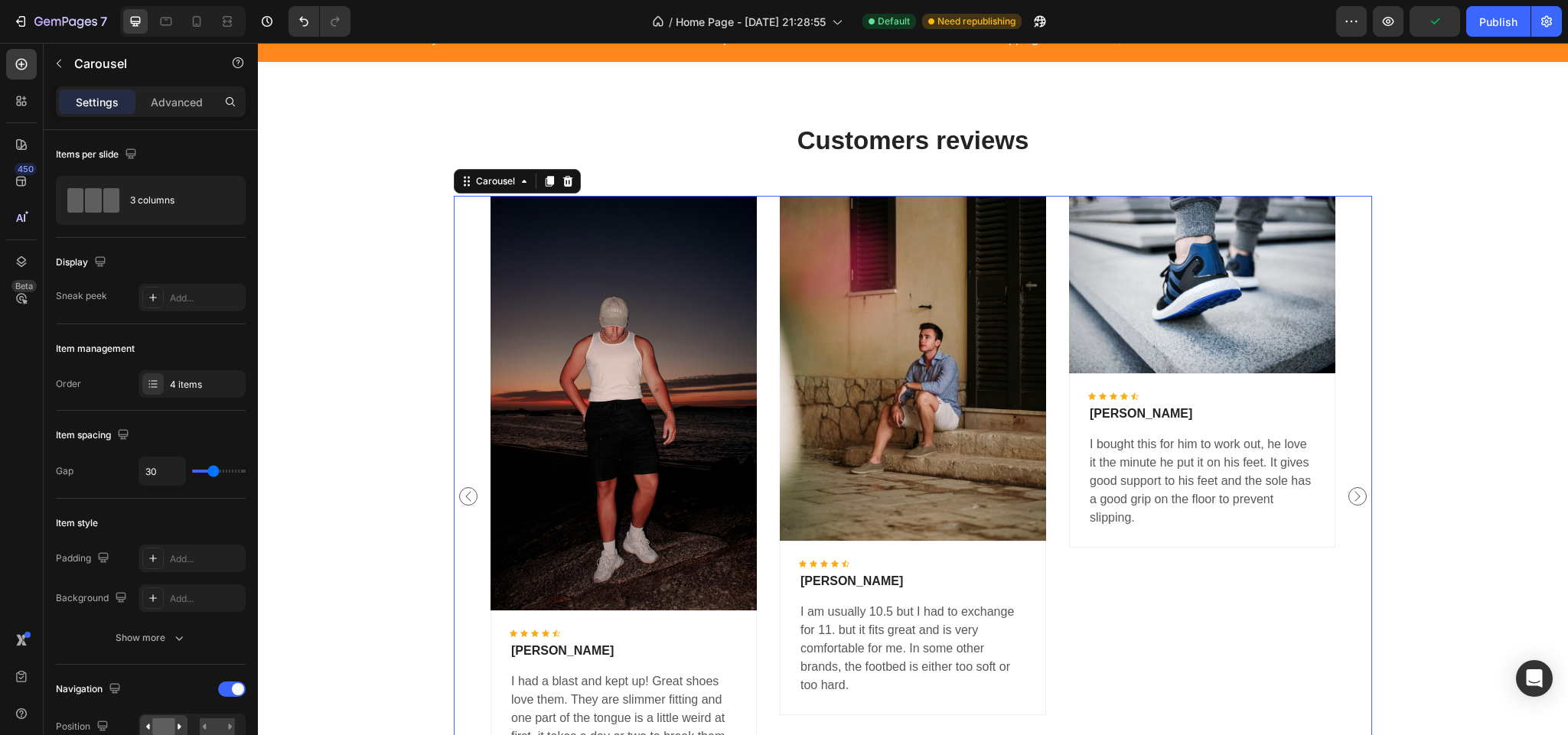
click at [1348, 501] on icon "Carousel Next Arrow" at bounding box center [1357, 496] width 19 height 18
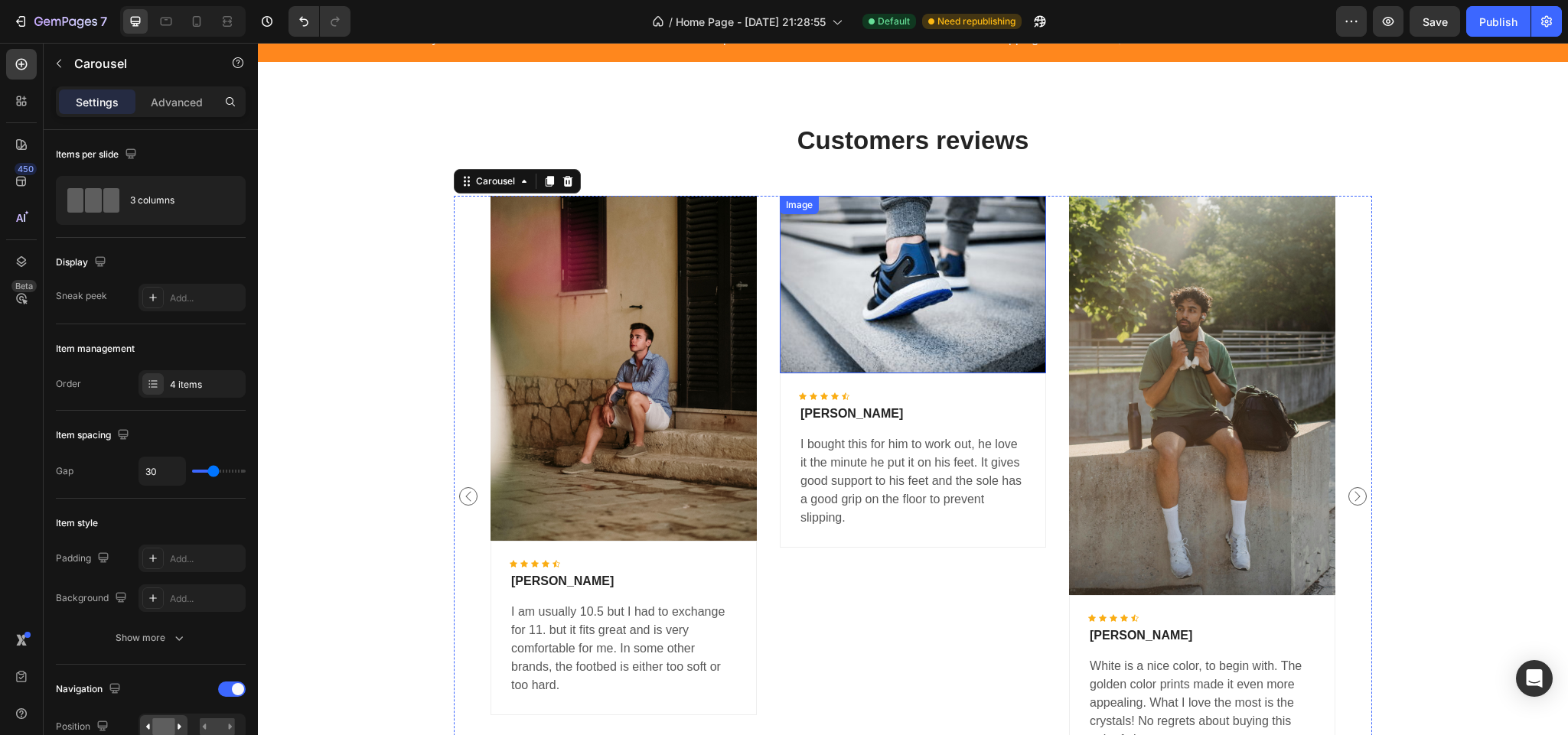
click at [882, 280] on img at bounding box center [913, 283] width 266 height 176
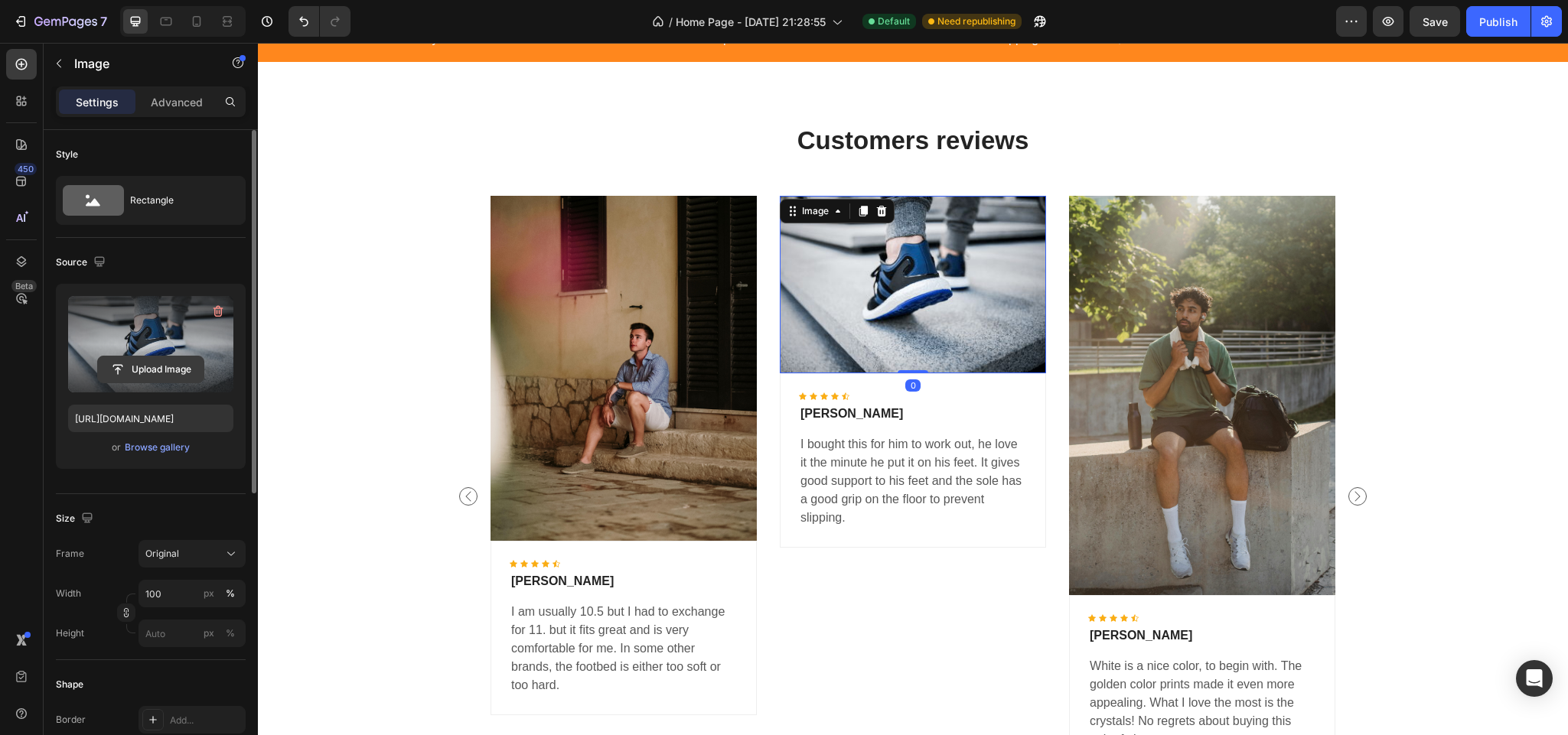
click at [164, 365] on input "file" at bounding box center [151, 369] width 105 height 26
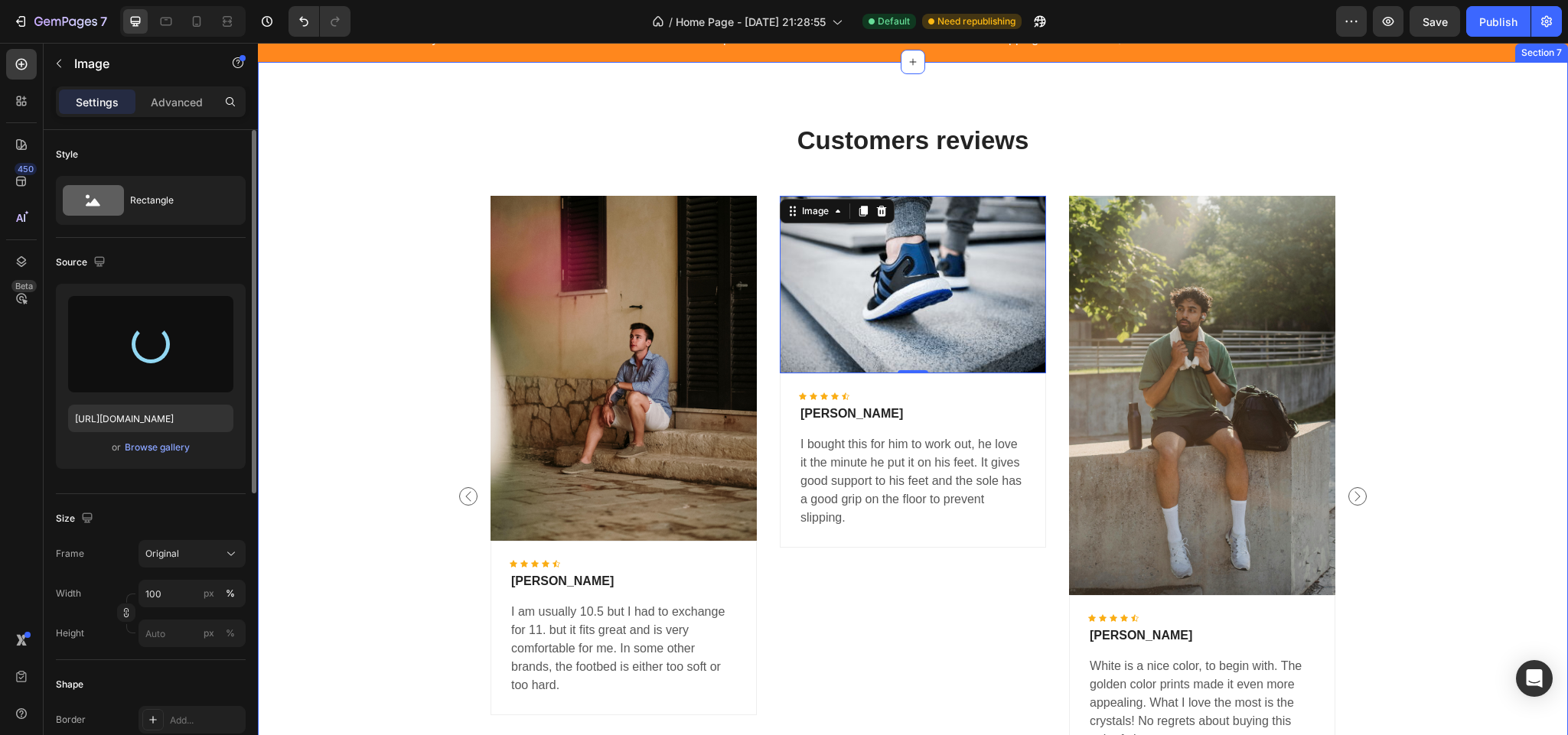
scroll to position [2295, 0]
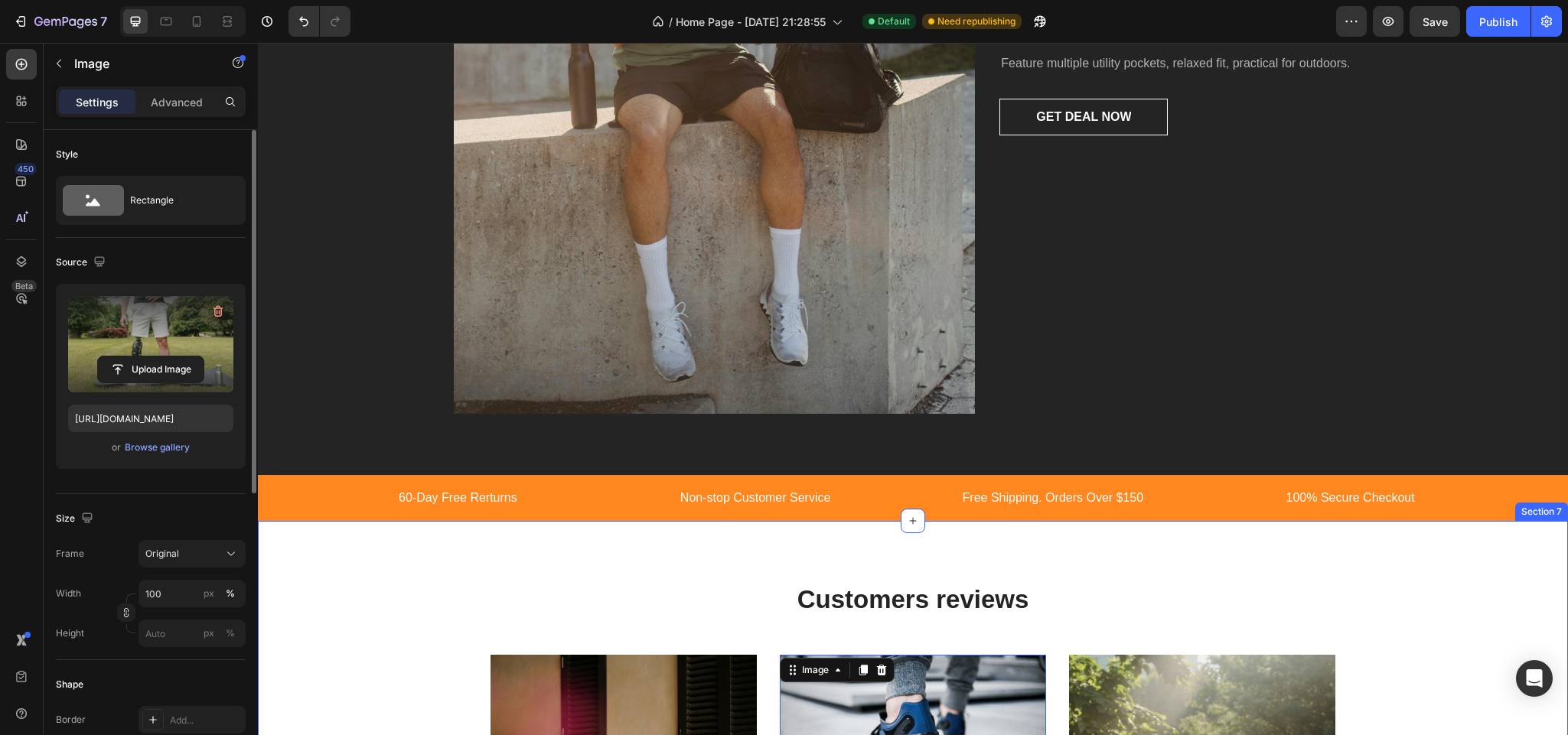
type input "https://cdn.shopify.com/s/files/1/0710/8683/3832/files/gempages_580636970850451…"
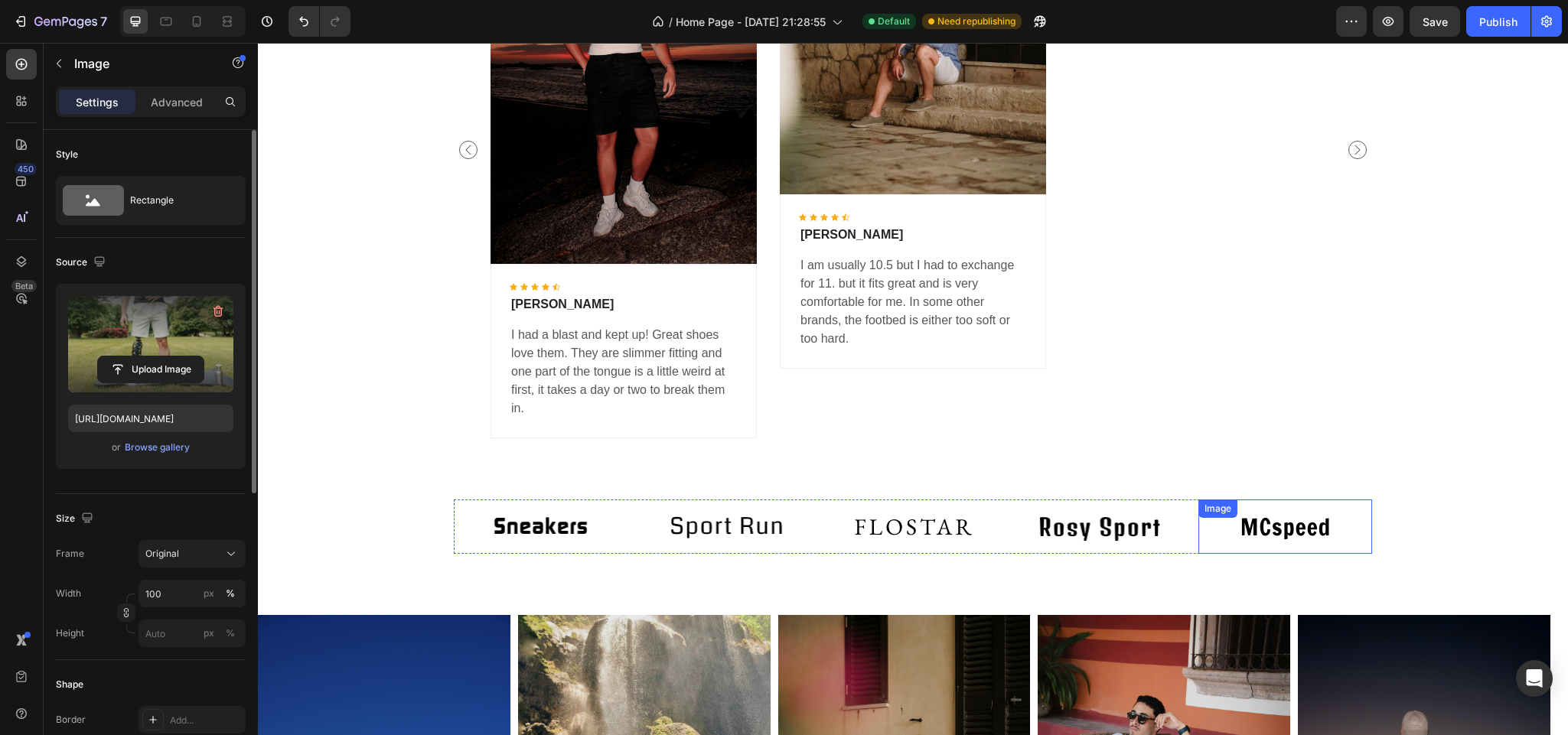
scroll to position [2983, 0]
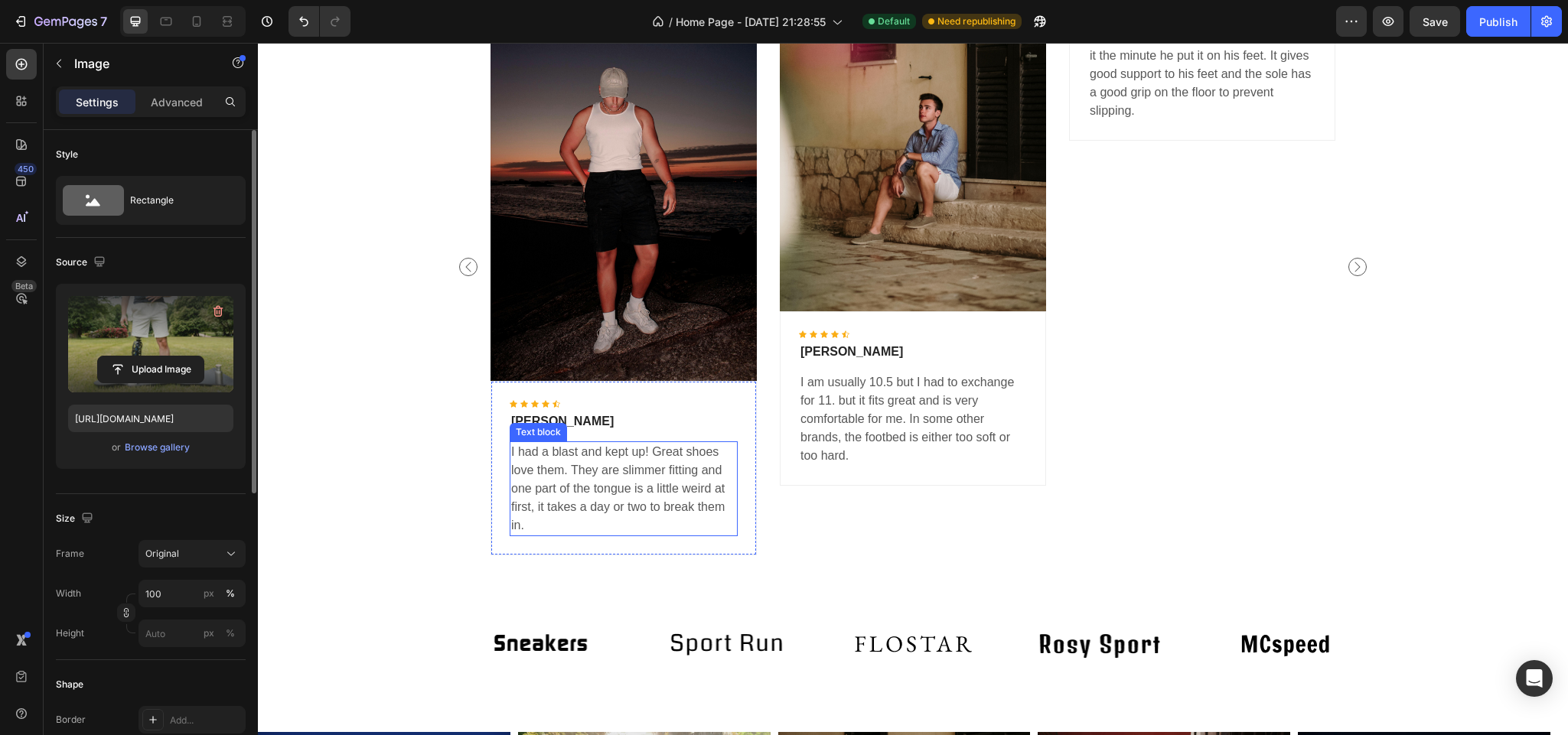
click at [716, 522] on p "I had a blast and kept up! Great shoes love them. They are slimmer fitting and …" at bounding box center [623, 489] width 225 height 92
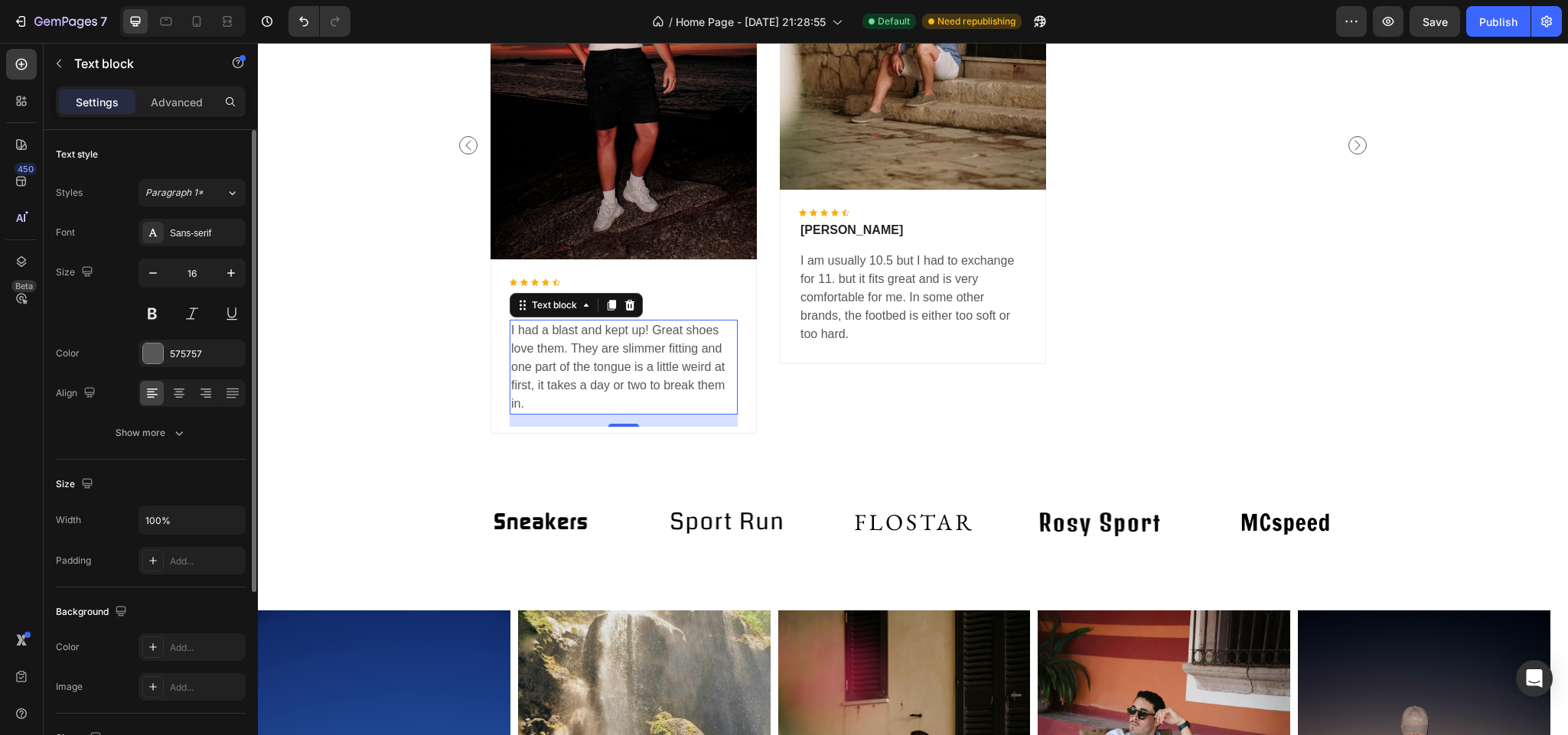
scroll to position [3098, 0]
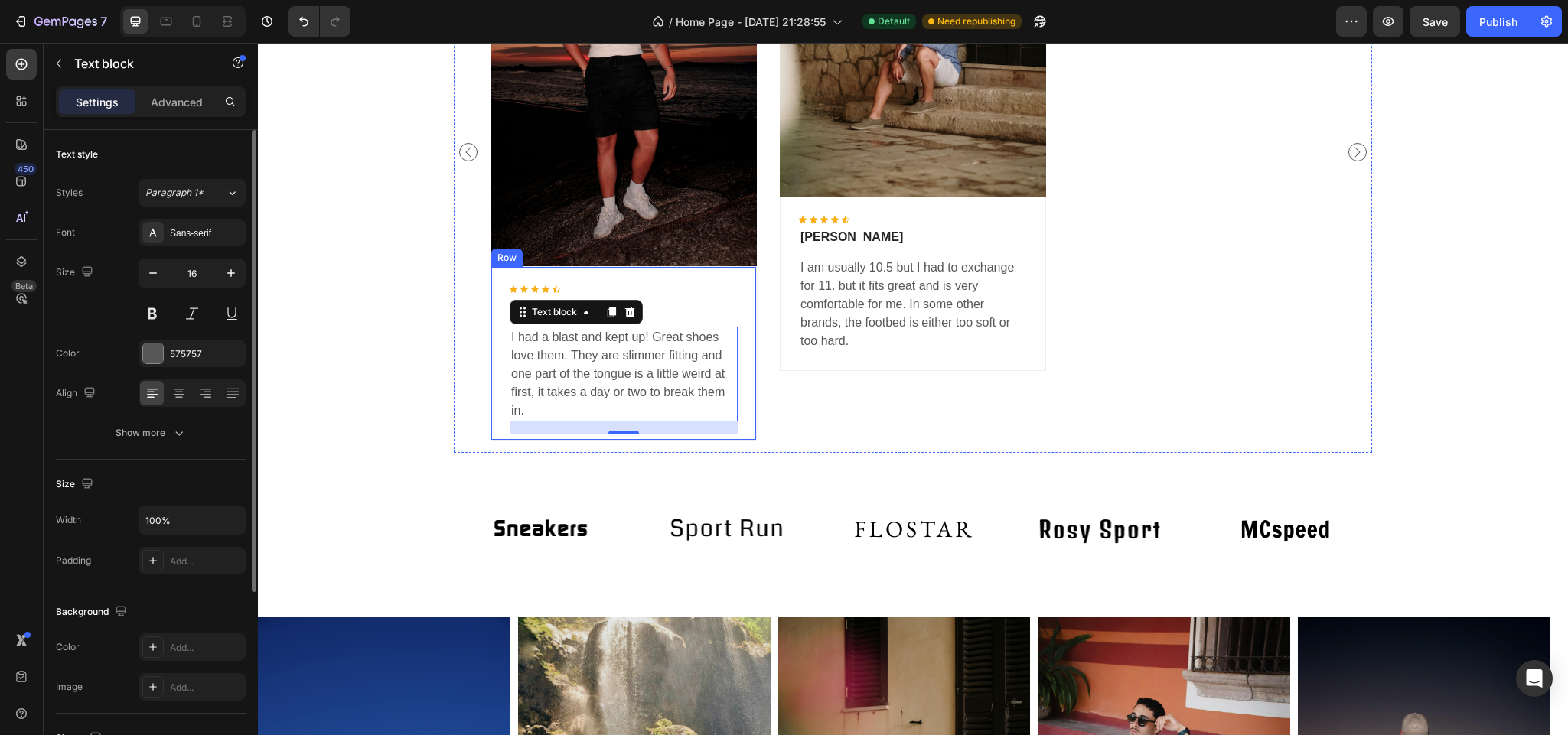
click at [690, 392] on p "I had a blast and kept up! Great shoes love them. They are slimmer fitting and …" at bounding box center [623, 374] width 225 height 92
click at [587, 399] on p "I had a blast and kept up! Great shoes love them. They are slimmer fitting and …" at bounding box center [623, 374] width 225 height 92
drag, startPoint x: 568, startPoint y: 409, endPoint x: 503, endPoint y: 343, distance: 92.6
click at [511, 341] on p "I had a blast and kept up! Great shoes love them. They are slimmer fitting and …" at bounding box center [623, 374] width 225 height 92
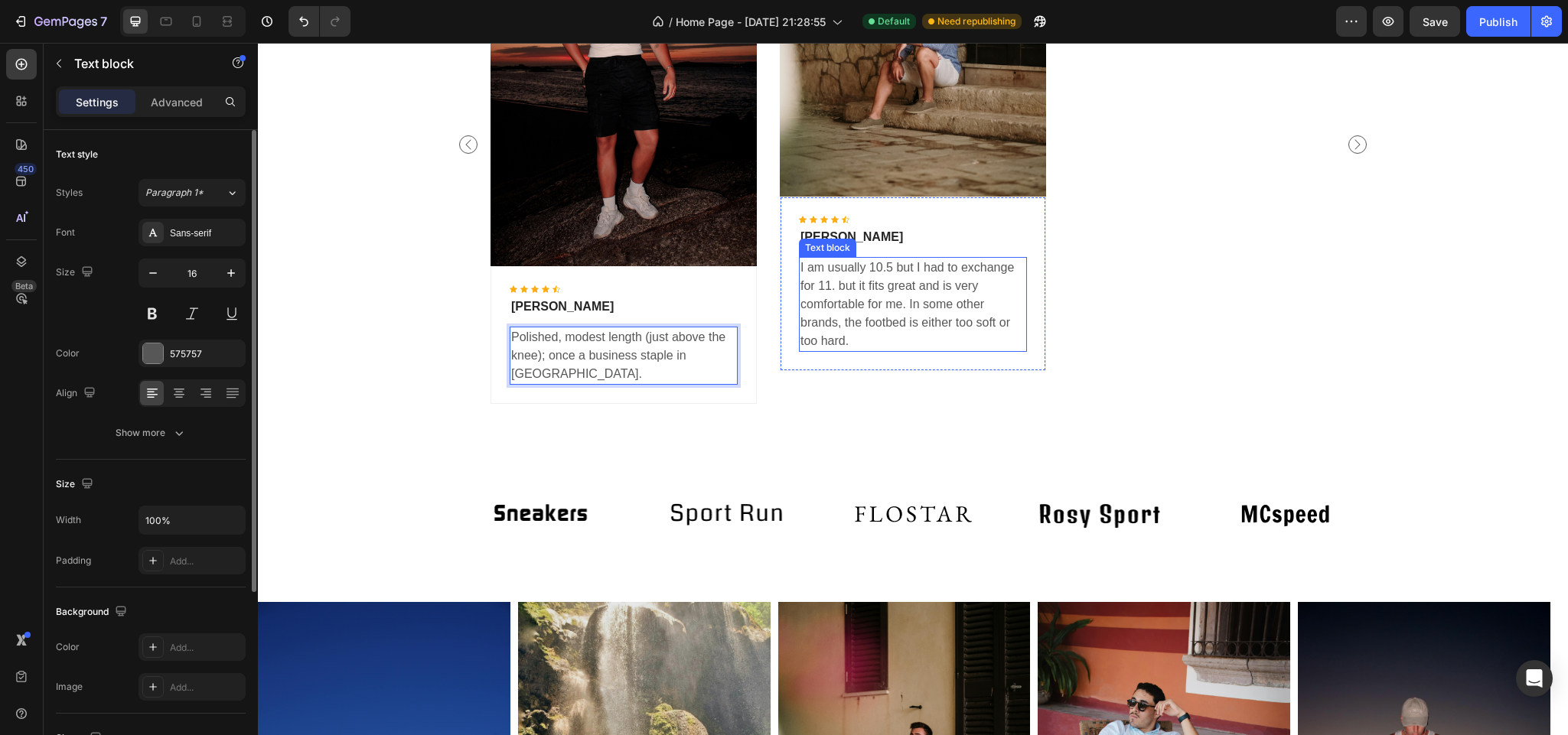
click at [898, 294] on p "I am usually 10.5 but I had to exchange for 11. but it fits great and is very c…" at bounding box center [913, 305] width 225 height 92
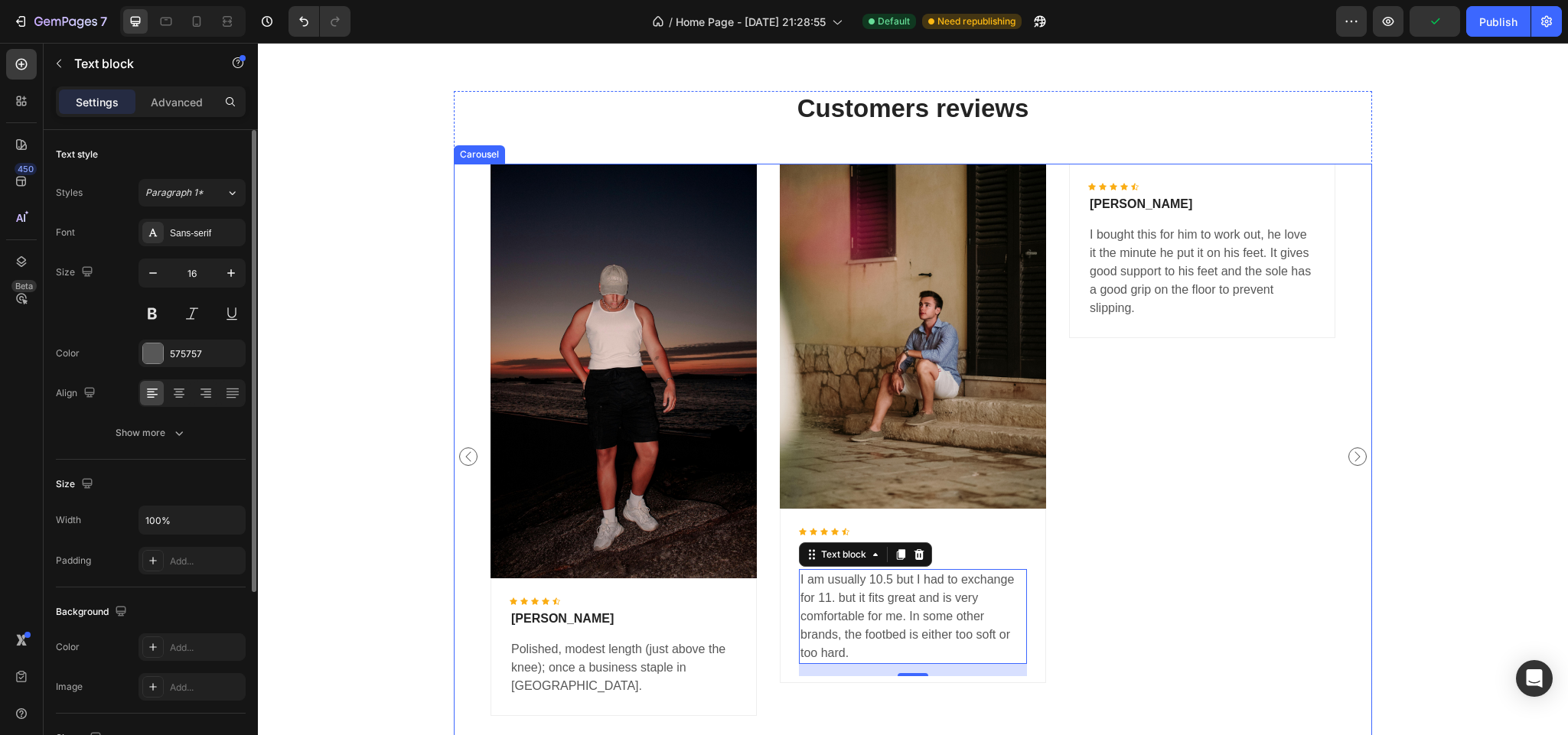
scroll to position [2753, 0]
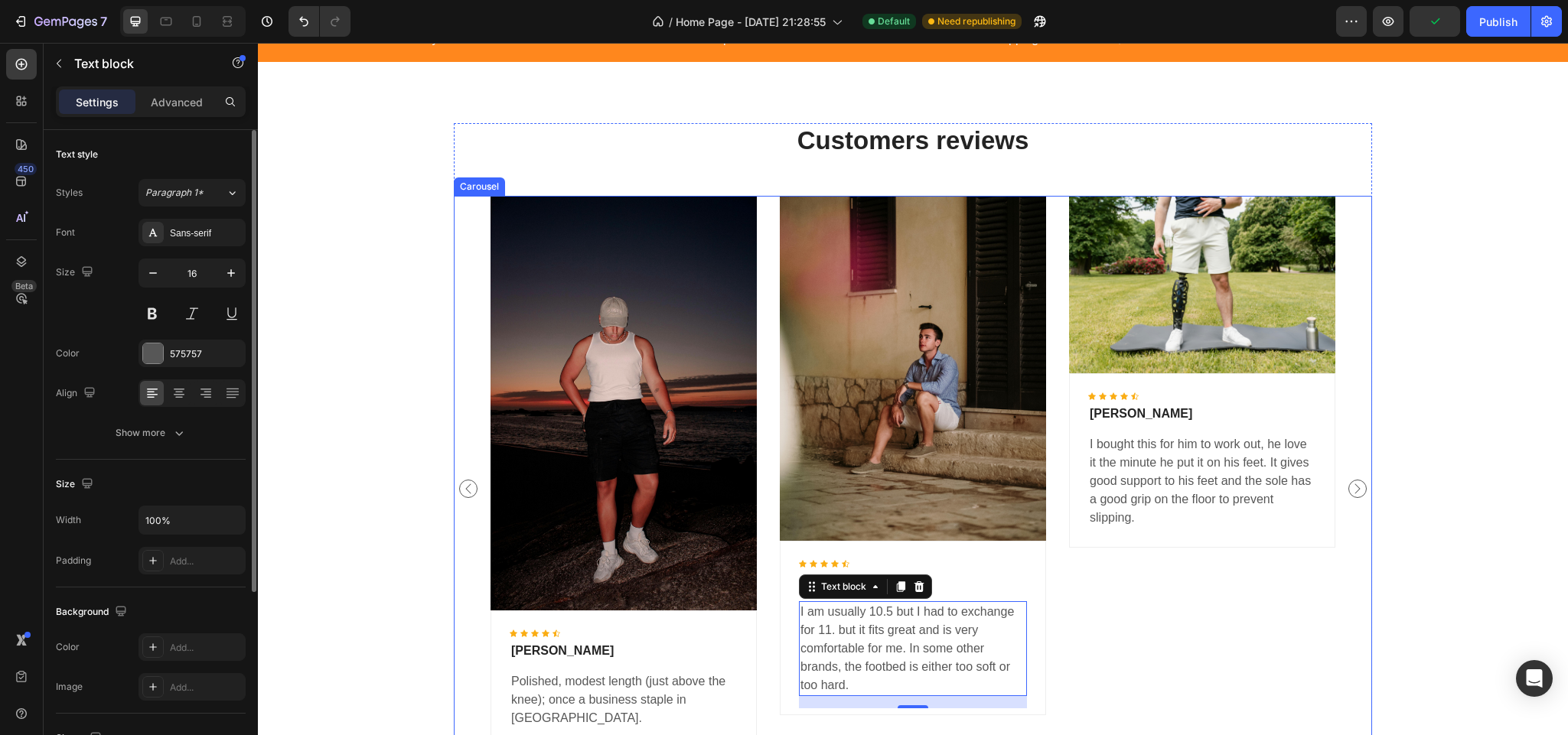
click at [1348, 491] on icon "Carousel Next Arrow" at bounding box center [1357, 489] width 19 height 18
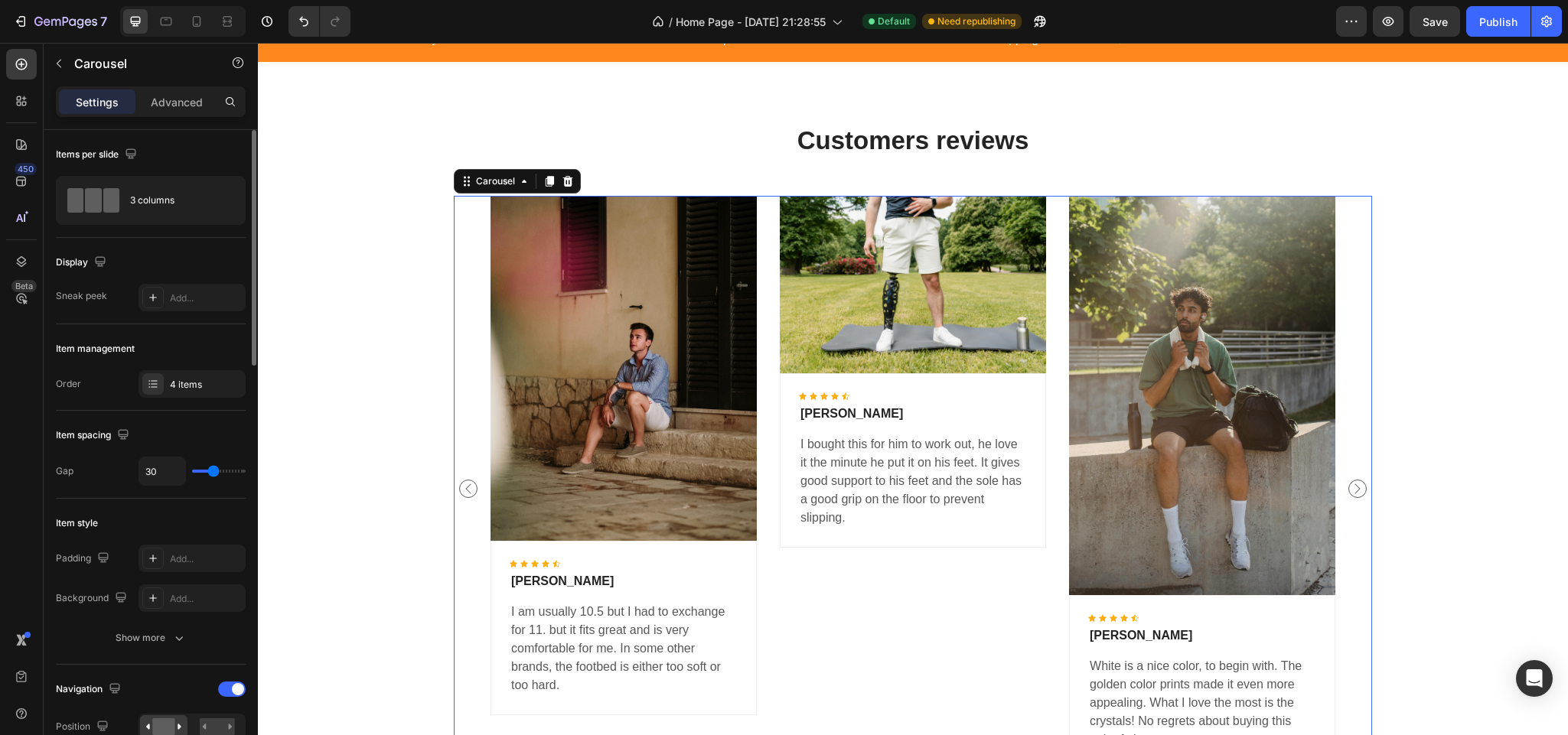
click at [1348, 482] on icon "Carousel Next Arrow" at bounding box center [1357, 489] width 19 height 18
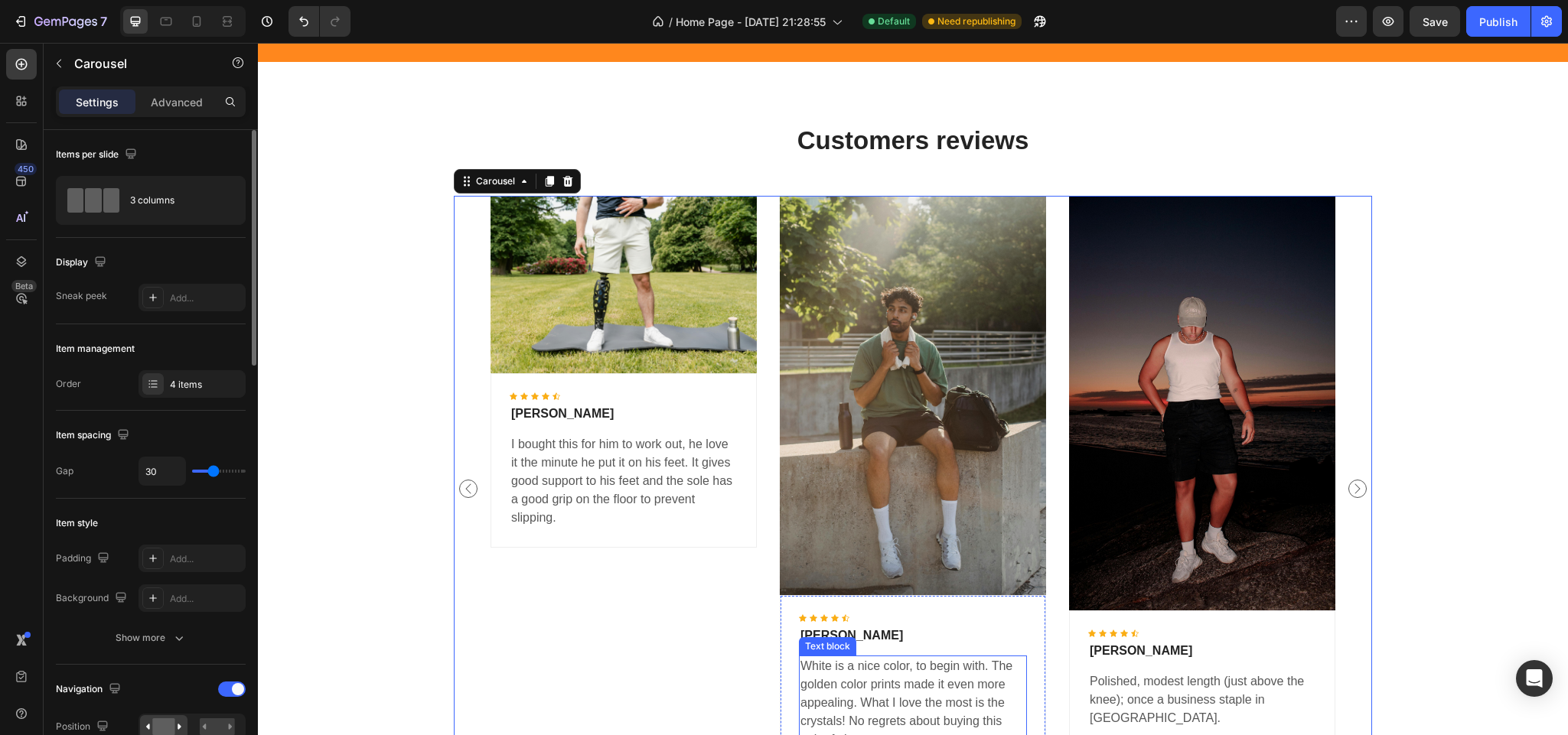
scroll to position [2983, 0]
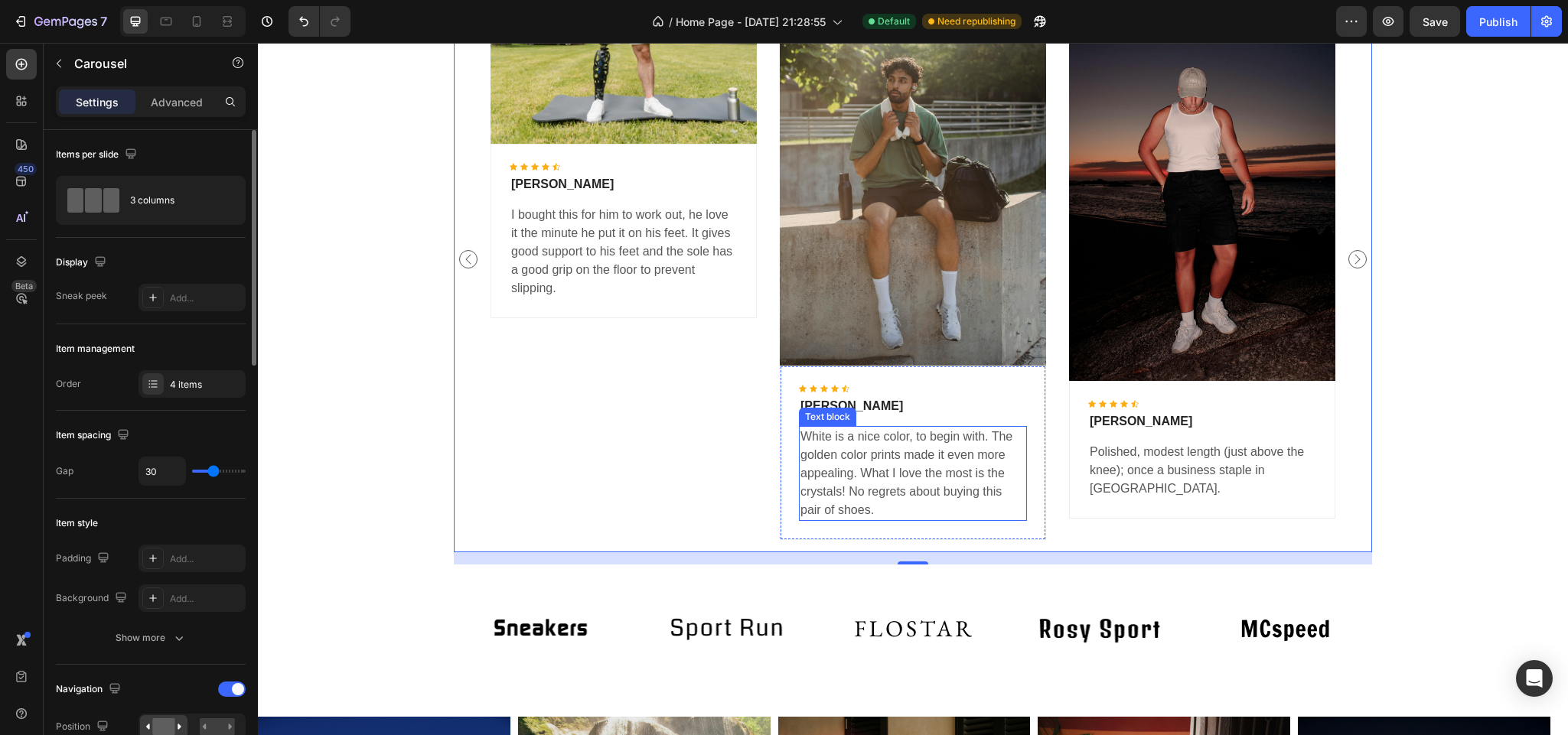
click at [873, 502] on p "White is a nice color, to begin with. The golden color prints made it even more…" at bounding box center [913, 473] width 225 height 92
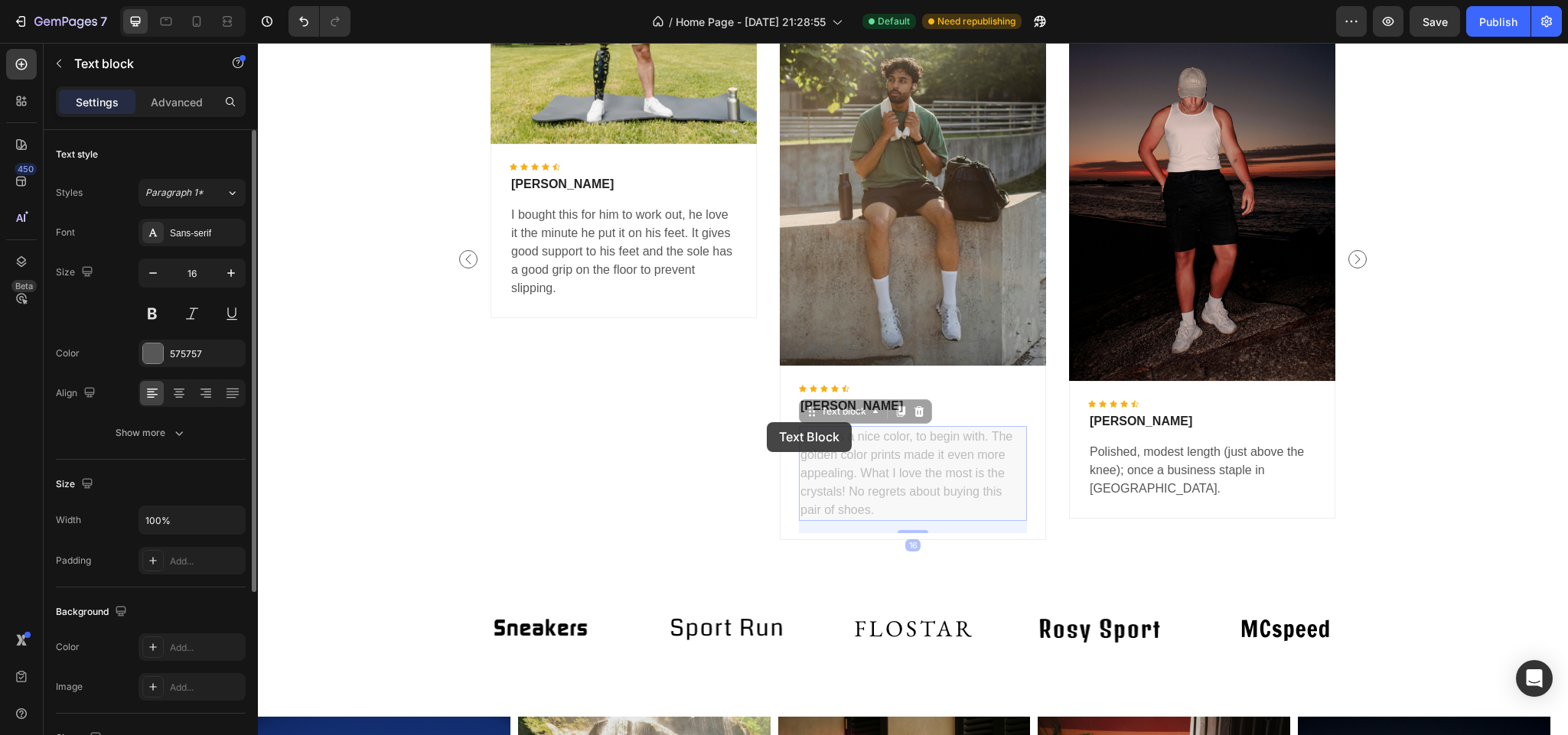
scroll to position [2930, 0]
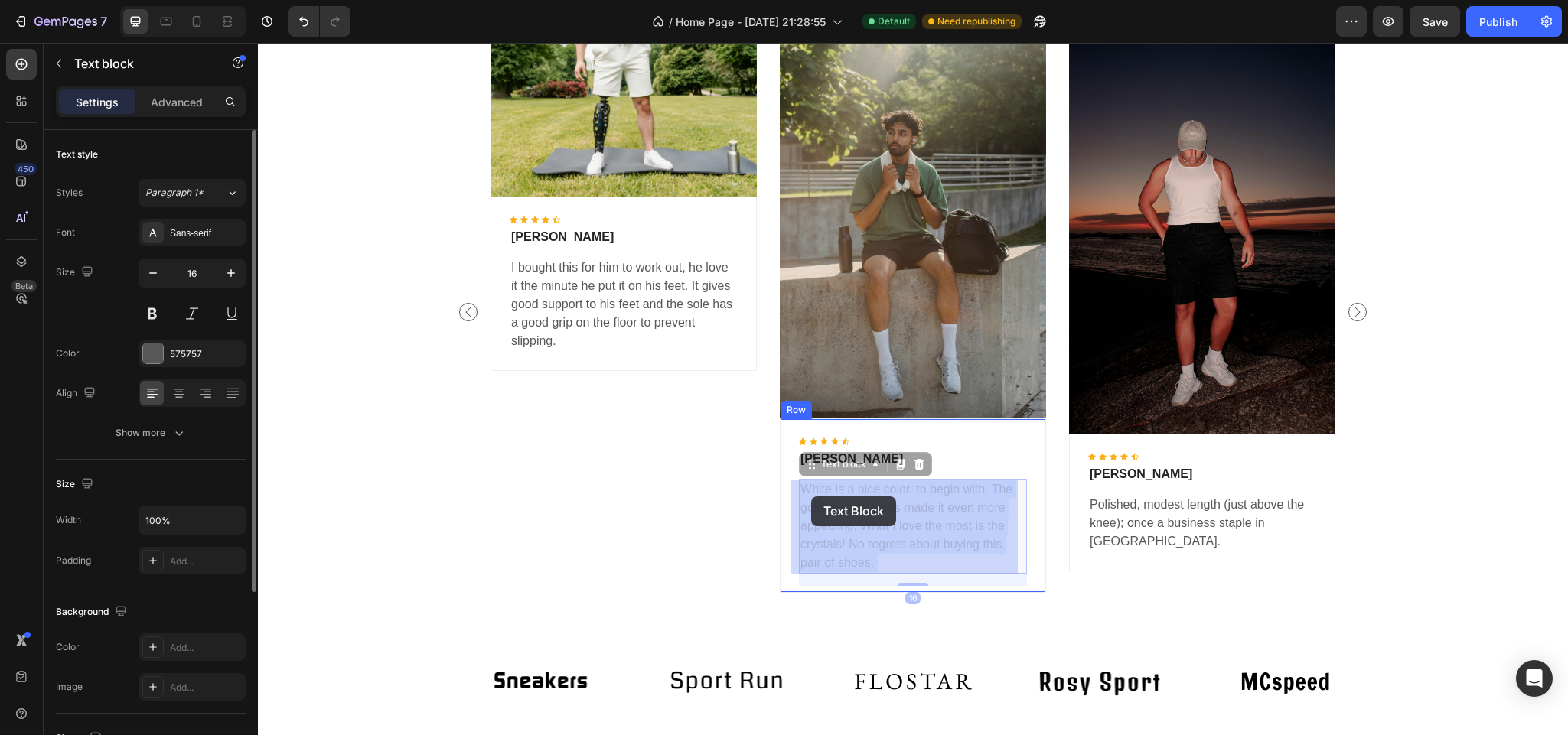
drag, startPoint x: 877, startPoint y: 507, endPoint x: 811, endPoint y: 496, distance: 66.9
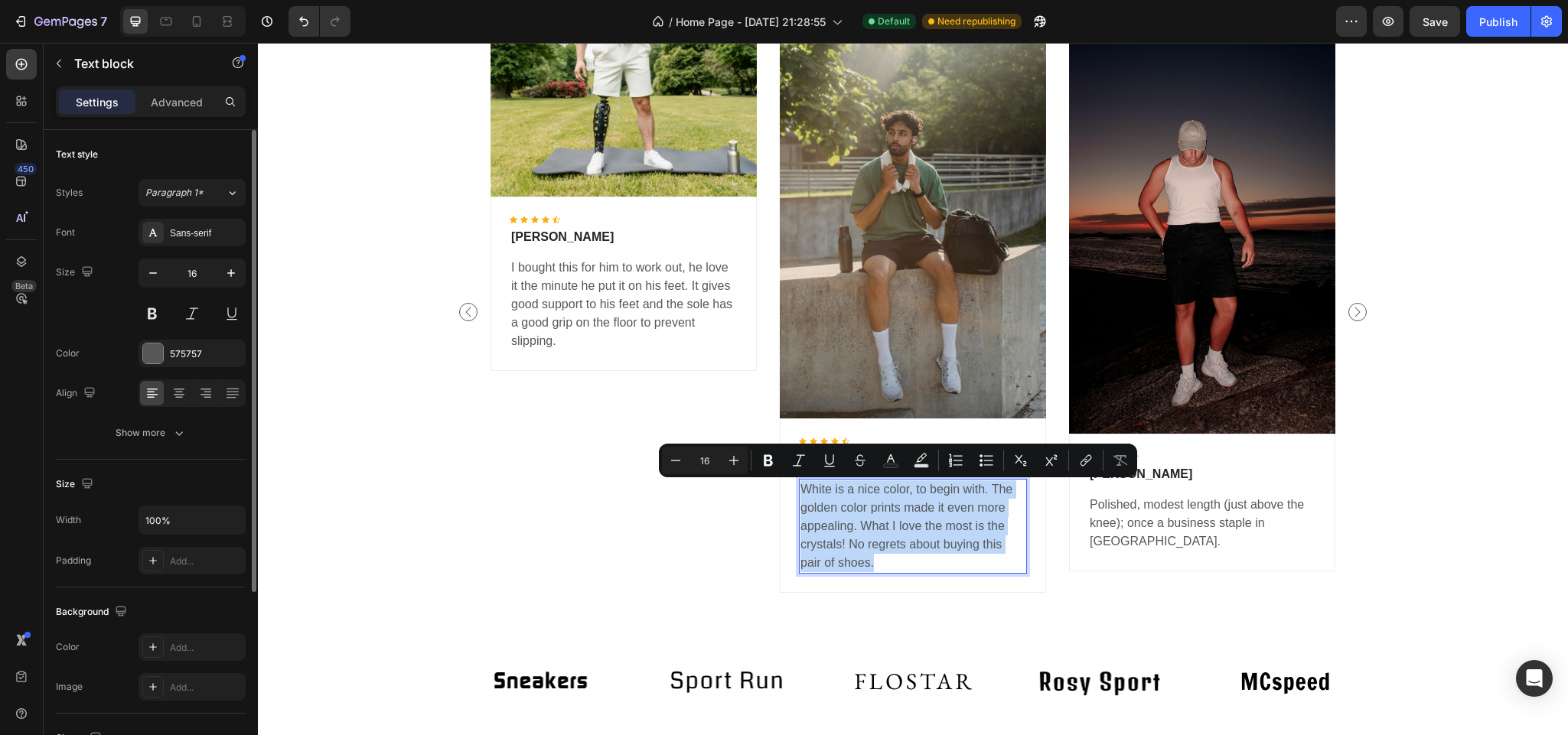
drag, startPoint x: 881, startPoint y: 560, endPoint x: 794, endPoint y: 492, distance: 110.4
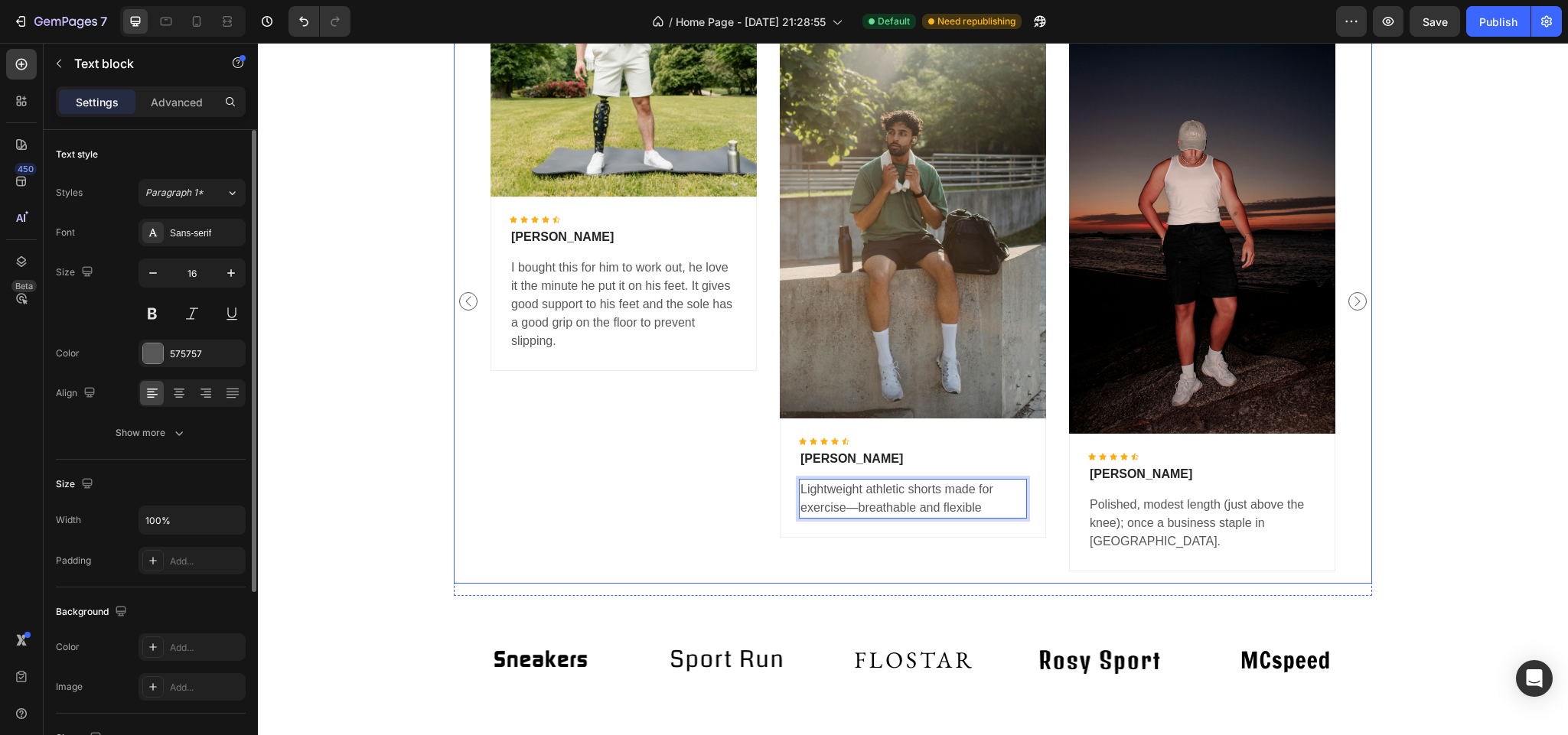
click at [633, 505] on div "Image Icon Icon Icon Icon Icon Icon List Hoz Wayne Berry Text block I bought th…" at bounding box center [623, 302] width 266 height 565
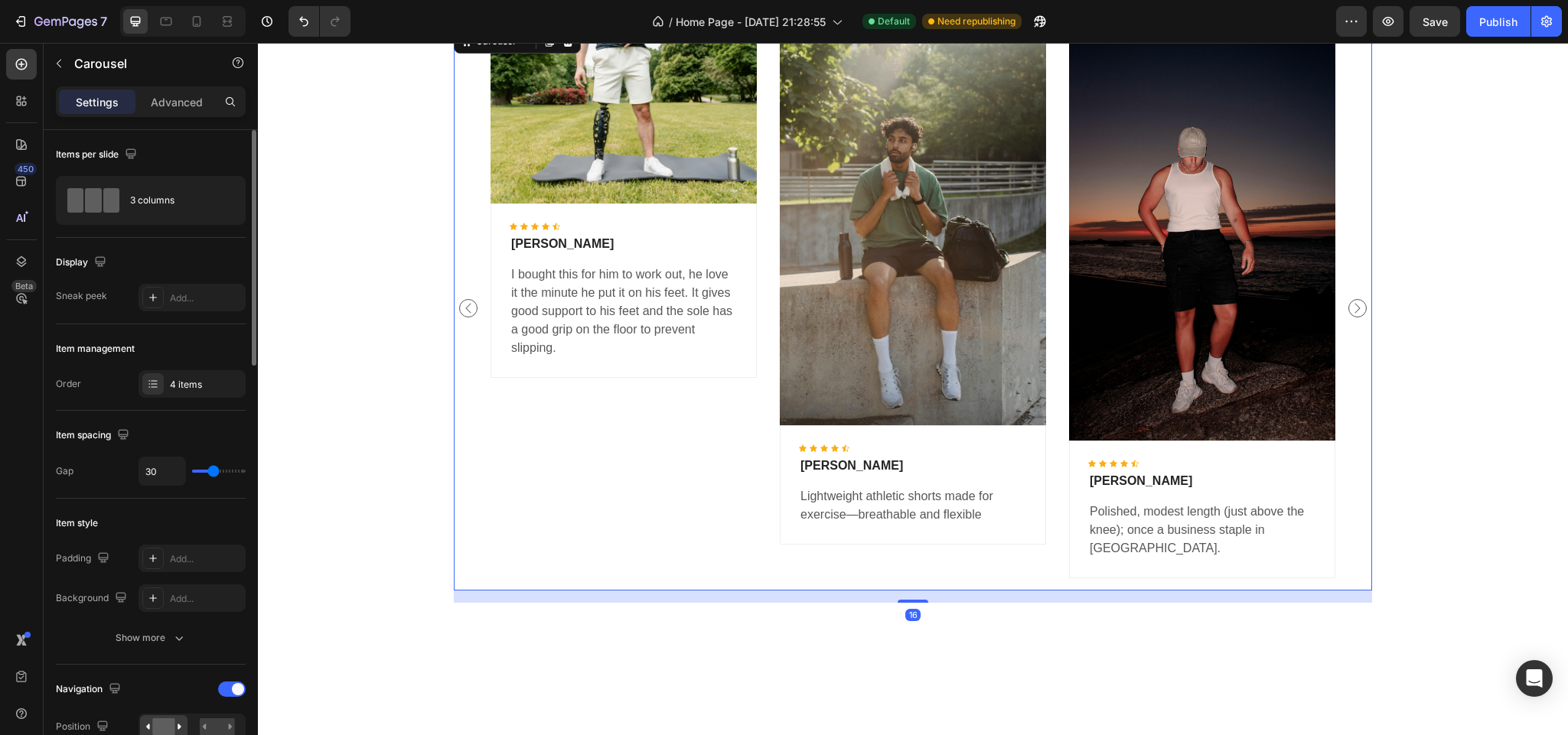
scroll to position [2701, 0]
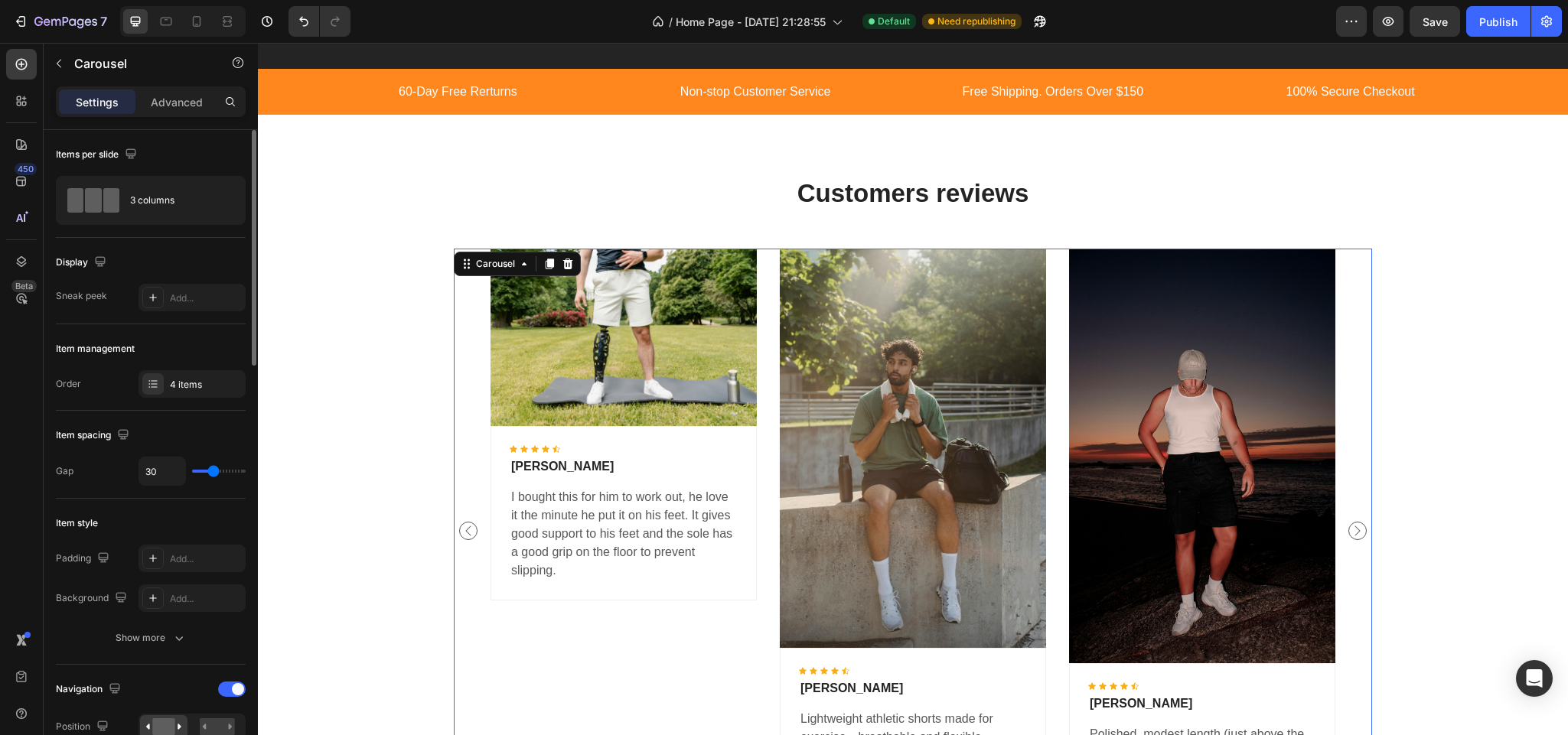
click at [454, 500] on div "Image Icon Icon Icon Icon Icon Icon List Hoz Luis Nova Text block Polished, mod…" at bounding box center [913, 531] width 918 height 565
click at [467, 531] on icon "Carousel Back Arrow" at bounding box center [467, 531] width 19 height 18
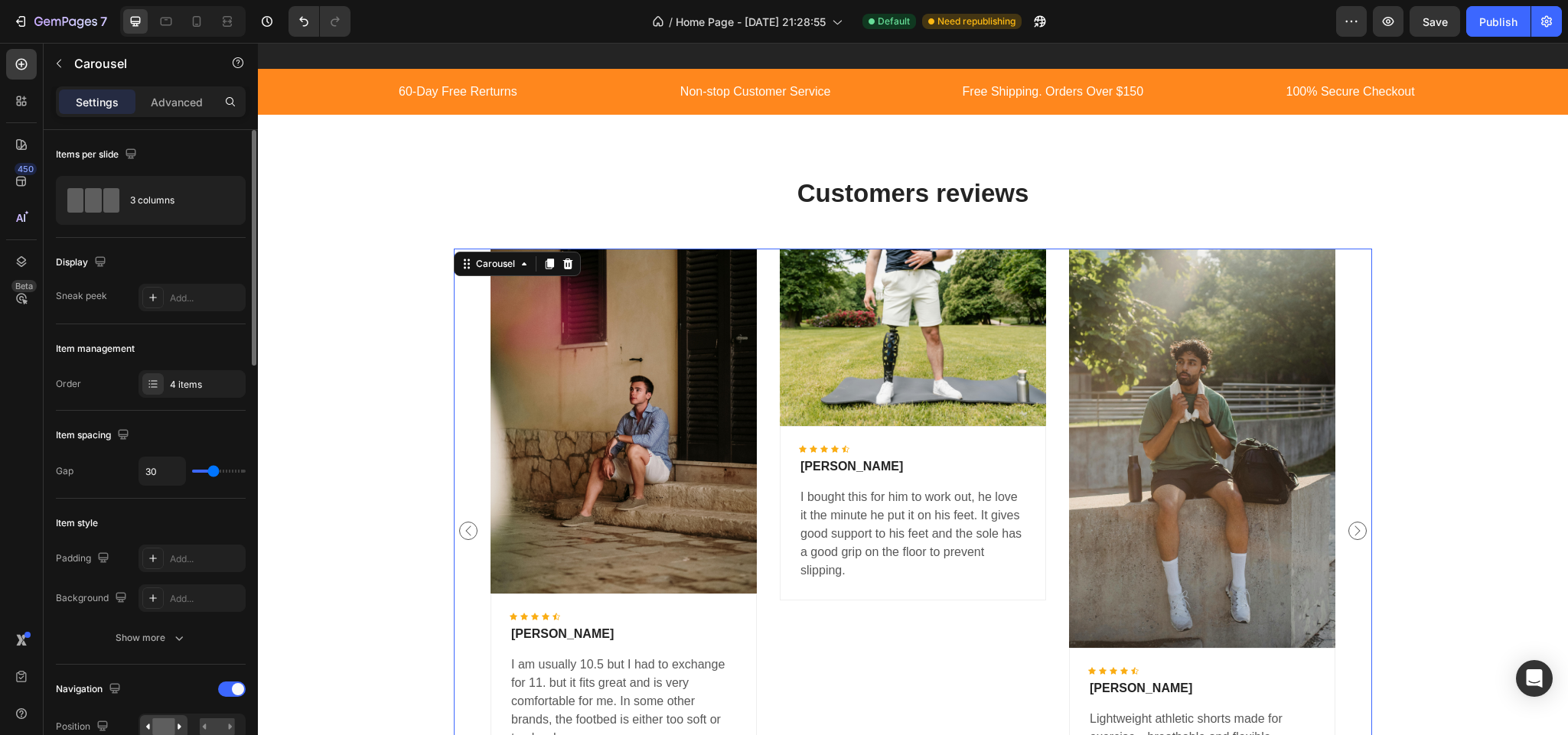
click at [459, 529] on icon "Carousel Back Arrow" at bounding box center [467, 531] width 19 height 18
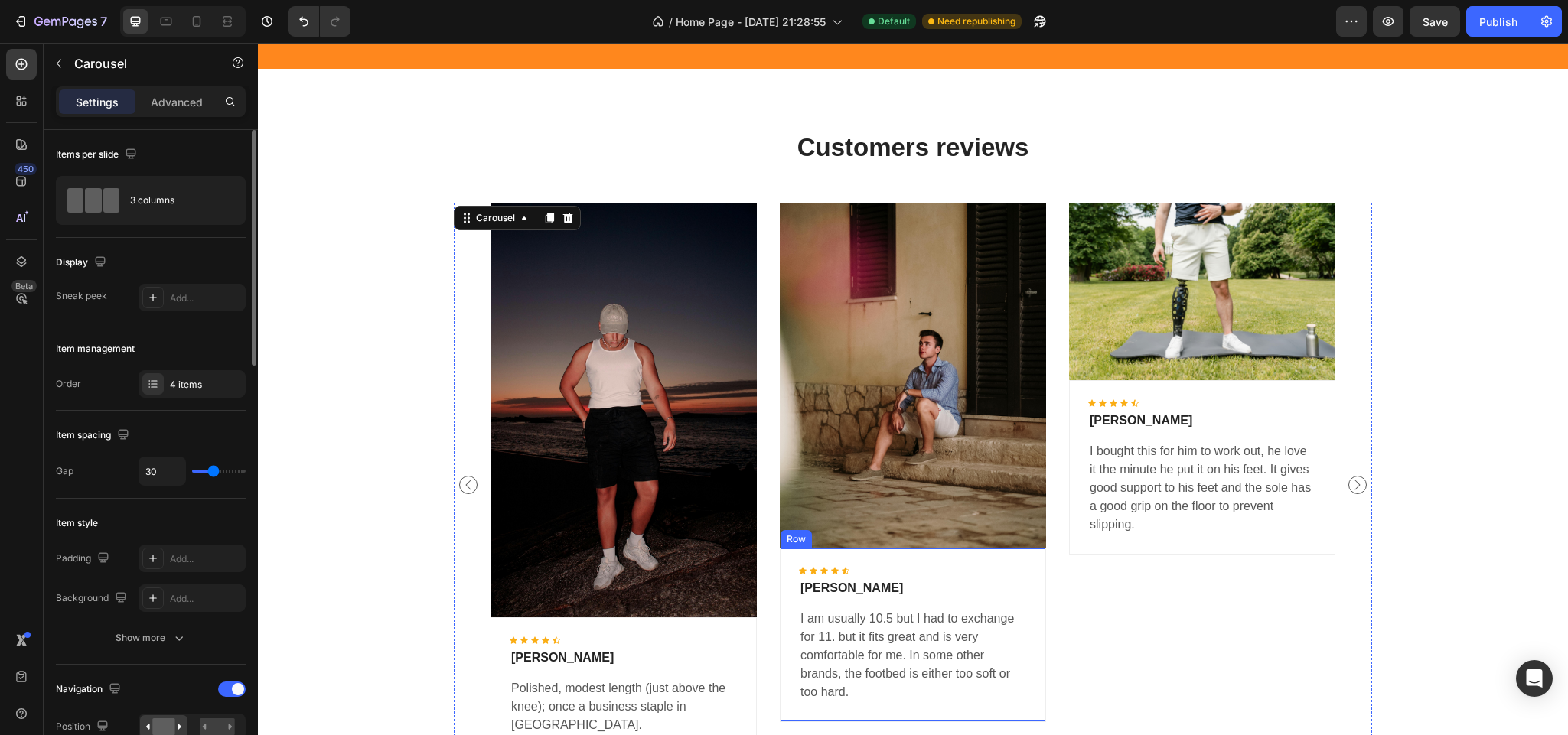
scroll to position [2930, 0]
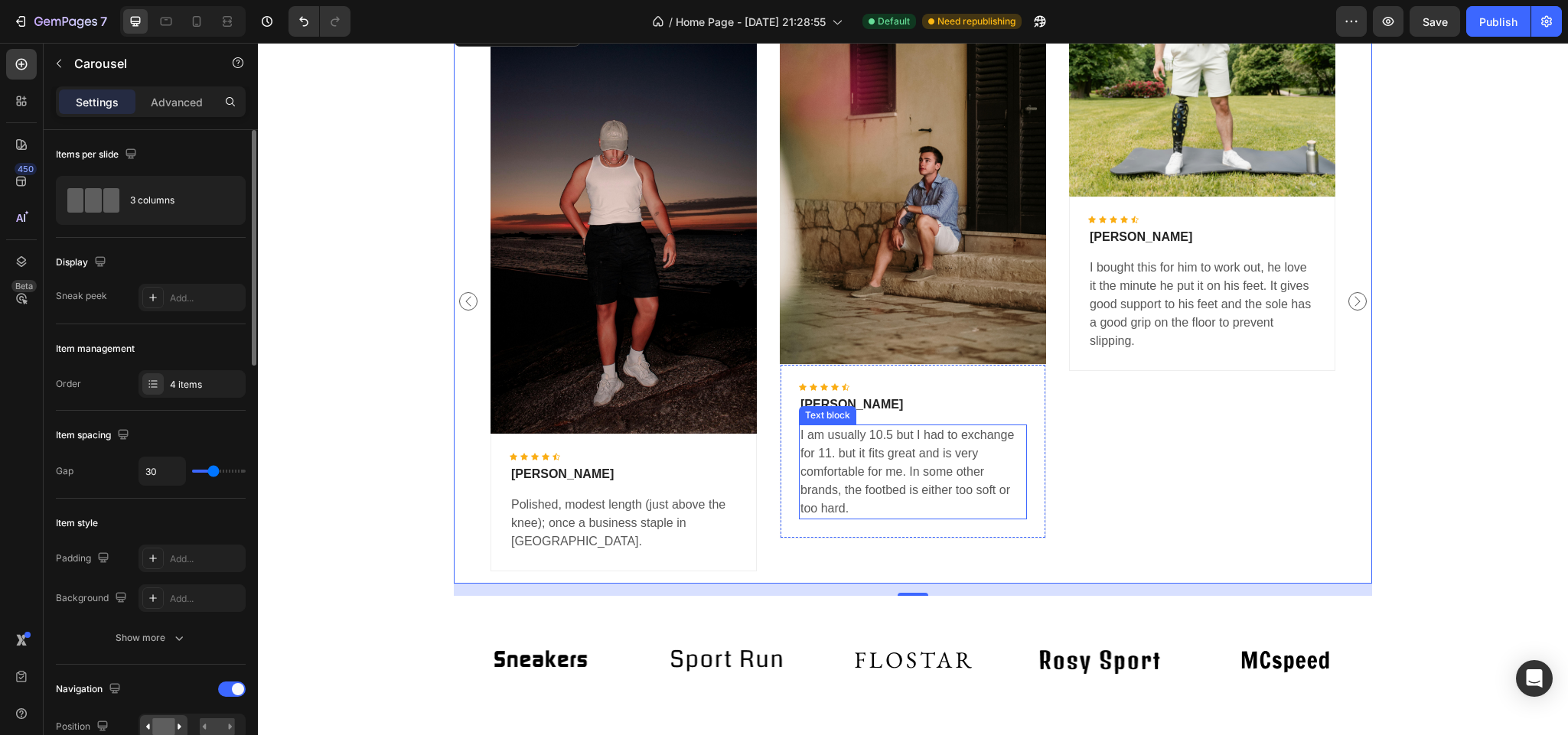
click at [901, 512] on p "I am usually 10.5 but I had to exchange for 11. but it fits great and is very c…" at bounding box center [913, 472] width 225 height 92
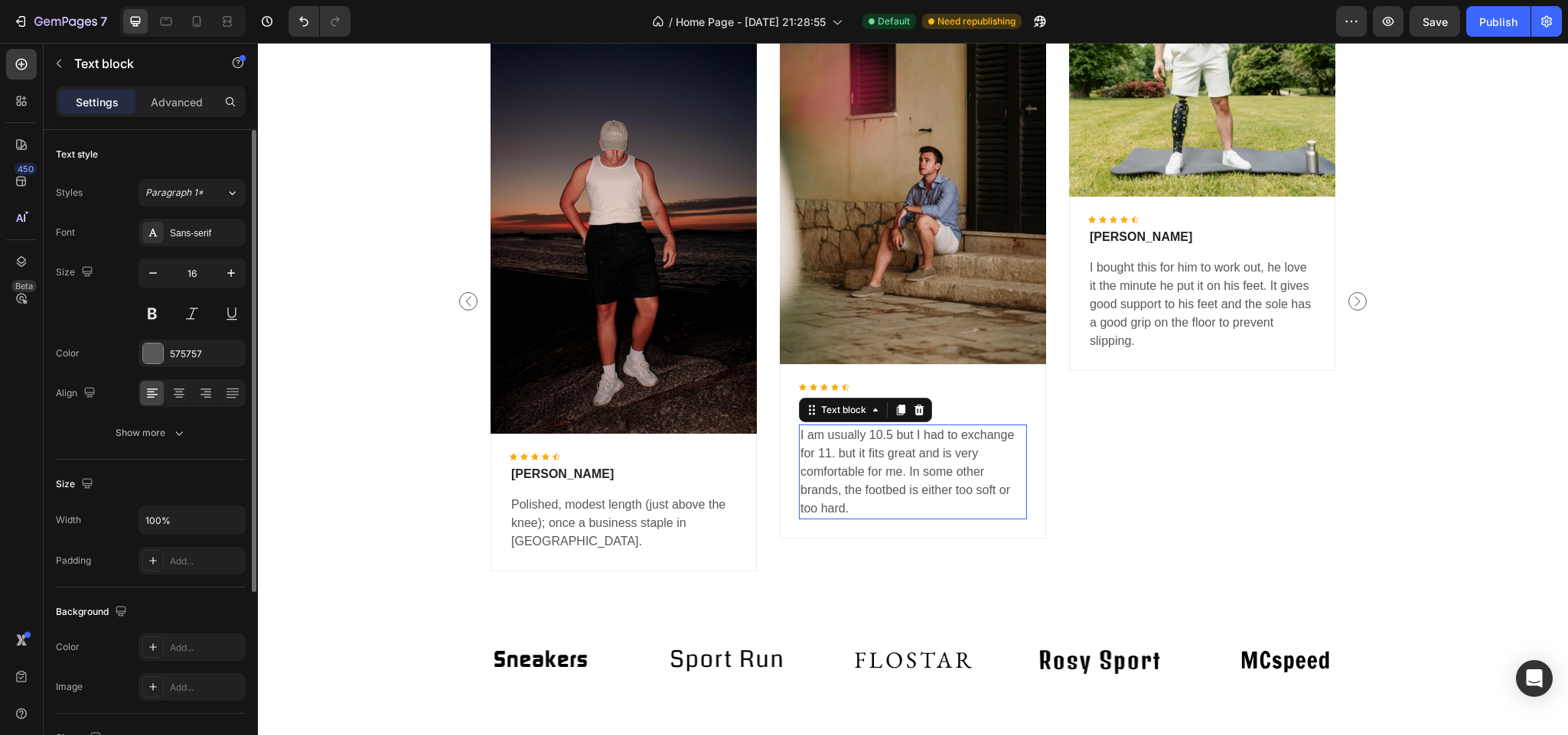
click at [882, 503] on p "I am usually 10.5 but I had to exchange for 11. but it fits great and is very c…" at bounding box center [913, 472] width 225 height 92
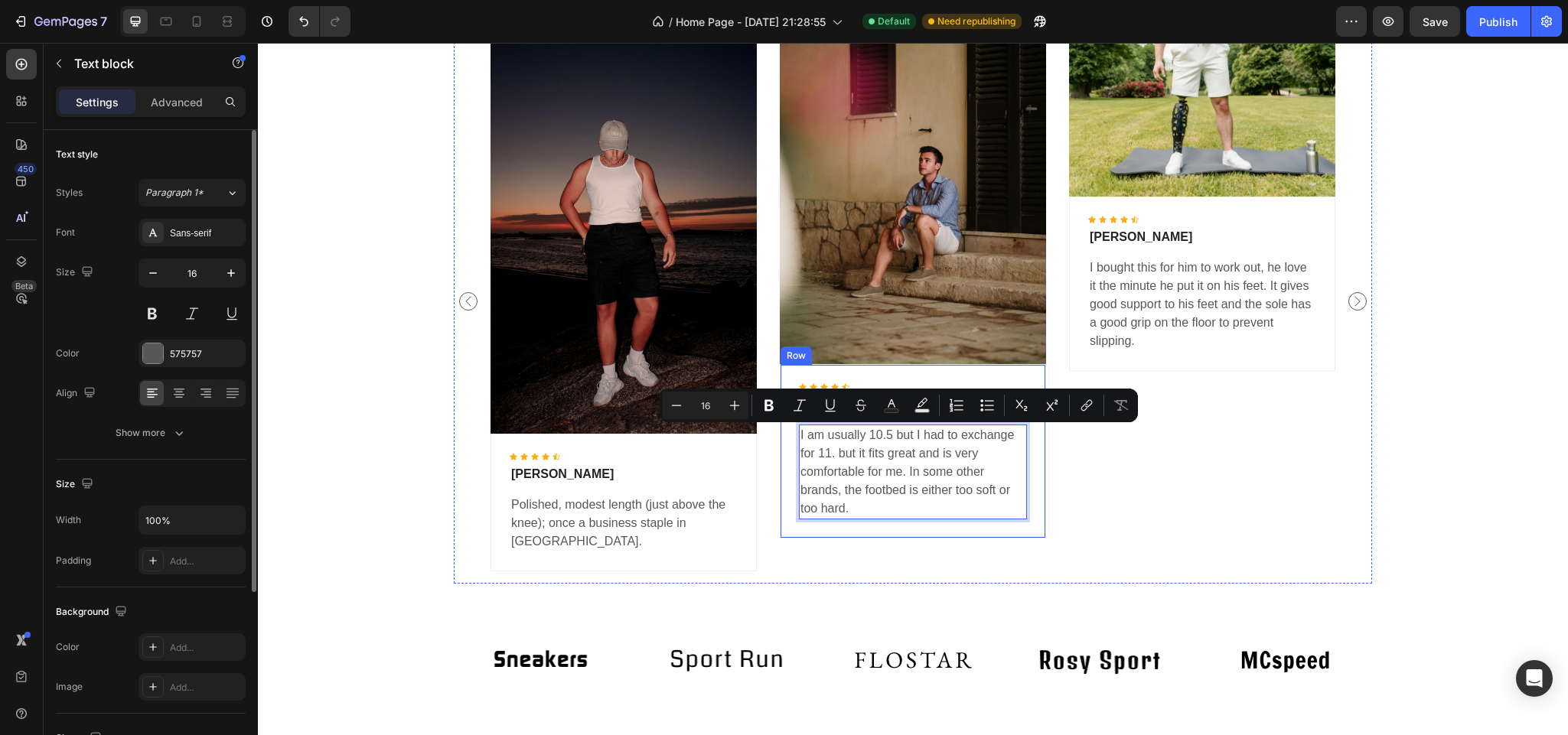
drag, startPoint x: 839, startPoint y: 492, endPoint x: 779, endPoint y: 416, distance: 96.8
click at [780, 416] on div "Icon Icon Icon Icon Icon Icon List Hoz Jennifer Deery Text block I am usually 1…" at bounding box center [913, 451] width 266 height 174
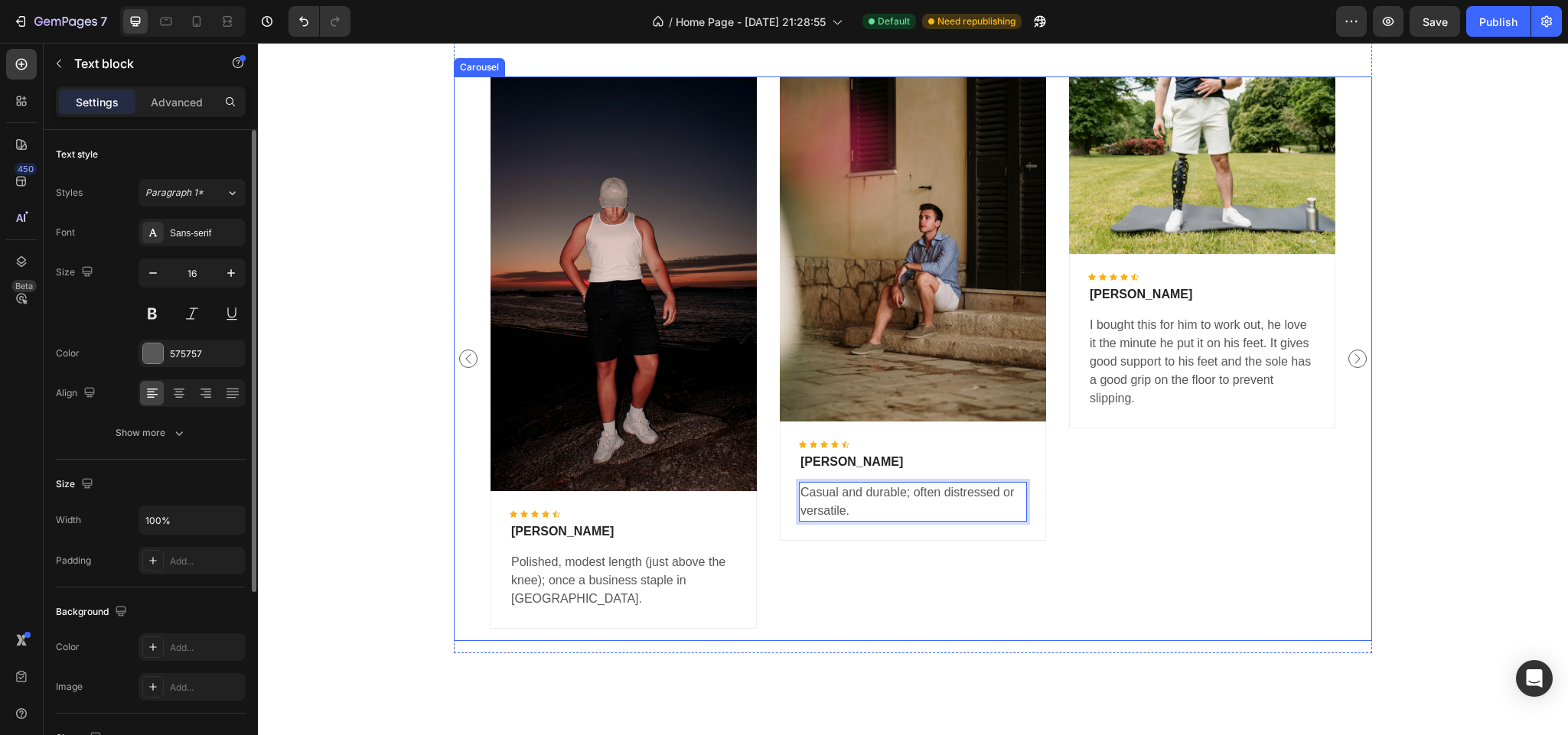
scroll to position [2815, 0]
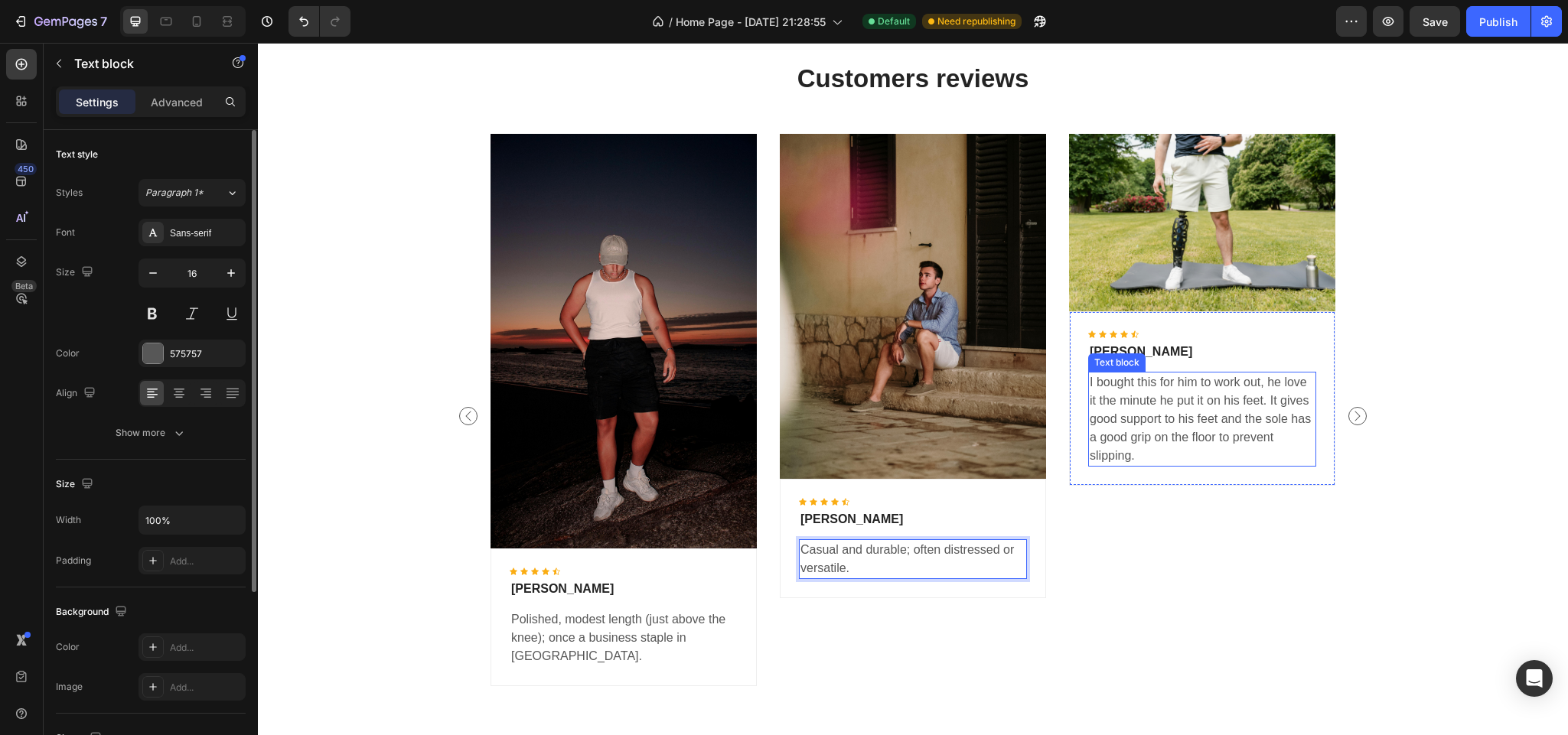
click at [1160, 429] on p "I bought this for him to work out, he love it the minute he put it on his feet.…" at bounding box center [1202, 419] width 225 height 92
click at [1159, 452] on p "I bought this for him to work out, he love it the minute he put it on his feet.…" at bounding box center [1202, 419] width 225 height 92
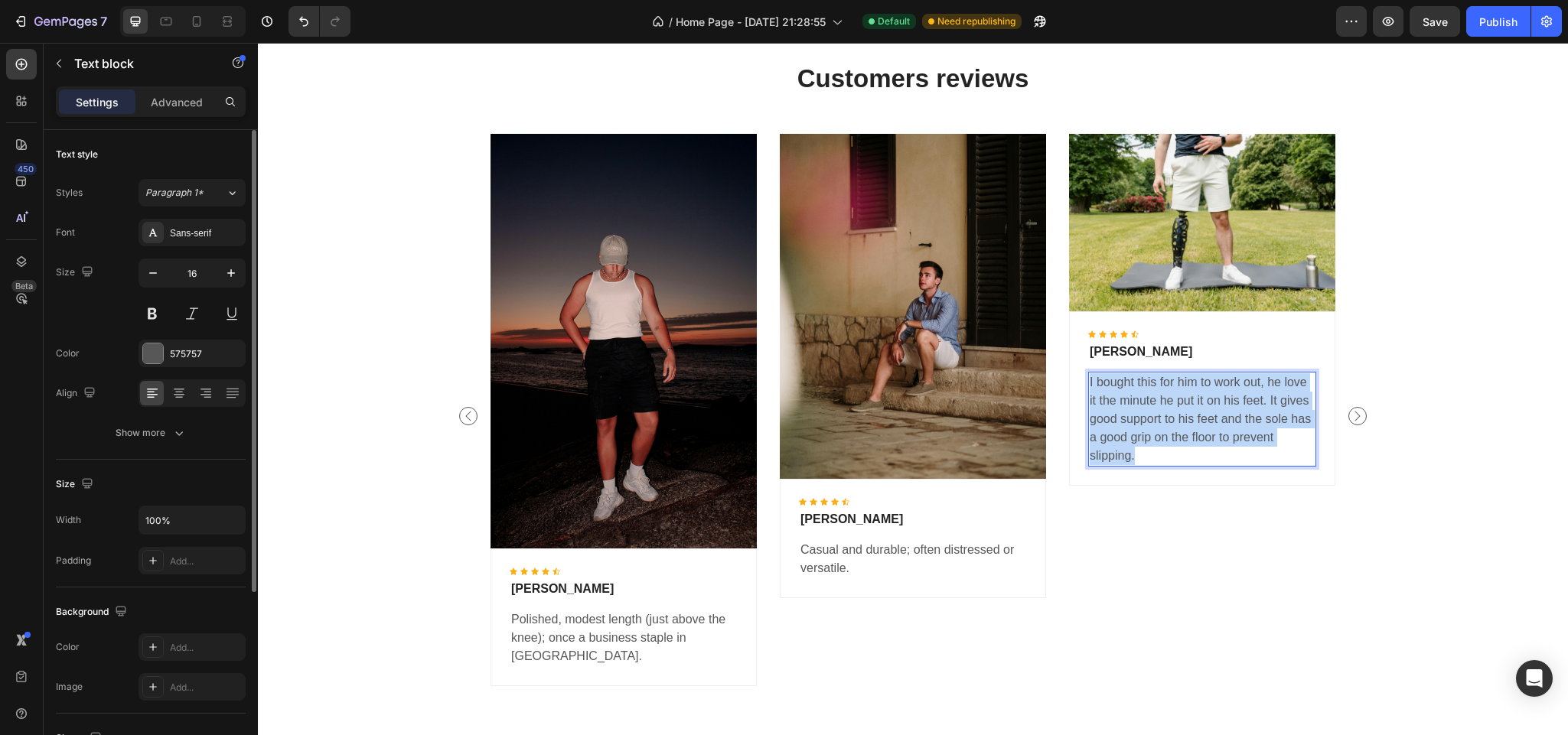
drag, startPoint x: 1139, startPoint y: 452, endPoint x: 1080, endPoint y: 380, distance: 93.1
click at [1090, 380] on p "I bought this for him to work out, he love it the minute he put it on his feet.…" at bounding box center [1202, 419] width 225 height 92
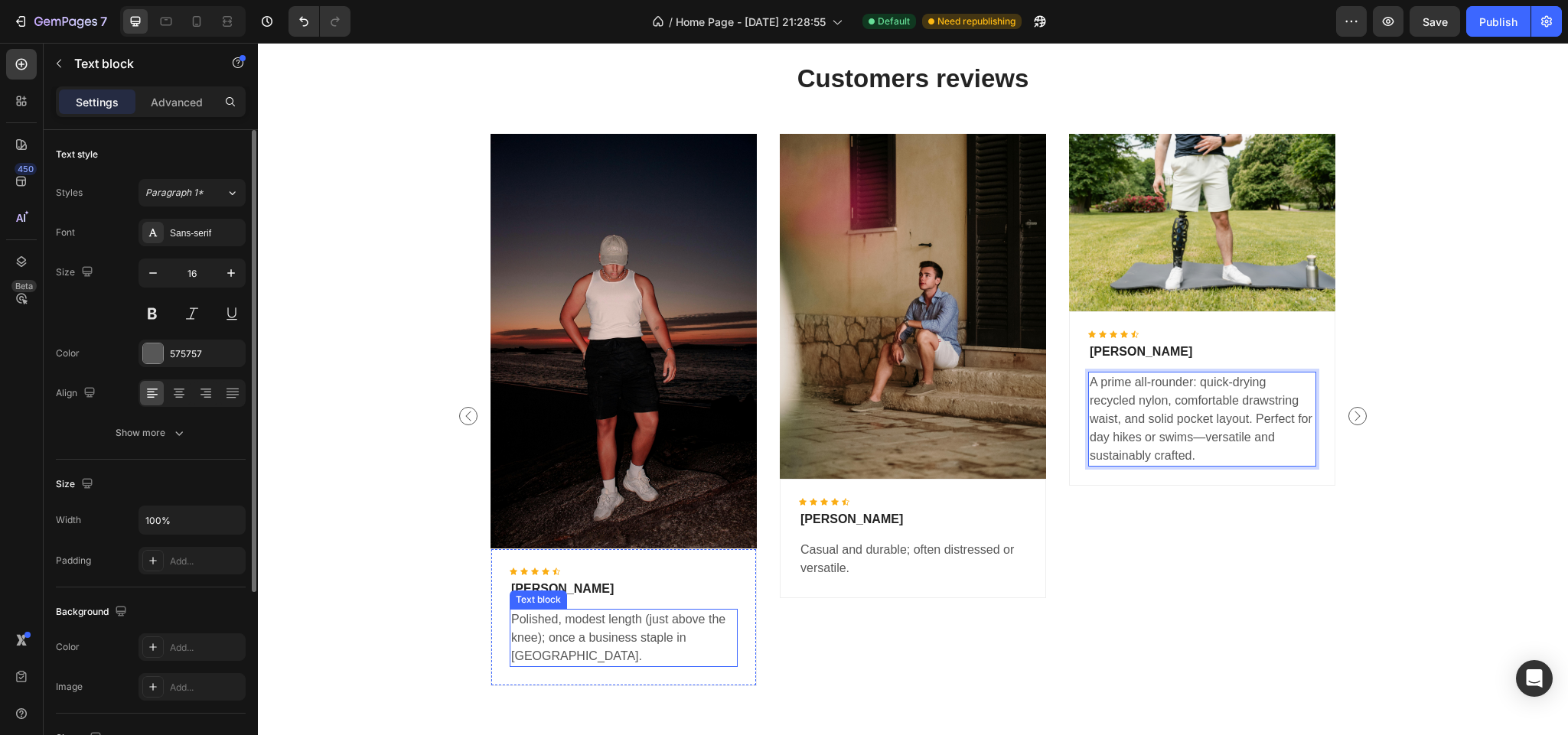
click at [844, 571] on p "Casual and durable; often distressed or versatile." at bounding box center [913, 559] width 225 height 37
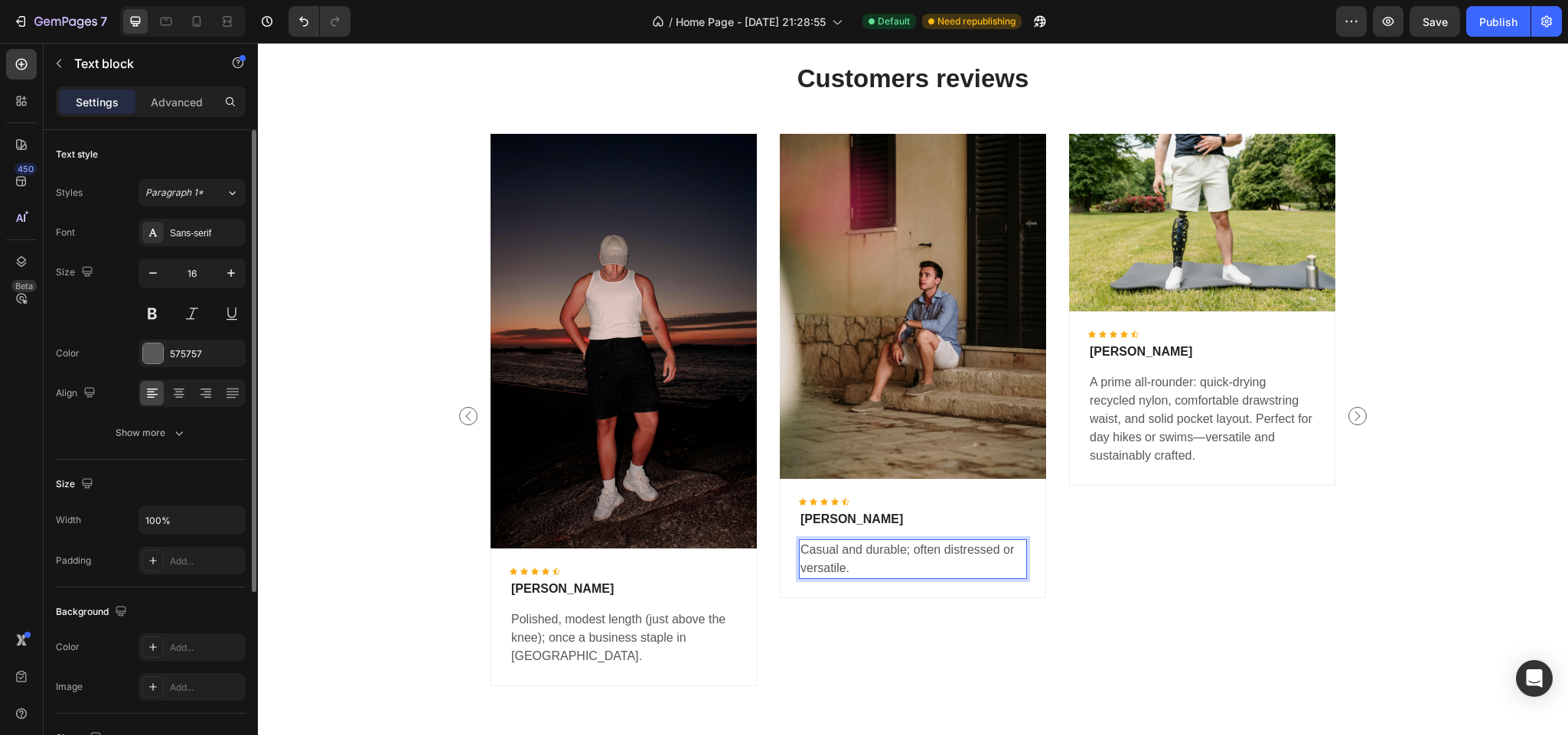
drag, startPoint x: 921, startPoint y: 561, endPoint x: 919, endPoint y: 569, distance: 8.2
click at [921, 560] on p "Casual and durable; often distressed or versatile." at bounding box center [913, 559] width 225 height 37
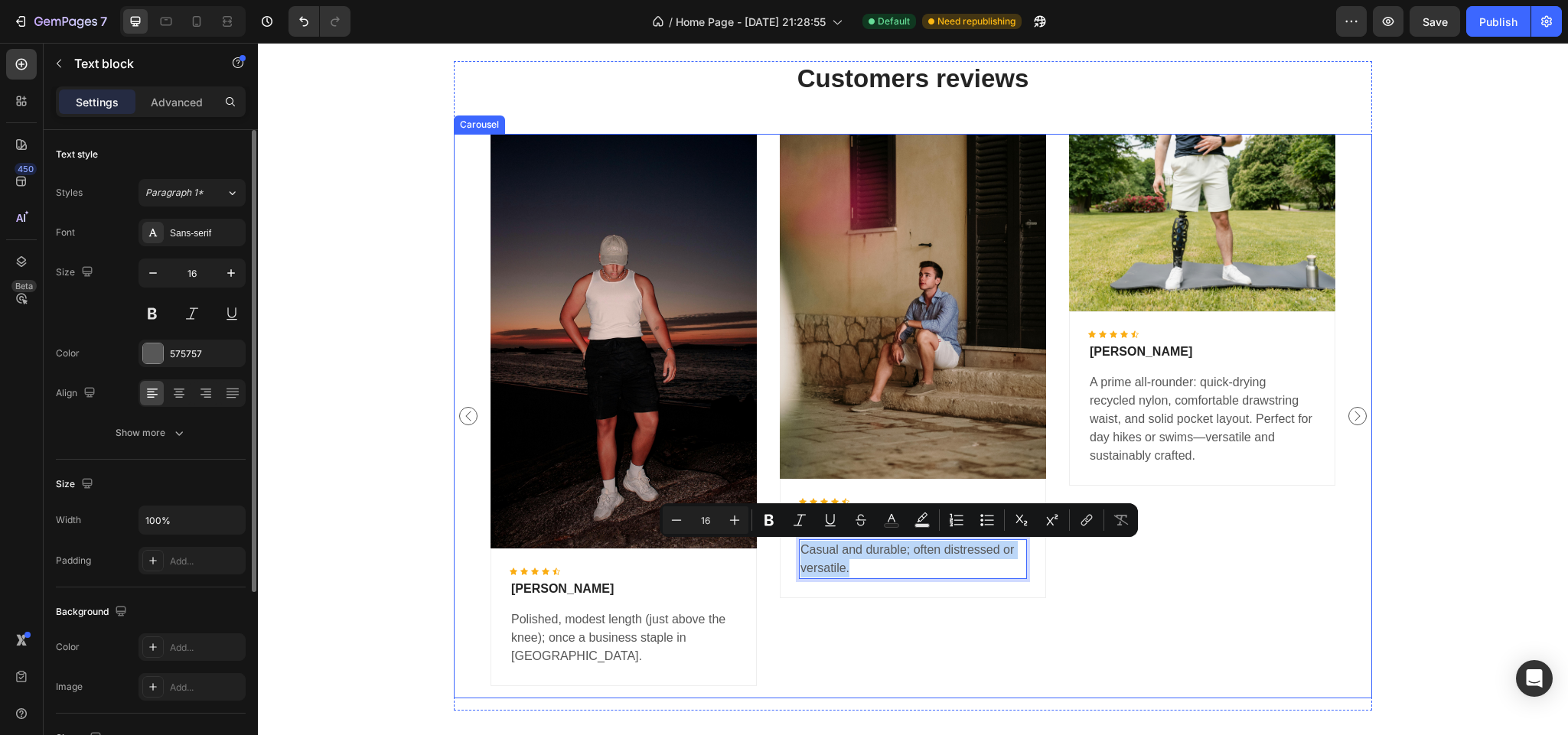
drag, startPoint x: 910, startPoint y: 569, endPoint x: 754, endPoint y: 537, distance: 159.2
click at [754, 537] on div "Image Icon Icon Icon Icon Icon Icon List Hoz Luis Nova Text block Polished, mod…" at bounding box center [913, 416] width 844 height 565
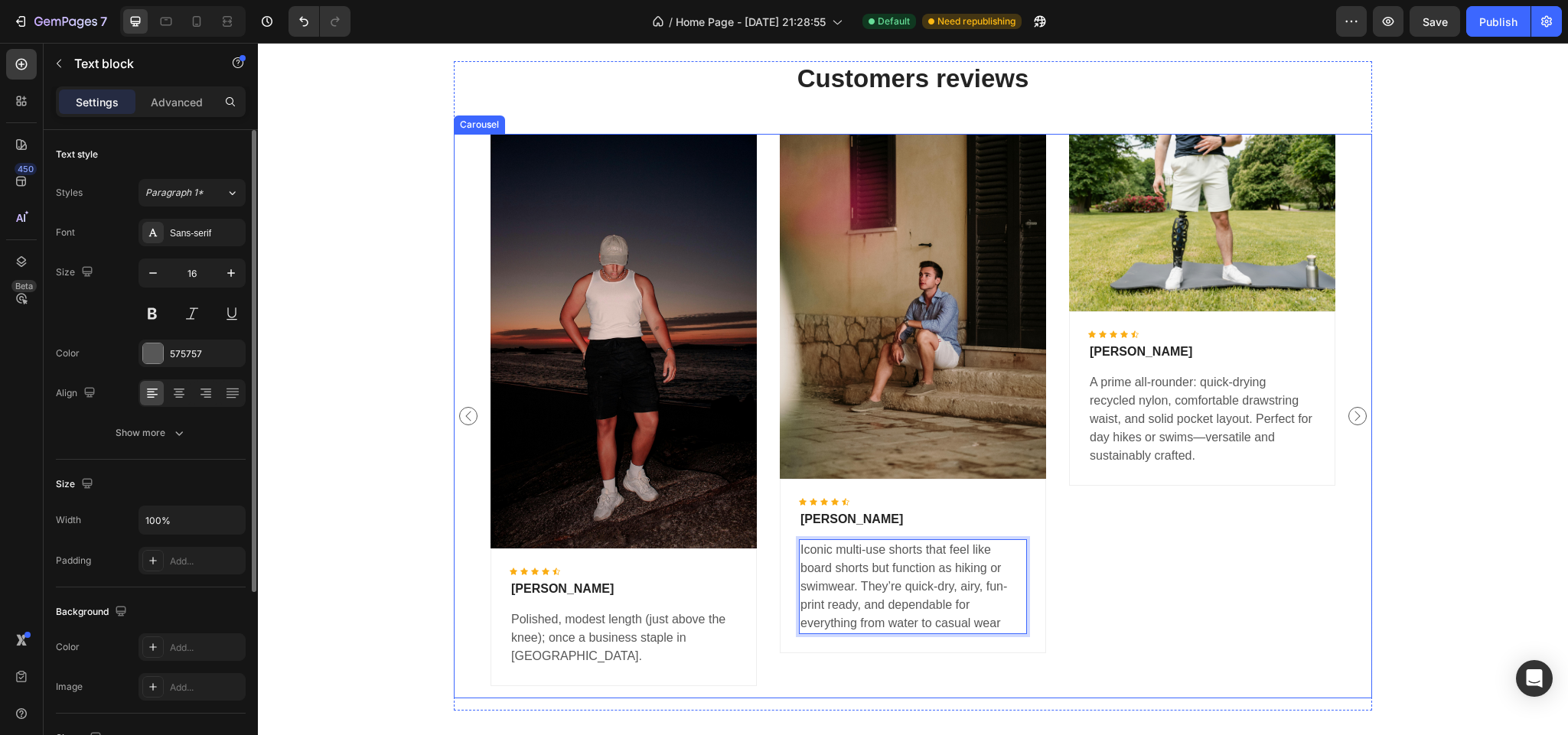
click at [1251, 544] on div "Image Icon Icon Icon Icon Icon Icon List Hoz Wayne Berry Text block A prime all…" at bounding box center [1202, 416] width 266 height 565
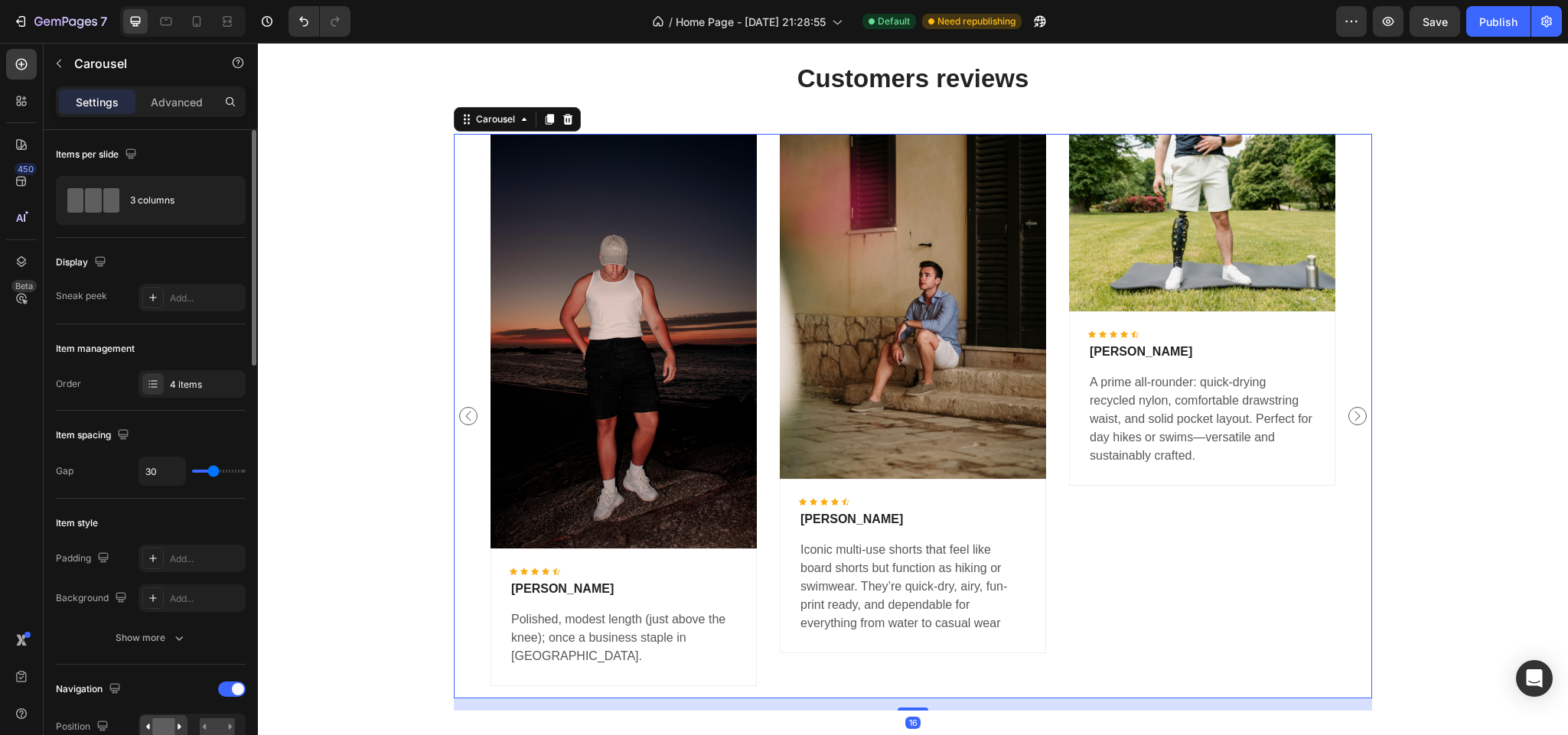
click at [1348, 414] on icon "Carousel Next Arrow" at bounding box center [1357, 416] width 19 height 18
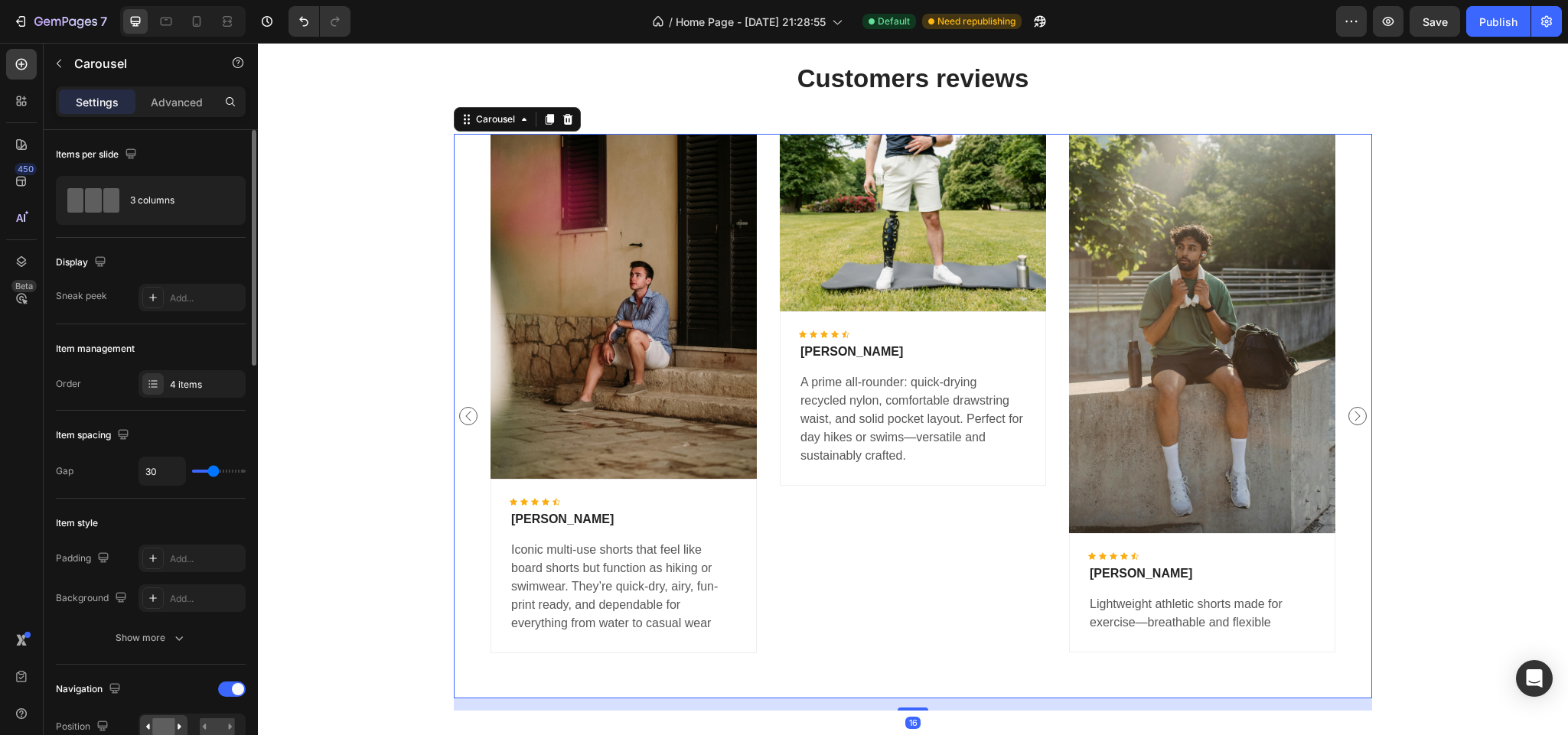
click at [1355, 414] on icon "Carousel Next Arrow" at bounding box center [1357, 416] width 19 height 18
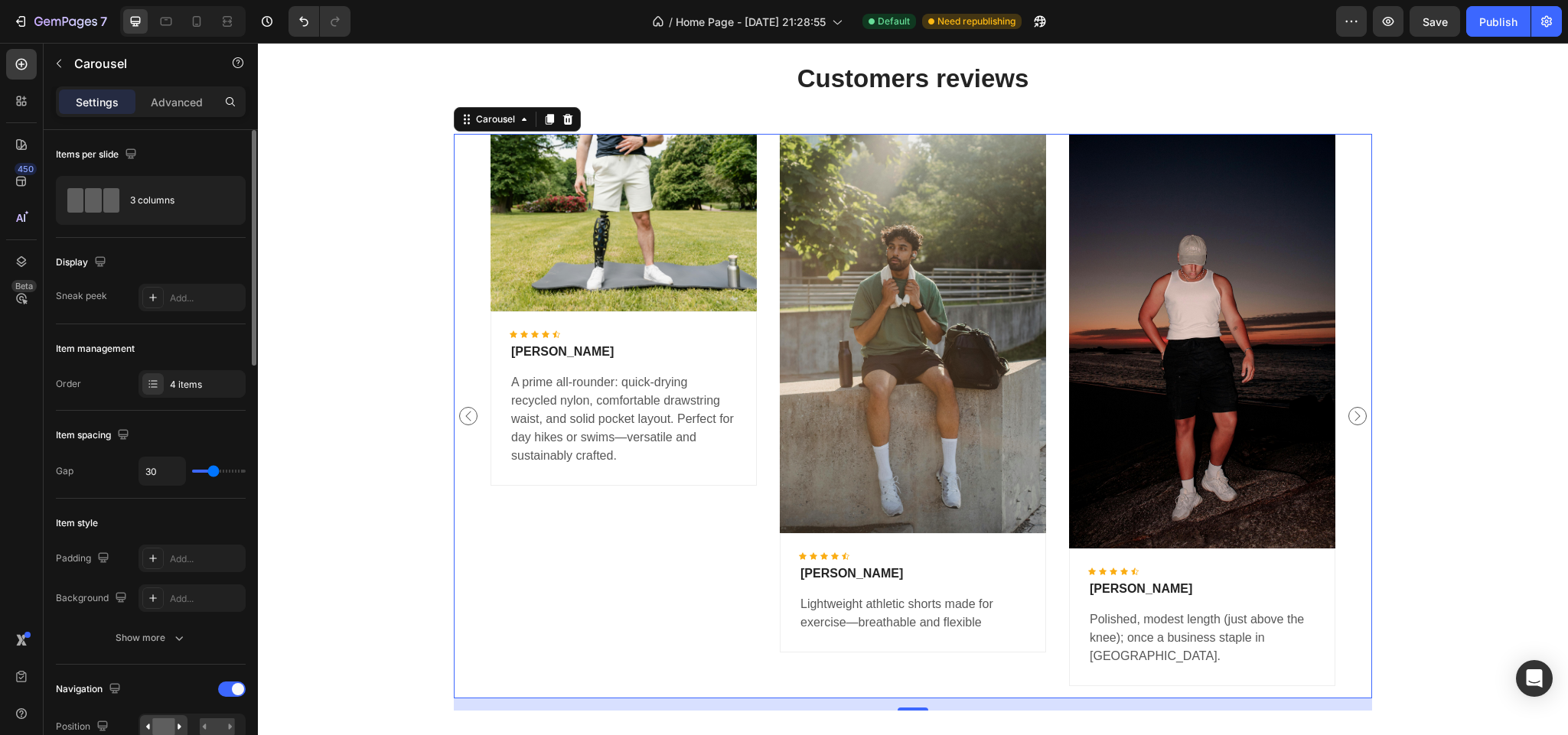
click at [1355, 414] on icon "Carousel Next Arrow" at bounding box center [1357, 416] width 19 height 18
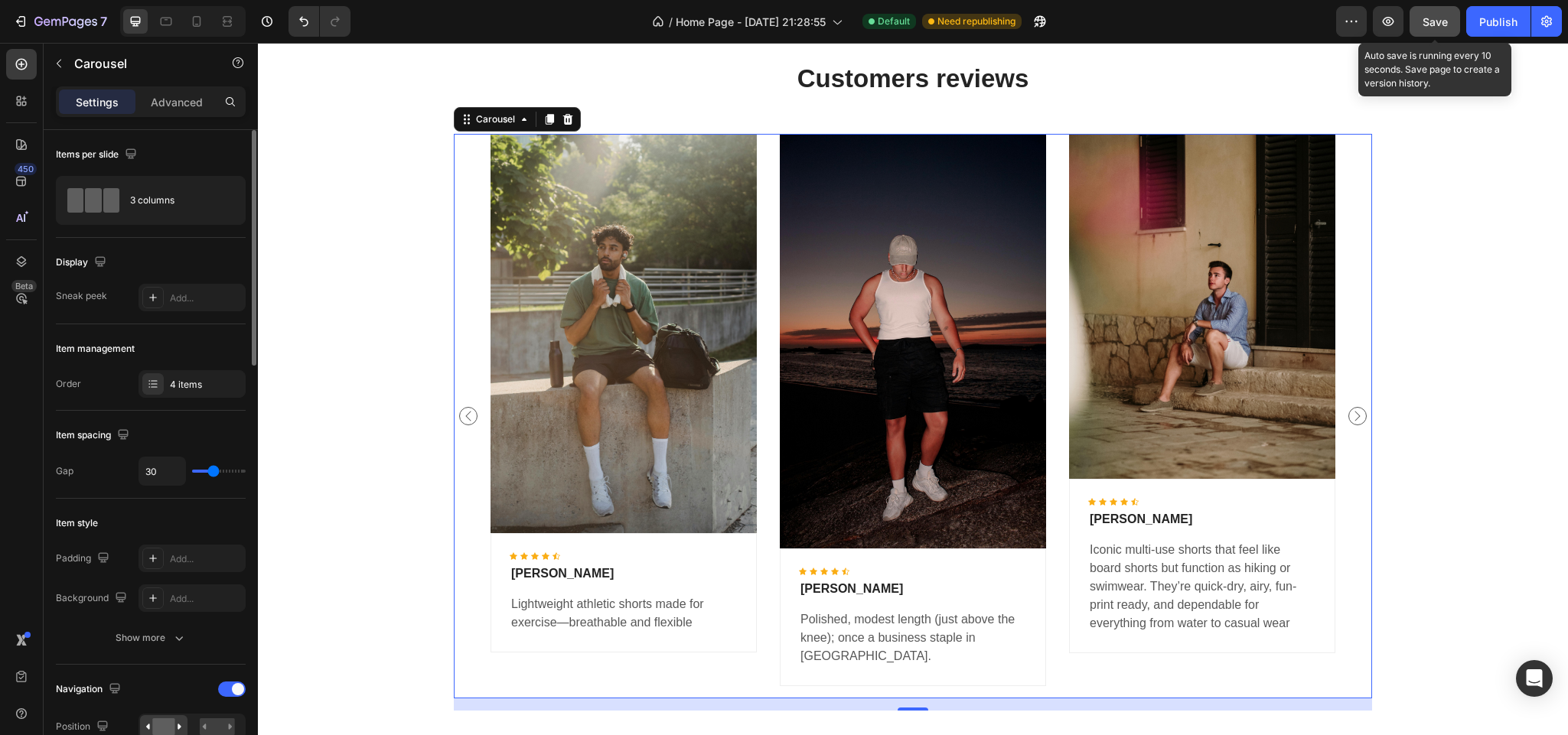
click at [1443, 12] on button "Save" at bounding box center [1435, 20] width 51 height 30
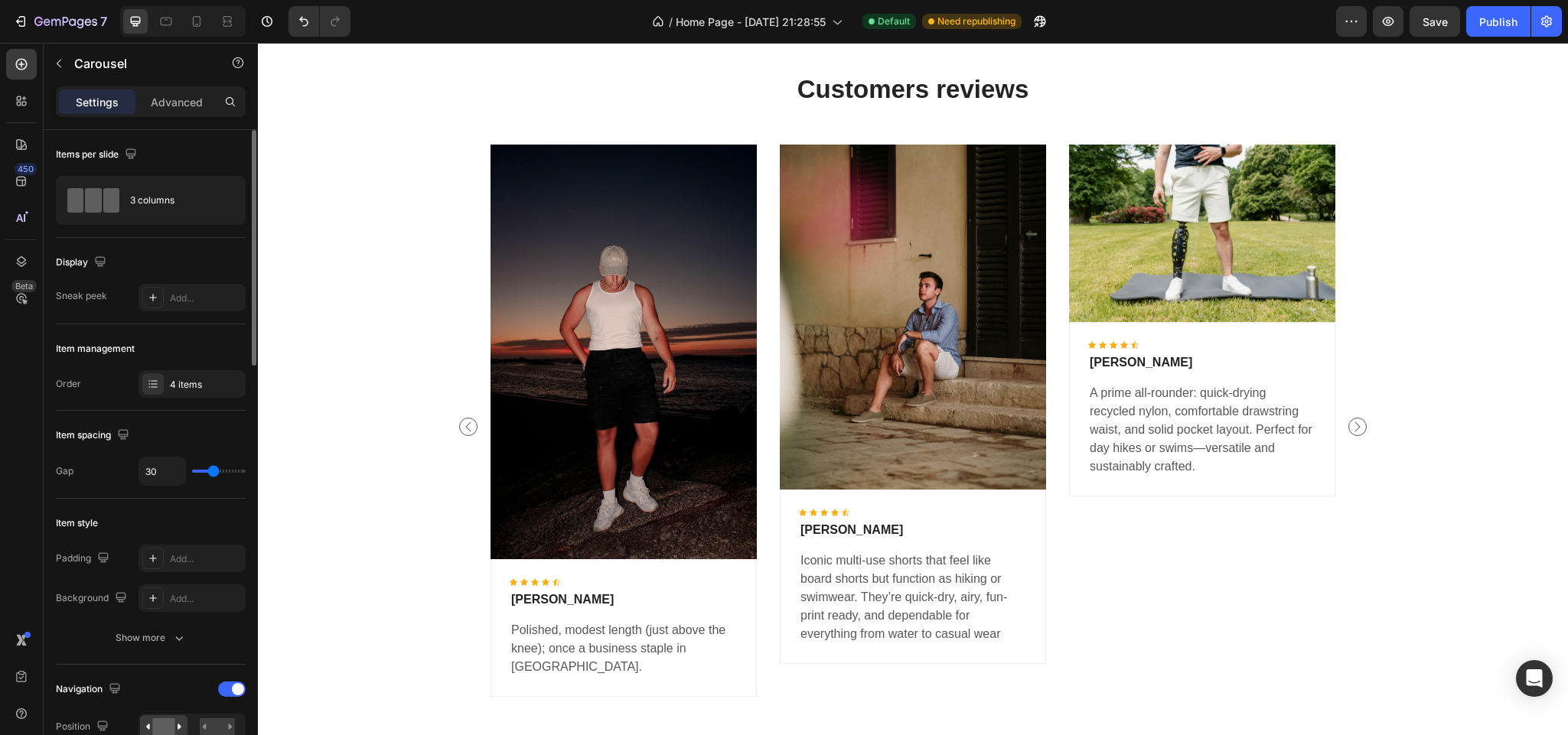
scroll to position [2920, 0]
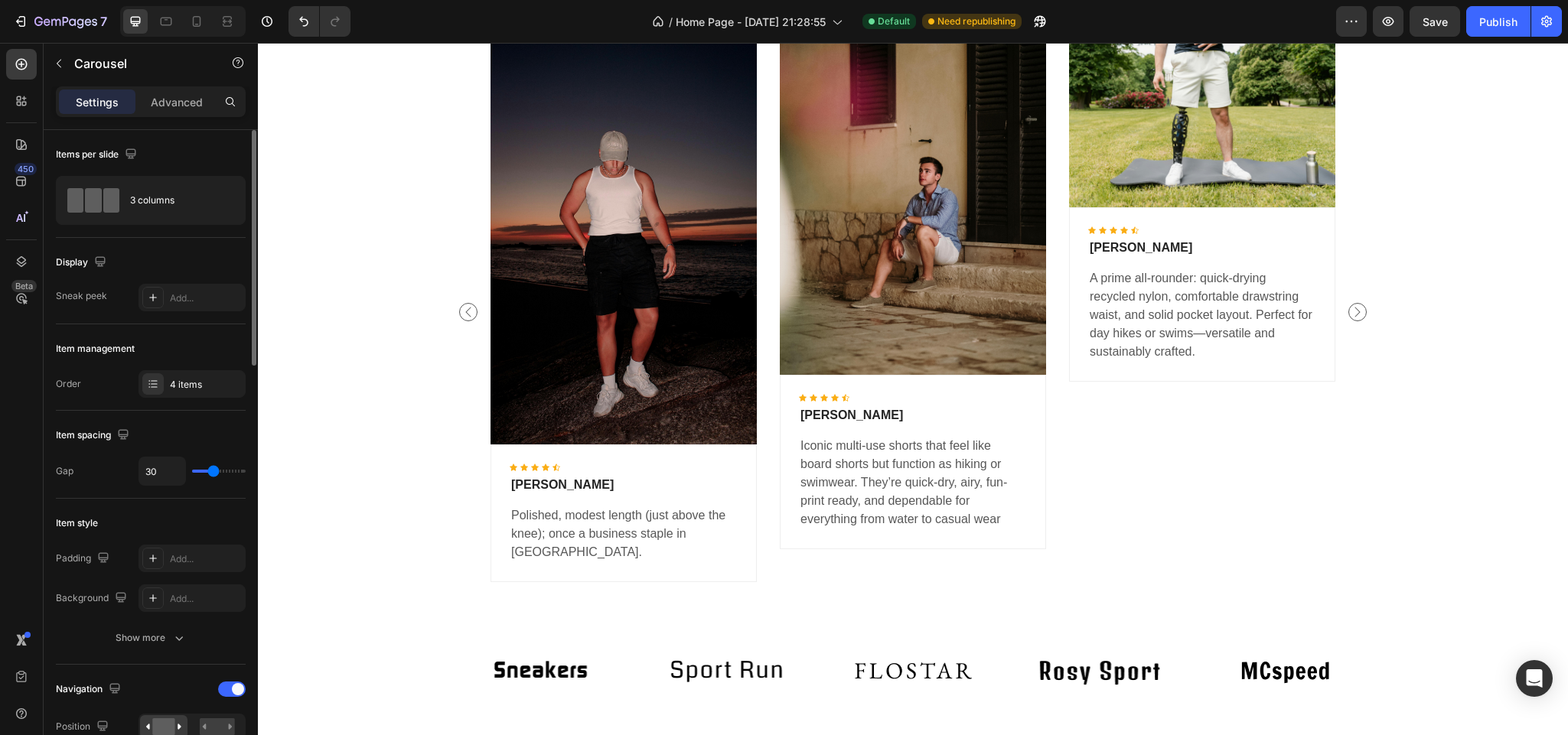
click at [462, 310] on icon "Carousel Back Arrow" at bounding box center [467, 312] width 19 height 18
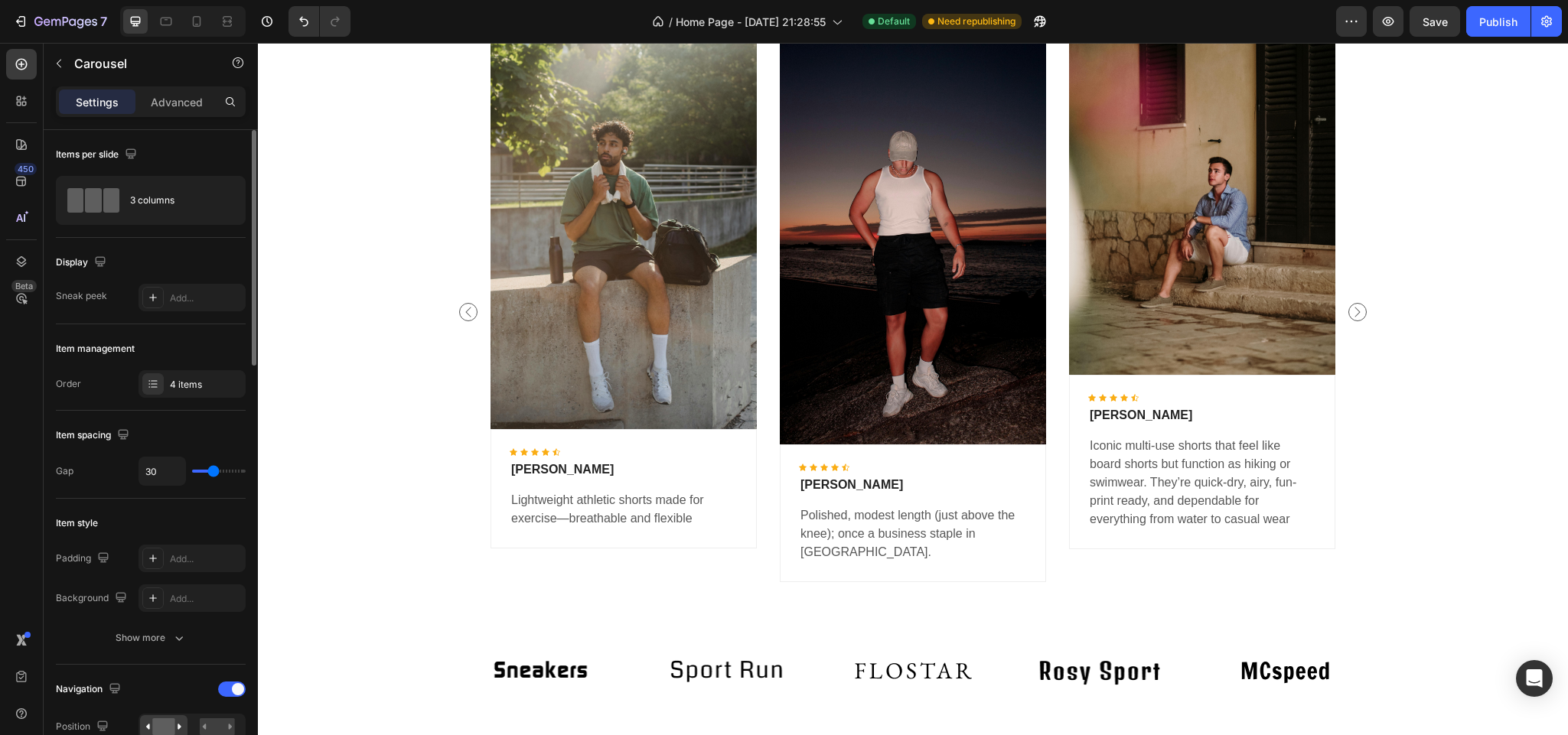
click at [459, 312] on icon "Carousel Back Arrow" at bounding box center [467, 312] width 19 height 18
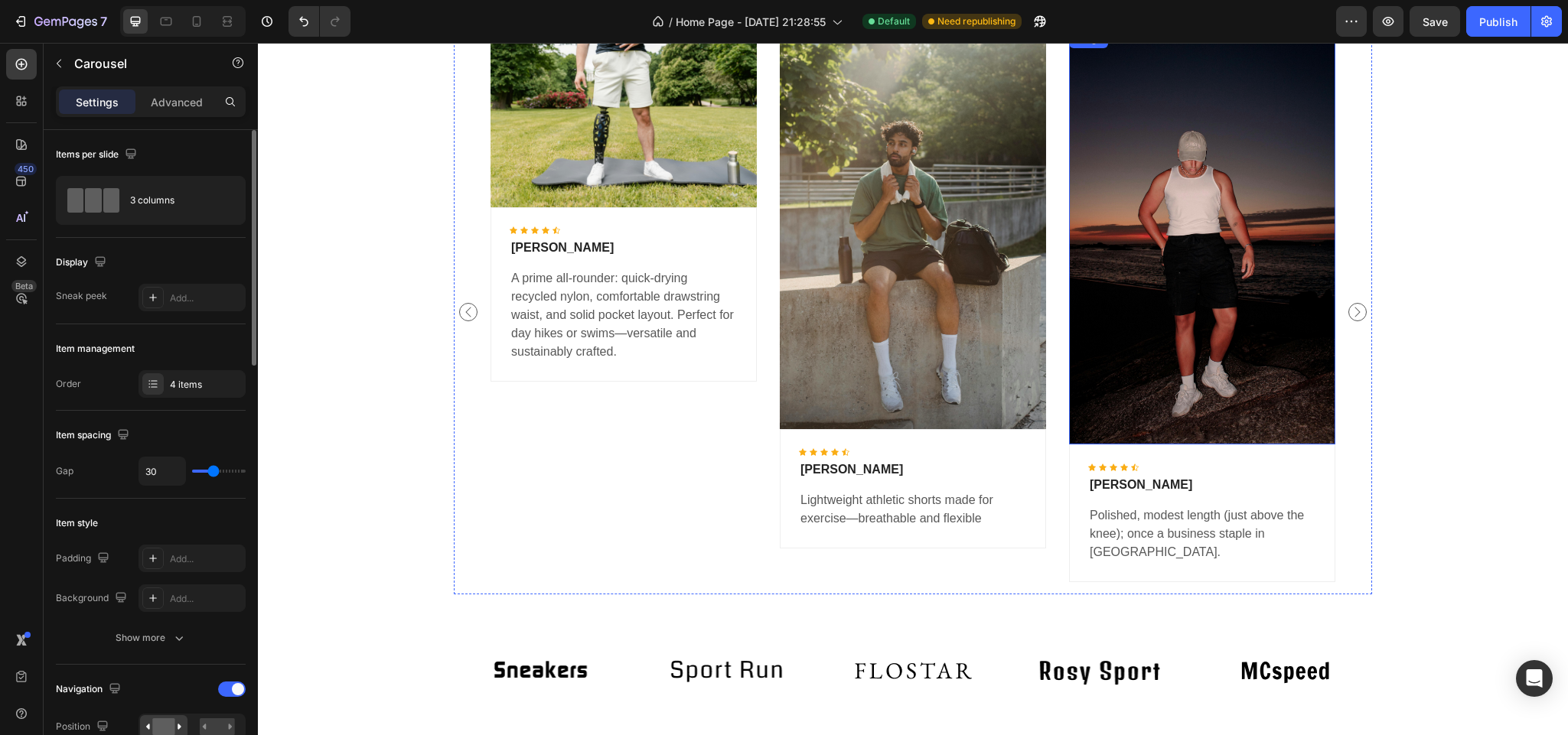
click at [1169, 233] on img at bounding box center [1202, 238] width 266 height 415
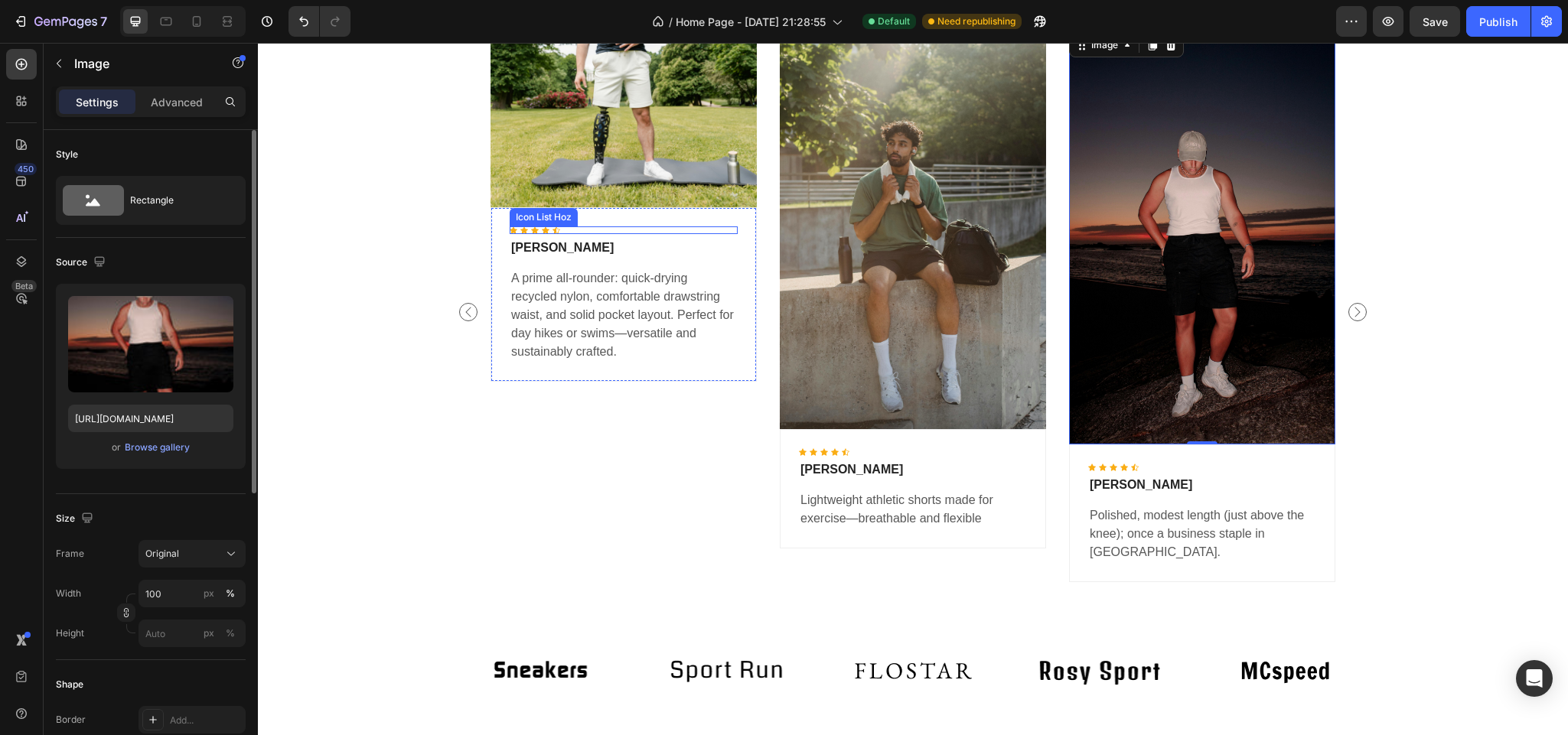
click at [1137, 444] on img at bounding box center [1202, 238] width 266 height 415
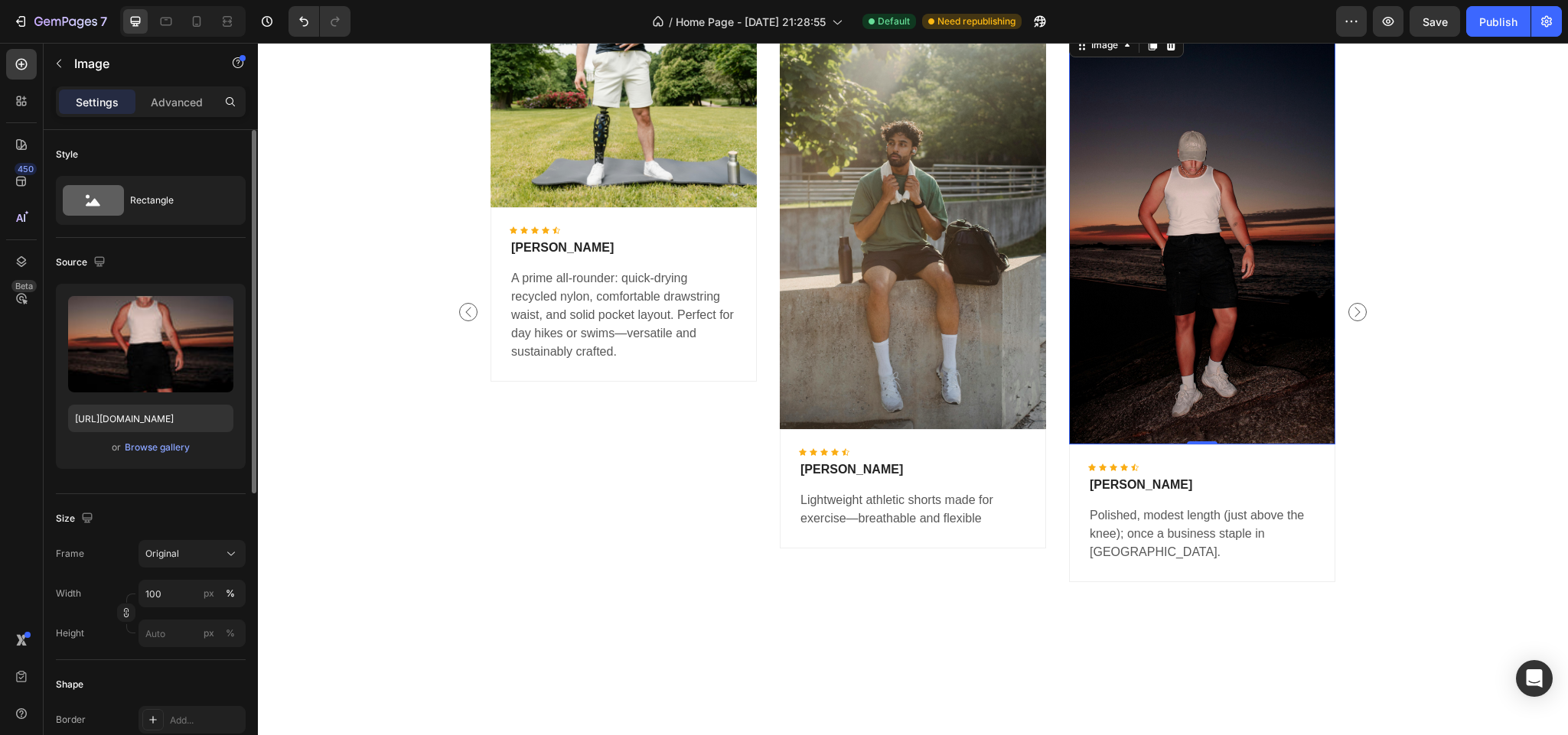
scroll to position [2690, 0]
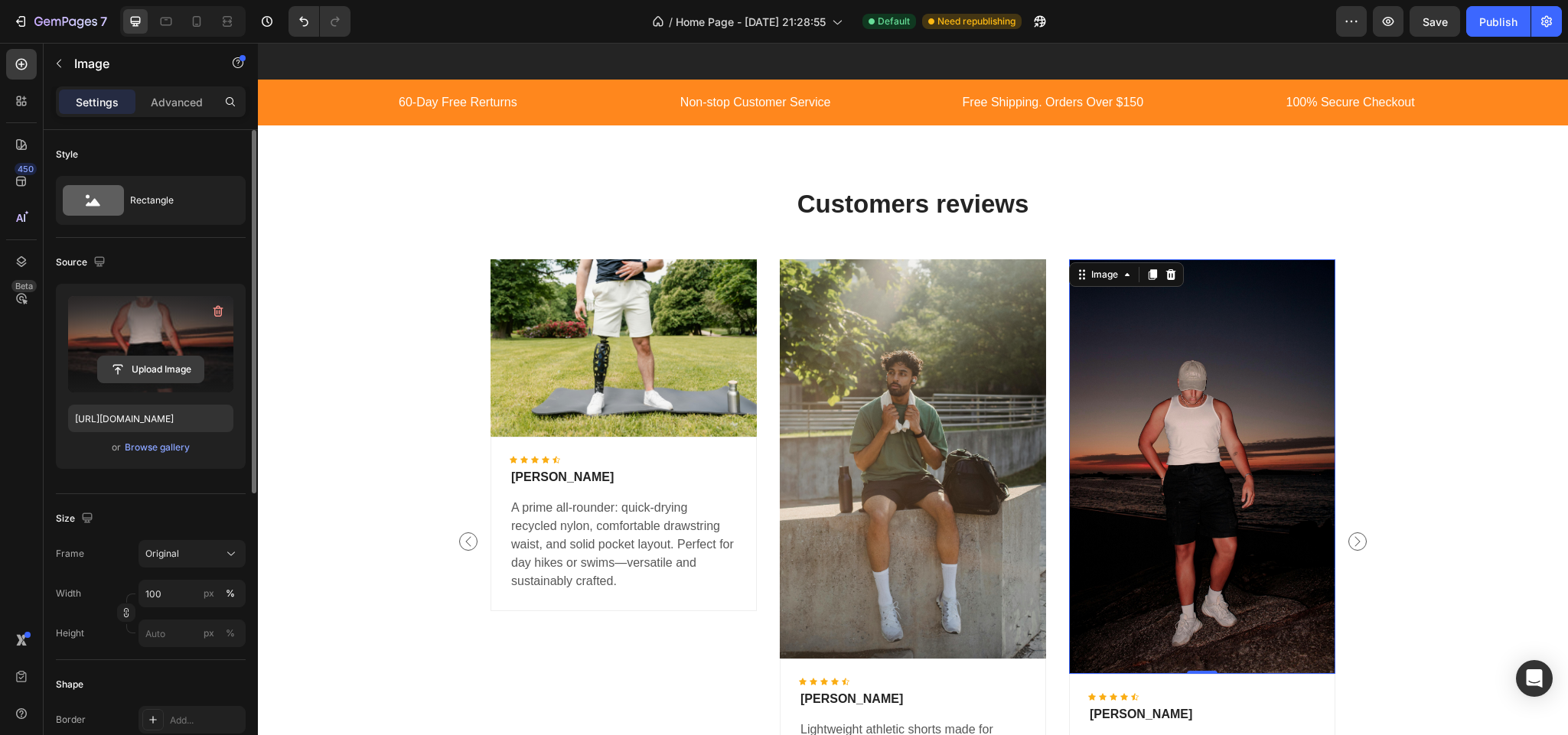
click at [172, 372] on input "file" at bounding box center [151, 369] width 105 height 26
type input "https://cdn.shopify.com/s/files/1/0710/8683/3832/files/gempages_580636970850451…"
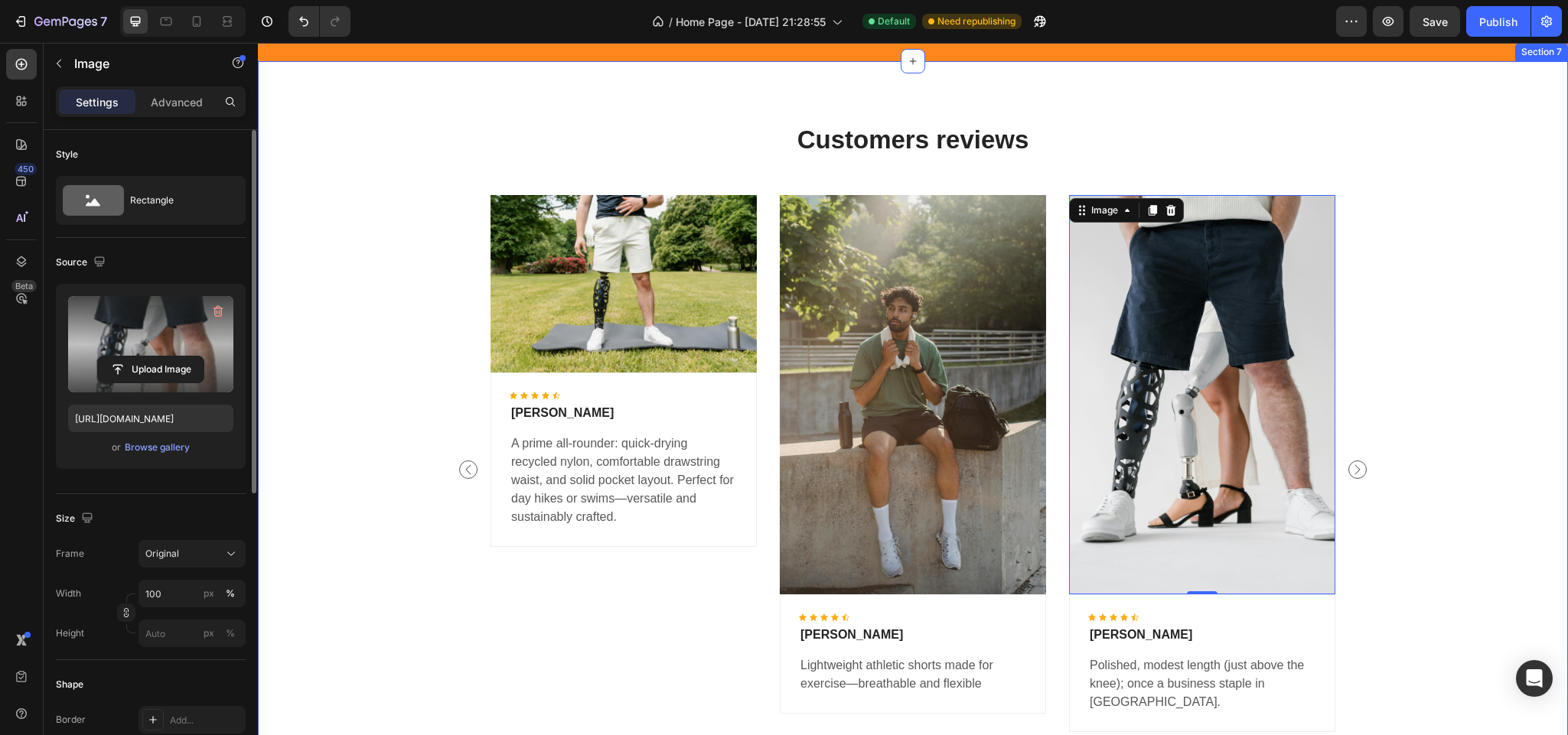
scroll to position [2805, 0]
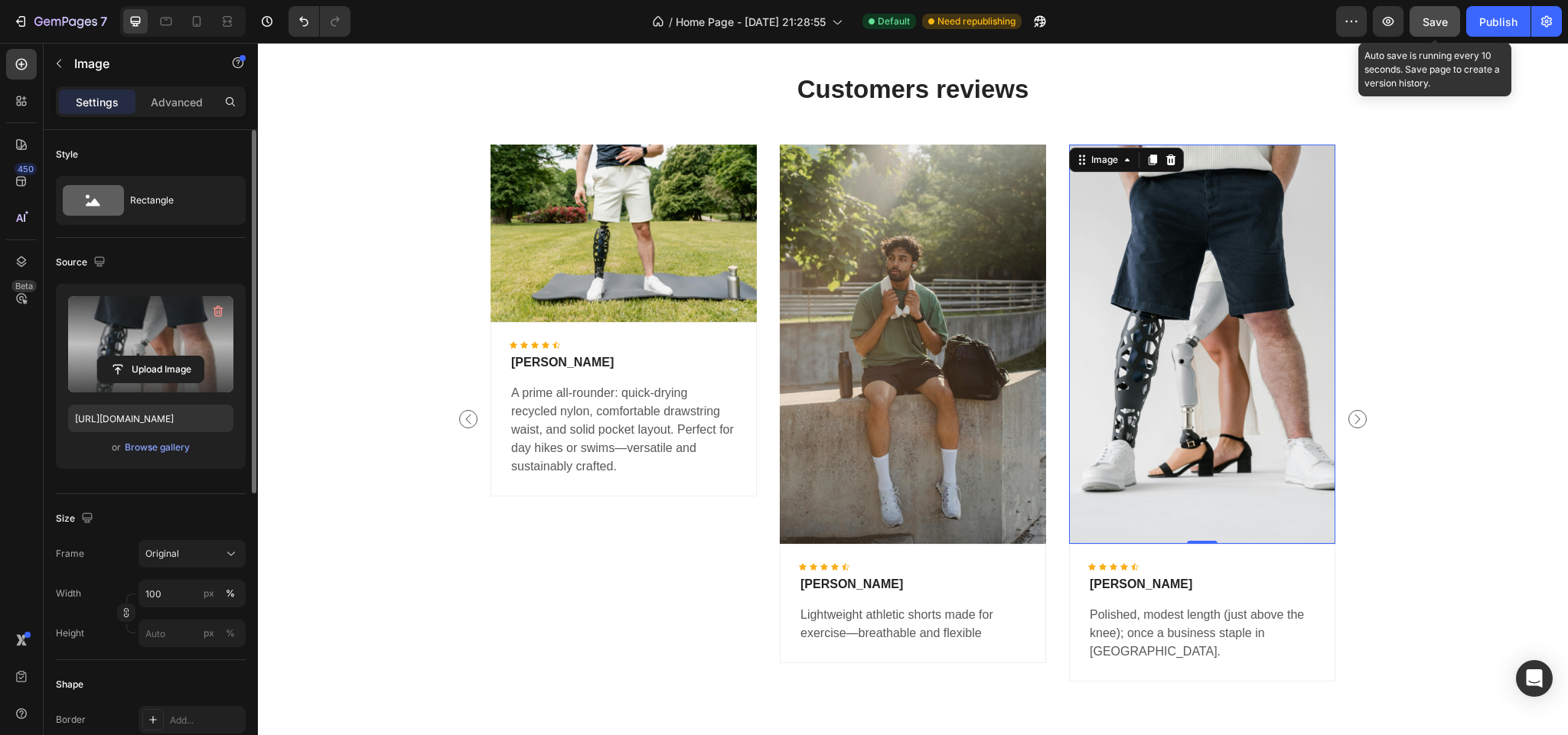
click at [1428, 28] on div "Save" at bounding box center [1435, 21] width 25 height 16
click at [1436, 23] on span "Save" at bounding box center [1435, 21] width 25 height 13
click at [1433, 23] on span "Save" at bounding box center [1435, 21] width 25 height 13
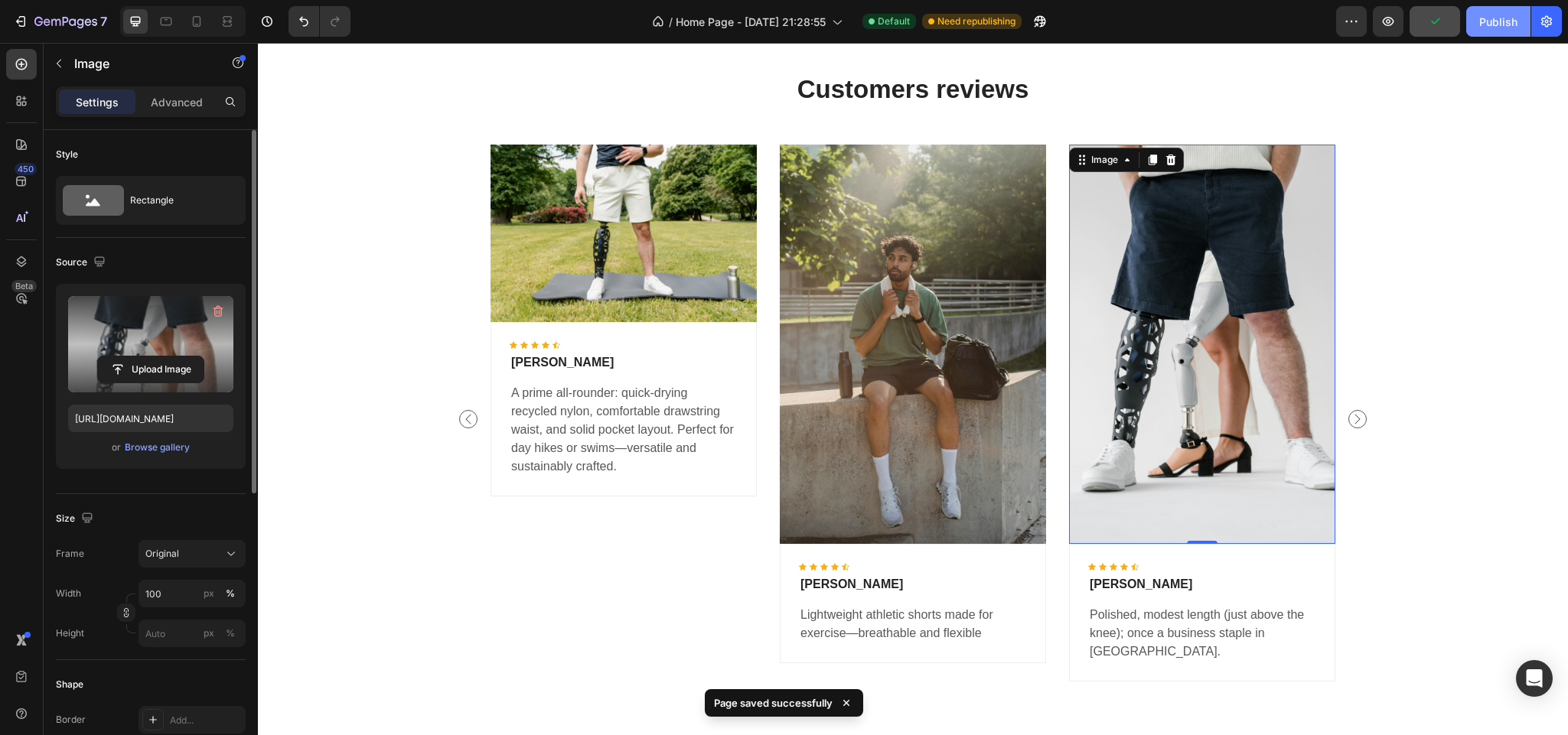
click at [1499, 16] on div "Publish" at bounding box center [1498, 21] width 38 height 16
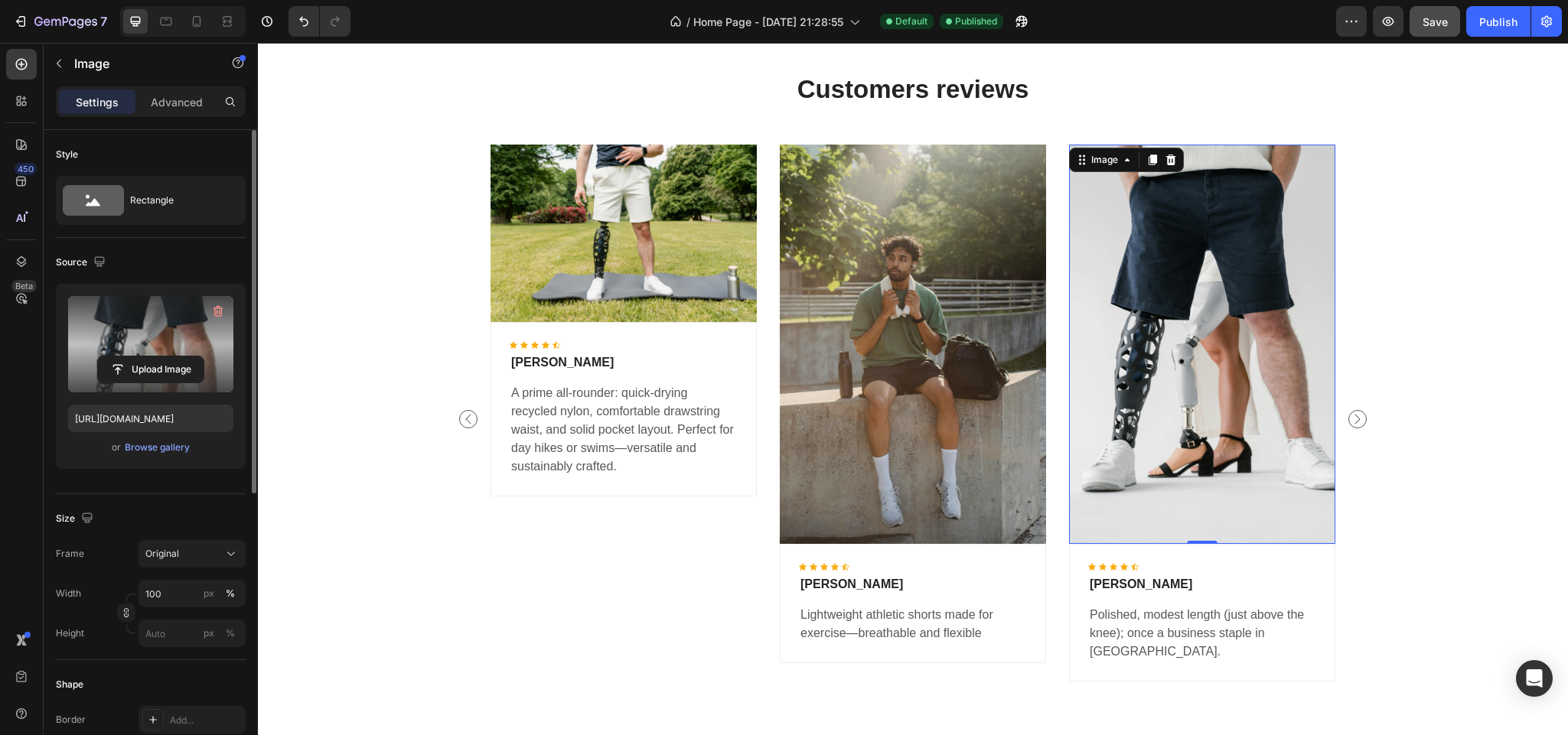
click at [62, 62] on icon "button" at bounding box center [58, 63] width 13 height 13
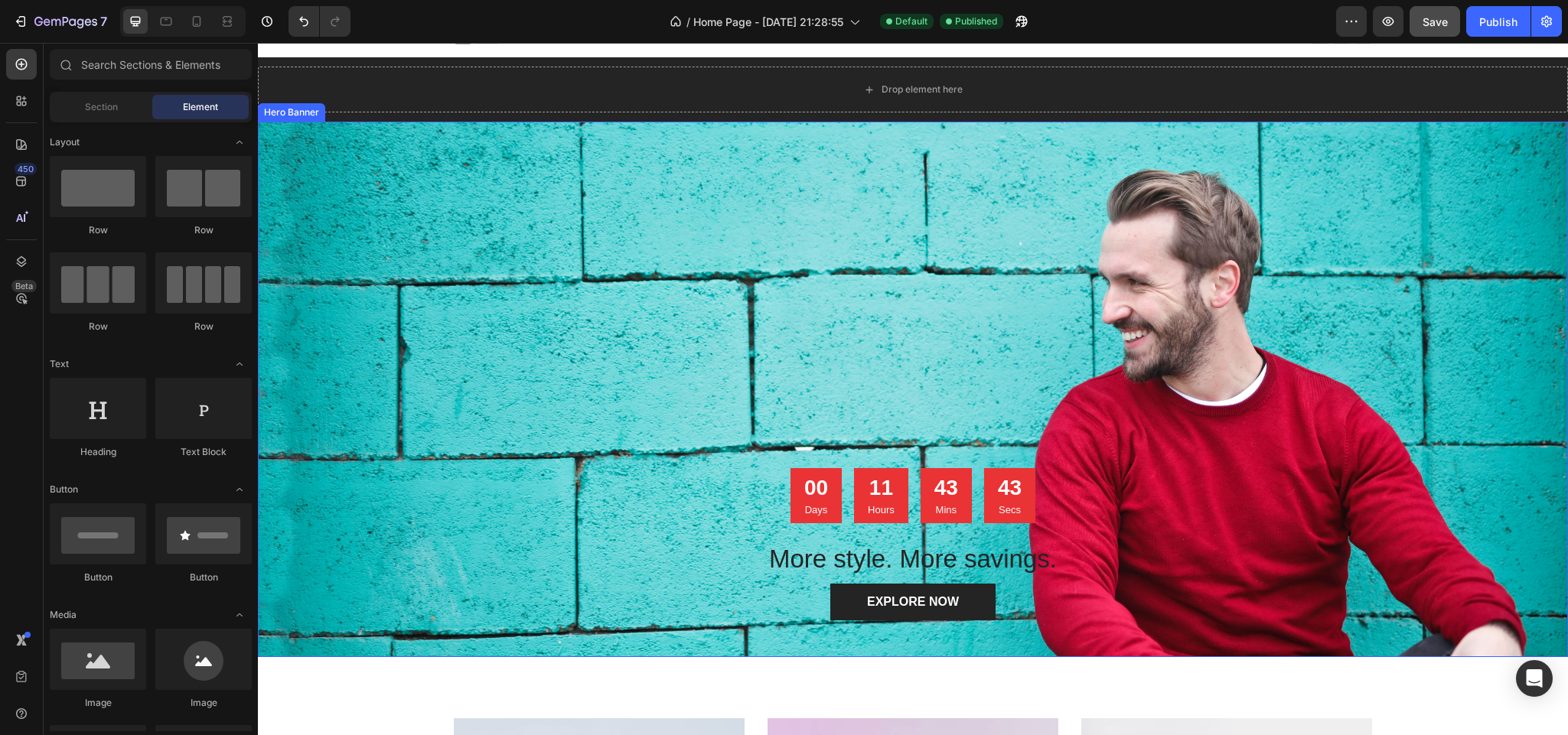
scroll to position [0, 0]
